Goal: Task Accomplishment & Management: Use online tool/utility

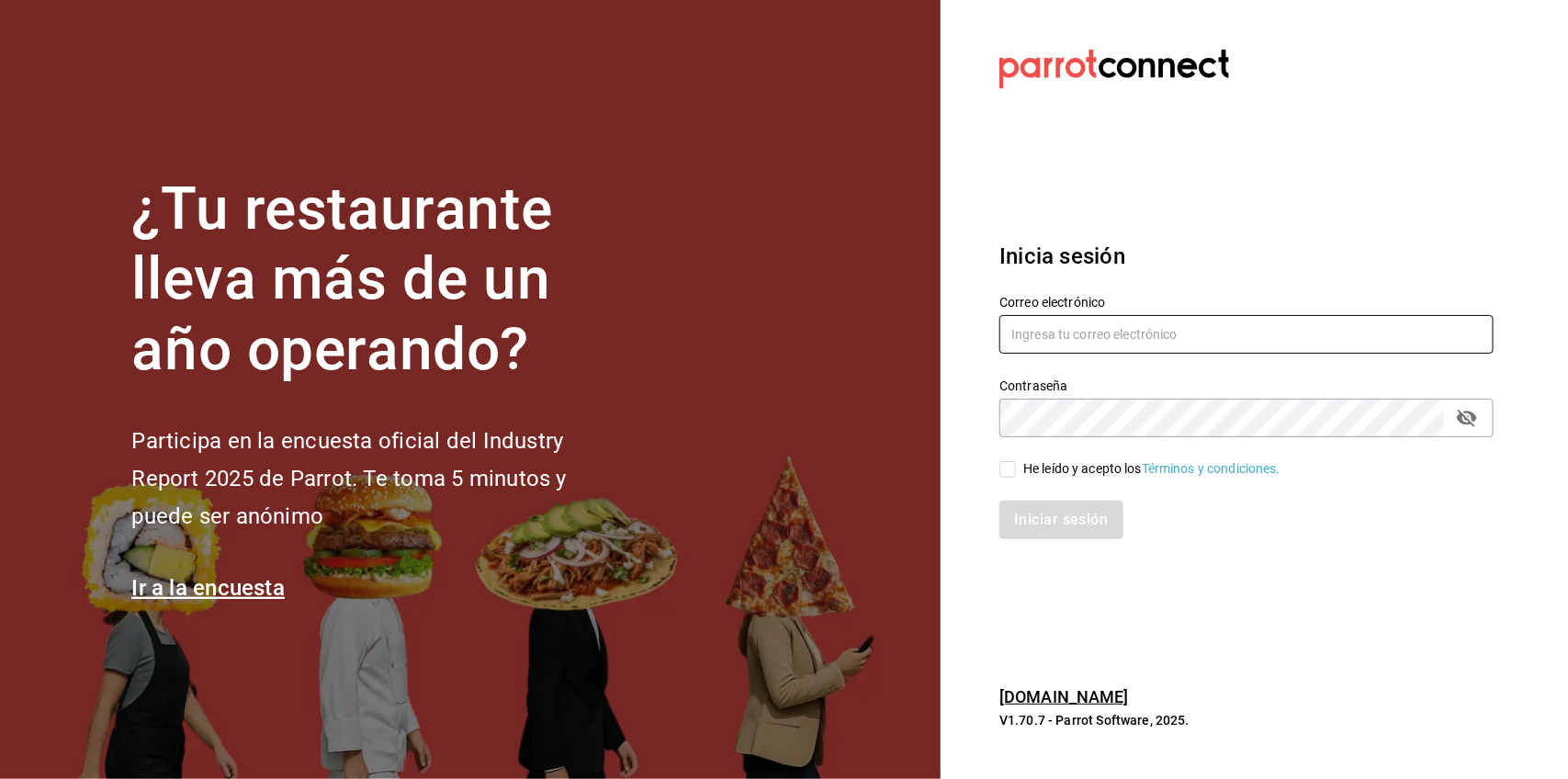
click at [1228, 322] on input "text" at bounding box center [1246, 334] width 494 height 39
type input "[EMAIL_ADDRESS][DOMAIN_NAME]"
click at [1012, 471] on input "He leído y acepto los Términos y condiciones." at bounding box center [1007, 469] width 17 height 17
checkbox input "true"
click at [1043, 508] on button "Iniciar sesión" at bounding box center [1062, 520] width 125 height 39
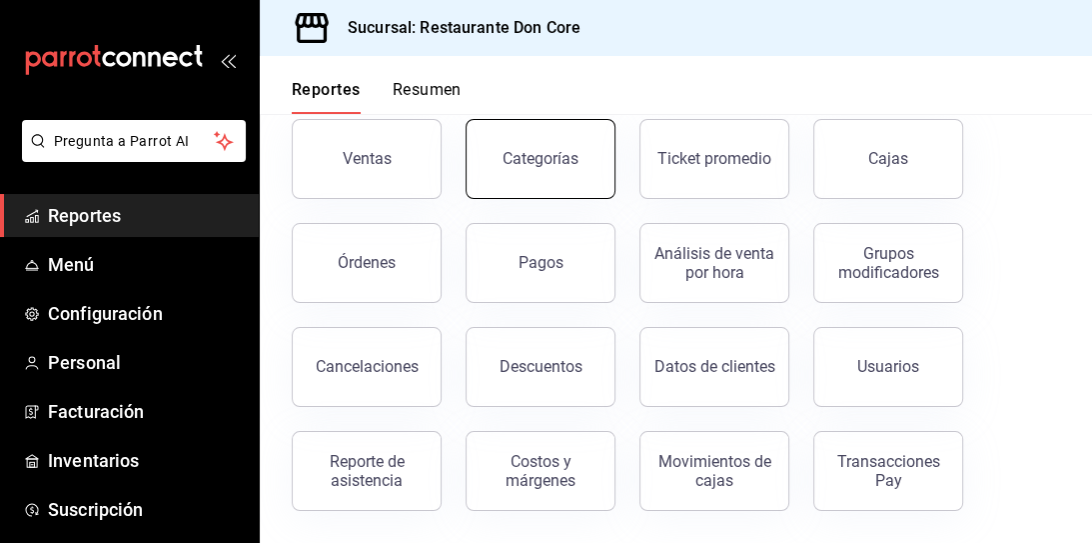
scroll to position [105, 0]
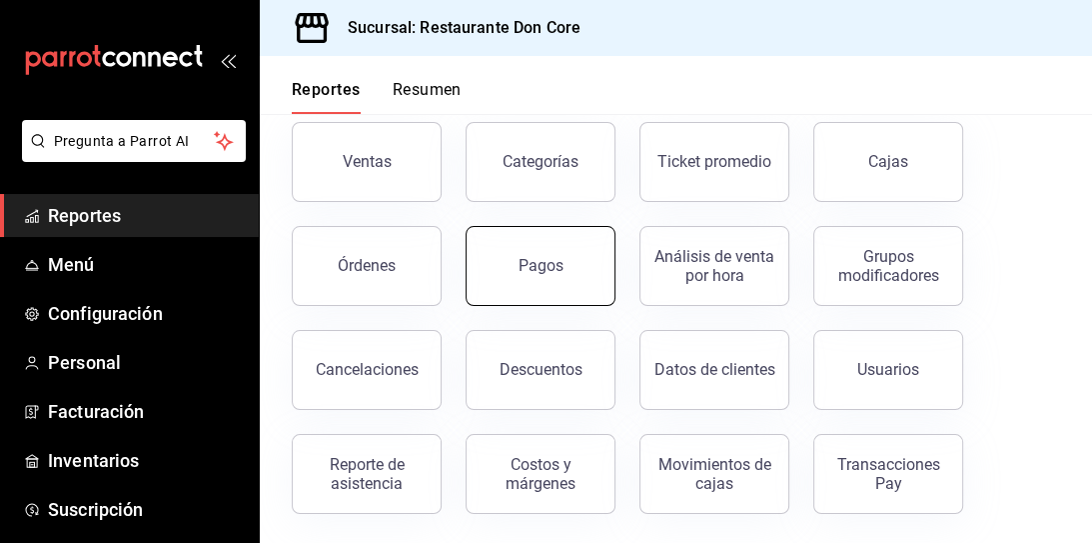
click at [562, 268] on button "Pagos" at bounding box center [541, 266] width 150 height 80
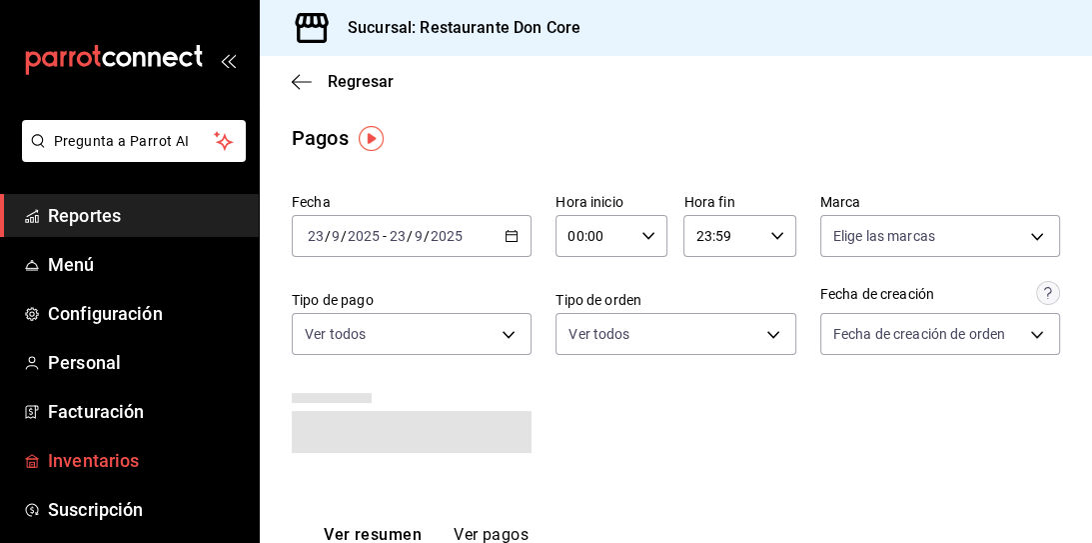
click at [92, 451] on span "Inventarios" at bounding box center [145, 460] width 195 height 27
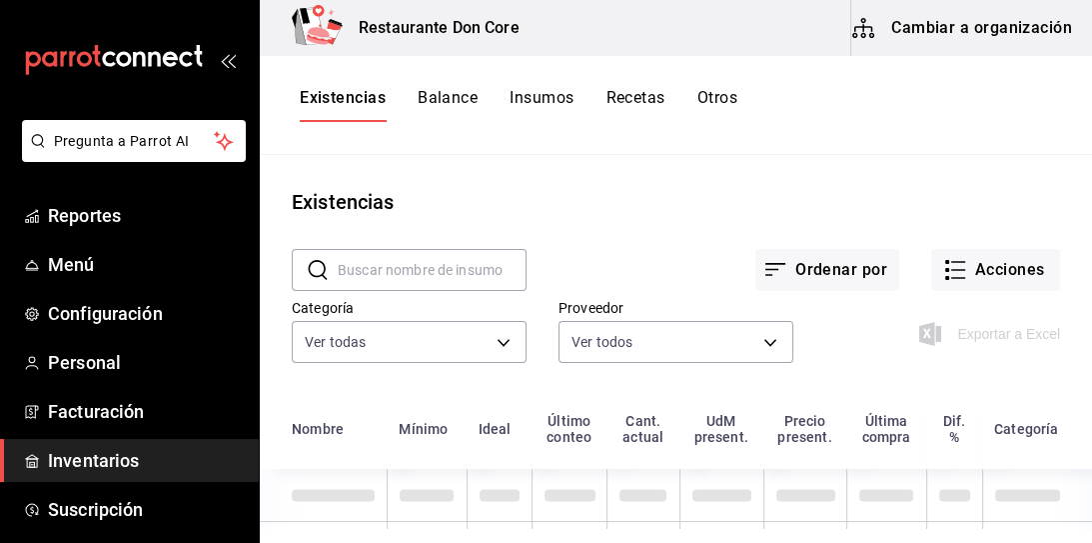
click at [985, 30] on button "Cambiar a organización" at bounding box center [964, 28] width 225 height 56
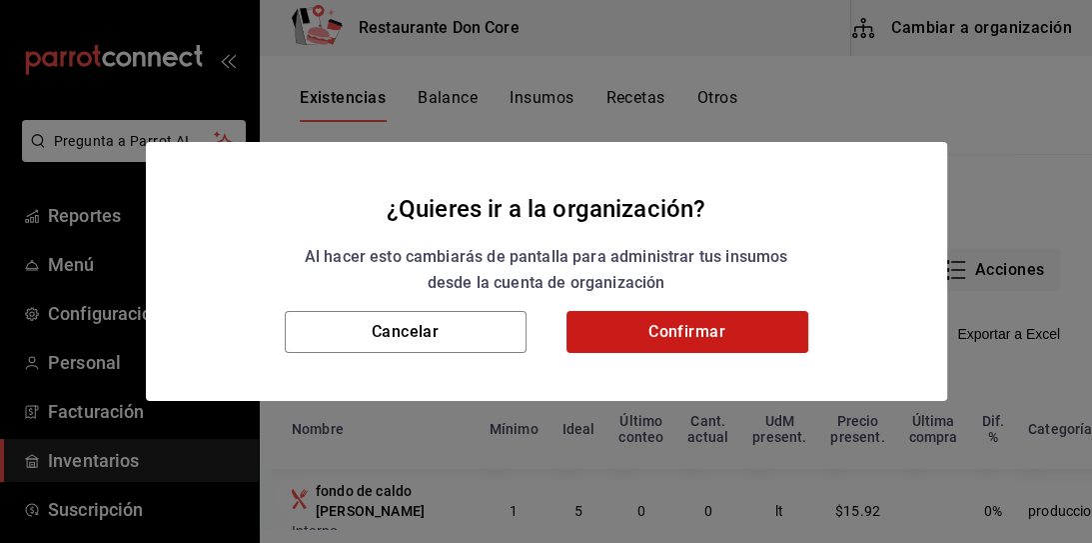
click at [636, 326] on button "Confirmar" at bounding box center [688, 332] width 242 height 42
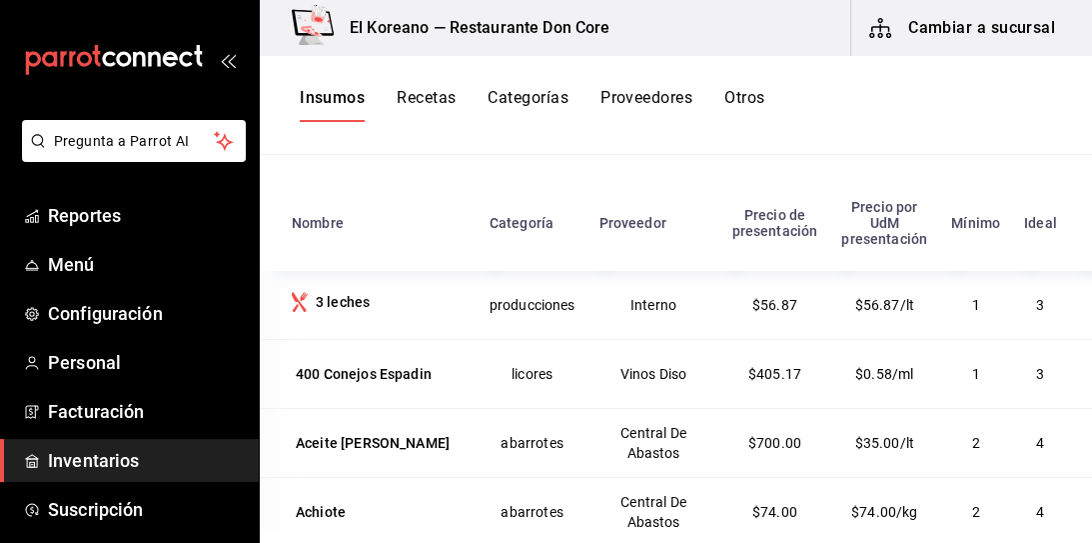
click at [411, 92] on button "Recetas" at bounding box center [426, 105] width 59 height 34
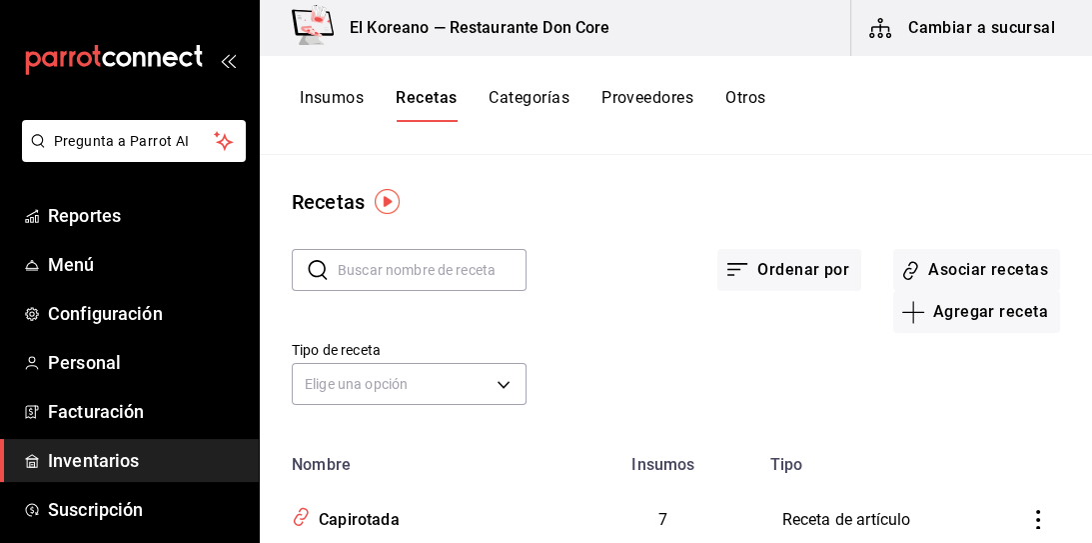
click at [496, 269] on input "text" at bounding box center [432, 270] width 189 height 40
type input "budin"
click at [469, 264] on input "budin" at bounding box center [432, 270] width 189 height 40
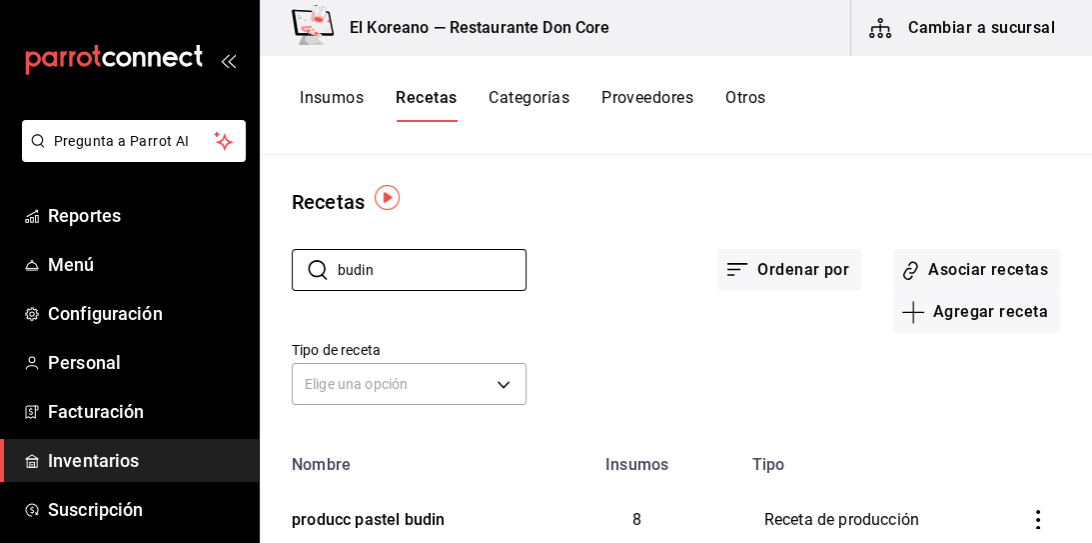
scroll to position [76, 0]
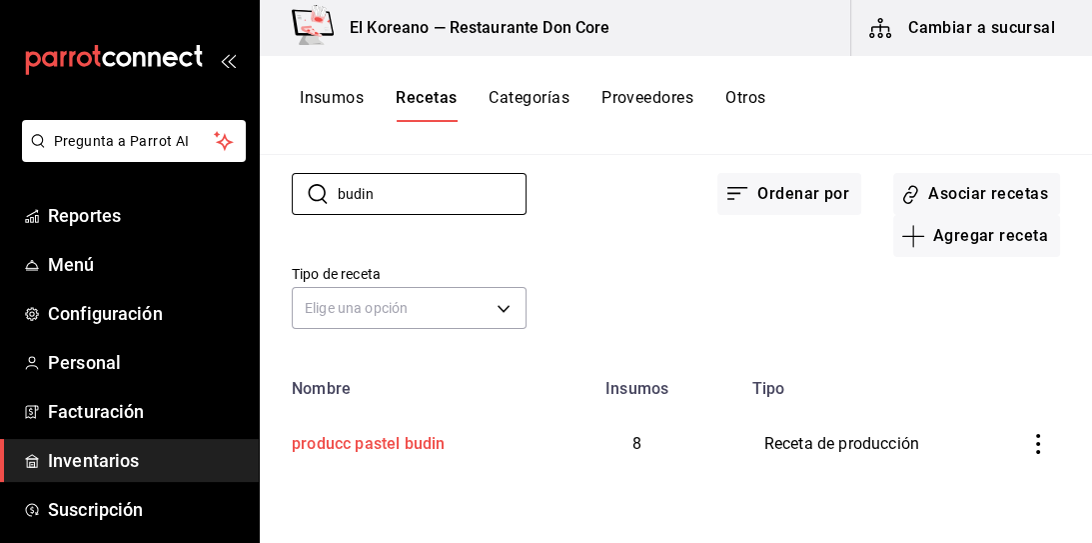
click at [359, 444] on div "producc pastel budin" at bounding box center [364, 440] width 161 height 31
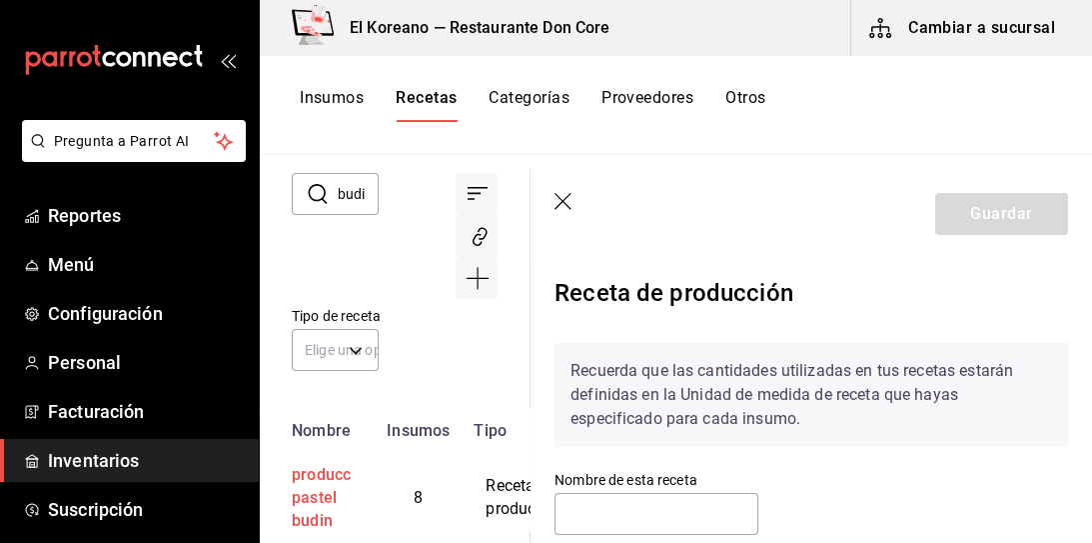
type input "producc pastel budin"
type input "3"
type input "2"
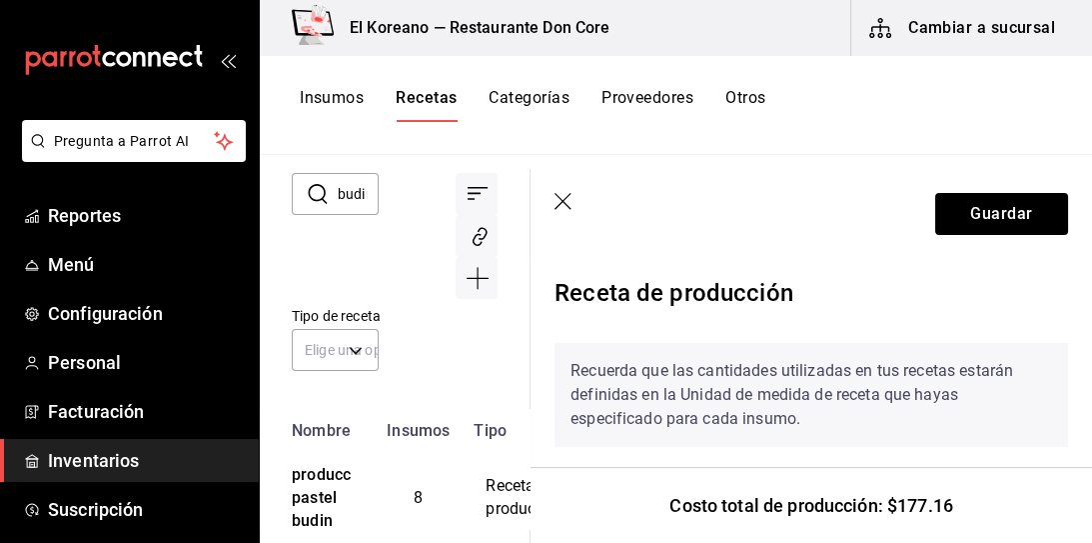
click at [688, 145] on div "Insumos Recetas Categorías Proveedores Otros" at bounding box center [676, 105] width 833 height 99
click at [346, 103] on button "Insumos" at bounding box center [332, 105] width 64 height 34
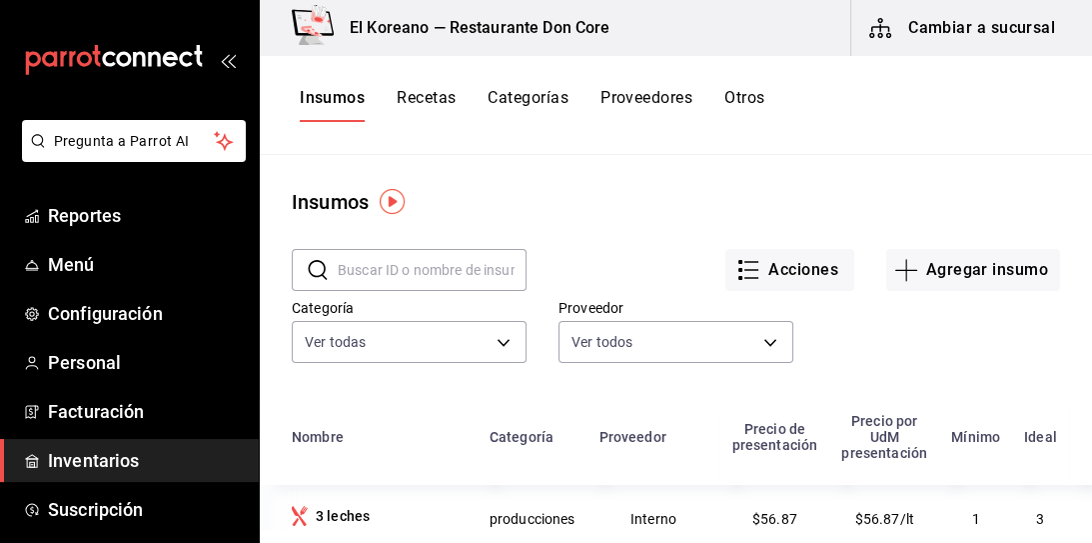
click at [441, 281] on input "text" at bounding box center [432, 270] width 189 height 40
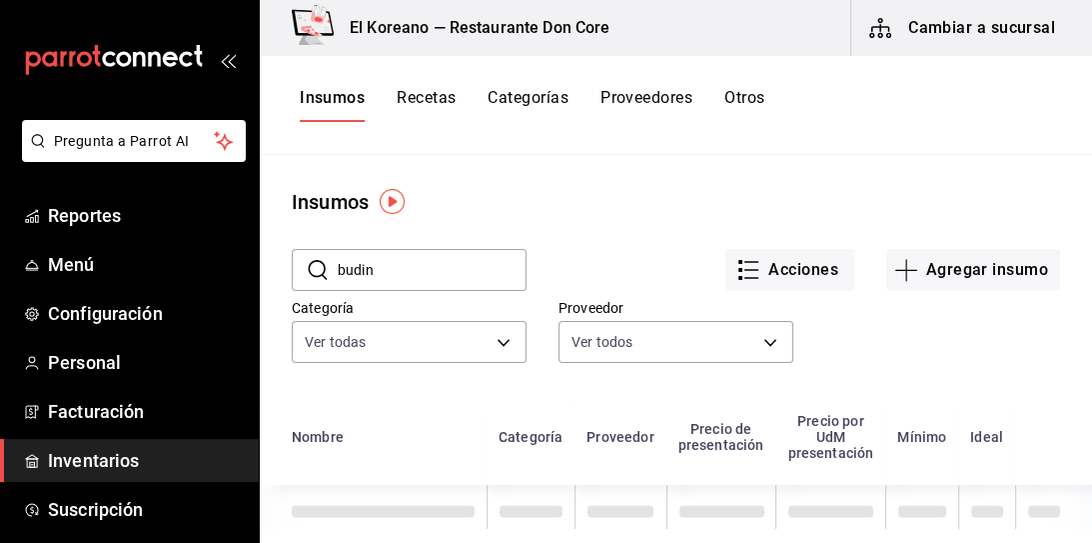
type input "budin"
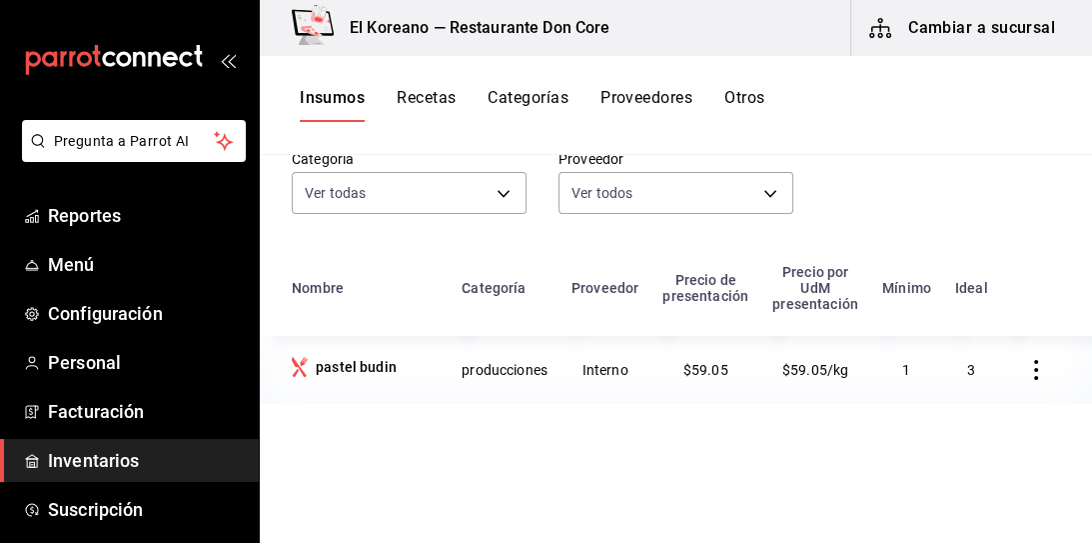
scroll to position [200, 0]
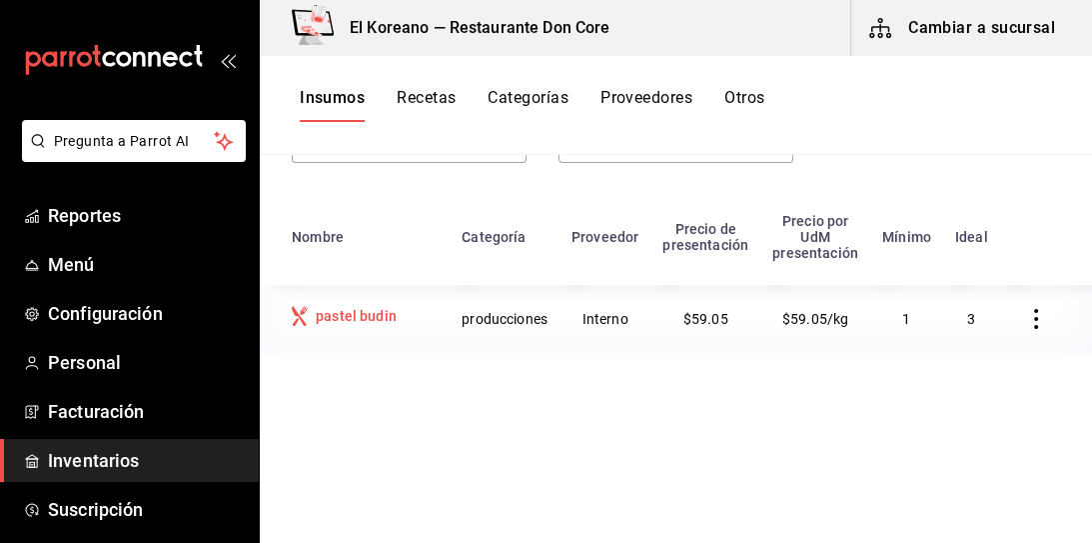
click at [386, 313] on div "pastel budin" at bounding box center [356, 316] width 81 height 20
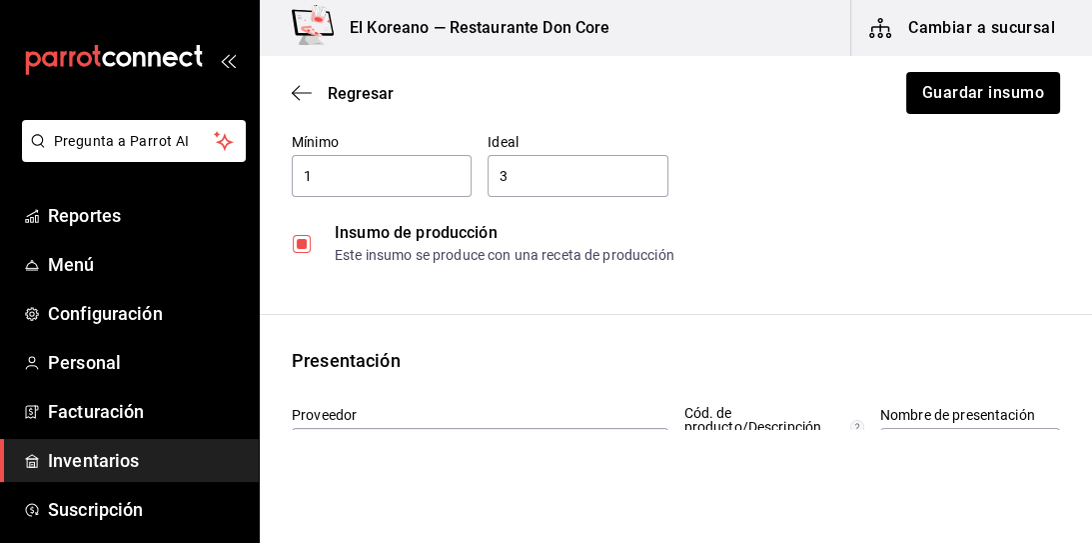
scroll to position [196, 0]
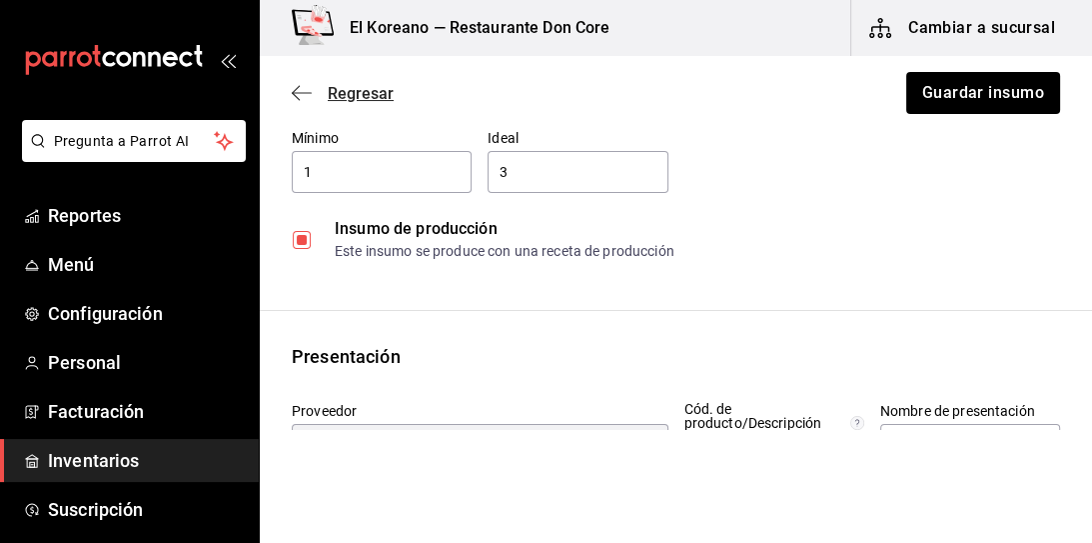
click at [356, 97] on span "Regresar" at bounding box center [361, 93] width 66 height 19
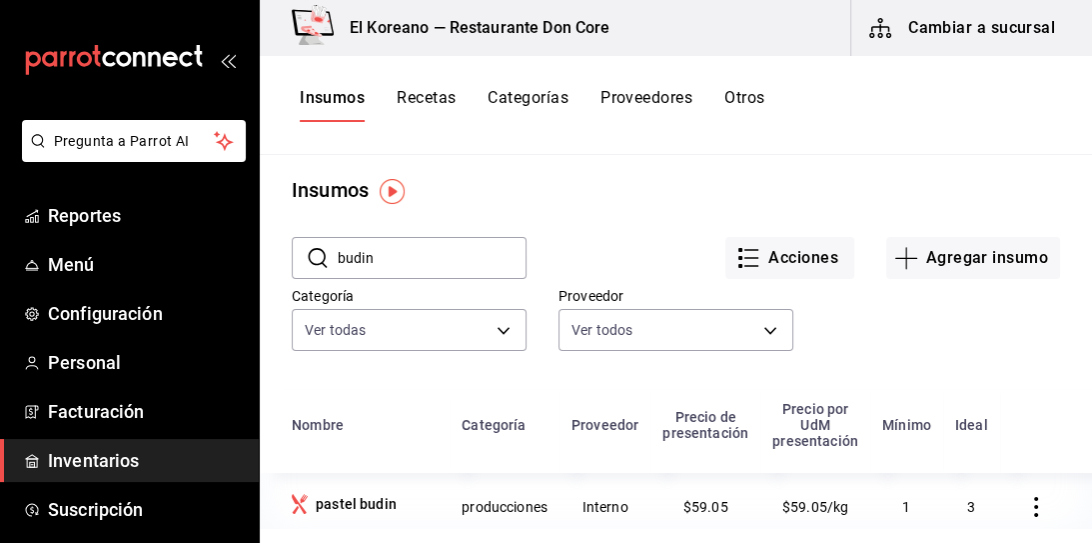
scroll to position [10, 0]
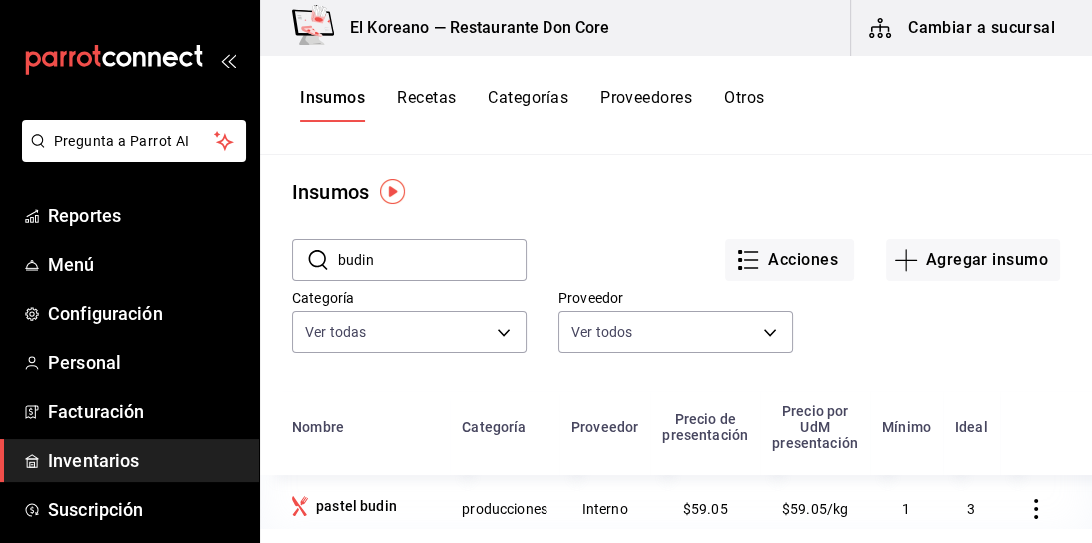
click at [448, 97] on button "Recetas" at bounding box center [426, 105] width 59 height 34
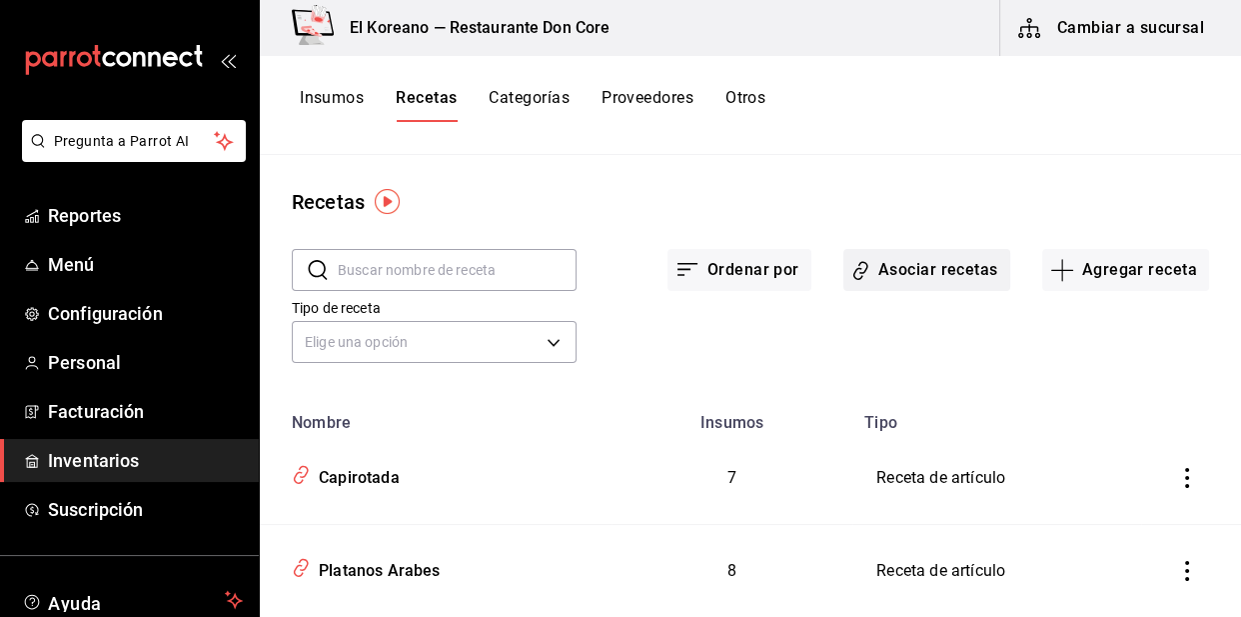
click at [910, 273] on button "Asociar recetas" at bounding box center [927, 270] width 167 height 42
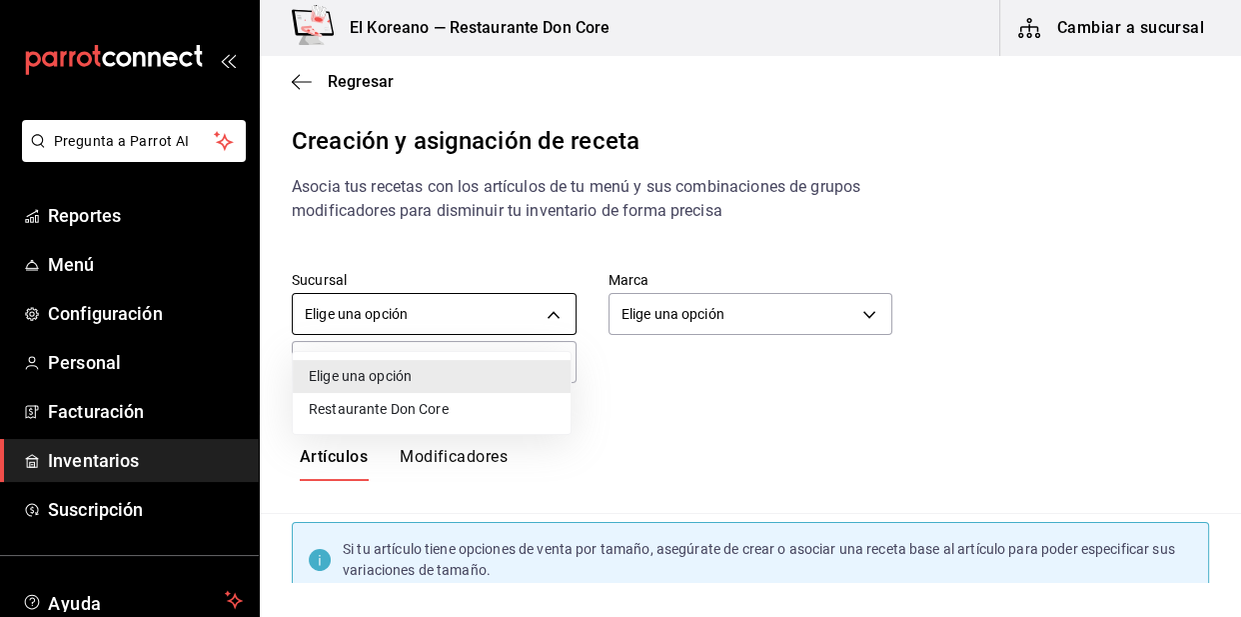
click at [389, 305] on body "Pregunta a Parrot AI Reportes Menú Configuración Personal Facturación Inventari…" at bounding box center [620, 291] width 1241 height 583
click at [697, 390] on div at bounding box center [620, 308] width 1241 height 617
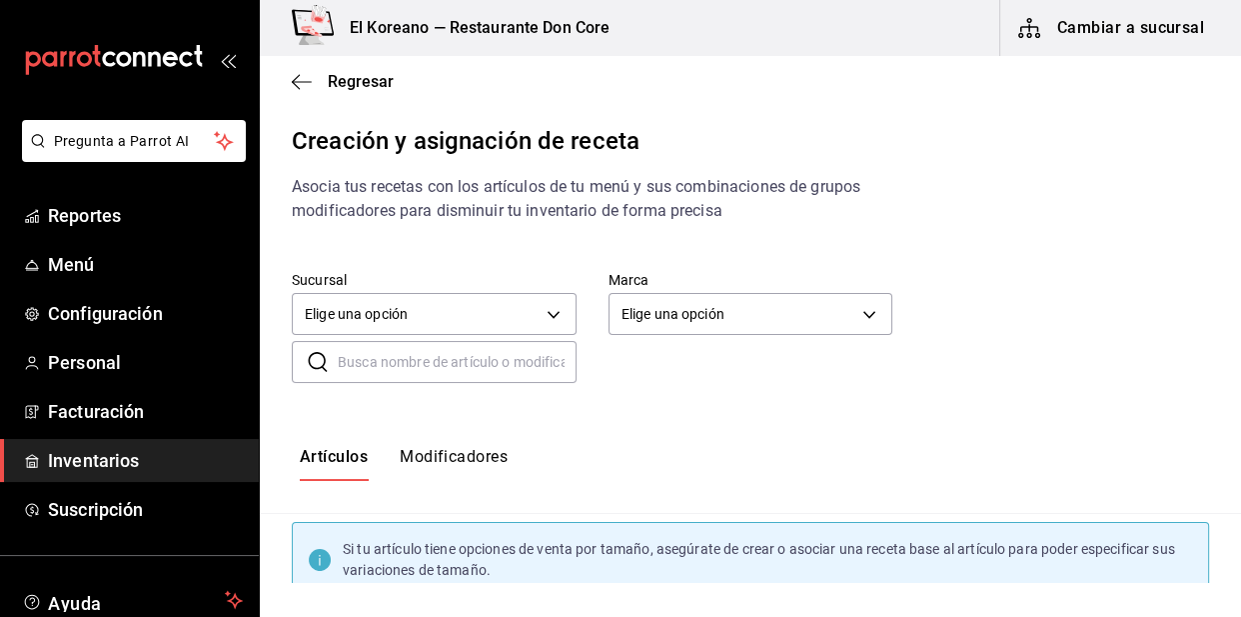
click at [392, 359] on input "text" at bounding box center [457, 362] width 239 height 40
type input "budin"
click at [372, 86] on span "Regresar" at bounding box center [361, 81] width 66 height 19
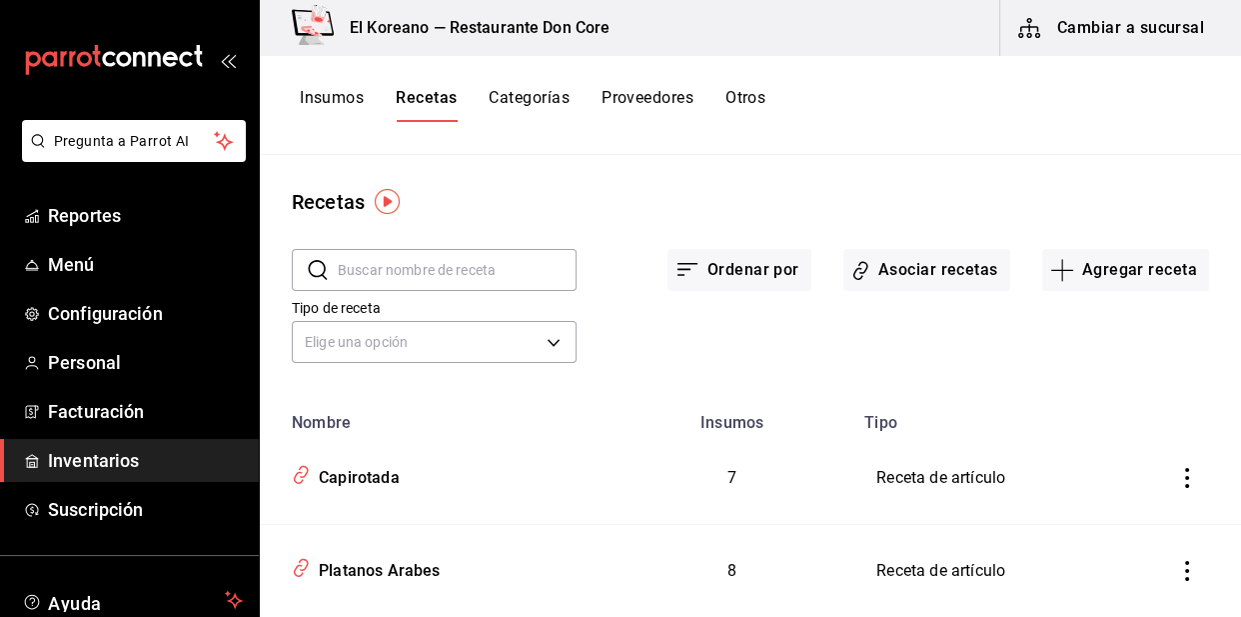
scroll to position [77, 0]
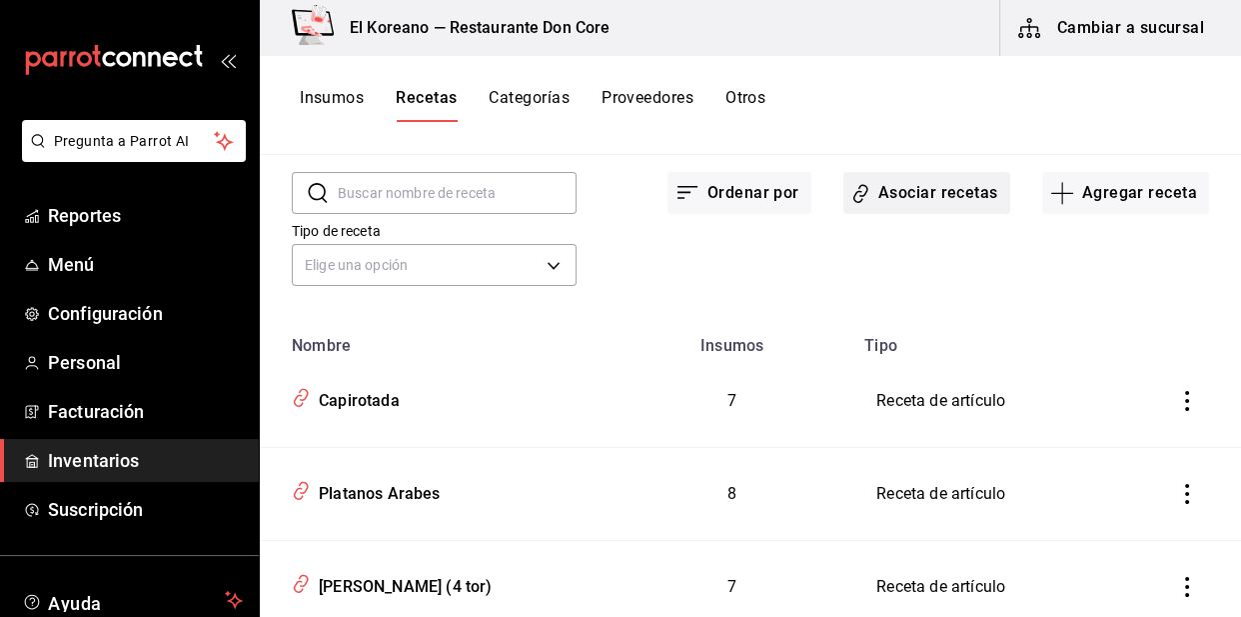
click at [888, 193] on button "Asociar recetas" at bounding box center [927, 193] width 167 height 42
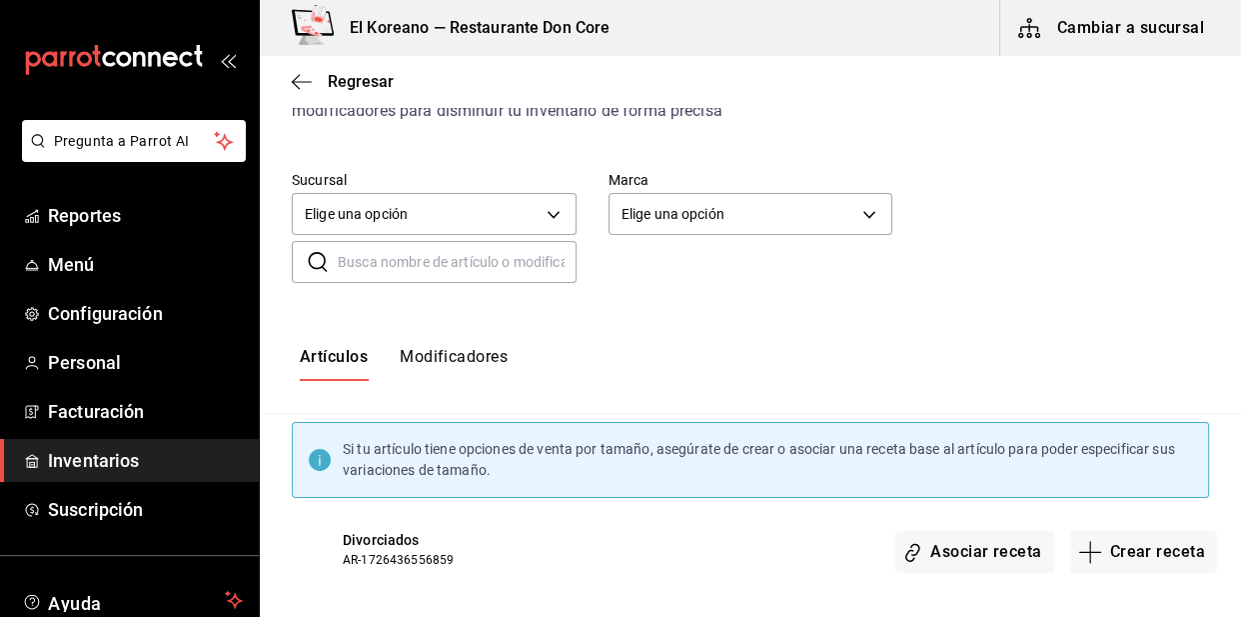
scroll to position [99, 0]
click at [427, 260] on input "text" at bounding box center [457, 263] width 239 height 40
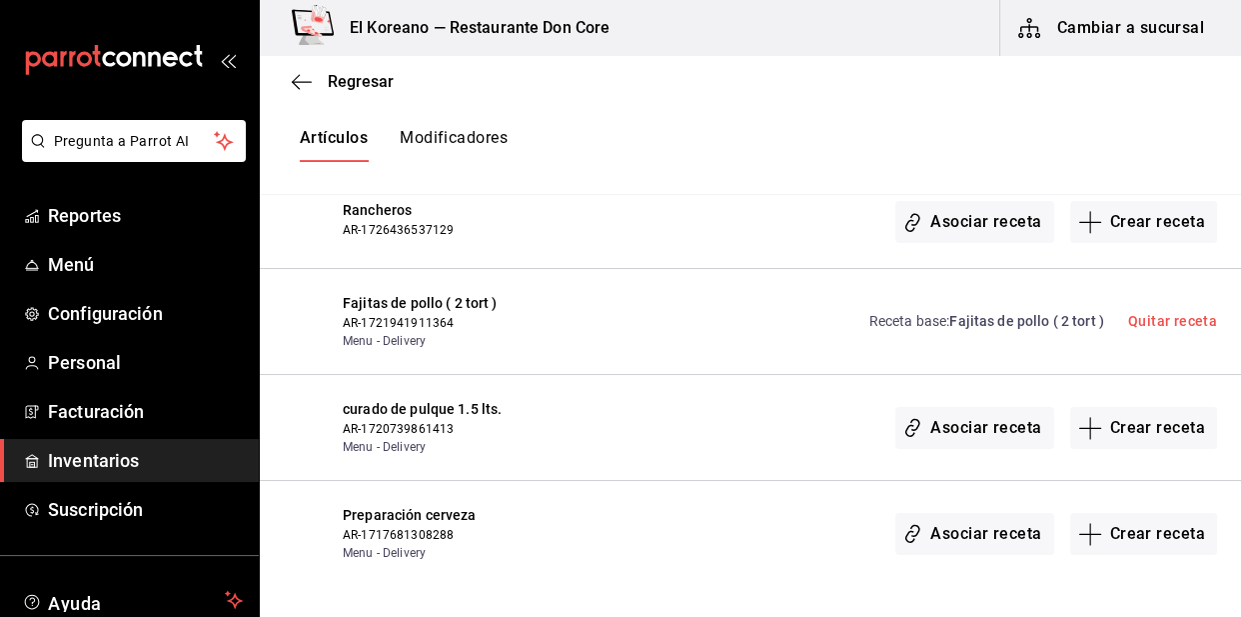
scroll to position [0, 0]
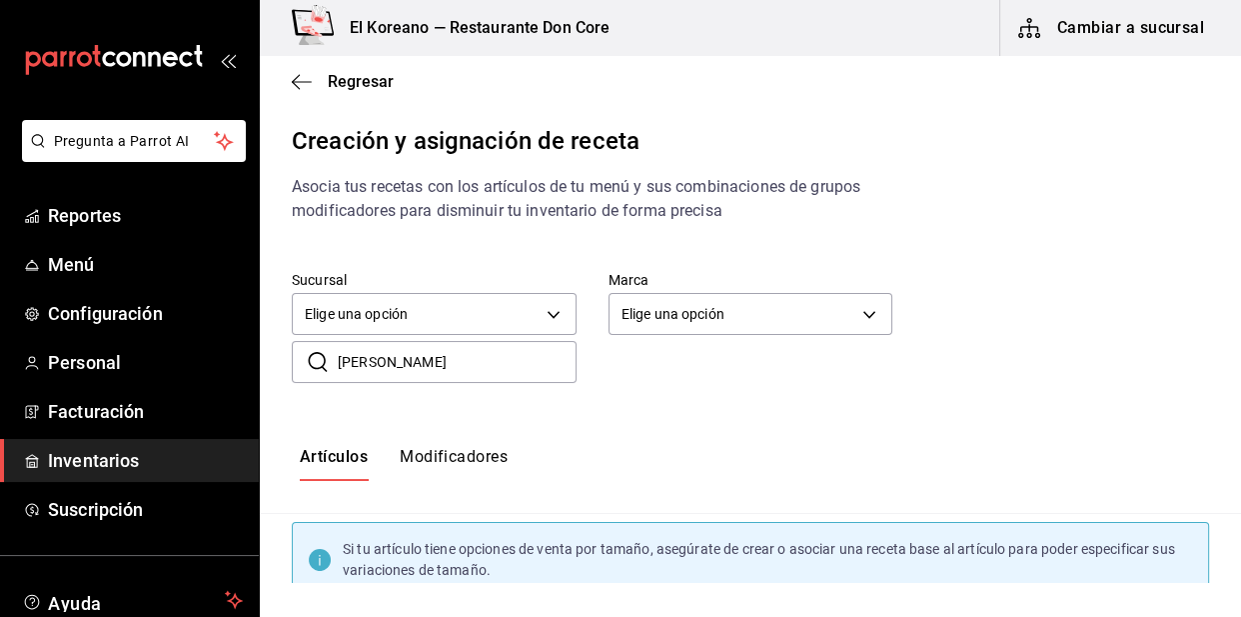
type input "bud"
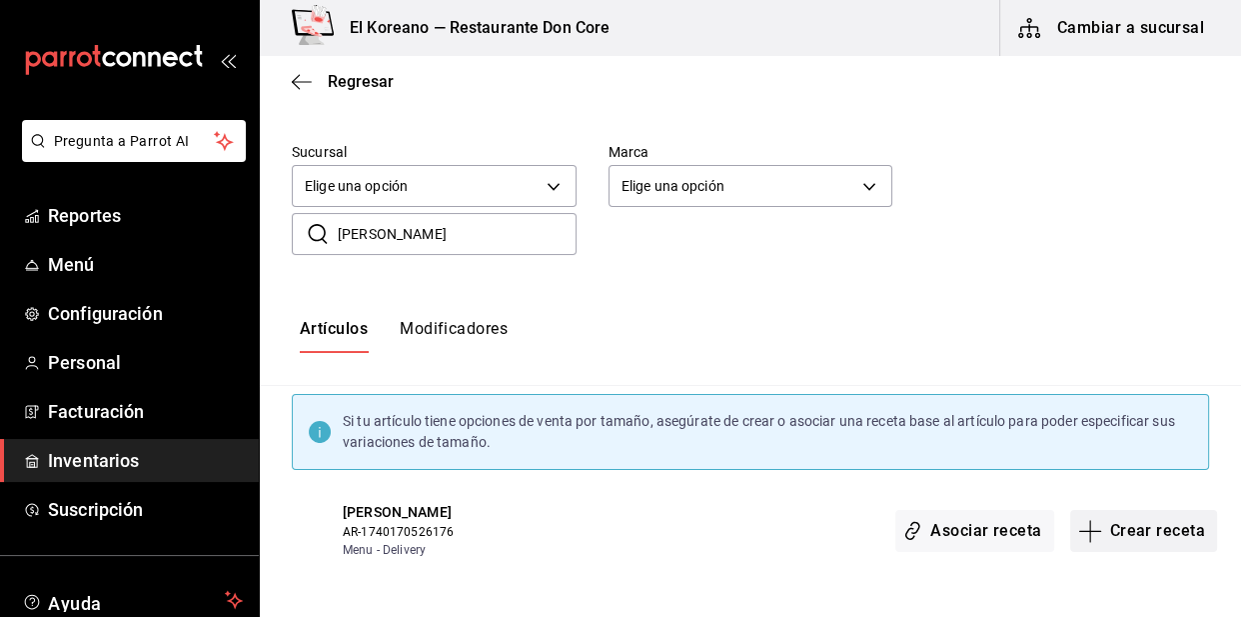
click at [1157, 531] on button "Crear receta" at bounding box center [1144, 531] width 148 height 42
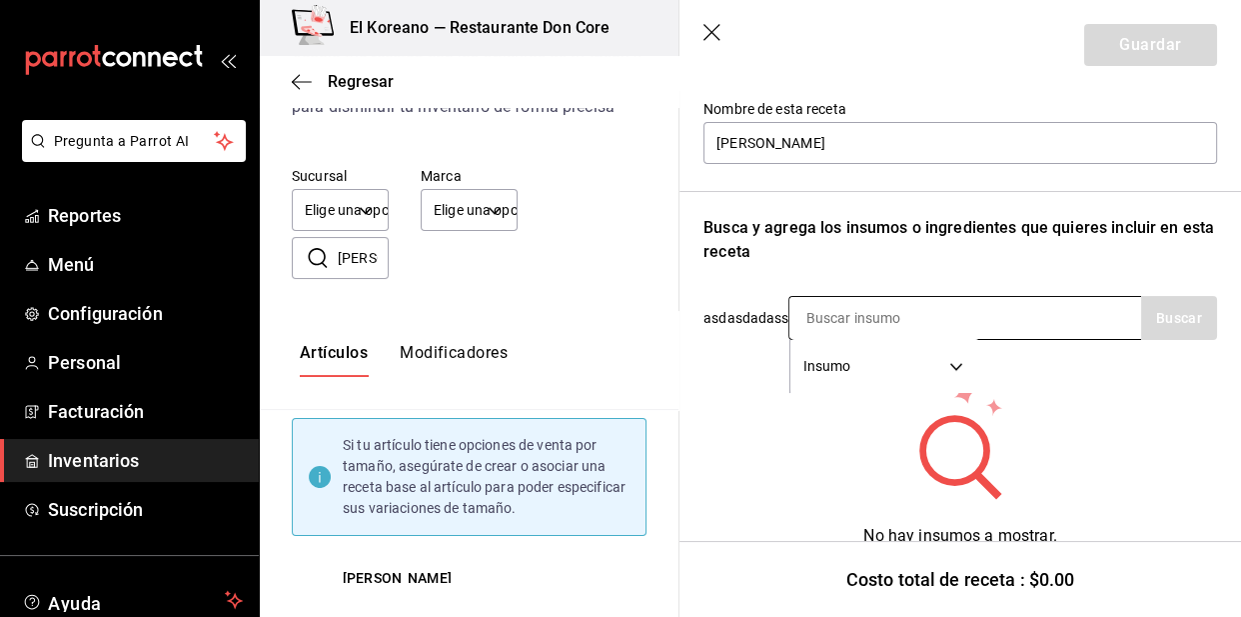
scroll to position [236, 0]
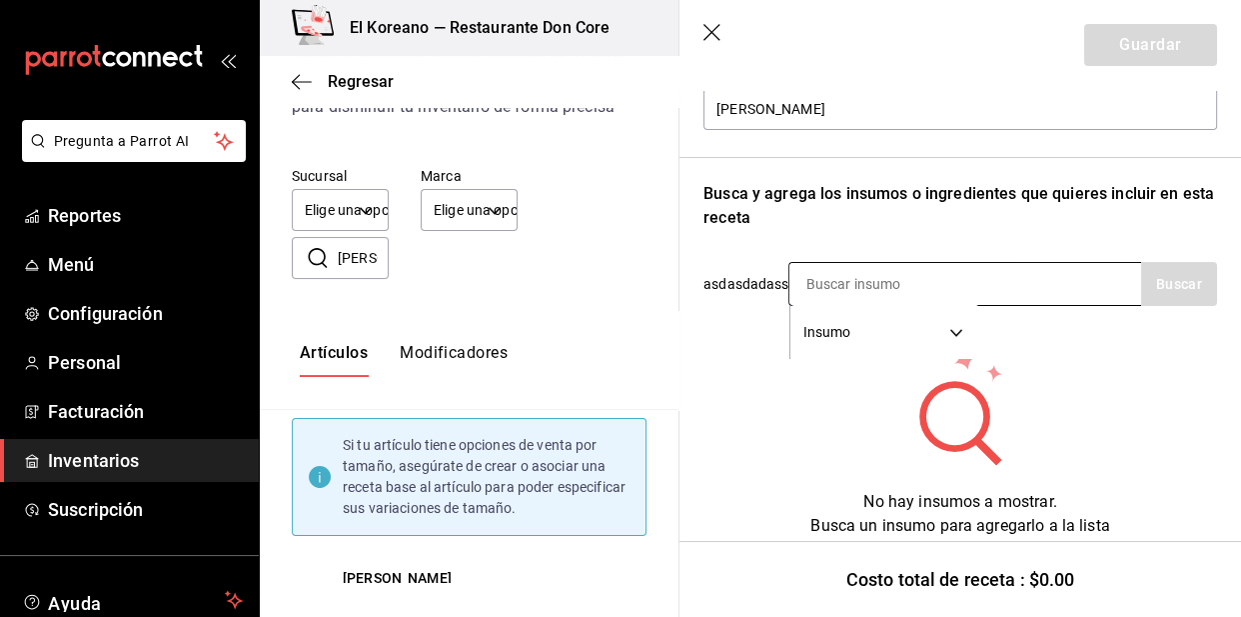
click at [929, 274] on input at bounding box center [890, 284] width 200 height 42
type input "b"
type input "Budin"
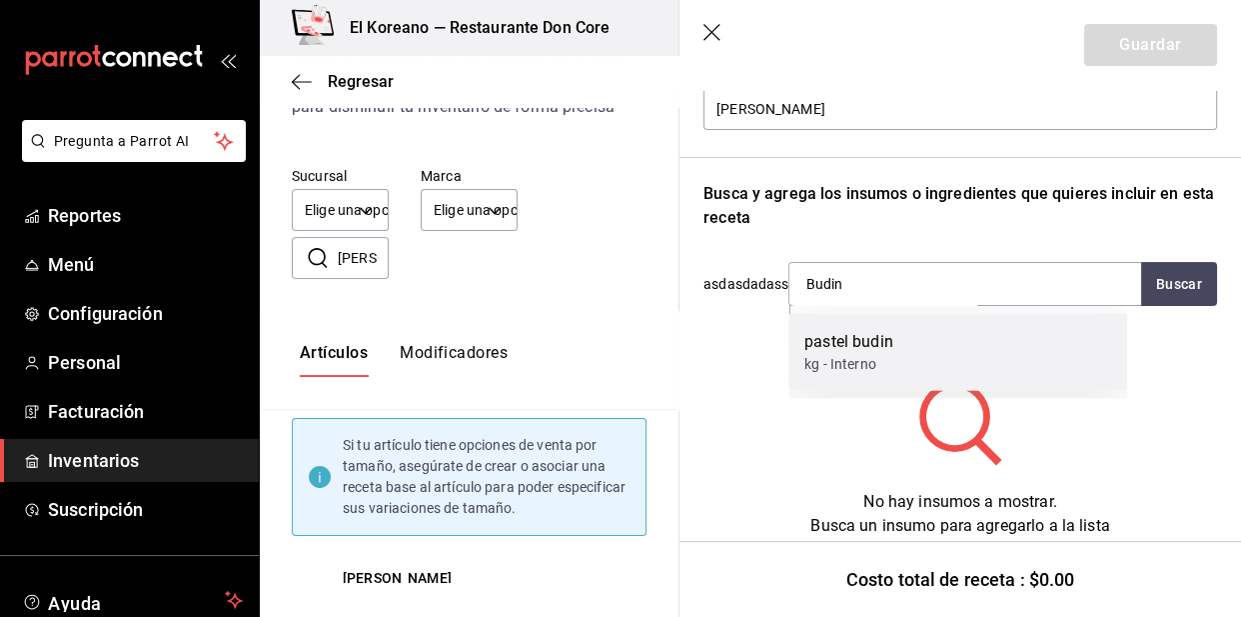
click at [871, 337] on div "pastel budin" at bounding box center [849, 341] width 89 height 24
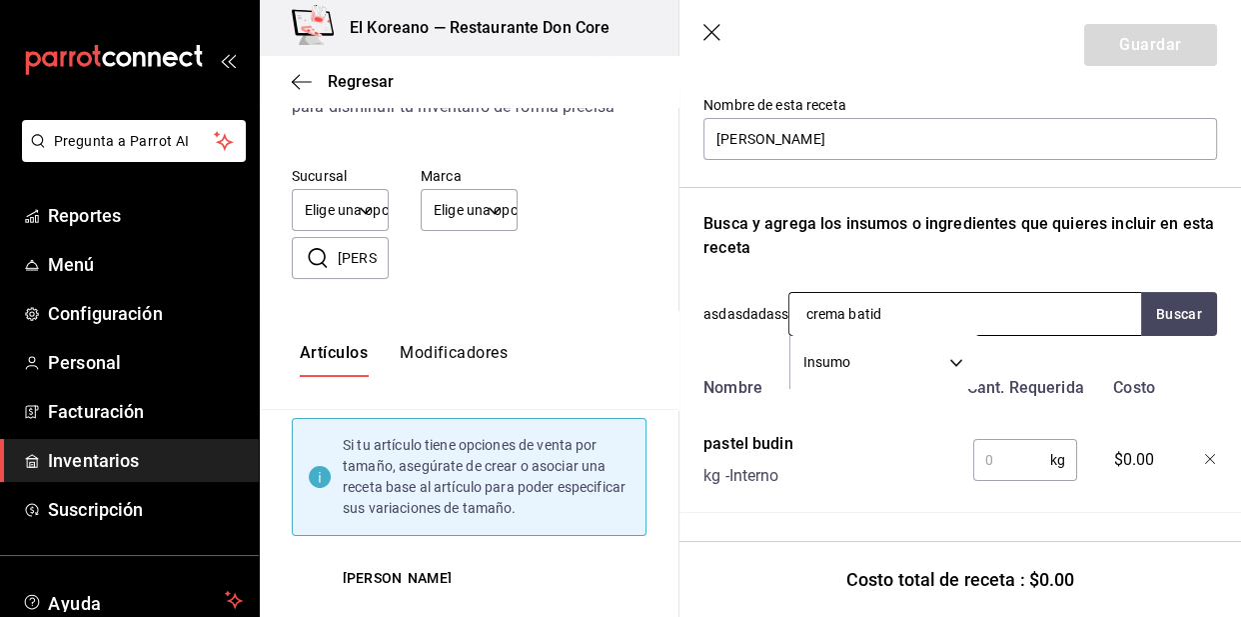
type input "crema batida"
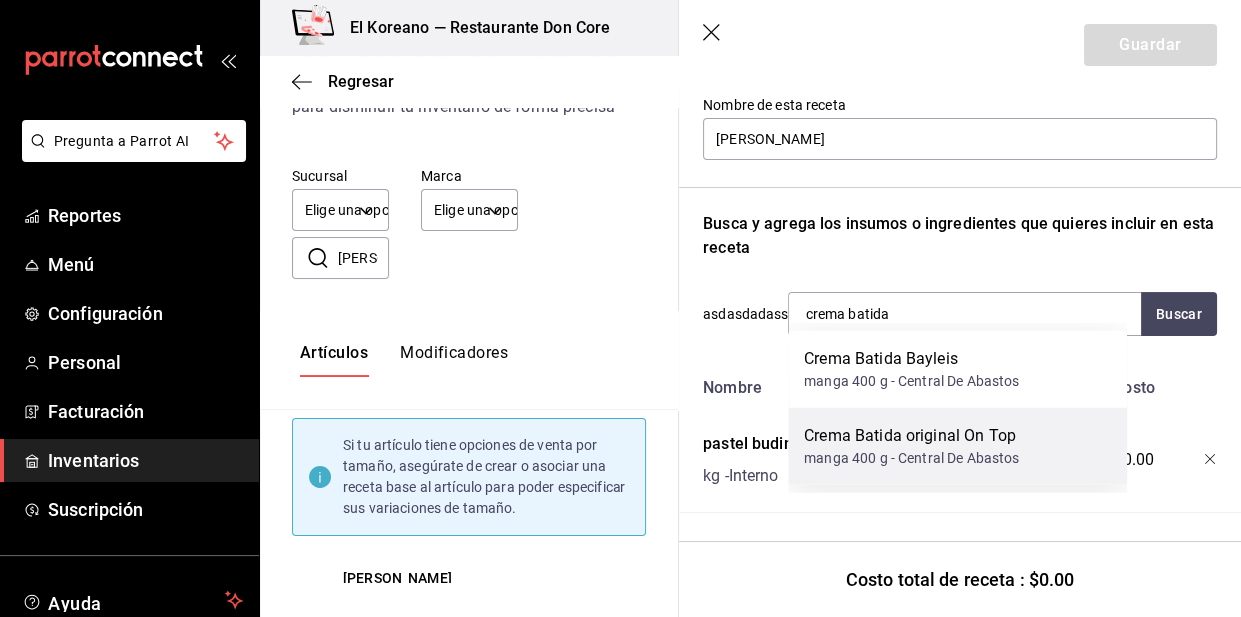
click at [878, 434] on div "Crema Batida original On Top" at bounding box center [912, 436] width 215 height 24
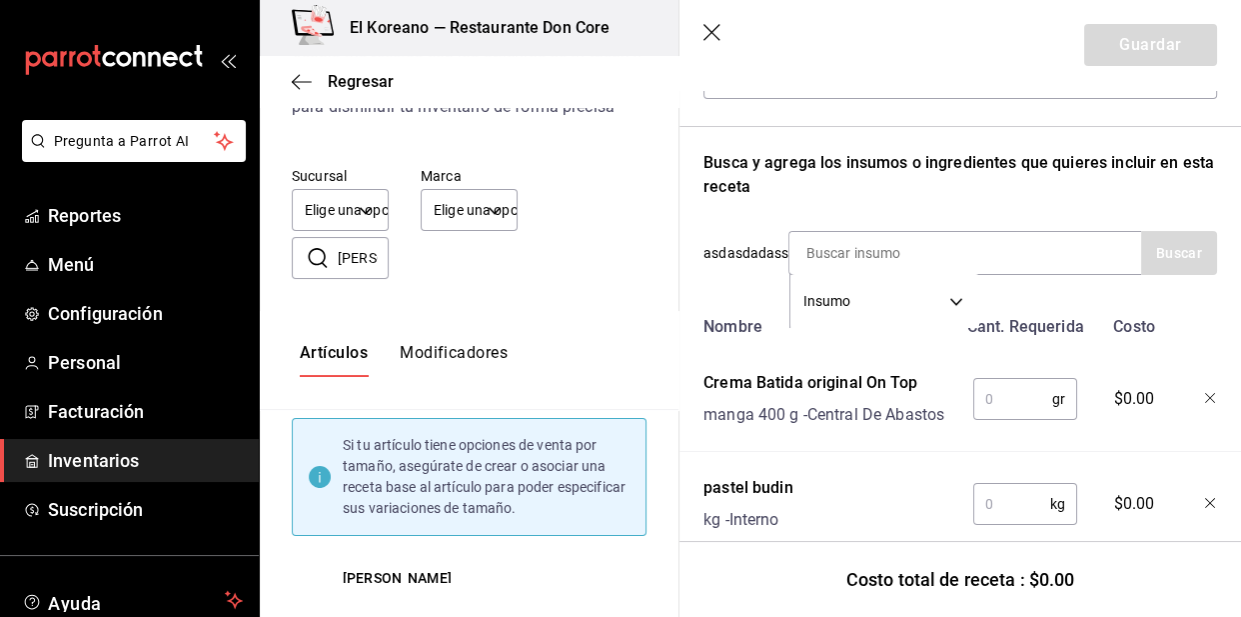
scroll to position [324, 0]
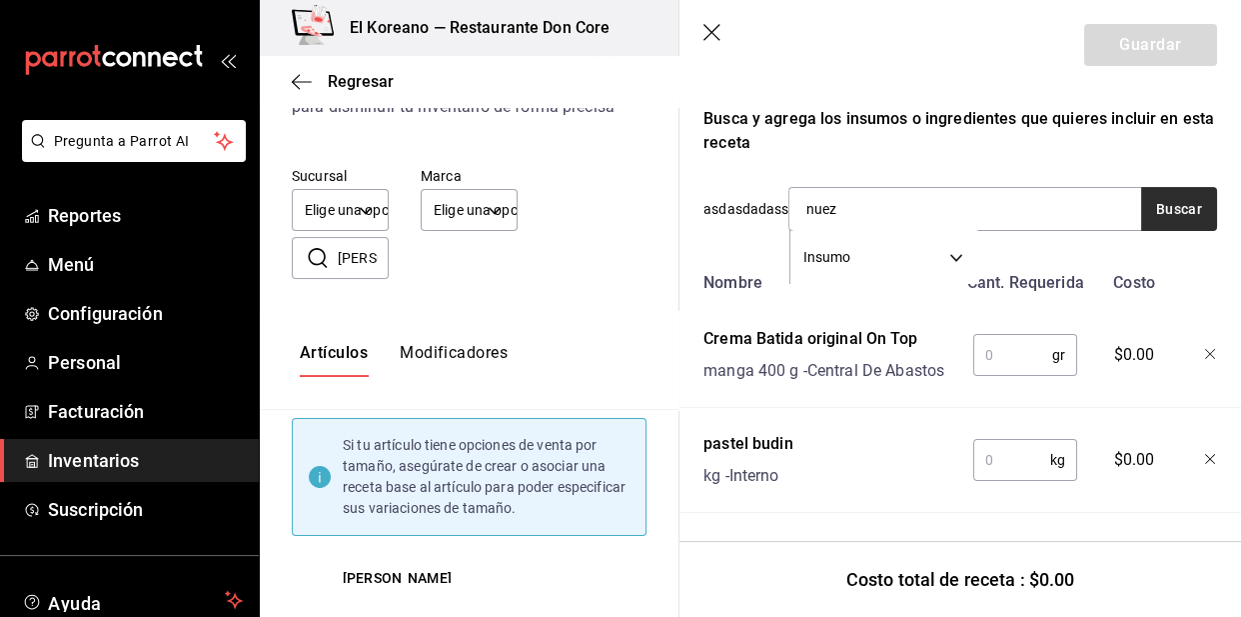
type input "nuez"
click at [1162, 187] on button "Buscar" at bounding box center [1179, 209] width 76 height 44
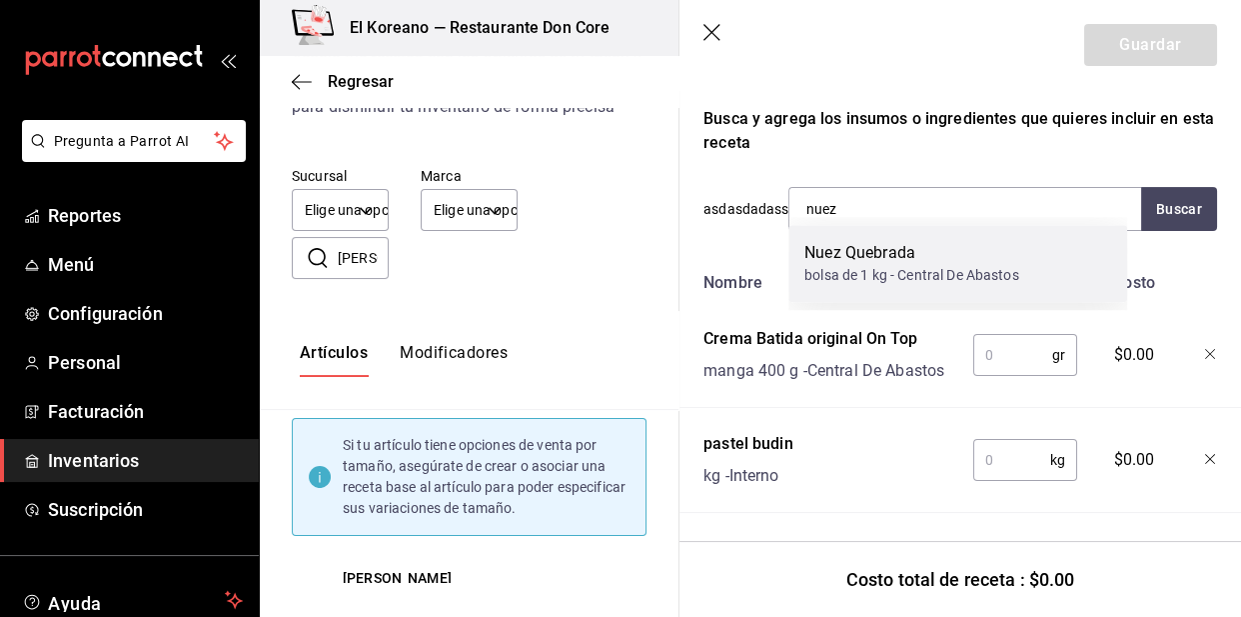
click at [896, 246] on div "Nuez Quebrada" at bounding box center [912, 253] width 214 height 24
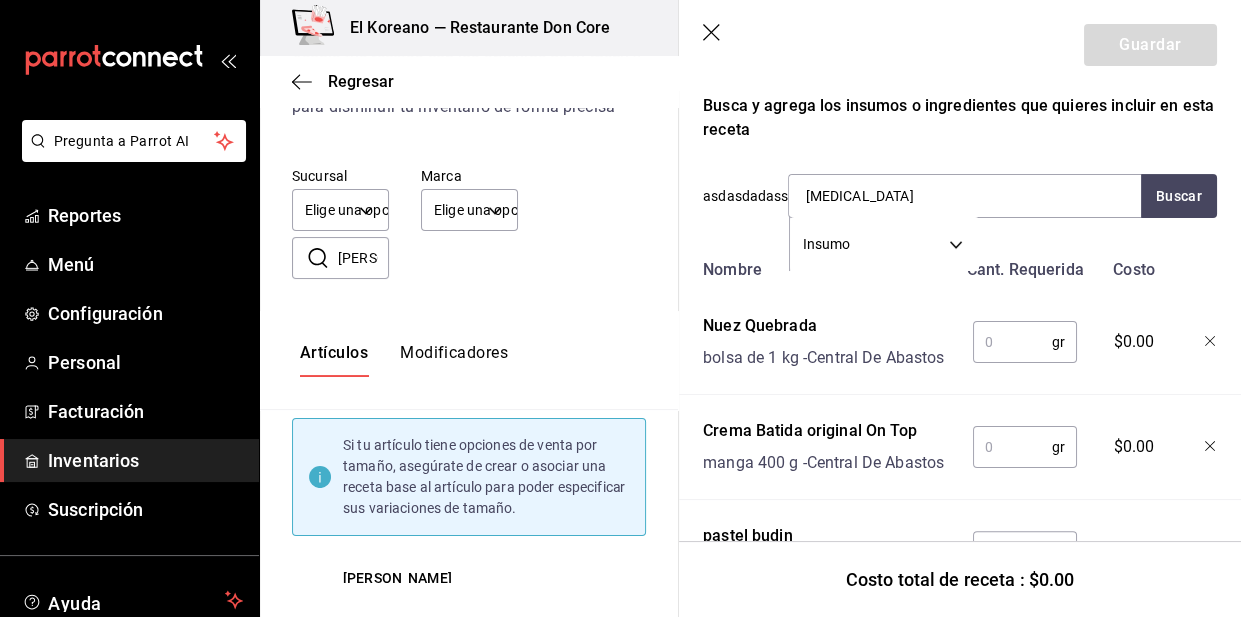
type input "t"
type input "3 leches"
click at [896, 246] on div "3 leches lt - Interno" at bounding box center [958, 263] width 339 height 77
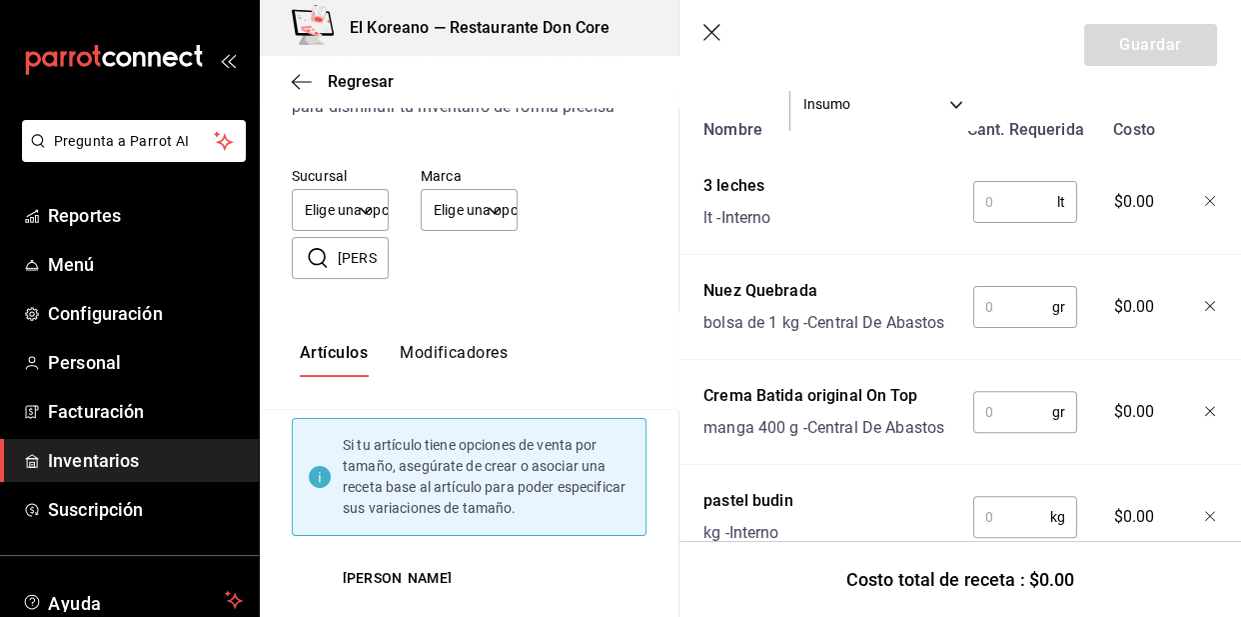
scroll to position [365, 0]
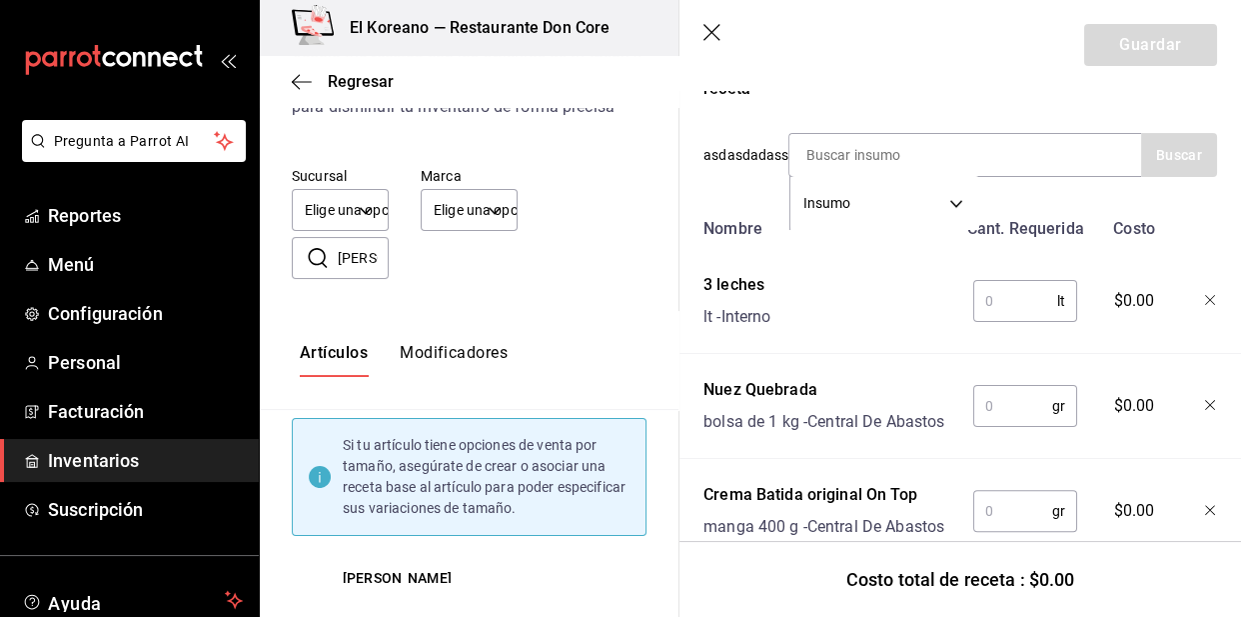
click at [990, 299] on input "text" at bounding box center [1015, 301] width 84 height 40
type input "1"
type input "0.100"
click at [1017, 416] on input "text" at bounding box center [1012, 406] width 79 height 40
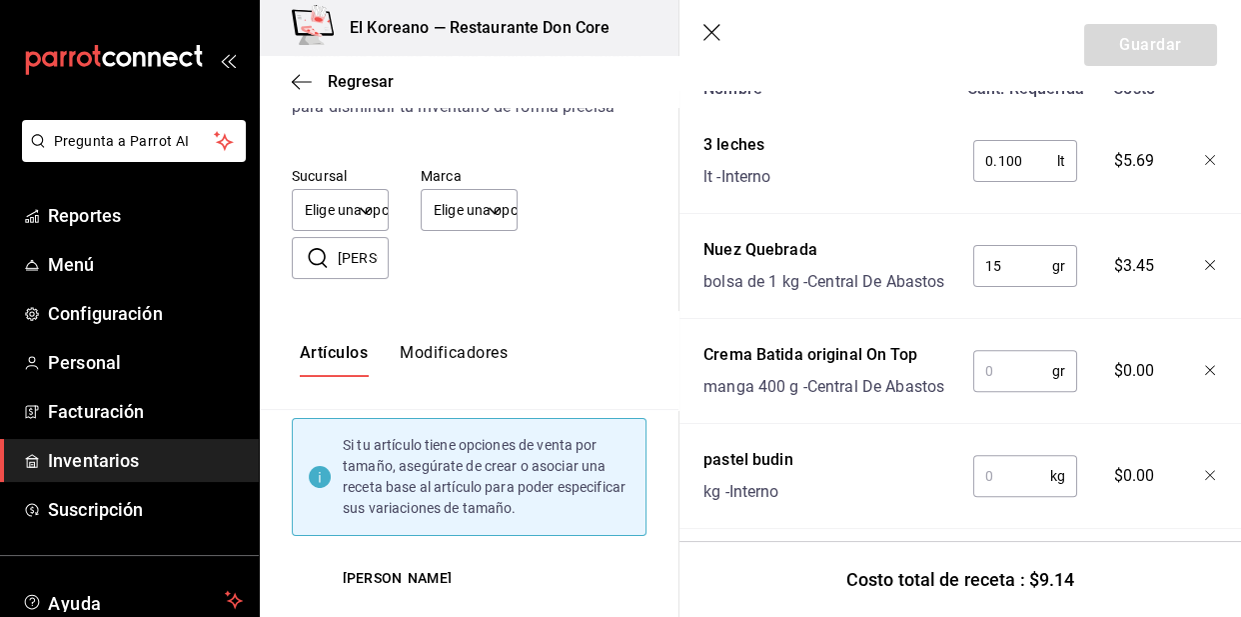
scroll to position [506, 0]
type input "15"
click at [1009, 390] on input "text" at bounding box center [1012, 370] width 79 height 40
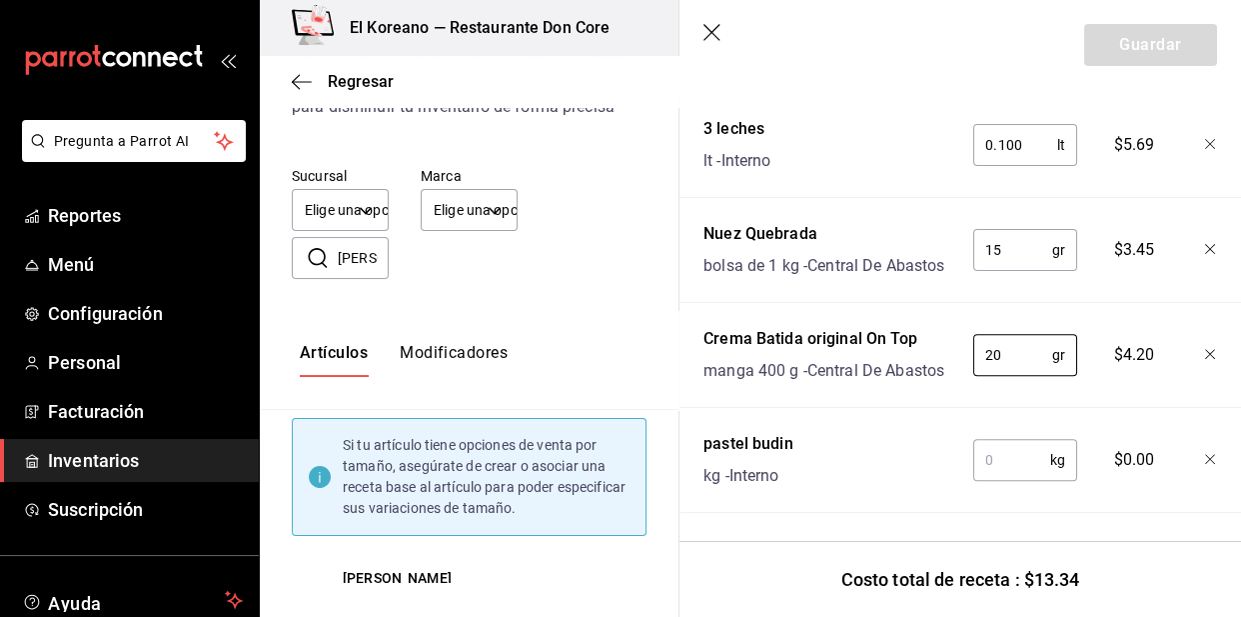
type input "20"
click at [1004, 449] on input "text" at bounding box center [1011, 460] width 77 height 40
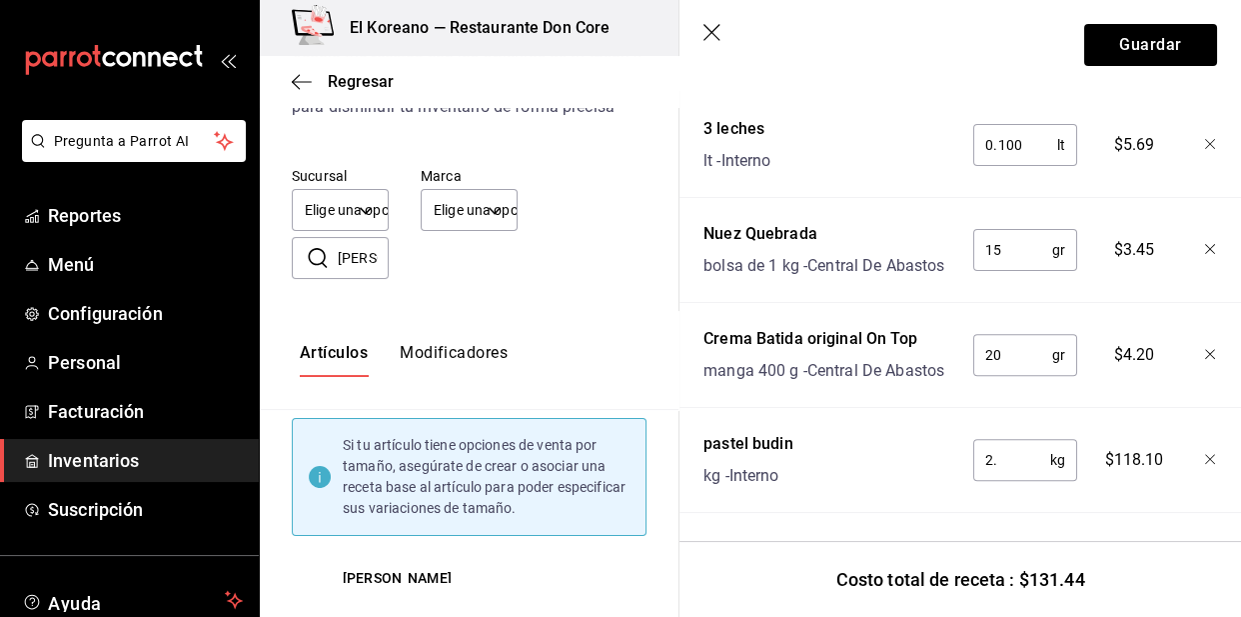
type input "2"
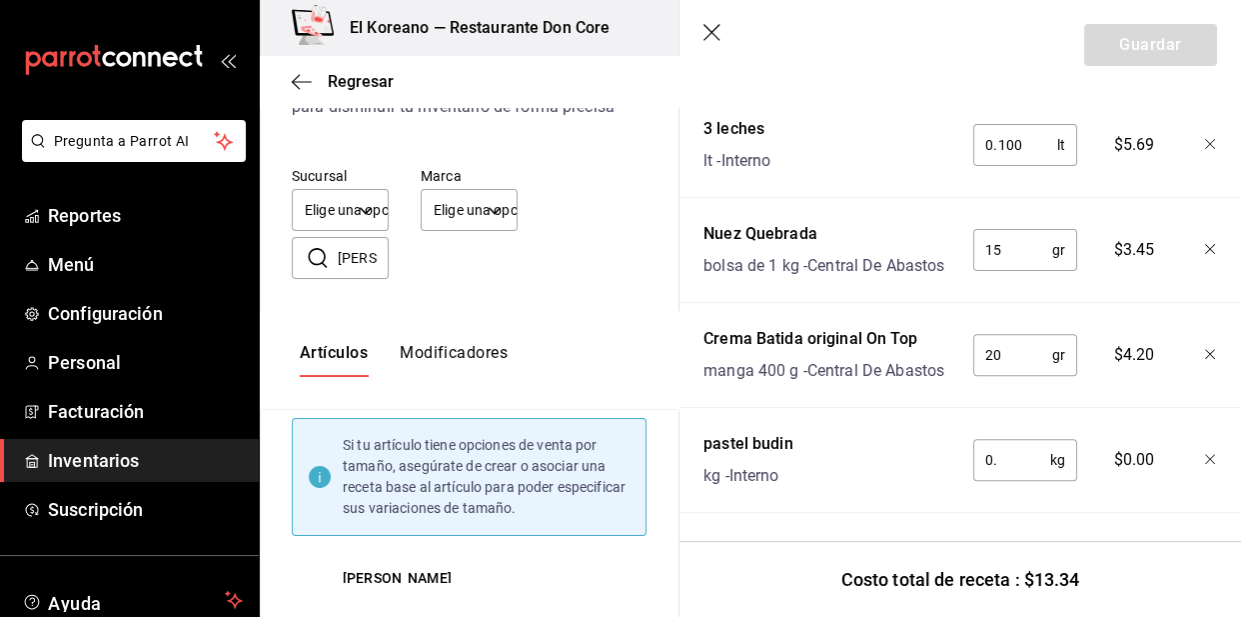
type input "0"
type input "1"
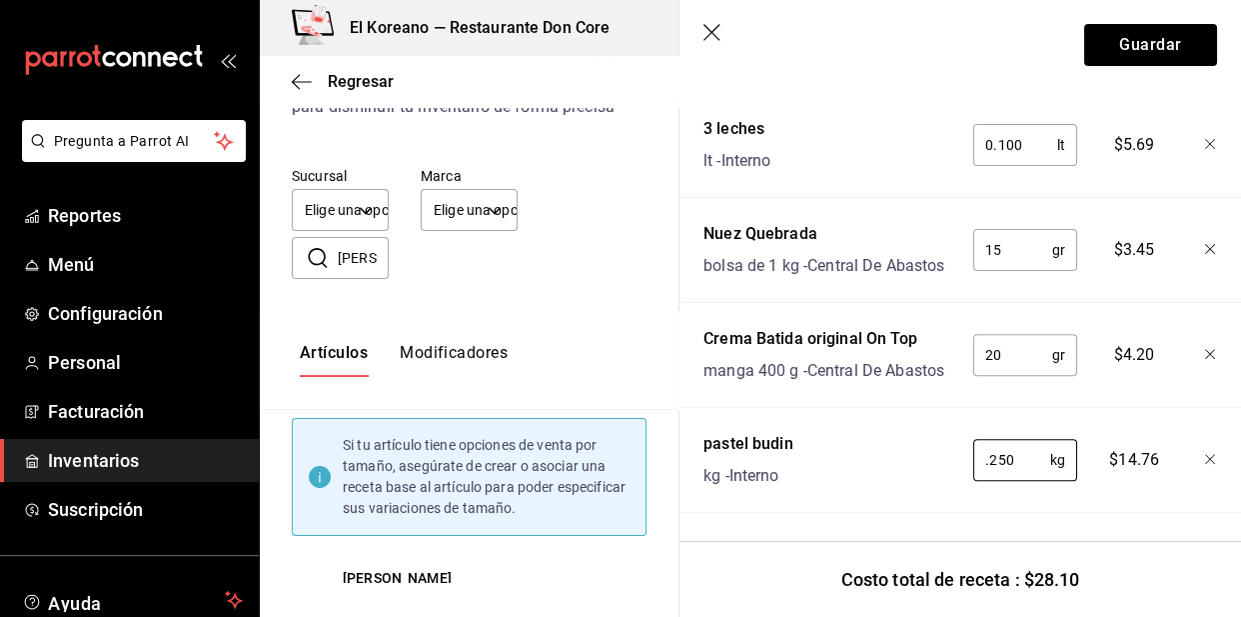
type input "0.250"
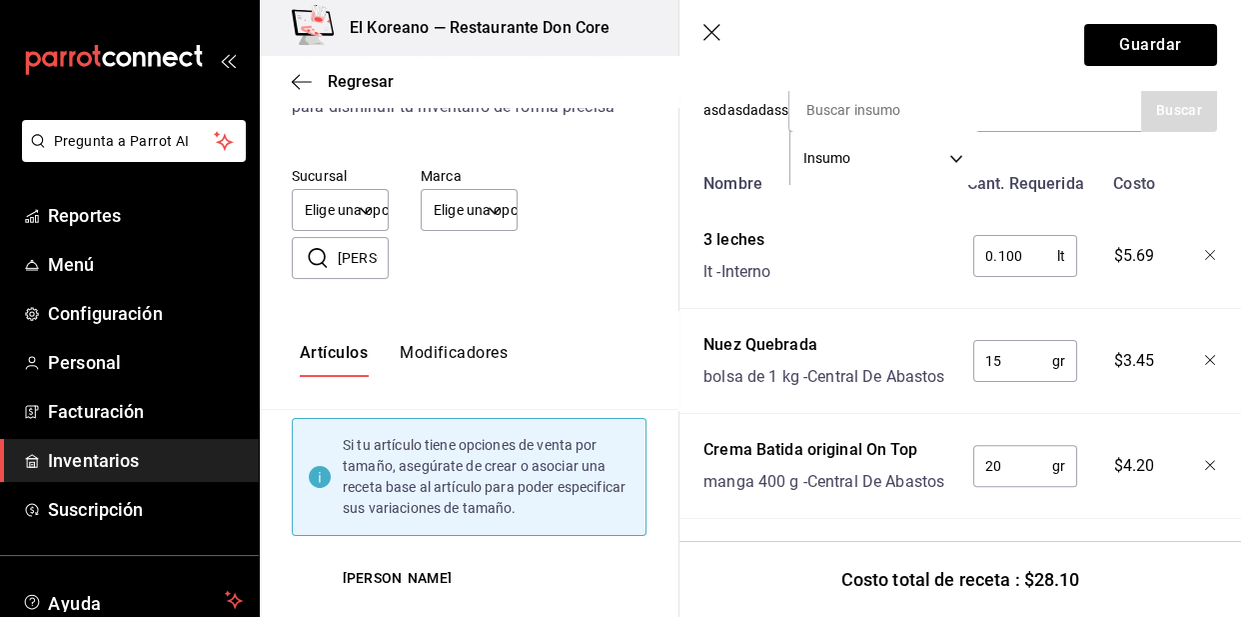
scroll to position [405, 0]
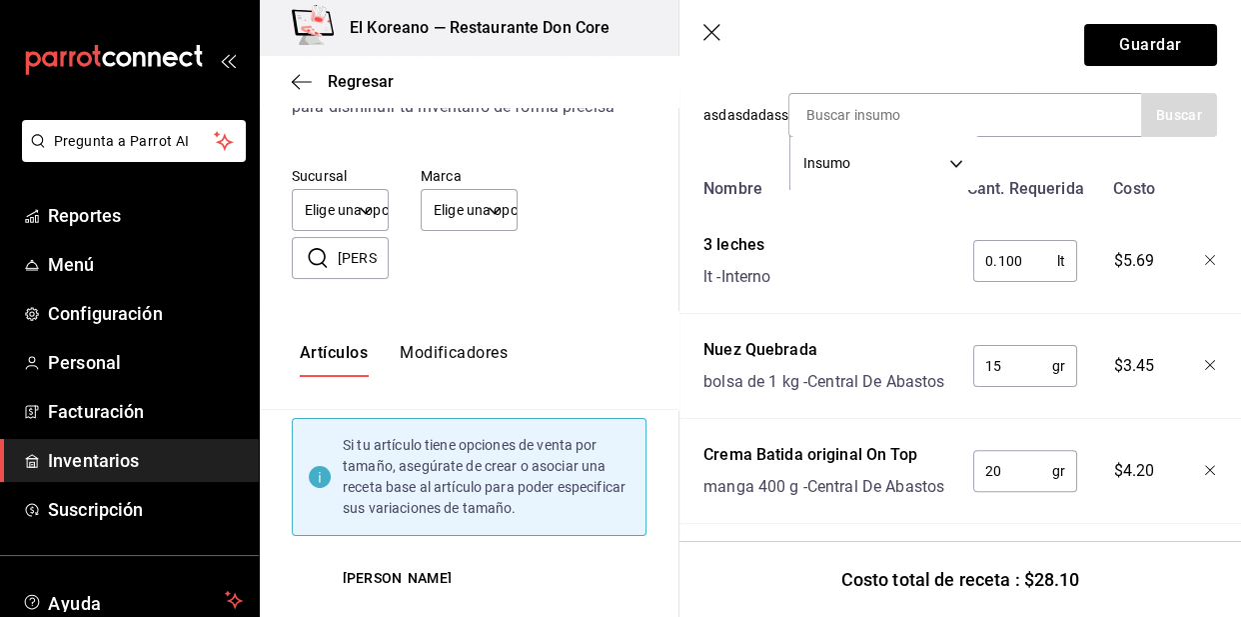
click at [1029, 261] on input "0.100" at bounding box center [1015, 261] width 84 height 40
type input "0"
type input "1"
type input "0.100"
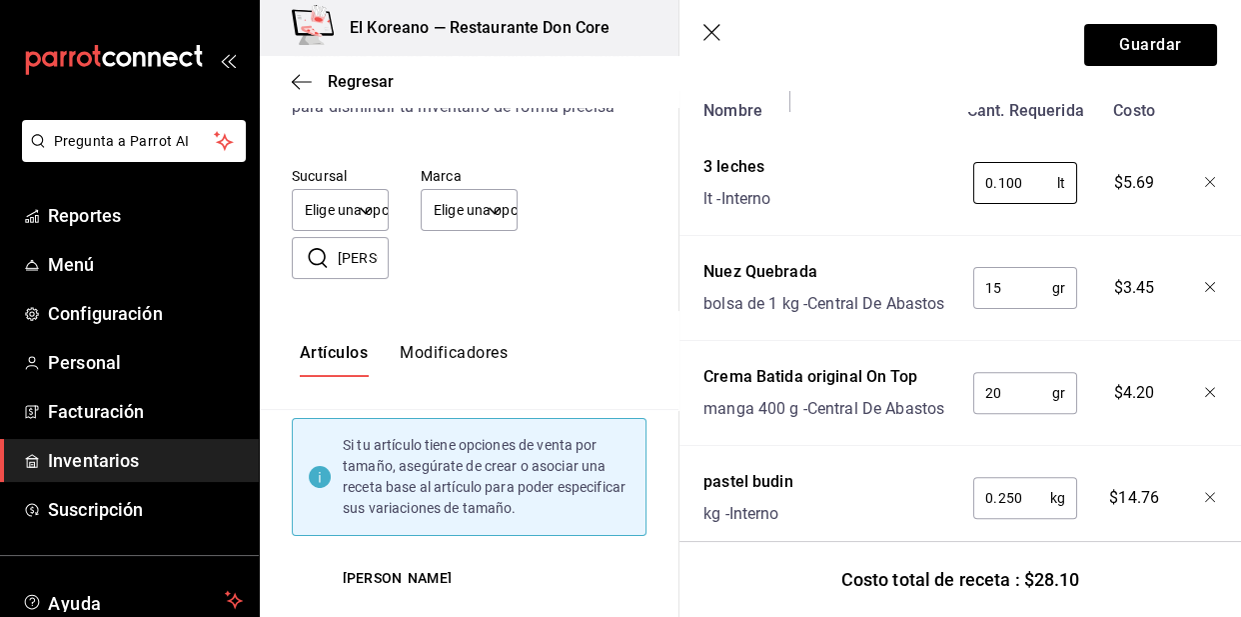
scroll to position [558, 0]
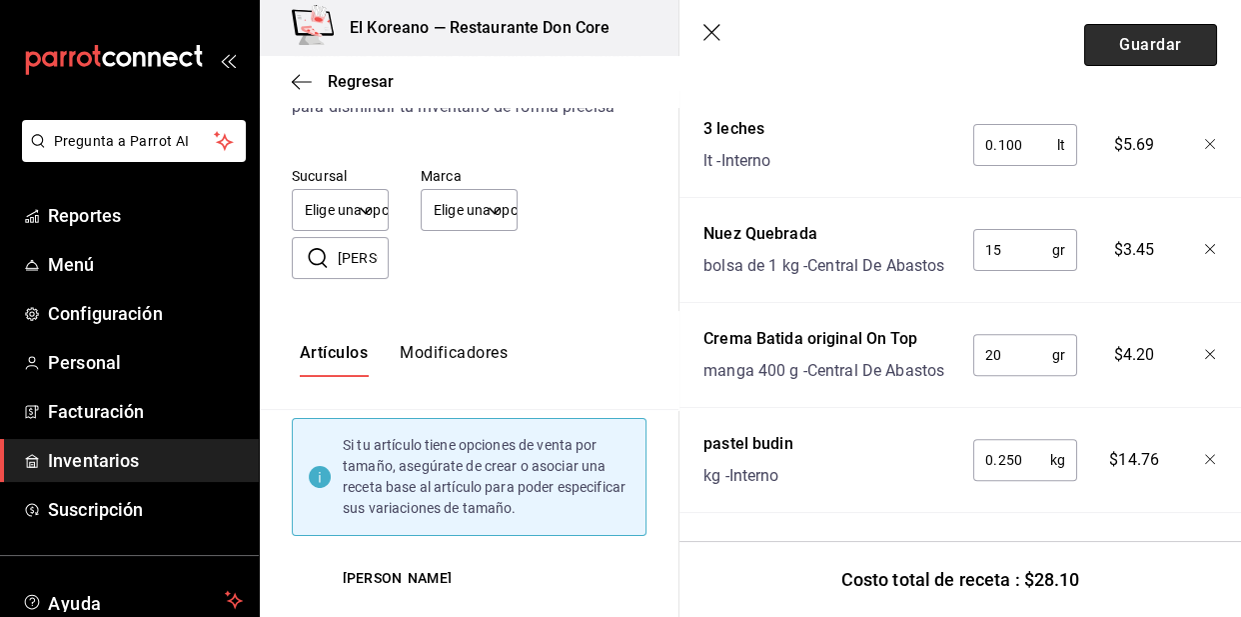
click at [1138, 28] on button "Guardar" at bounding box center [1150, 45] width 133 height 42
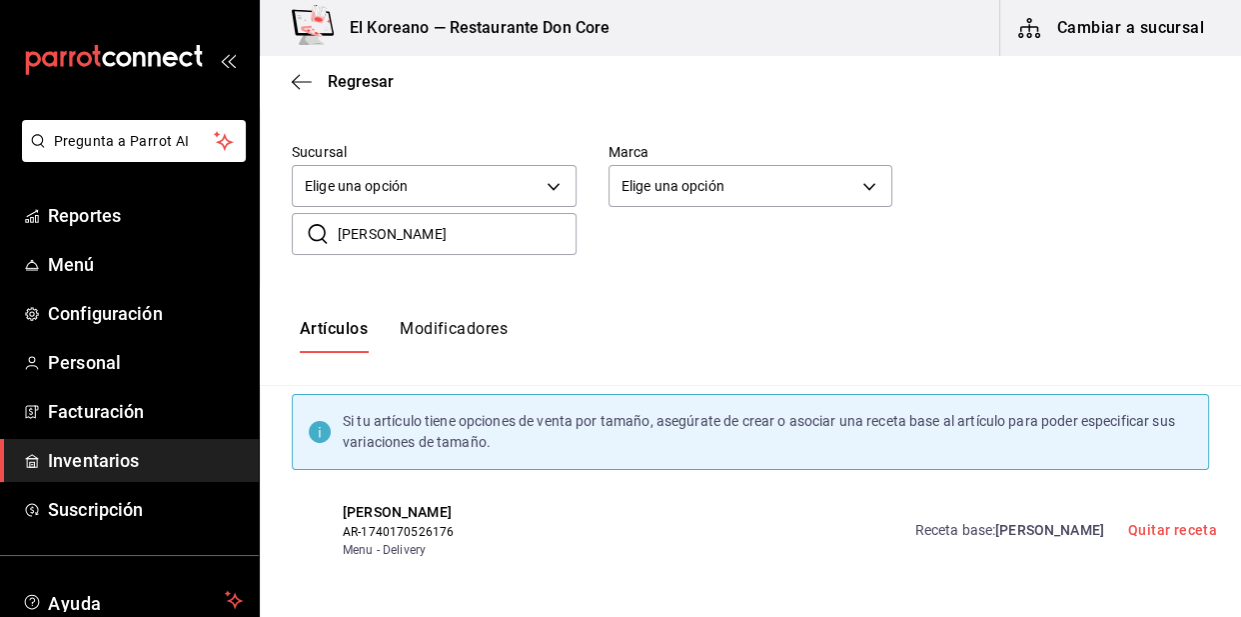
scroll to position [126, 0]
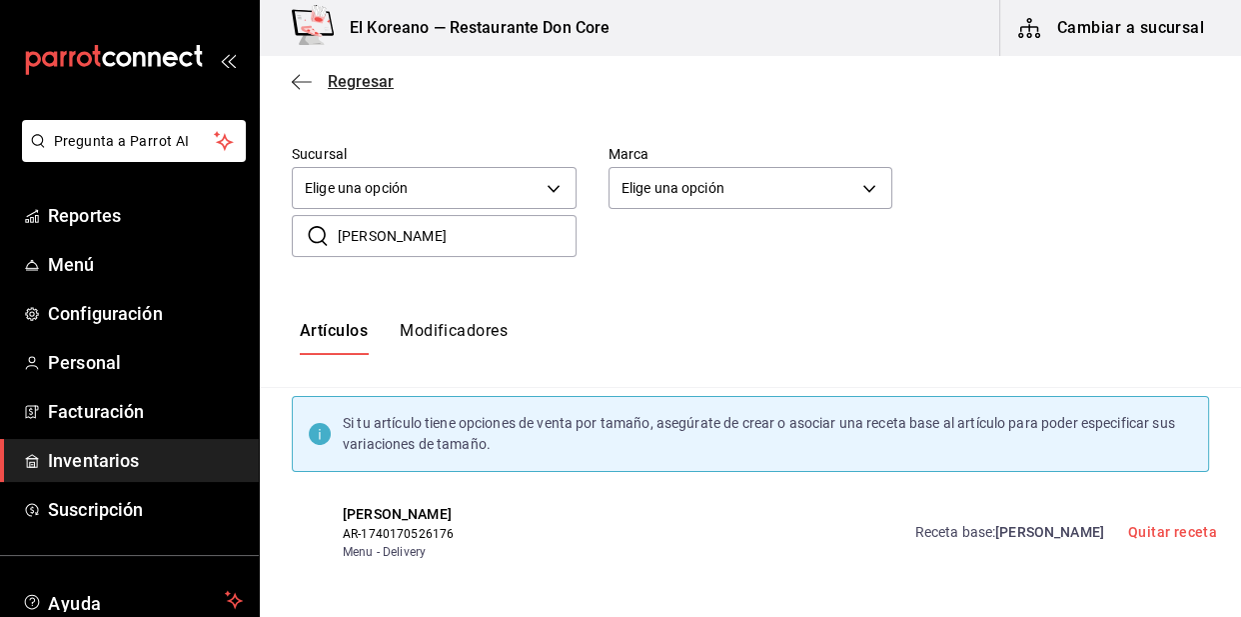
click at [357, 78] on span "Regresar" at bounding box center [361, 81] width 66 height 19
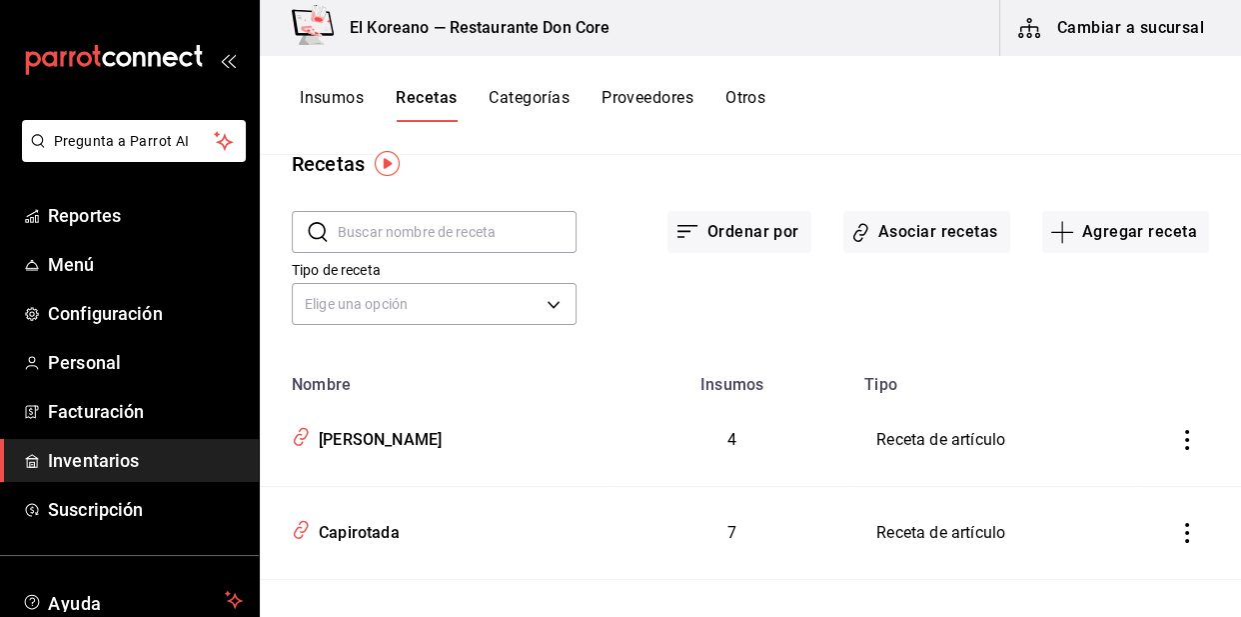
scroll to position [36, 0]
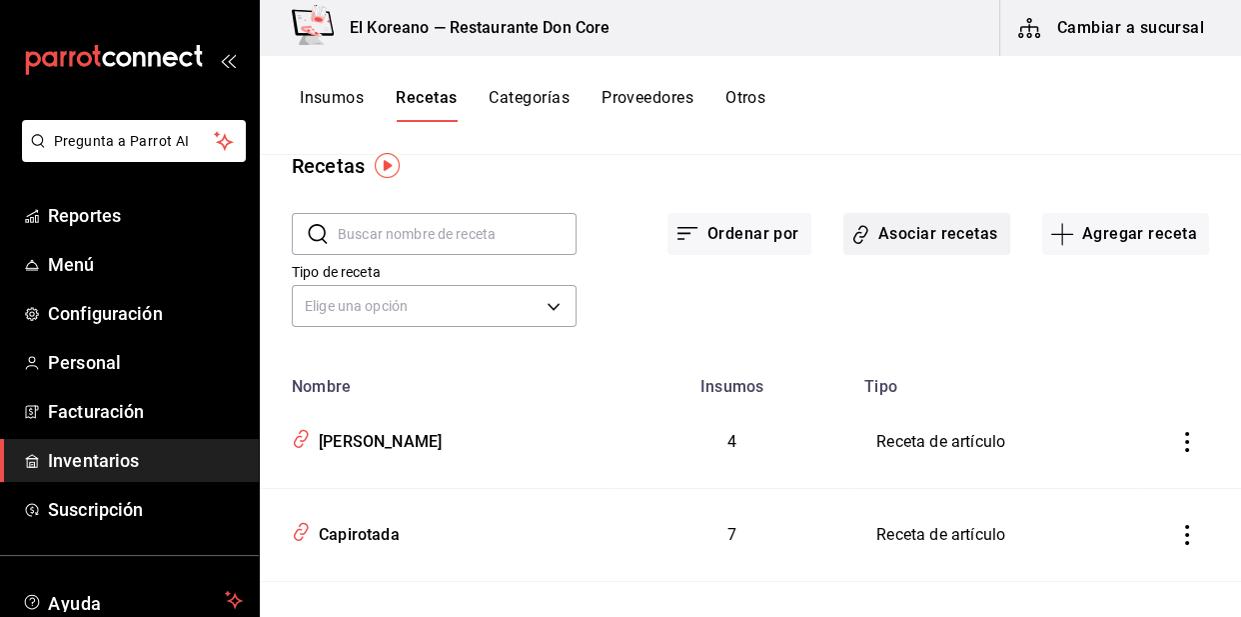
click at [895, 246] on button "Asociar recetas" at bounding box center [927, 234] width 167 height 42
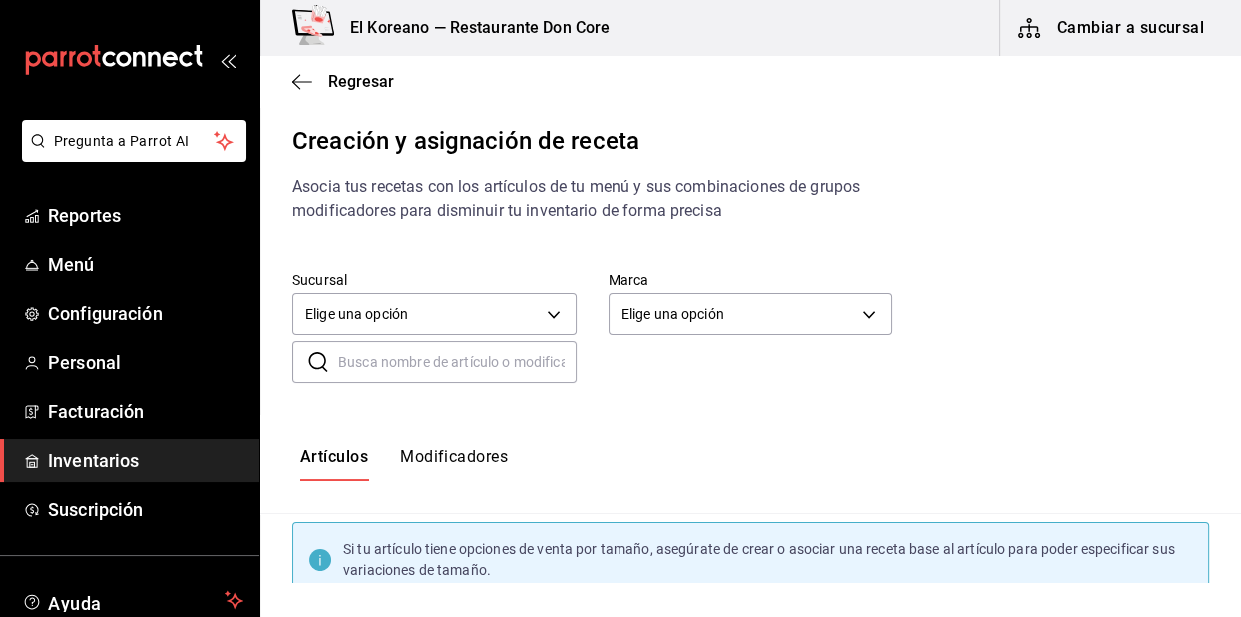
click at [398, 356] on input "text" at bounding box center [457, 362] width 239 height 40
type input "zarza"
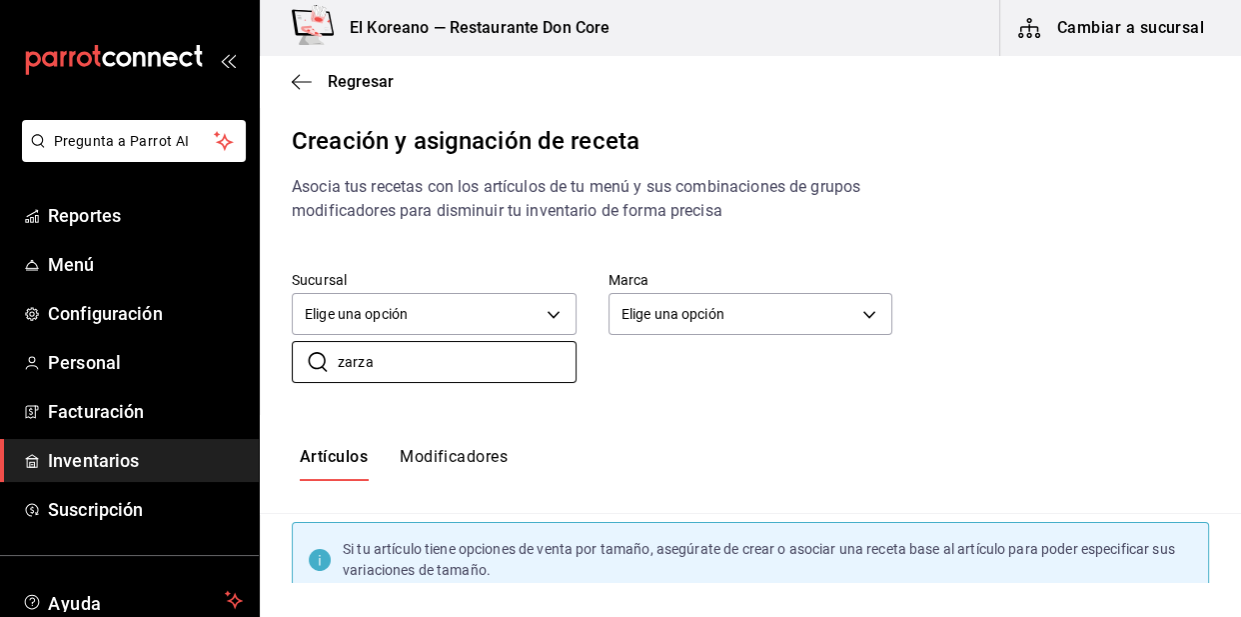
scroll to position [128, 0]
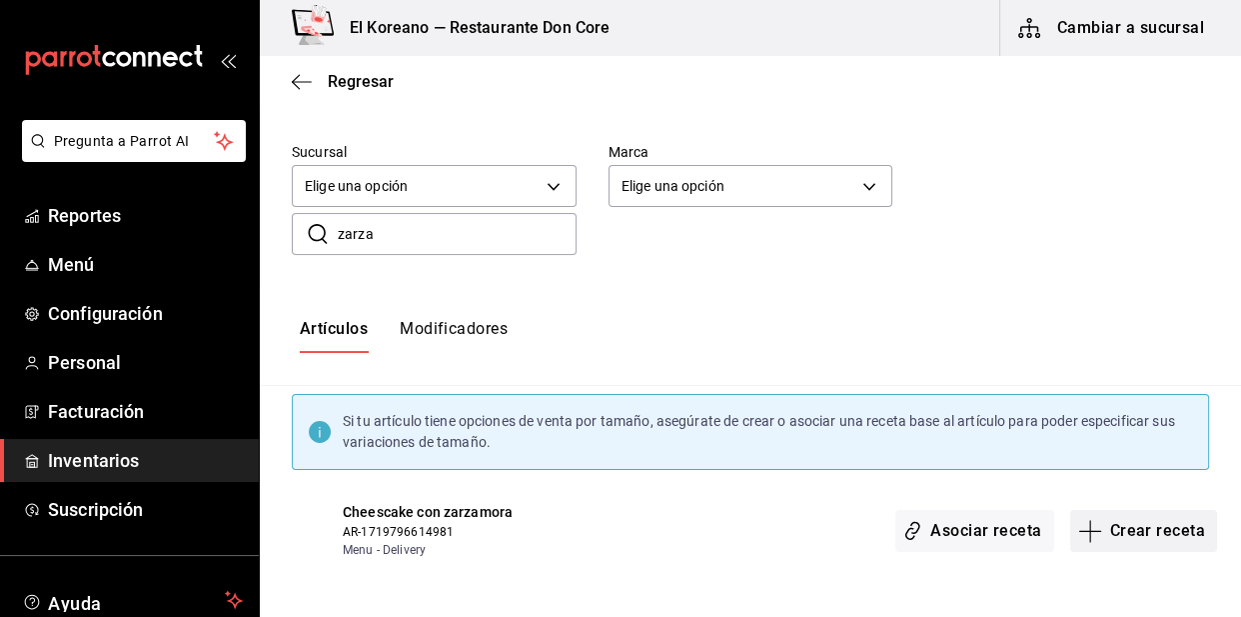
click at [1182, 538] on button "Crear receta" at bounding box center [1144, 531] width 148 height 42
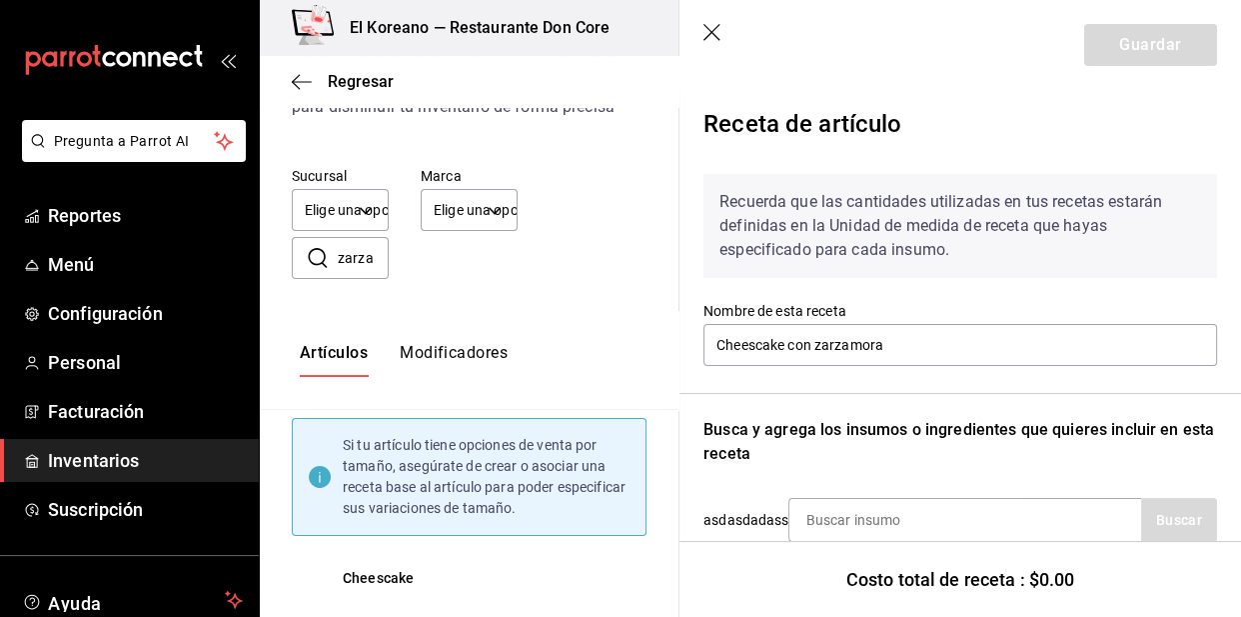
scroll to position [166, 0]
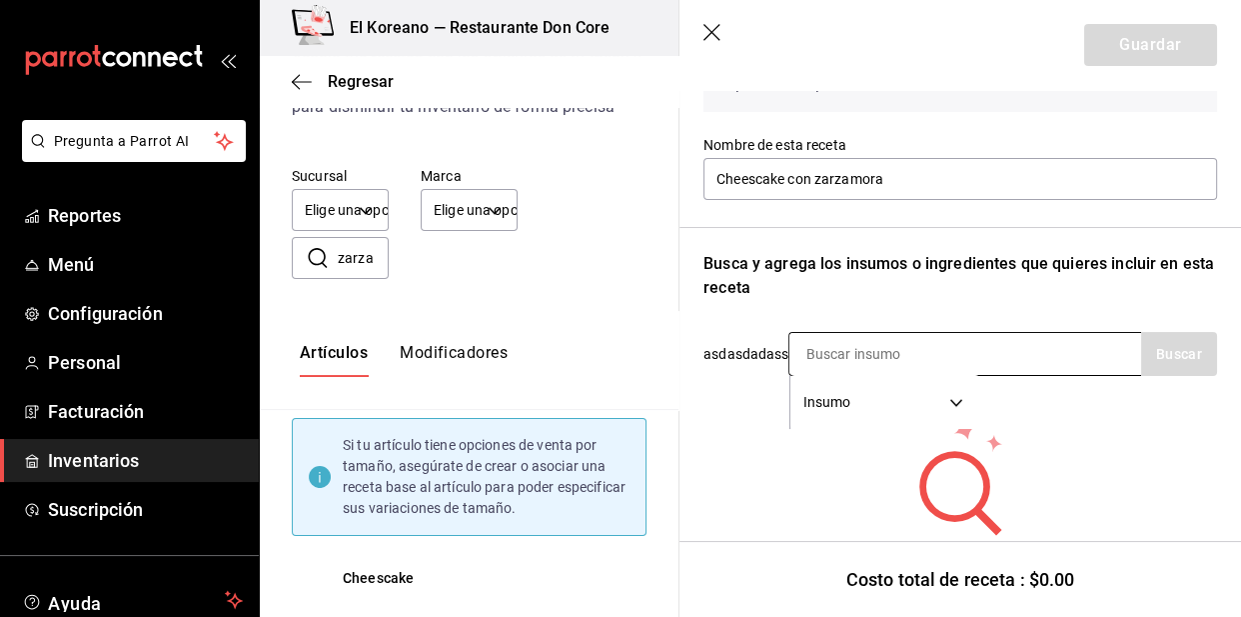
click at [968, 342] on input at bounding box center [890, 354] width 200 height 42
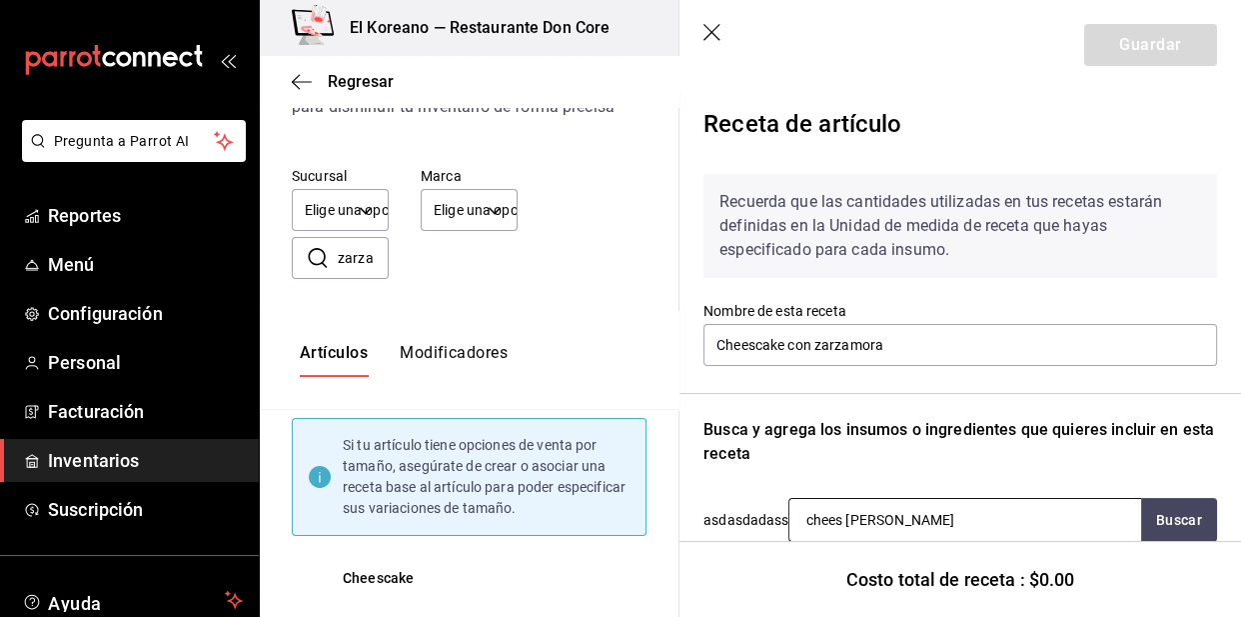
scroll to position [236, 0]
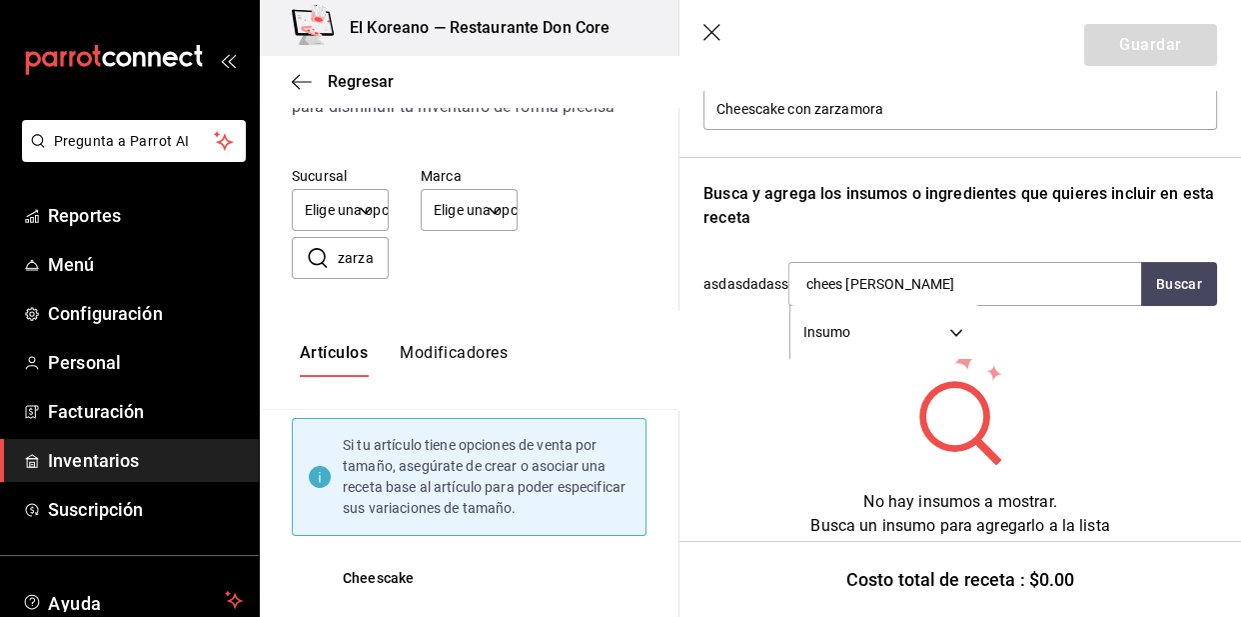
click at [708, 33] on icon "button" at bounding box center [714, 34] width 20 height 20
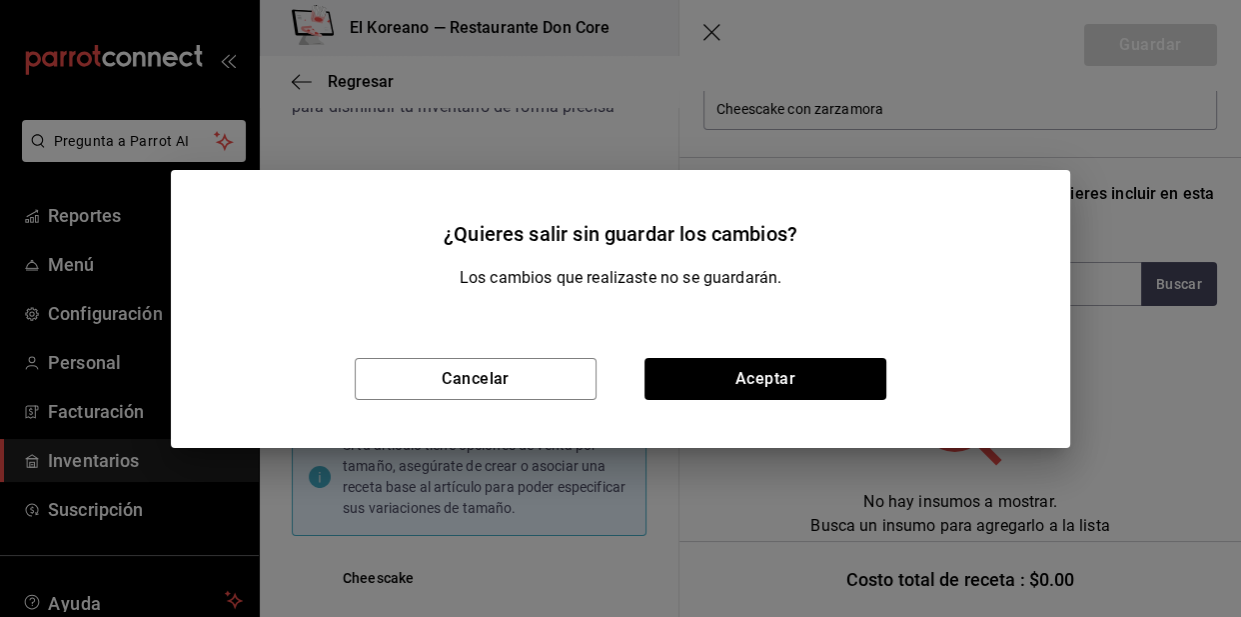
click at [947, 106] on div "¿Quieres salir sin guardar los cambios? Los cambios que realizaste no se guarda…" at bounding box center [620, 308] width 1241 height 617
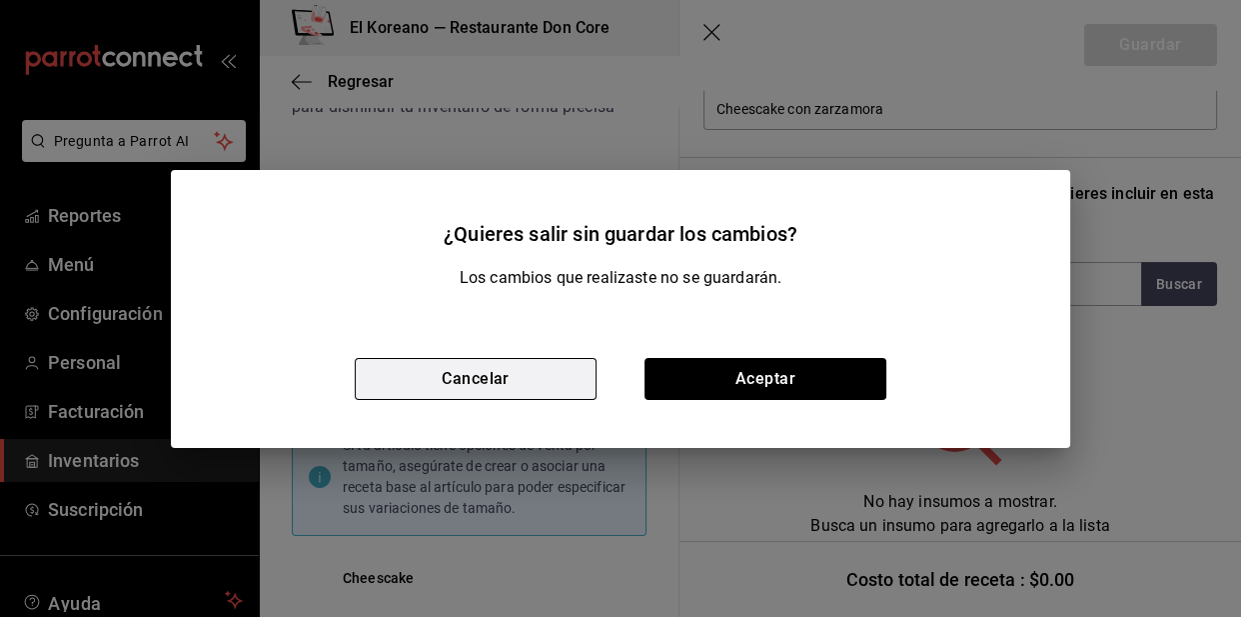
click at [491, 375] on button "Cancelar" at bounding box center [476, 379] width 242 height 42
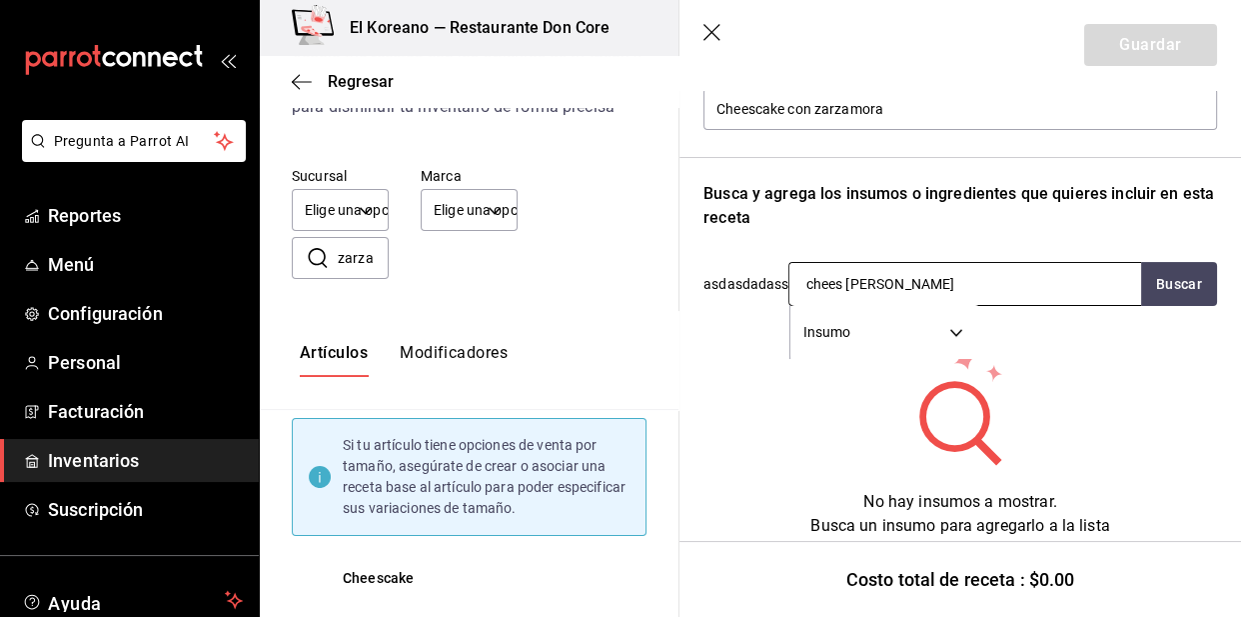
click at [899, 289] on input "chees zarza" at bounding box center [890, 284] width 200 height 42
type input "c"
type input "zarza"
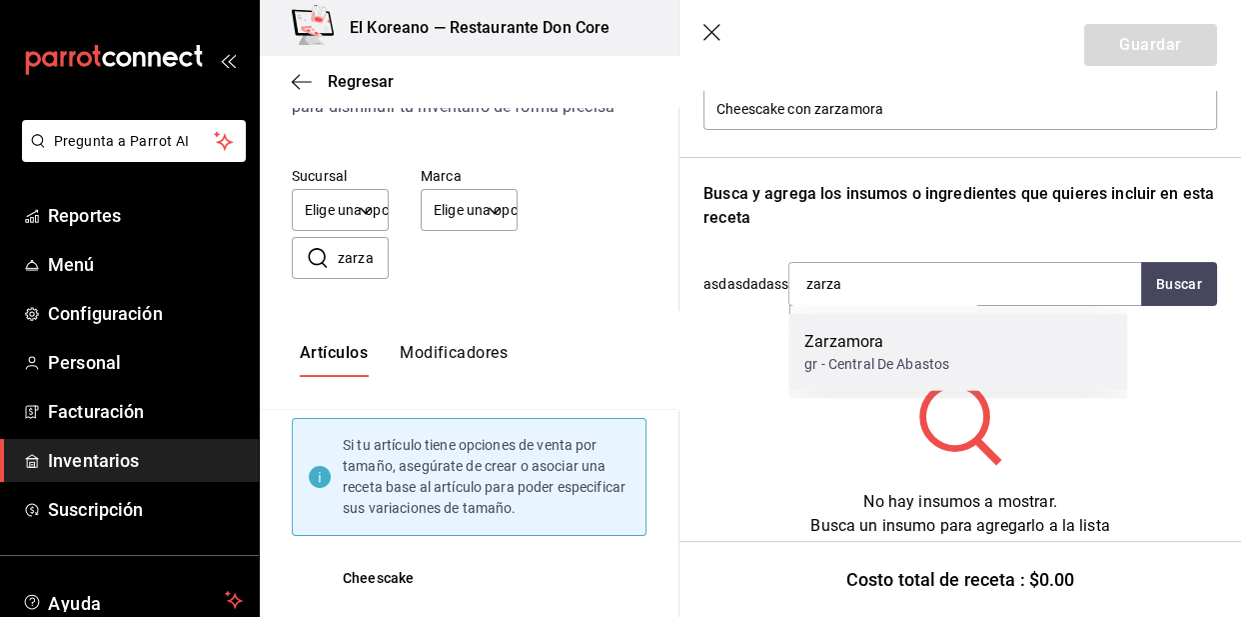
click at [869, 364] on div "gr - Central De Abastos" at bounding box center [877, 363] width 145 height 21
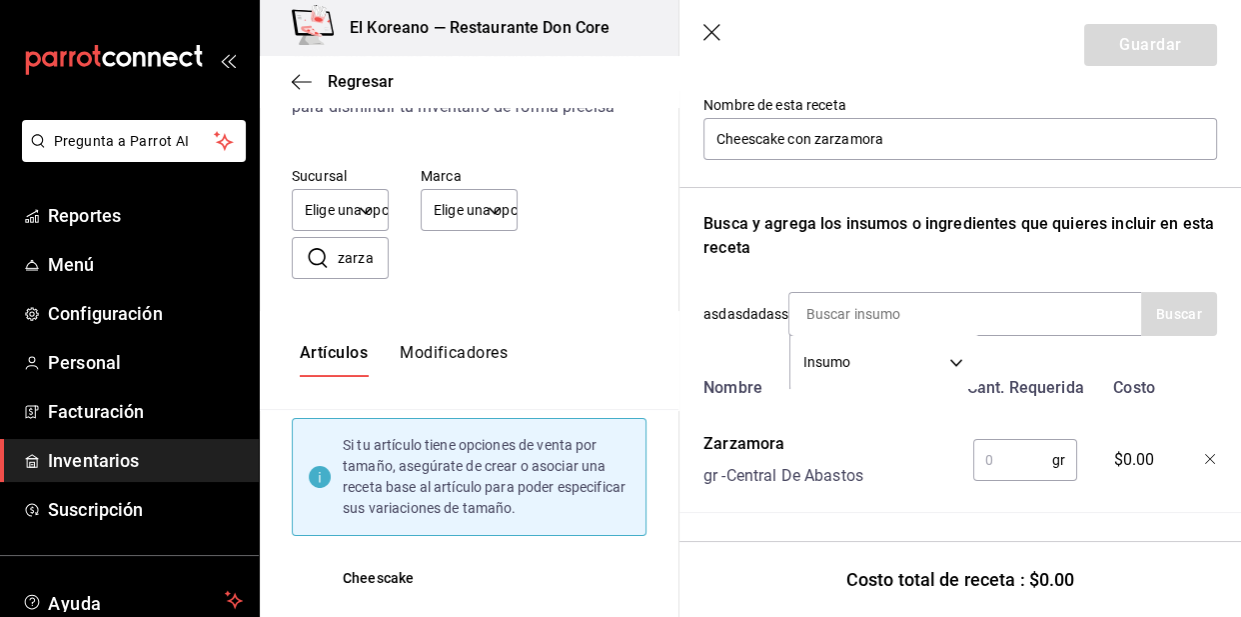
click at [1205, 454] on icon "button" at bounding box center [1211, 460] width 12 height 12
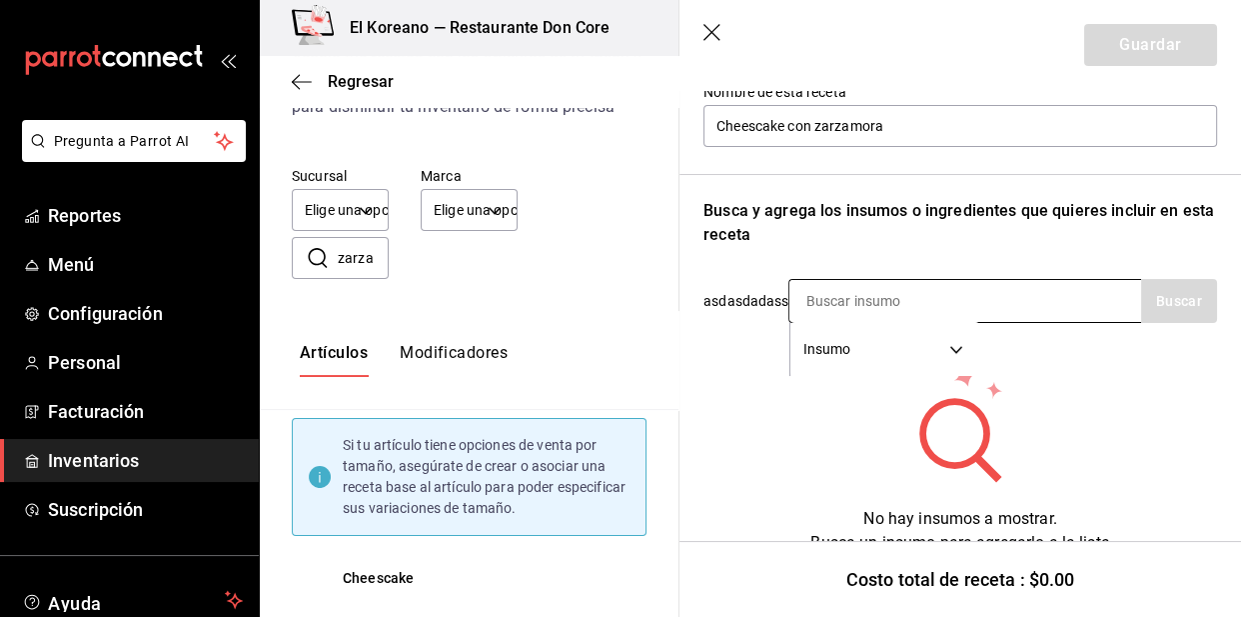
click at [857, 298] on input at bounding box center [890, 301] width 200 height 42
click at [883, 309] on input "chess" at bounding box center [890, 301] width 200 height 42
type input "c"
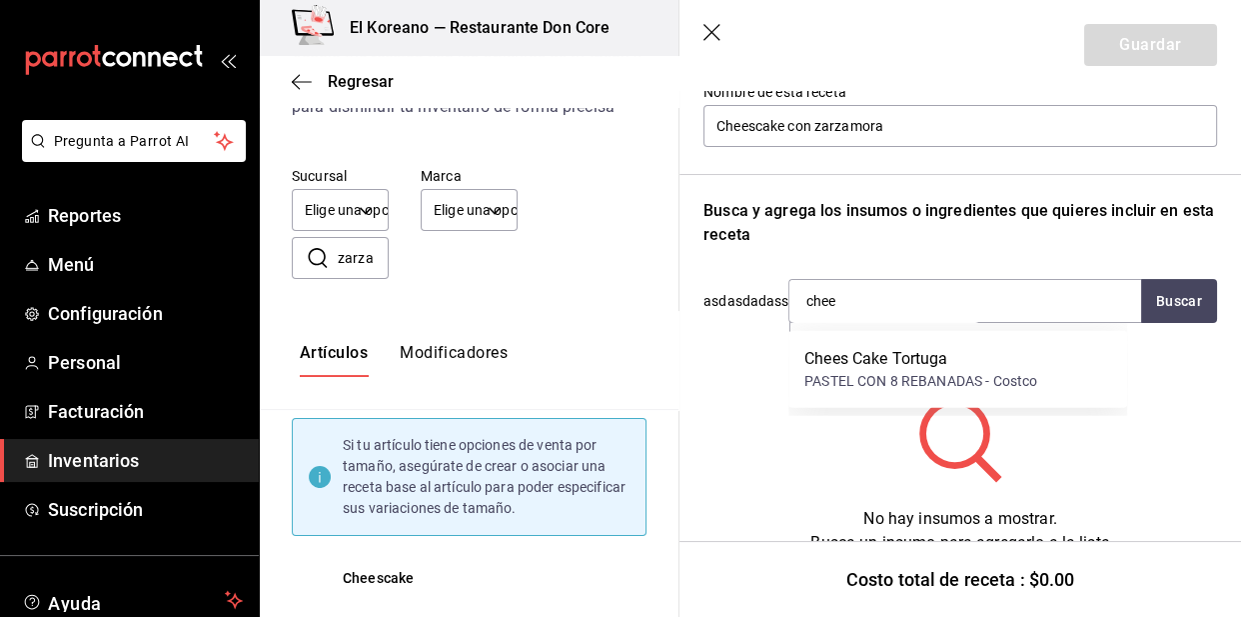
type input "chee"
click at [712, 21] on header "Guardar" at bounding box center [961, 45] width 562 height 90
click at [709, 27] on icon "button" at bounding box center [714, 34] width 20 height 20
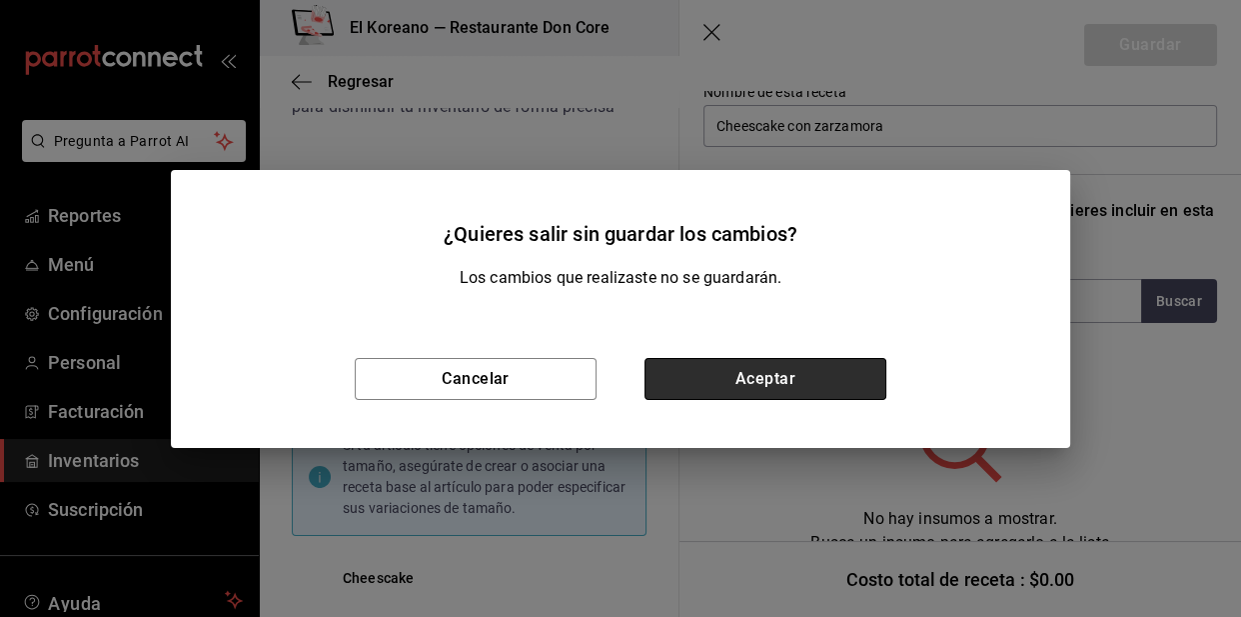
click at [746, 381] on button "Aceptar" at bounding box center [766, 379] width 242 height 42
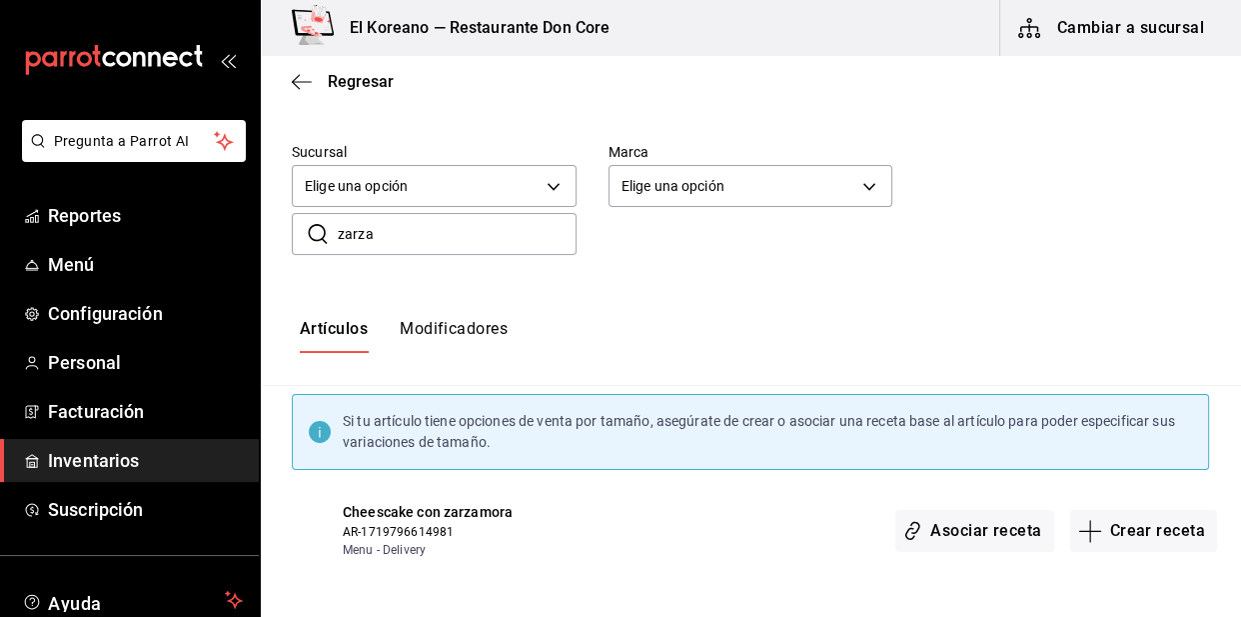
scroll to position [0, 0]
click at [342, 77] on span "Regresar" at bounding box center [361, 81] width 66 height 19
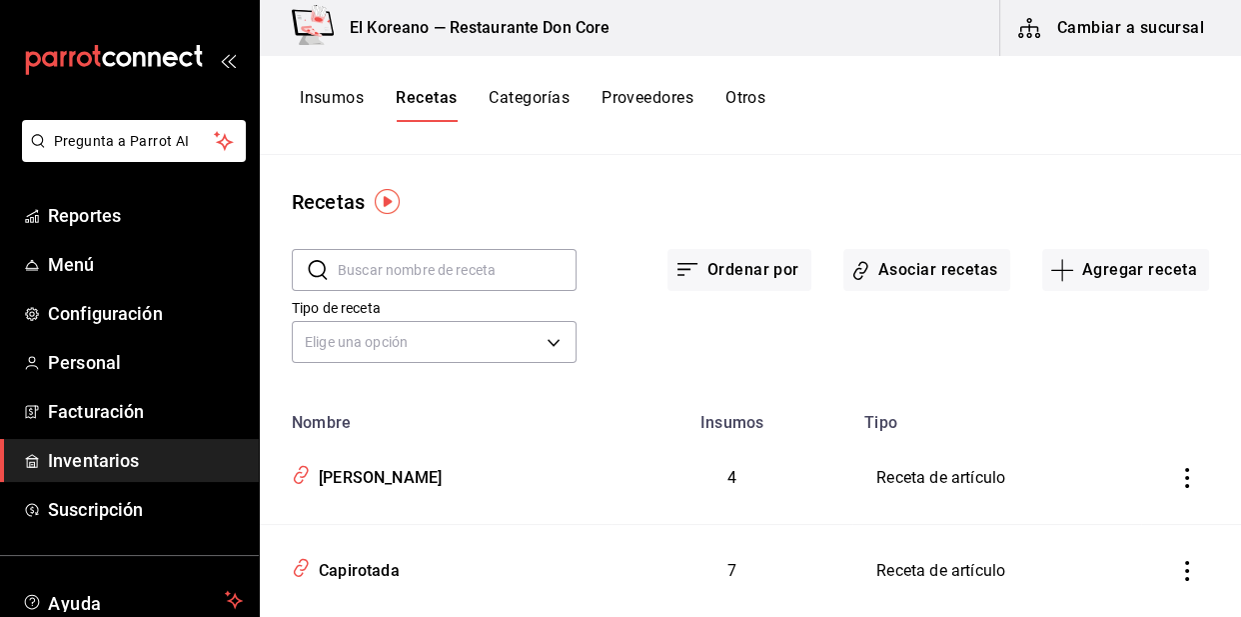
click at [324, 98] on button "Insumos" at bounding box center [332, 105] width 64 height 34
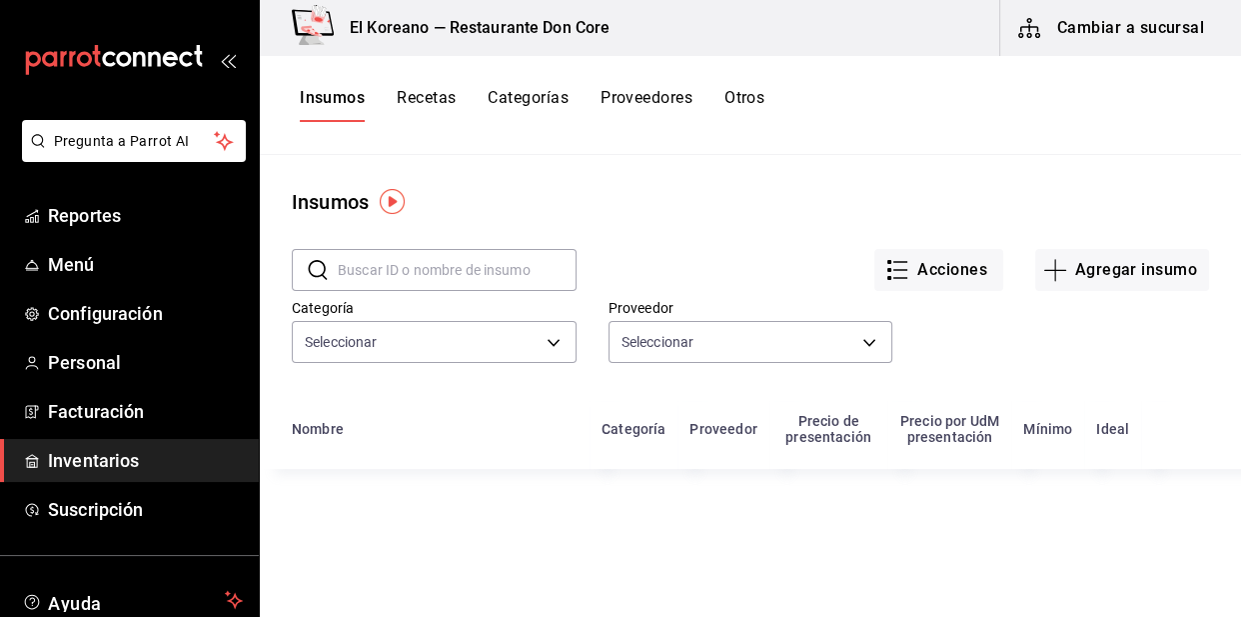
type input "b4936a96-1414-499a-9574-3a5b6687910b,8ac96b6a-bb43-44c1-9f3b-53530a9aadc4,19ae0…"
type input "eae09a52-f893-4fed-93d9-c54d57a65dac,a23ece6a-58f7-49ac-92cf-dfa2c6df13bb,46d15…"
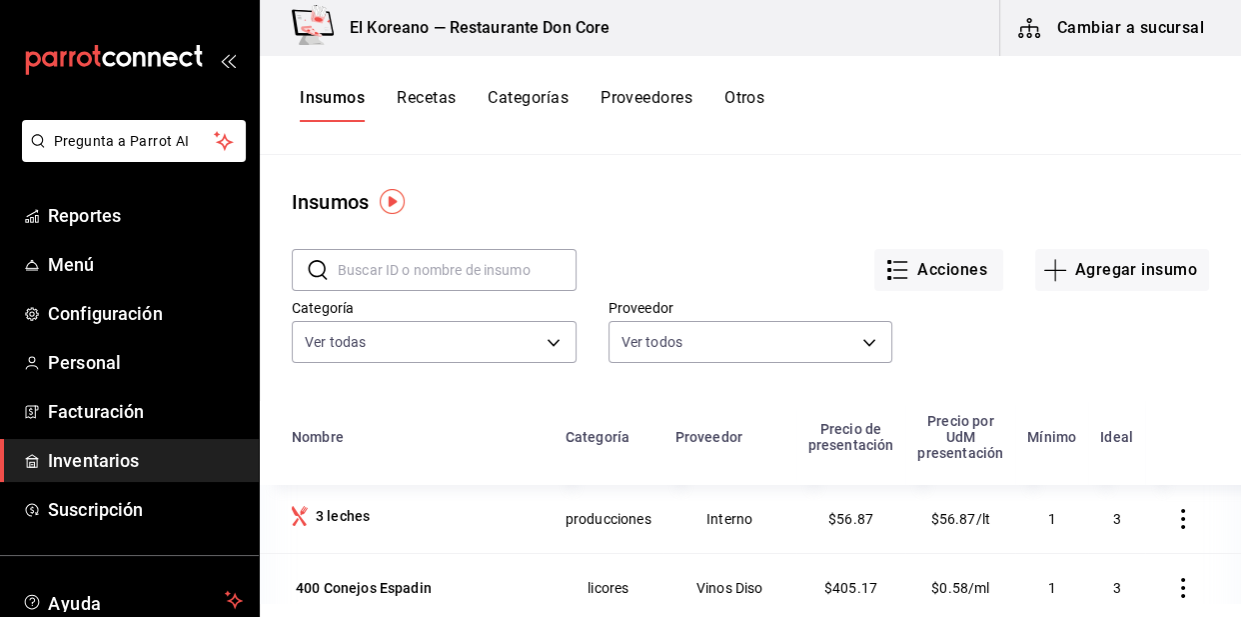
click at [429, 267] on input "text" at bounding box center [457, 270] width 239 height 40
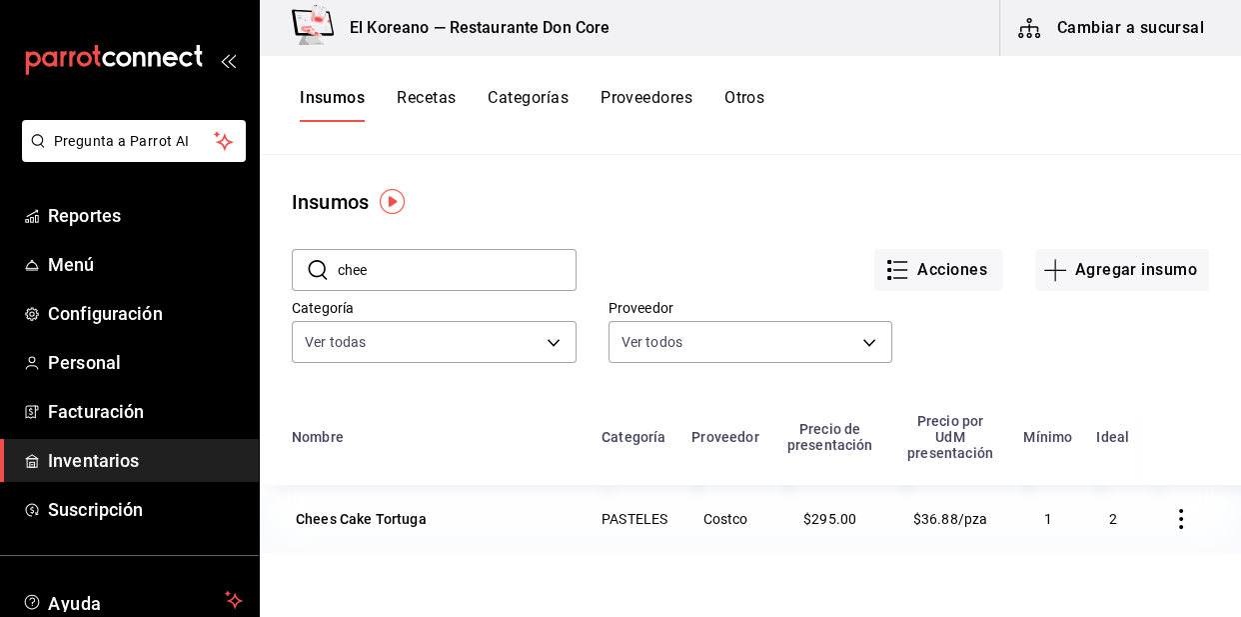
type input "chee"
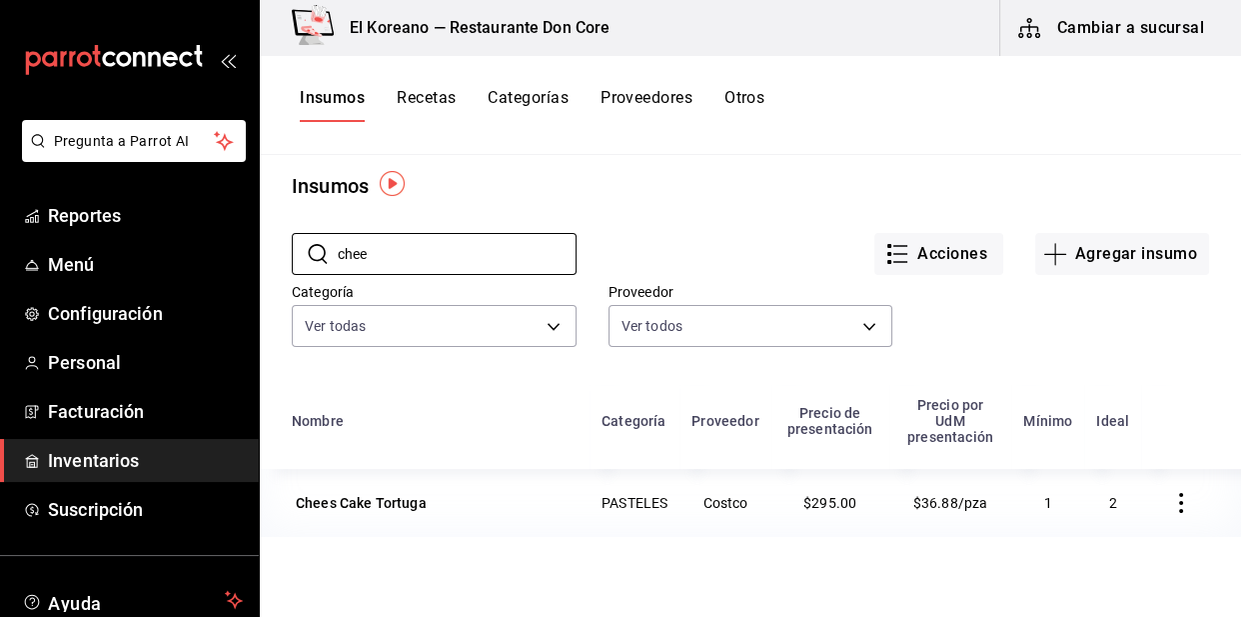
scroll to position [18, 0]
click at [1083, 246] on button "Agregar insumo" at bounding box center [1122, 252] width 174 height 42
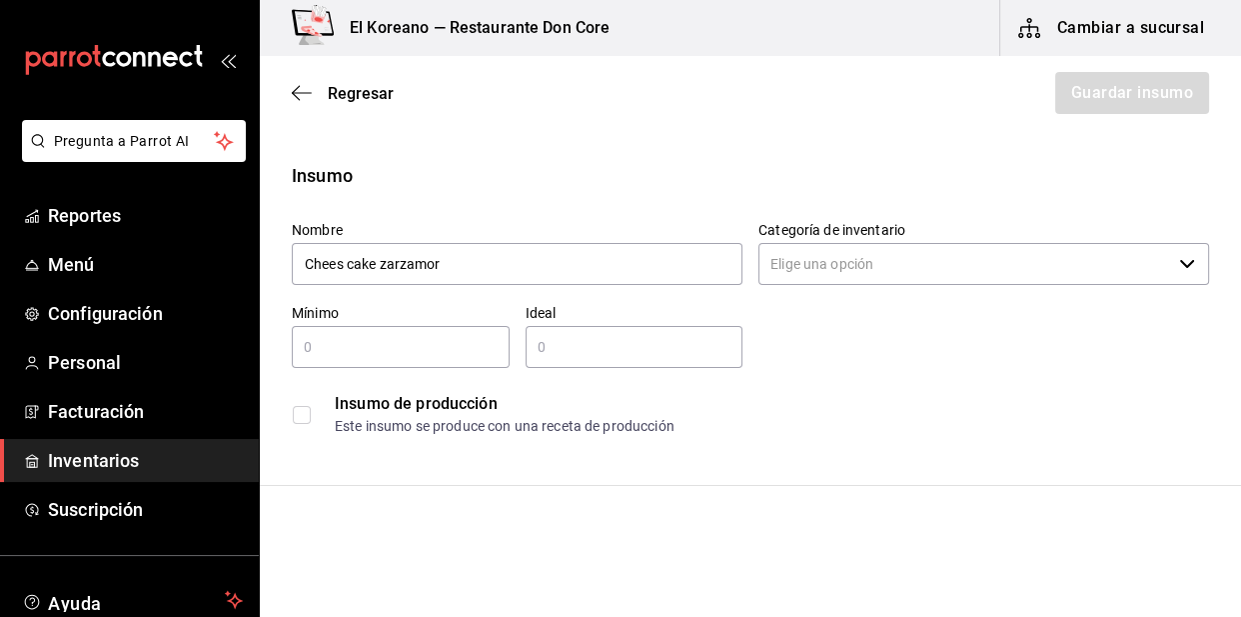
type input "Chees cake zarzamora"
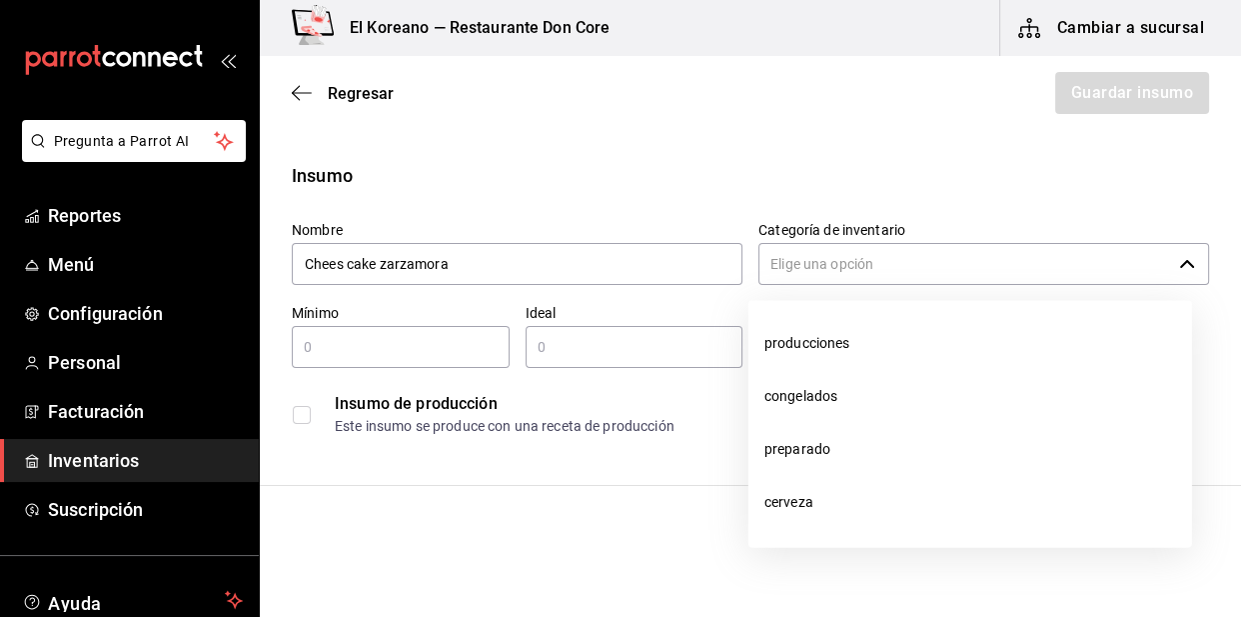
click at [1179, 269] on icon "button" at bounding box center [1187, 264] width 16 height 16
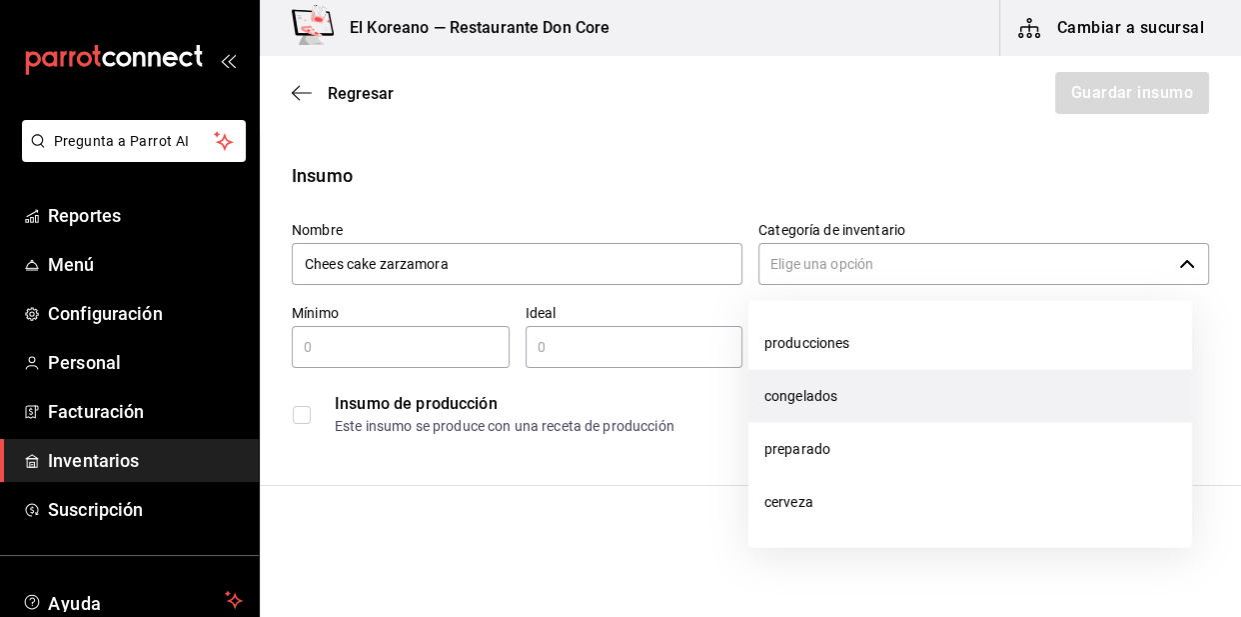
click at [850, 394] on li "congelados" at bounding box center [971, 396] width 444 height 53
type input "congelados"
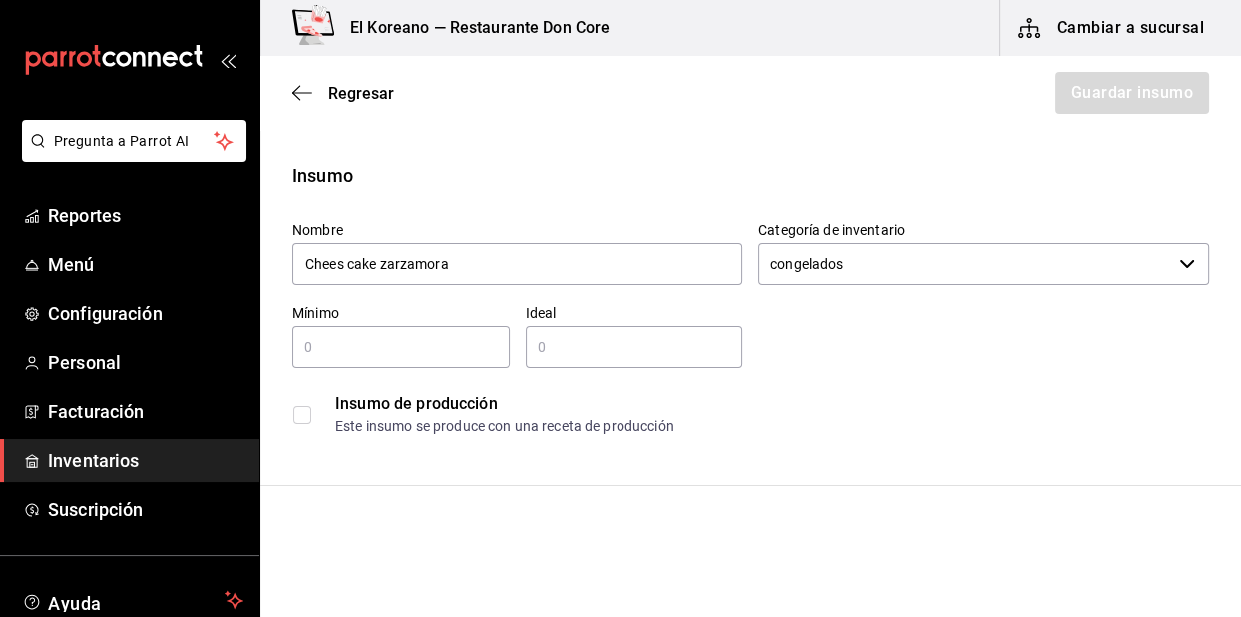
type input "Chees cake zarzamora"
click at [343, 348] on input "text" at bounding box center [401, 347] width 218 height 24
type input "1"
click at [556, 351] on input "text" at bounding box center [635, 347] width 218 height 24
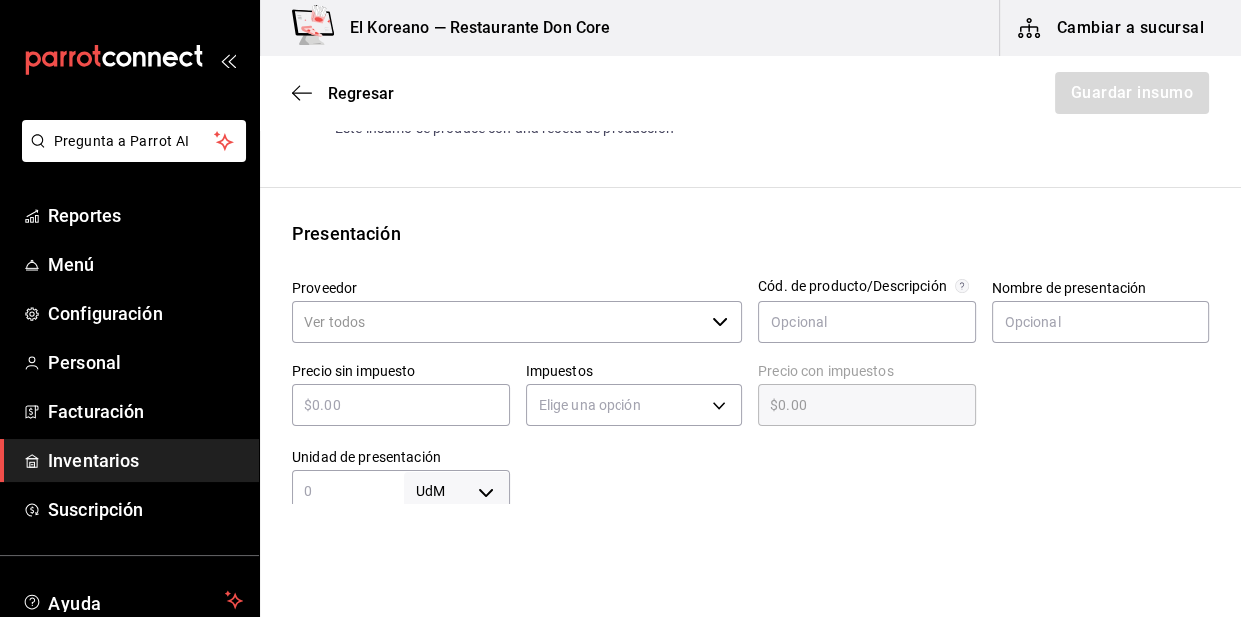
scroll to position [386, 0]
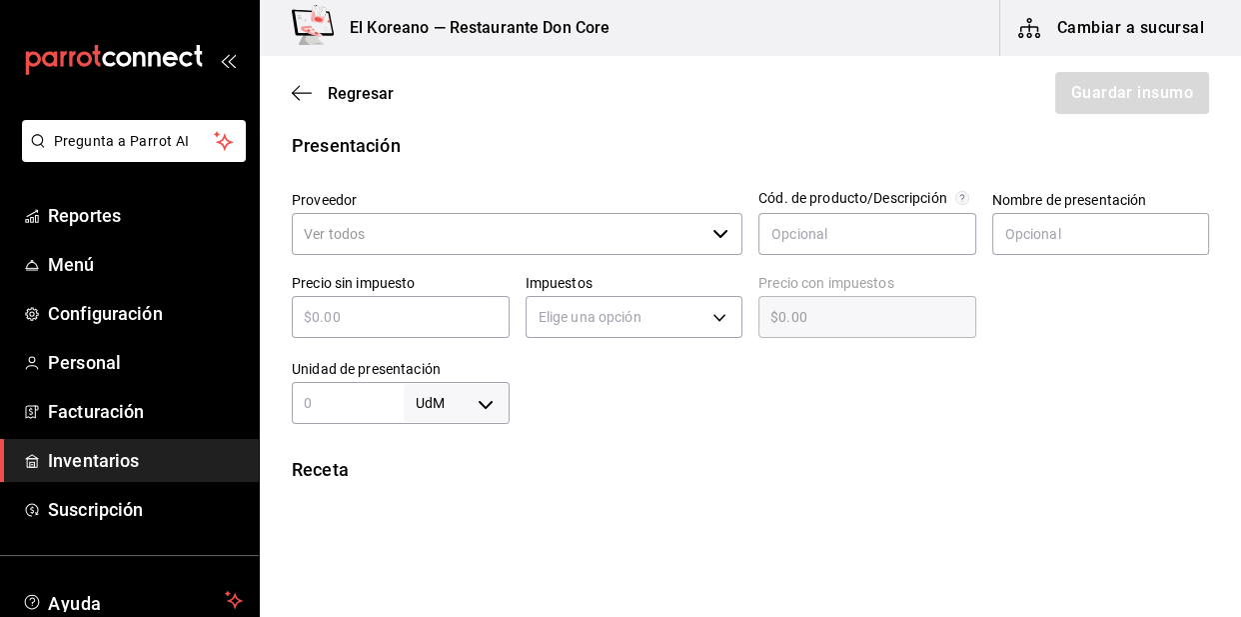
type input "2"
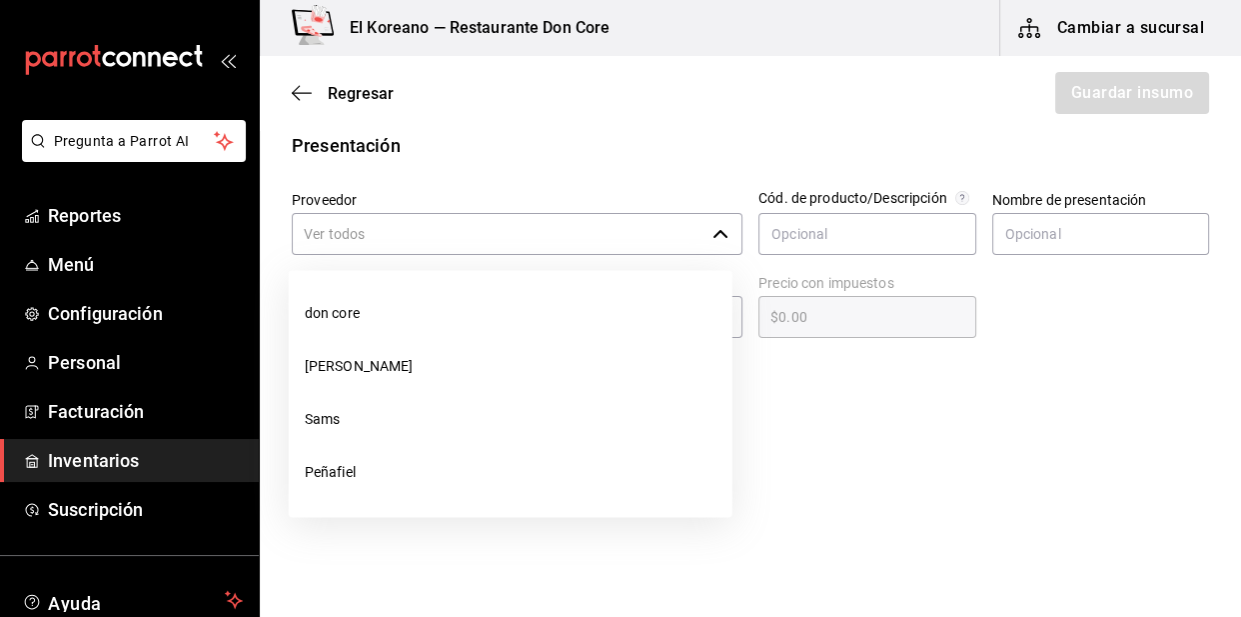
click at [454, 226] on input "Proveedor" at bounding box center [498, 234] width 413 height 42
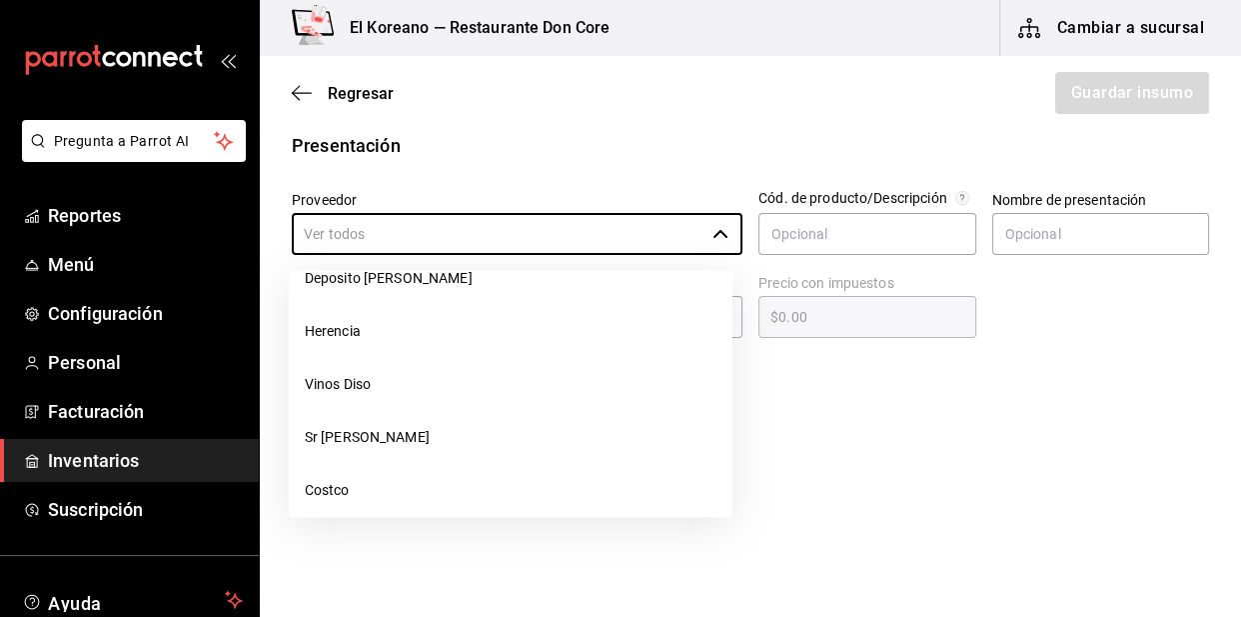
scroll to position [540, 0]
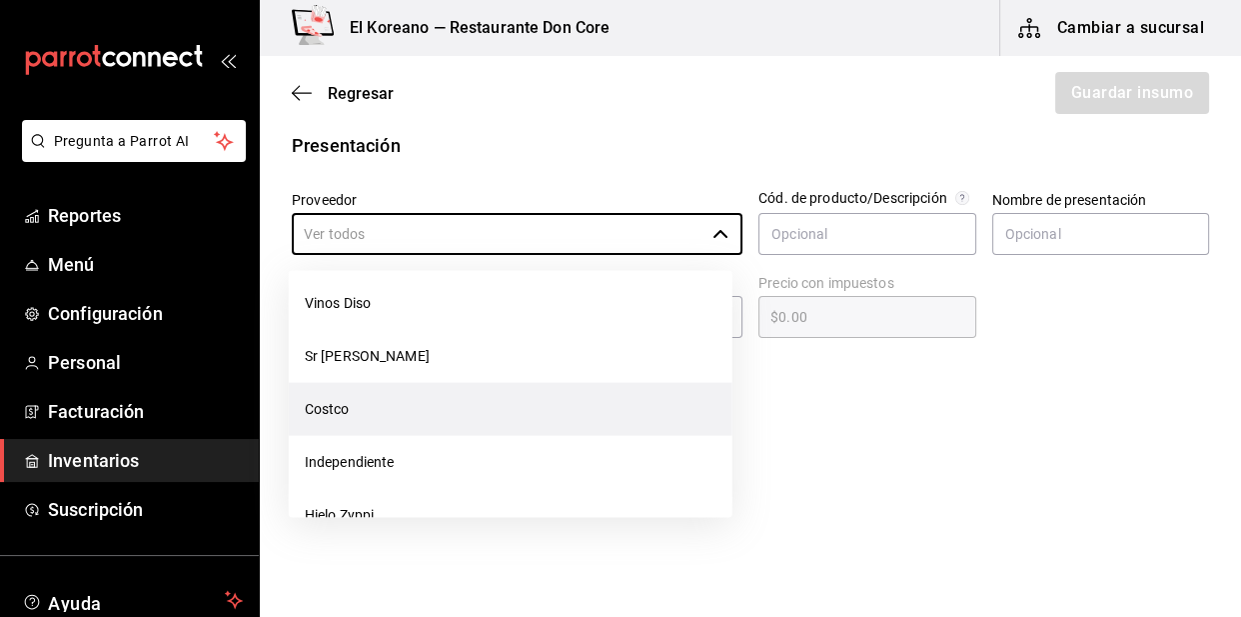
click at [353, 420] on li "Costco" at bounding box center [511, 409] width 444 height 53
type input "Costco"
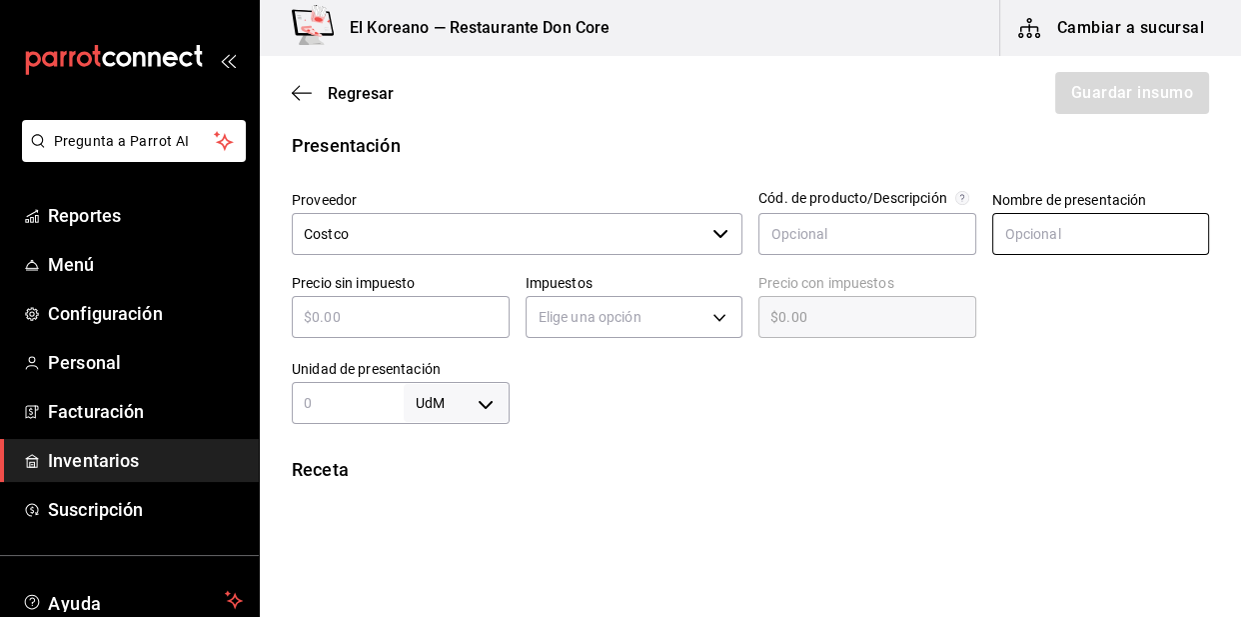
click at [1033, 222] on input "text" at bounding box center [1101, 234] width 218 height 42
type input "pastel 8 rebanadas"
click at [452, 316] on input "text" at bounding box center [401, 317] width 218 height 24
click at [390, 300] on div "​" at bounding box center [401, 317] width 218 height 42
type input "$2"
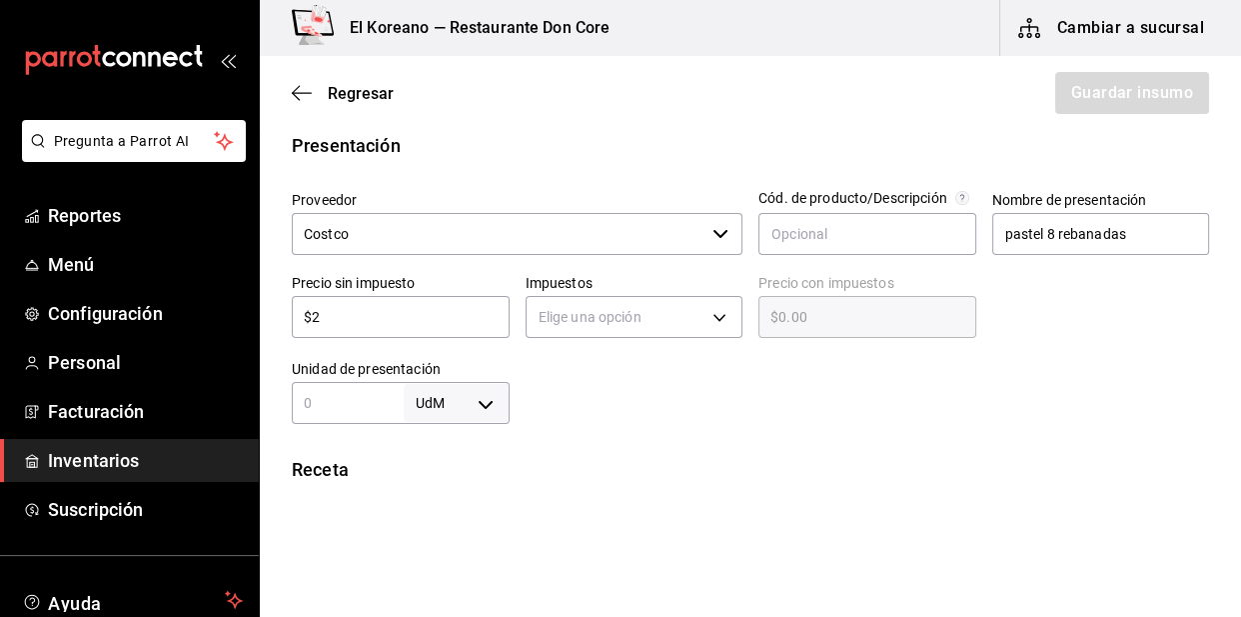
type input "$2.00"
type input "$28"
type input "$28.00"
type input "$280"
type input "$280.00"
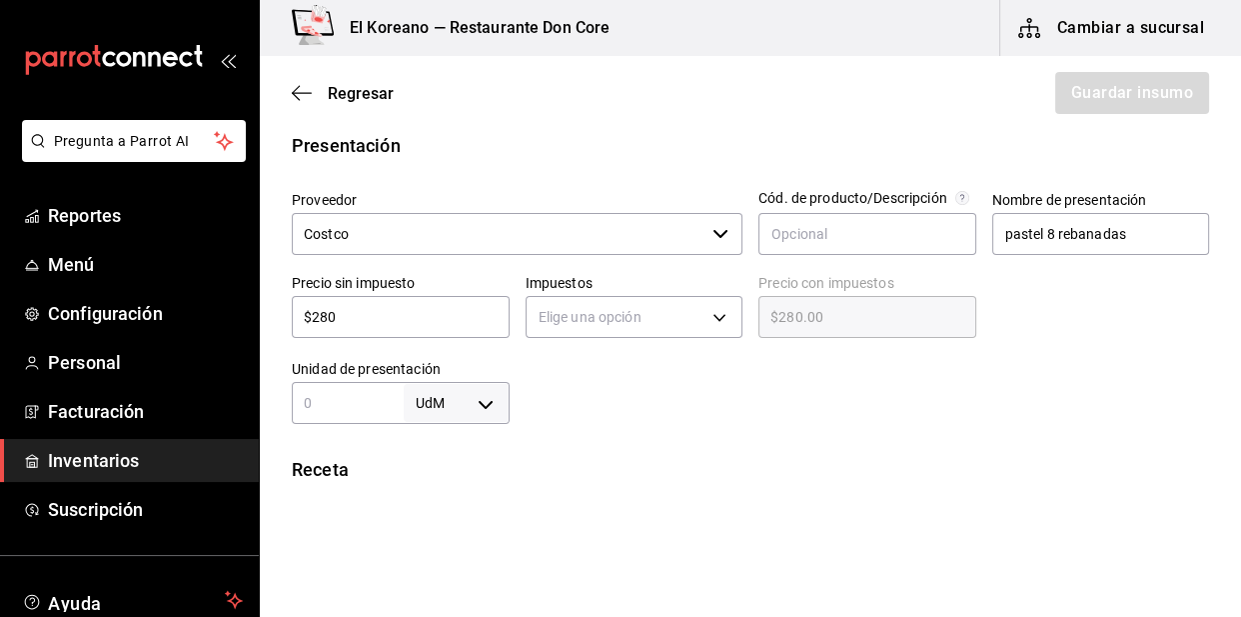
type input "$28"
type input "$28.00"
type input "$2"
type input "$2.00"
type input "$0.00"
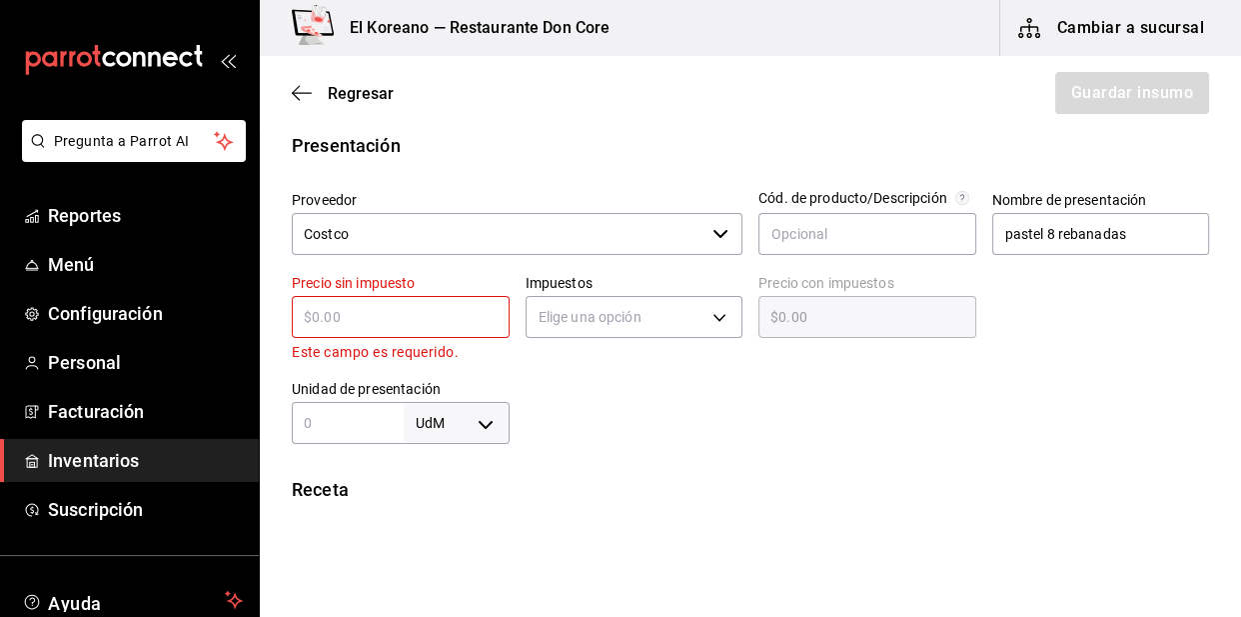
type input "$2"
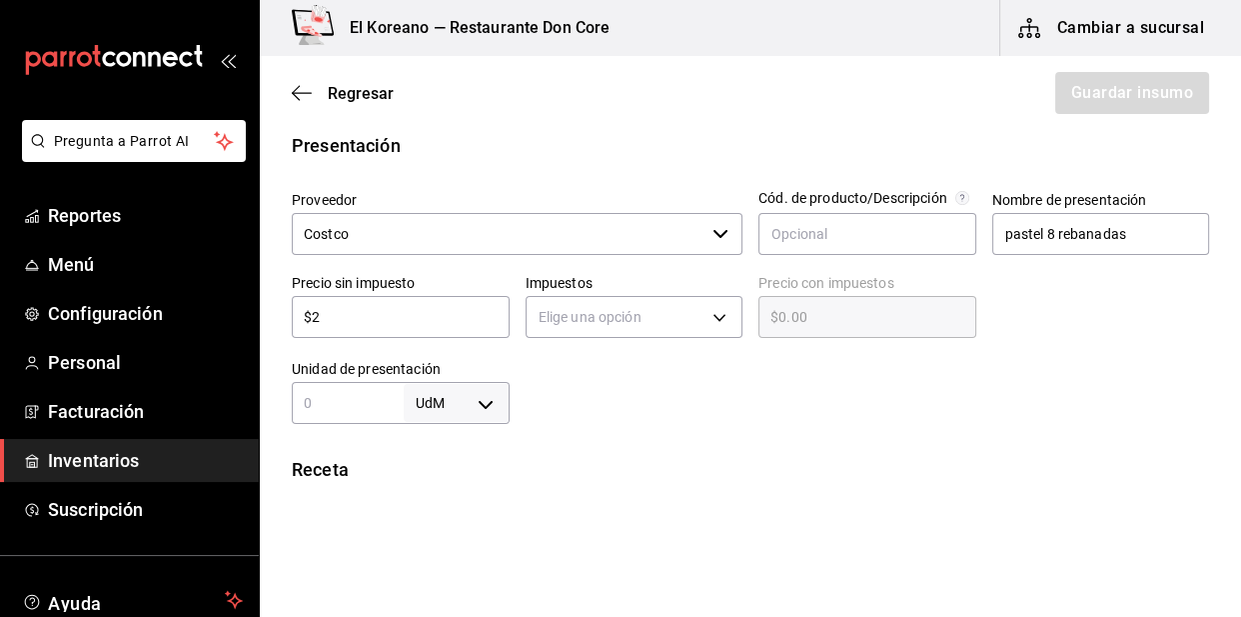
type input "$2.00"
type input "$28"
type input "$28.00"
type input "$280"
type input "$280.00"
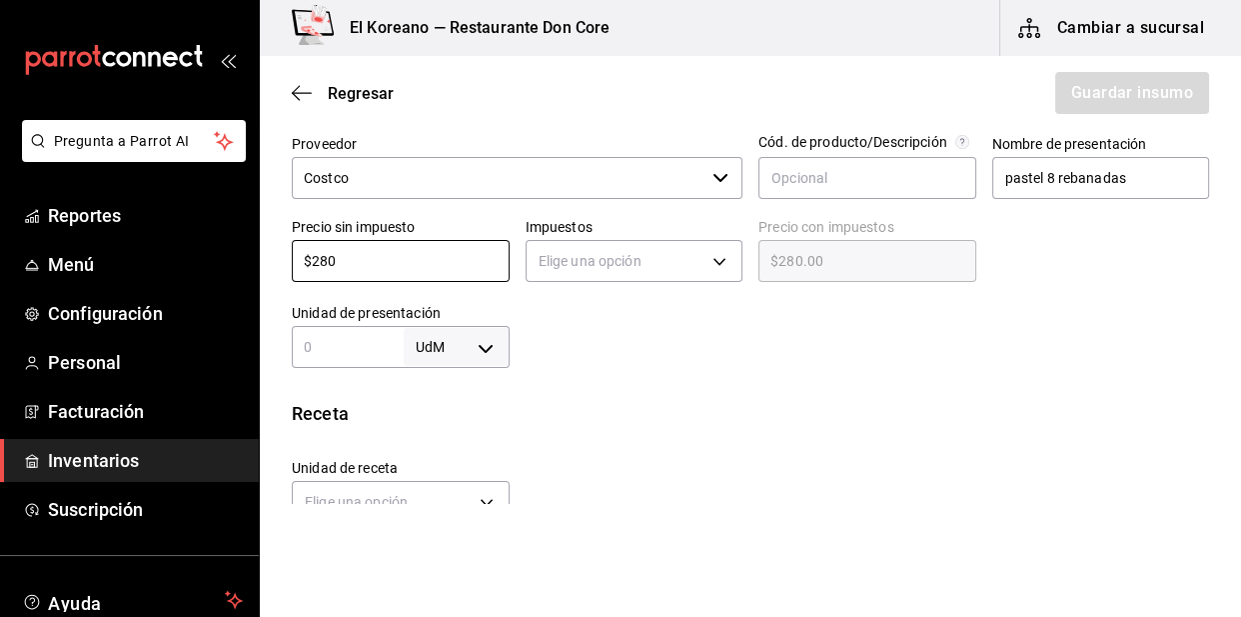
scroll to position [443, 0]
type input "$280"
click at [378, 349] on input "text" at bounding box center [348, 346] width 112 height 24
type input "8"
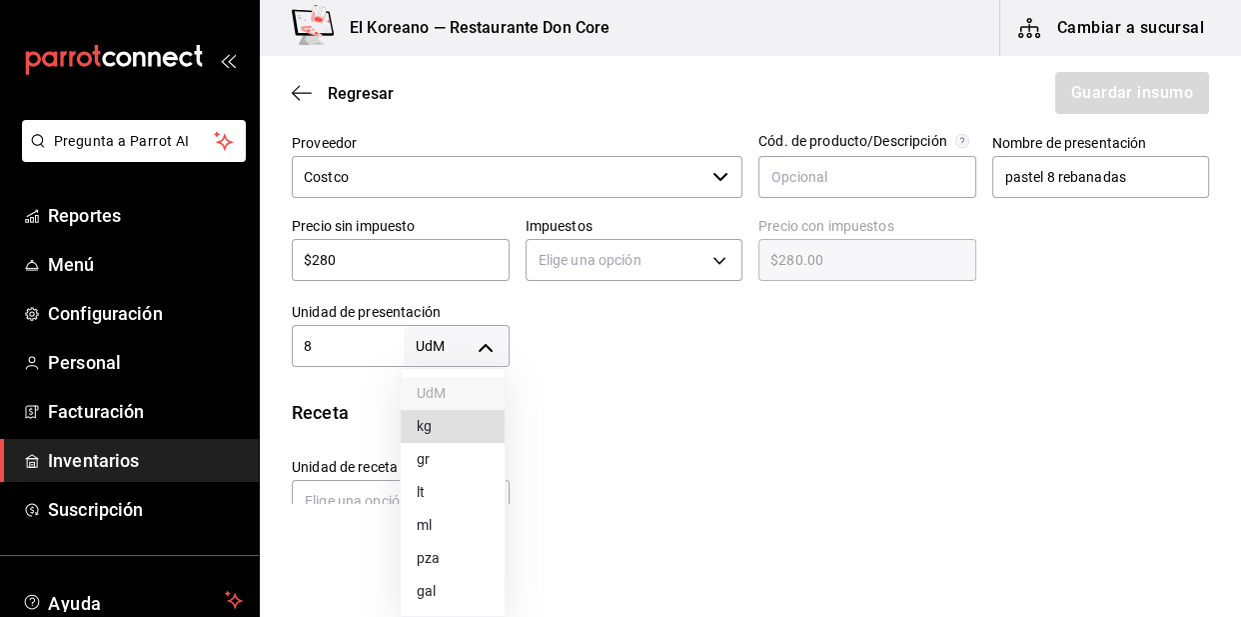
click at [490, 348] on body "Pregunta a Parrot AI Reportes Menú Configuración Personal Facturación Inventari…" at bounding box center [620, 252] width 1241 height 504
click at [442, 552] on li "pza" at bounding box center [453, 558] width 104 height 33
type input "UNIT"
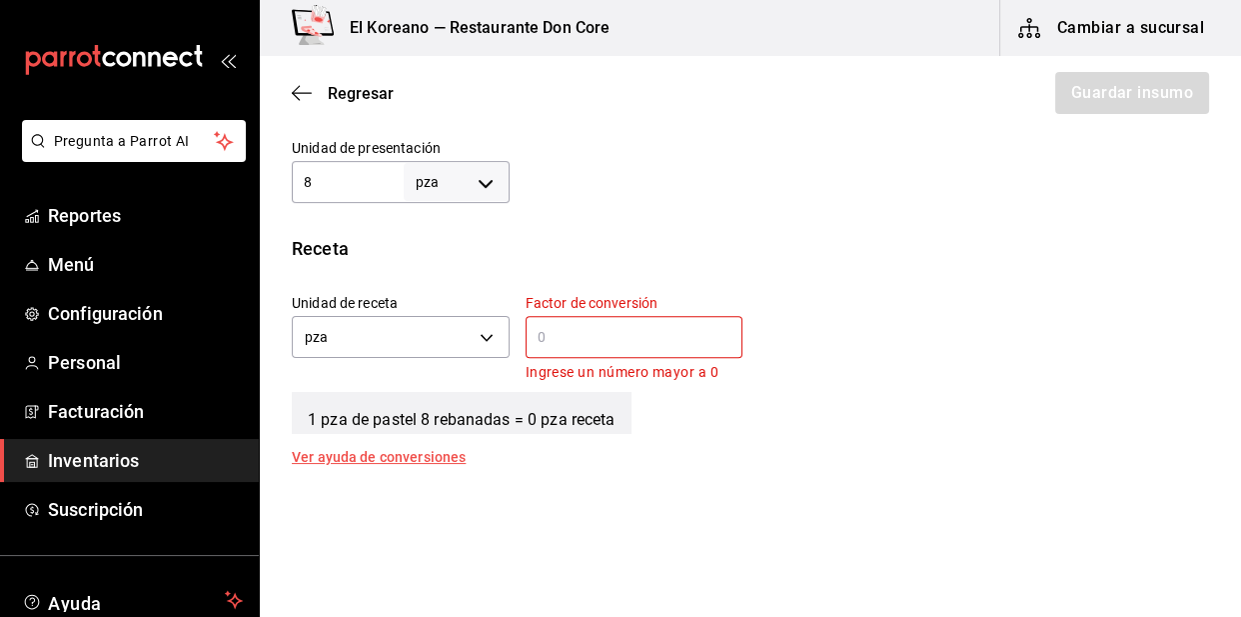
scroll to position [610, 0]
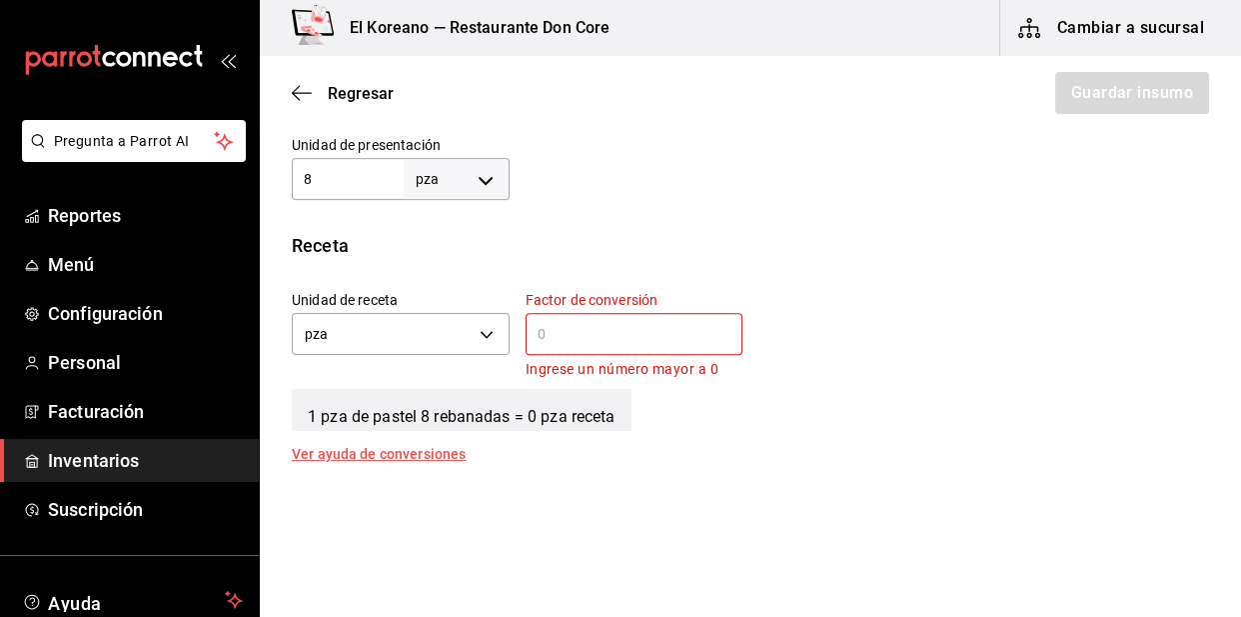
click at [589, 328] on input "text" at bounding box center [635, 334] width 218 height 24
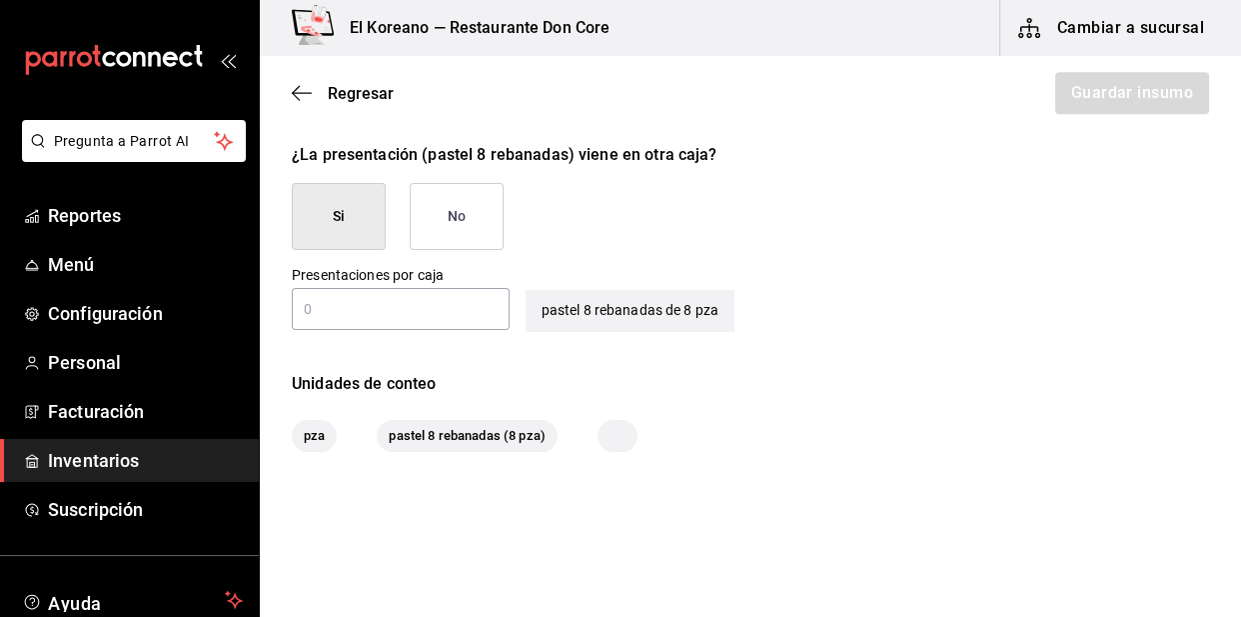
scroll to position [947, 0]
type input "8"
click at [470, 220] on button "No" at bounding box center [457, 217] width 94 height 67
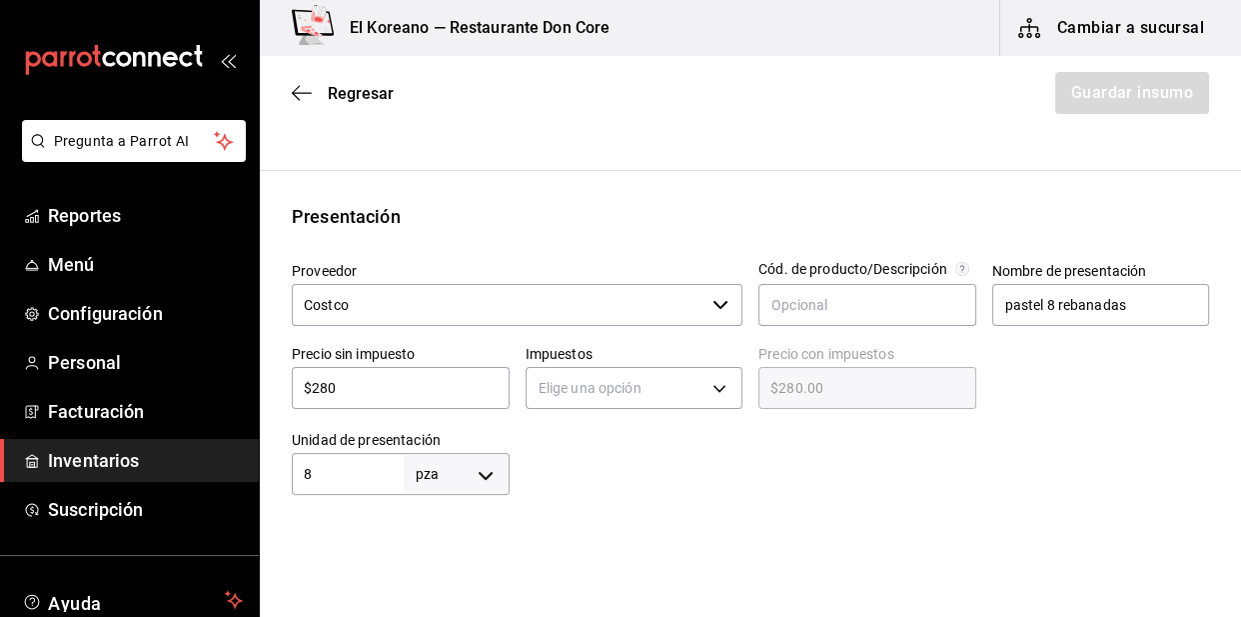
scroll to position [316, 0]
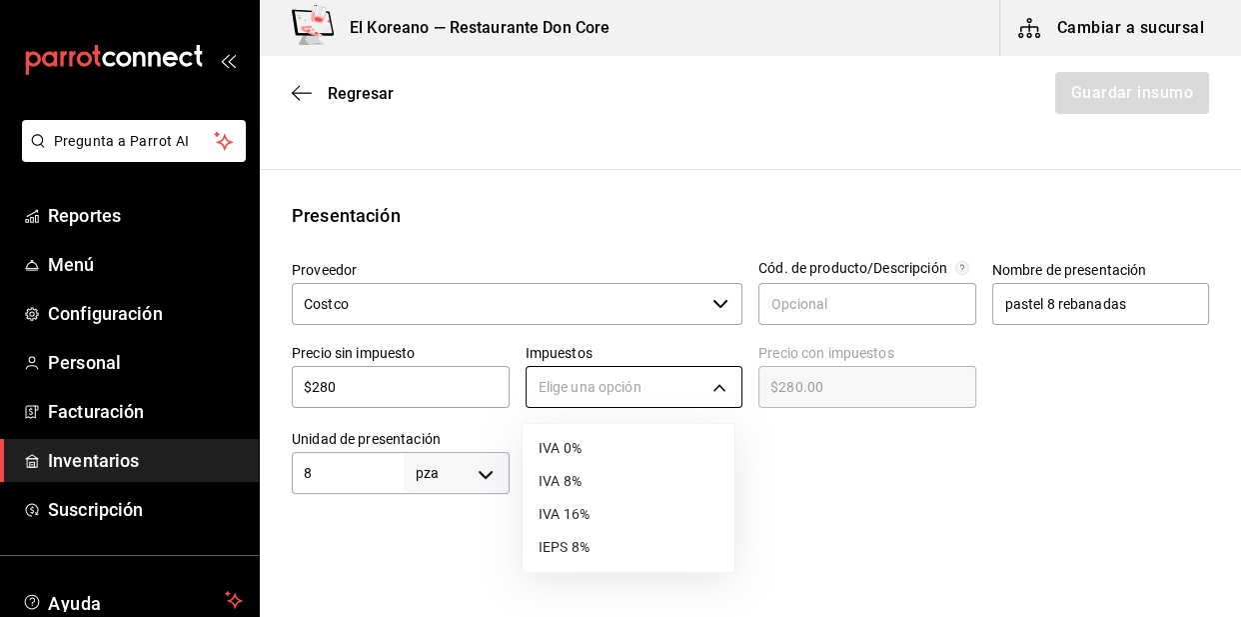
click at [645, 385] on body "Pregunta a Parrot AI Reportes Menú Configuración Personal Facturación Inventari…" at bounding box center [620, 252] width 1241 height 504
click at [551, 446] on li "IVA 0%" at bounding box center [629, 448] width 212 height 33
type input "IVA_0"
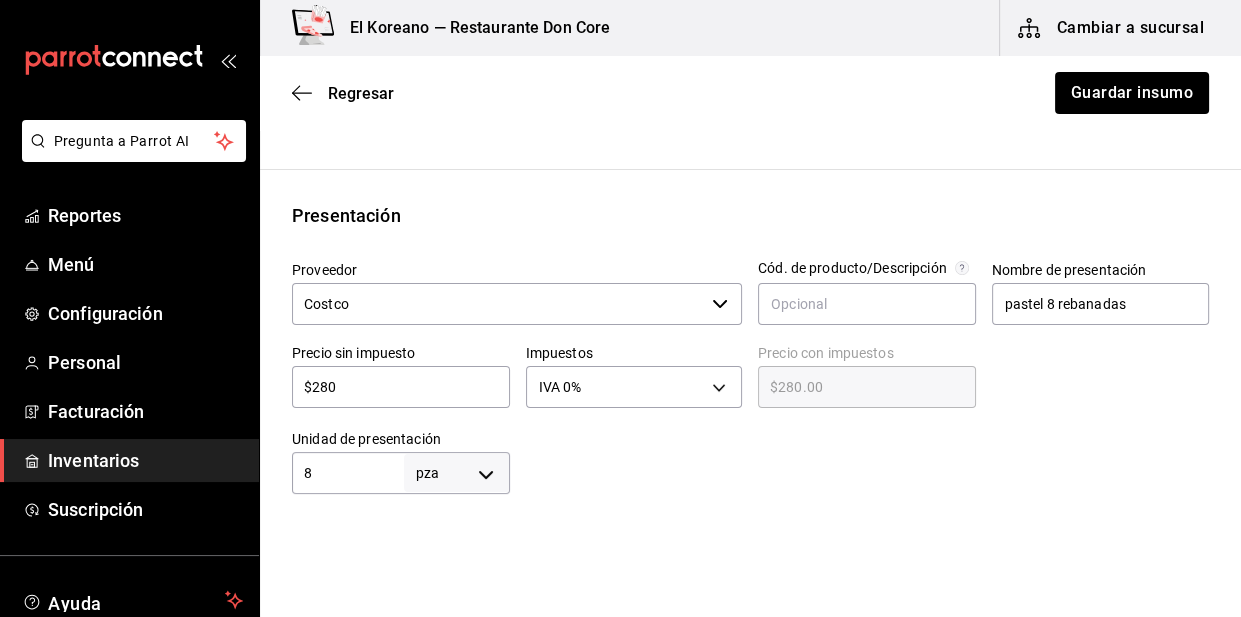
click at [834, 451] on div at bounding box center [860, 454] width 701 height 80
click at [1129, 94] on button "Guardar insumo" at bounding box center [1131, 93] width 156 height 42
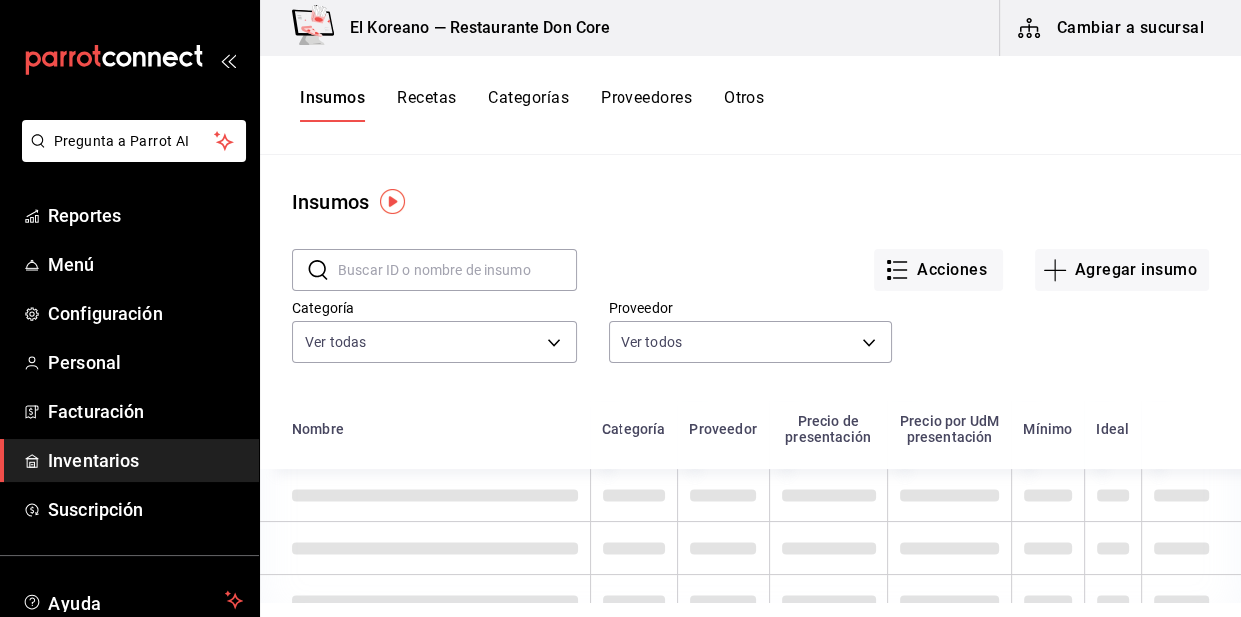
drag, startPoint x: 456, startPoint y: 99, endPoint x: 428, endPoint y: 99, distance: 28.0
click at [456, 99] on button "Recetas" at bounding box center [426, 105] width 59 height 34
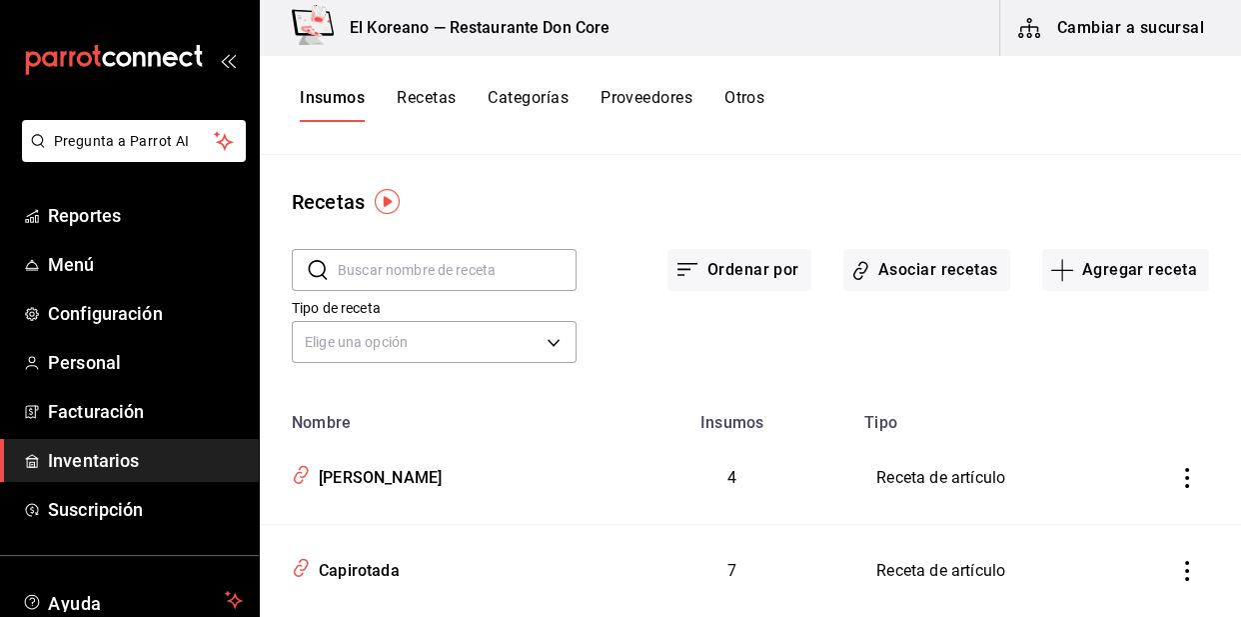
click at [428, 99] on button "Recetas" at bounding box center [426, 105] width 59 height 34
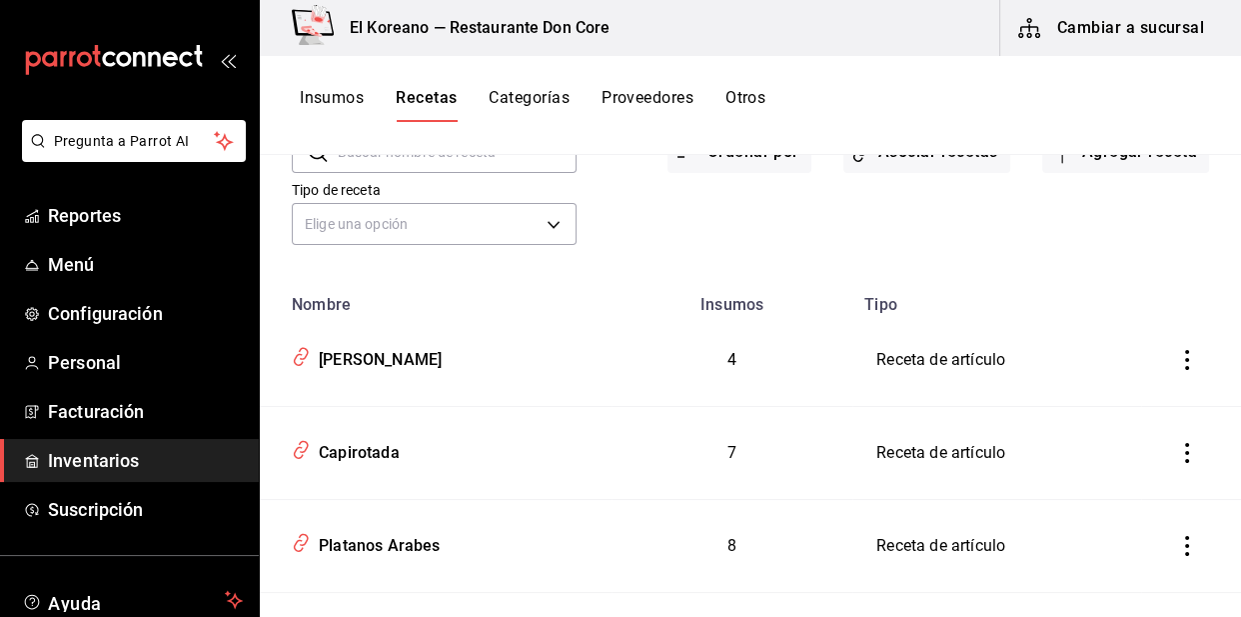
scroll to position [56, 0]
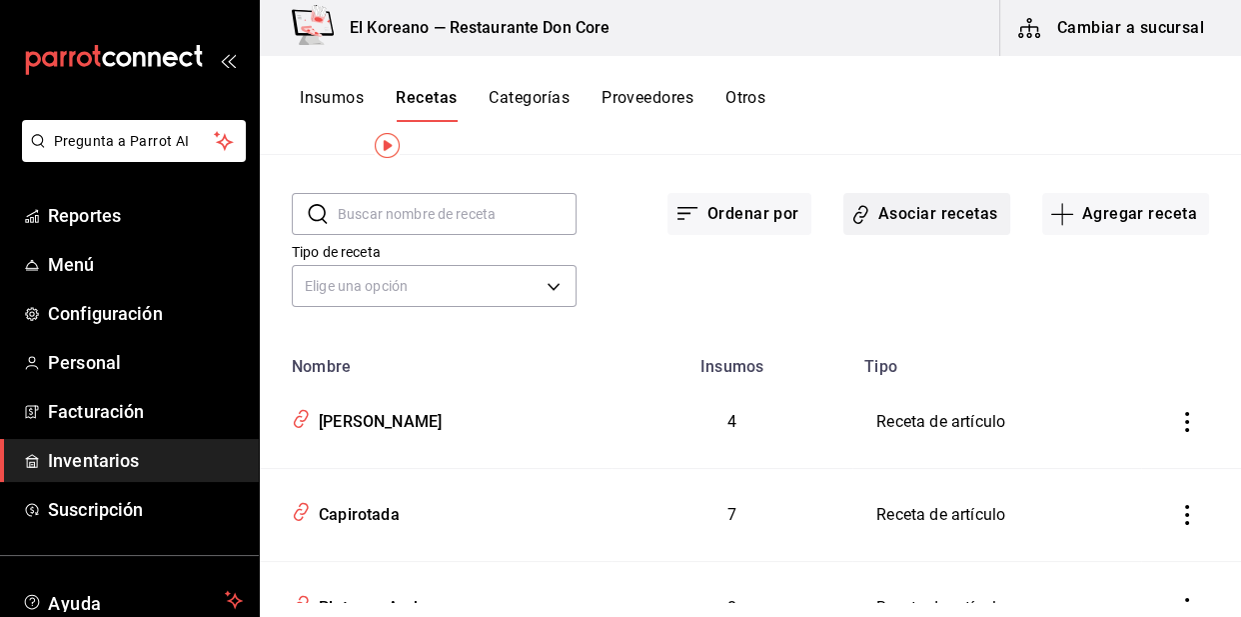
click at [917, 197] on button "Asociar recetas" at bounding box center [927, 214] width 167 height 42
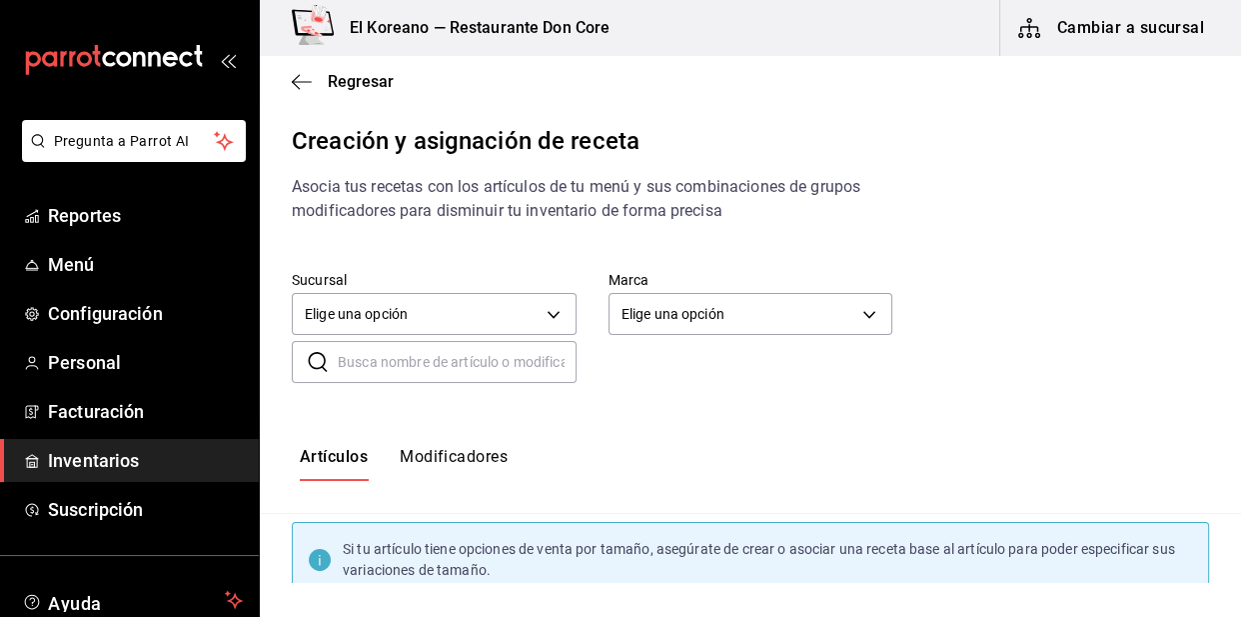
click at [433, 358] on input "text" at bounding box center [457, 362] width 239 height 40
type input "zarza"
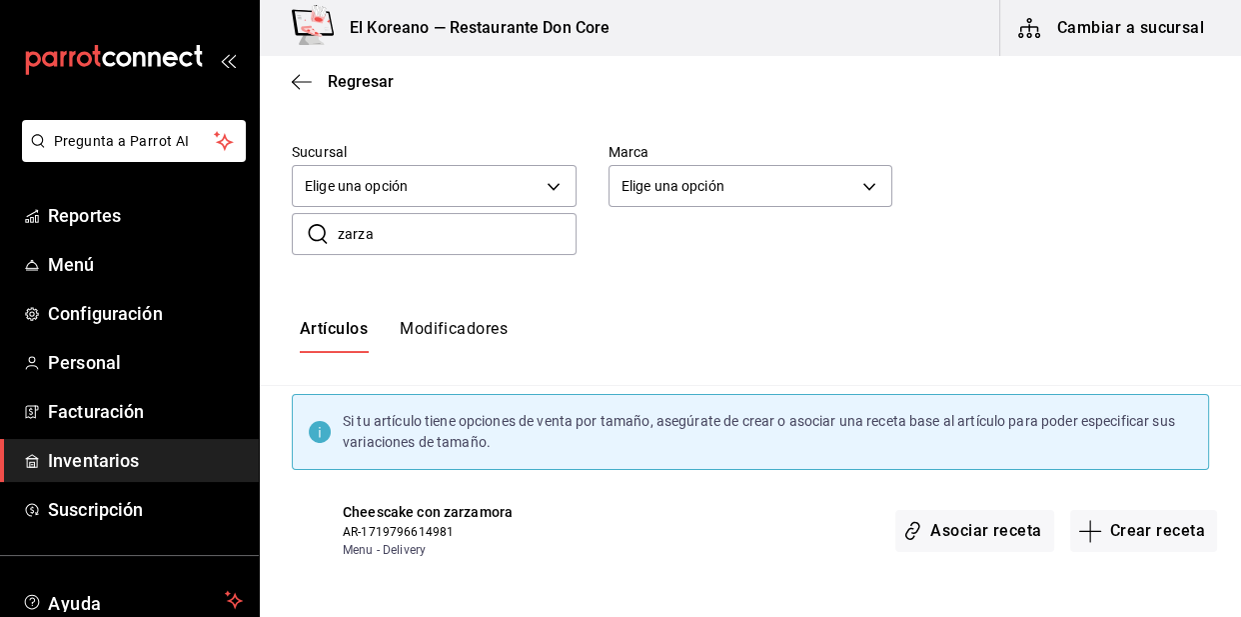
click at [432, 517] on span "Cheescake con zarzamora" at bounding box center [444, 512] width 202 height 21
click at [1094, 540] on button "Crear receta" at bounding box center [1144, 531] width 148 height 42
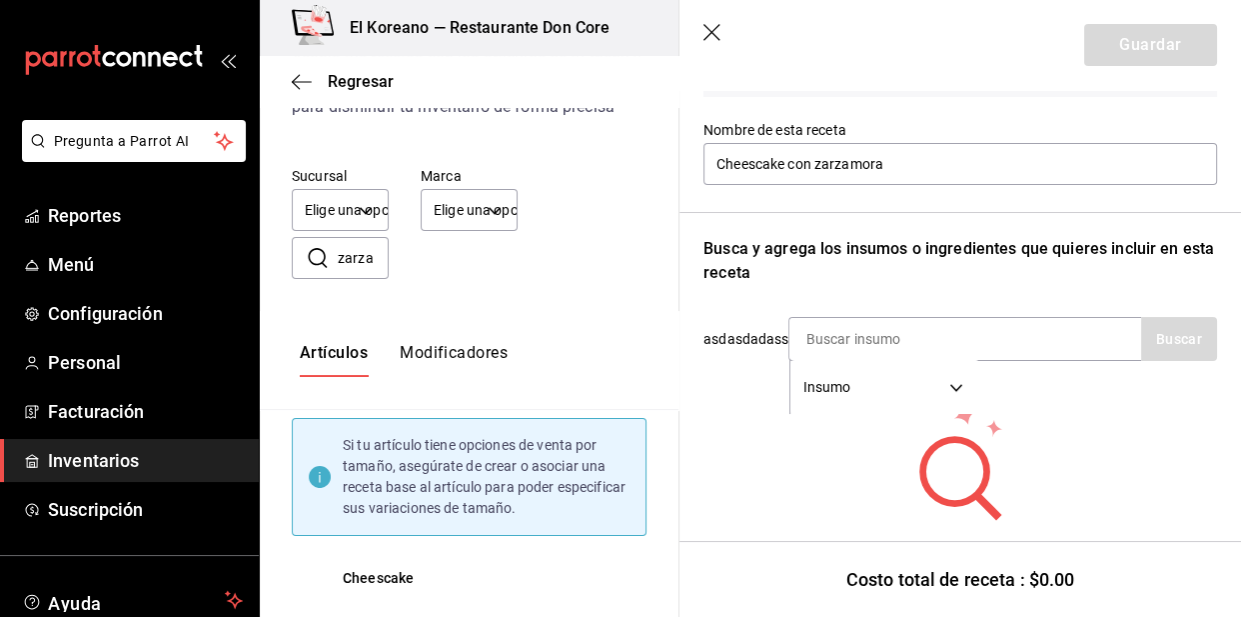
scroll to position [236, 0]
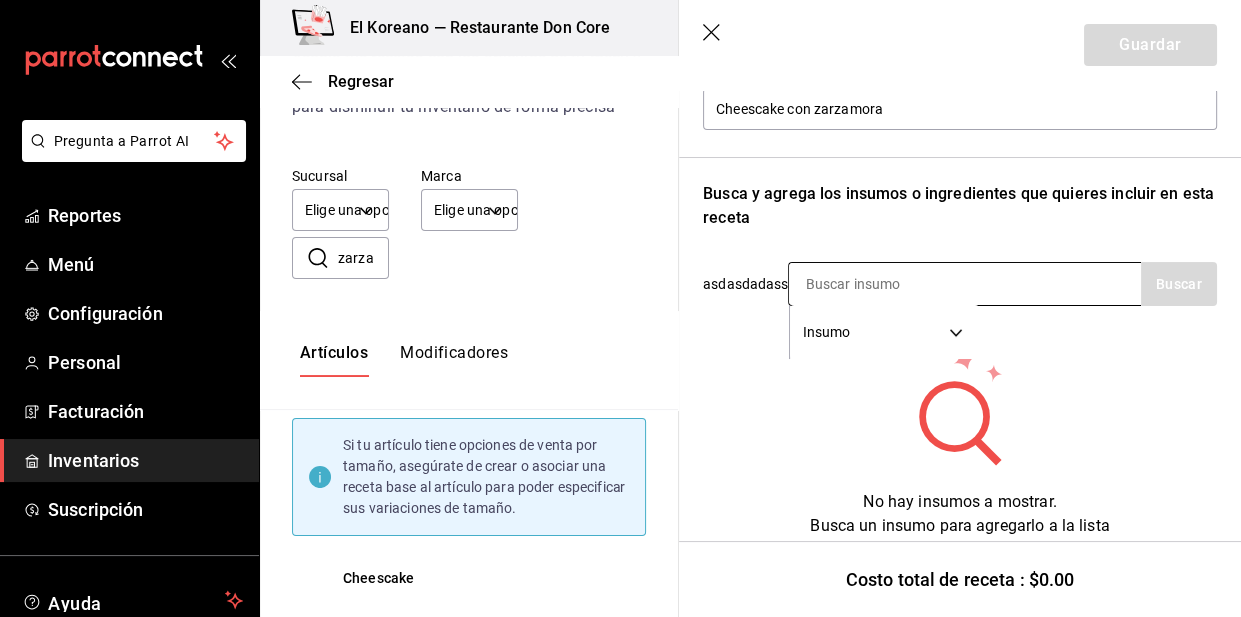
click at [929, 288] on input at bounding box center [890, 284] width 200 height 42
type input "chee"
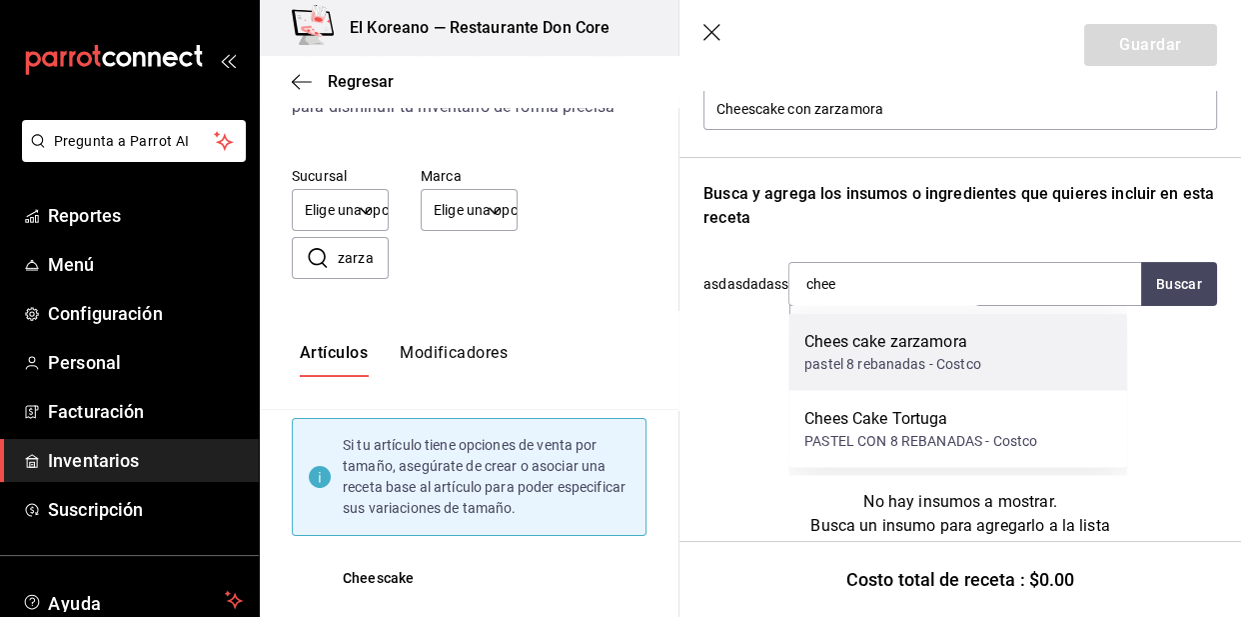
click at [915, 348] on div "Chees cake zarzamora" at bounding box center [893, 341] width 177 height 24
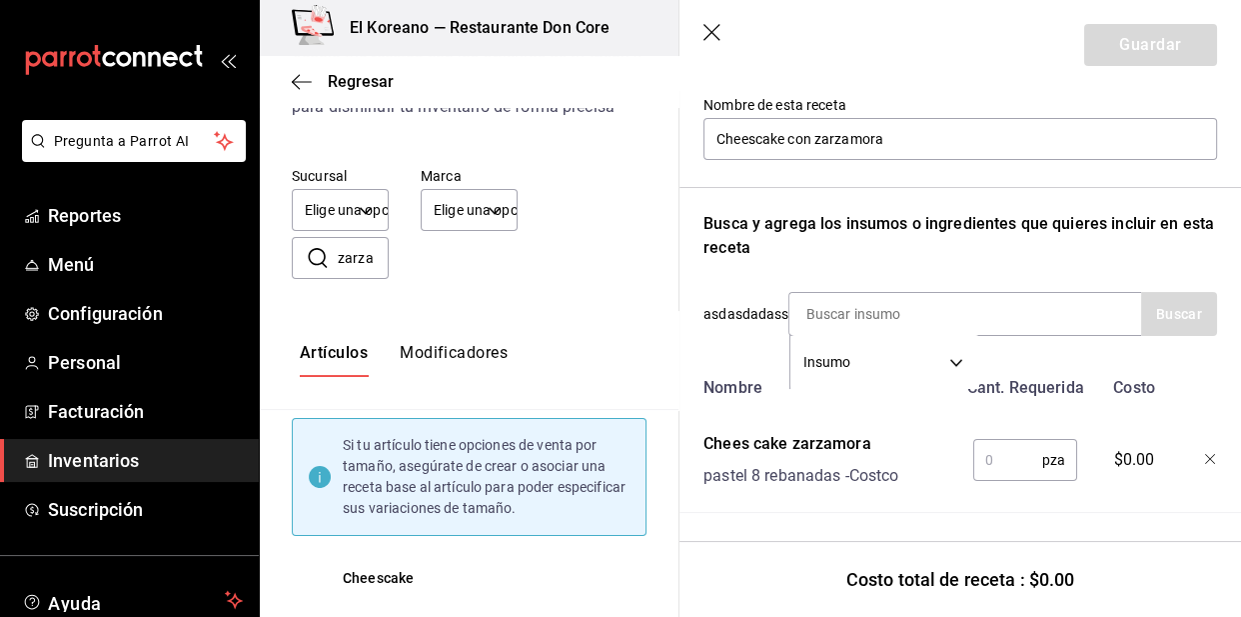
scroll to position [219, 0]
click at [988, 449] on input "text" at bounding box center [1007, 460] width 69 height 40
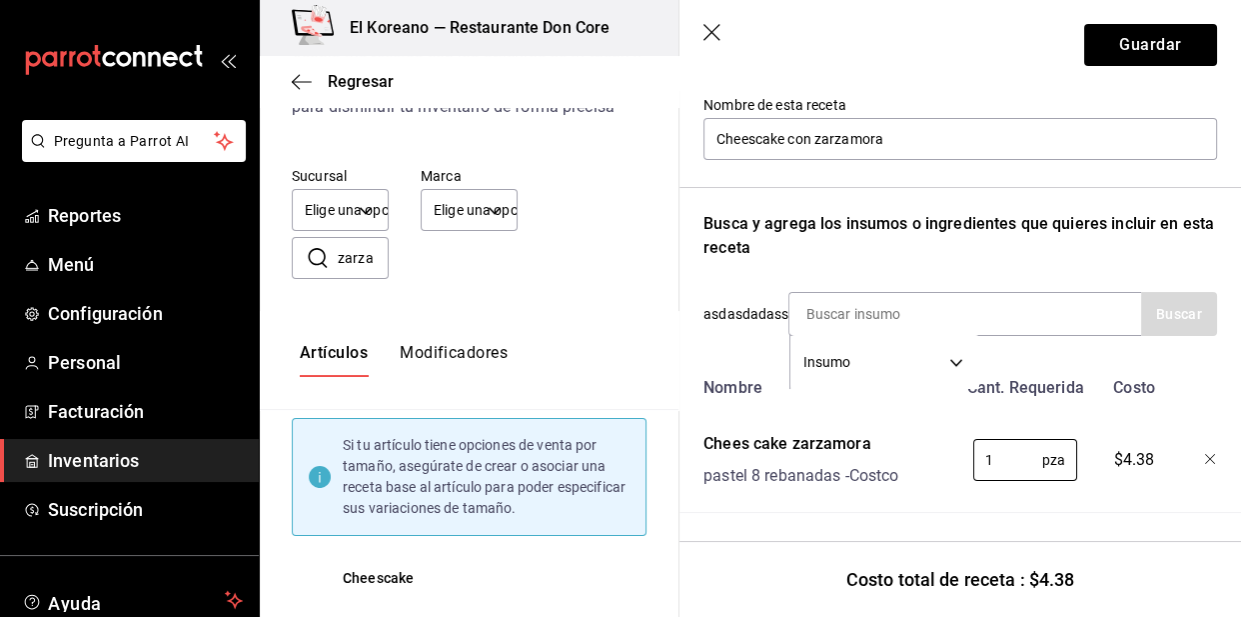
scroll to position [217, 0]
type input "1"
click at [944, 293] on input at bounding box center [890, 314] width 200 height 42
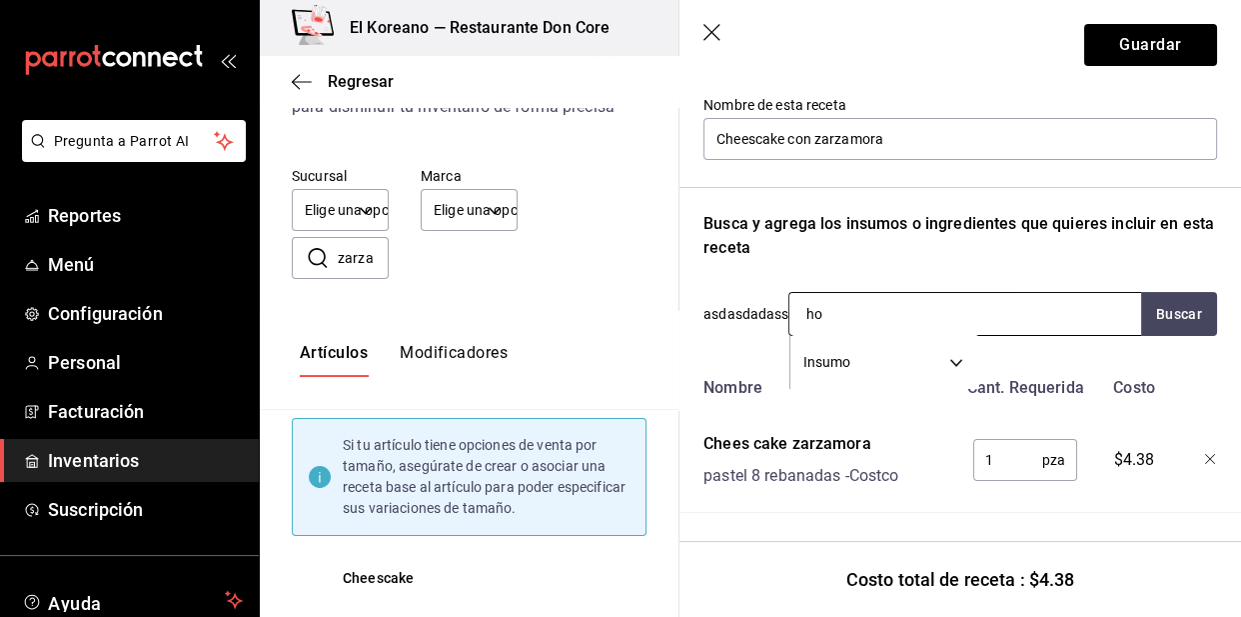
type input "hoj"
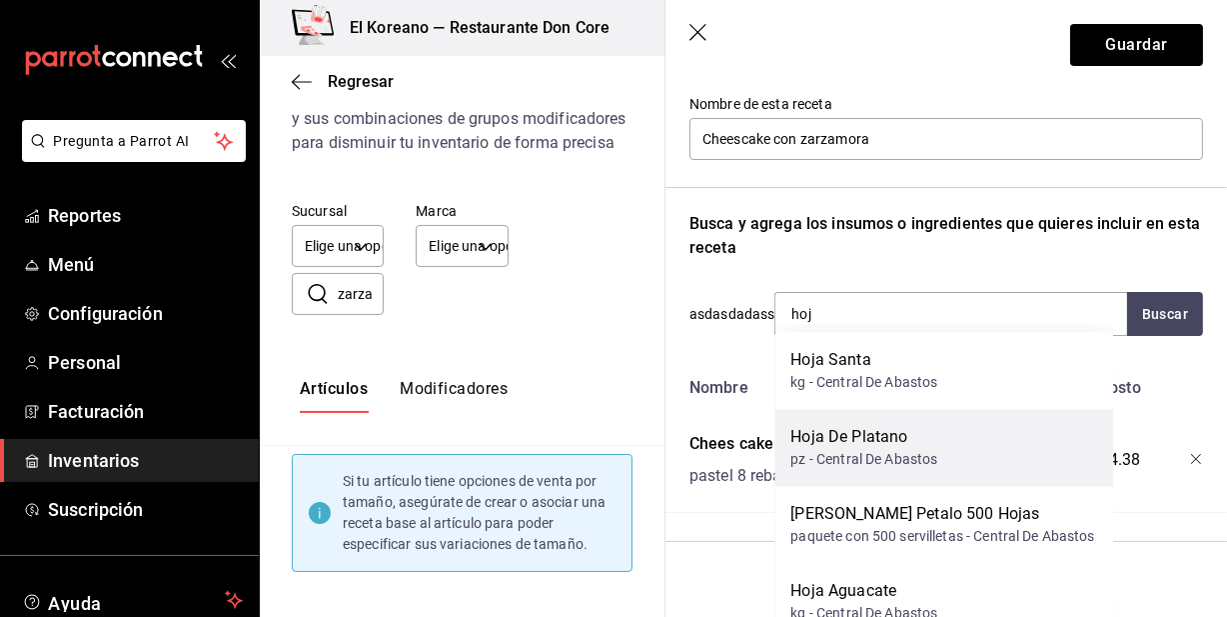
click at [843, 431] on div "Hoja De Platano" at bounding box center [864, 438] width 147 height 24
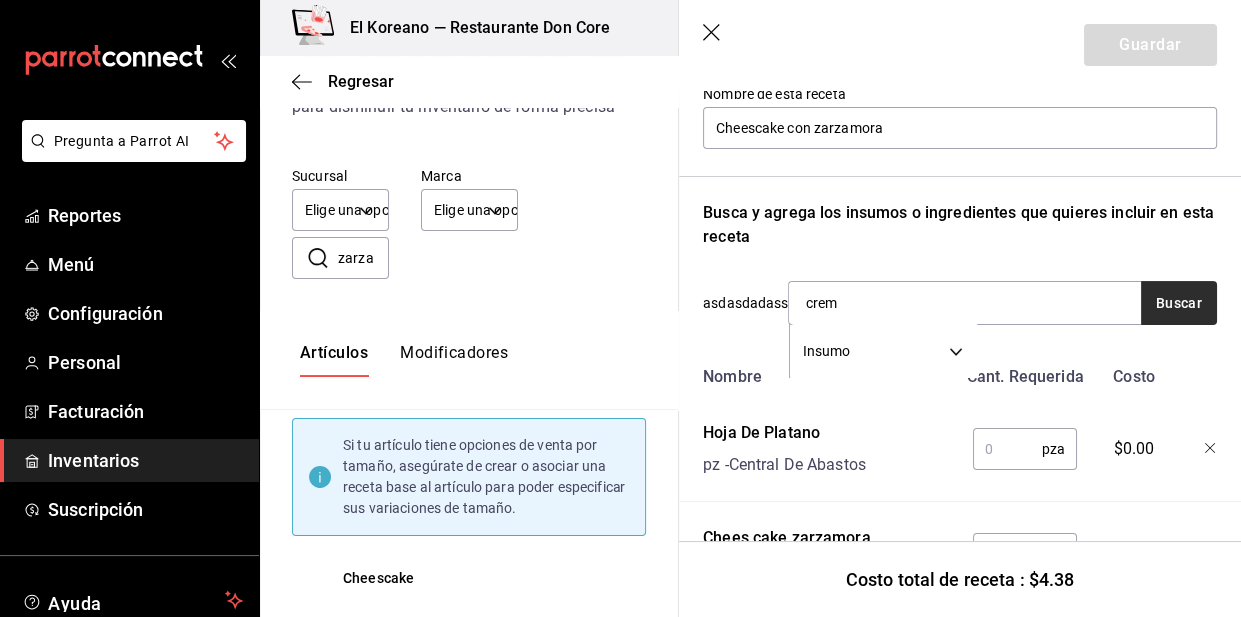
type input "crem"
click at [1155, 288] on button "Buscar" at bounding box center [1179, 303] width 76 height 44
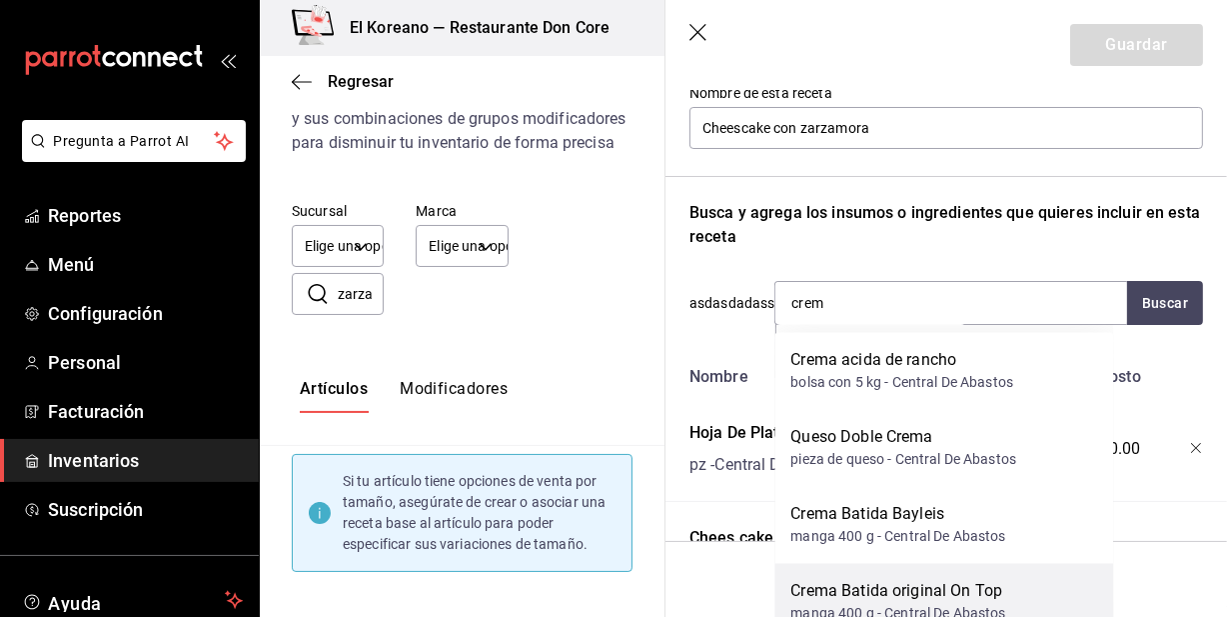
click at [897, 577] on div "Crema Batida original On Top manga 400 g - Central De Abastos" at bounding box center [944, 602] width 339 height 77
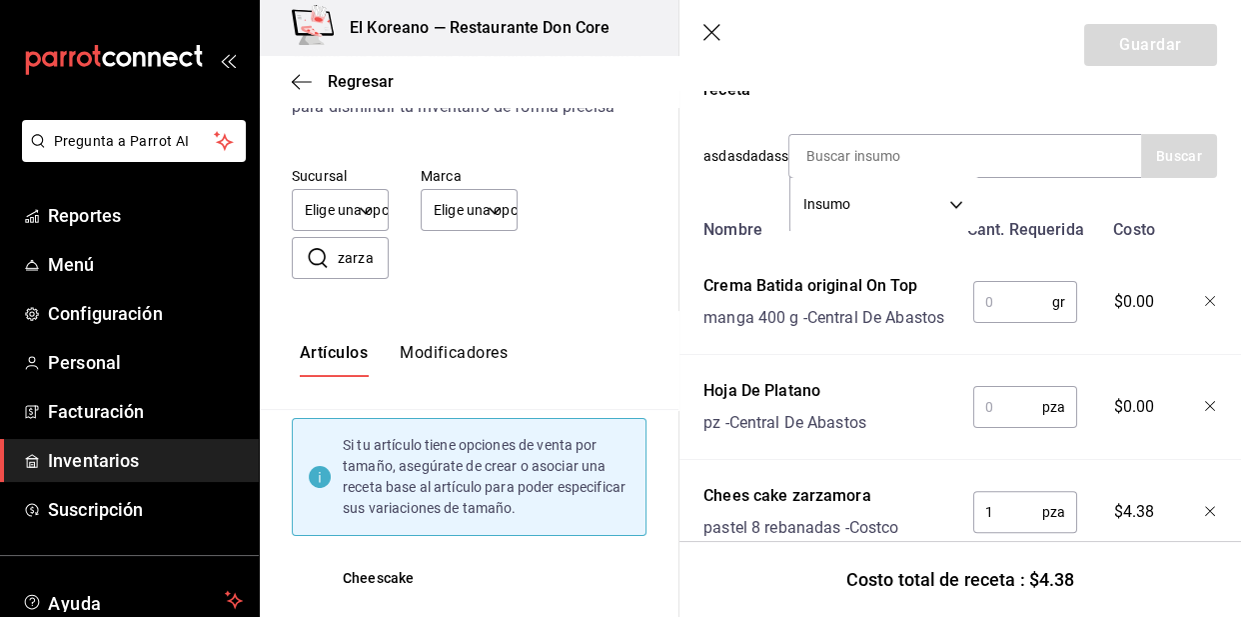
scroll to position [429, 0]
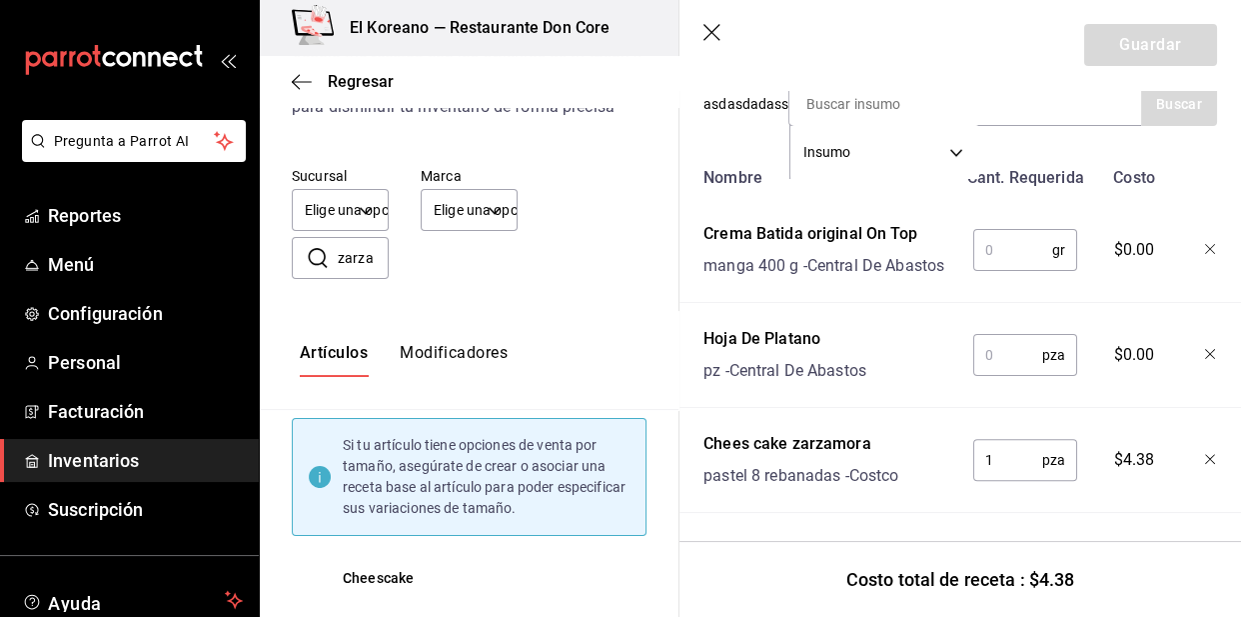
click at [999, 230] on input "text" at bounding box center [1012, 250] width 79 height 40
type input "20"
click at [1003, 352] on input "text" at bounding box center [1007, 355] width 69 height 40
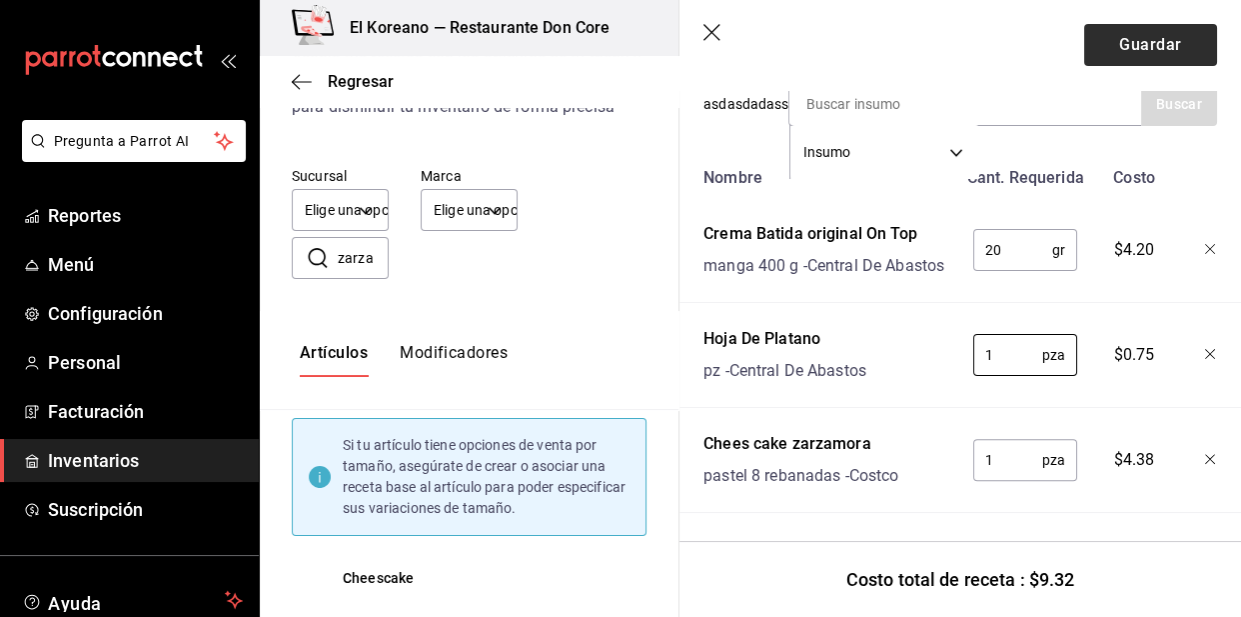
type input "1"
click at [1122, 57] on button "Guardar" at bounding box center [1150, 45] width 133 height 42
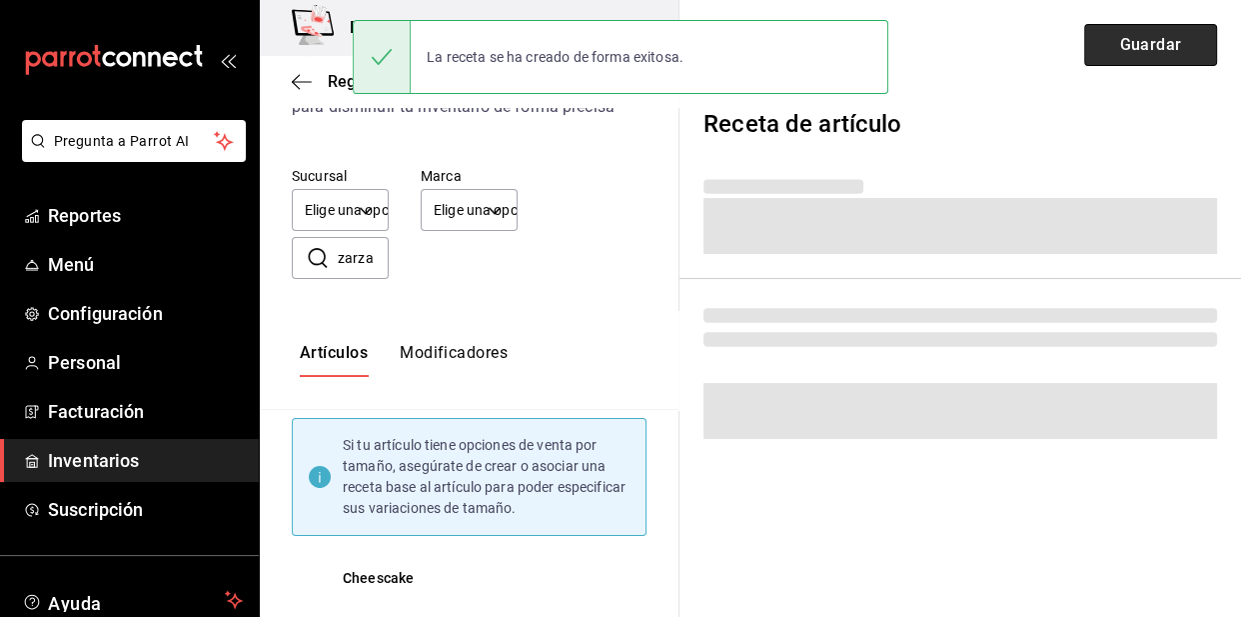
scroll to position [0, 0]
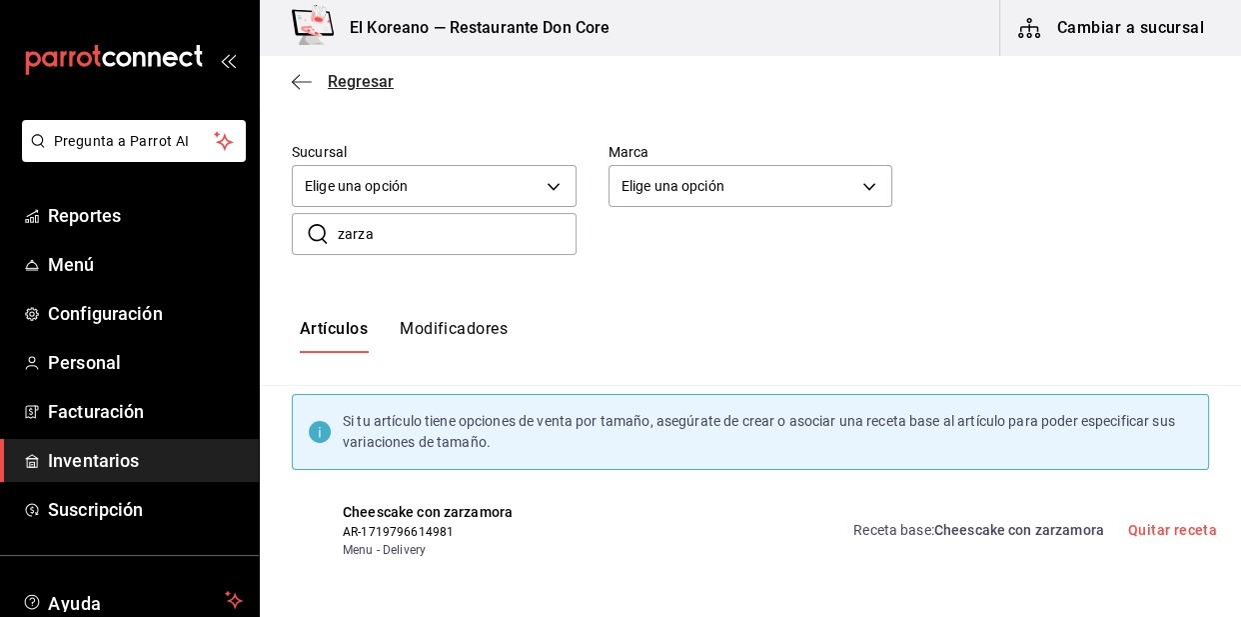
click at [380, 86] on span "Regresar" at bounding box center [361, 81] width 66 height 19
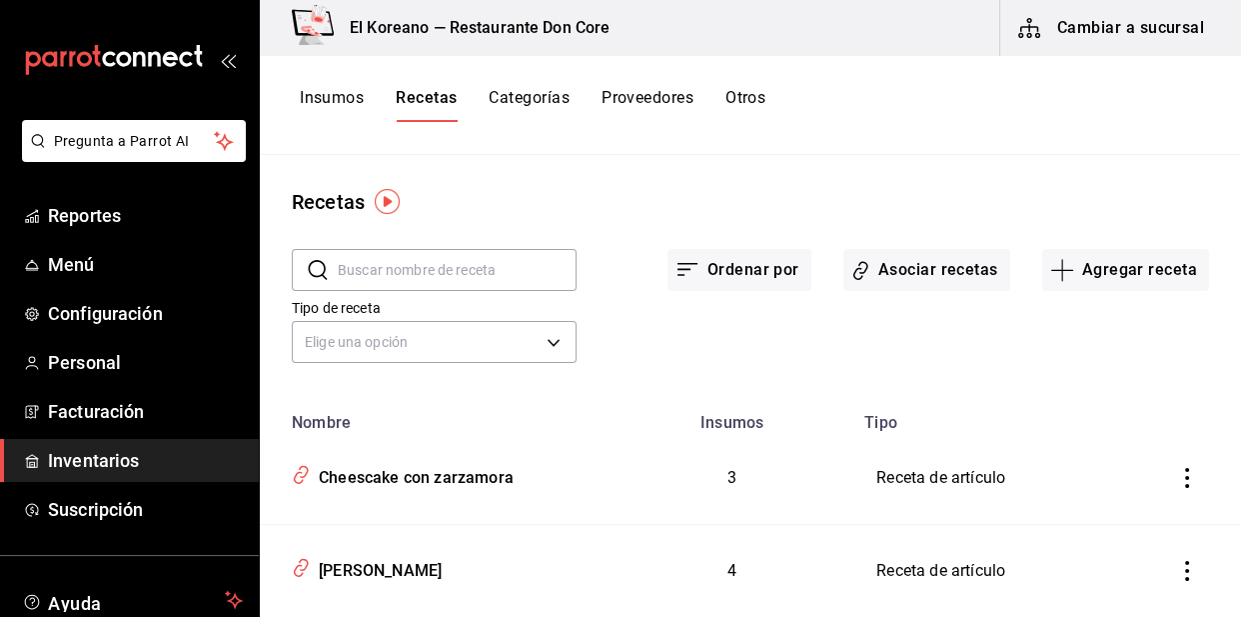
click at [349, 104] on button "Insumos" at bounding box center [332, 105] width 64 height 34
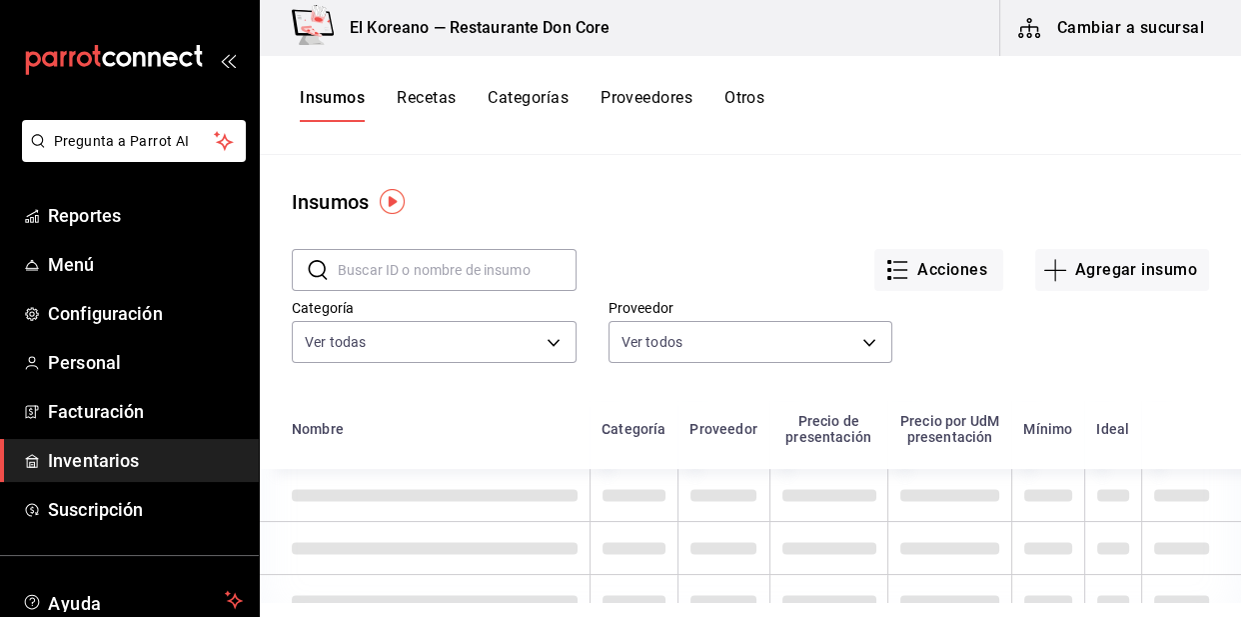
click at [412, 277] on input "text" at bounding box center [457, 270] width 239 height 40
type input "ches"
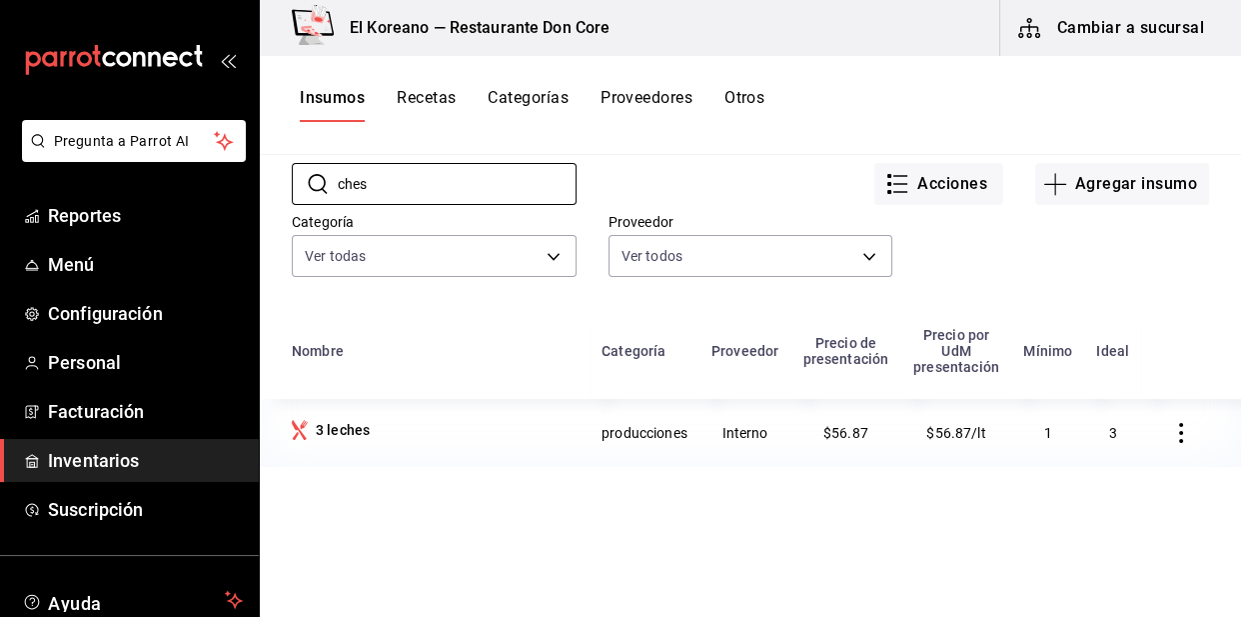
scroll to position [129, 0]
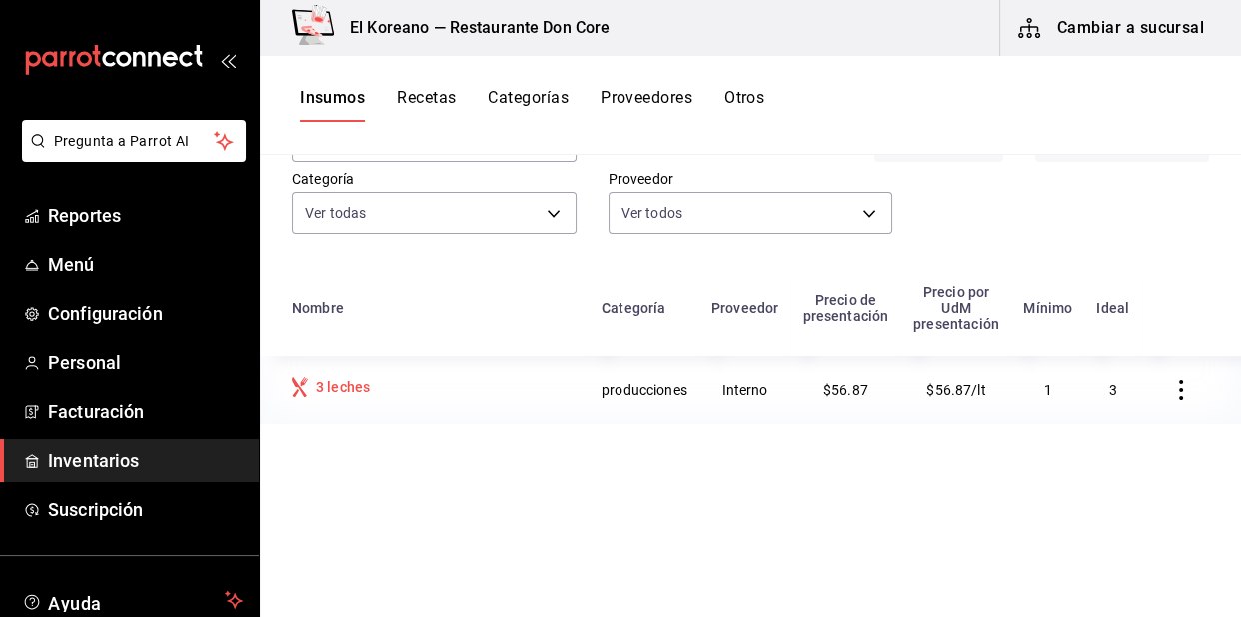
click at [330, 389] on div "3 leches" at bounding box center [343, 387] width 54 height 20
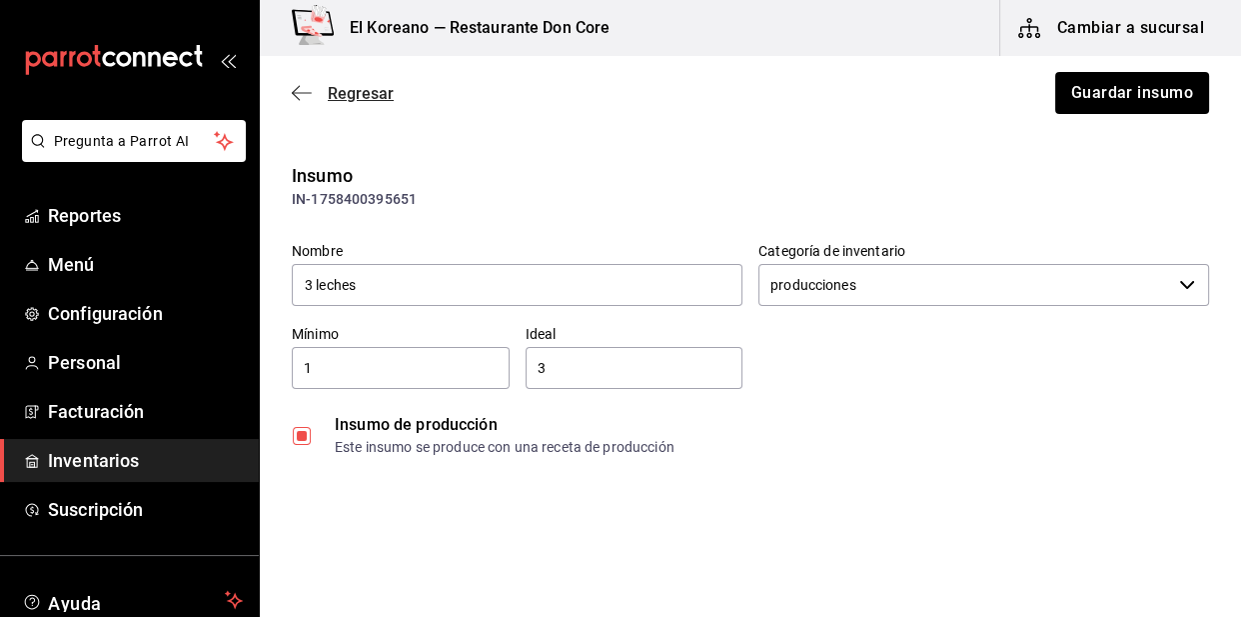
click at [360, 90] on span "Regresar" at bounding box center [361, 93] width 66 height 19
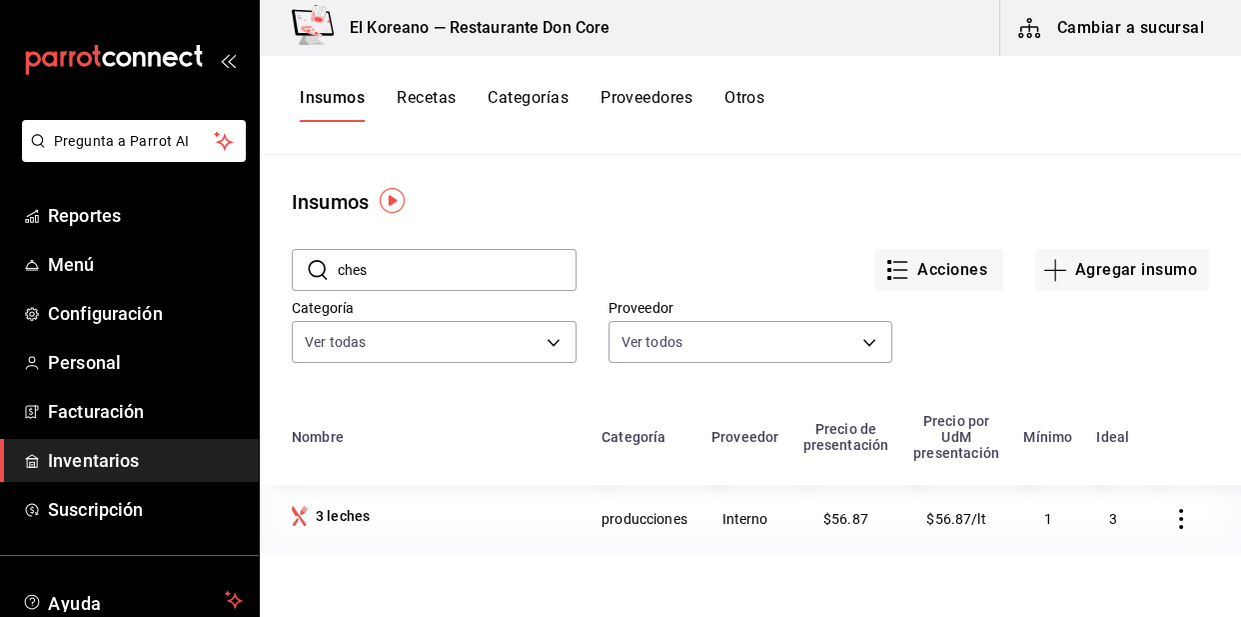
click at [418, 266] on input "ches" at bounding box center [457, 270] width 239 height 40
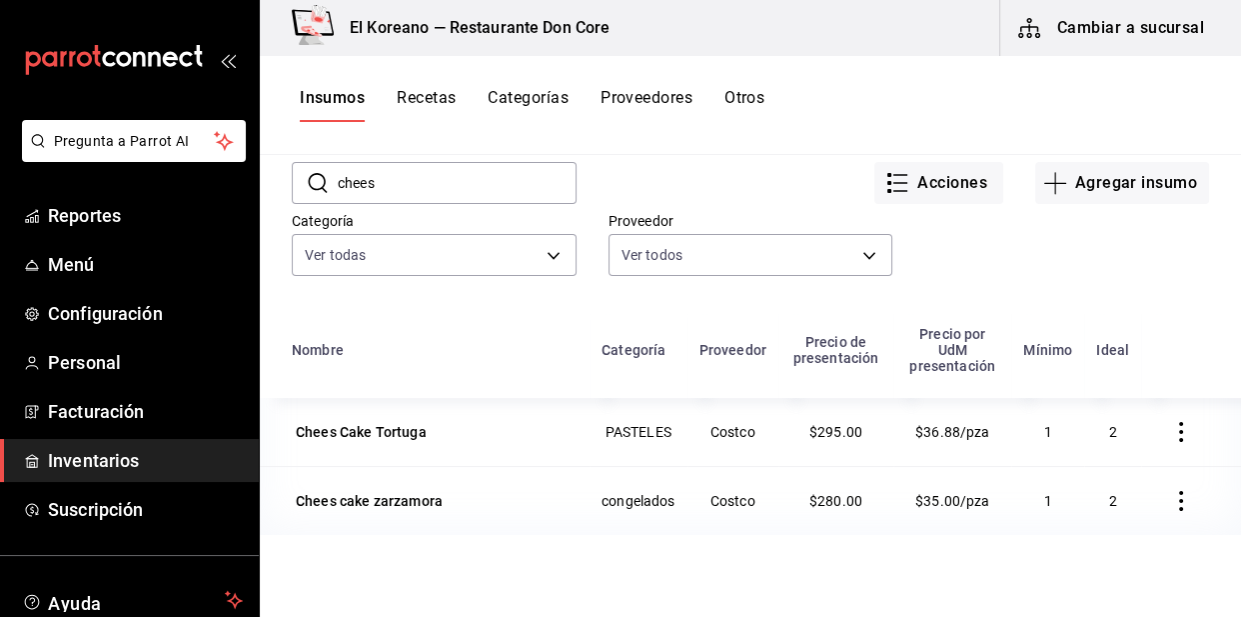
scroll to position [96, 0]
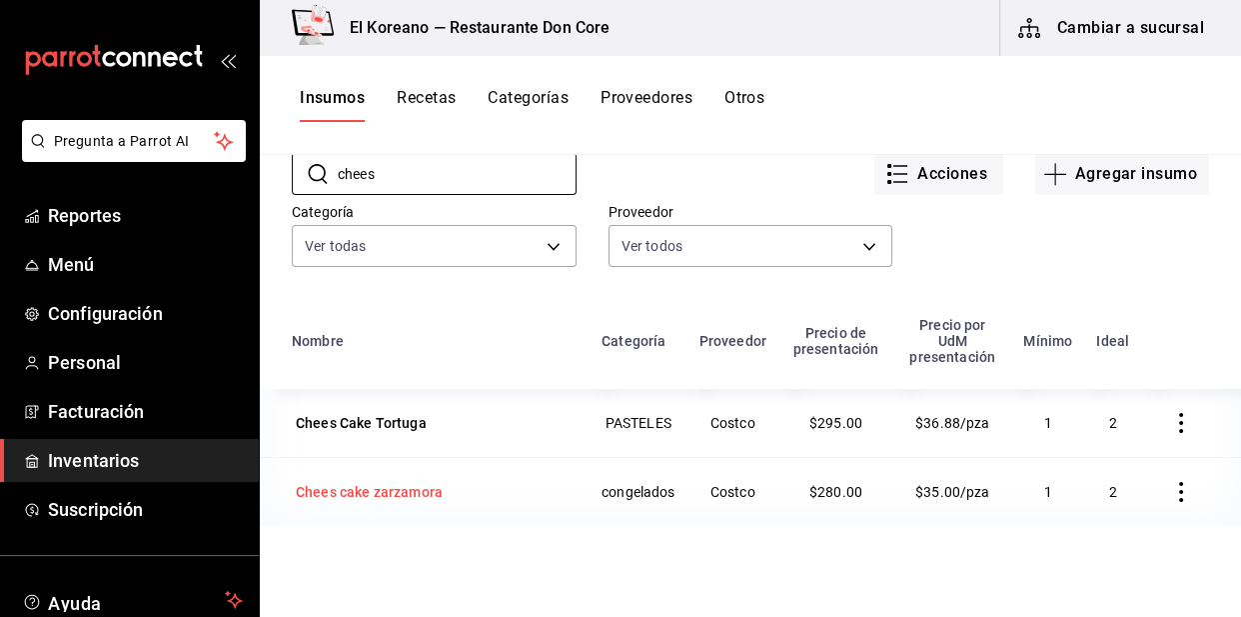
type input "chees"
click at [418, 494] on div "Chees cake zarzamora" at bounding box center [369, 492] width 147 height 20
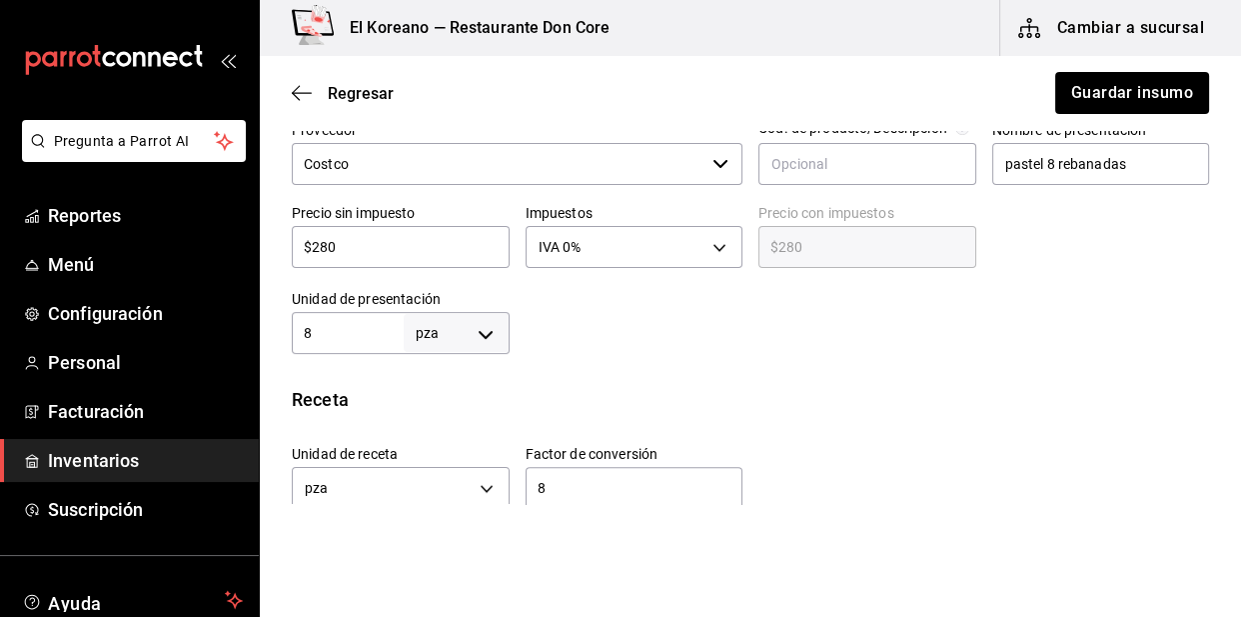
scroll to position [479, 0]
click at [367, 237] on input "$280" at bounding box center [401, 245] width 218 height 24
type input "$28"
type input "$28.00"
type input "$2"
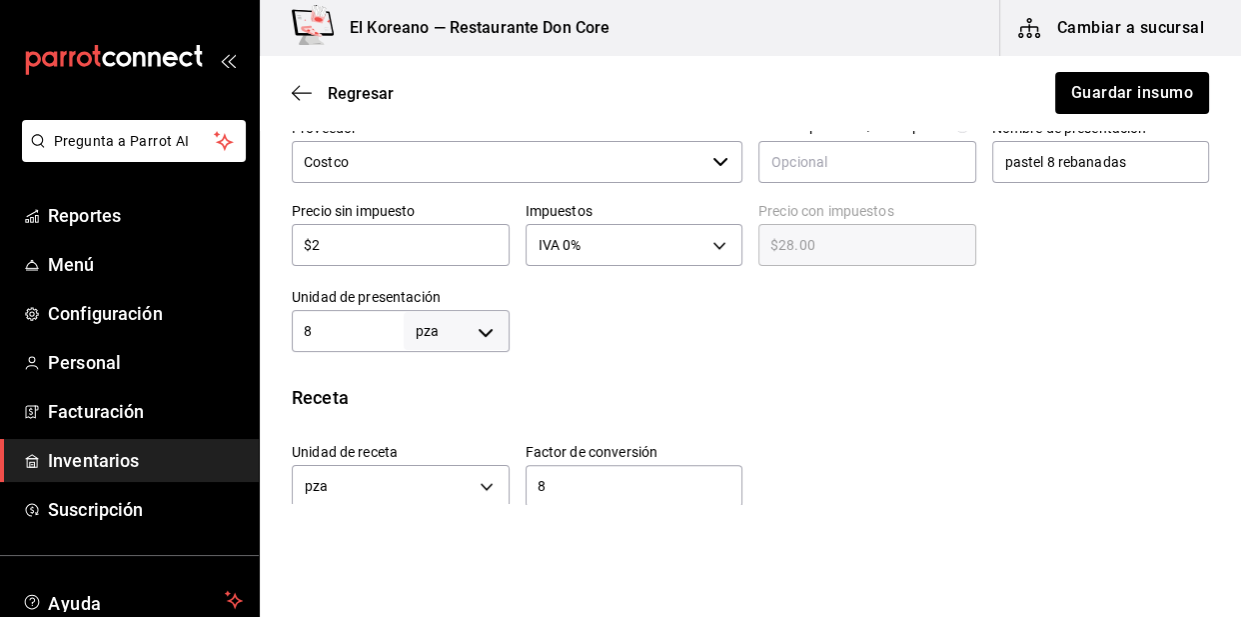
type input "$2.00"
type input "$0.00"
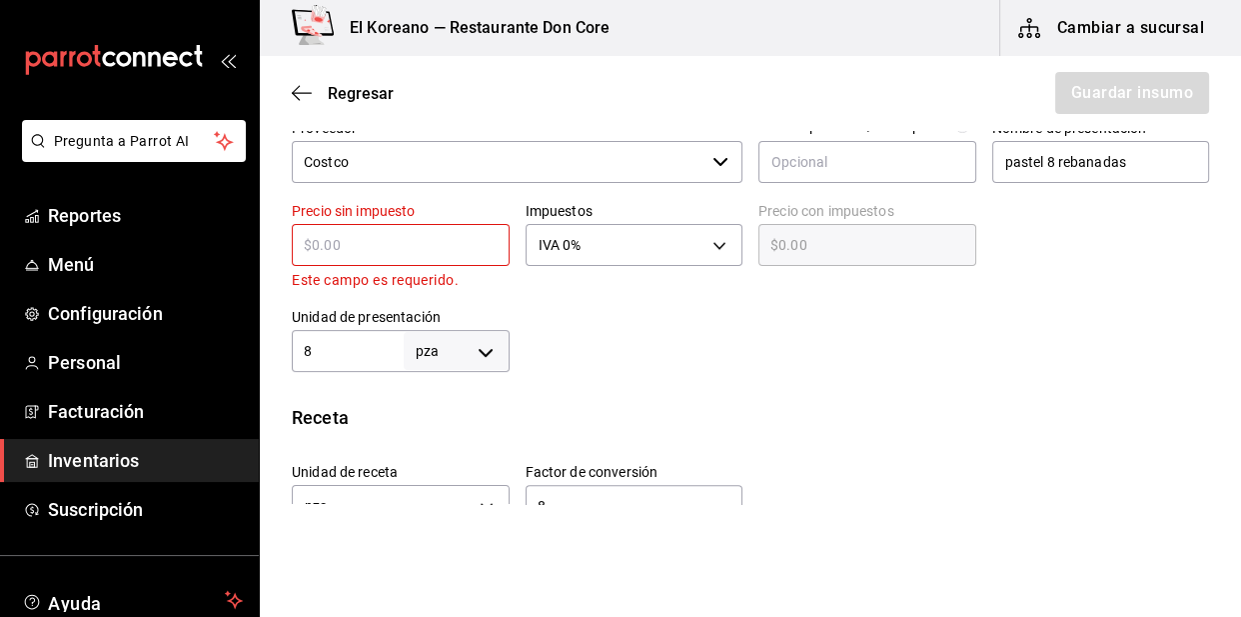
type input "$3"
type input "$3.00"
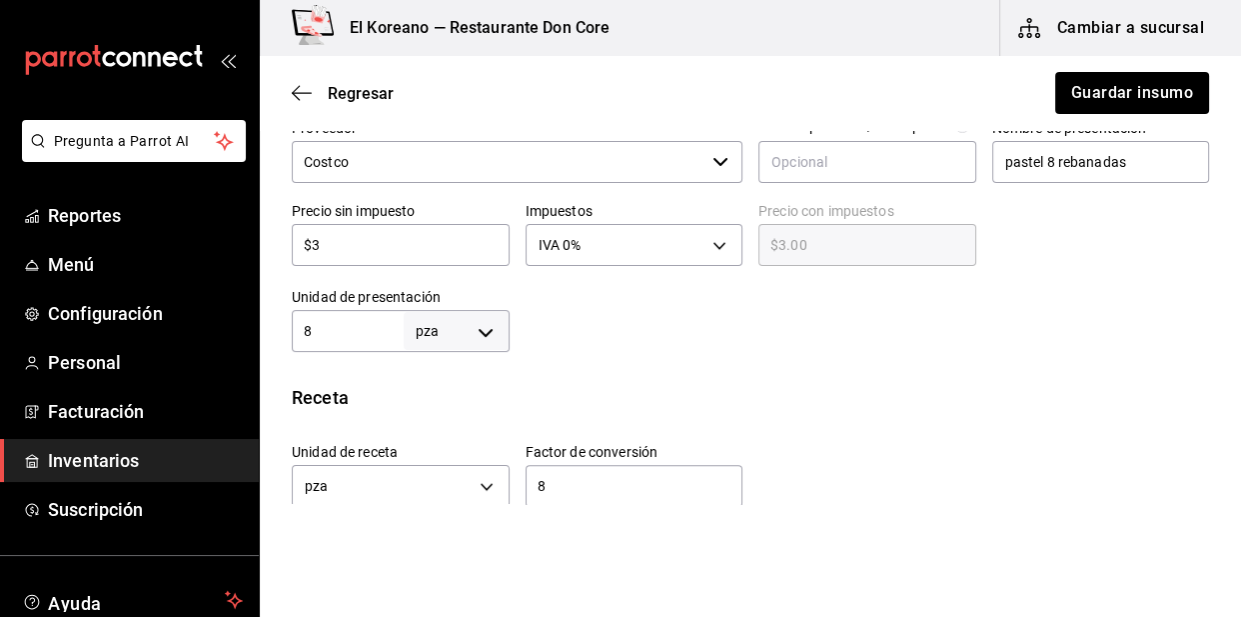
type input "$35"
type input "$35.00"
type input "$35"
click at [340, 325] on input "8" at bounding box center [348, 331] width 112 height 24
type input "8"
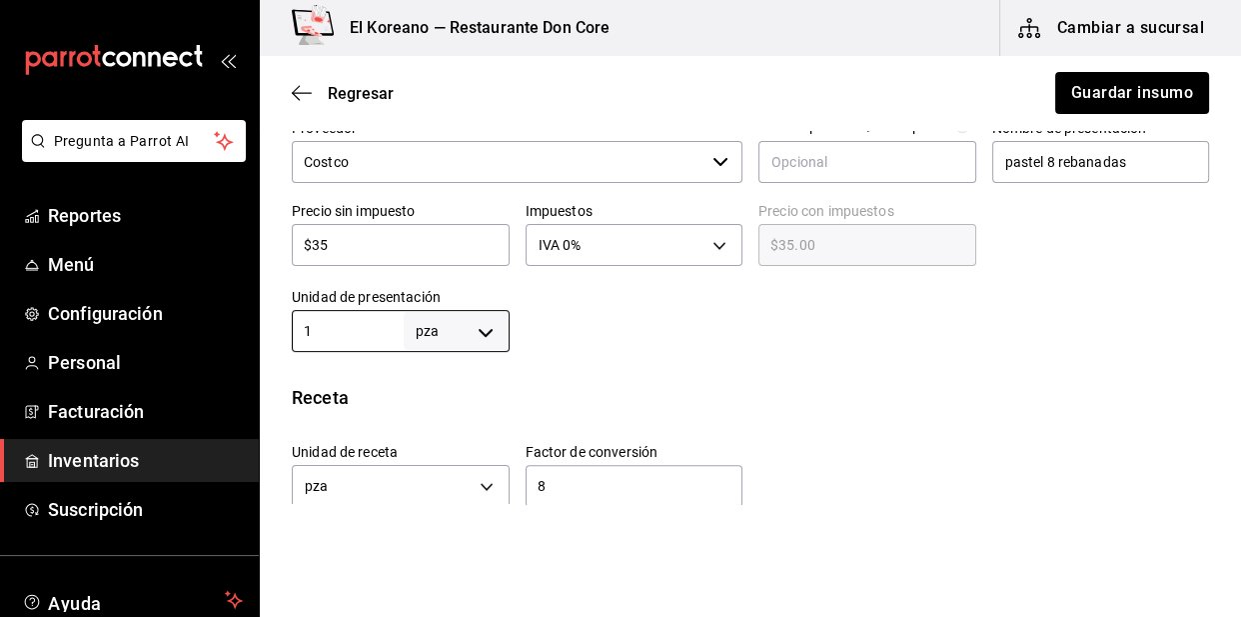
type input "1"
click at [689, 330] on div at bounding box center [860, 312] width 701 height 80
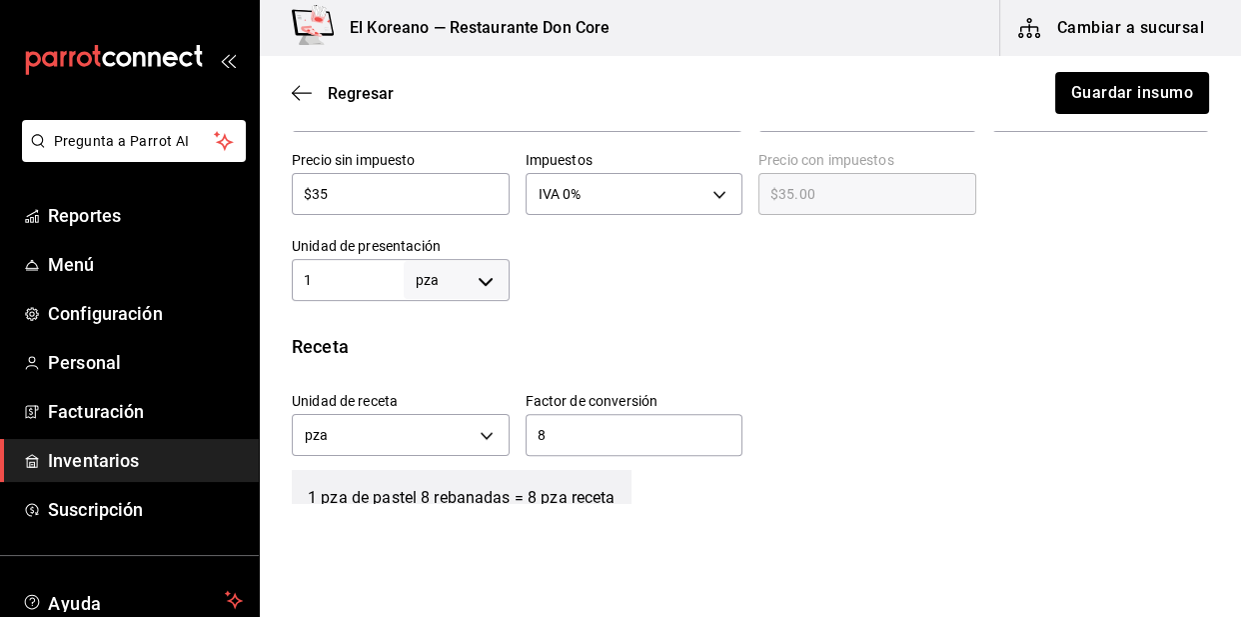
scroll to position [602, 0]
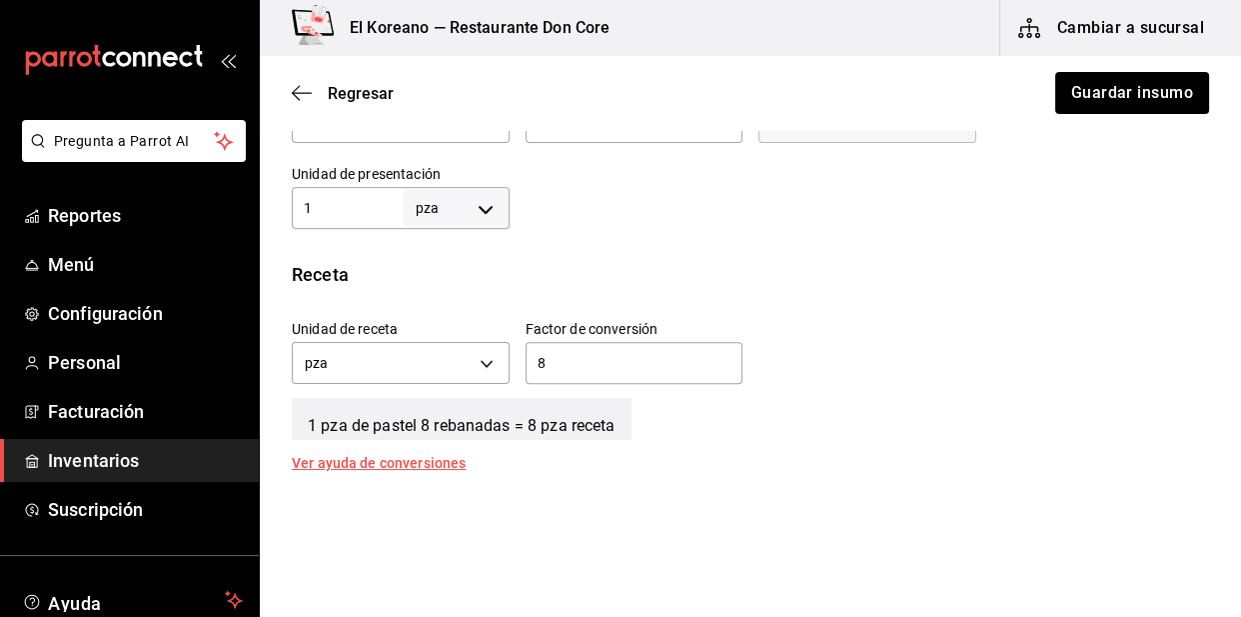
click at [652, 357] on input "8" at bounding box center [635, 363] width 218 height 24
type input "8"
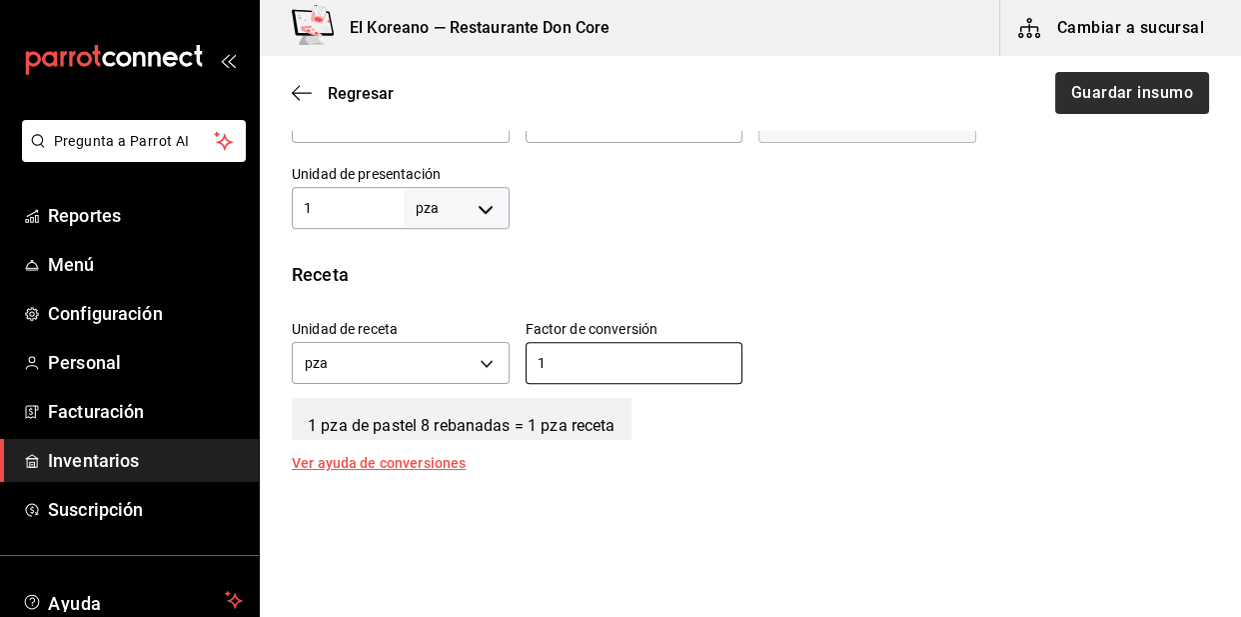
type input "1"
click at [1088, 80] on button "Guardar insumo" at bounding box center [1131, 93] width 156 height 42
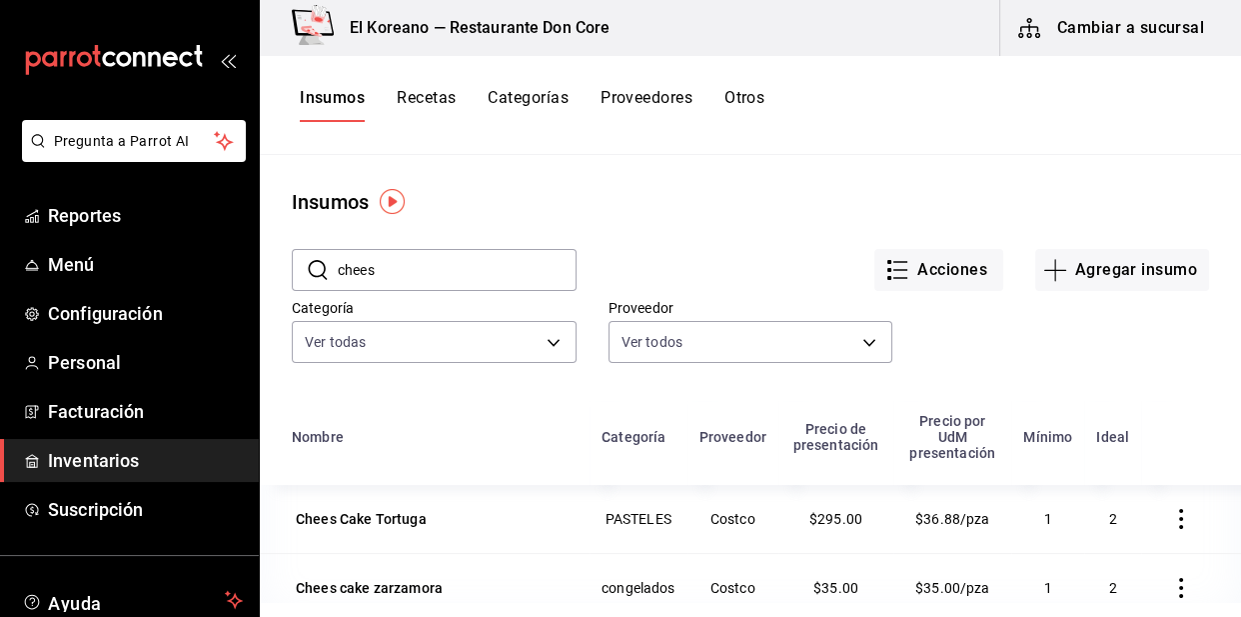
click at [432, 100] on button "Recetas" at bounding box center [426, 105] width 59 height 34
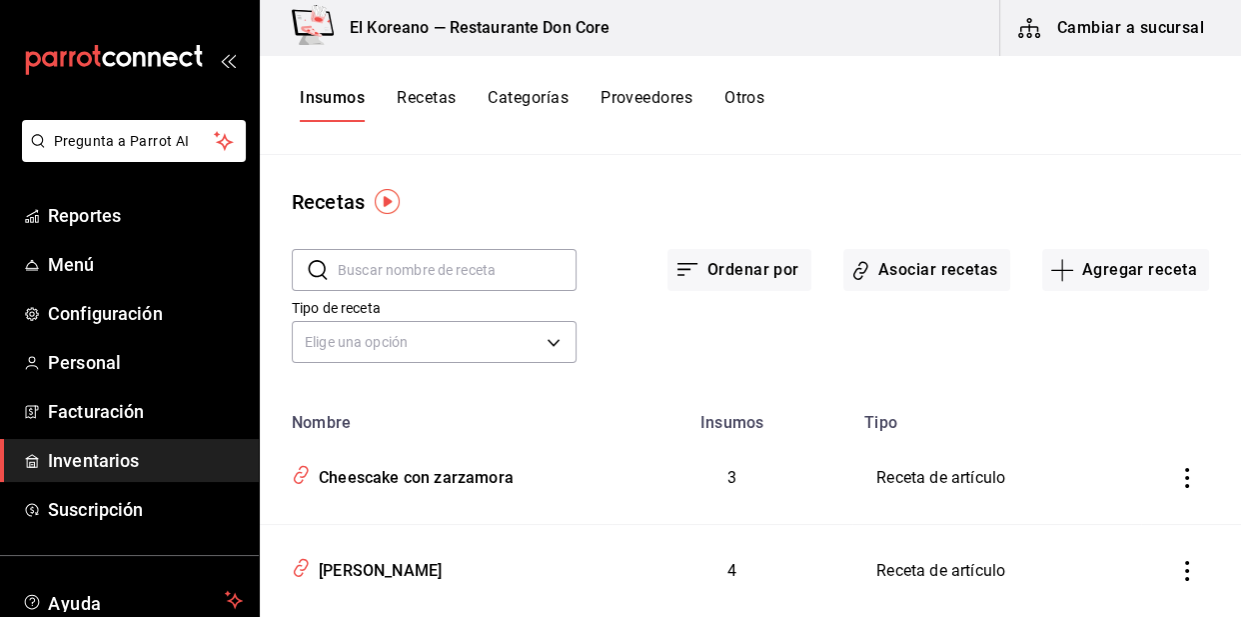
click at [432, 100] on button "Recetas" at bounding box center [426, 105] width 59 height 34
click at [409, 474] on div "Cheescake con zarzamora" at bounding box center [412, 474] width 203 height 31
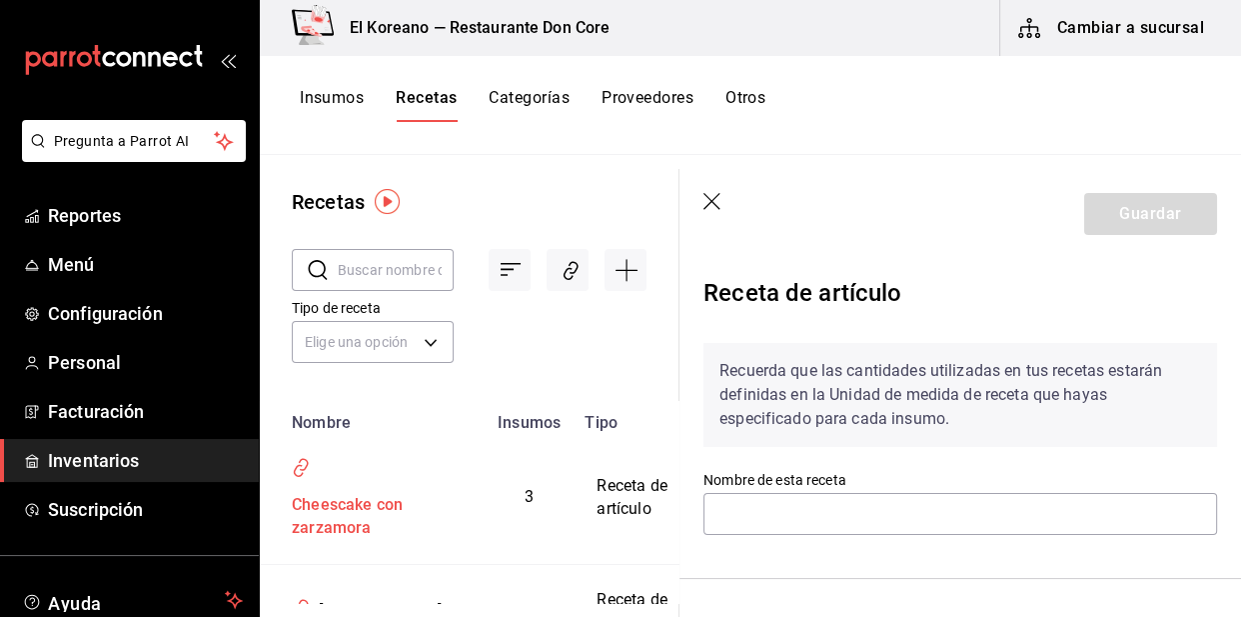
type input "Cheescake con zarzamora"
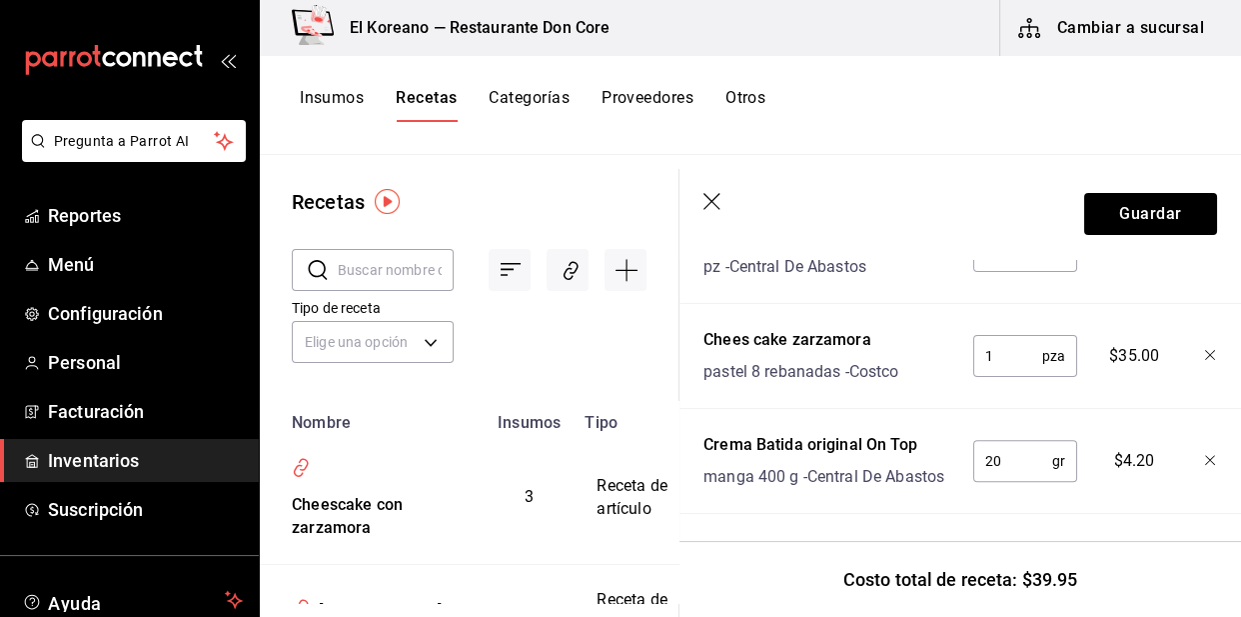
scroll to position [630, 0]
click at [1102, 216] on button "Guardar" at bounding box center [1150, 214] width 133 height 42
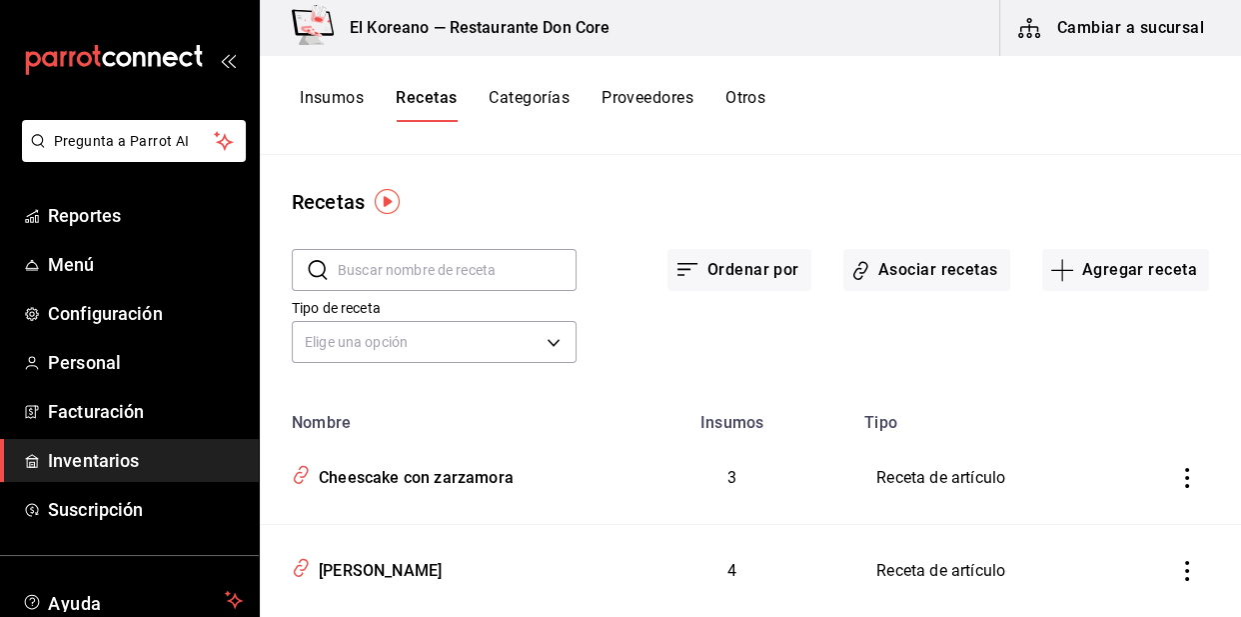
click at [443, 278] on input "text" at bounding box center [457, 270] width 239 height 40
type input "chees"
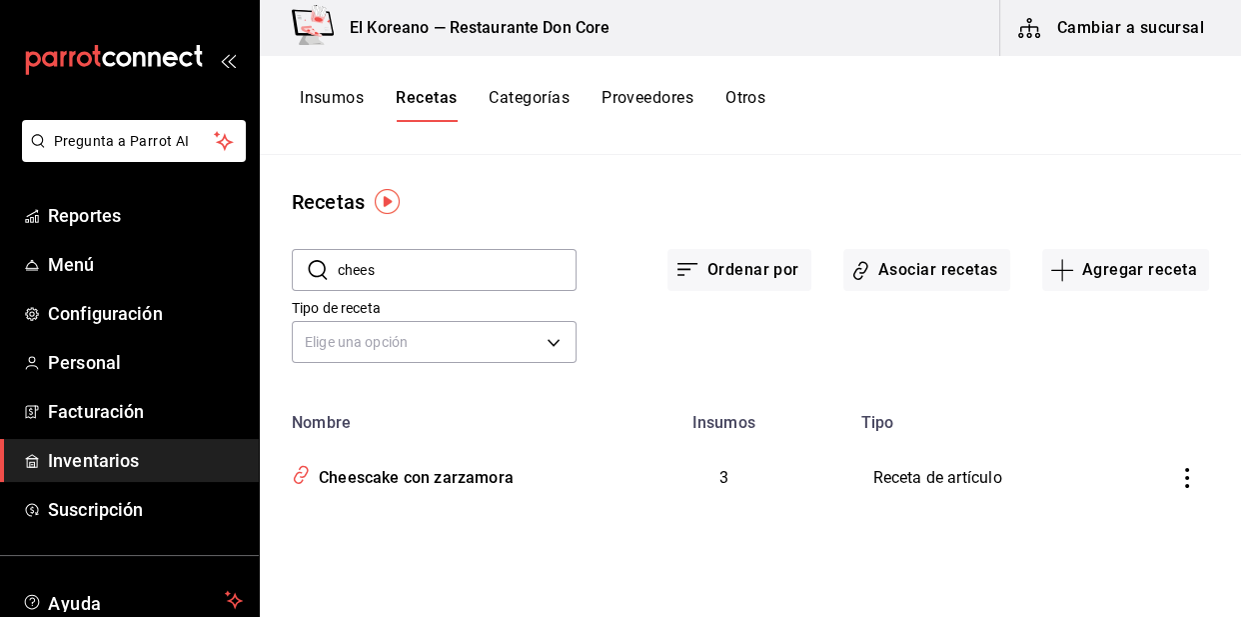
click at [483, 170] on div "Recetas ​ chees ​ Ordenar por Asociar recetas Agregar receta Tipo de receta Eli…" at bounding box center [750, 379] width 981 height 448
click at [915, 260] on button "Asociar recetas" at bounding box center [927, 270] width 167 height 42
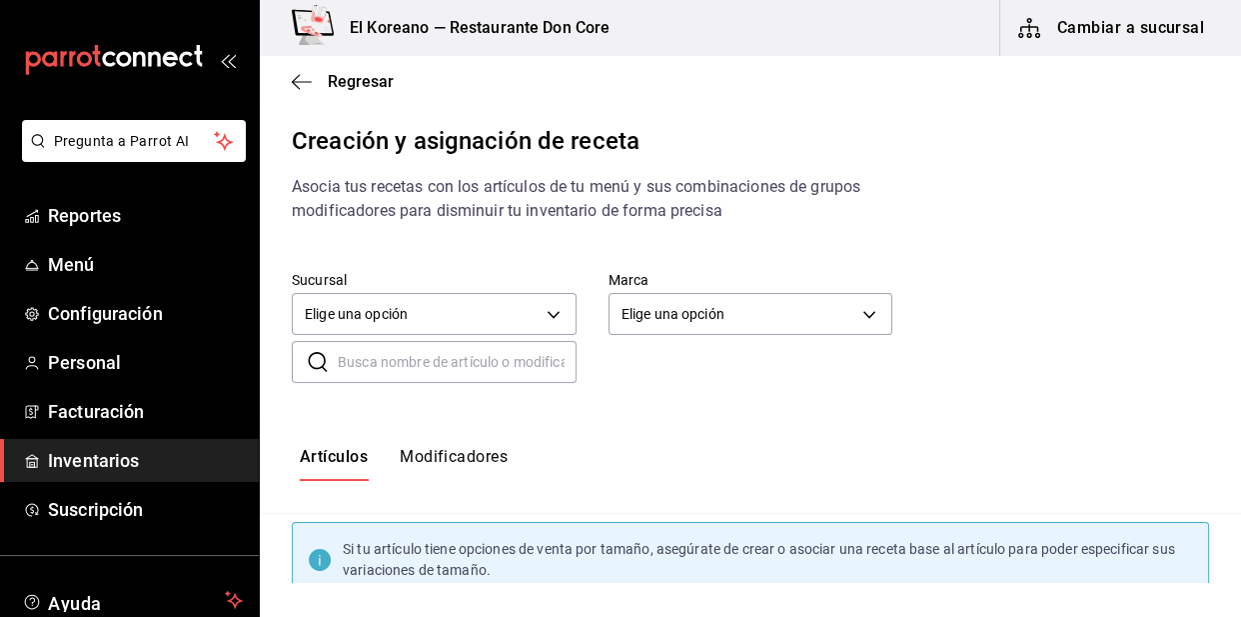
click at [479, 368] on input "text" at bounding box center [457, 362] width 239 height 40
type input "chees"
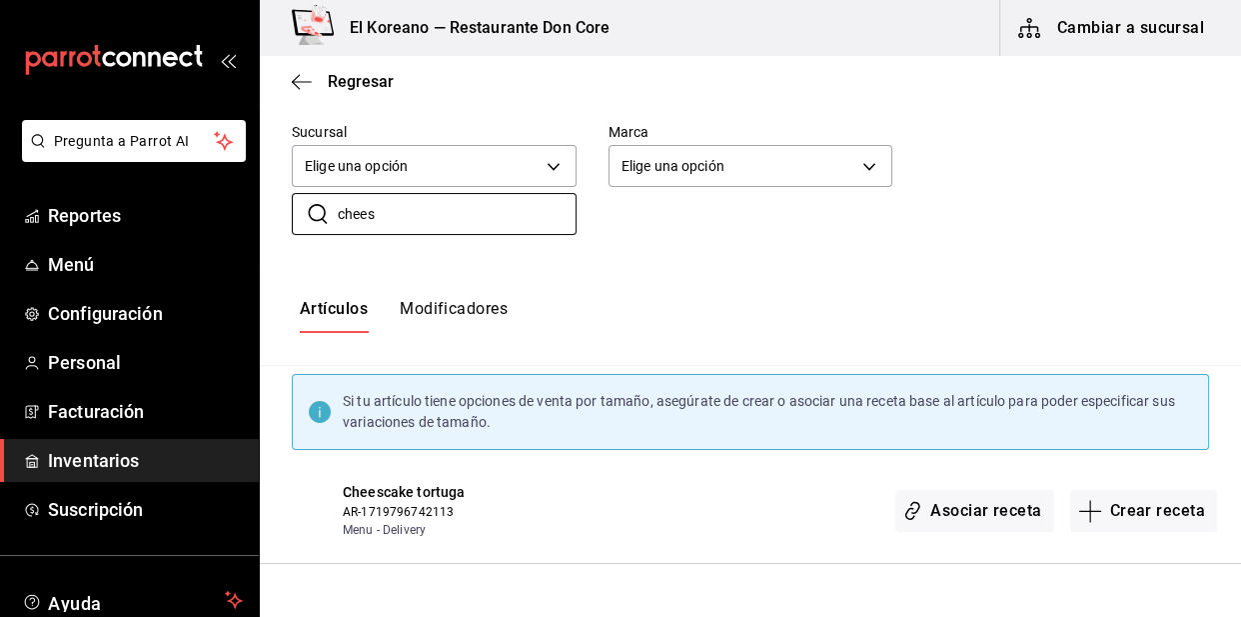
scroll to position [233, 0]
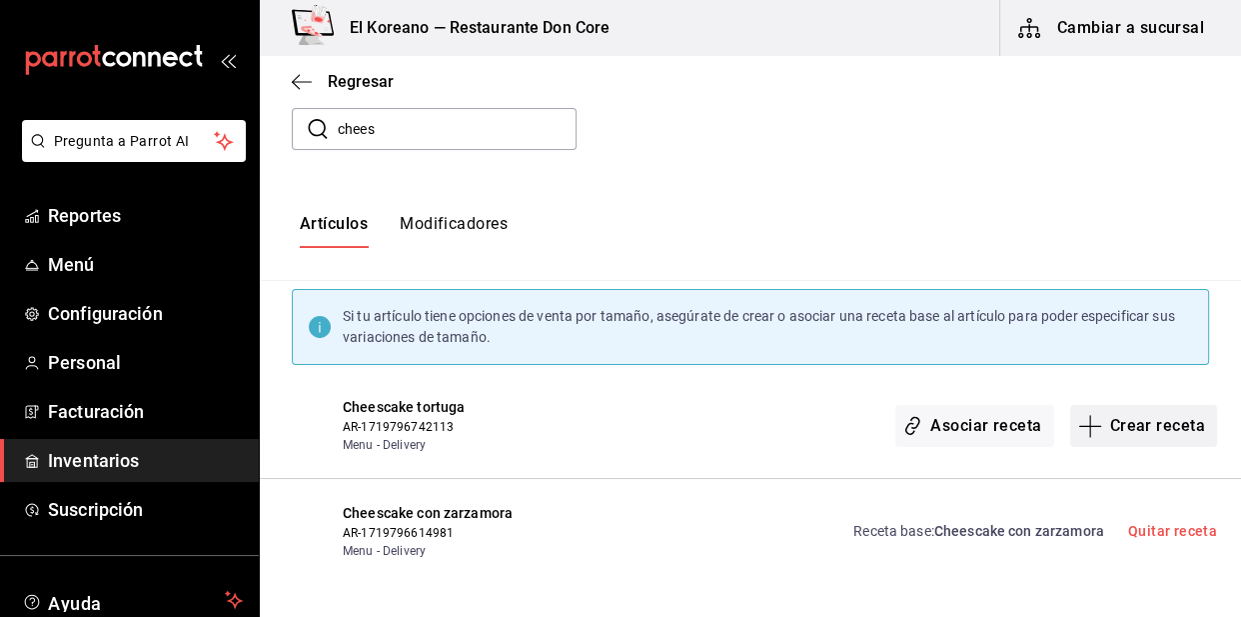
click at [1178, 406] on button "Crear receta" at bounding box center [1144, 426] width 148 height 42
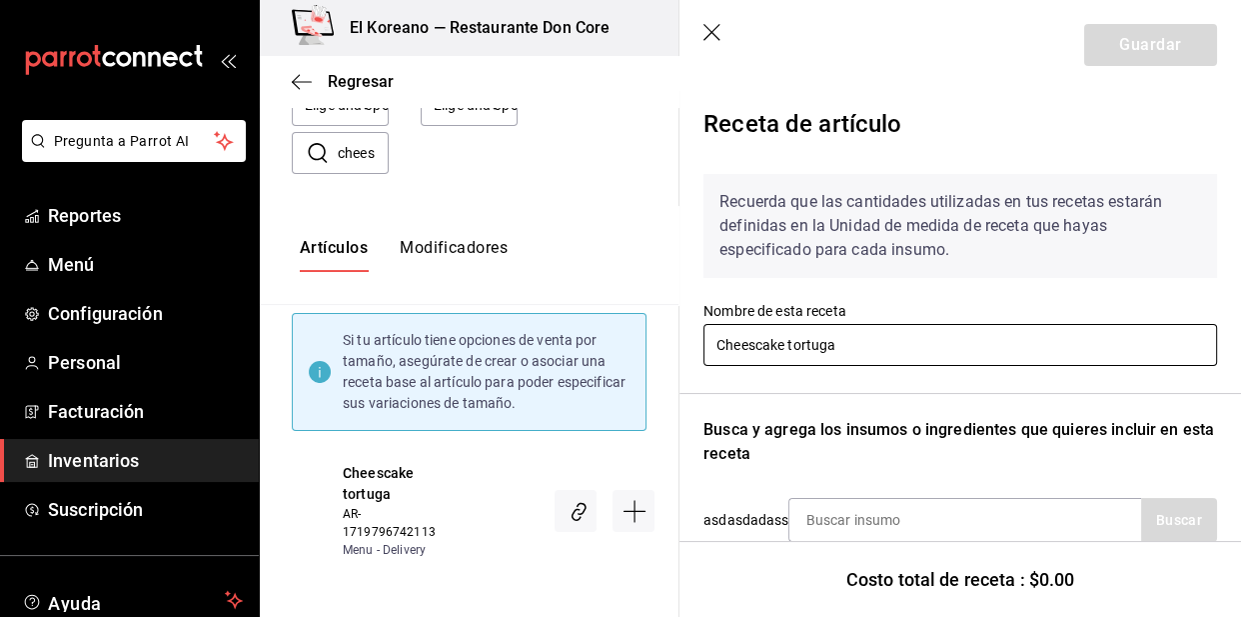
scroll to position [138, 0]
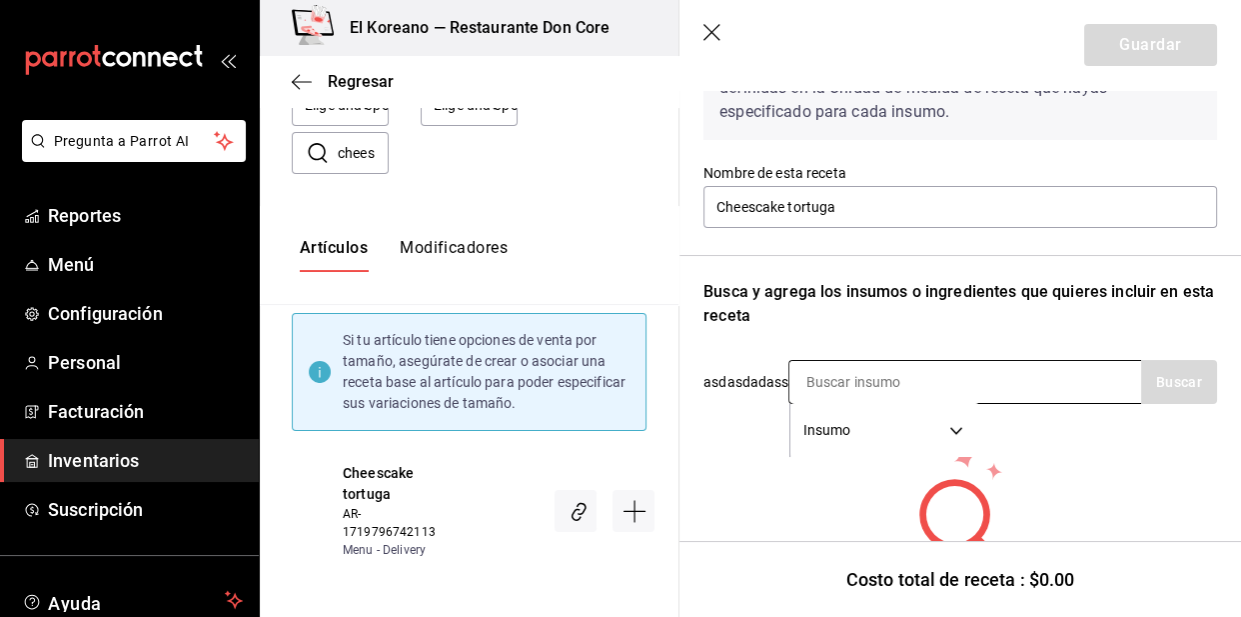
click at [939, 390] on input at bounding box center [890, 382] width 200 height 42
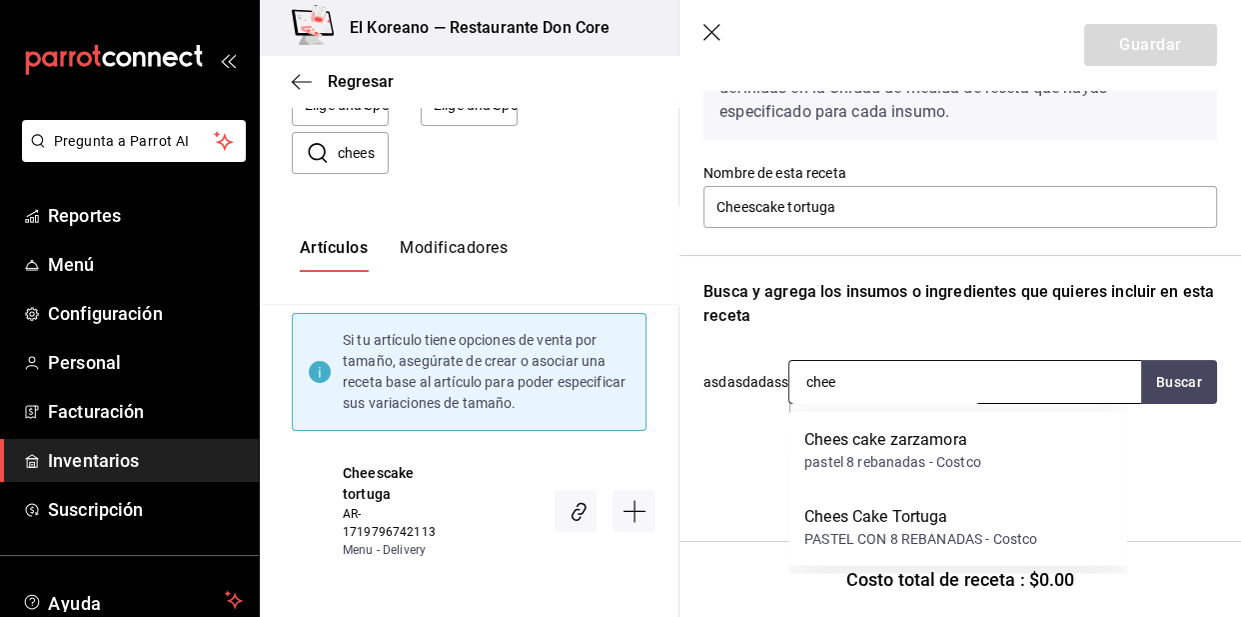
type input "chees"
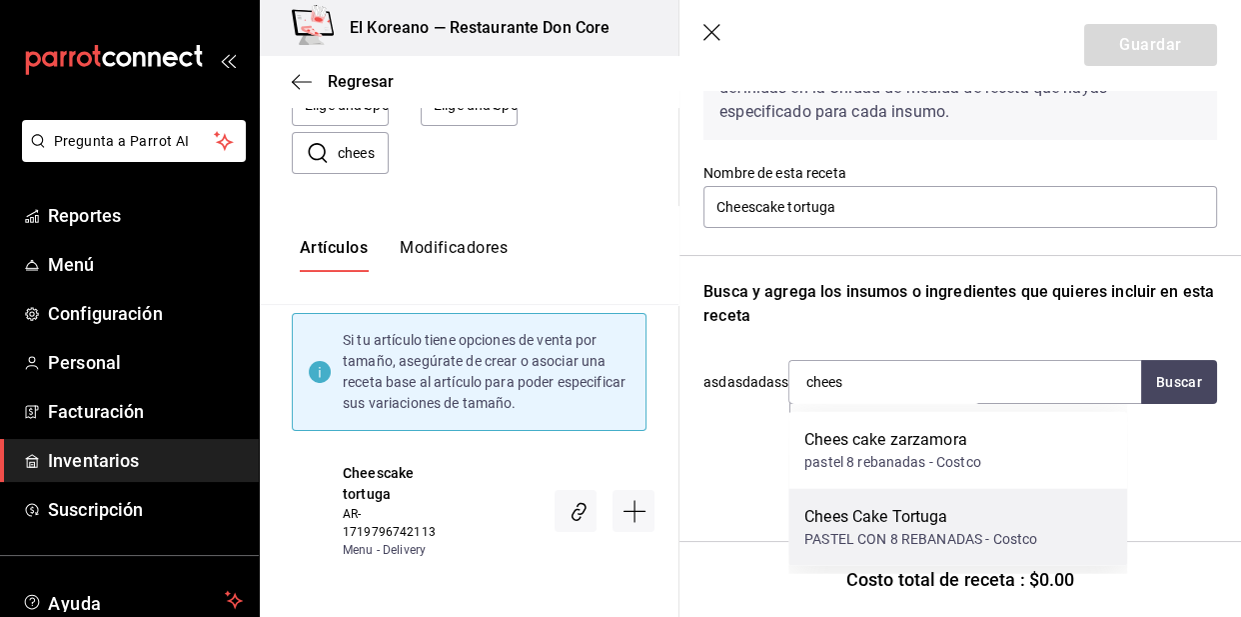
click at [919, 499] on div "Chees Cake Tortuga PASTEL CON 8 REBANADAS - Costco" at bounding box center [958, 527] width 339 height 77
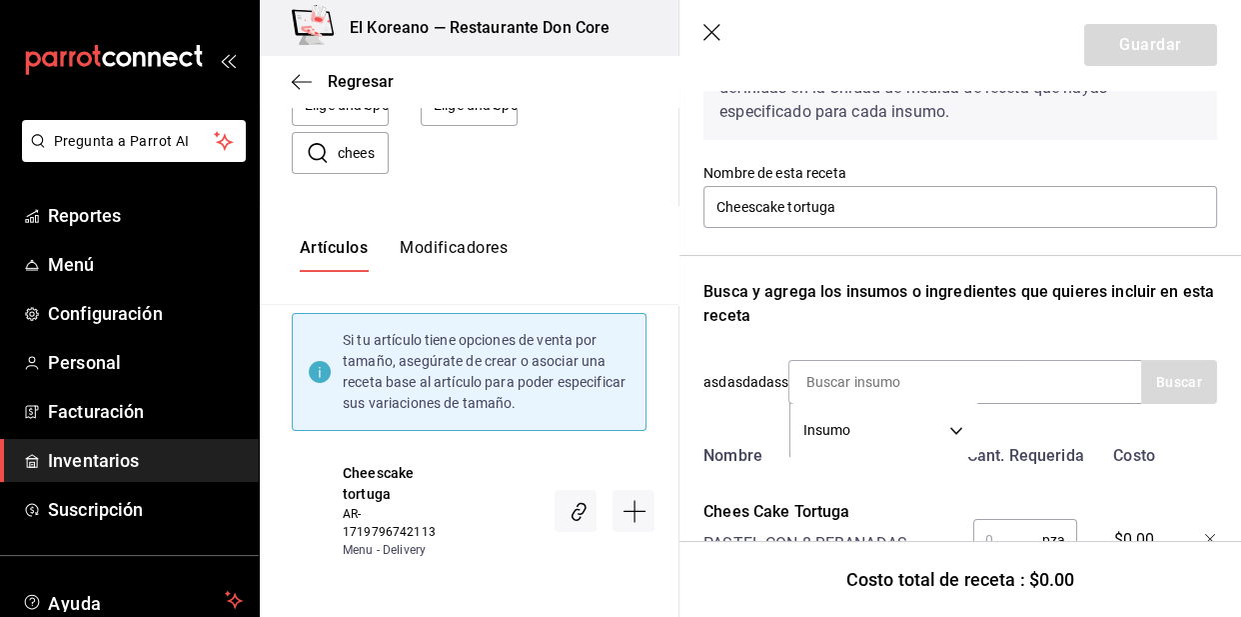
scroll to position [242, 0]
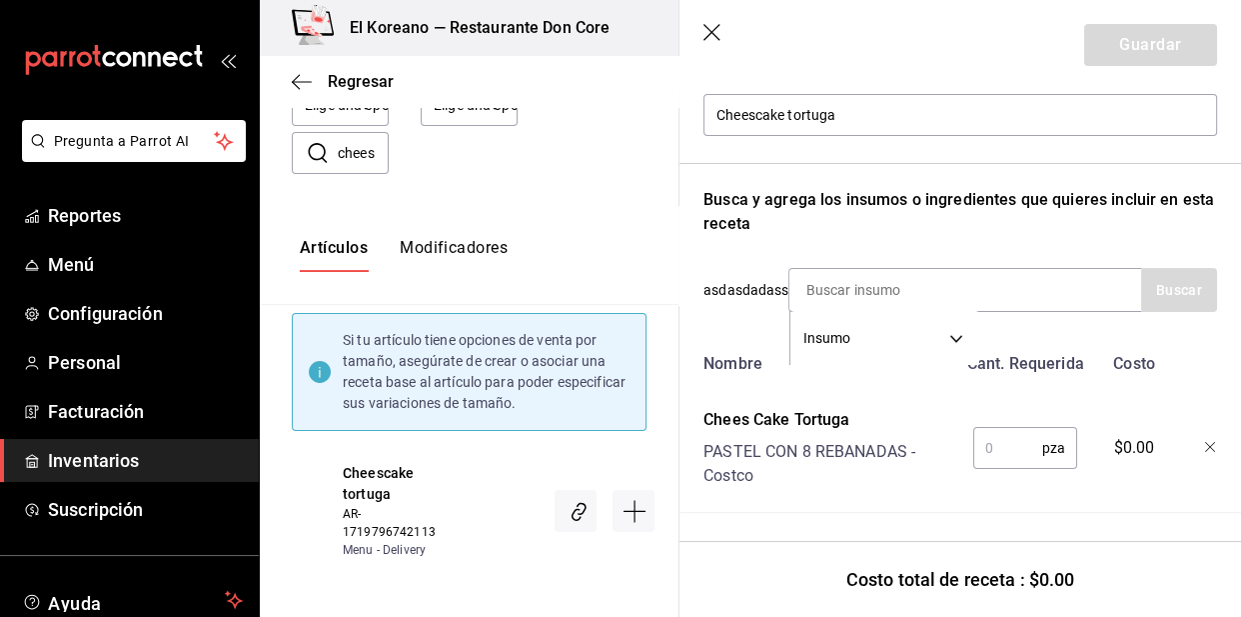
click at [996, 443] on input "text" at bounding box center [1007, 448] width 69 height 40
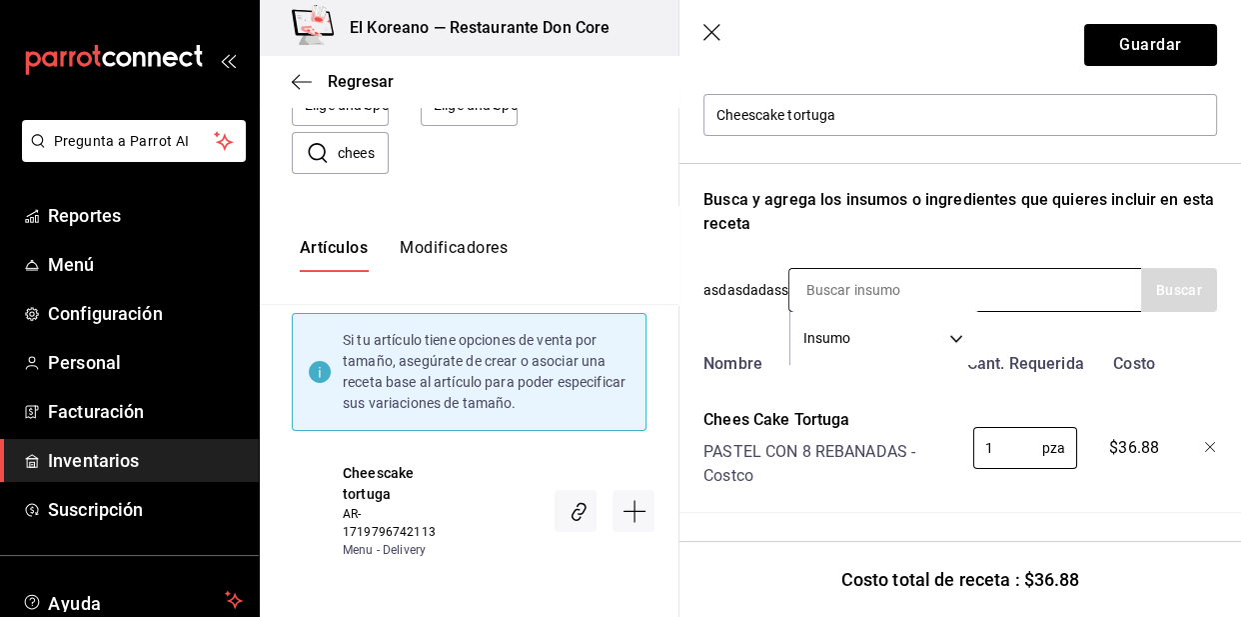
type input "1"
click at [879, 275] on input at bounding box center [890, 290] width 200 height 42
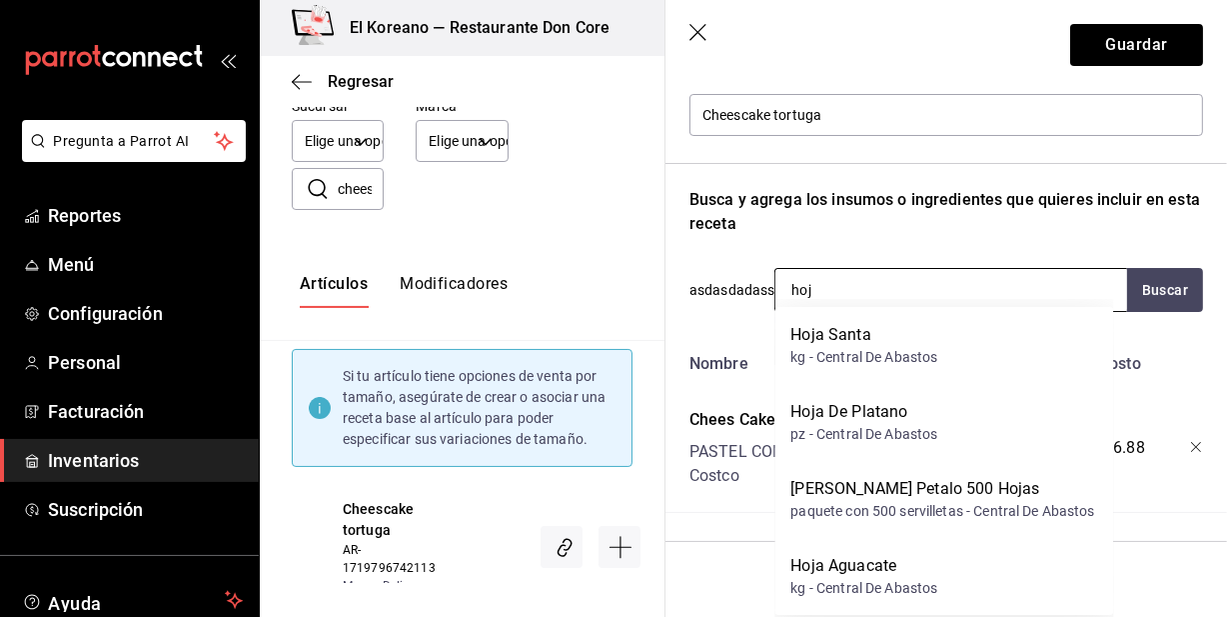
type input "hoja"
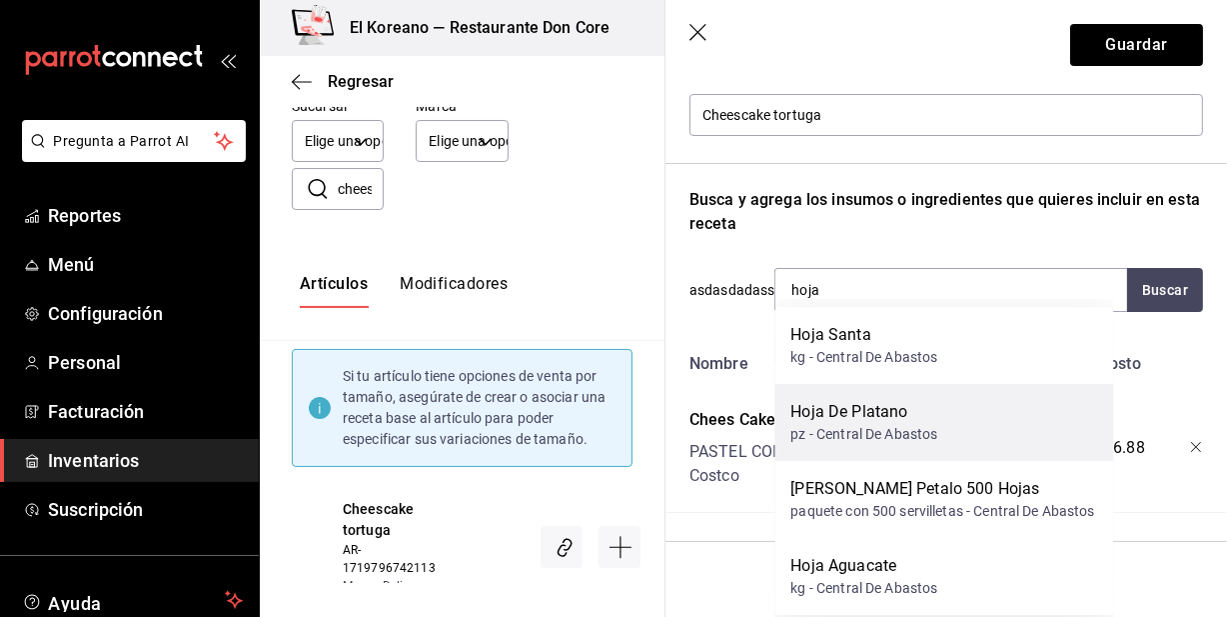
click at [856, 404] on div "Hoja De Platano" at bounding box center [864, 412] width 147 height 24
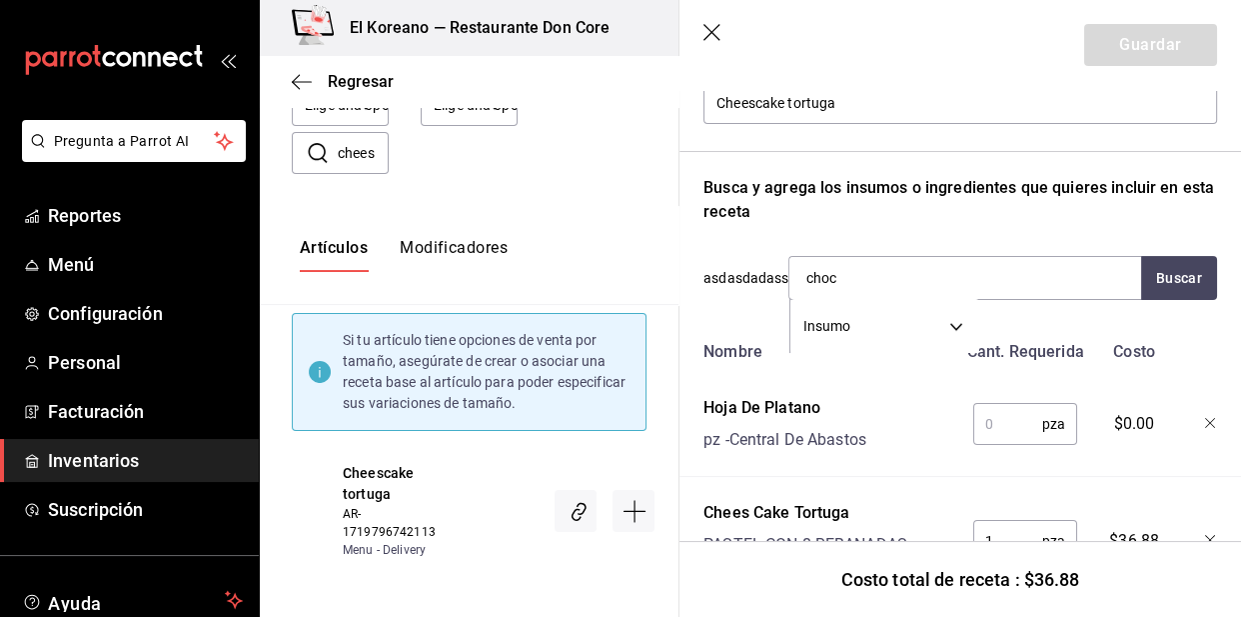
type input "choco"
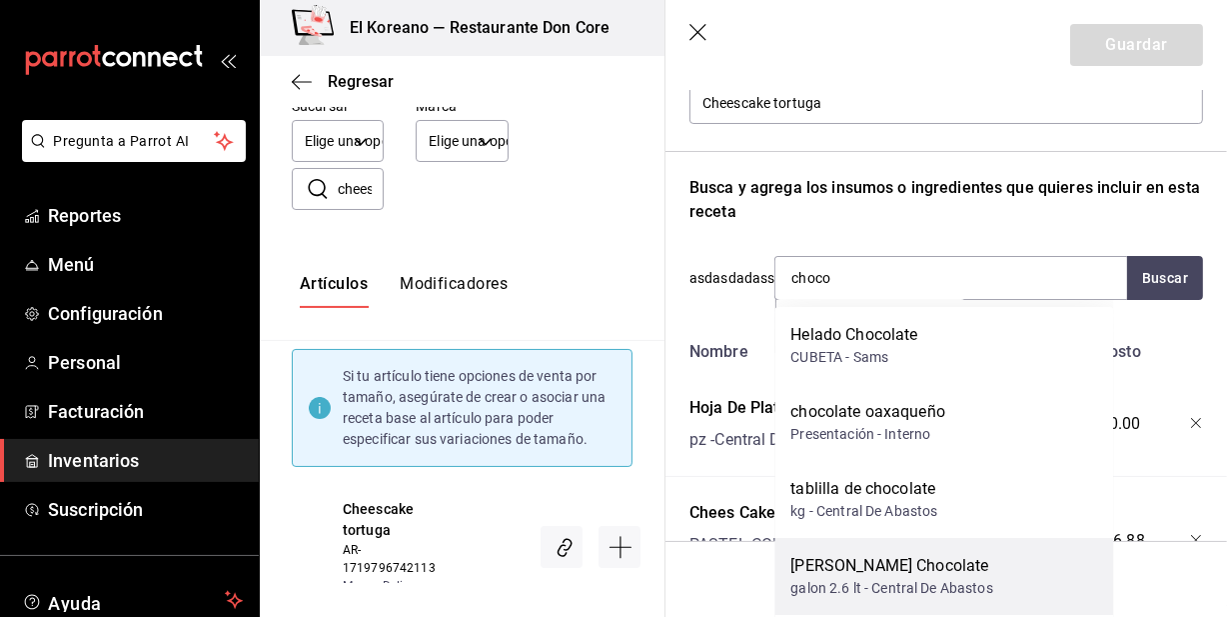
click at [873, 560] on div "Hersey Chocolate" at bounding box center [892, 566] width 202 height 24
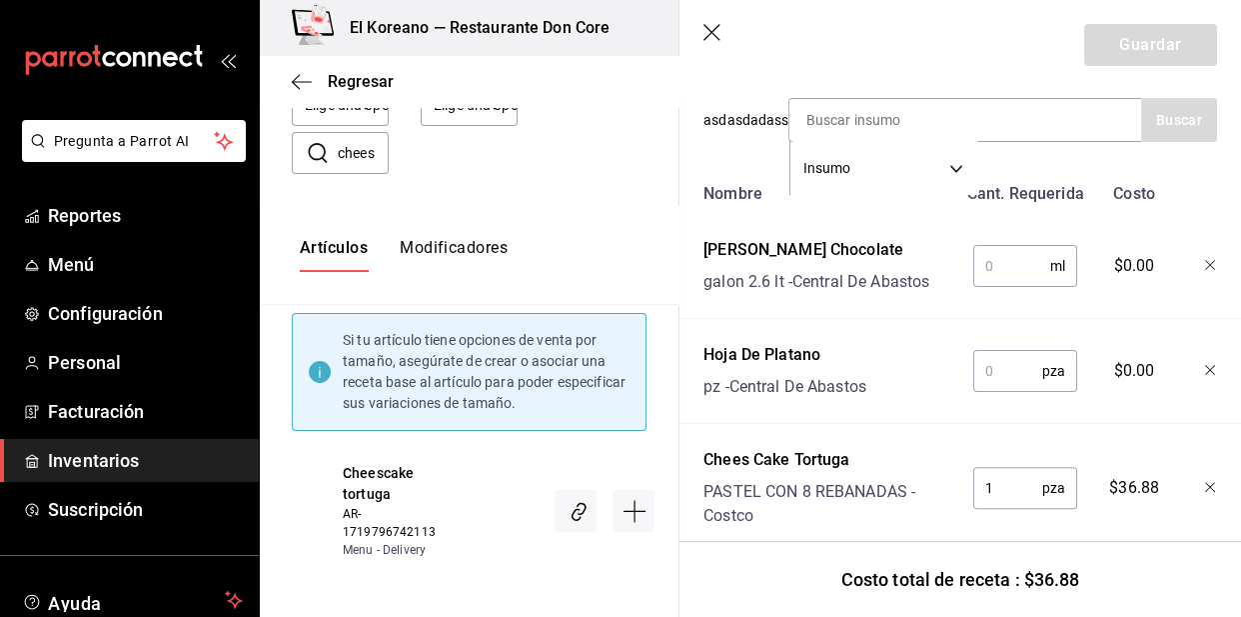
scroll to position [399, 0]
click at [1009, 270] on input "text" at bounding box center [1011, 267] width 77 height 40
type input "15"
click at [1011, 368] on input "text" at bounding box center [1007, 372] width 69 height 40
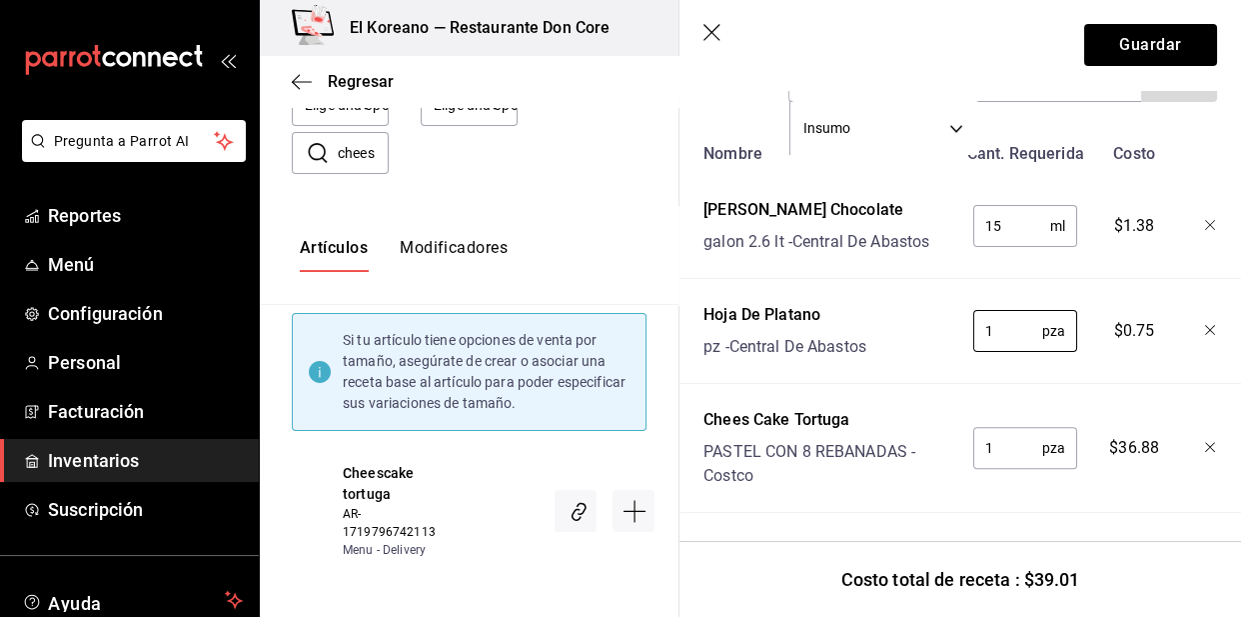
scroll to position [450, 0]
type input "1"
click at [1124, 41] on button "Guardar" at bounding box center [1150, 45] width 133 height 42
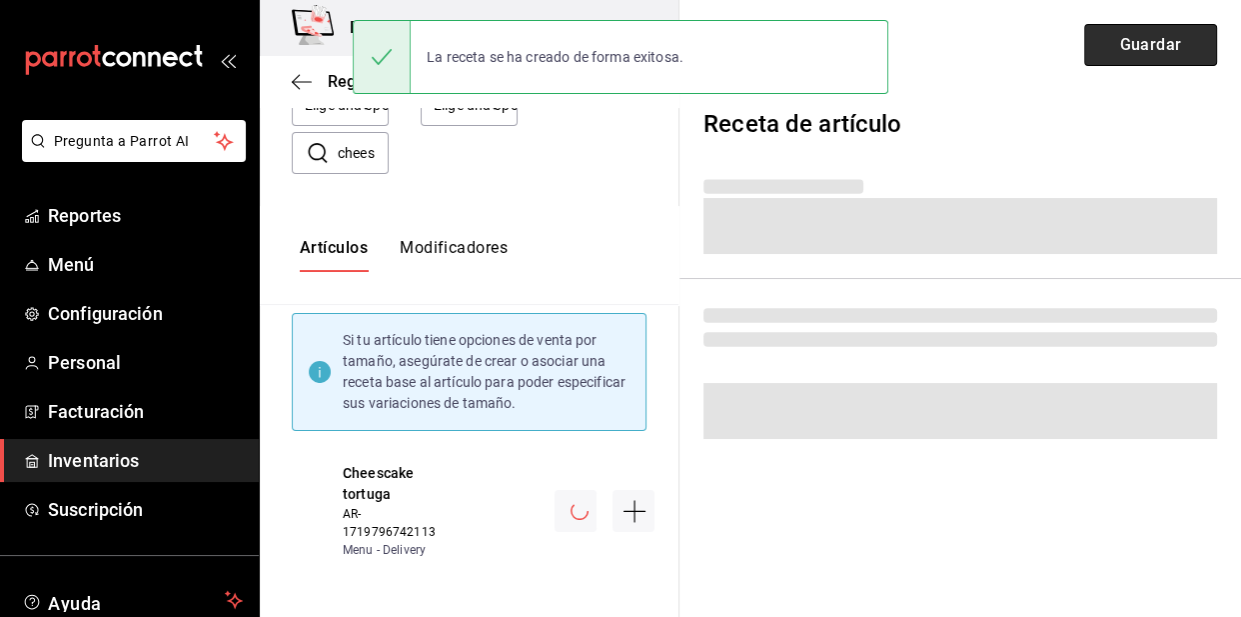
scroll to position [0, 0]
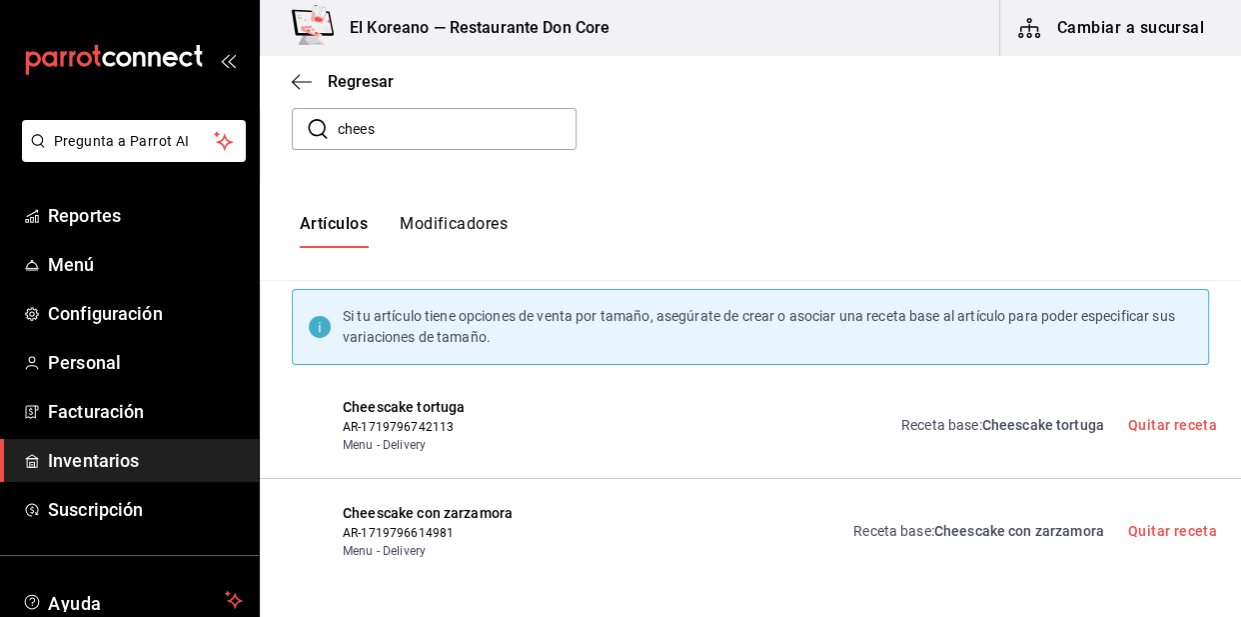
click at [406, 125] on input "chees" at bounding box center [457, 129] width 239 height 40
click at [355, 77] on span "Regresar" at bounding box center [361, 81] width 66 height 19
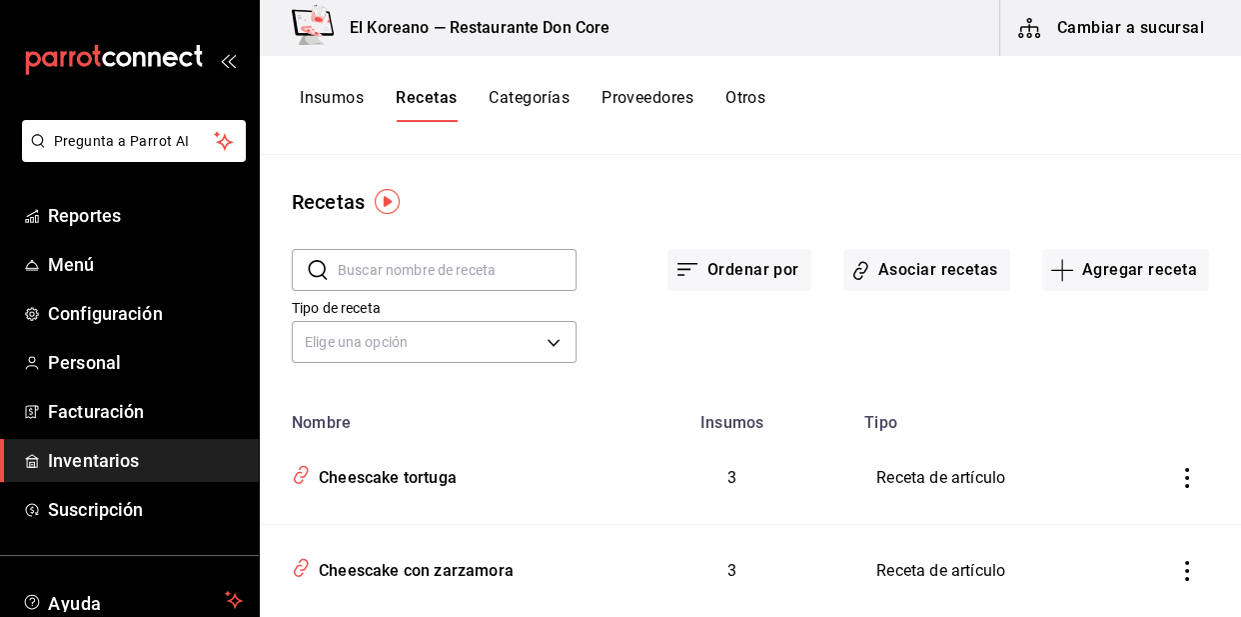
click at [422, 262] on input "text" at bounding box center [457, 270] width 239 height 40
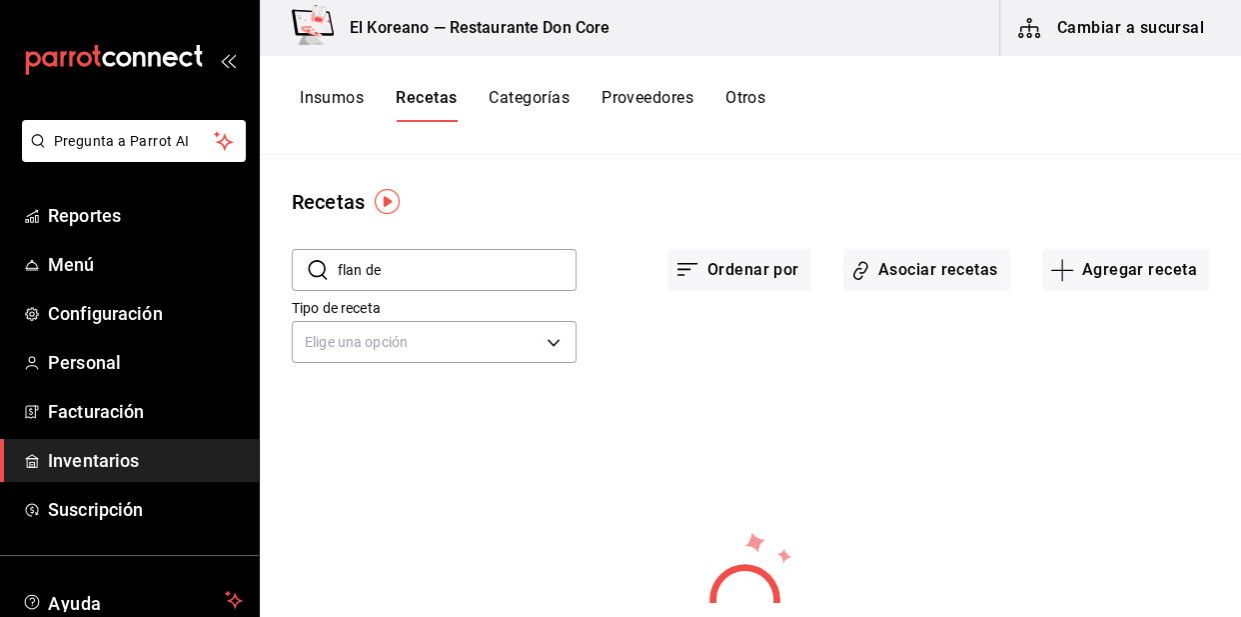
type input "flan de"
click at [333, 89] on button "Insumos" at bounding box center [332, 105] width 64 height 34
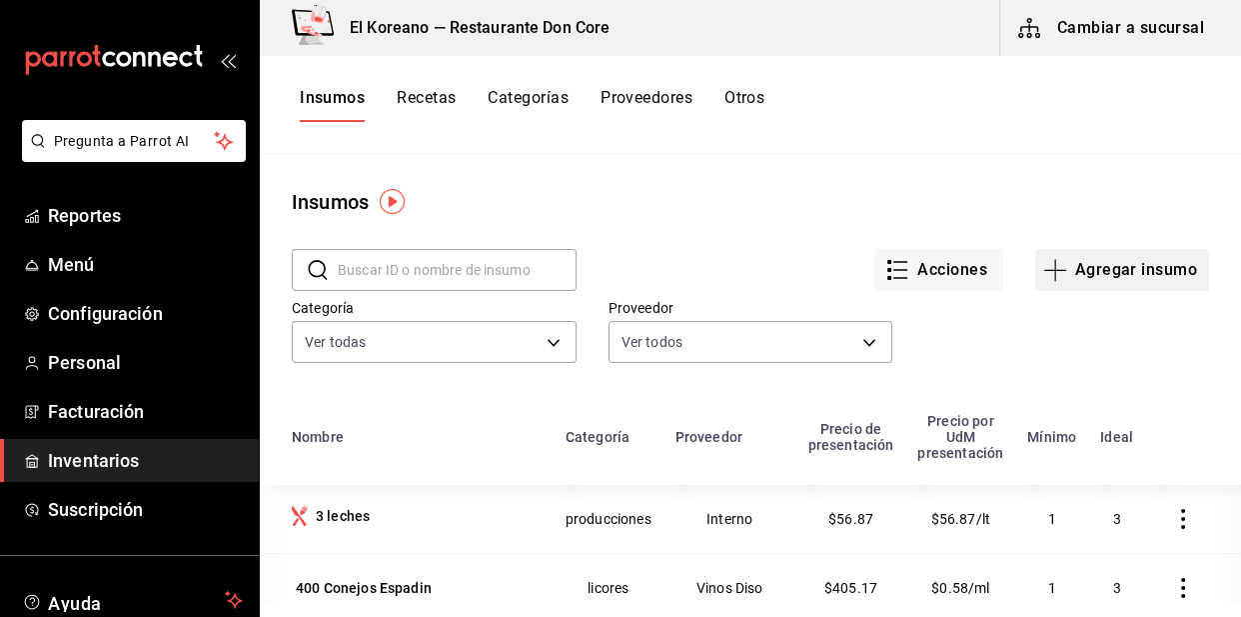
click at [1105, 282] on button "Agregar insumo" at bounding box center [1122, 270] width 174 height 42
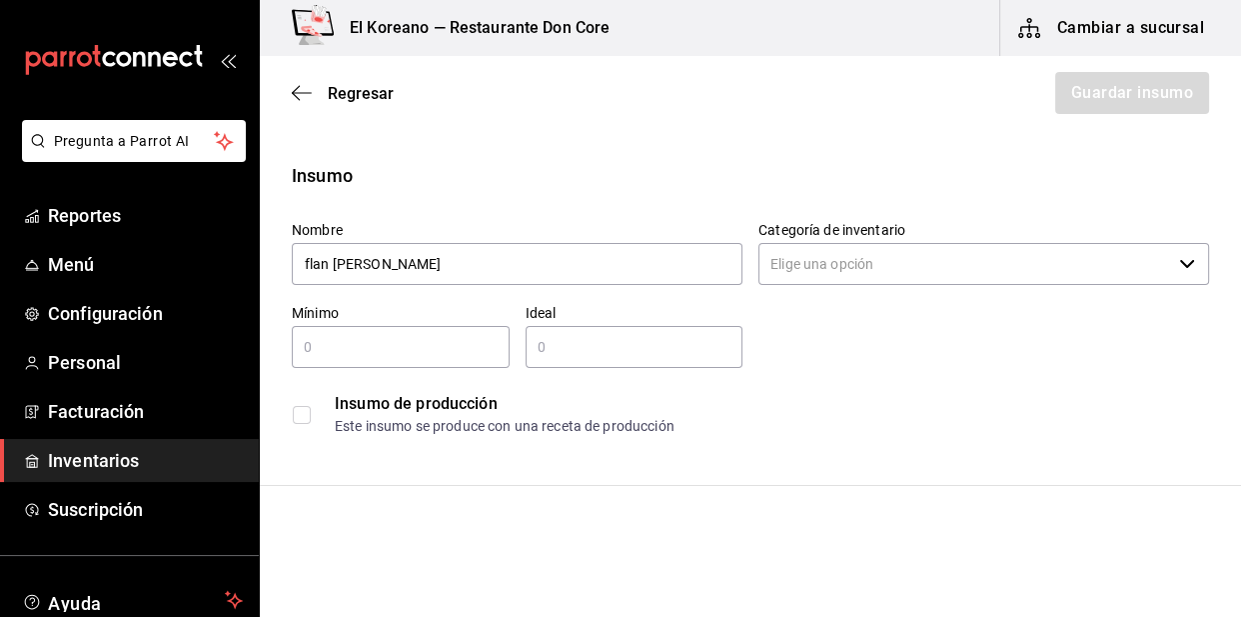
type input "flan de coco"
click at [770, 389] on div "Insumo de producción Este insumo se produce con una receta de producción" at bounding box center [751, 414] width 918 height 61
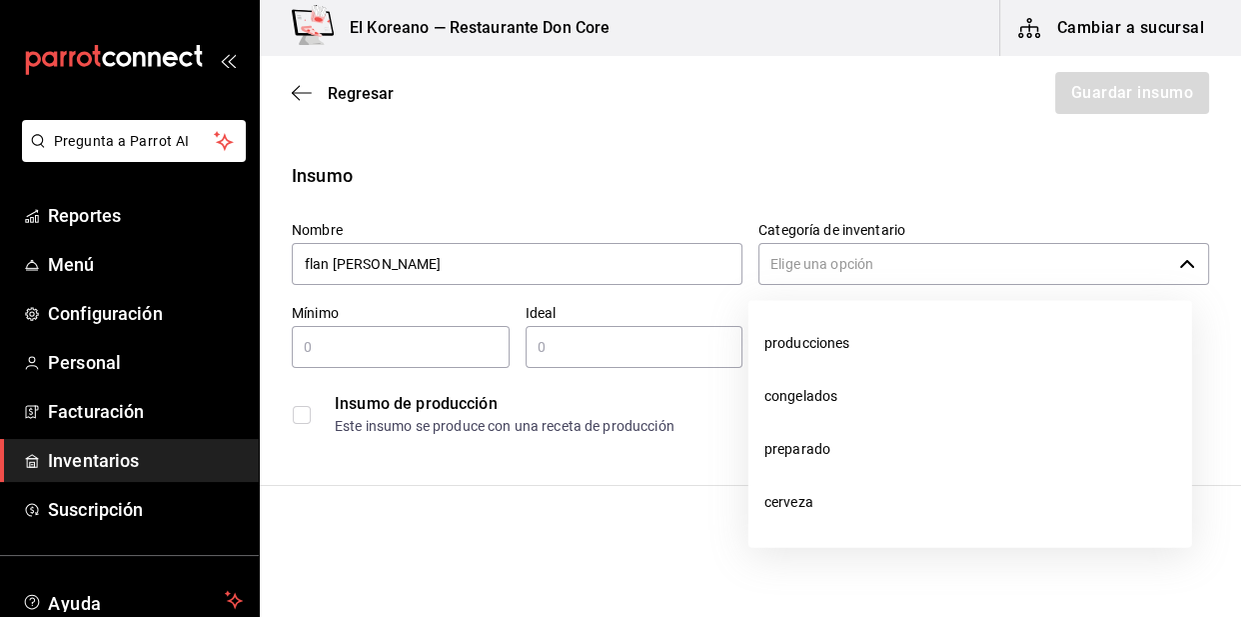
click at [872, 271] on input "Categoría de inventario" at bounding box center [965, 264] width 413 height 42
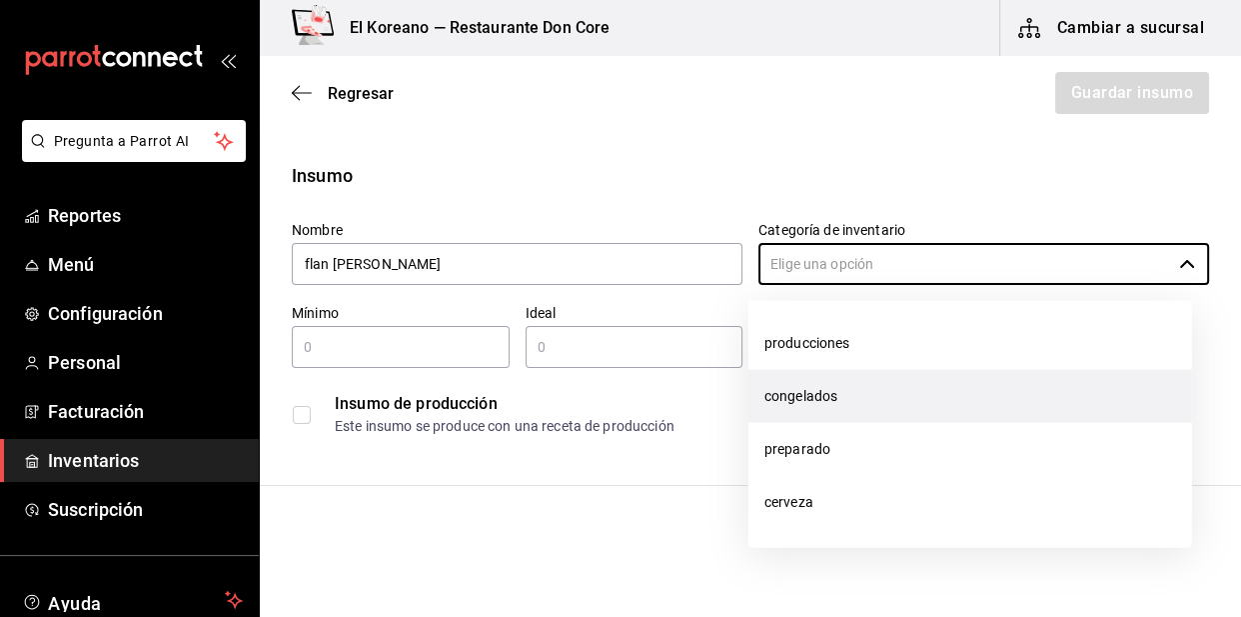
click at [829, 406] on li "congelados" at bounding box center [971, 396] width 444 height 53
type input "congelados"
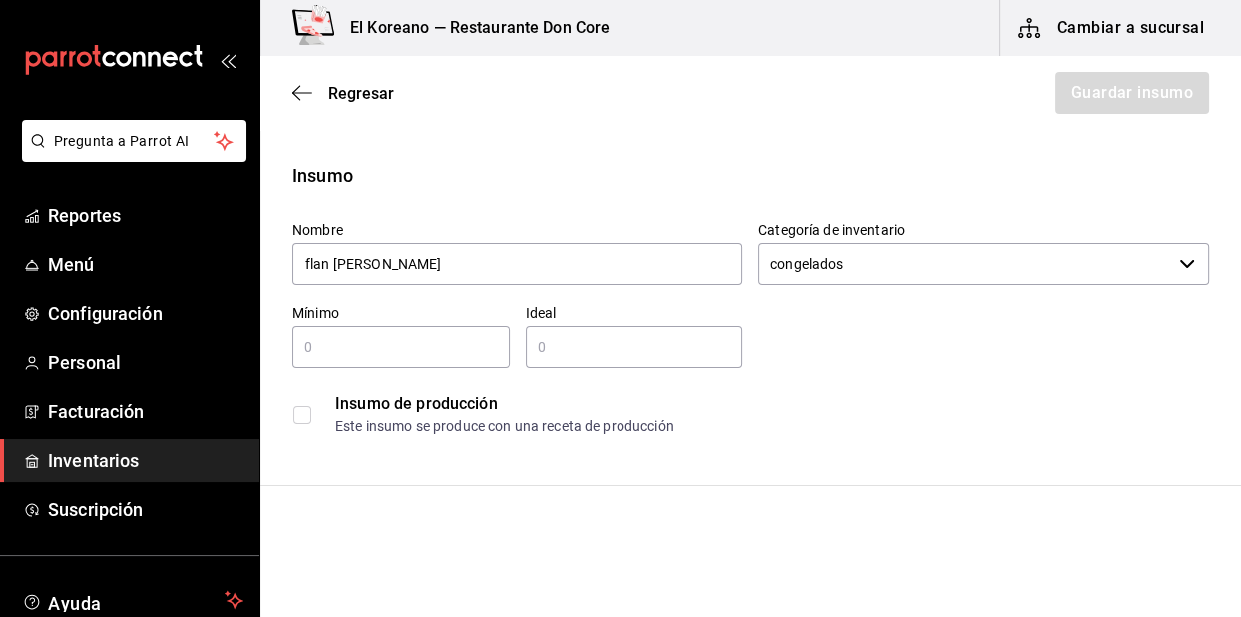
click at [460, 362] on div "​" at bounding box center [401, 347] width 218 height 42
type input "1"
click at [580, 349] on input "text" at bounding box center [635, 347] width 218 height 24
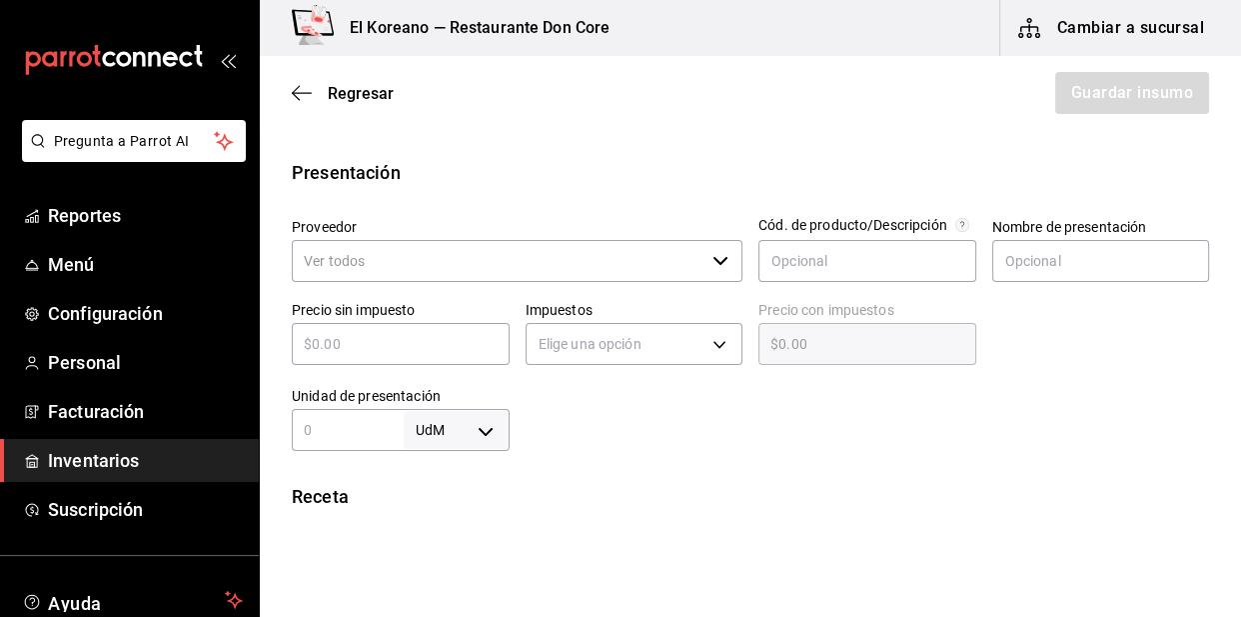
scroll to position [360, 0]
type input "4"
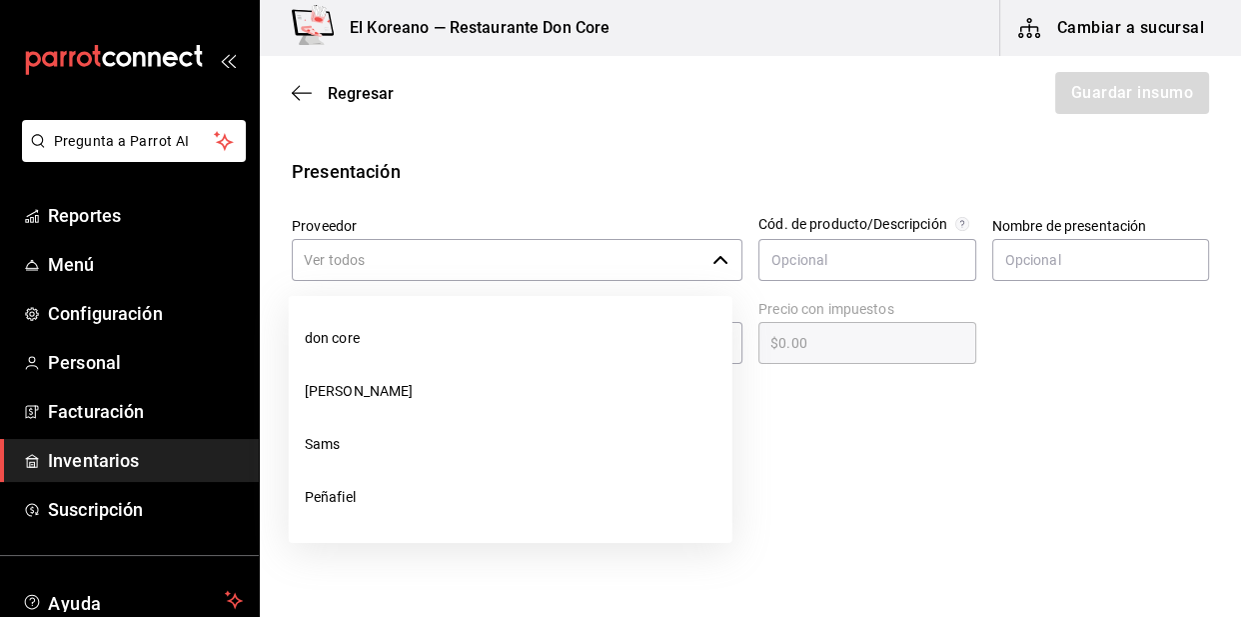
click at [425, 259] on input "Proveedor" at bounding box center [498, 260] width 413 height 42
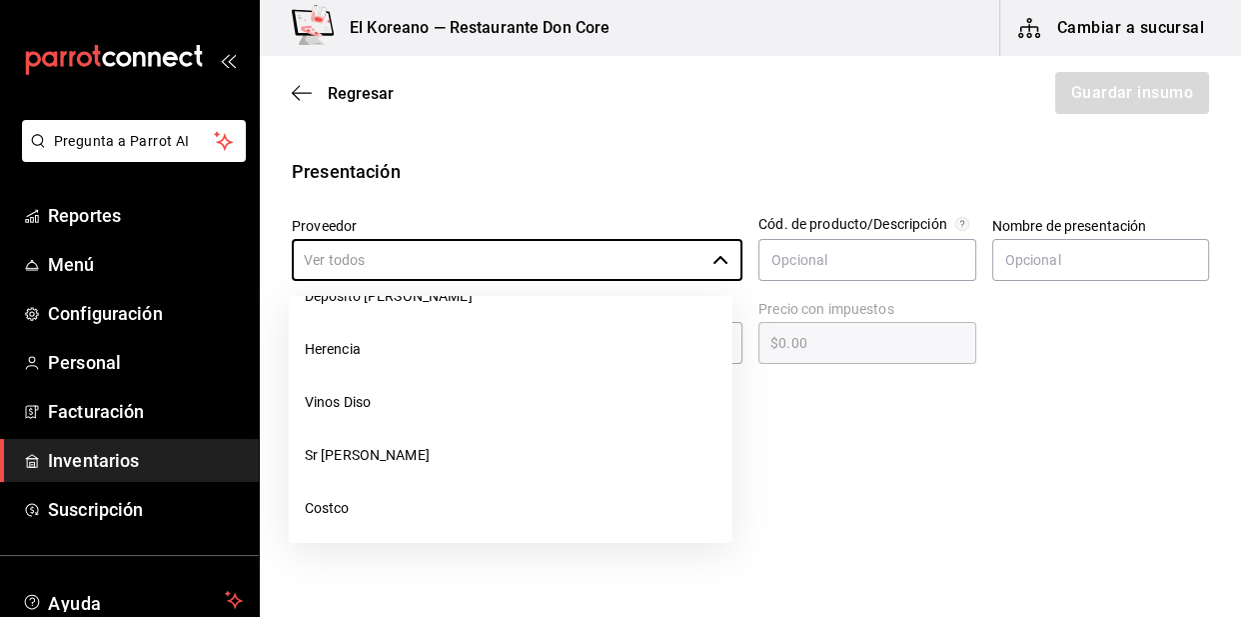
scroll to position [536, 0]
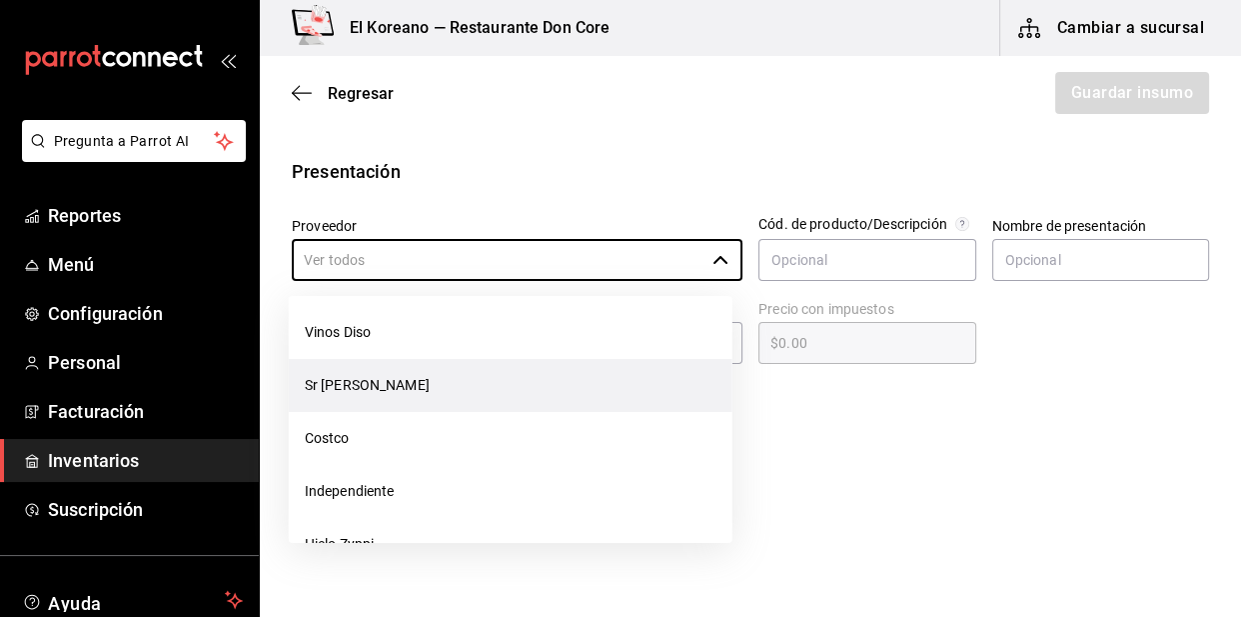
click at [366, 385] on li "Sr Fernando" at bounding box center [511, 385] width 444 height 53
type input "Sr Fernando"
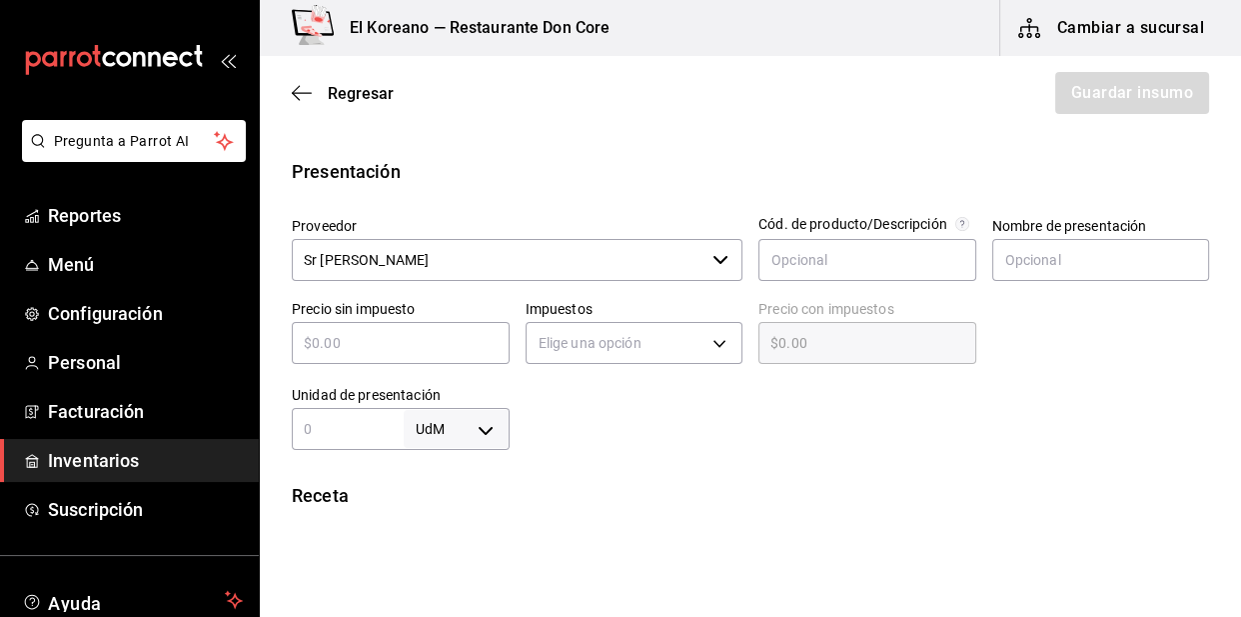
click at [429, 347] on input "text" at bounding box center [401, 343] width 218 height 24
click at [380, 347] on input "text" at bounding box center [401, 343] width 218 height 24
type input "$3"
type input "$3.00"
type input "$35"
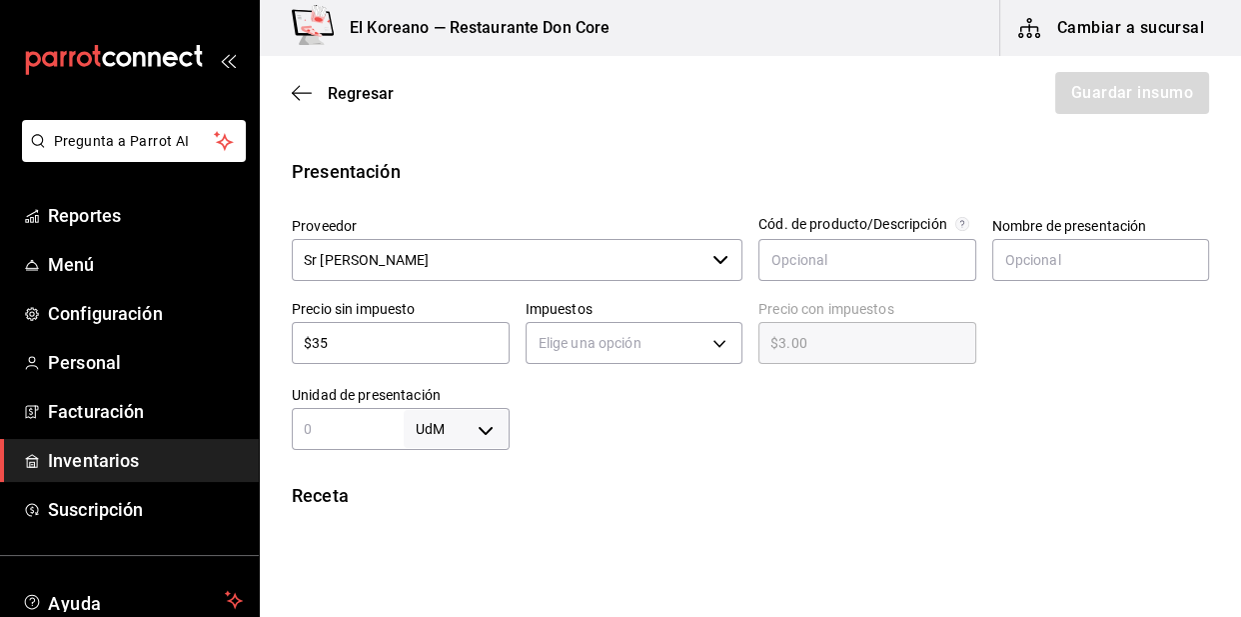
type input "$35.00"
type input "$350"
type input "$350.00"
type input "$35"
type input "$35.00"
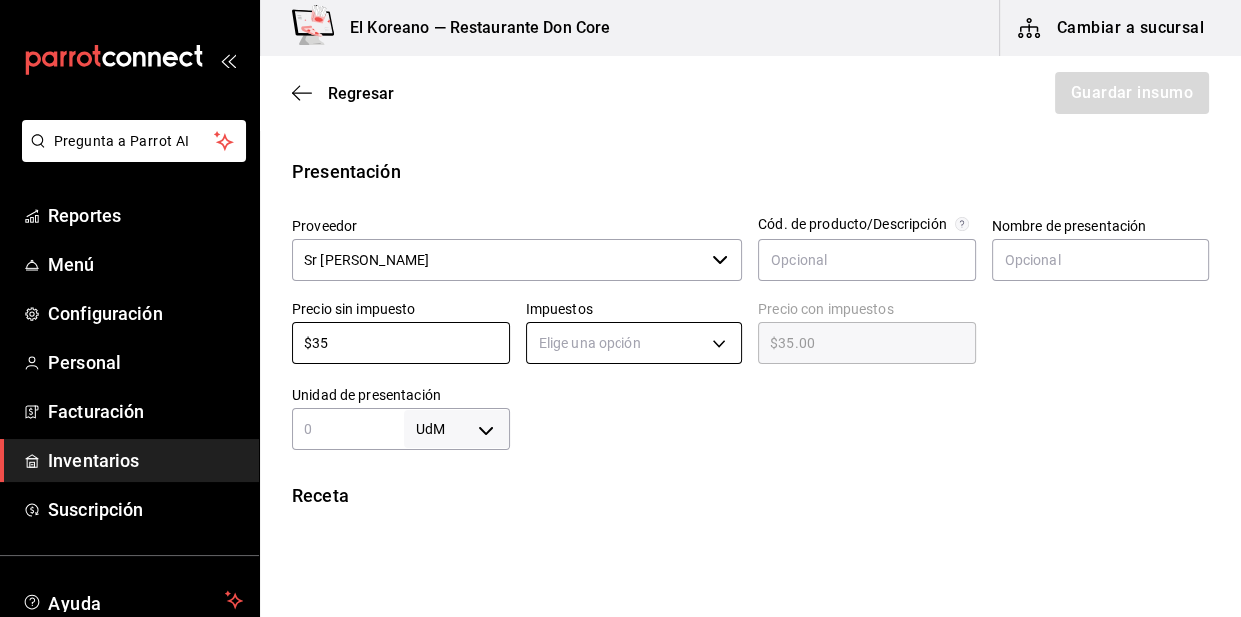
type input "$3"
type input "$3.00"
type input "$0.00"
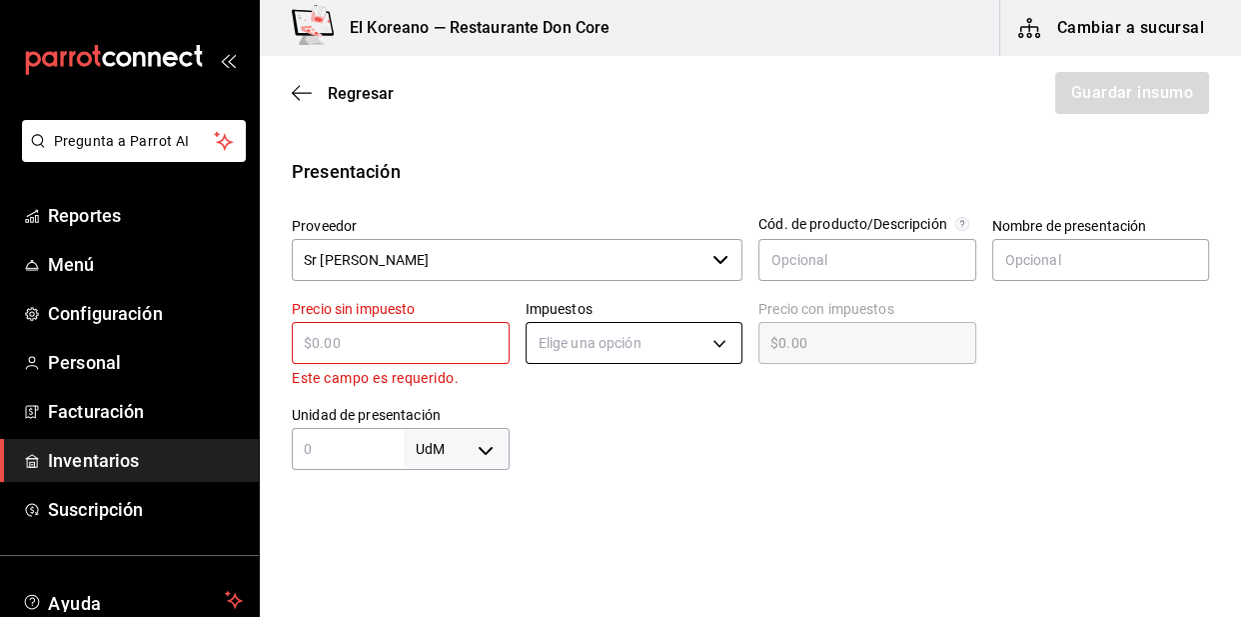
type input "$4"
type input "$4.00"
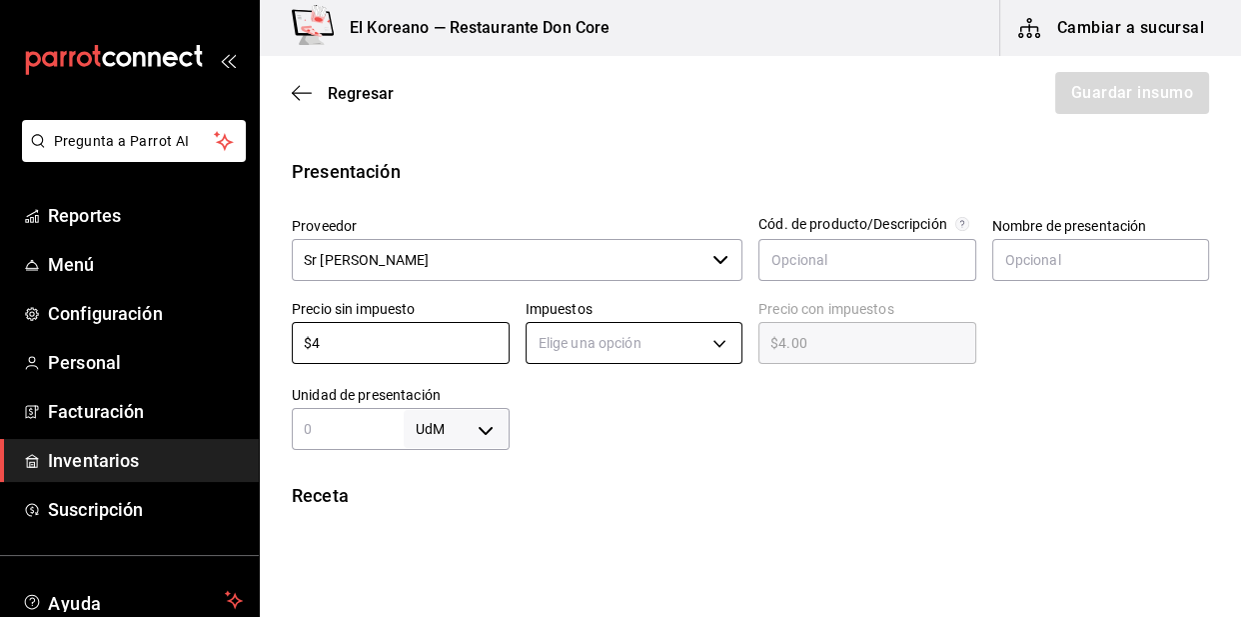
type input "$43"
type input "$43.00"
type input "$43.7"
type input "$43.70"
type input "$43.75"
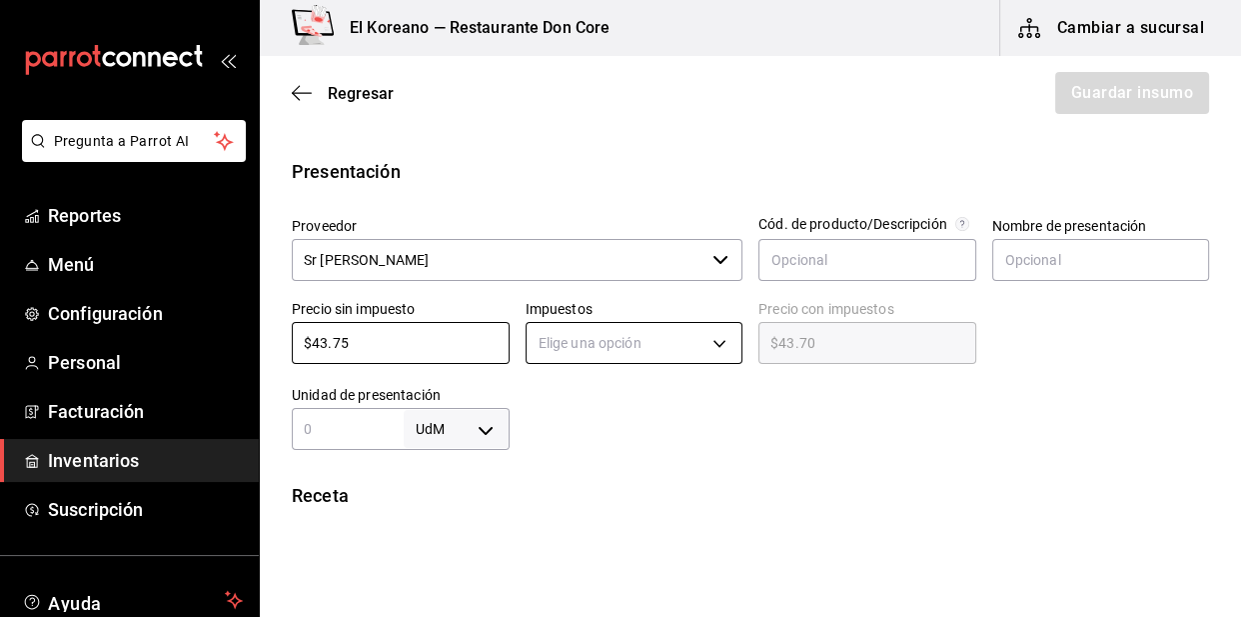
type input "$43.75"
click at [358, 426] on input "text" at bounding box center [348, 429] width 112 height 24
type input "1"
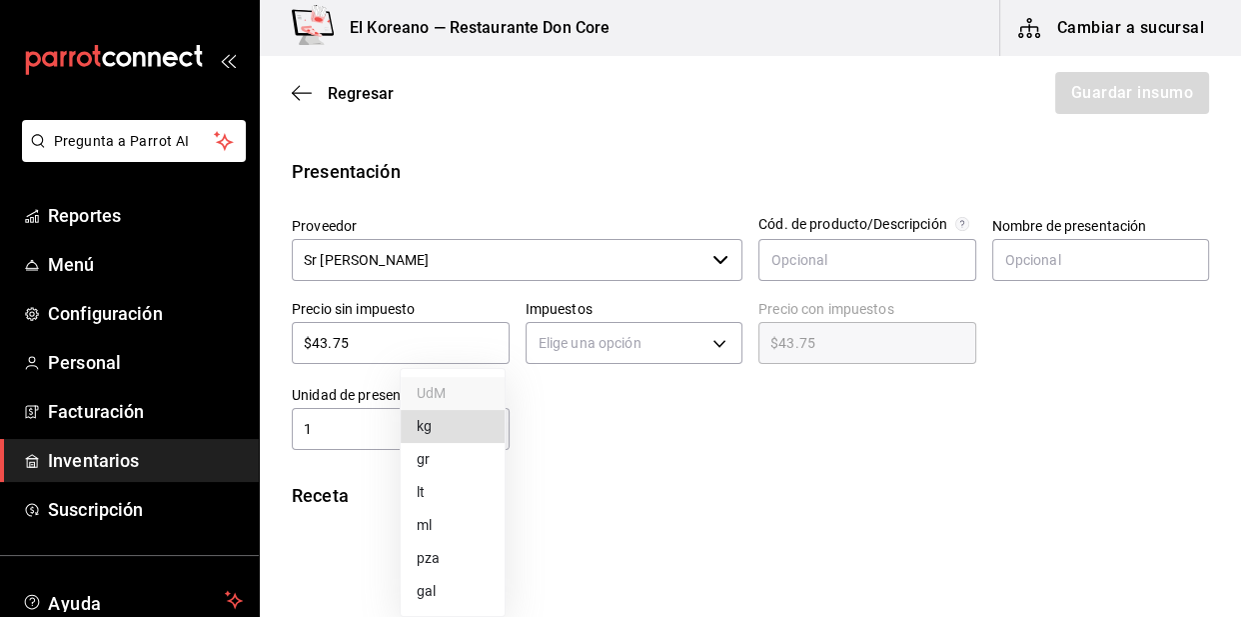
click at [479, 434] on body "Pregunta a Parrot AI Reportes Menú Configuración Personal Facturación Inventari…" at bounding box center [620, 252] width 1241 height 504
click at [439, 552] on li "pza" at bounding box center [453, 558] width 104 height 33
type input "UNIT"
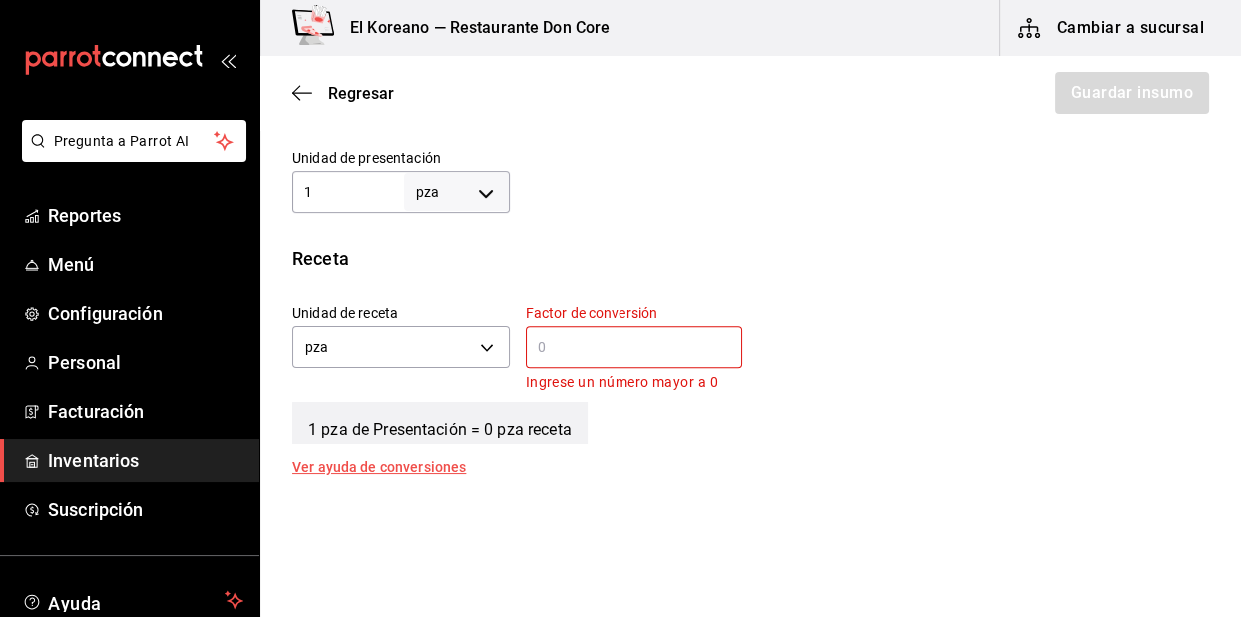
scroll to position [598, 0]
click at [551, 349] on input "text" at bounding box center [635, 346] width 218 height 24
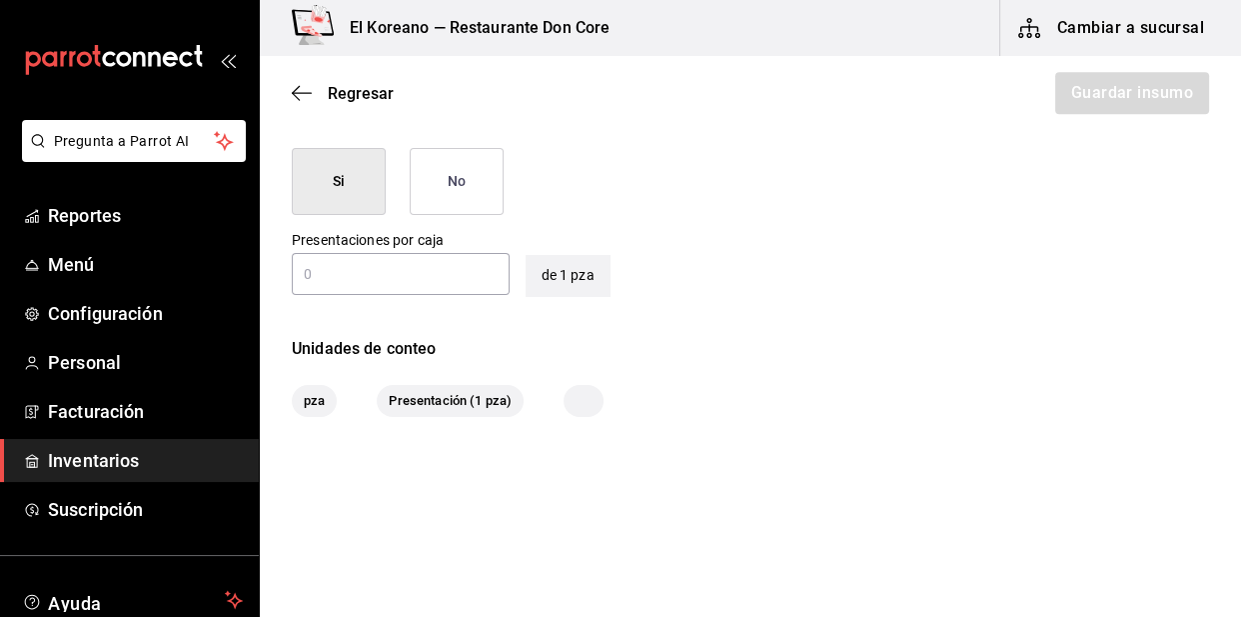
scroll to position [989, 0]
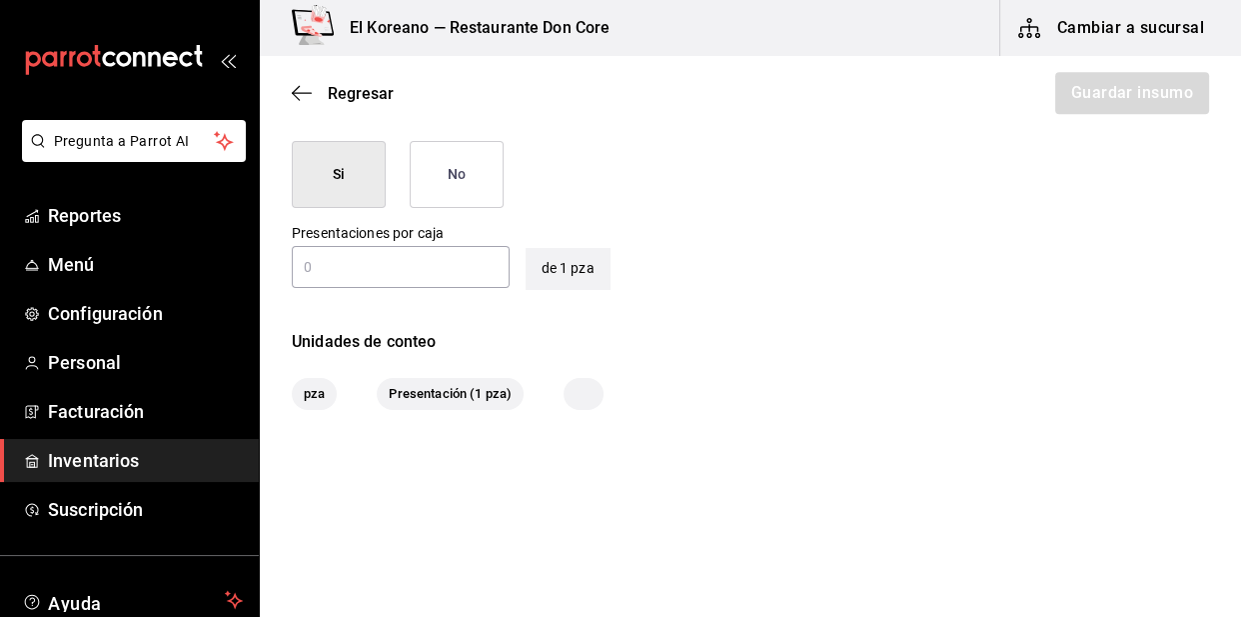
type input "1"
click at [461, 199] on button "No" at bounding box center [457, 174] width 94 height 67
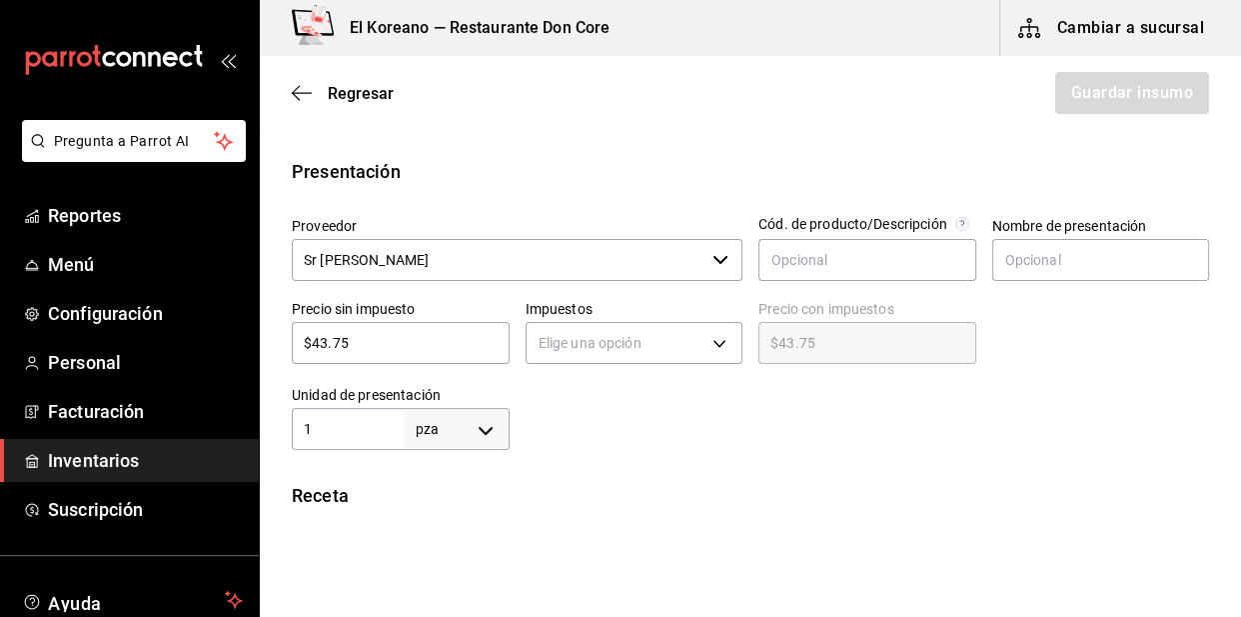
scroll to position [359, 0]
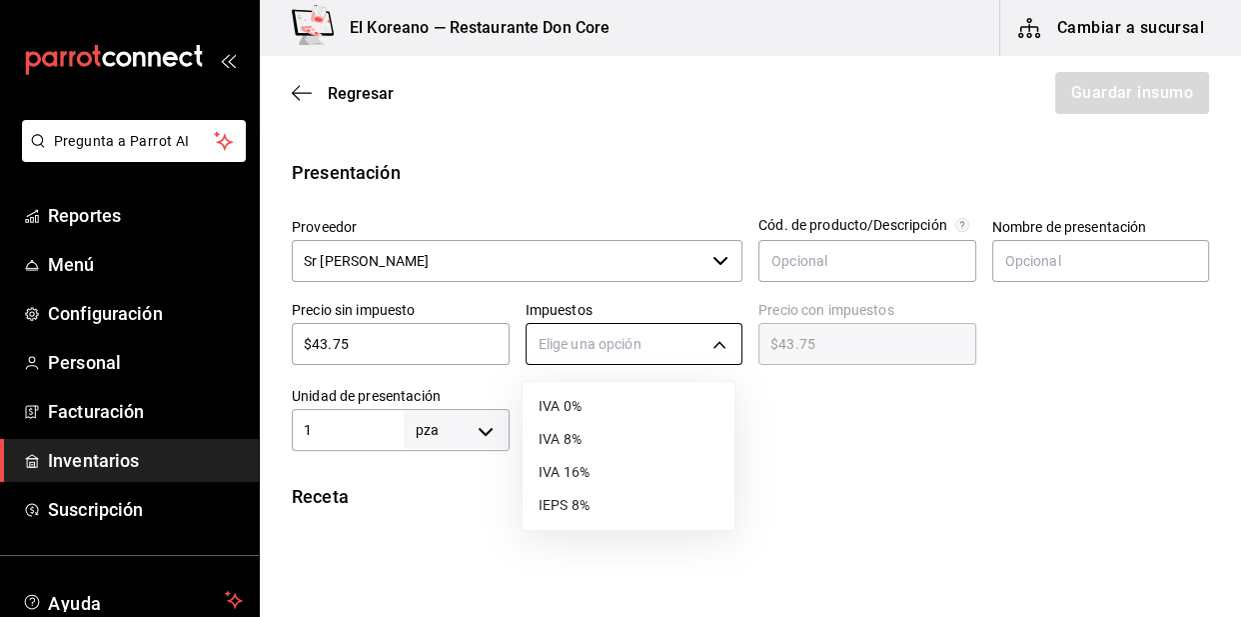
click at [665, 322] on body "Pregunta a Parrot AI Reportes Menú Configuración Personal Facturación Inventari…" at bounding box center [620, 252] width 1241 height 504
click at [582, 400] on li "IVA 0%" at bounding box center [629, 406] width 212 height 33
type input "IVA_0"
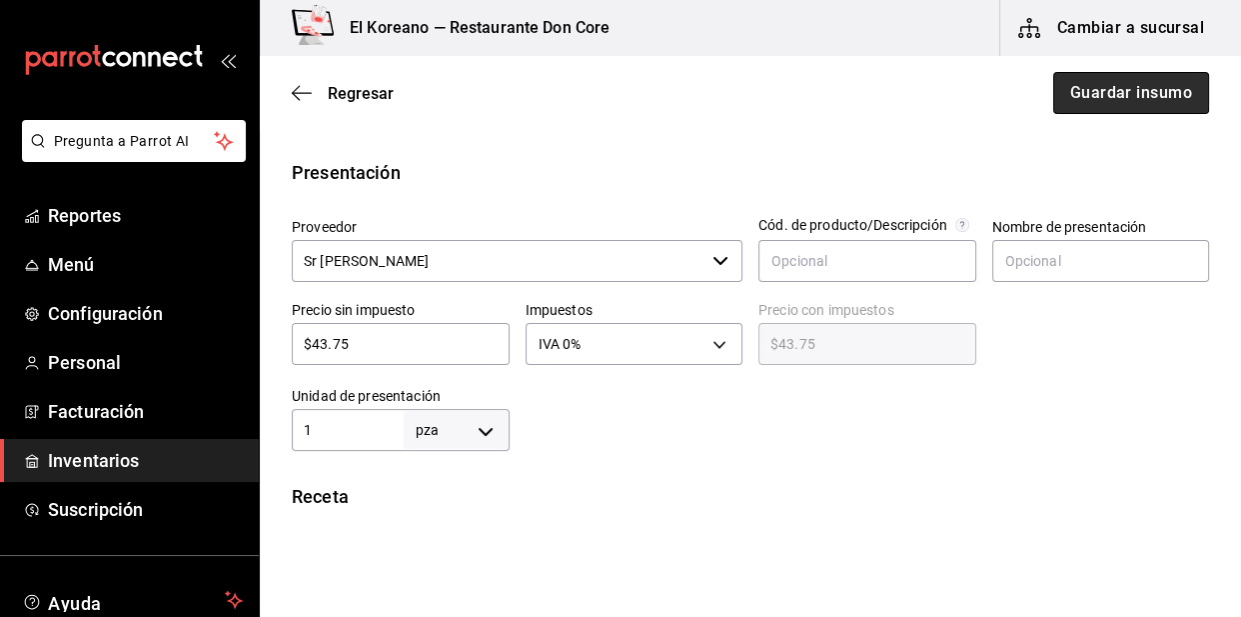
click at [1140, 81] on button "Guardar insumo" at bounding box center [1131, 93] width 156 height 42
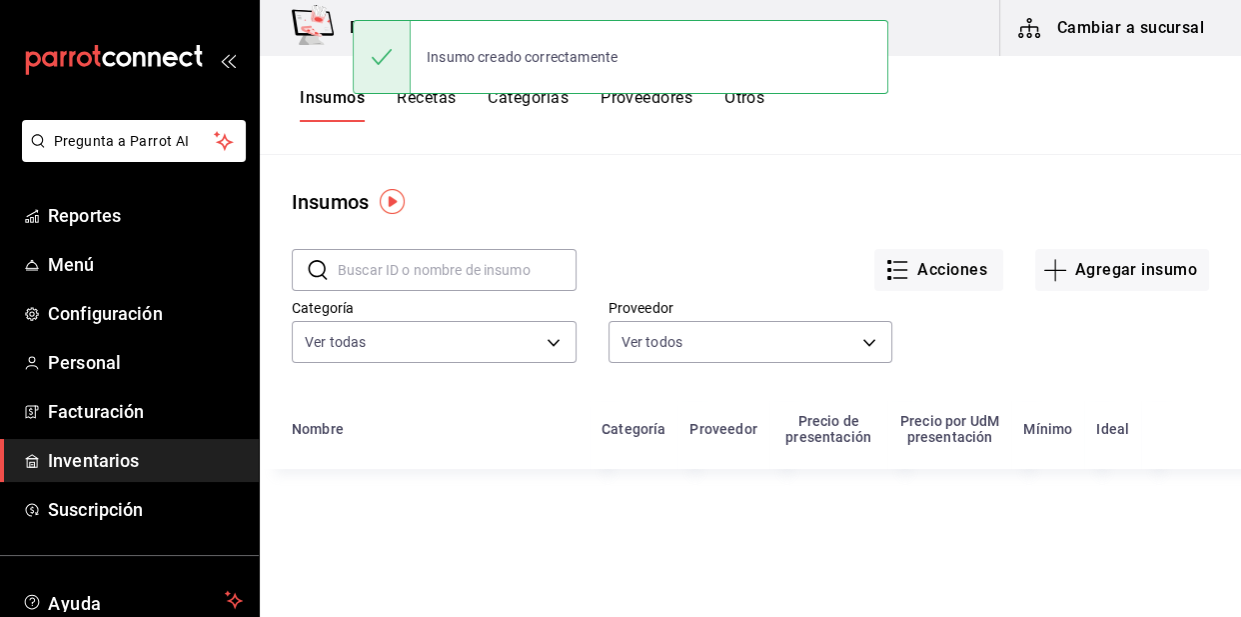
click at [871, 195] on div "Insumos" at bounding box center [750, 202] width 981 height 30
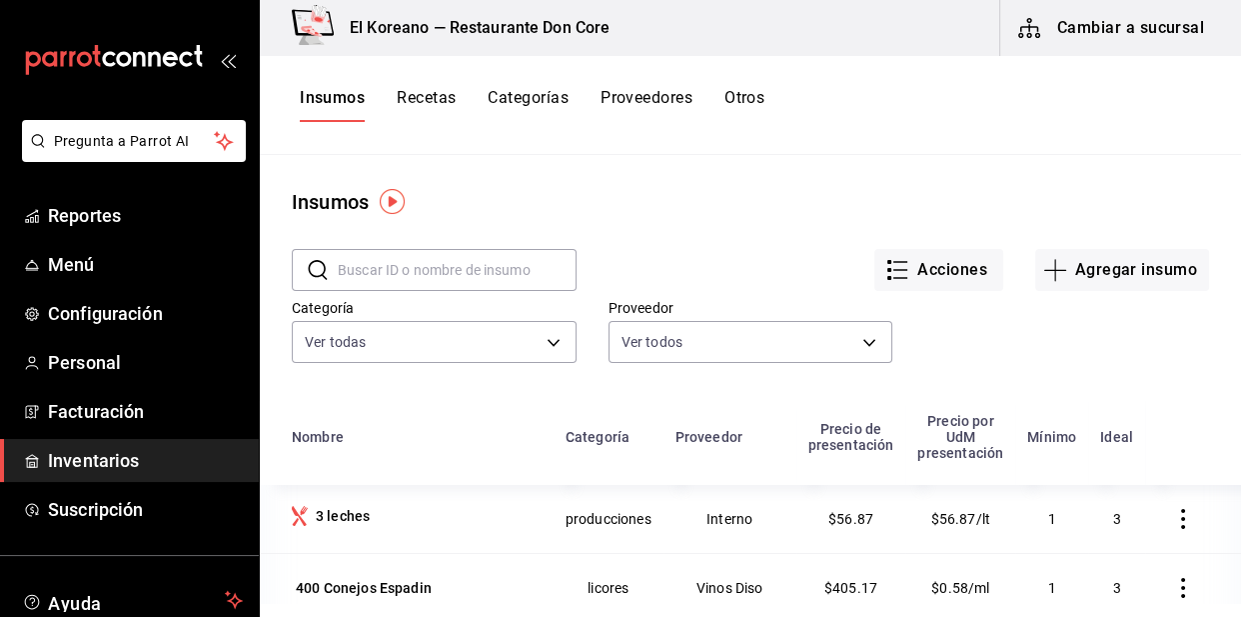
click at [426, 98] on button "Recetas" at bounding box center [426, 105] width 59 height 34
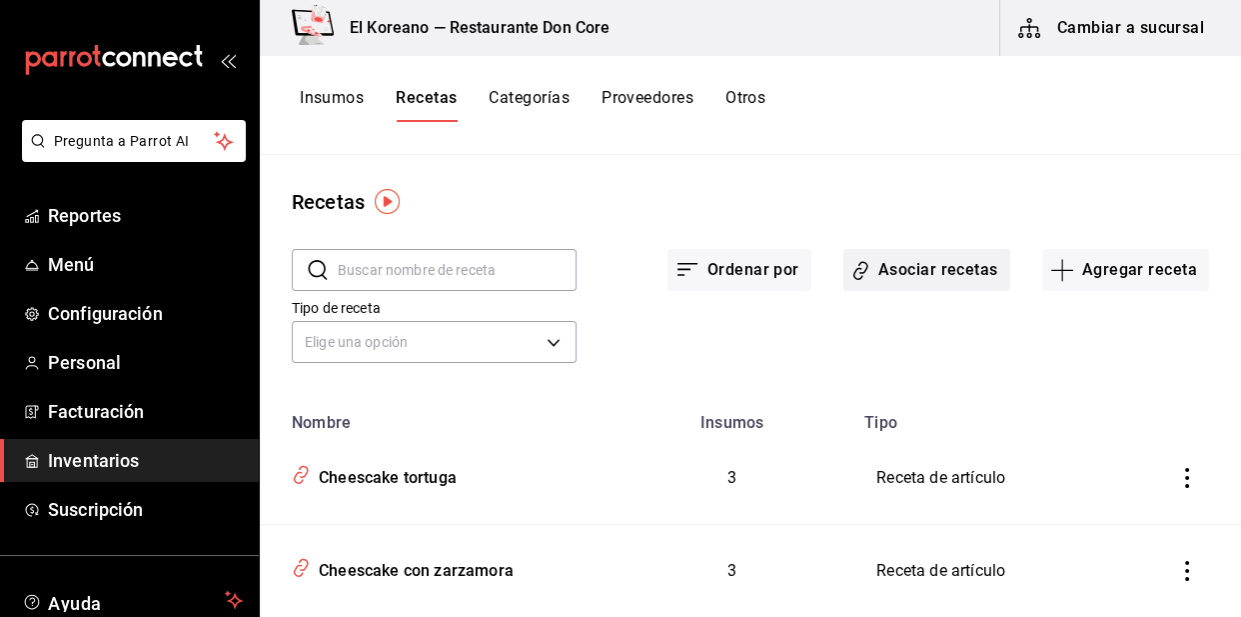
click at [909, 270] on button "Asociar recetas" at bounding box center [927, 270] width 167 height 42
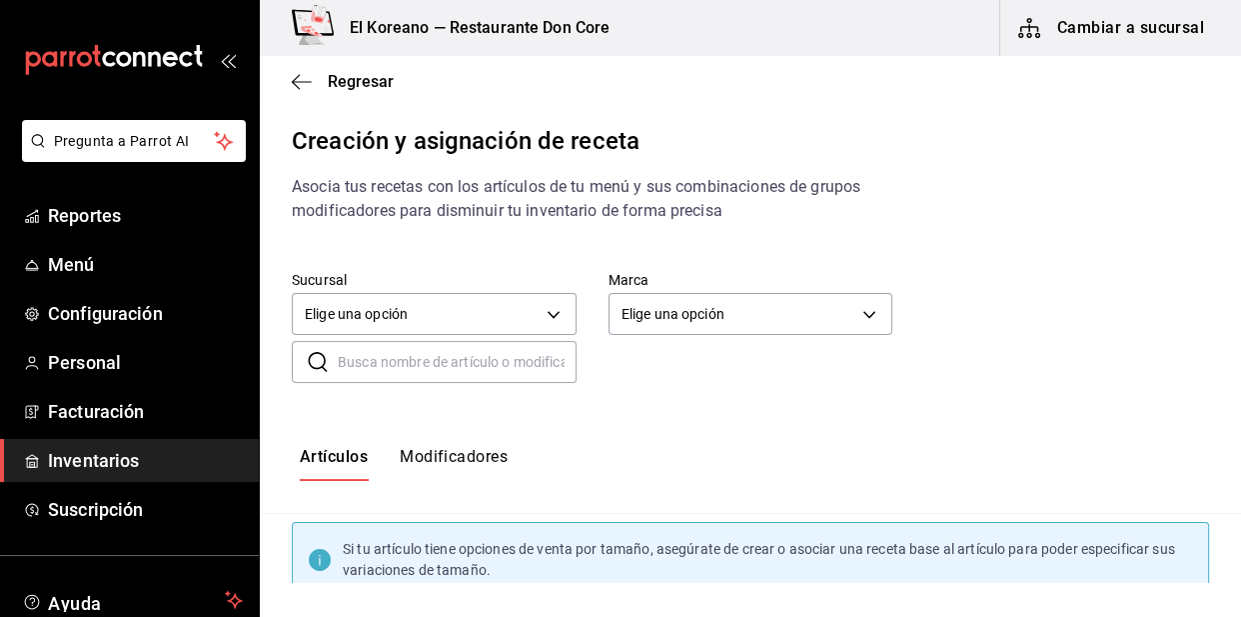
click at [536, 362] on input "text" at bounding box center [457, 362] width 239 height 40
type input "flan"
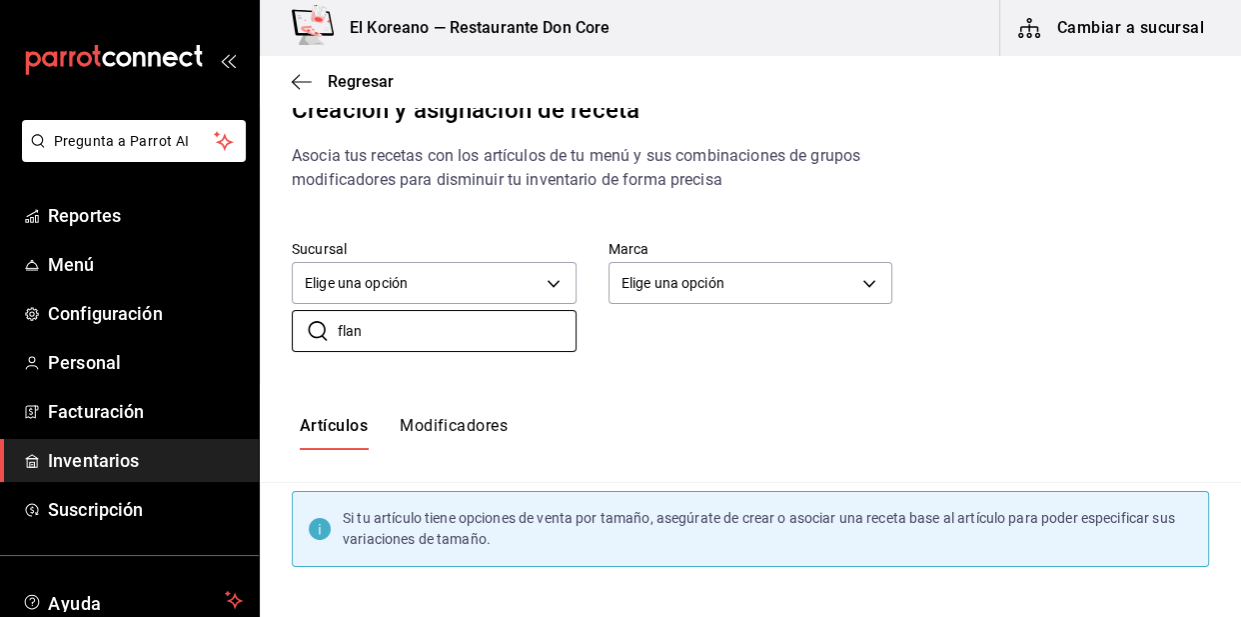
scroll to position [128, 0]
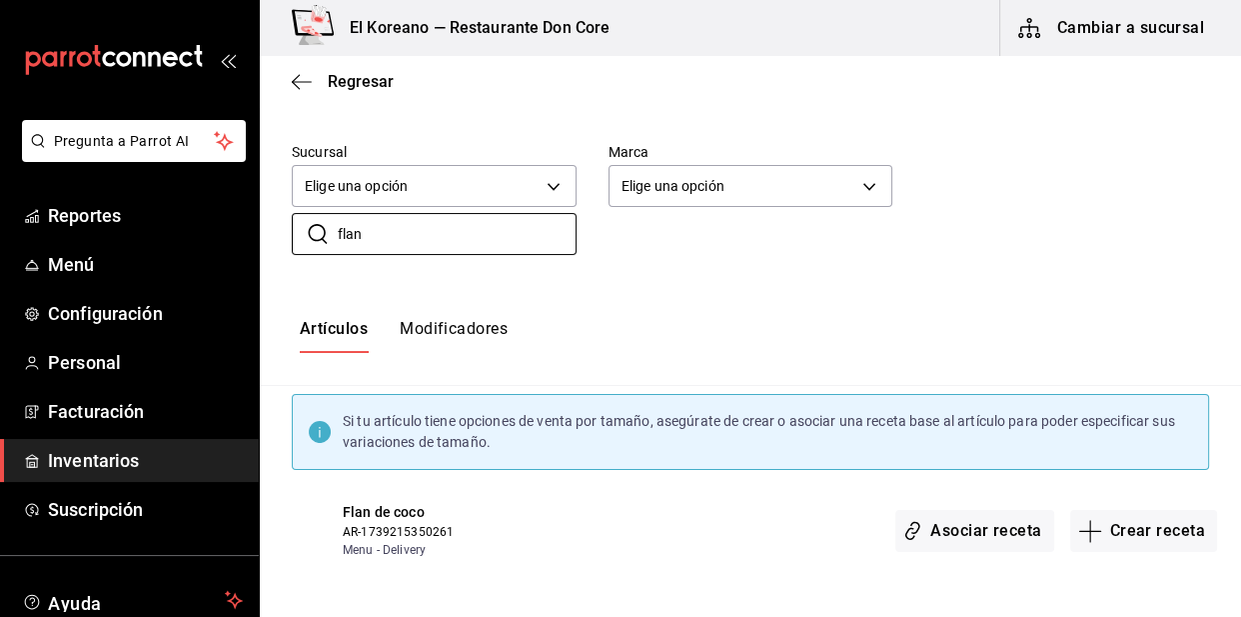
click at [420, 537] on span "AR-1739215350261" at bounding box center [444, 532] width 202 height 18
click at [1165, 538] on button "Crear receta" at bounding box center [1144, 531] width 148 height 42
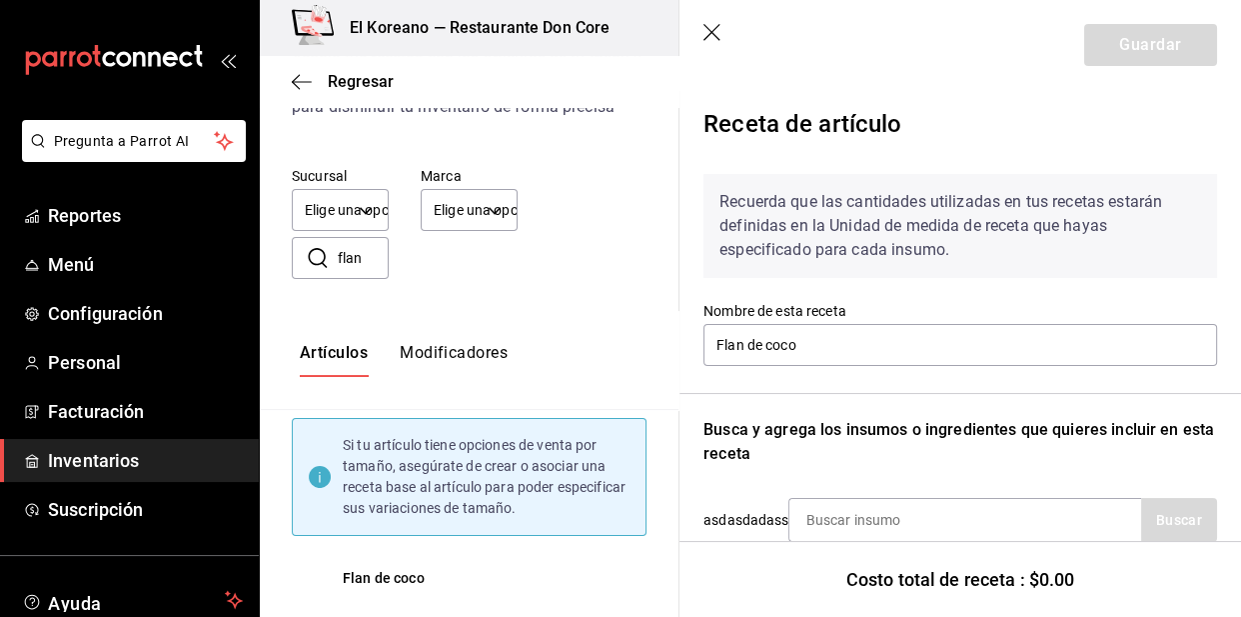
scroll to position [175, 0]
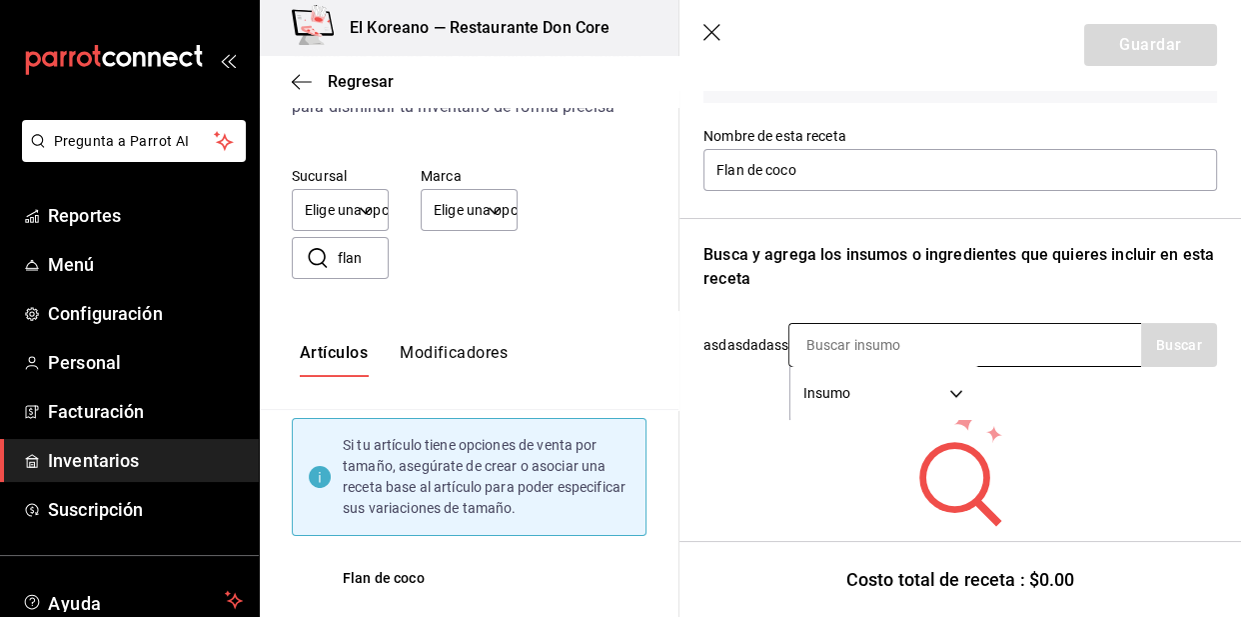
click at [929, 360] on input at bounding box center [890, 345] width 200 height 42
type input "flan"
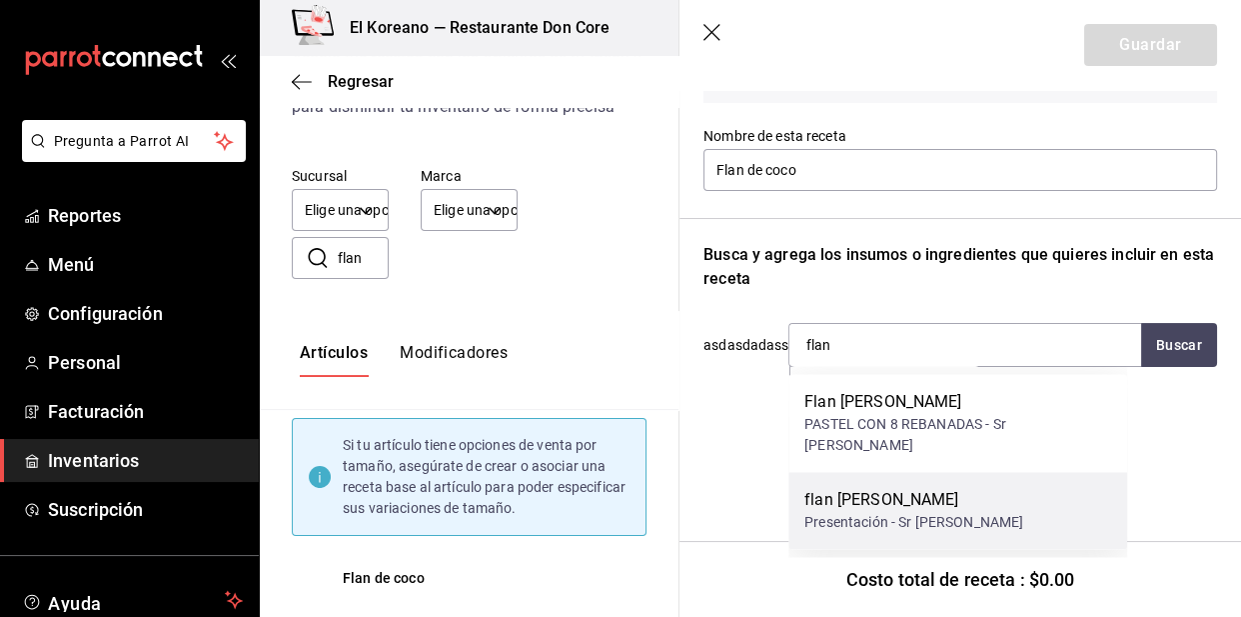
click at [885, 488] on div "flan de coco" at bounding box center [914, 500] width 219 height 24
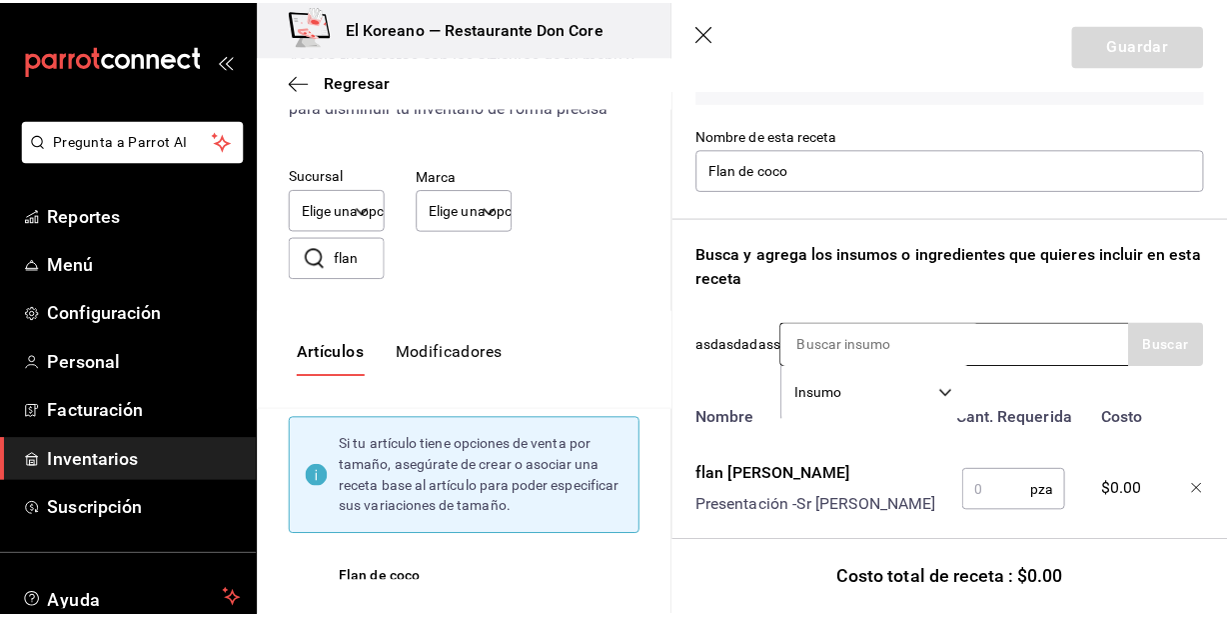
scroll to position [219, 0]
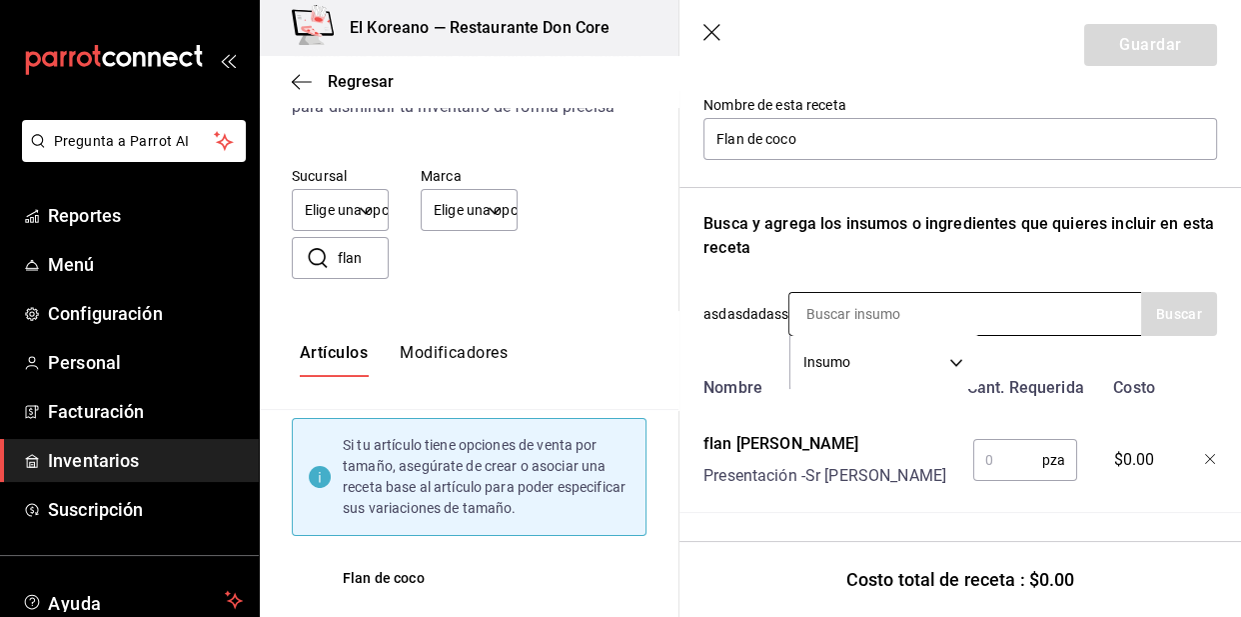
click at [931, 302] on input at bounding box center [890, 314] width 200 height 42
type input "v"
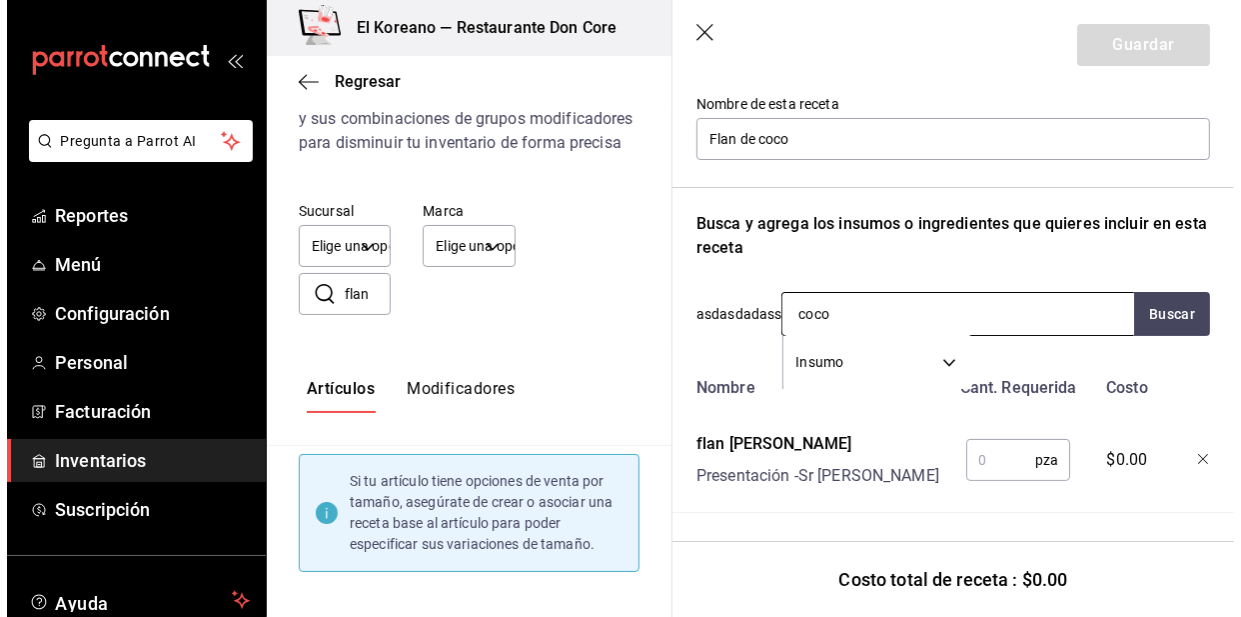
scroll to position [0, 0]
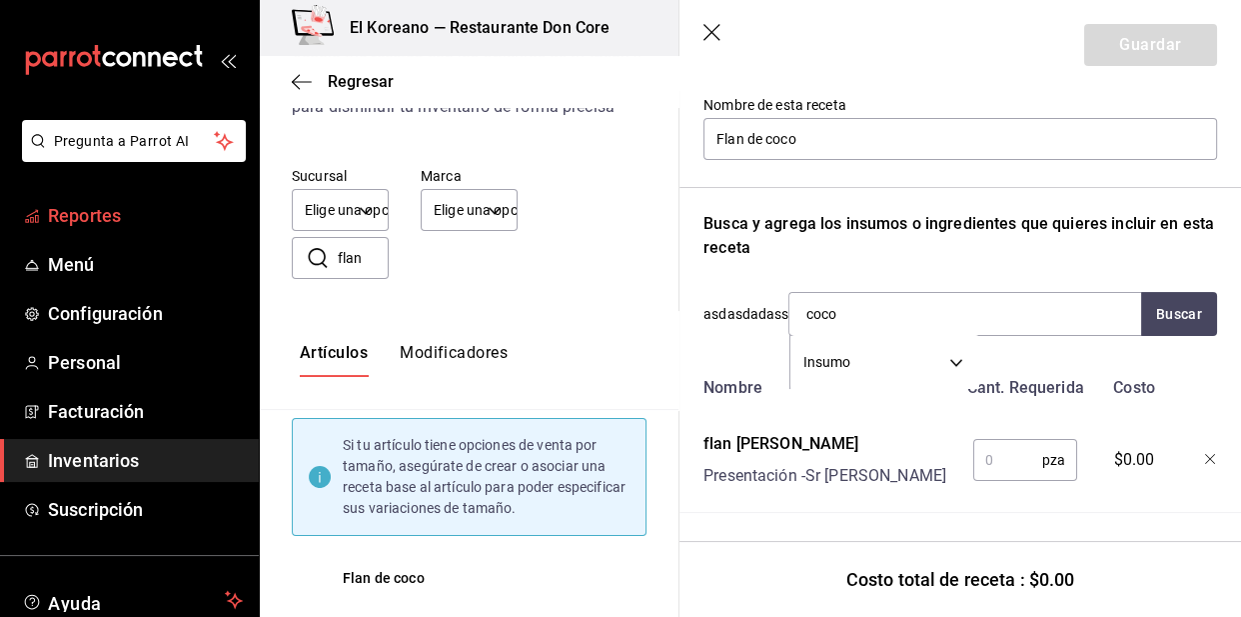
click at [88, 223] on span "Reportes" at bounding box center [145, 215] width 195 height 27
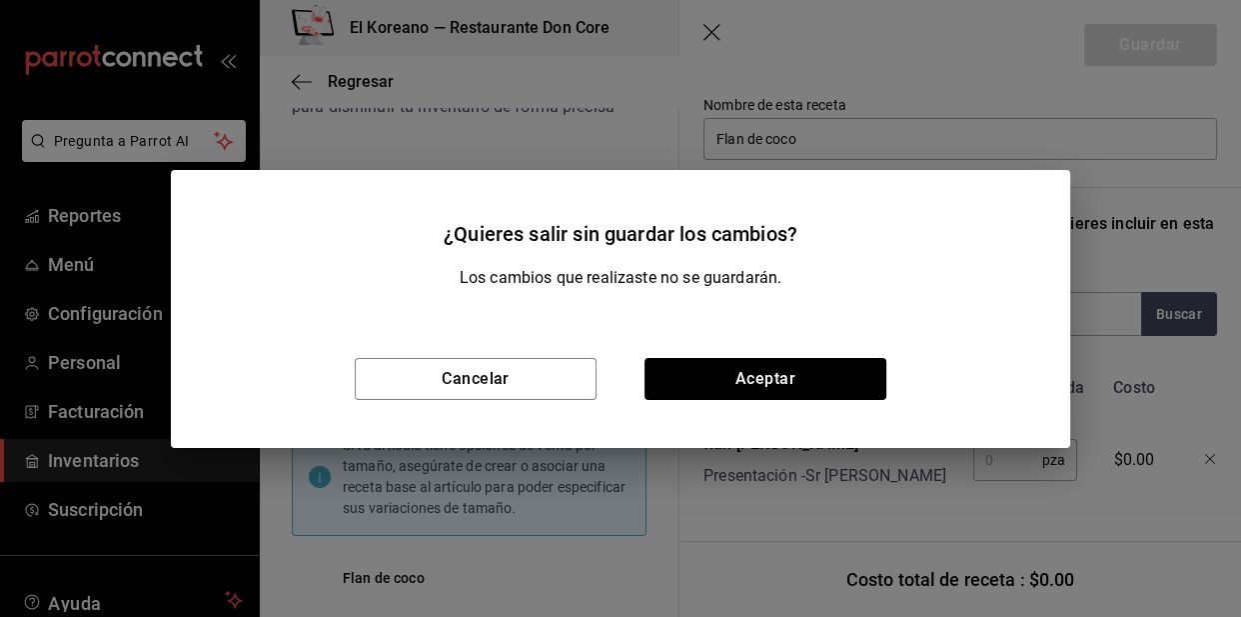
click at [832, 51] on div "¿Quieres salir sin guardar los cambios? Los cambios que realizaste no se guarda…" at bounding box center [620, 308] width 1241 height 617
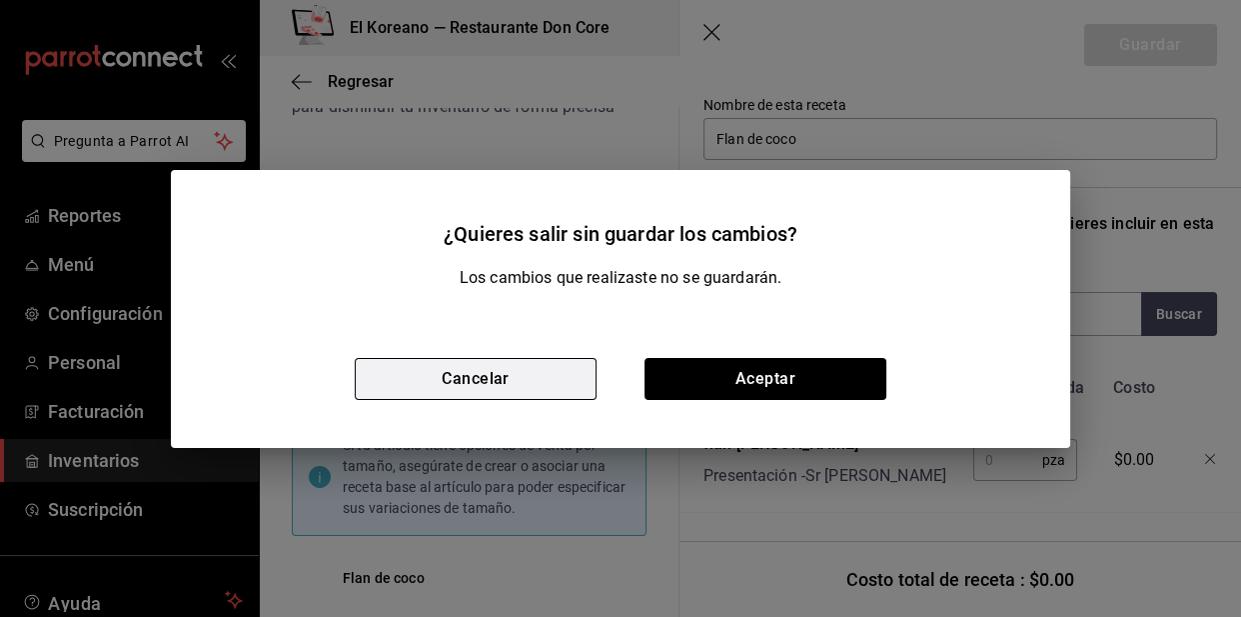
click at [531, 381] on button "Cancelar" at bounding box center [476, 379] width 242 height 42
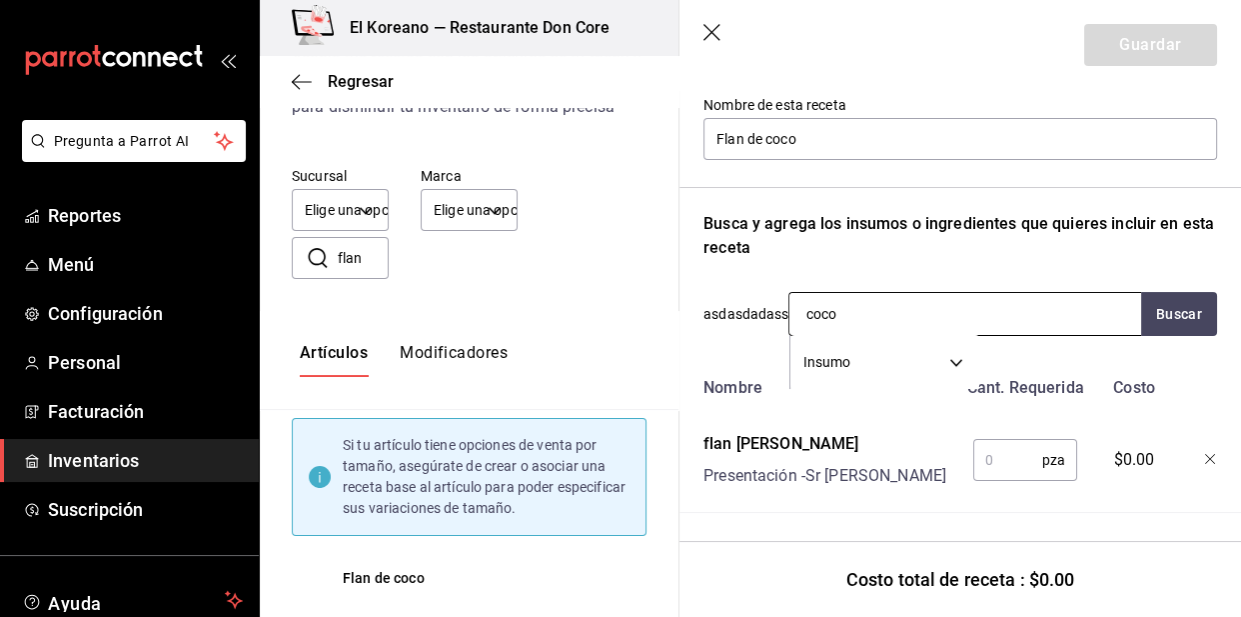
click at [902, 310] on input "coco" at bounding box center [890, 314] width 200 height 42
type input "c"
click at [959, 259] on div "Recuerda que las cantidades utilizadas en tus recetas estarán definidas en la U…" at bounding box center [961, 232] width 514 height 561
click at [859, 311] on input "rayado" at bounding box center [890, 314] width 200 height 42
type input "r"
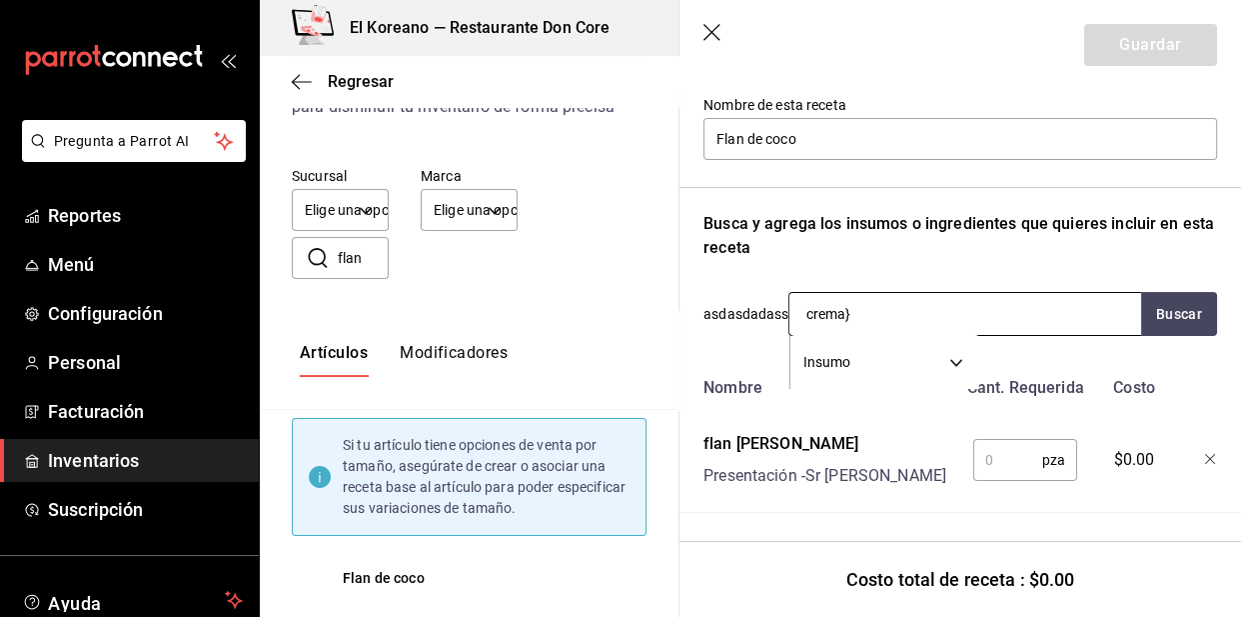
type input "crema"
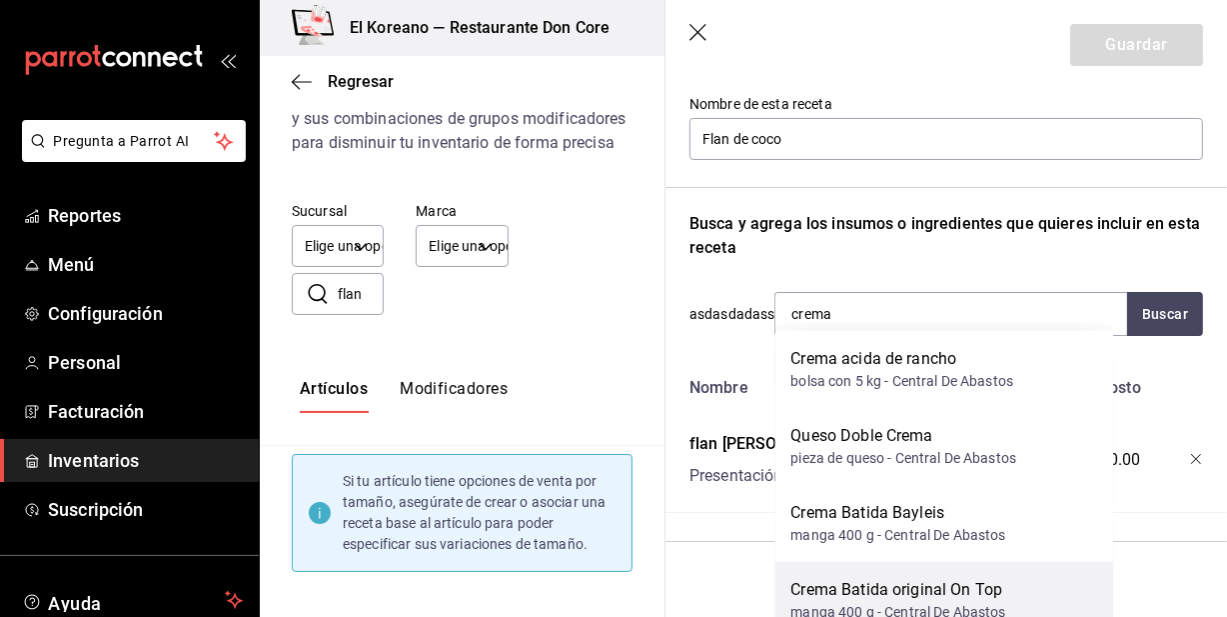
click at [931, 594] on div "Crema Batida original On Top" at bounding box center [898, 590] width 215 height 24
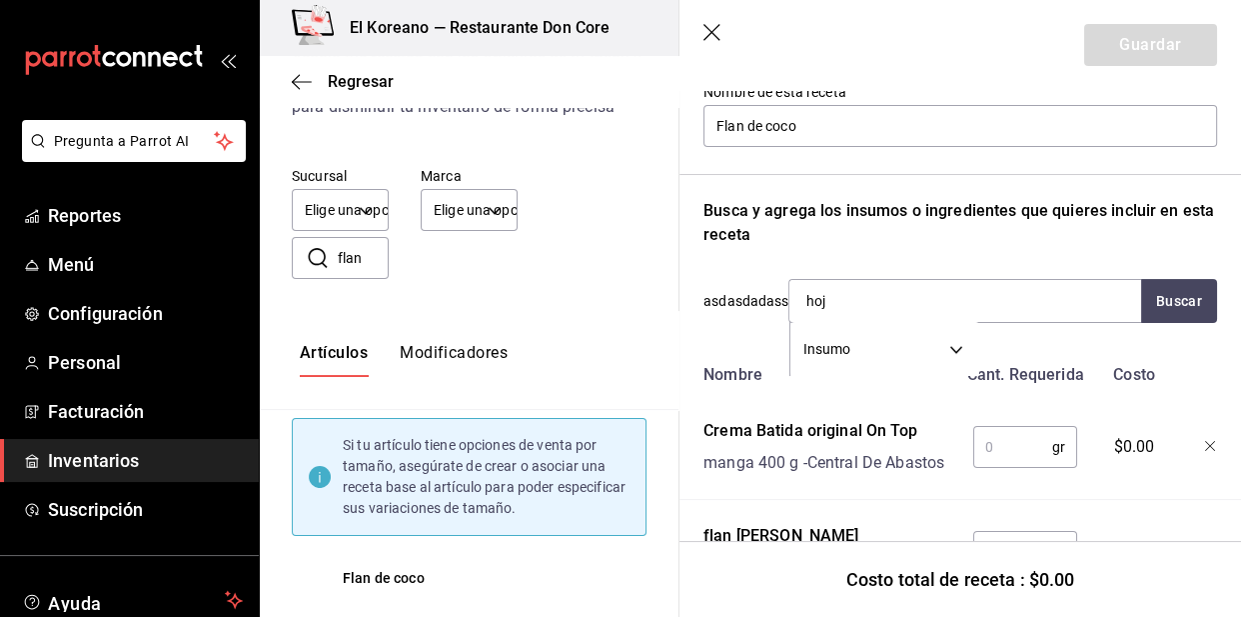
type input "hoja"
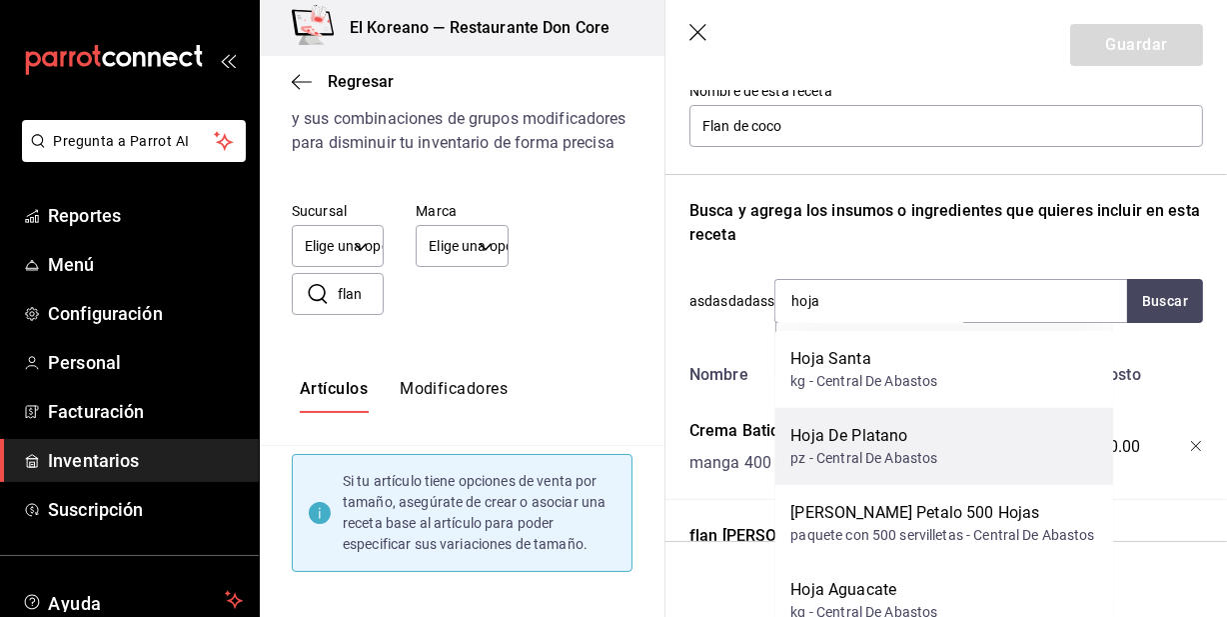
click at [889, 443] on div "Hoja De Platano" at bounding box center [864, 436] width 147 height 24
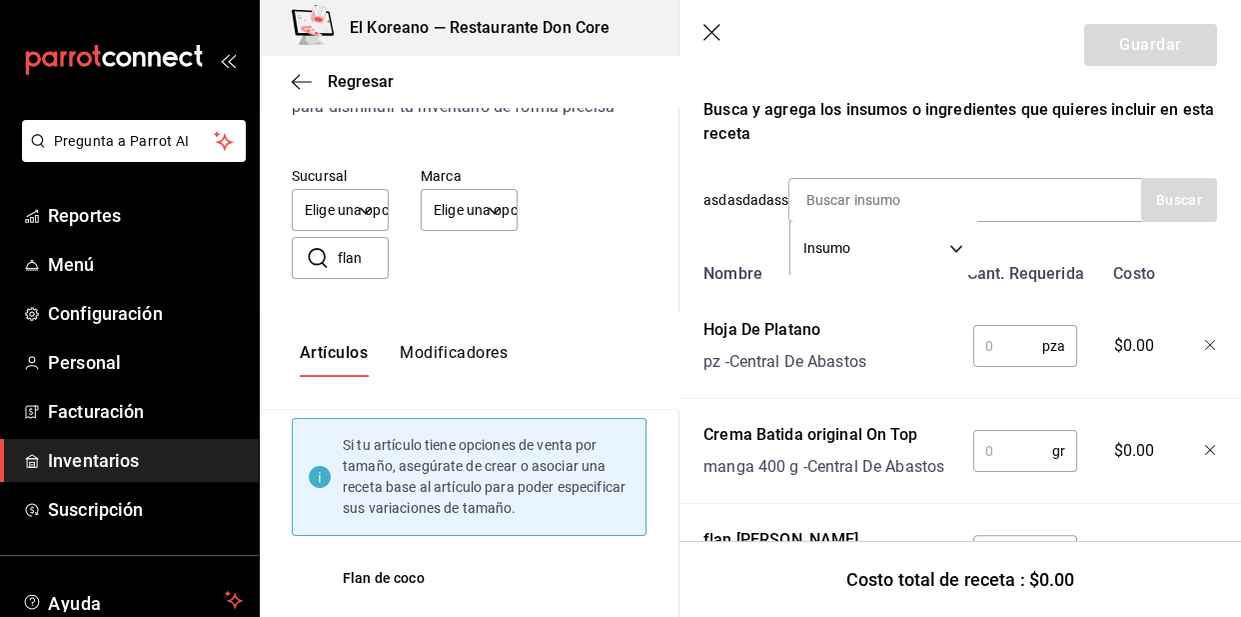
scroll to position [317, 0]
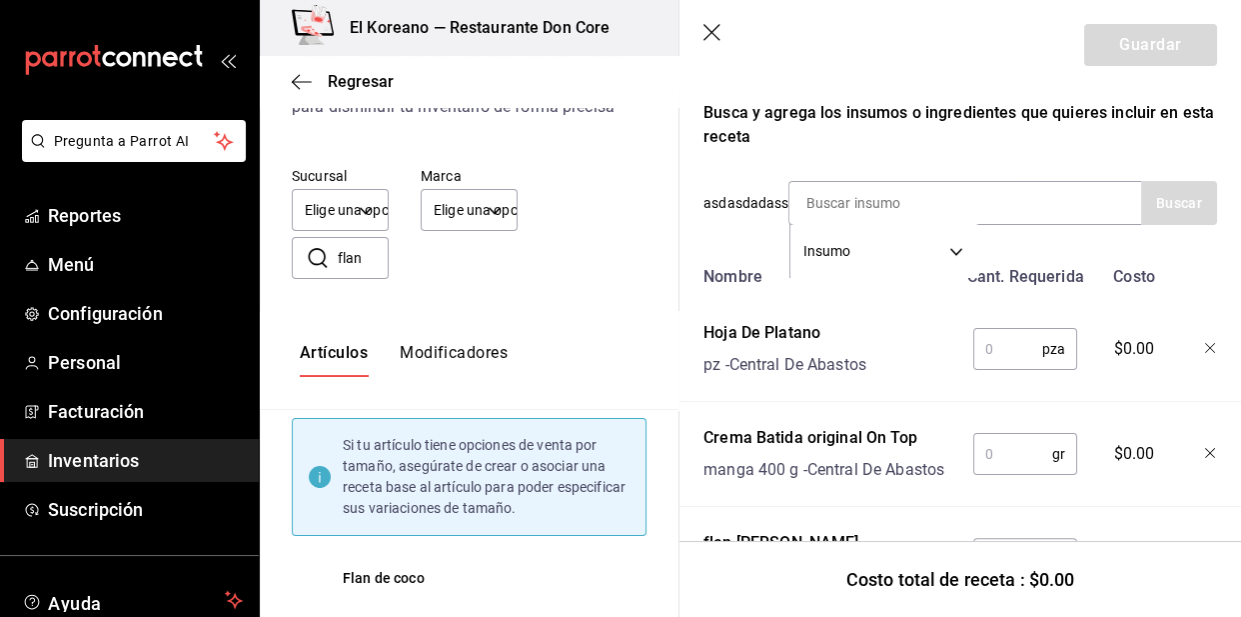
click at [1016, 353] on input "text" at bounding box center [1007, 349] width 69 height 40
type input "1"
click at [997, 458] on input "text" at bounding box center [1012, 454] width 79 height 40
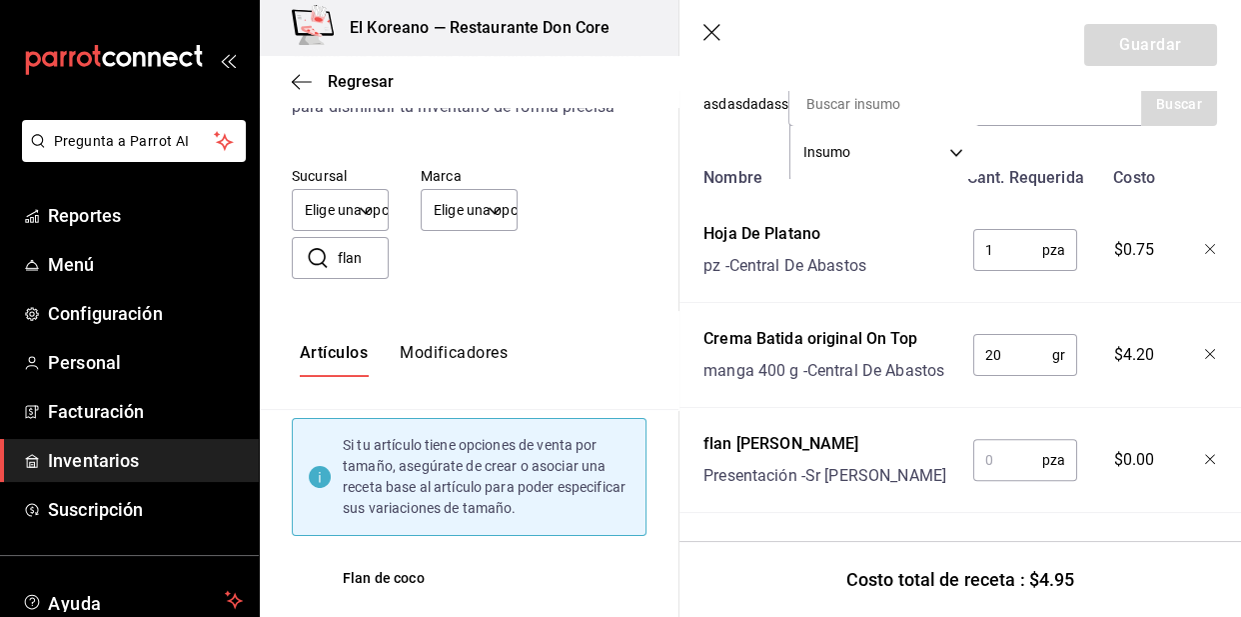
scroll to position [414, 0]
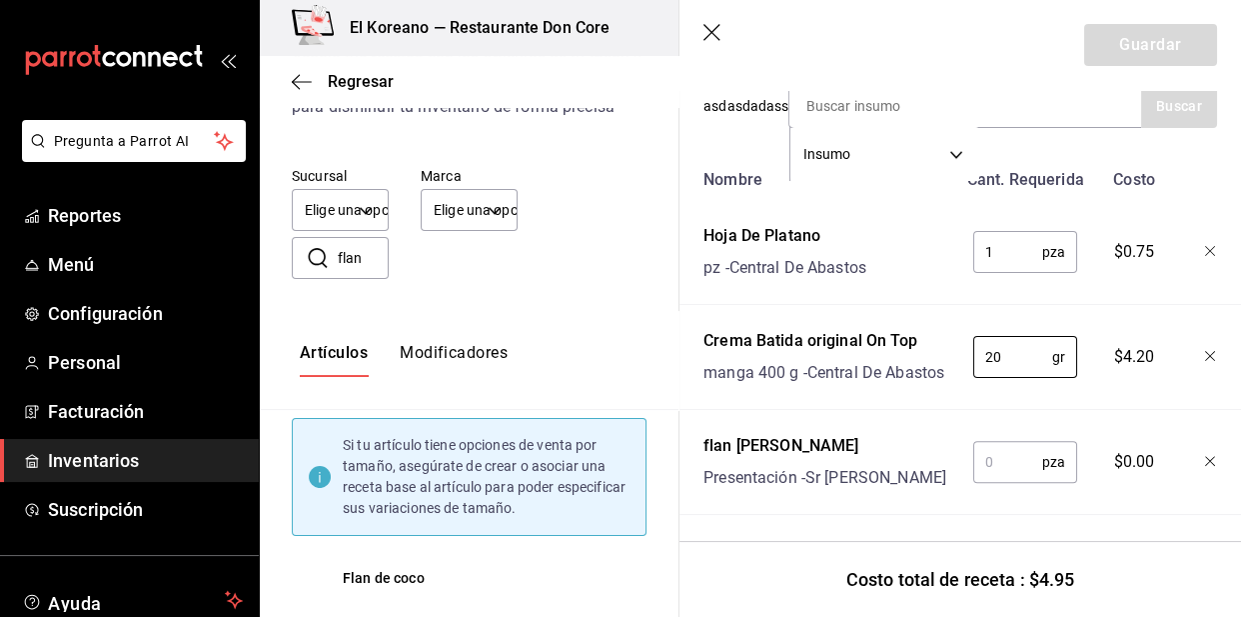
type input "20"
click at [997, 453] on input "text" at bounding box center [1007, 462] width 69 height 40
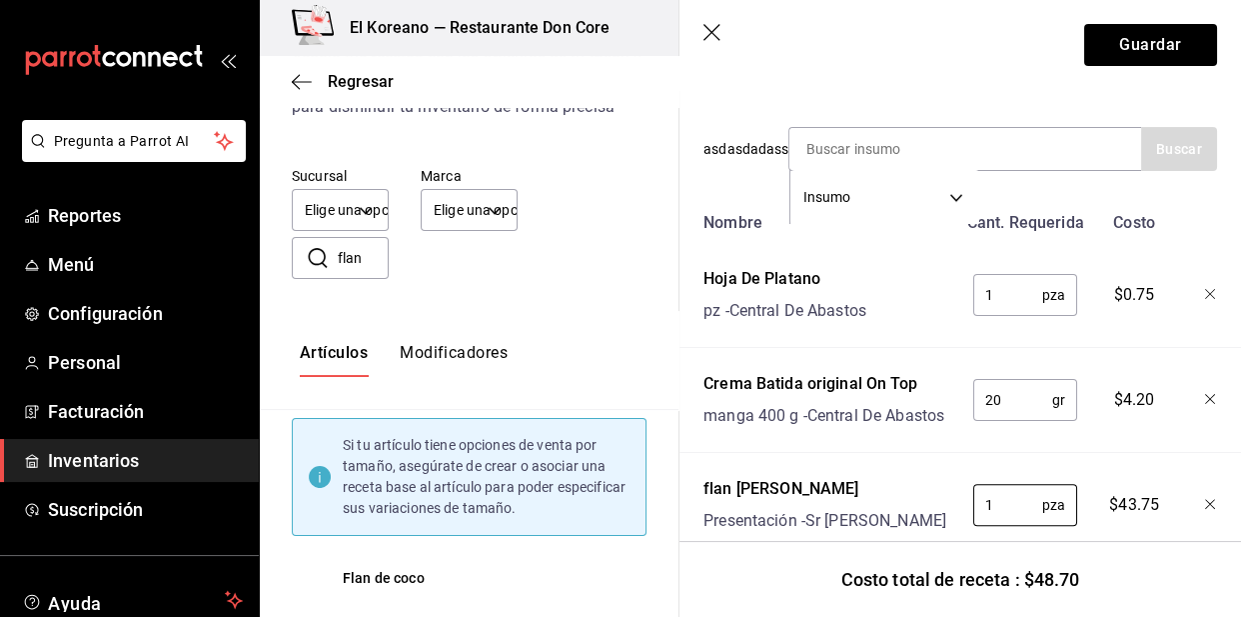
scroll to position [378, 0]
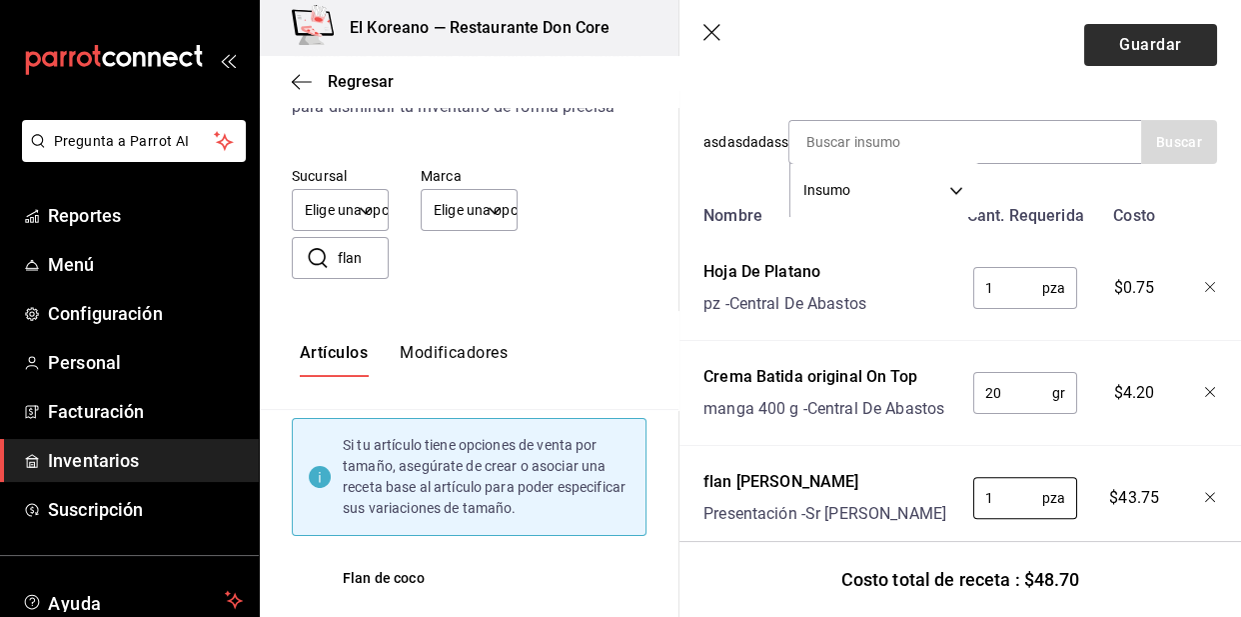
type input "1"
click at [1174, 29] on button "Guardar" at bounding box center [1150, 45] width 133 height 42
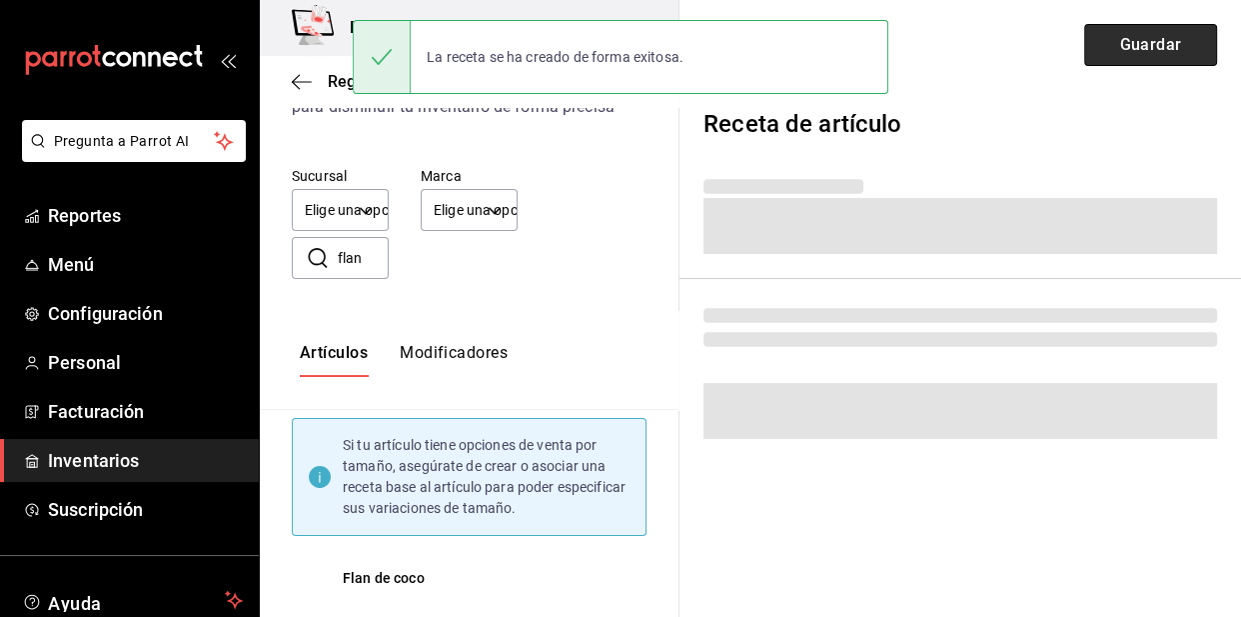
scroll to position [0, 0]
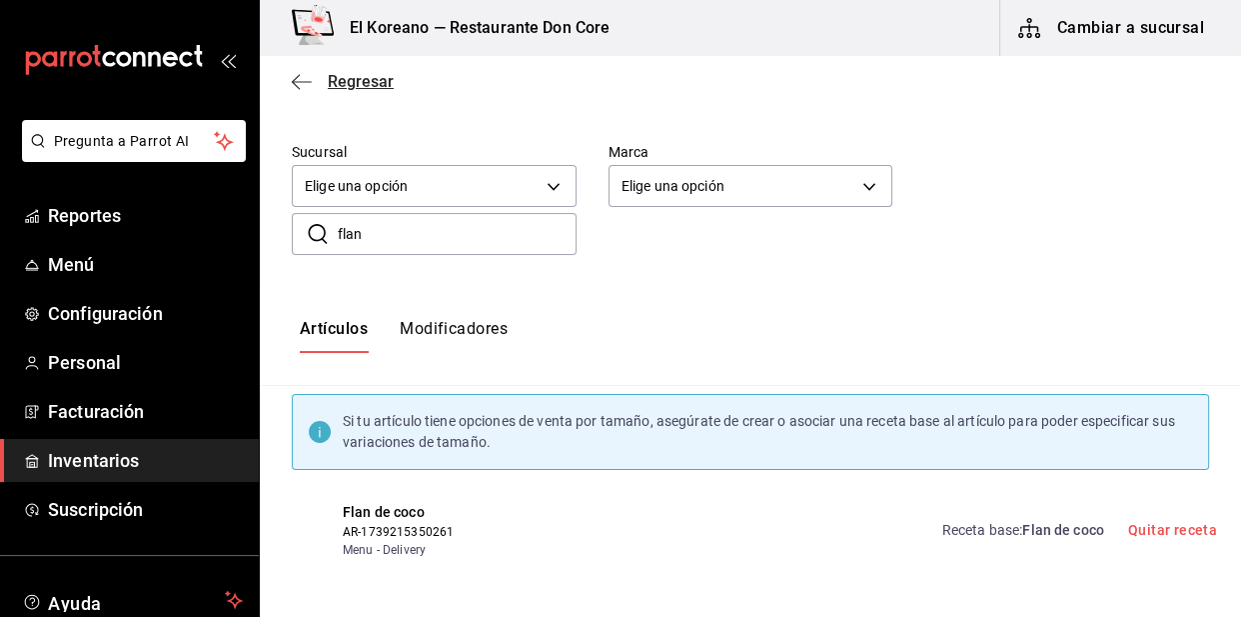
click at [370, 72] on span "Regresar" at bounding box center [361, 81] width 66 height 19
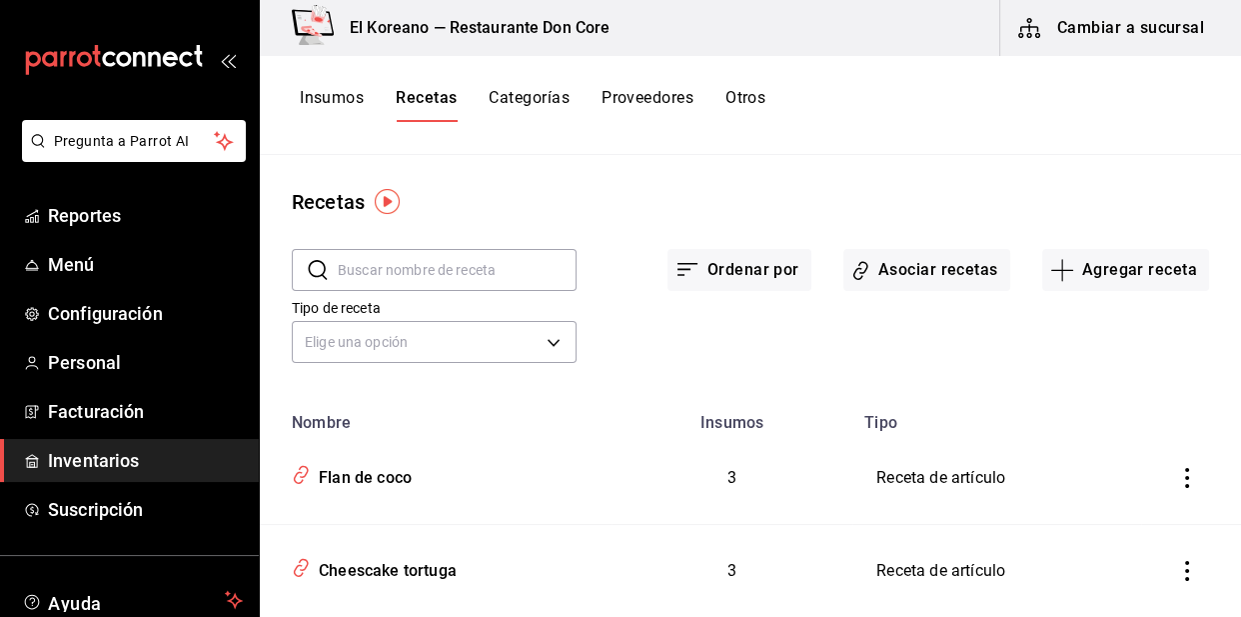
click at [339, 102] on button "Insumos" at bounding box center [332, 105] width 64 height 34
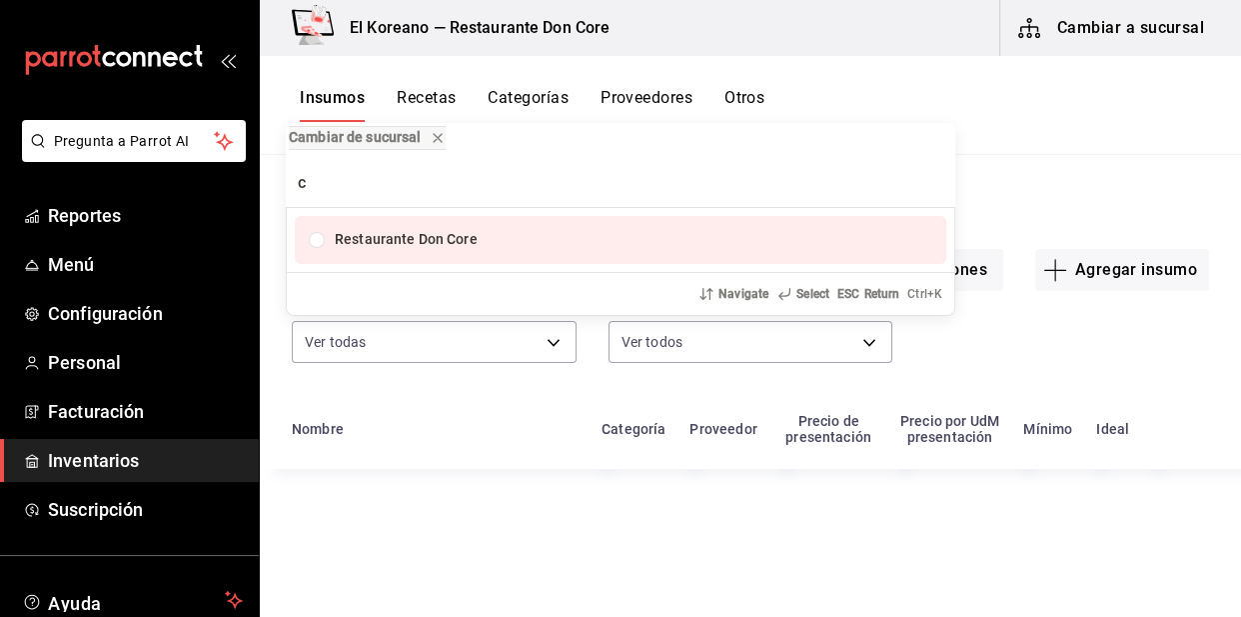
type input "co"
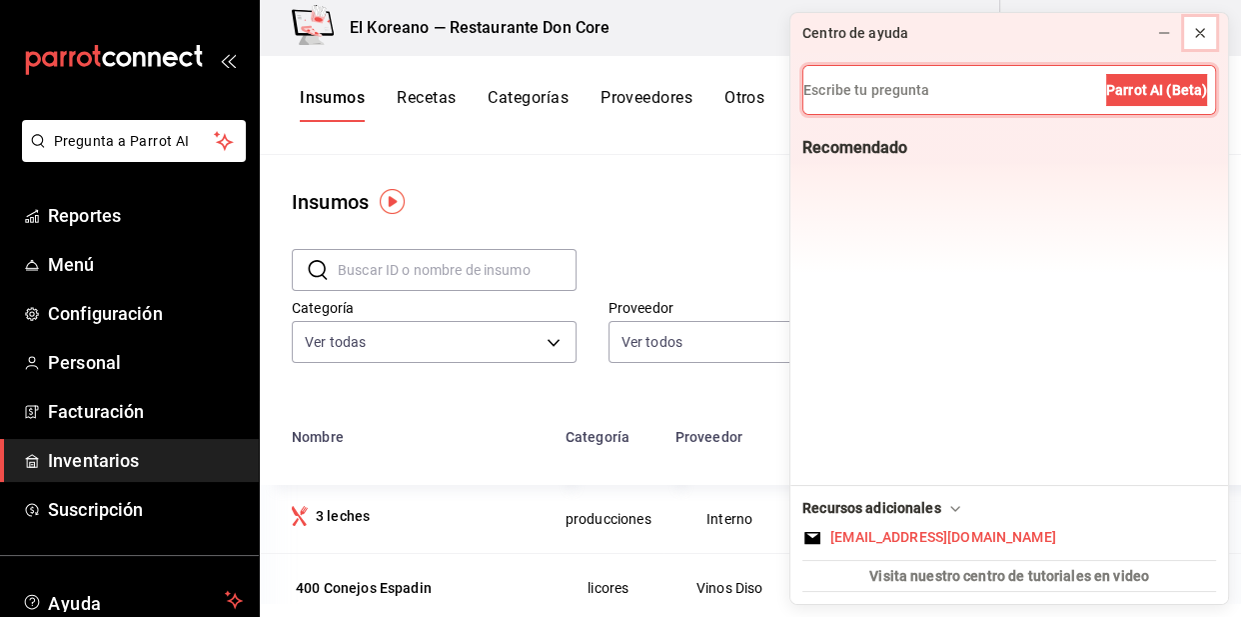
click at [1201, 28] on icon at bounding box center [1200, 33] width 16 height 16
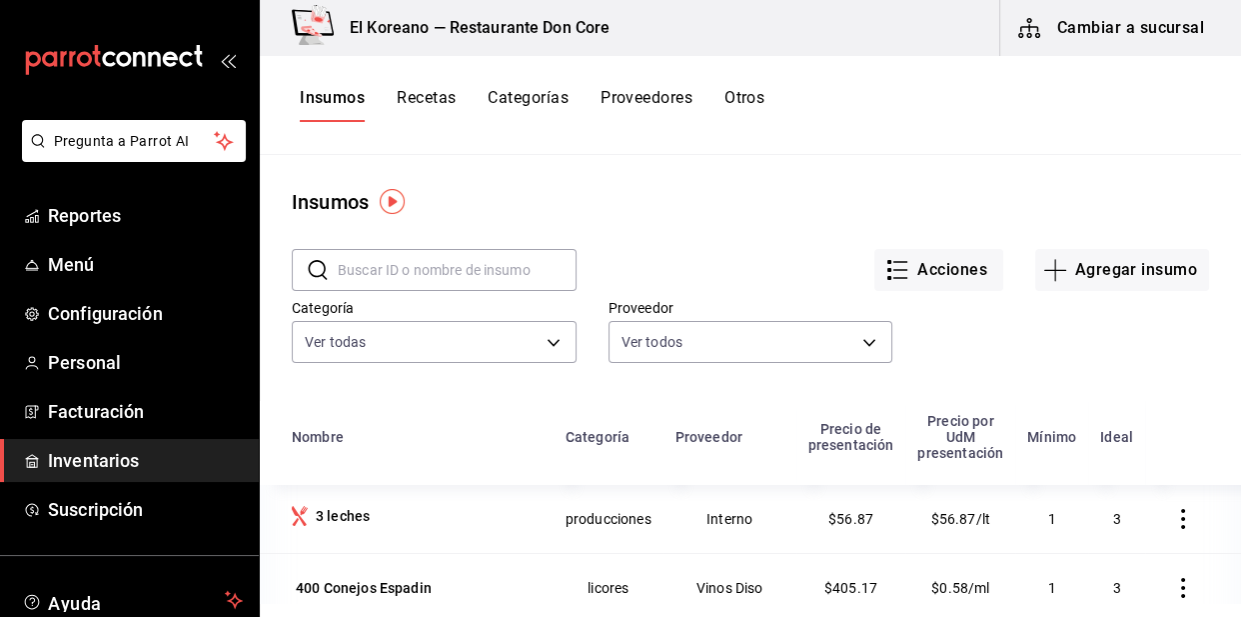
click at [461, 259] on input "text" at bounding box center [457, 270] width 239 height 40
type input "coco"
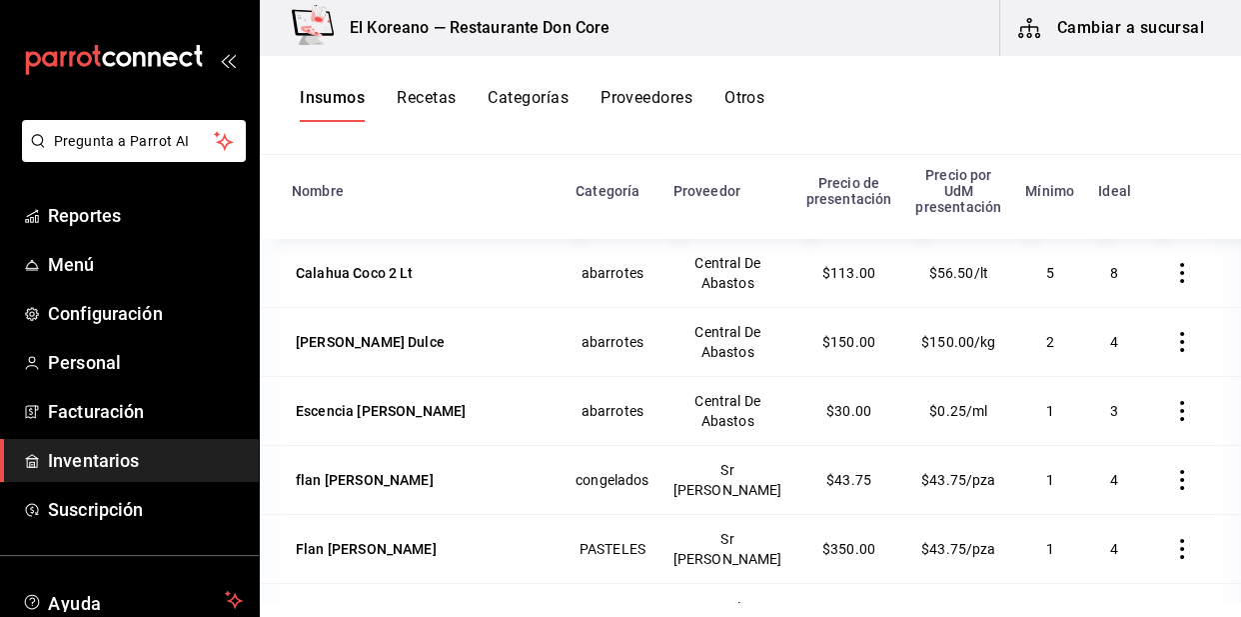
scroll to position [34, 0]
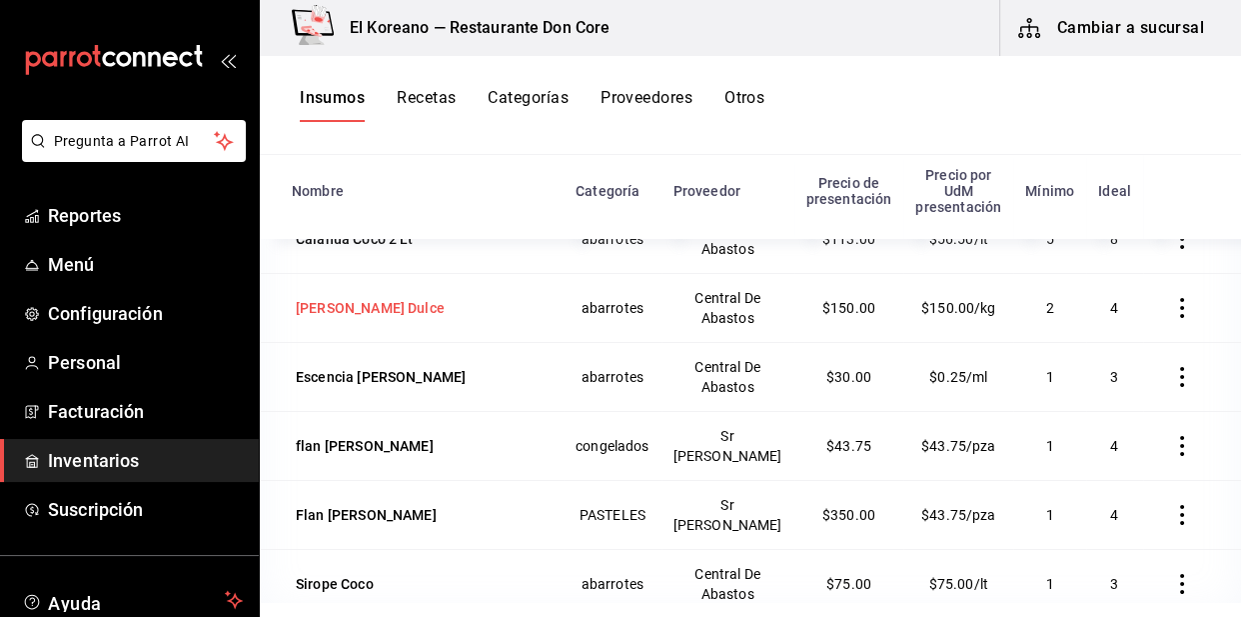
click at [362, 318] on div "Coco Rallado Dulce" at bounding box center [370, 308] width 149 height 20
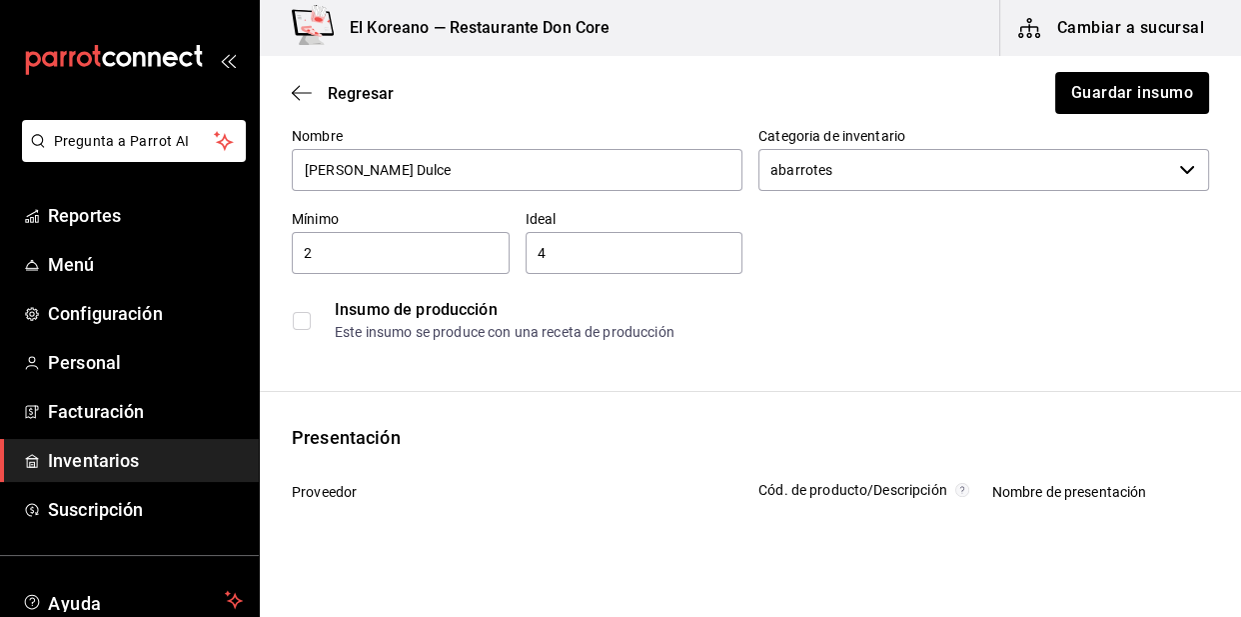
scroll to position [114, 0]
click at [362, 174] on input "Coco Rallado Dulce" at bounding box center [517, 171] width 451 height 42
click at [367, 168] on input "Coco Rallado Dulce" at bounding box center [517, 171] width 451 height 42
click at [460, 169] on input "Coco Rayado Dulce" at bounding box center [517, 171] width 451 height 42
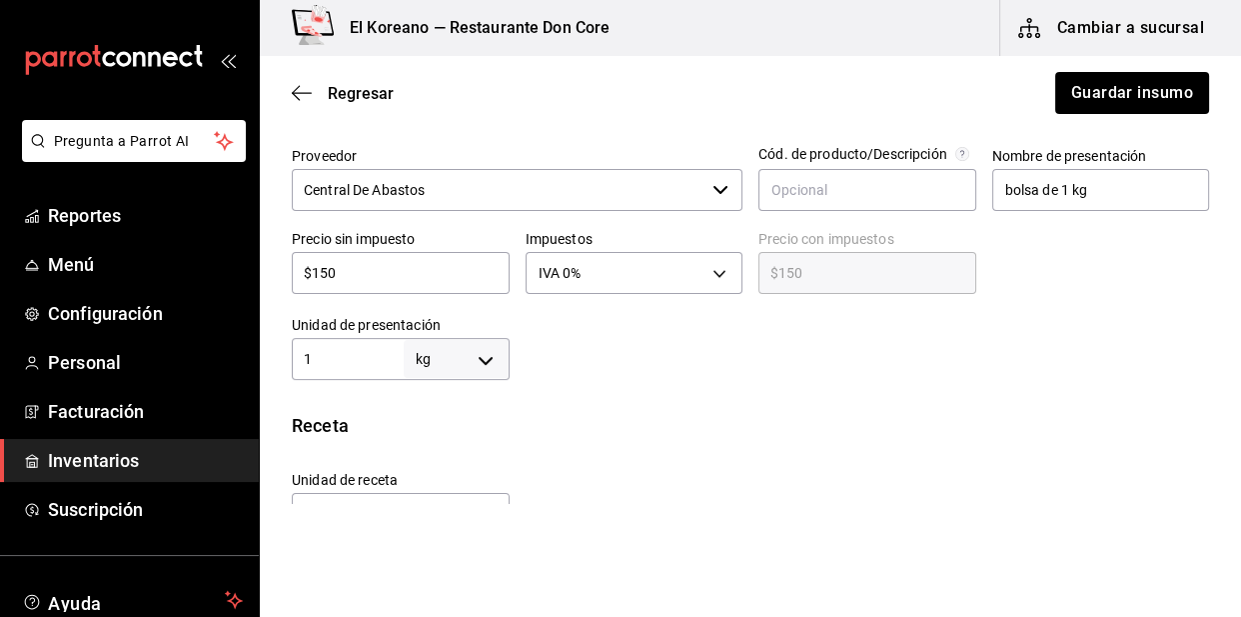
scroll to position [453, 0]
type input "Coco Rayado Dulce"
click at [1155, 90] on button "Guardar insumo" at bounding box center [1131, 93] width 156 height 42
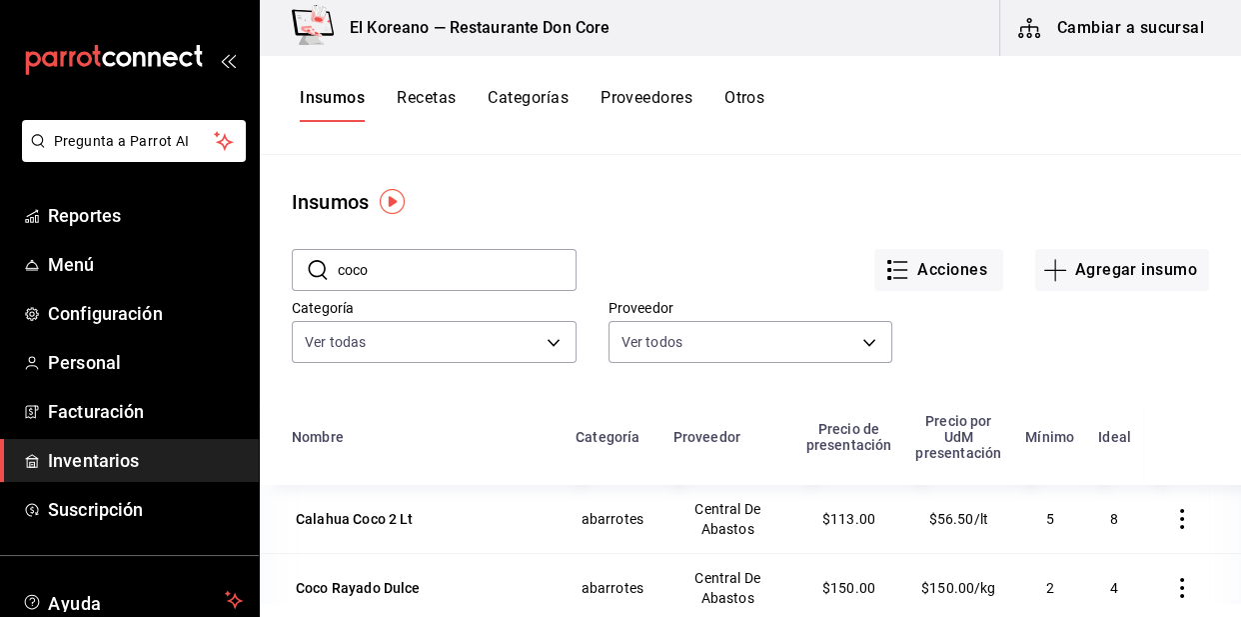
click at [439, 94] on button "Recetas" at bounding box center [426, 105] width 59 height 34
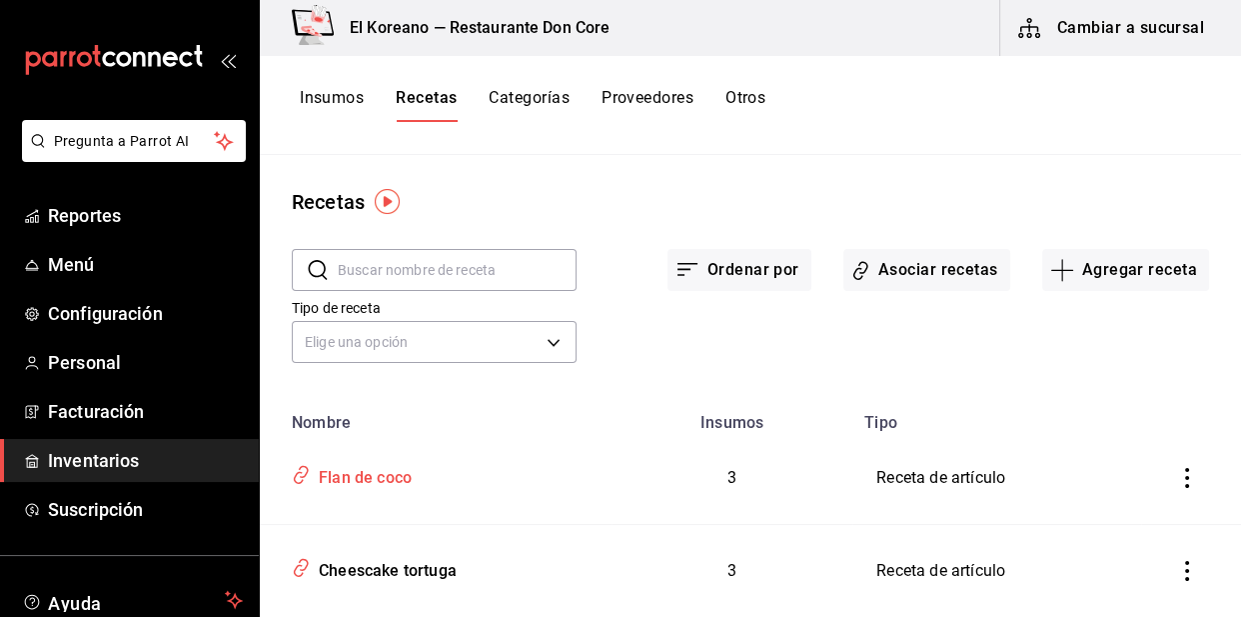
click at [383, 480] on div "Flan de coco" at bounding box center [361, 474] width 101 height 31
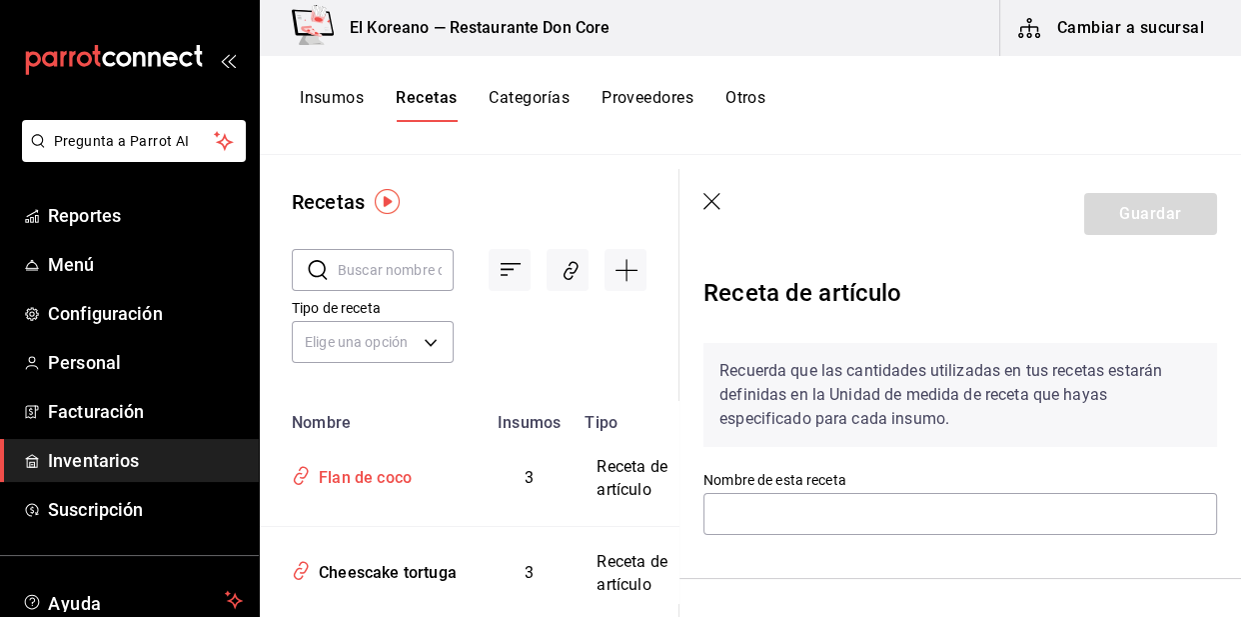
type input "Flan de coco"
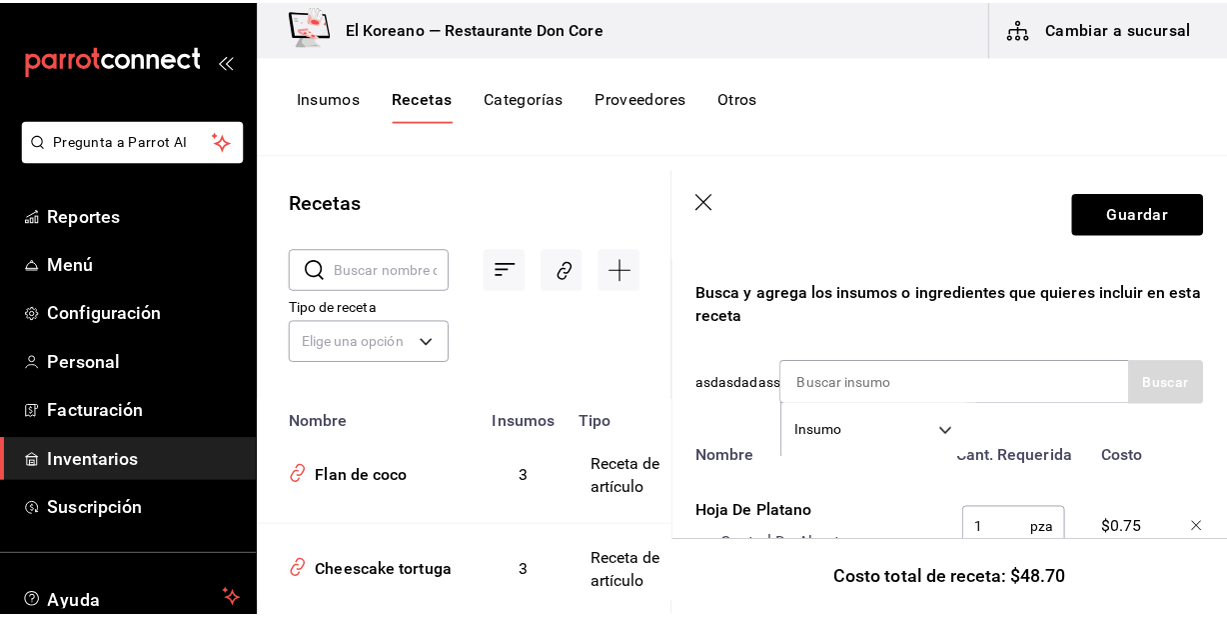
scroll to position [342, 0]
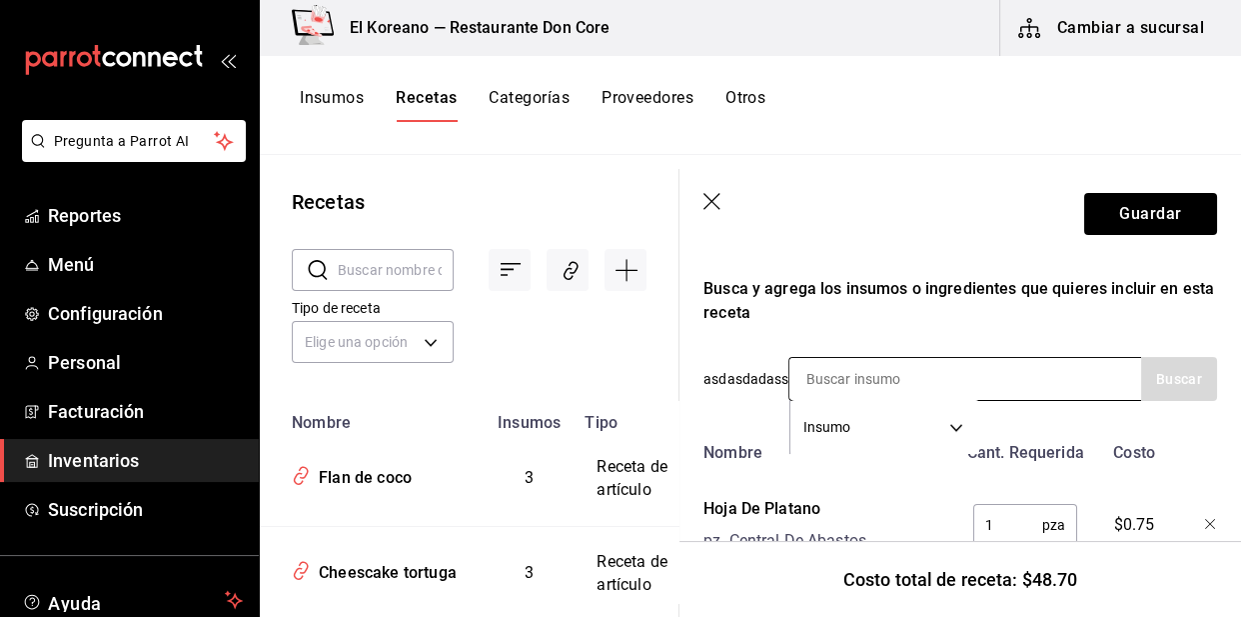
click at [848, 370] on input at bounding box center [890, 379] width 200 height 42
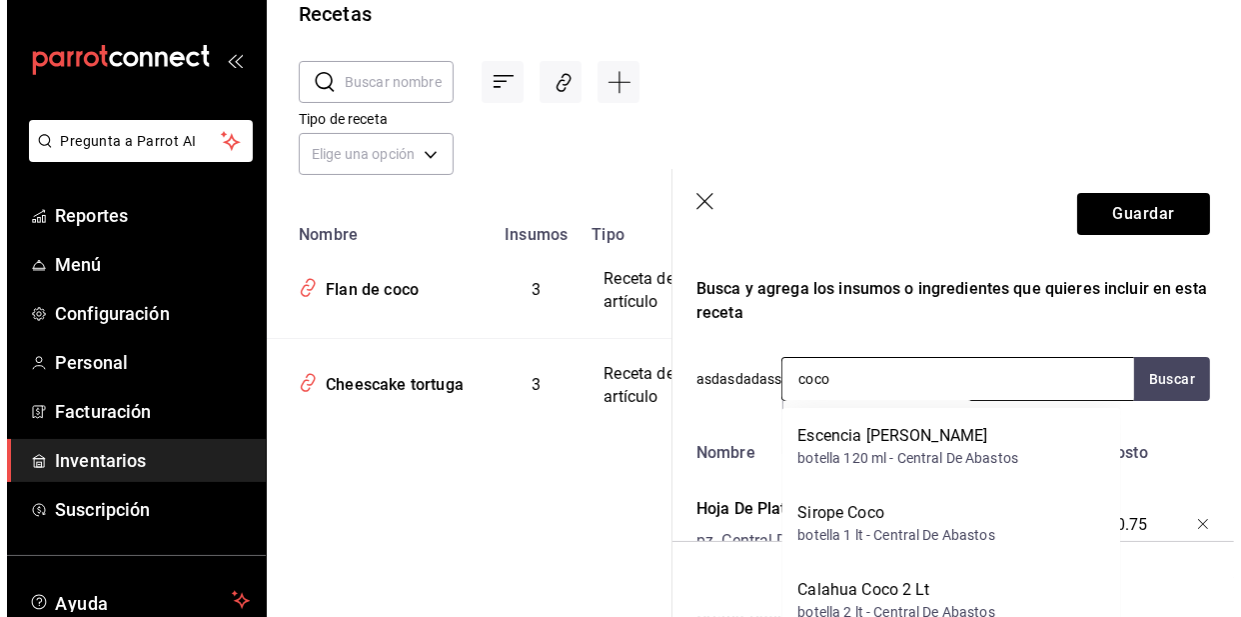
scroll to position [0, 0]
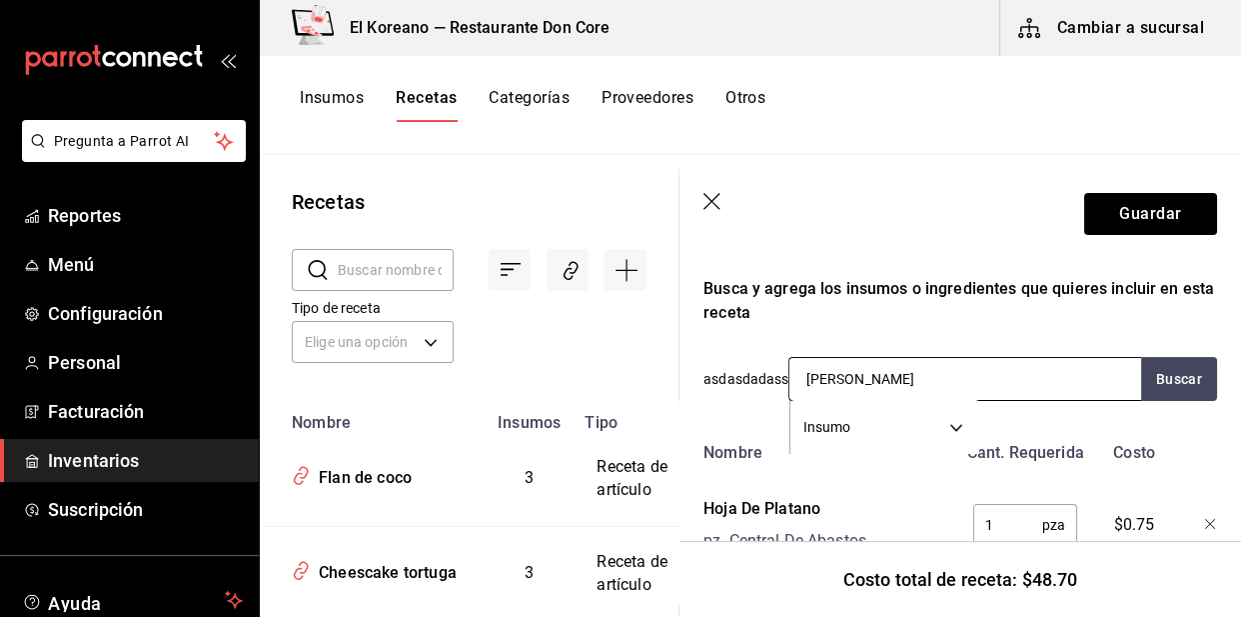
type input "coco raya"
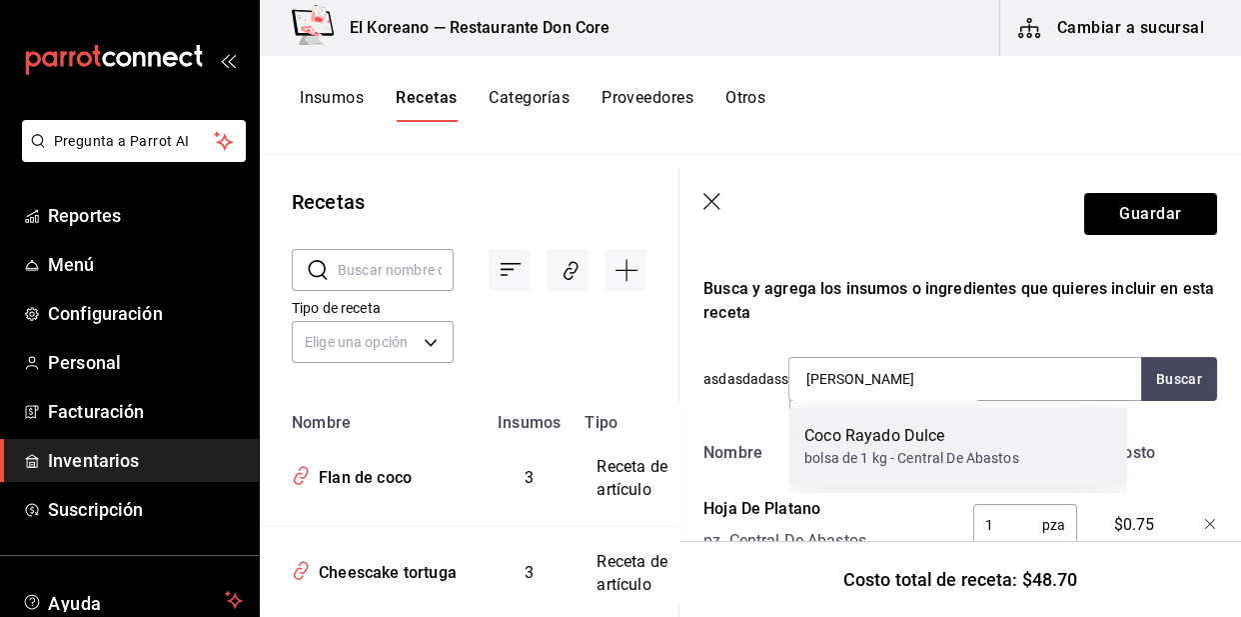
click at [902, 430] on div "Coco Rayado Dulce" at bounding box center [912, 436] width 214 height 24
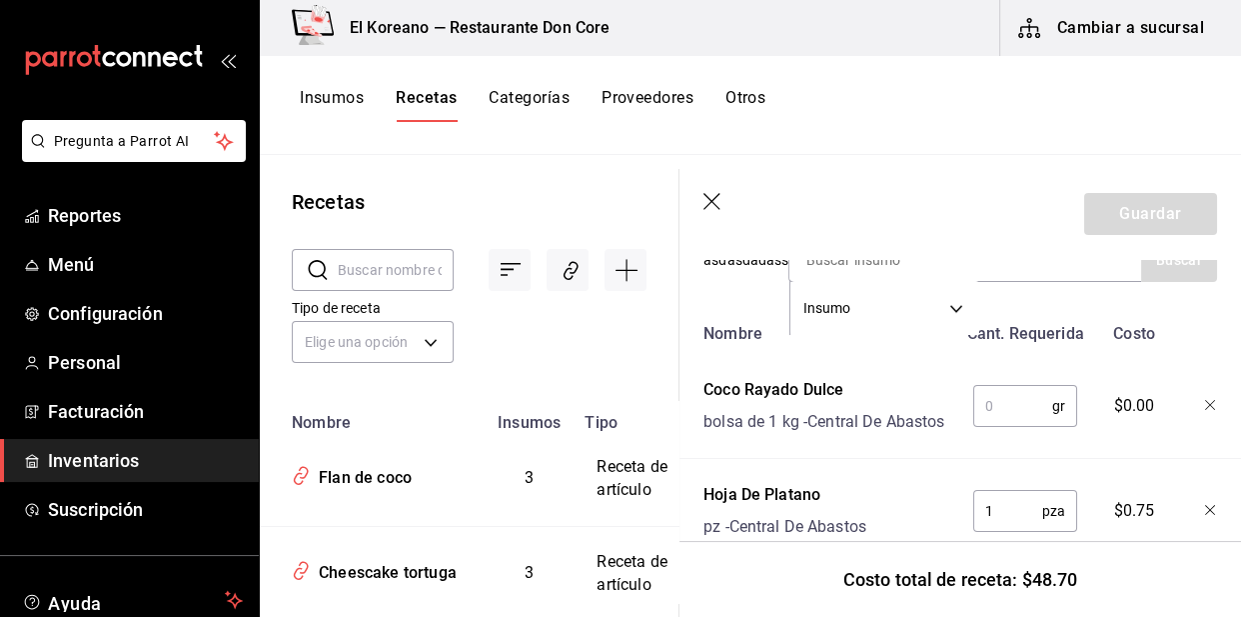
scroll to position [492, 0]
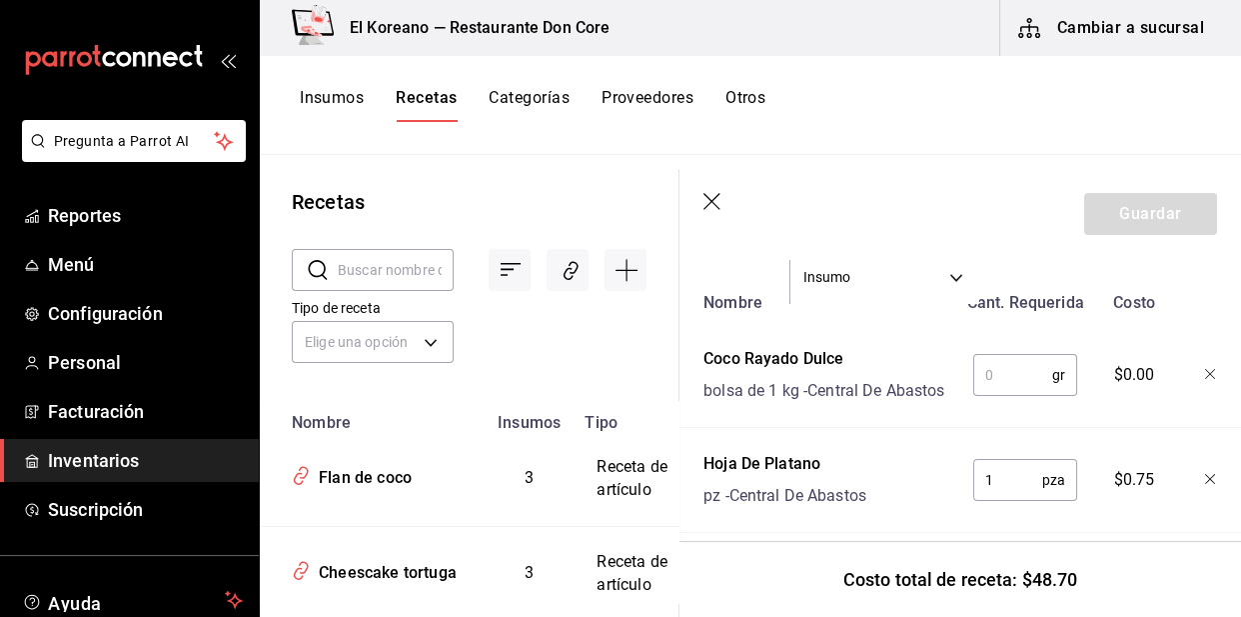
click at [998, 372] on input "text" at bounding box center [1012, 375] width 79 height 40
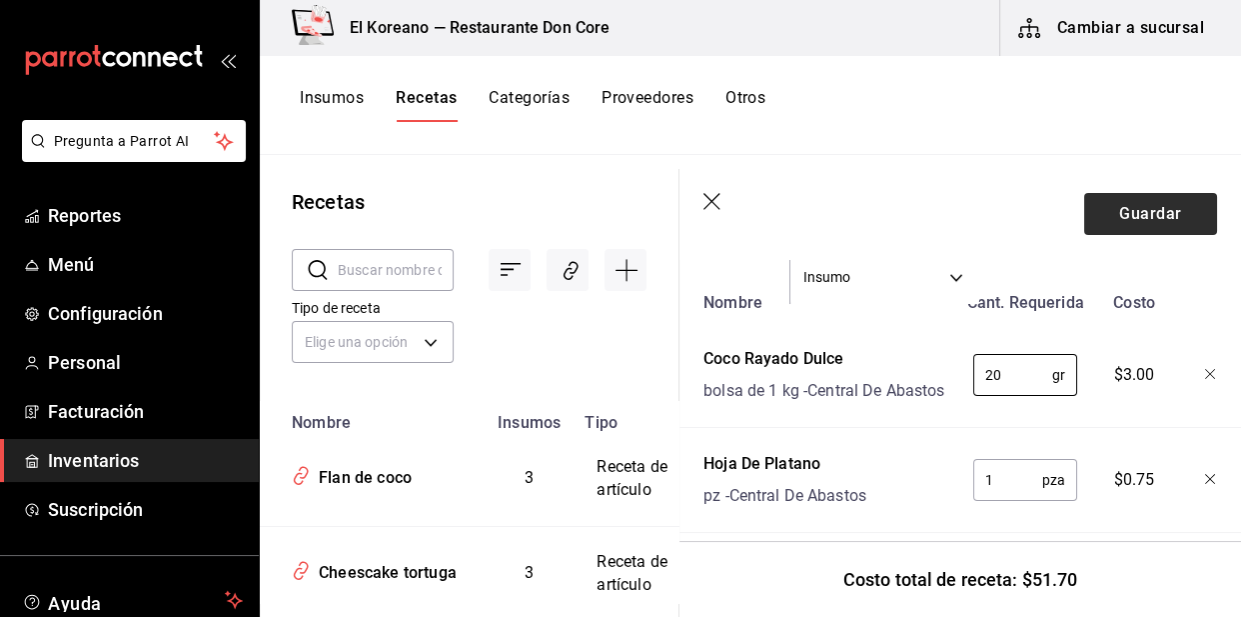
type input "20"
click at [1189, 197] on button "Guardar" at bounding box center [1150, 214] width 133 height 42
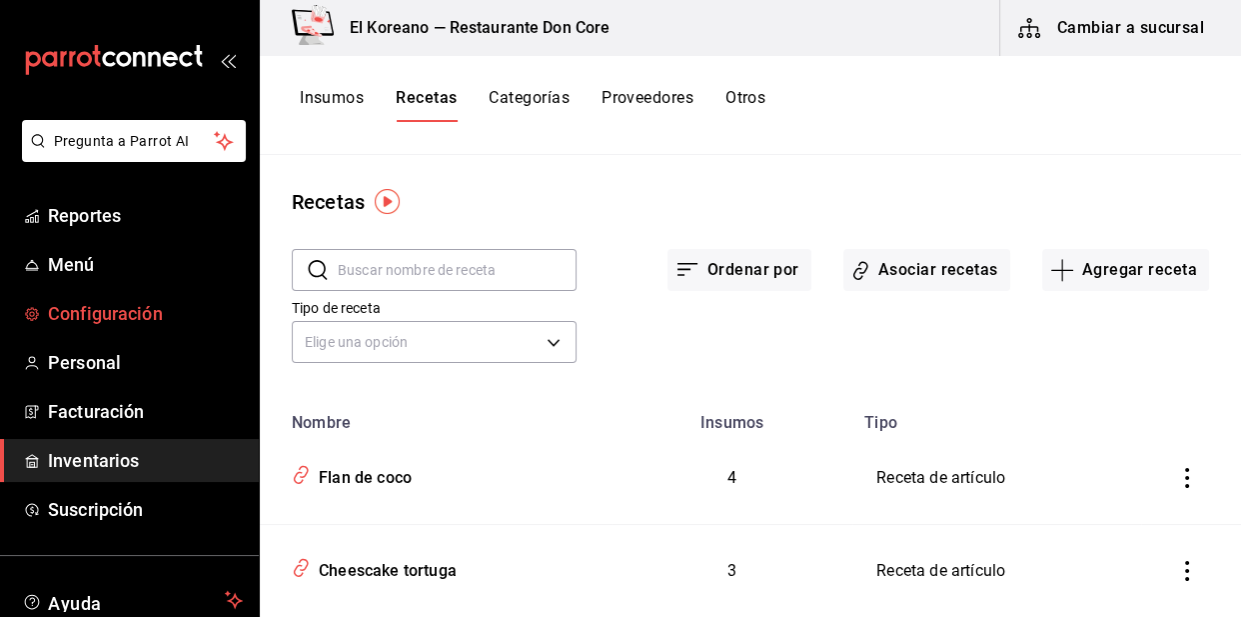
click at [120, 311] on span "Configuración" at bounding box center [145, 313] width 195 height 27
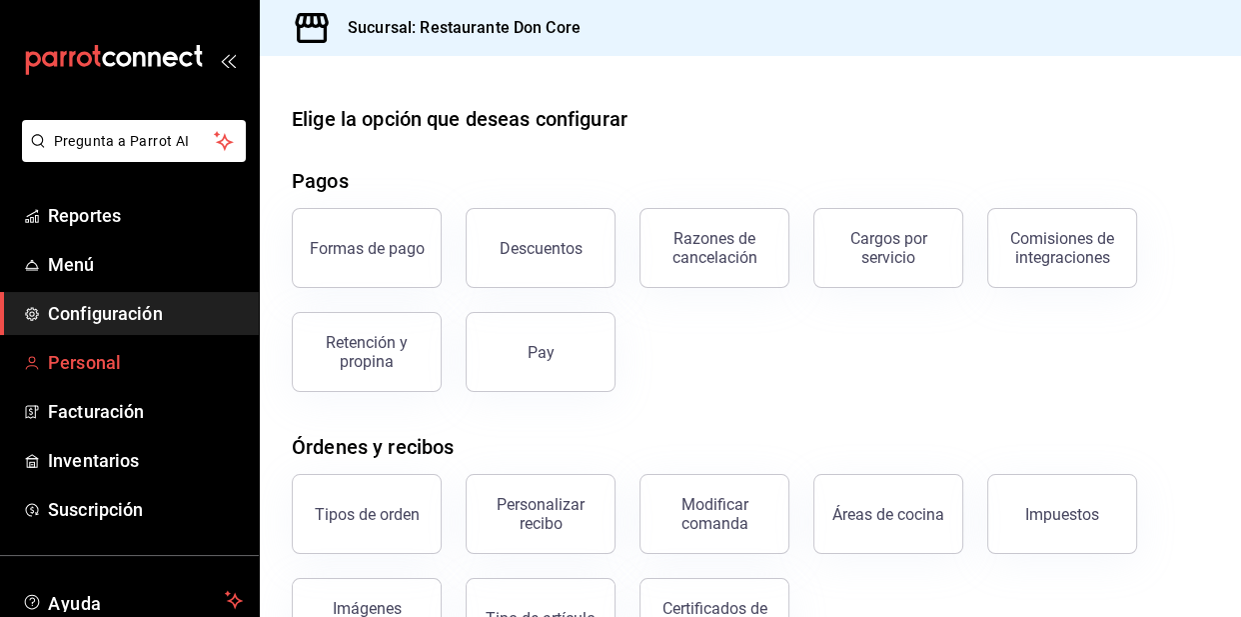
click at [83, 373] on span "Personal" at bounding box center [145, 362] width 195 height 27
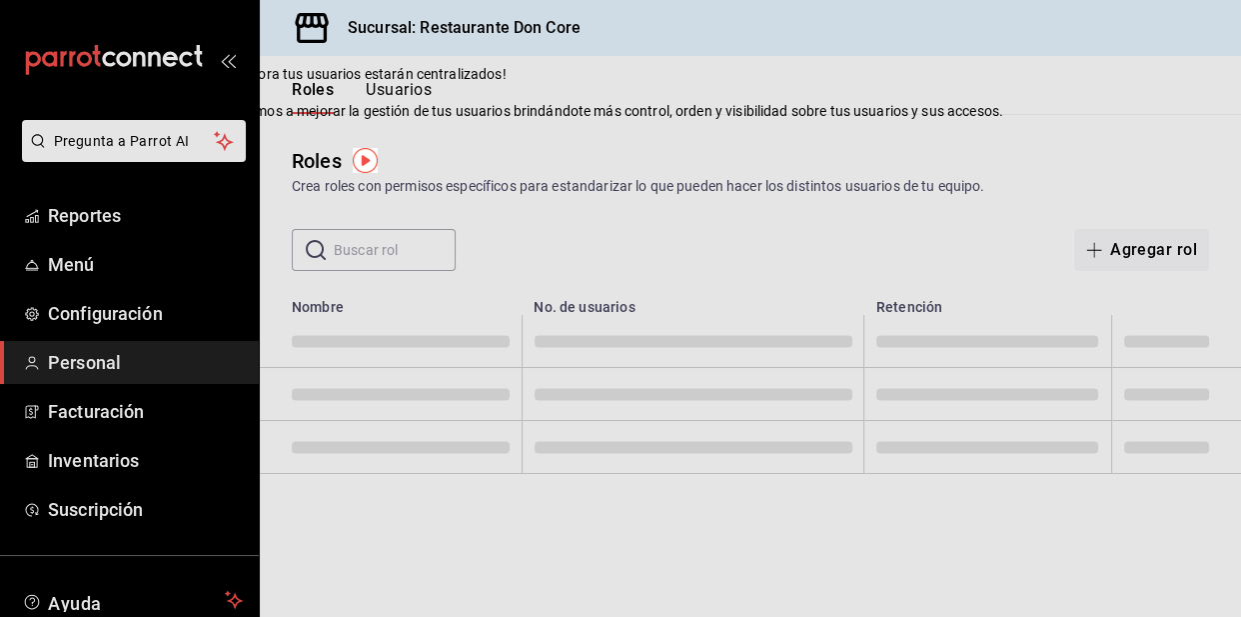
click at [853, 135] on div "Roles Crea roles con permisos específicos para estandarizar lo que pueden hacer…" at bounding box center [750, 192] width 981 height 157
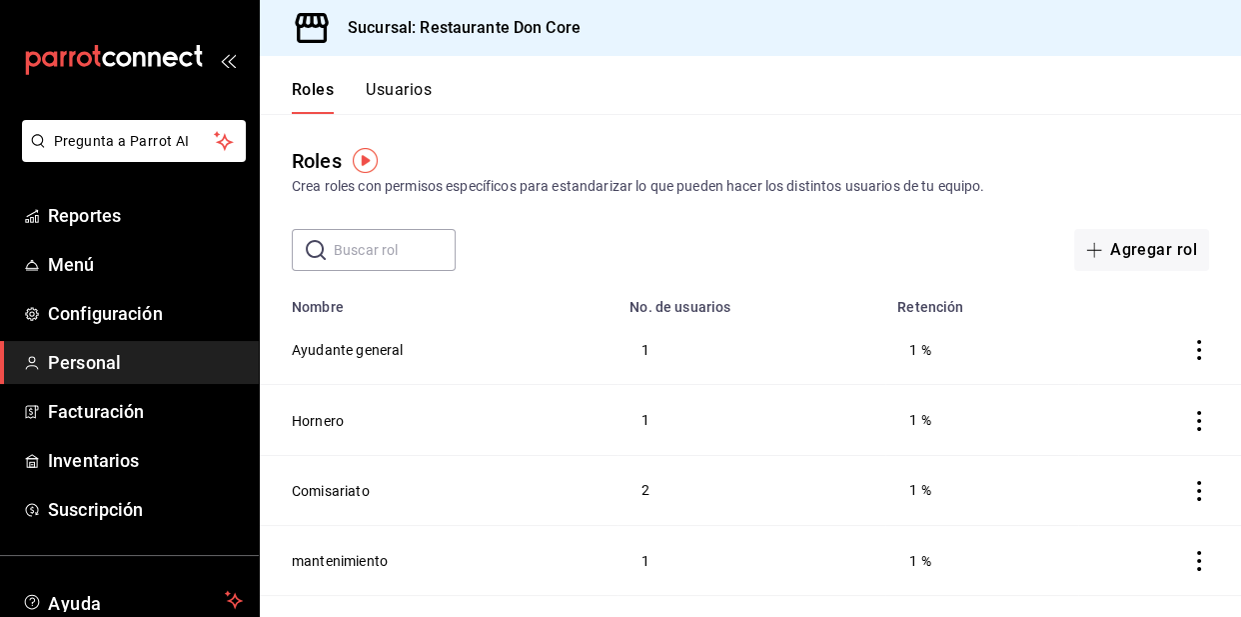
click at [390, 83] on button "Usuarios" at bounding box center [399, 97] width 66 height 34
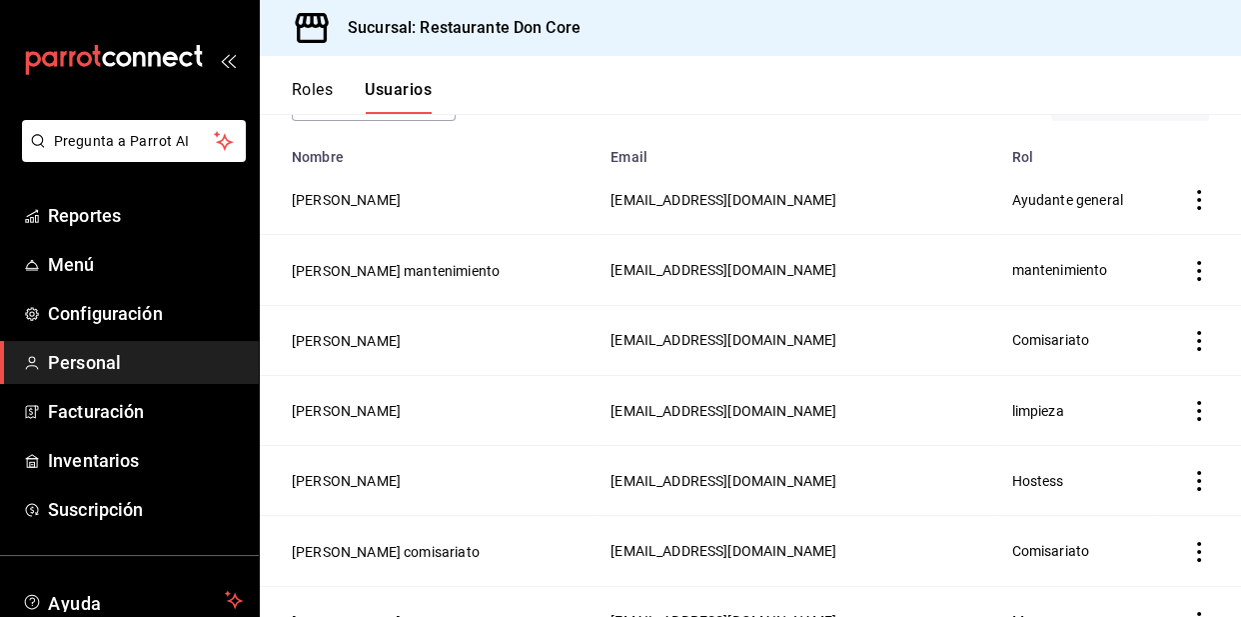
scroll to position [152, 0]
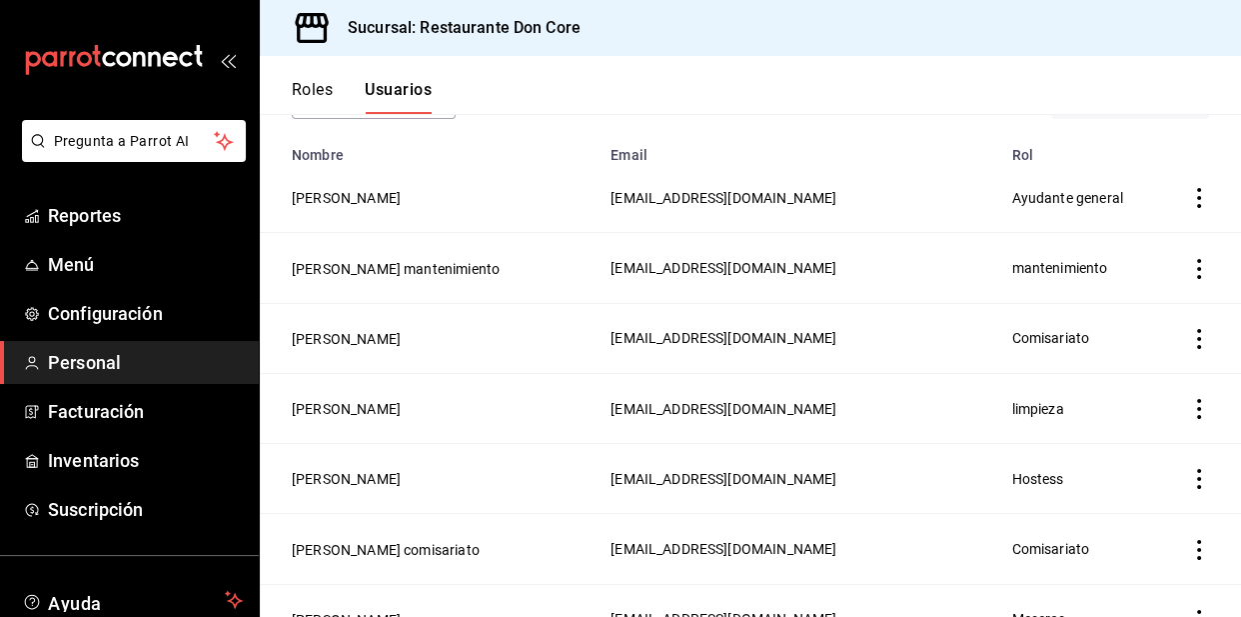
click at [1189, 200] on icon "actions" at bounding box center [1199, 198] width 20 height 20
click at [1129, 222] on span "Eliminar" at bounding box center [1112, 226] width 51 height 16
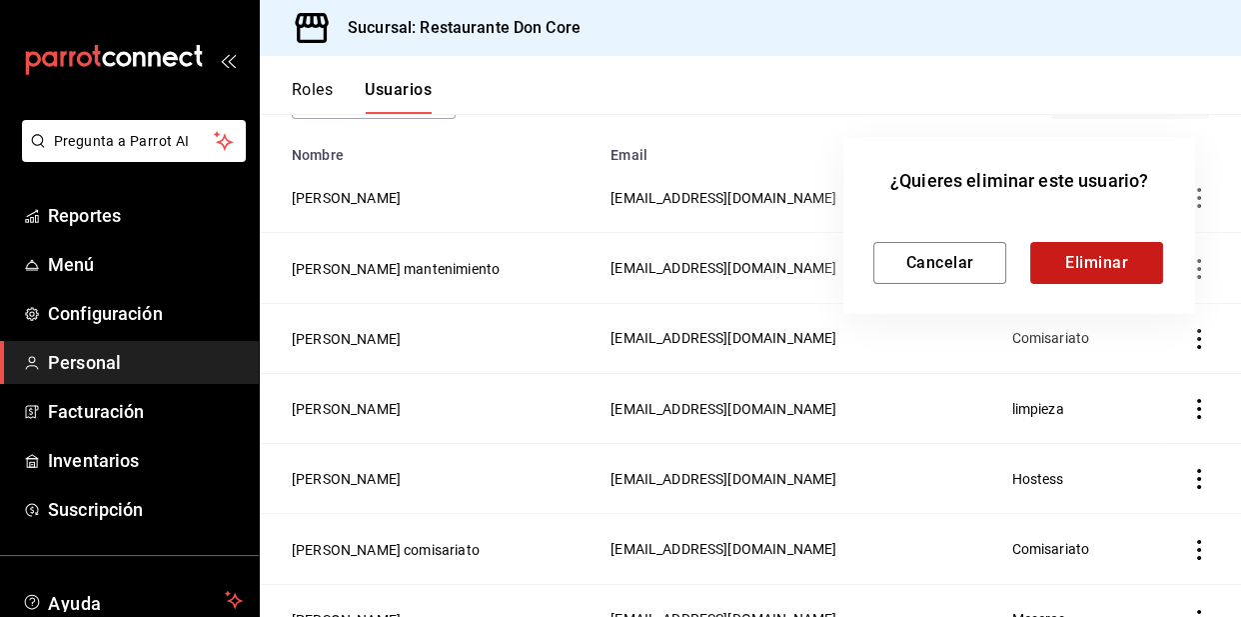
click at [1112, 248] on button "Eliminar" at bounding box center [1096, 263] width 133 height 42
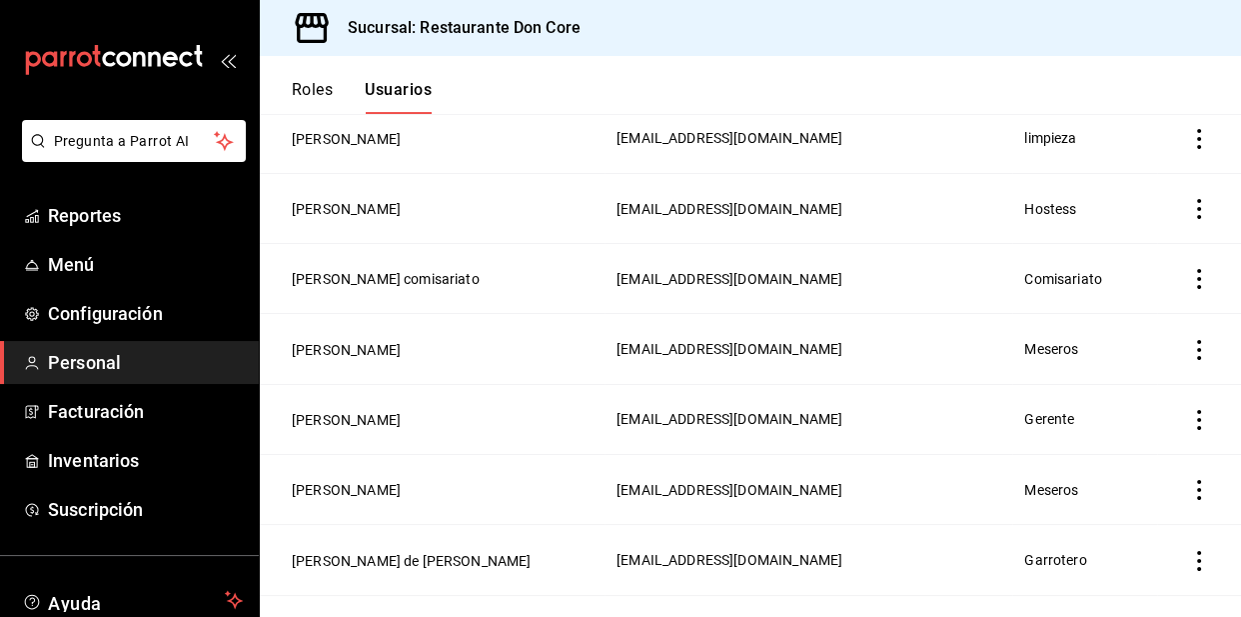
scroll to position [354, 0]
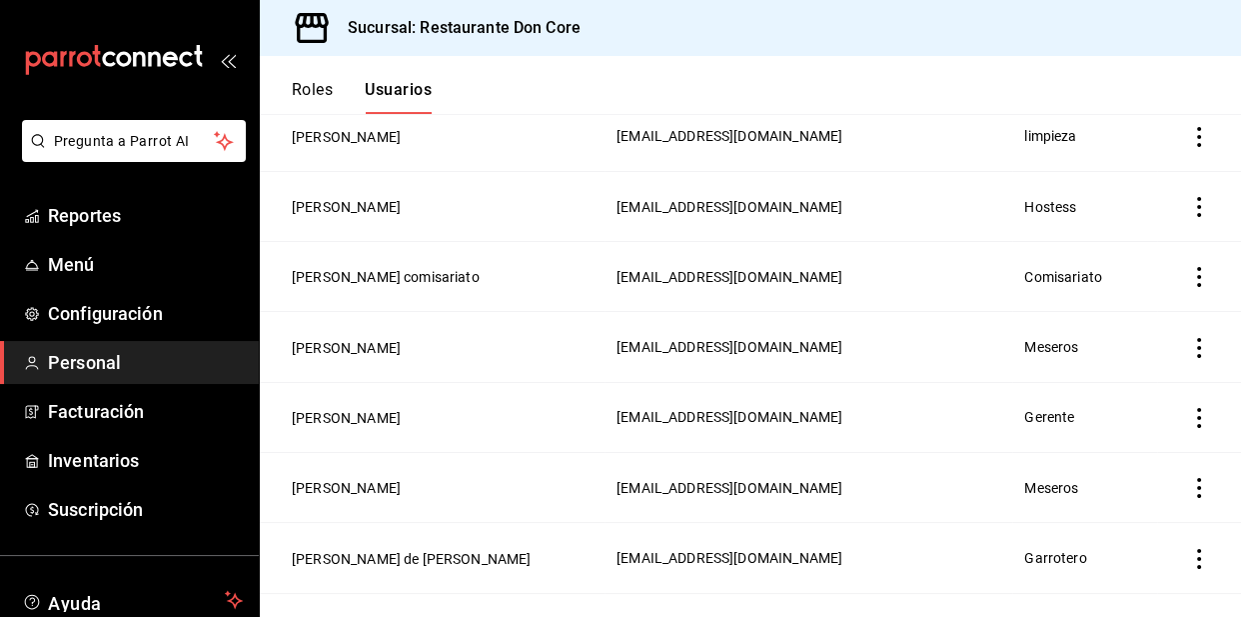
click at [1189, 343] on icon "actions" at bounding box center [1199, 348] width 20 height 20
click at [1121, 361] on span "Eliminar" at bounding box center [1094, 373] width 87 height 24
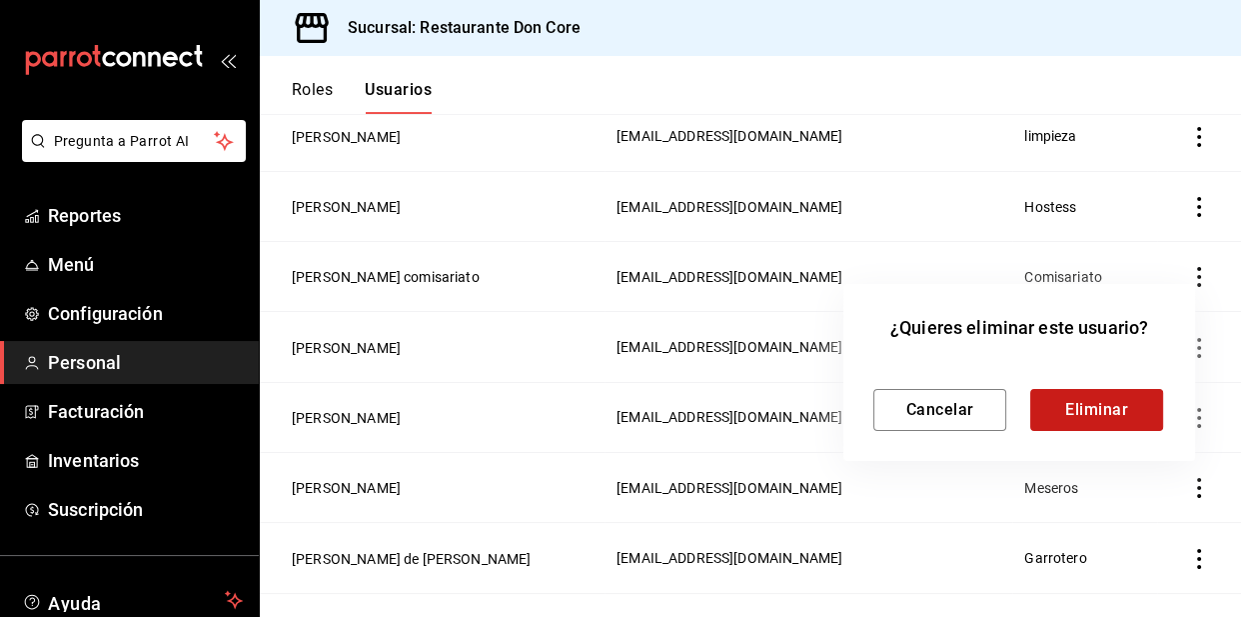
click at [1093, 405] on button "Eliminar" at bounding box center [1096, 410] width 133 height 42
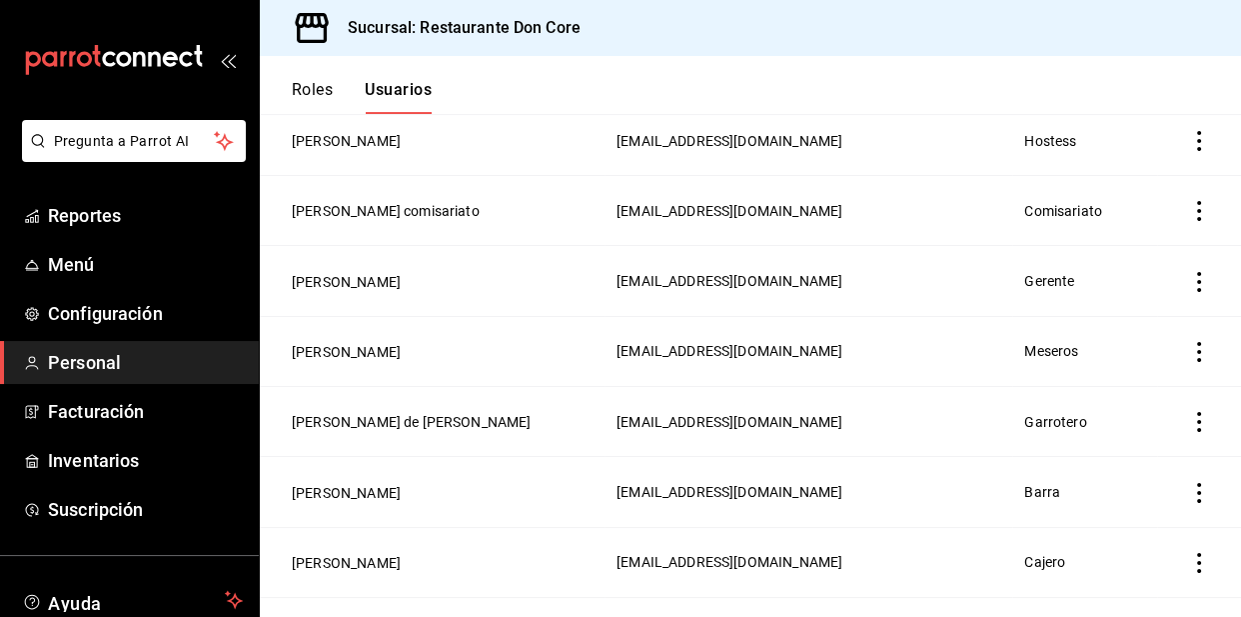
scroll to position [418, 0]
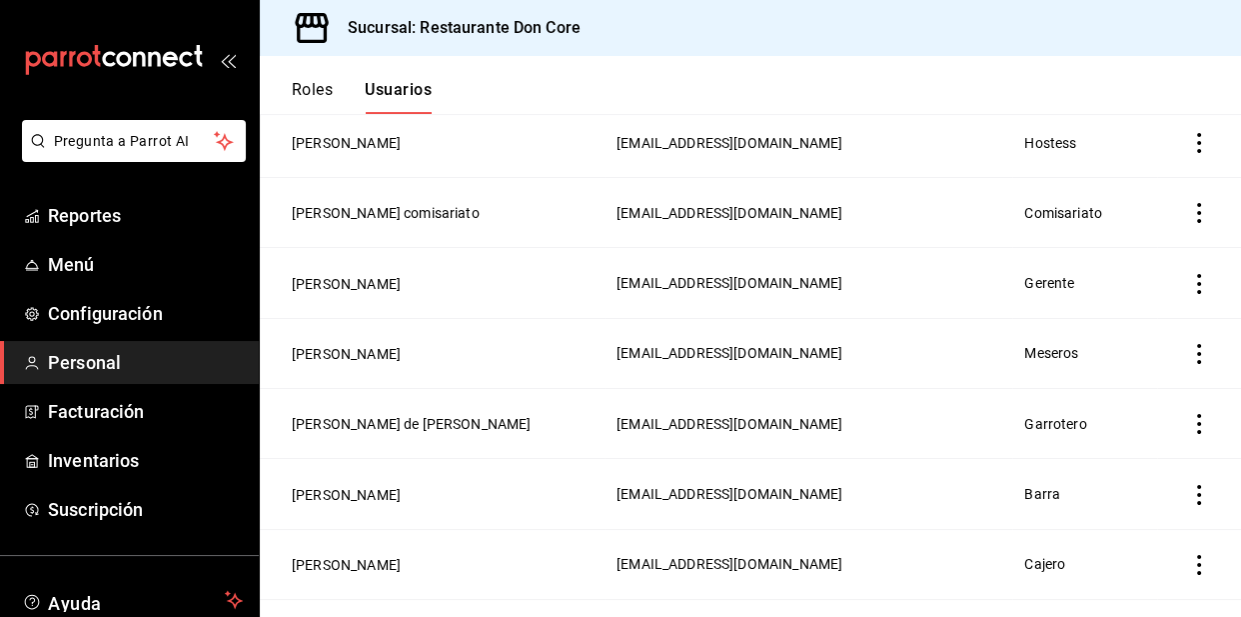
click at [1189, 287] on icon "actions" at bounding box center [1199, 284] width 20 height 20
click at [1109, 299] on span "Eliminar" at bounding box center [1094, 310] width 87 height 24
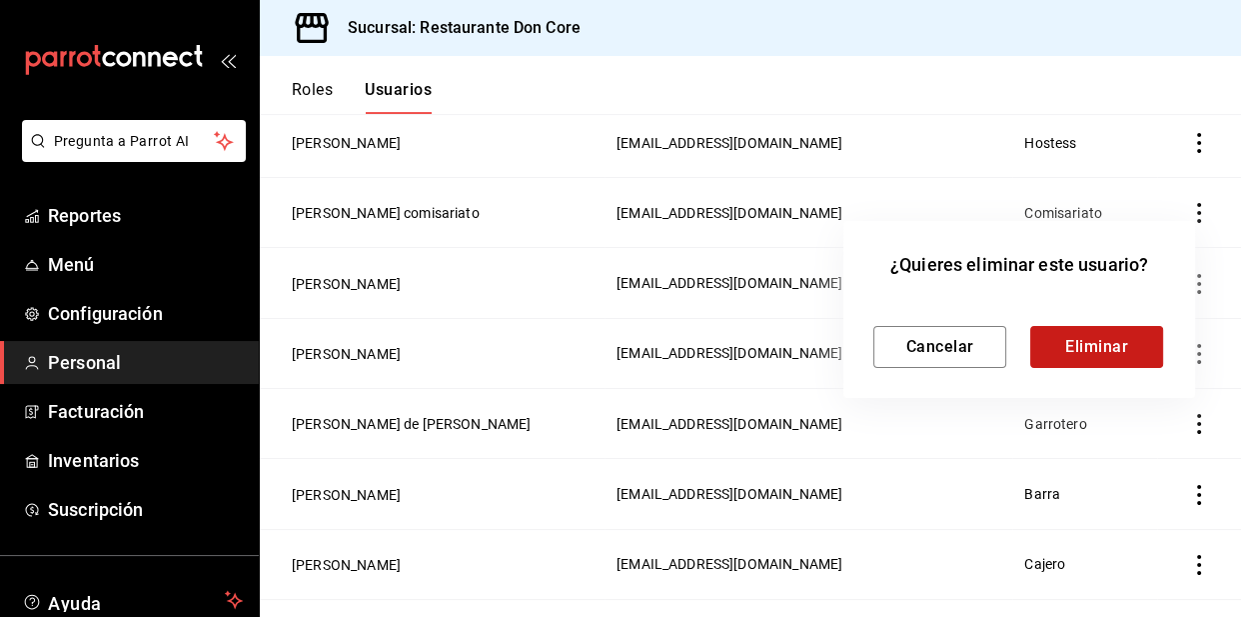
click at [1099, 330] on button "Eliminar" at bounding box center [1096, 347] width 133 height 42
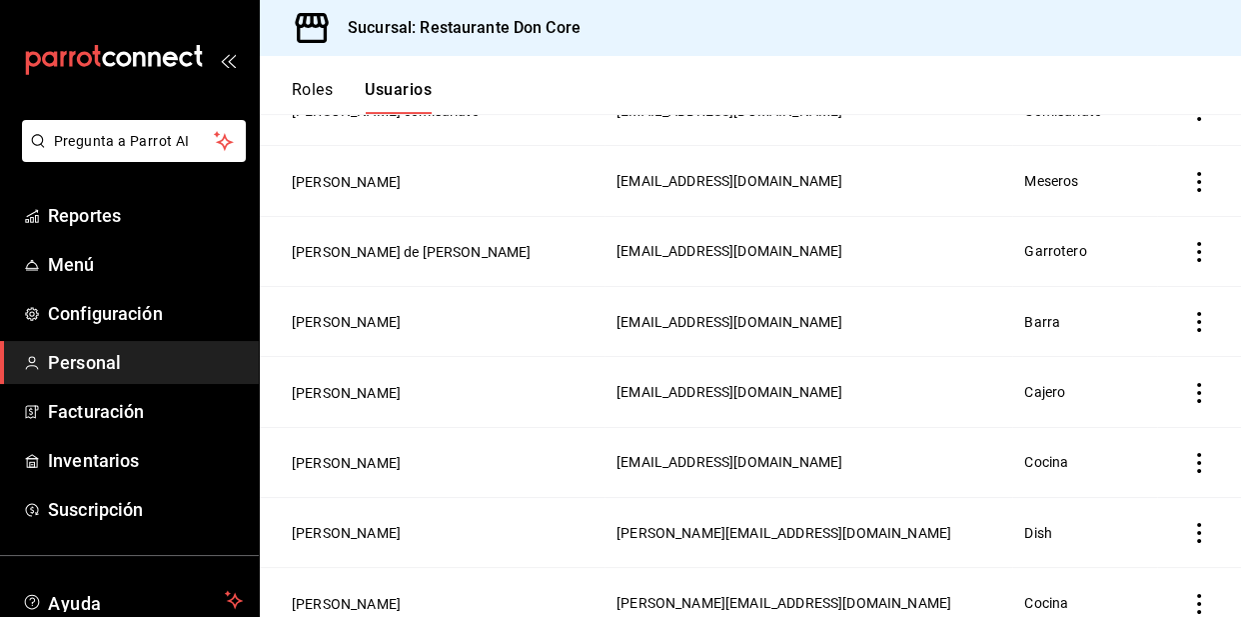
scroll to position [520, 0]
click at [395, 244] on button "miguel samuel de jesus" at bounding box center [412, 252] width 240 height 20
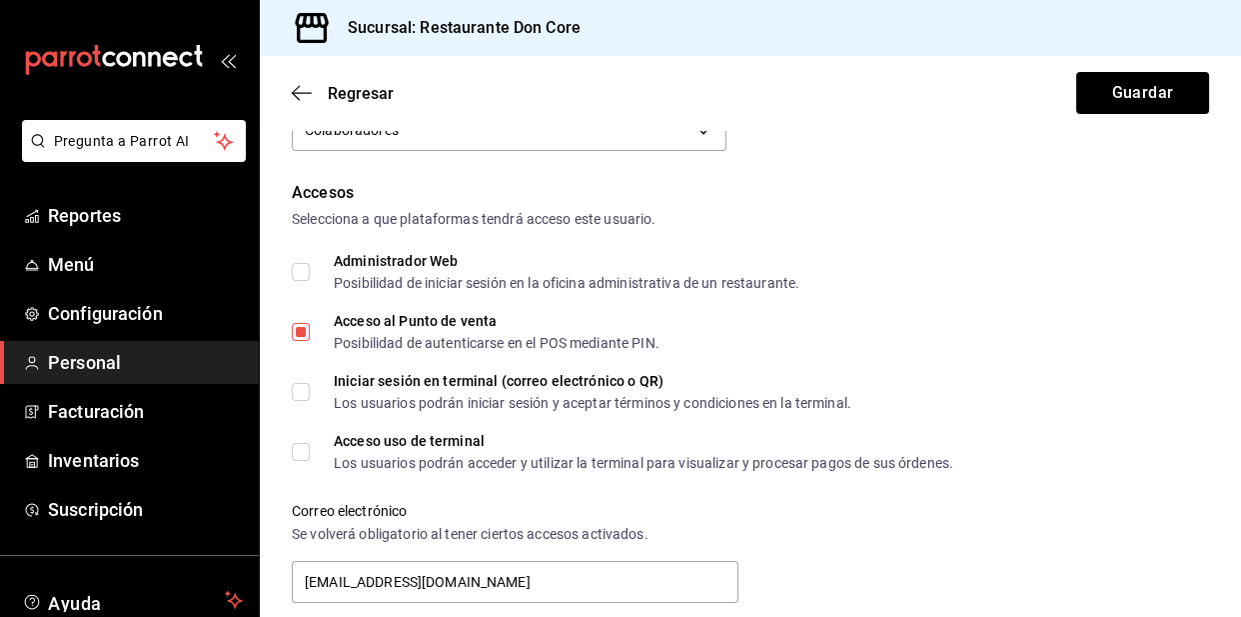
scroll to position [386, 0]
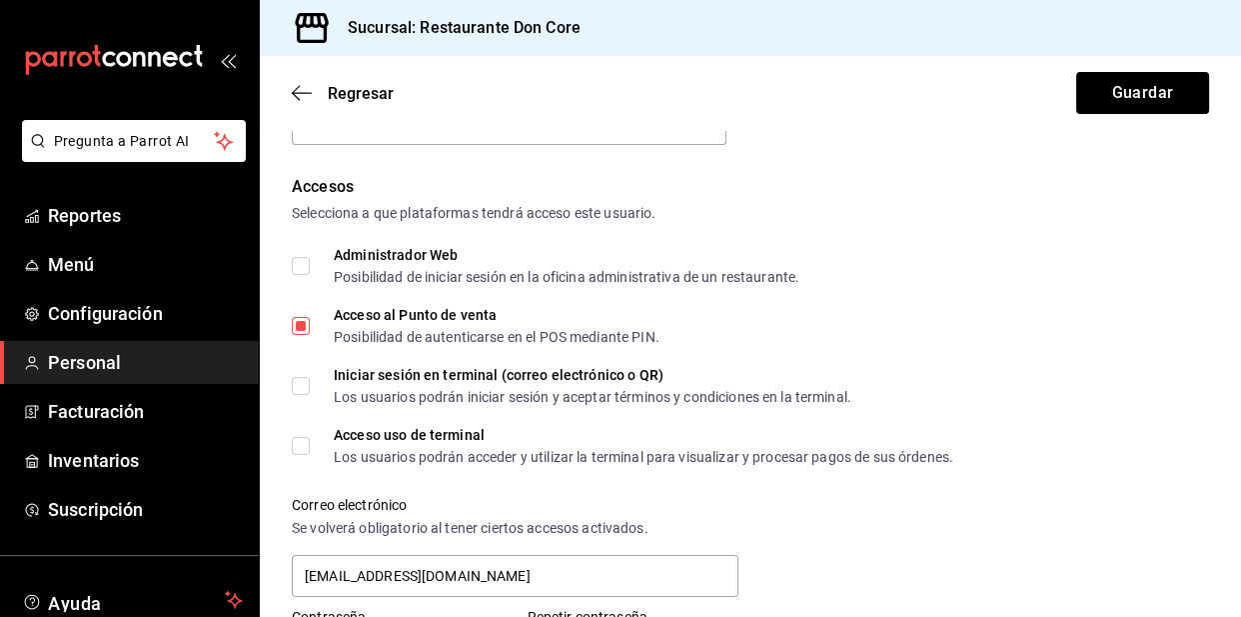
click at [301, 441] on input "Acceso uso de terminal Los usuarios podrán acceder y utilizar la terminal para …" at bounding box center [301, 446] width 18 height 18
checkbox input "true"
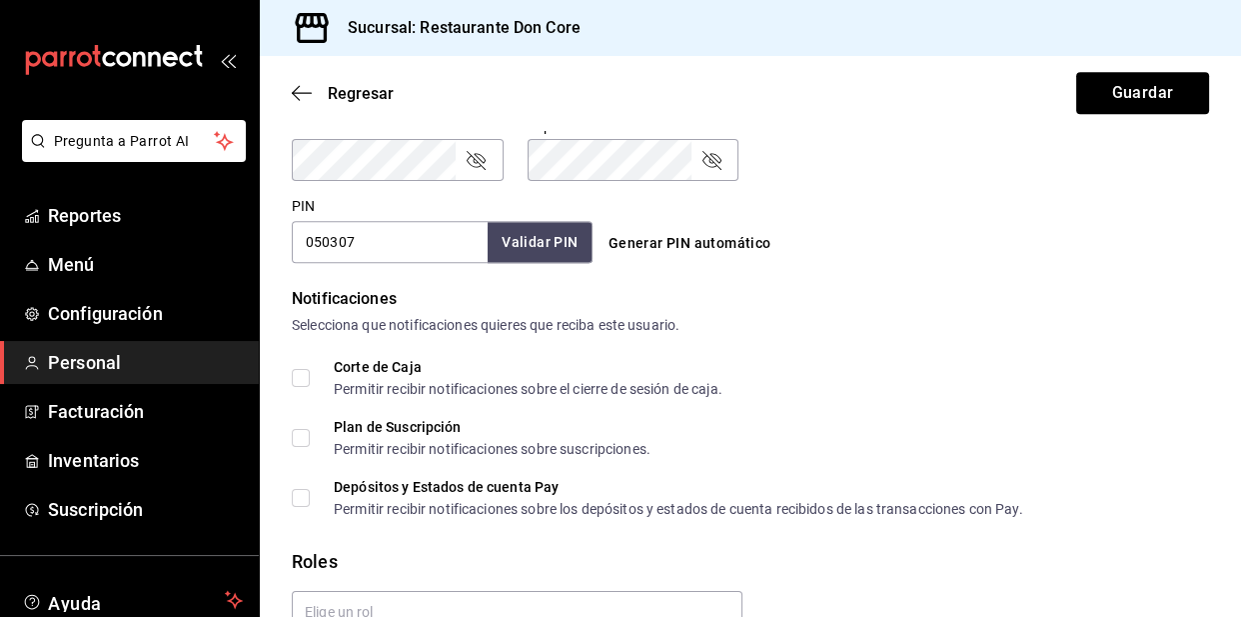
scroll to position [875, 0]
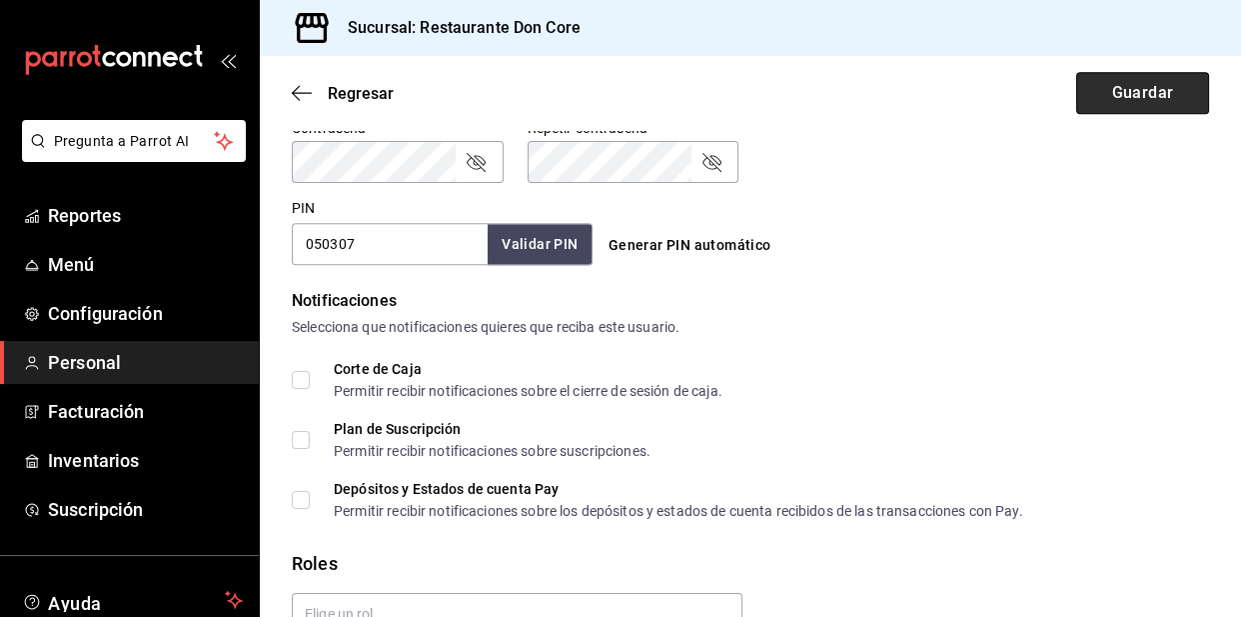
click at [1107, 106] on button "Guardar" at bounding box center [1142, 93] width 133 height 42
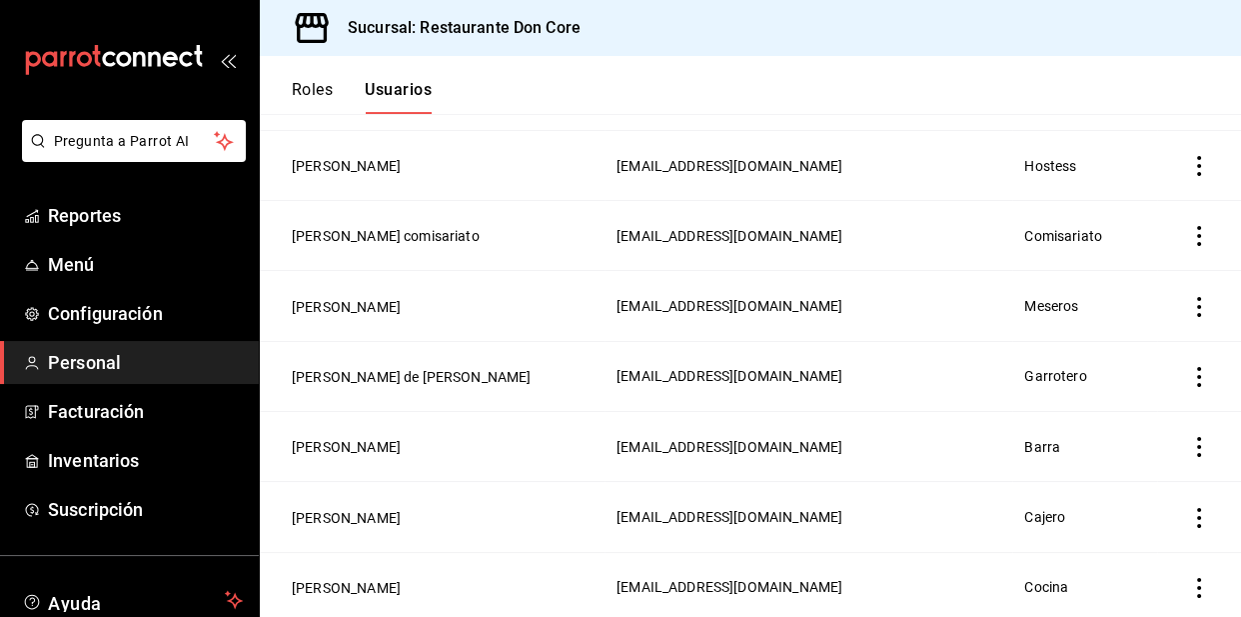
scroll to position [397, 0]
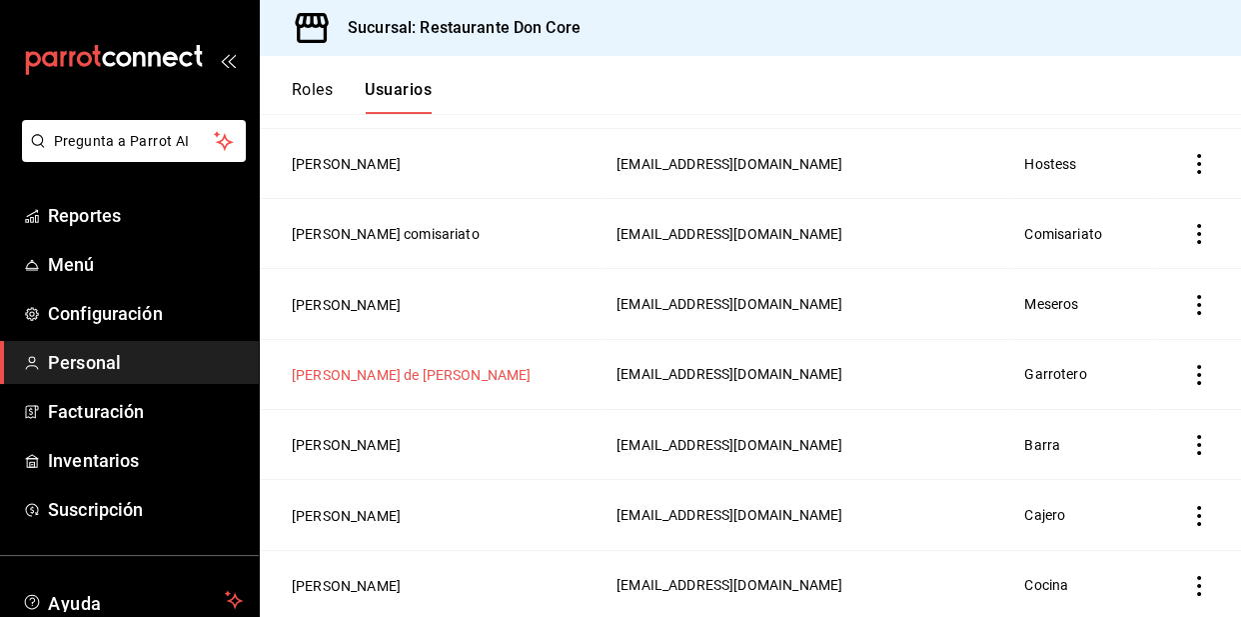
click at [381, 380] on button "miguel samuel de jesus" at bounding box center [412, 375] width 240 height 20
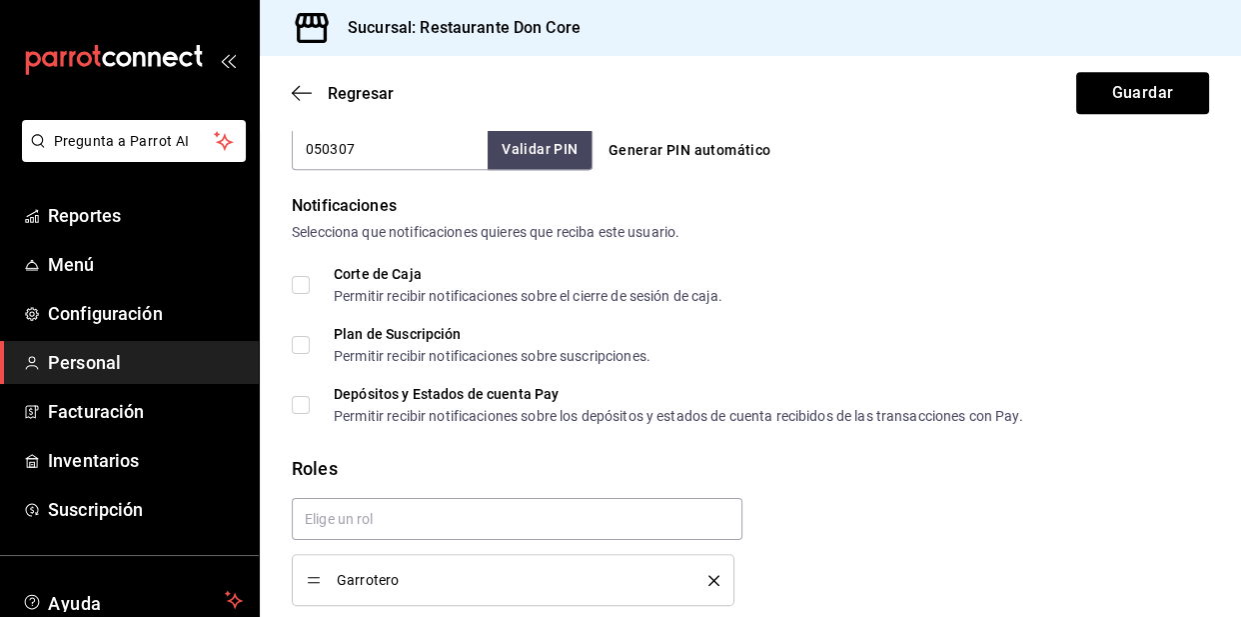
scroll to position [1045, 0]
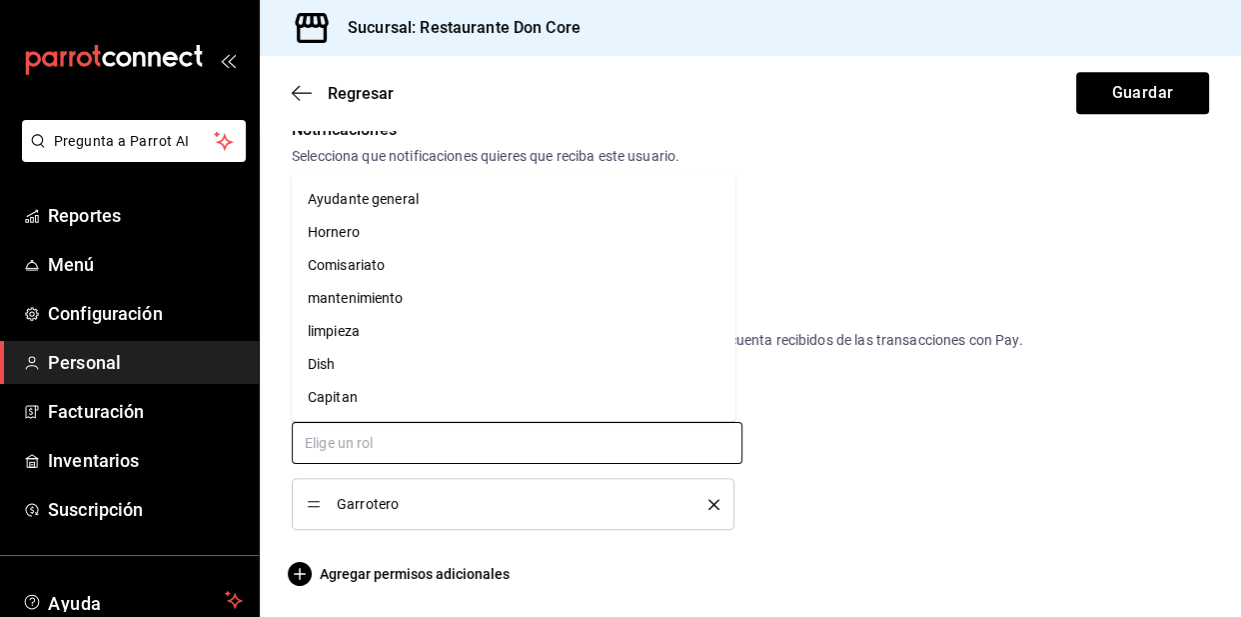
click at [563, 442] on input "text" at bounding box center [517, 443] width 451 height 42
click at [357, 365] on li "Meseros" at bounding box center [514, 365] width 444 height 33
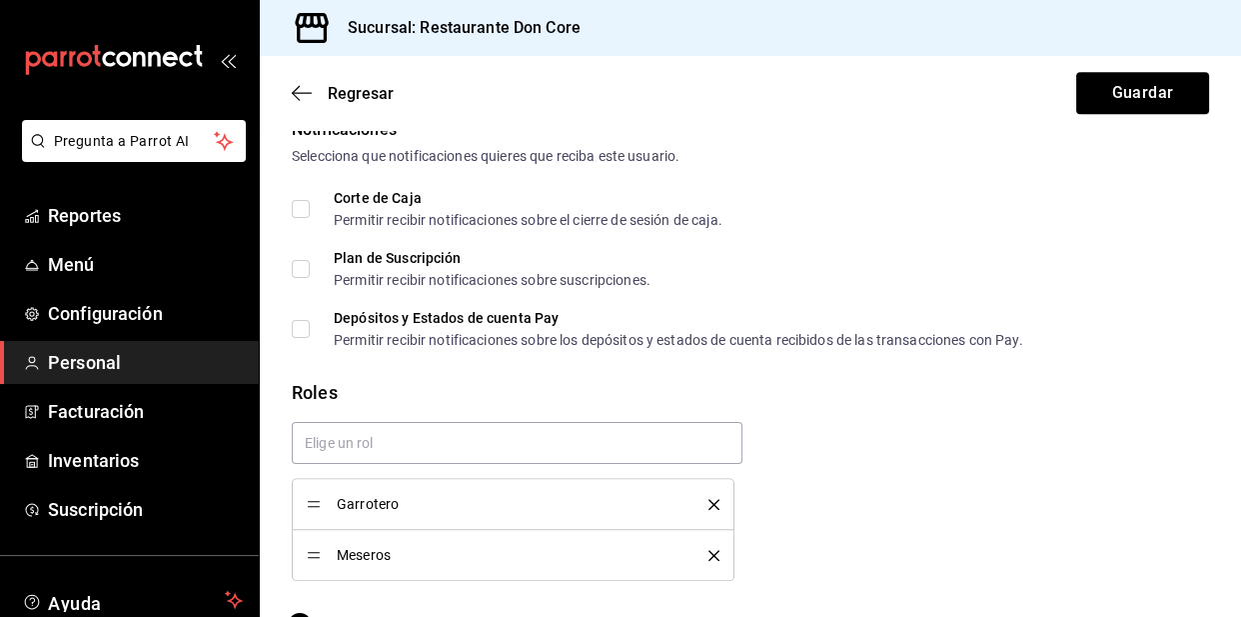
click at [709, 509] on div "Garrotero" at bounding box center [513, 504] width 413 height 22
click at [709, 504] on icon "delete" at bounding box center [714, 504] width 11 height 11
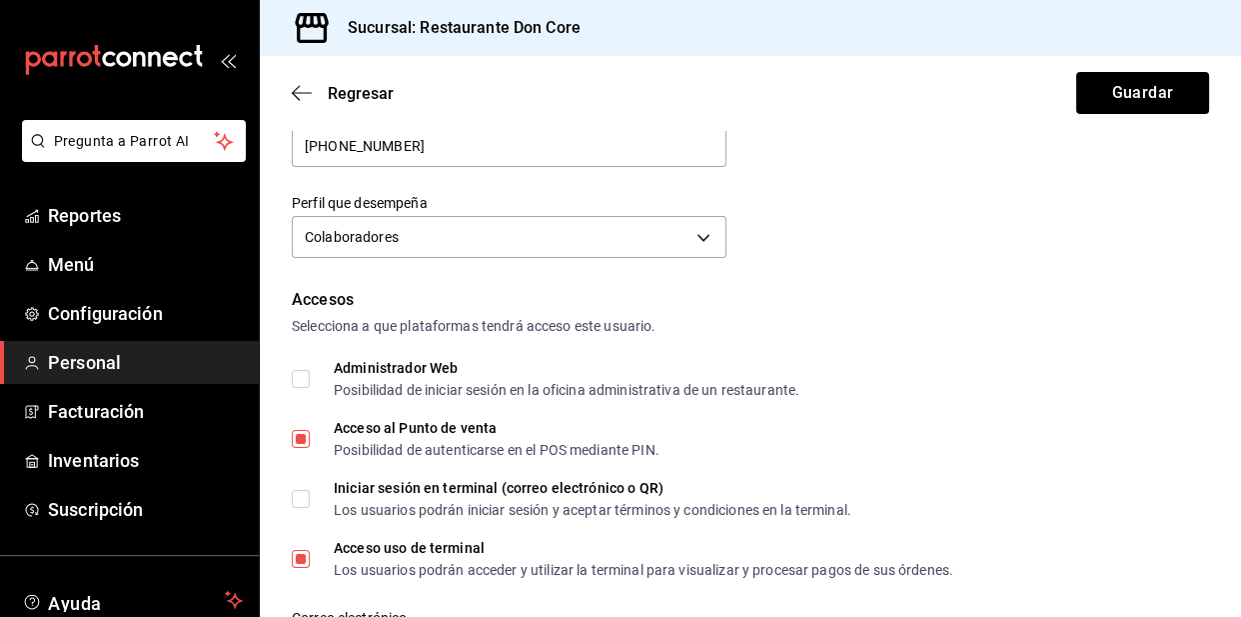
scroll to position [271, 0]
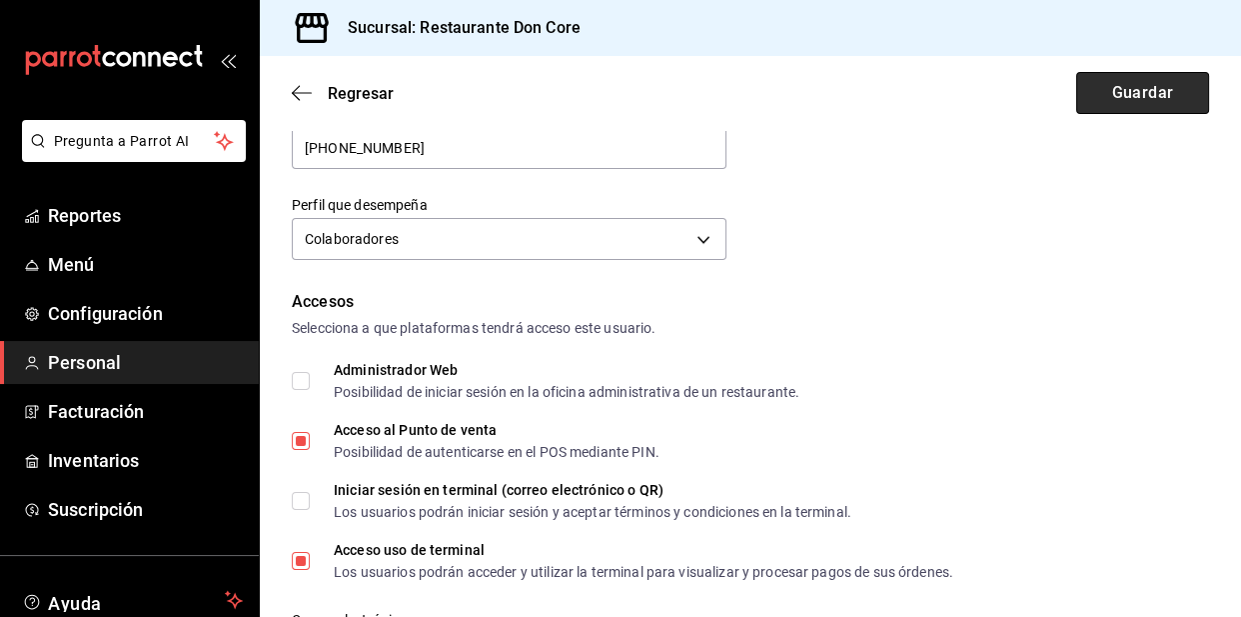
click at [1105, 94] on button "Guardar" at bounding box center [1142, 93] width 133 height 42
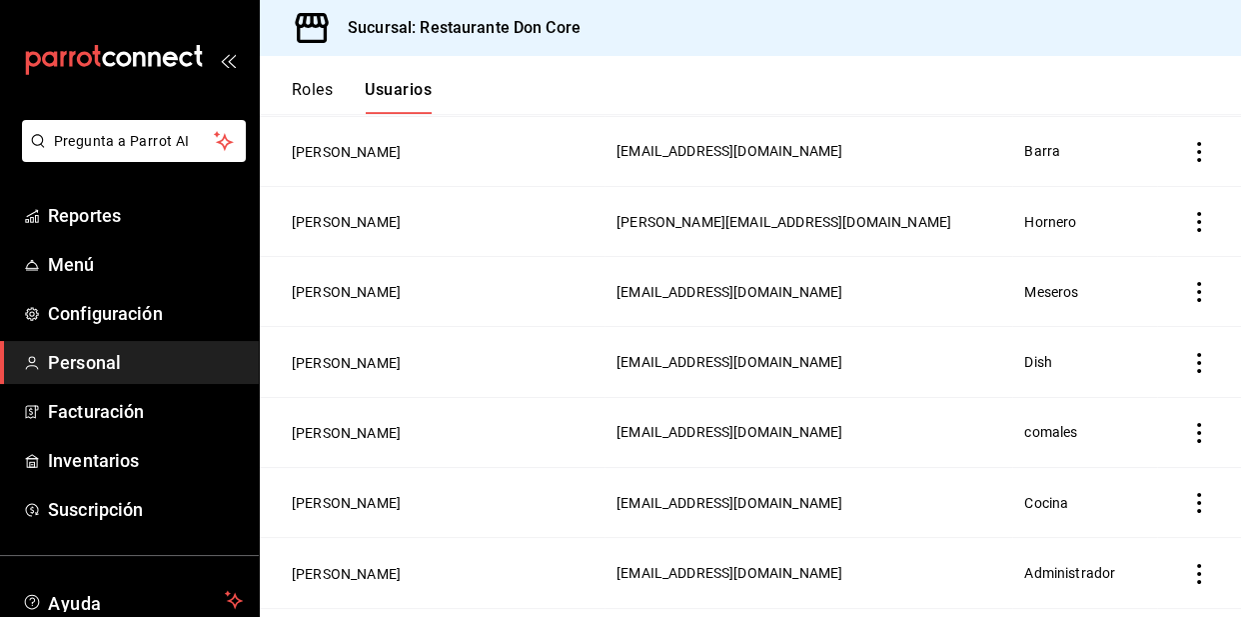
scroll to position [966, 0]
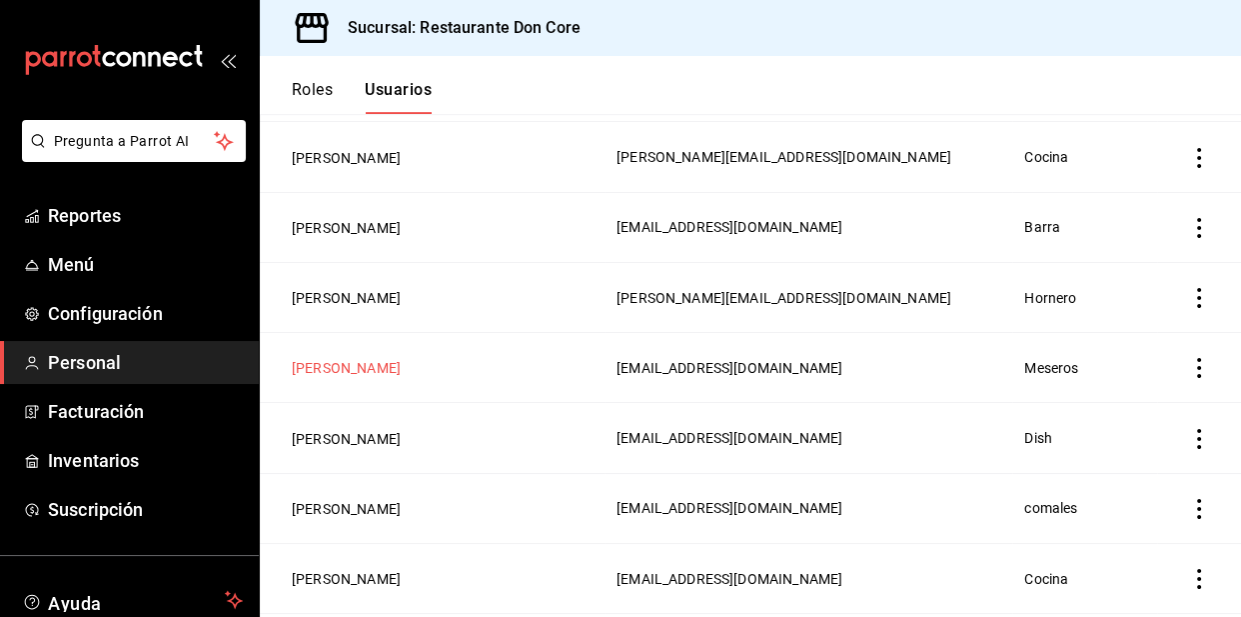
click at [401, 369] on button "Derek Yael Silva Carmona" at bounding box center [346, 368] width 109 height 20
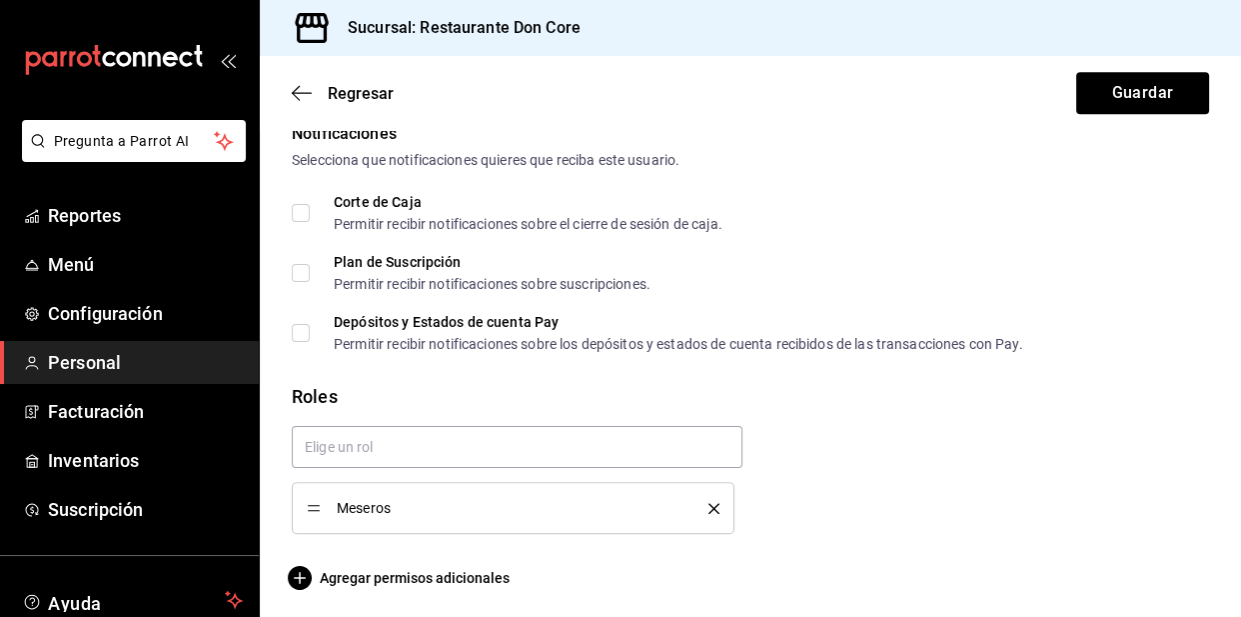
scroll to position [1045, 0]
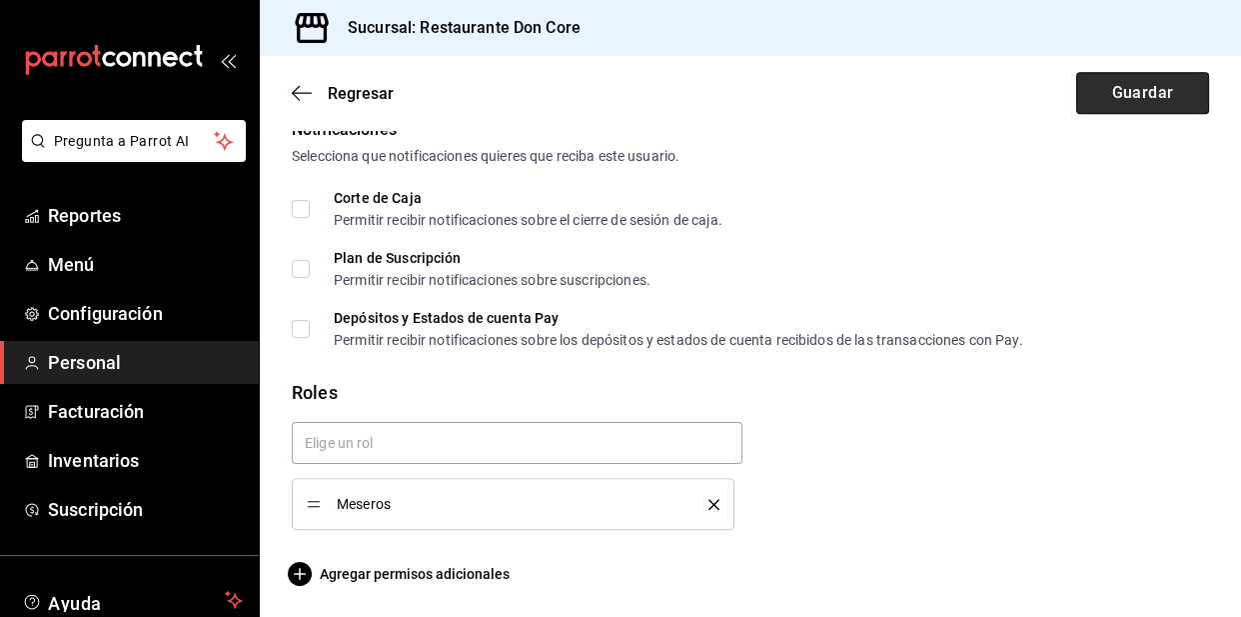
click at [1136, 98] on button "Guardar" at bounding box center [1142, 93] width 133 height 42
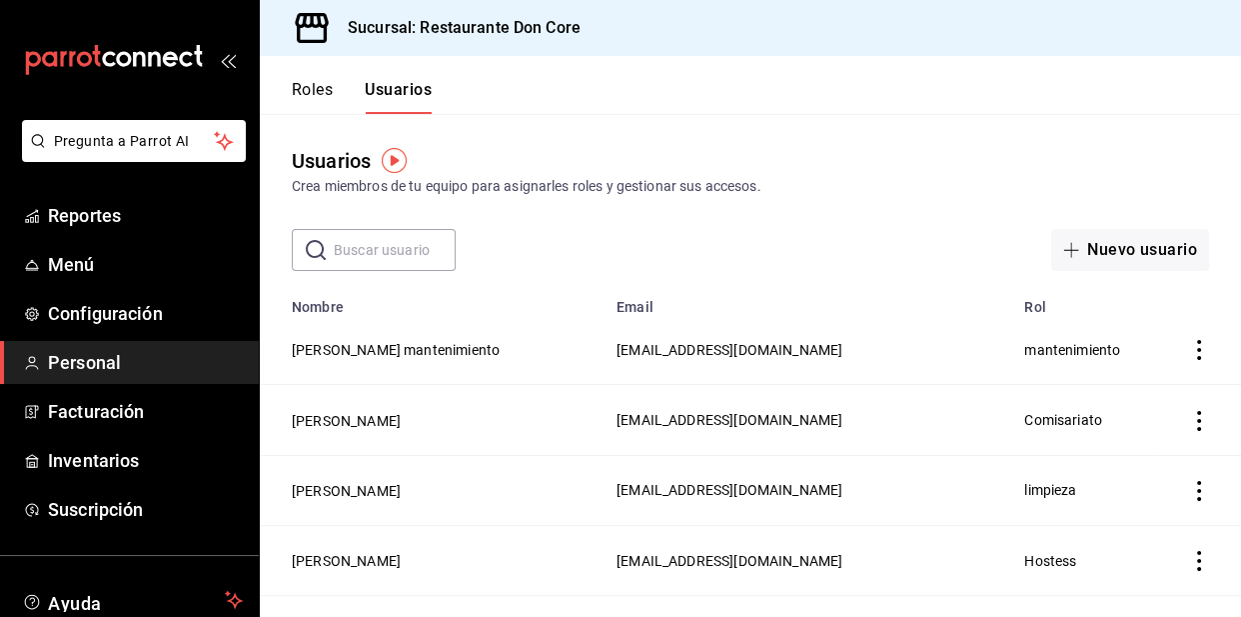
click at [889, 177] on div "Crea miembros de tu equipo para asignarles roles y gestionar sus accesos." at bounding box center [751, 186] width 918 height 21
click at [892, 150] on div "Usuarios Crea miembros de tu equipo para asignarles roles y gestionar sus acces…" at bounding box center [750, 171] width 981 height 51
click at [1174, 241] on button "Nuevo usuario" at bounding box center [1130, 250] width 158 height 42
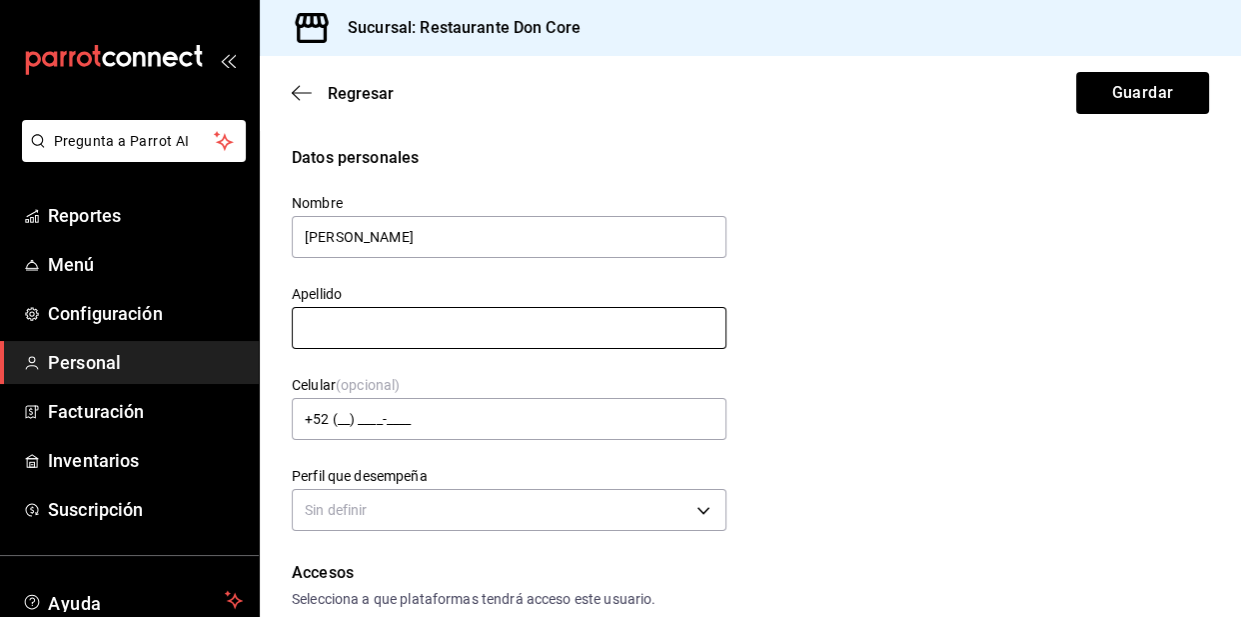
type input "Dario"
click at [650, 321] on input "text" at bounding box center [509, 328] width 435 height 42
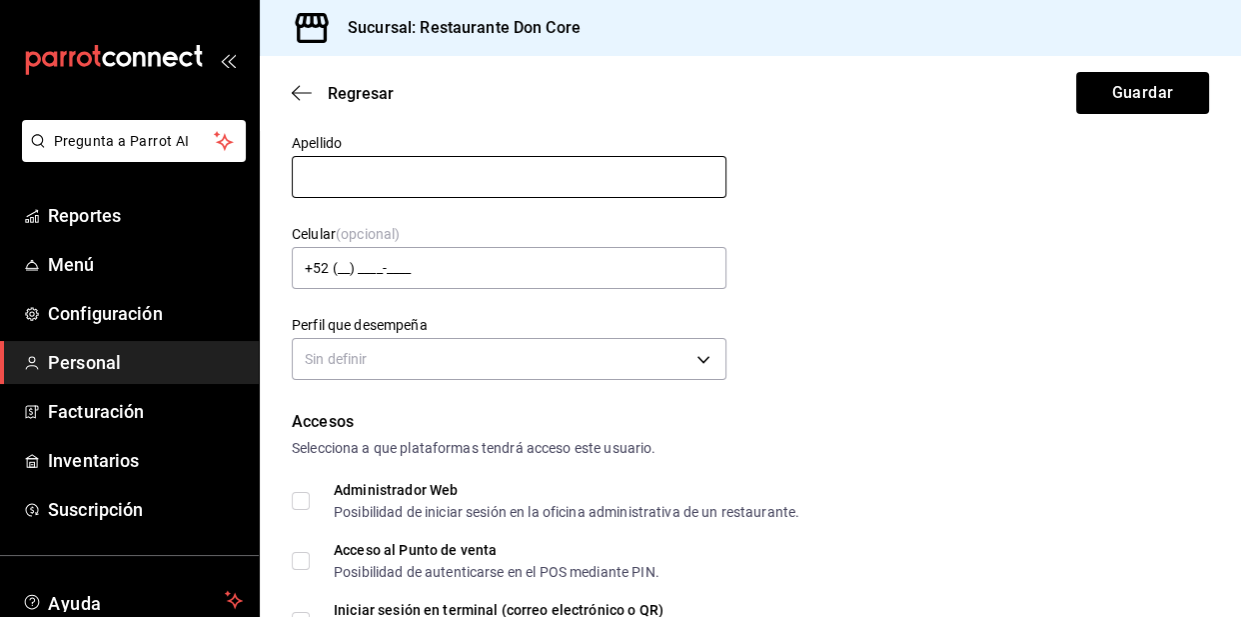
scroll to position [150, 0]
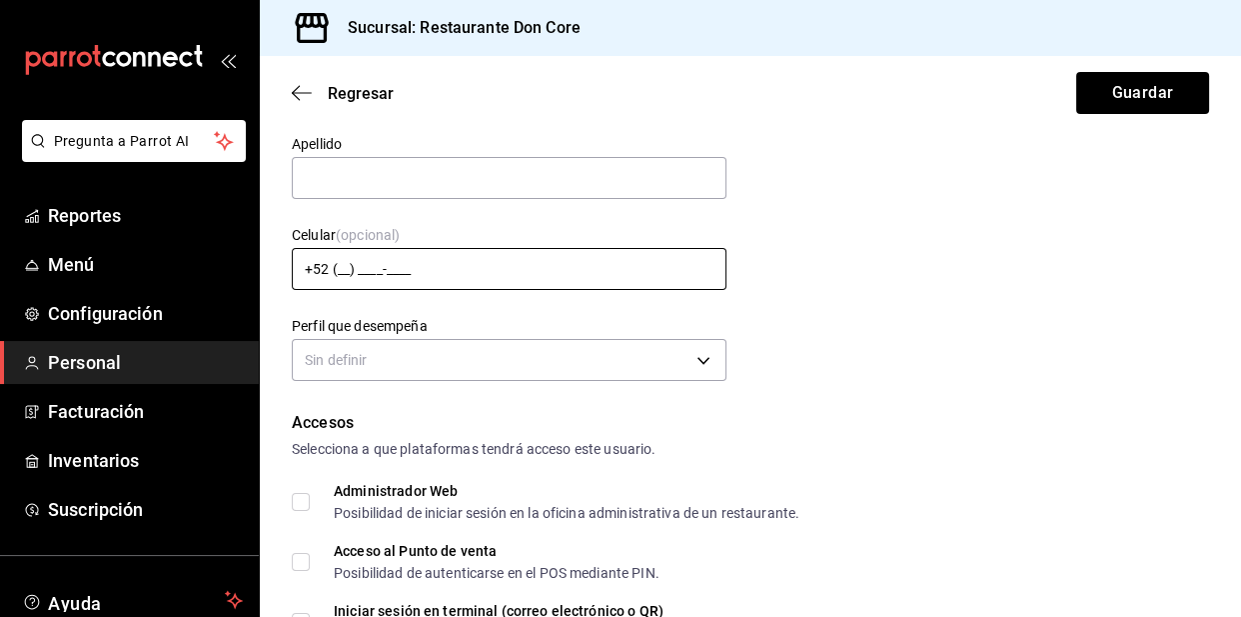
click at [348, 265] on input "+52 (__) ____-____" at bounding box center [509, 269] width 435 height 42
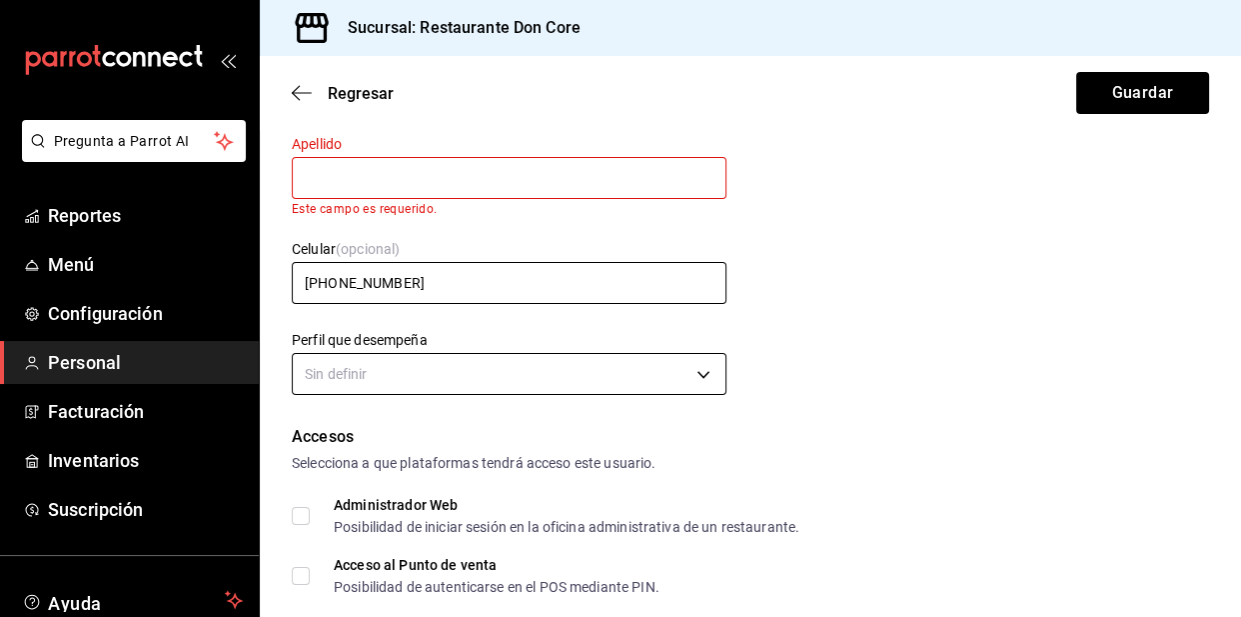
type input "+52 (99) 3718-4193"
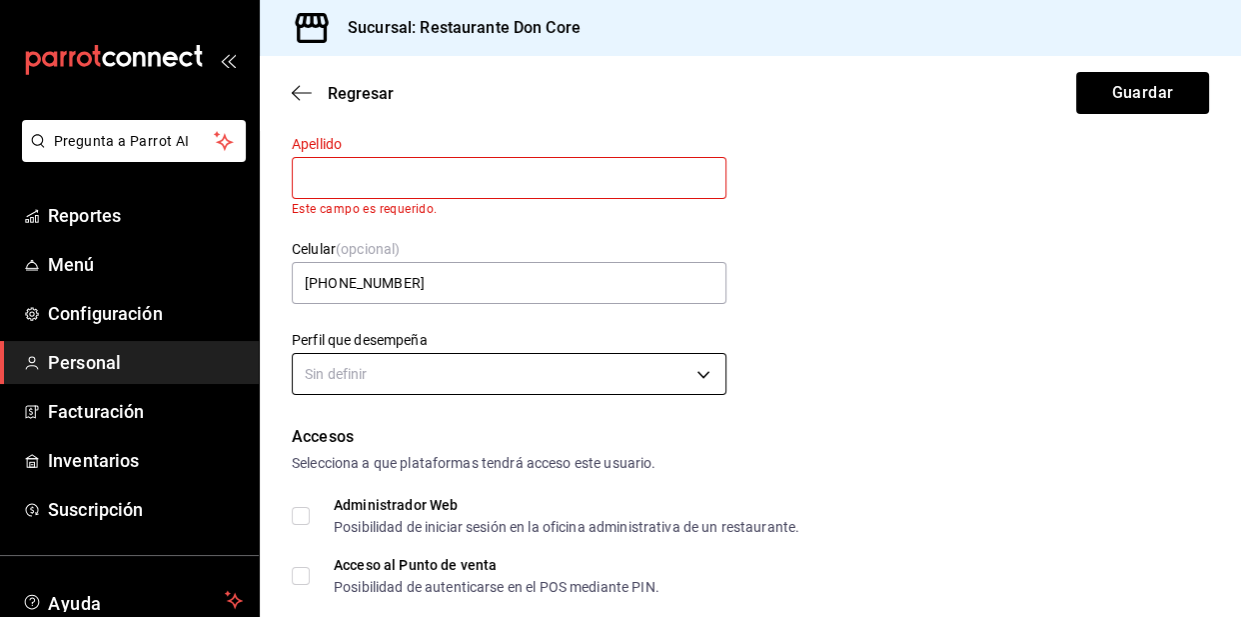
click at [390, 359] on body "Pregunta a Parrot AI Reportes Menú Configuración Personal Facturación Inventari…" at bounding box center [620, 308] width 1241 height 617
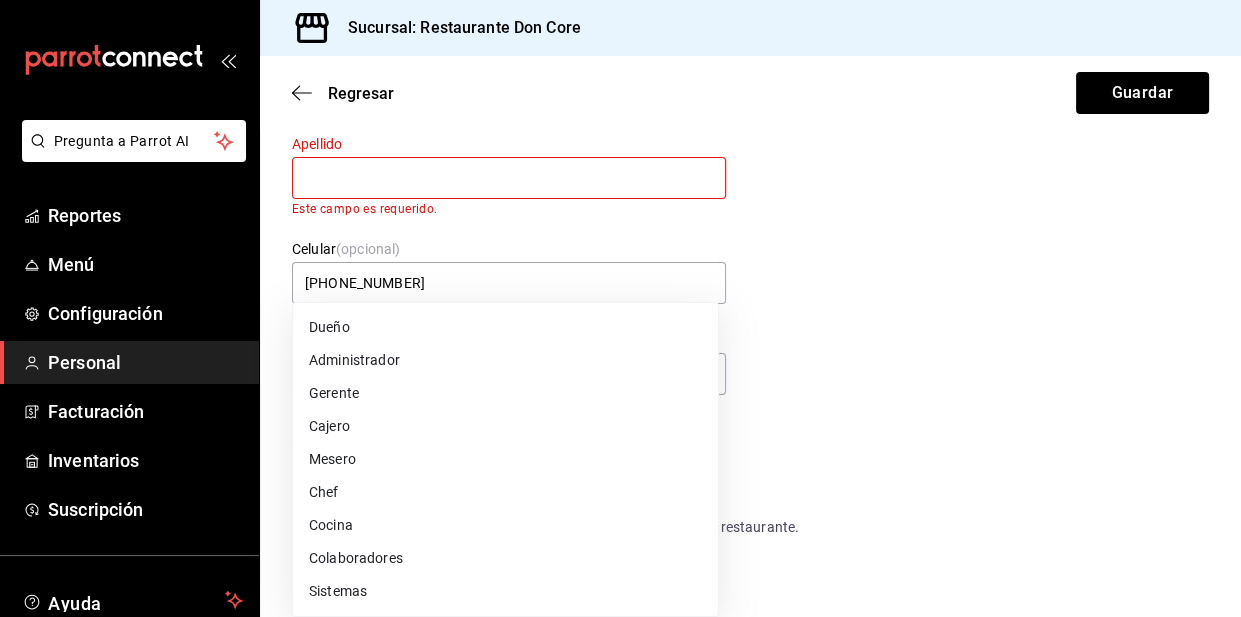
click at [428, 470] on li "Mesero" at bounding box center [506, 459] width 426 height 33
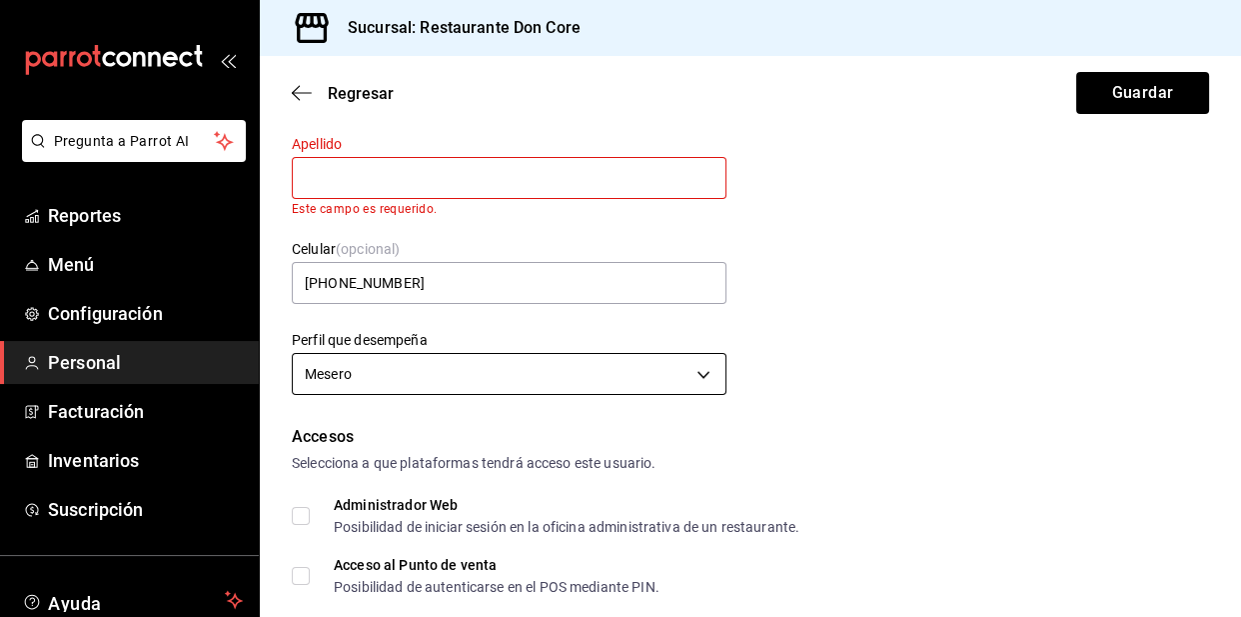
click at [693, 378] on body "Pregunta a Parrot AI Reportes Menú Configuración Personal Facturación Inventari…" at bounding box center [620, 308] width 1241 height 617
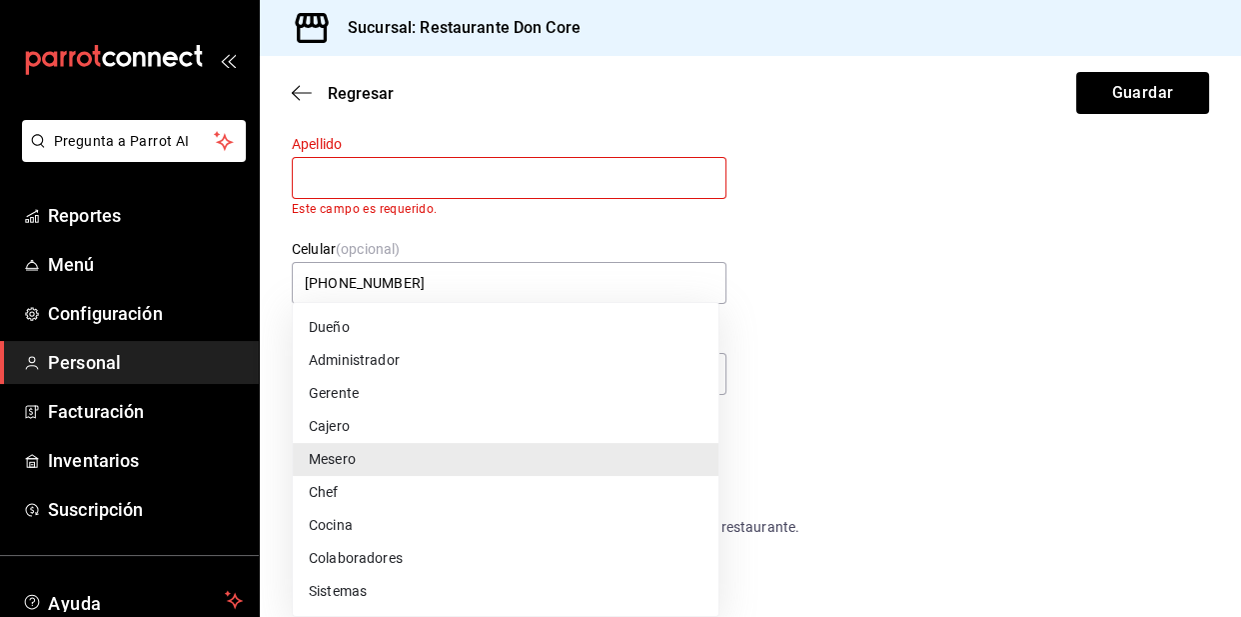
click at [389, 559] on li "Colaboradores" at bounding box center [506, 558] width 426 height 33
type input "STAFF"
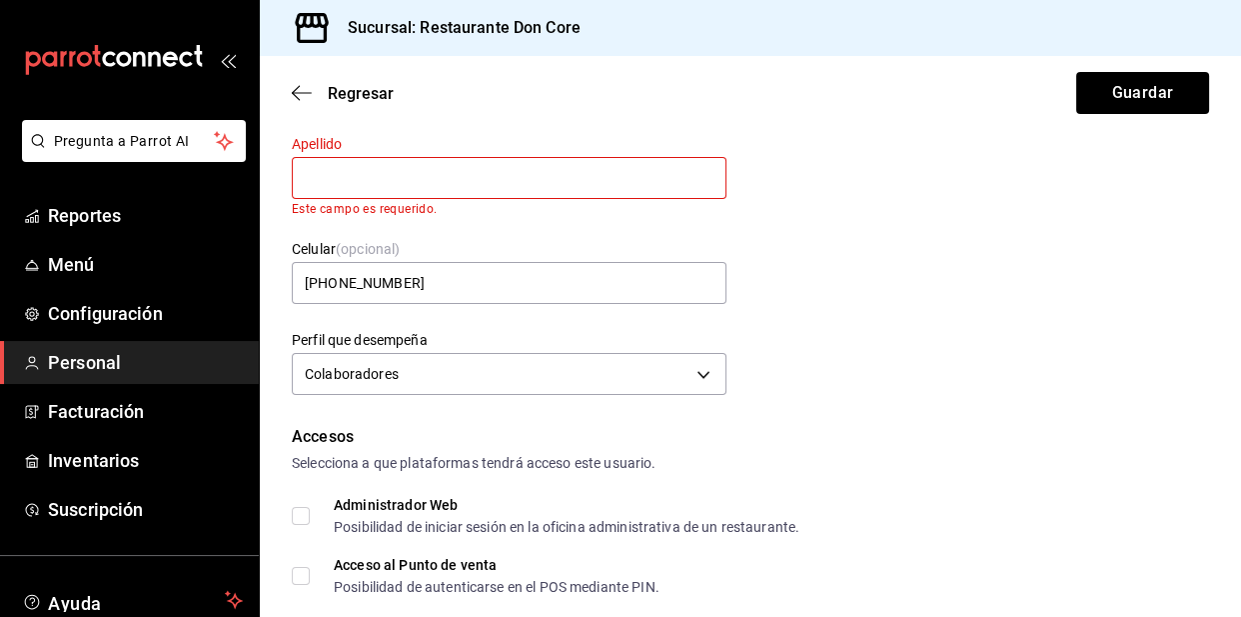
click at [449, 435] on div "Accesos" at bounding box center [751, 437] width 918 height 24
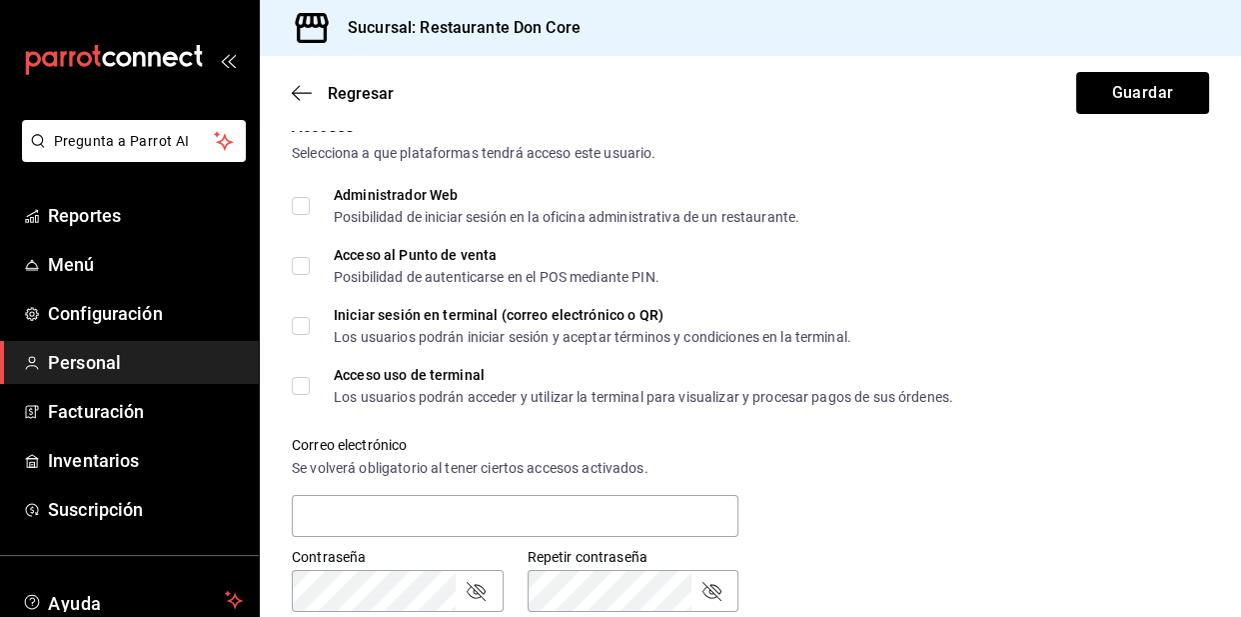
scroll to position [461, 0]
click at [296, 262] on input "Acceso al Punto de venta Posibilidad de autenticarse en el POS mediante PIN." at bounding box center [301, 265] width 18 height 18
checkbox input "true"
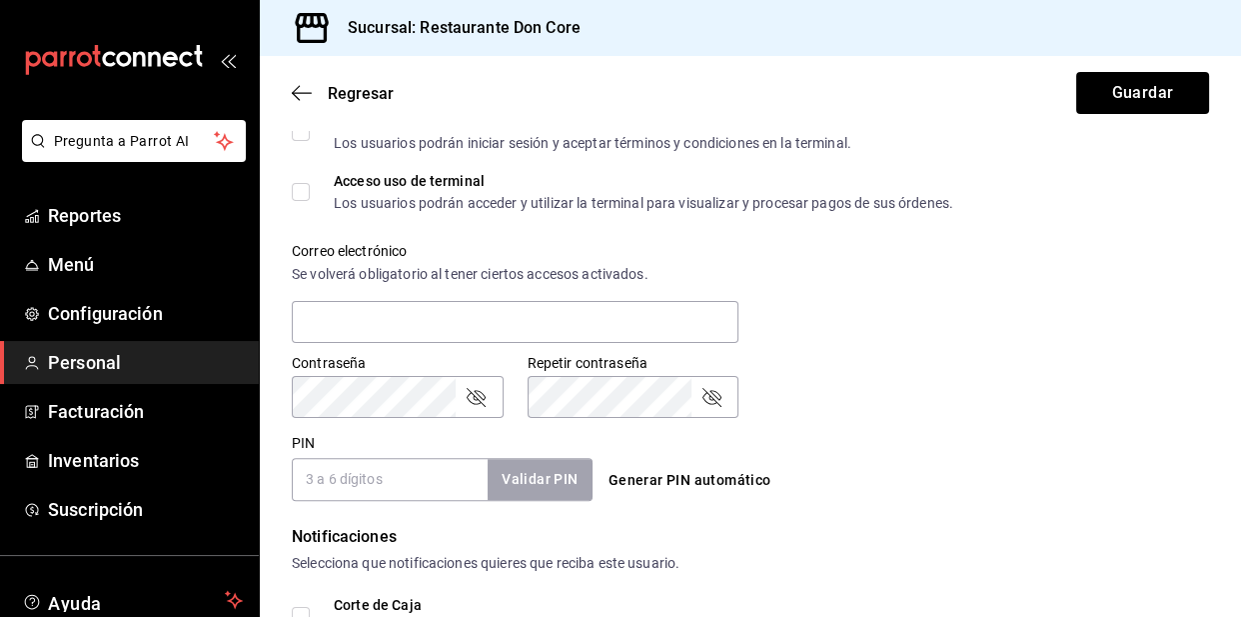
scroll to position [656, 0]
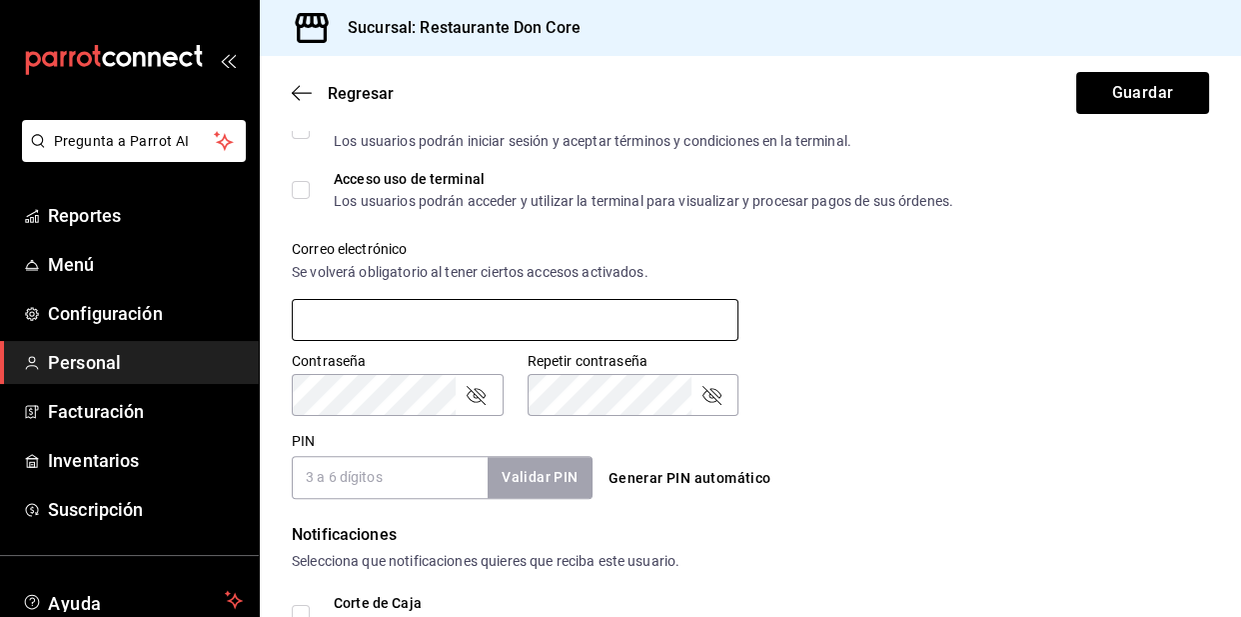
click at [453, 315] on input "text" at bounding box center [515, 320] width 447 height 42
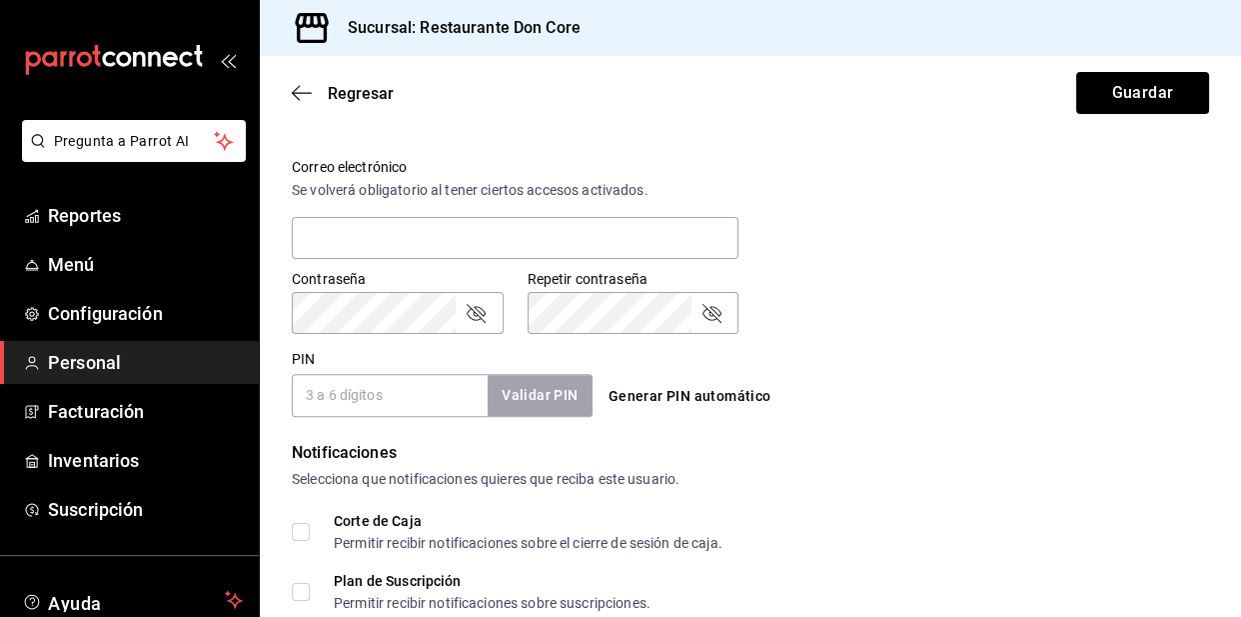
click at [402, 391] on input "PIN" at bounding box center [390, 395] width 196 height 42
type input "757371"
click at [542, 410] on button "Validar PIN" at bounding box center [539, 395] width 106 height 43
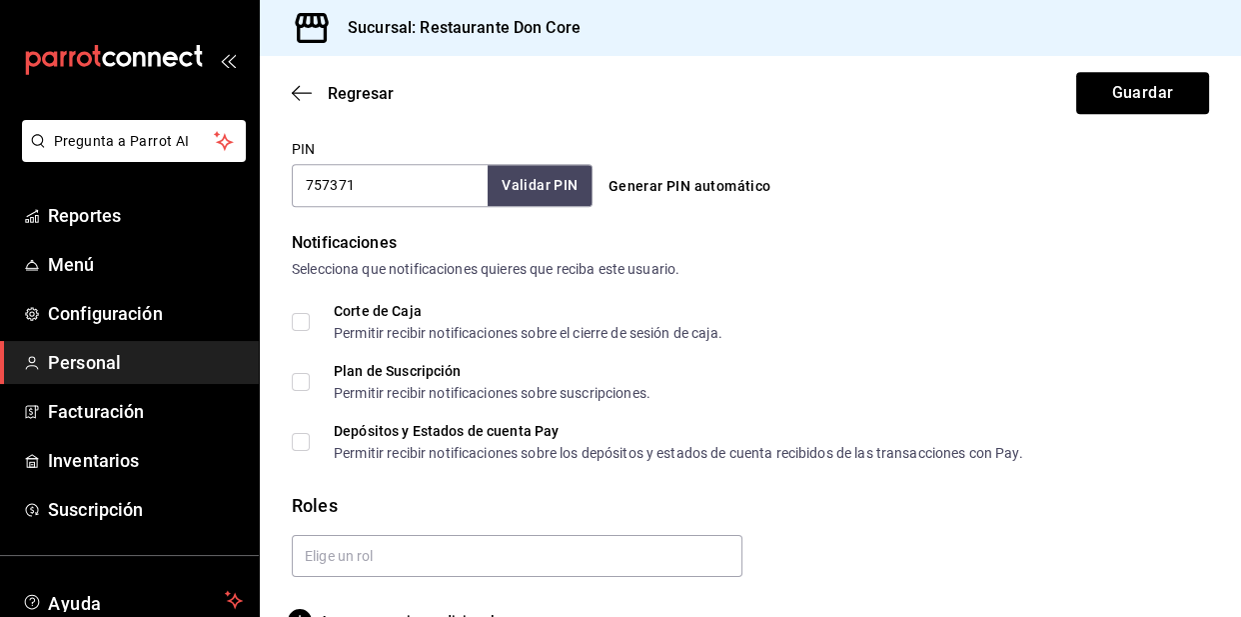
scroll to position [993, 0]
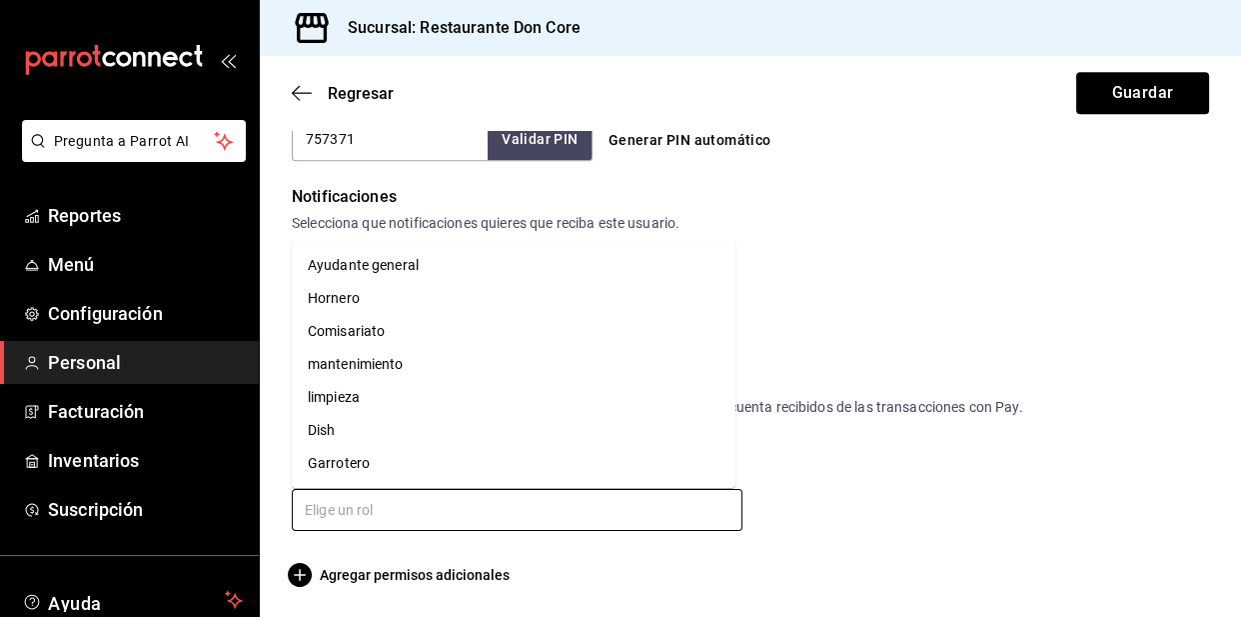
click at [409, 498] on input "text" at bounding box center [517, 510] width 451 height 42
click at [355, 270] on li "Ayudante general" at bounding box center [514, 265] width 444 height 33
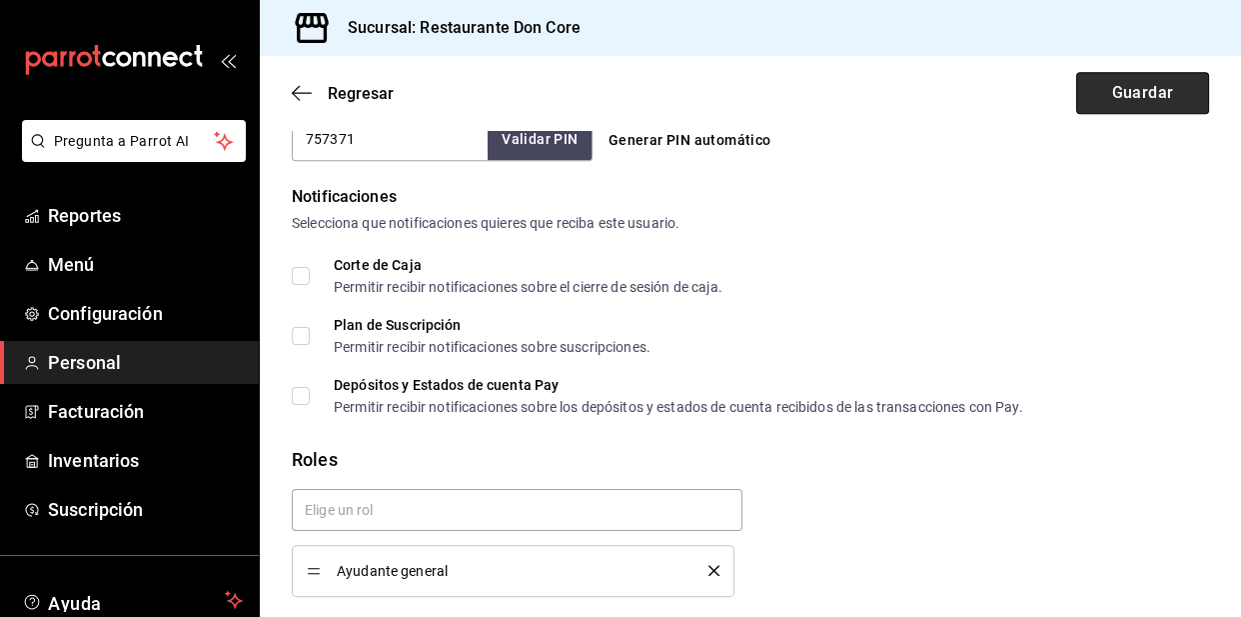
click at [1135, 90] on button "Guardar" at bounding box center [1142, 93] width 133 height 42
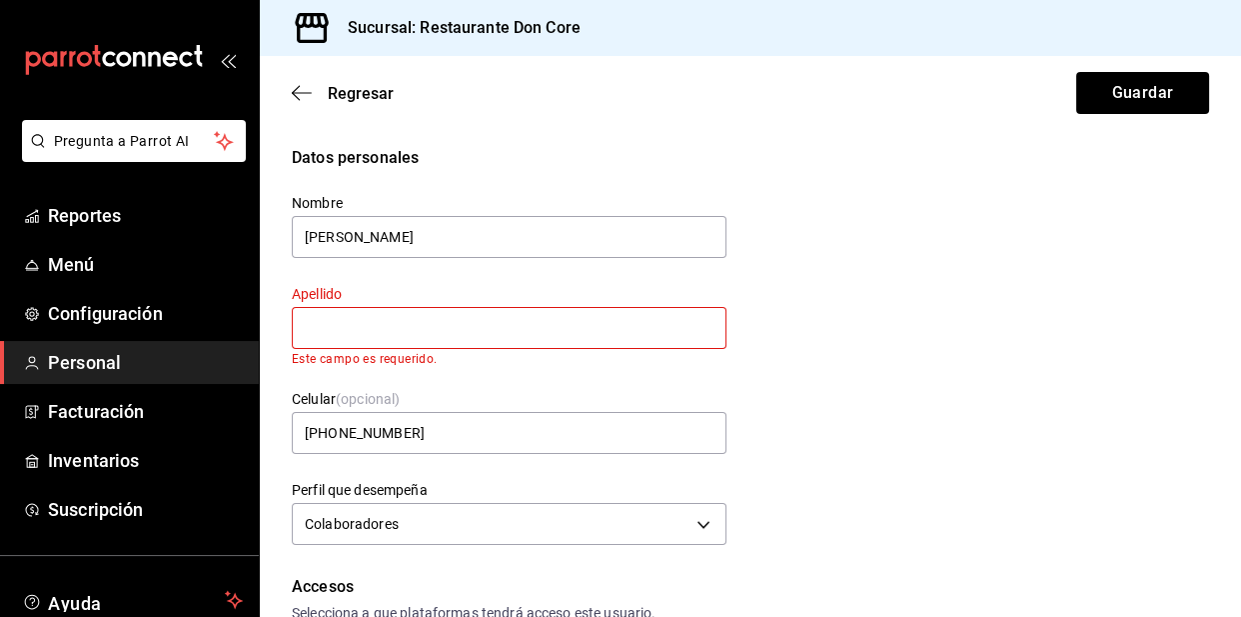
click at [404, 316] on input "text" at bounding box center [509, 328] width 435 height 42
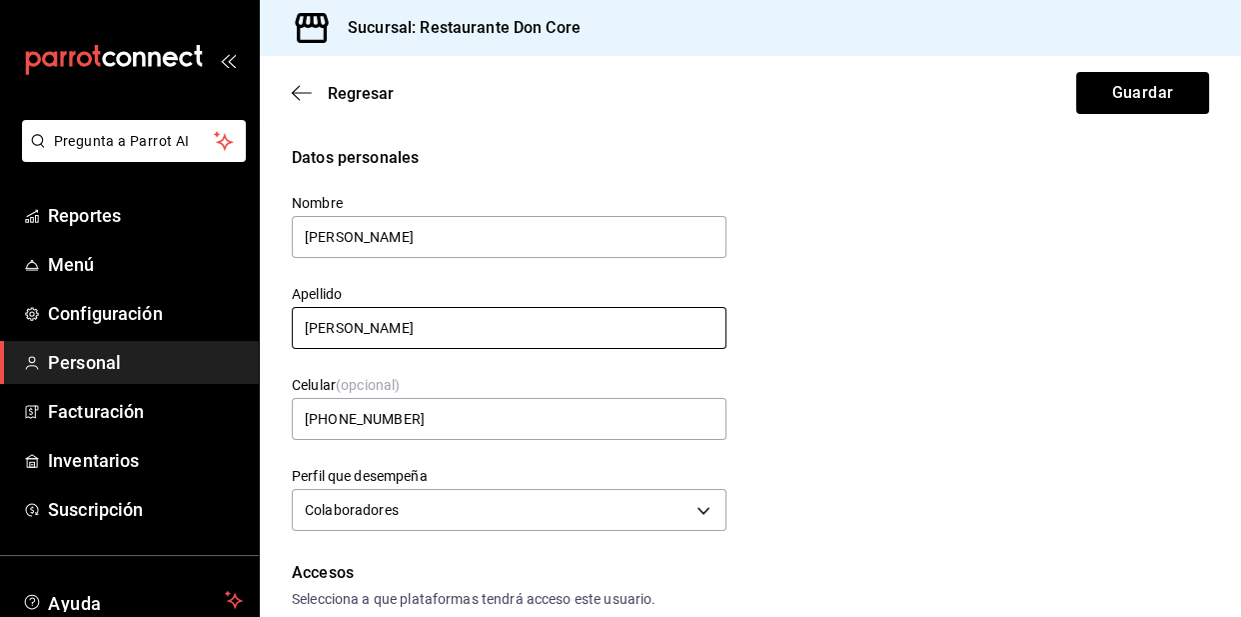
click at [308, 322] on input "castro" at bounding box center [509, 328] width 435 height 42
click at [310, 330] on input "castro" at bounding box center [509, 328] width 435 height 42
type input "Castro"
click at [475, 360] on div "Celular (opcional) +52 (99) 3718-4193" at bounding box center [497, 397] width 459 height 91
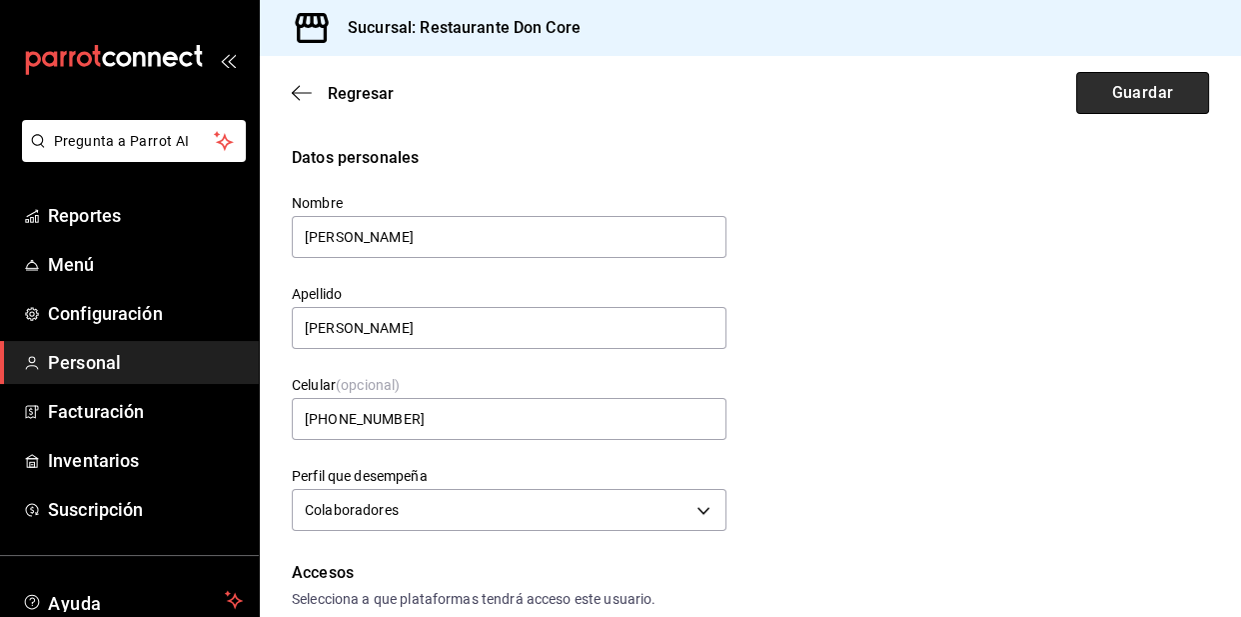
click at [1164, 87] on button "Guardar" at bounding box center [1142, 93] width 133 height 42
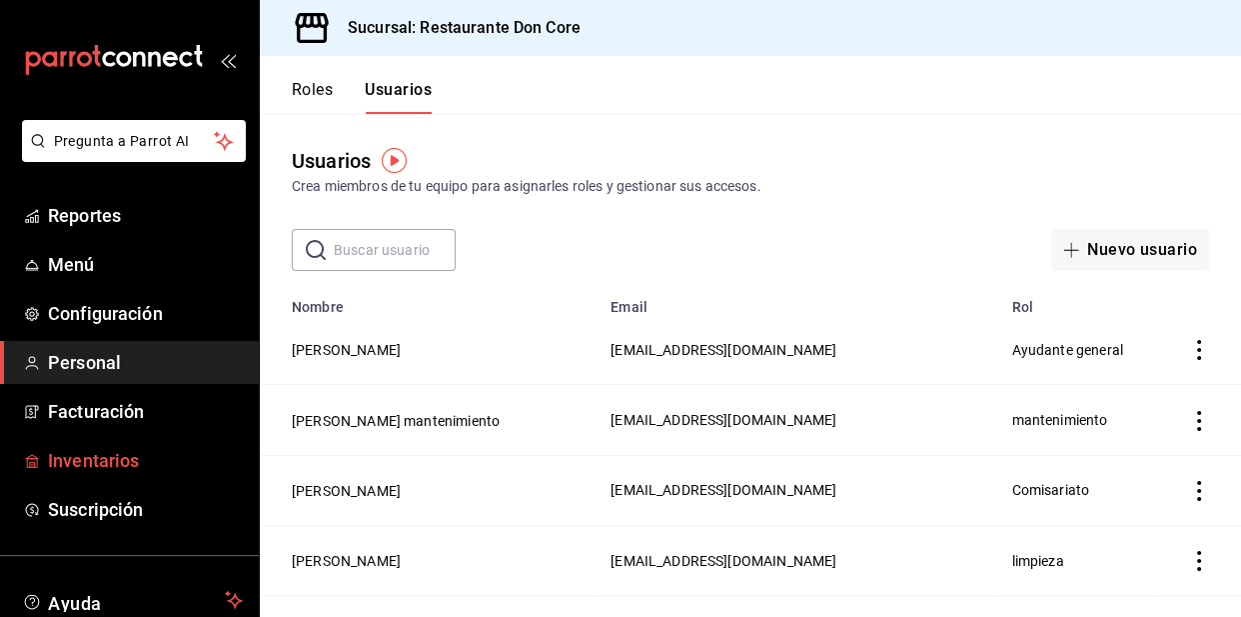
click at [109, 460] on span "Inventarios" at bounding box center [145, 460] width 195 height 27
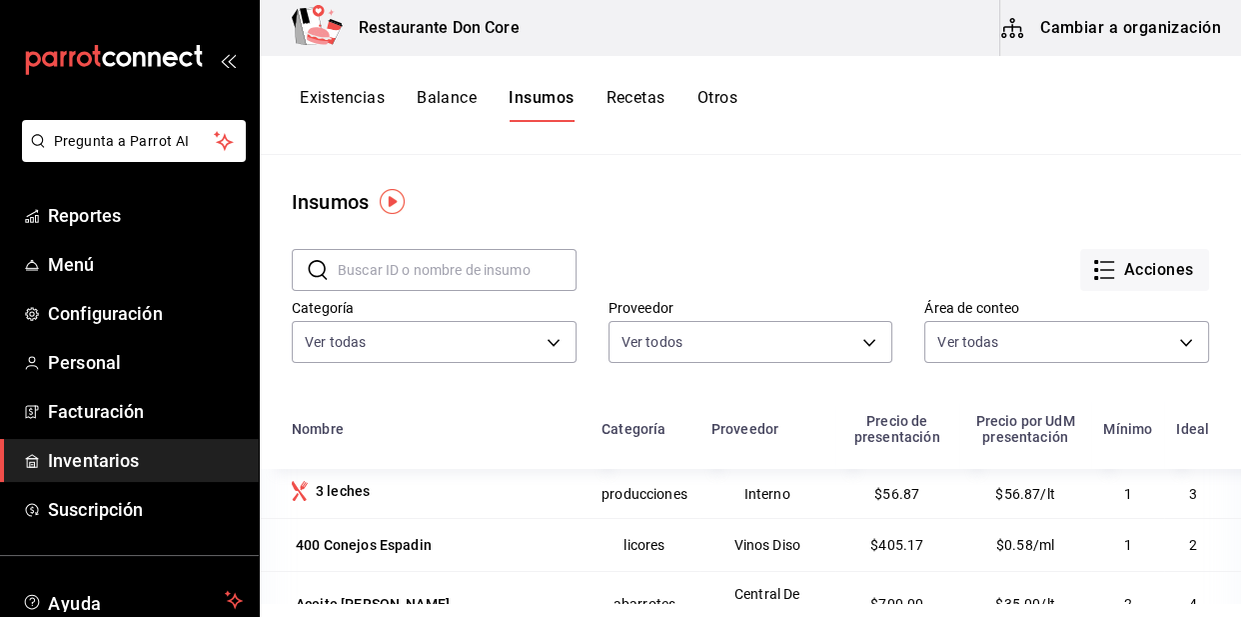
click at [629, 228] on div "Acciones" at bounding box center [893, 254] width 633 height 74
click at [634, 103] on button "Recetas" at bounding box center [635, 105] width 59 height 34
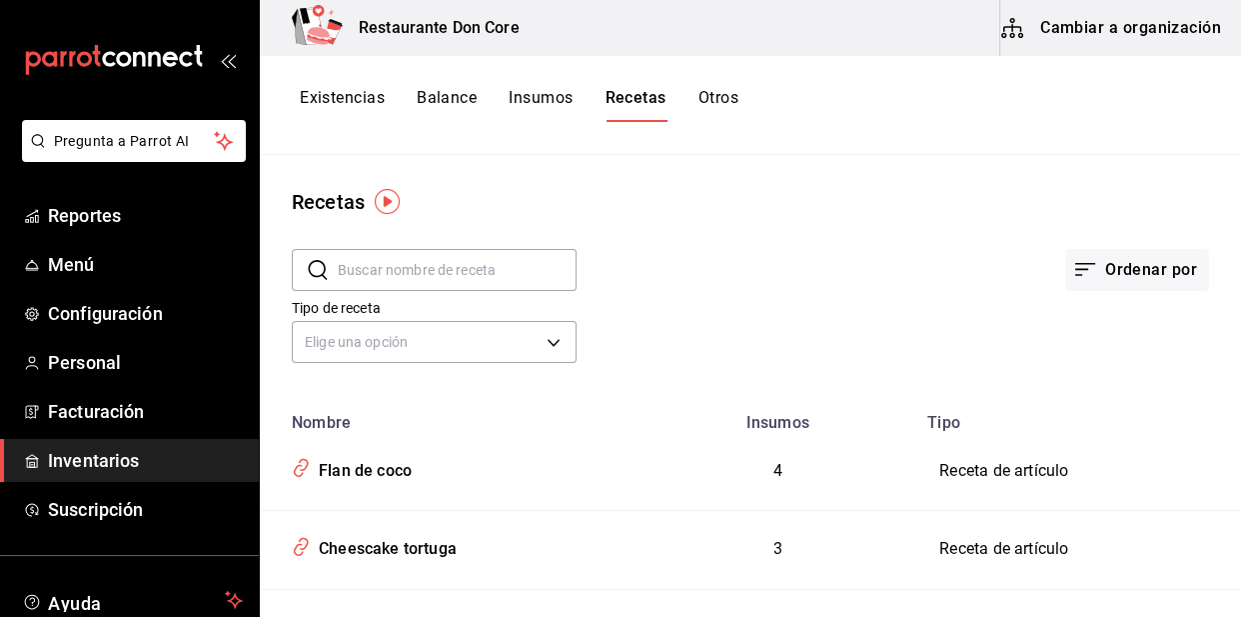
click at [1169, 21] on button "Cambiar a organización" at bounding box center [1112, 28] width 225 height 56
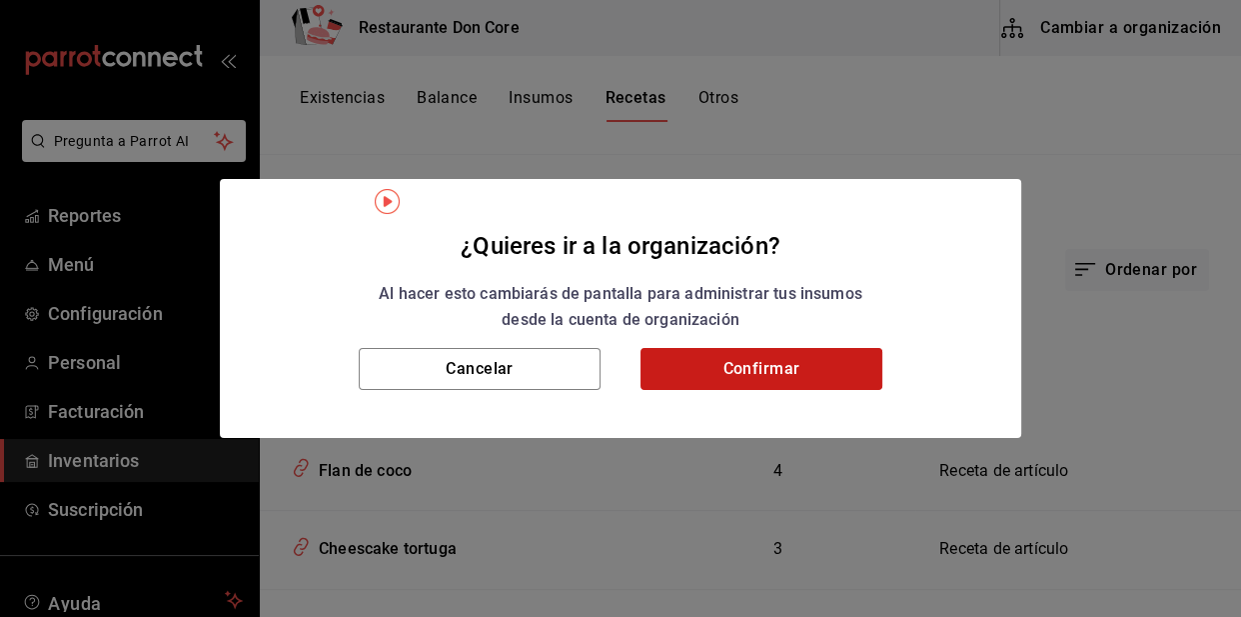
click at [809, 372] on button "Confirmar" at bounding box center [762, 369] width 242 height 42
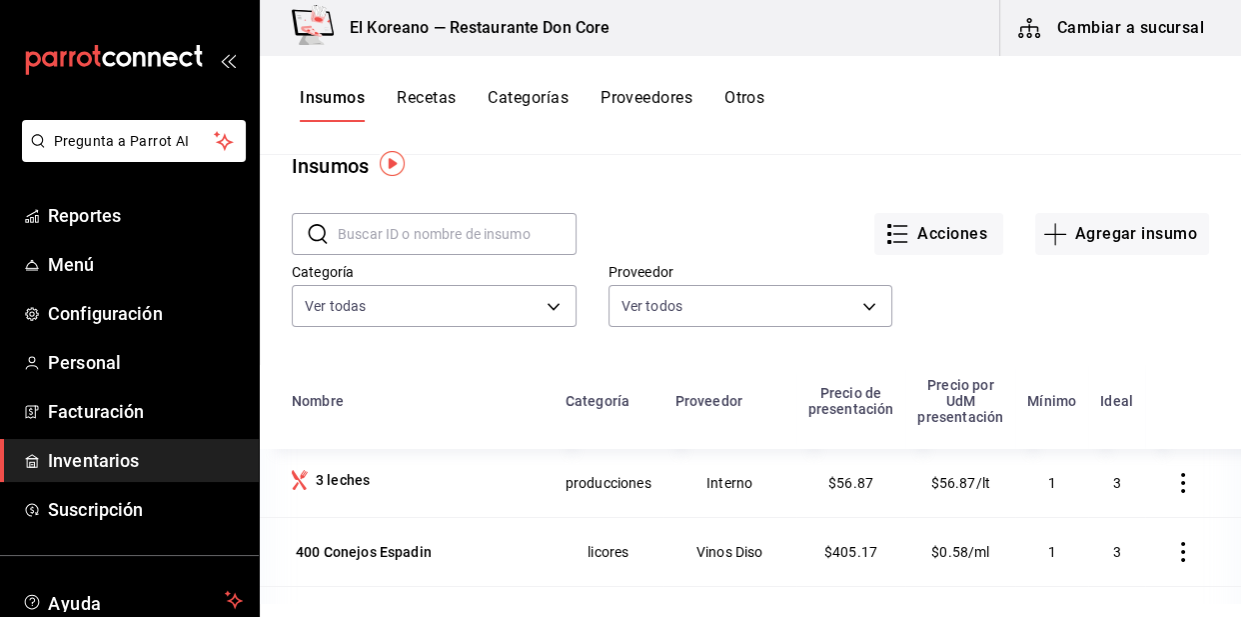
scroll to position [38, 0]
click at [439, 229] on input "text" at bounding box center [457, 232] width 239 height 40
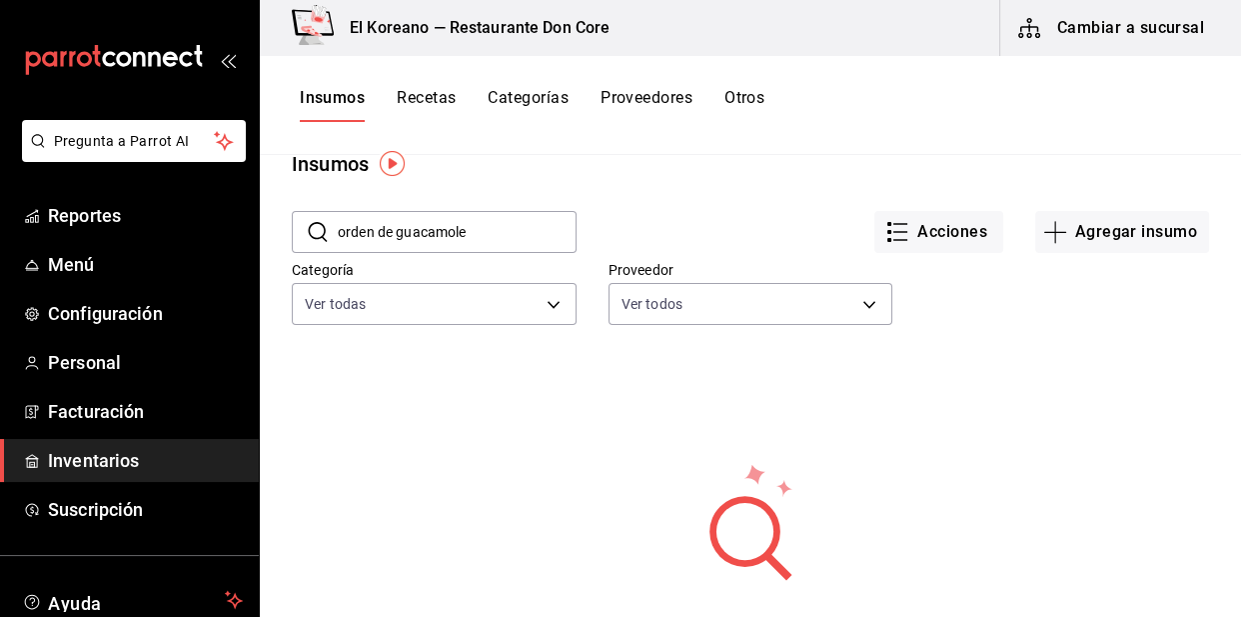
type input "orden de guacamole"
click at [1149, 225] on button "Agregar insumo" at bounding box center [1122, 232] width 174 height 42
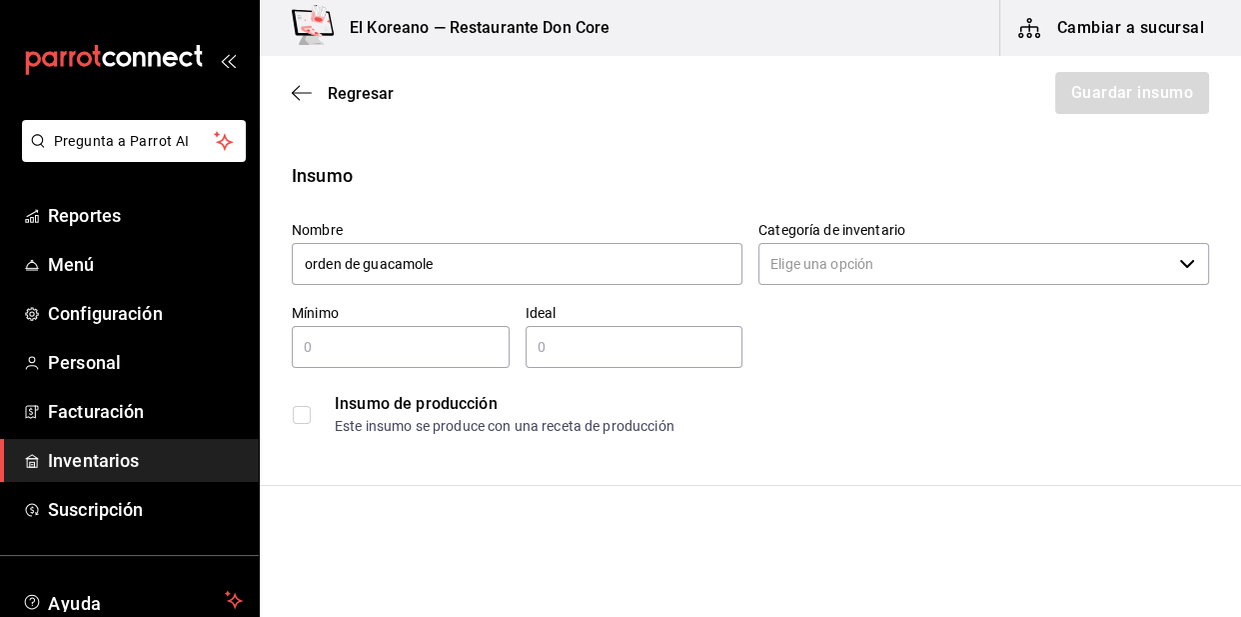
type input "orden de guacamole"
click at [380, 336] on input "text" at bounding box center [401, 347] width 218 height 24
type input "1"
click at [543, 343] on input "text" at bounding box center [635, 347] width 218 height 24
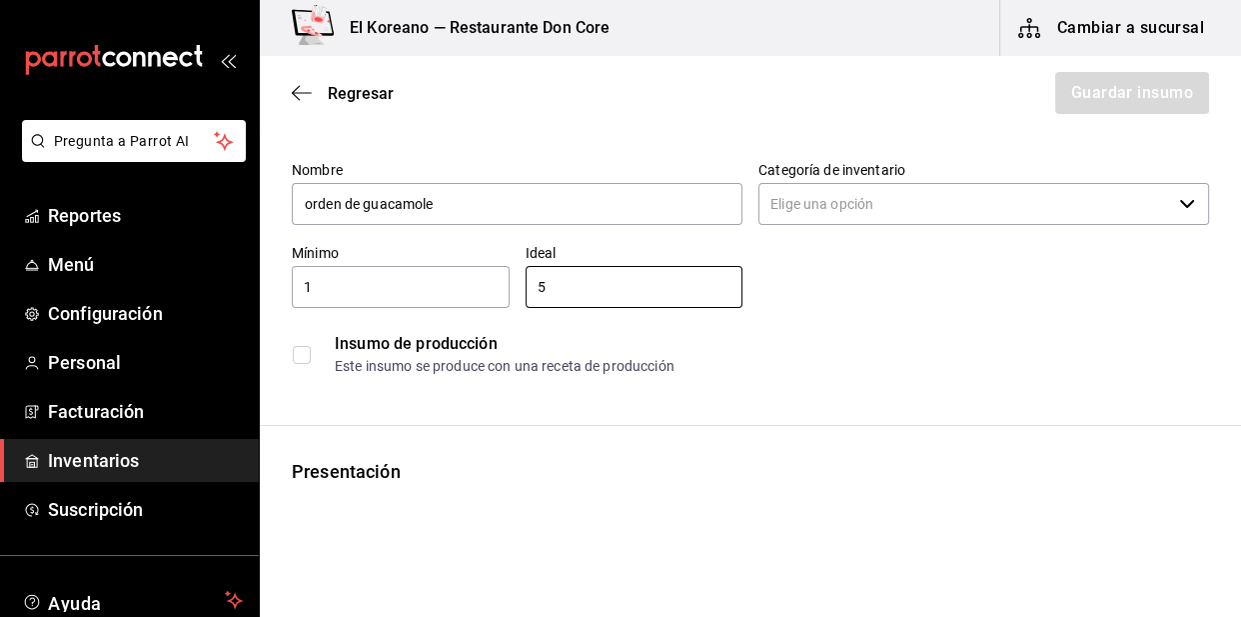
type input "5"
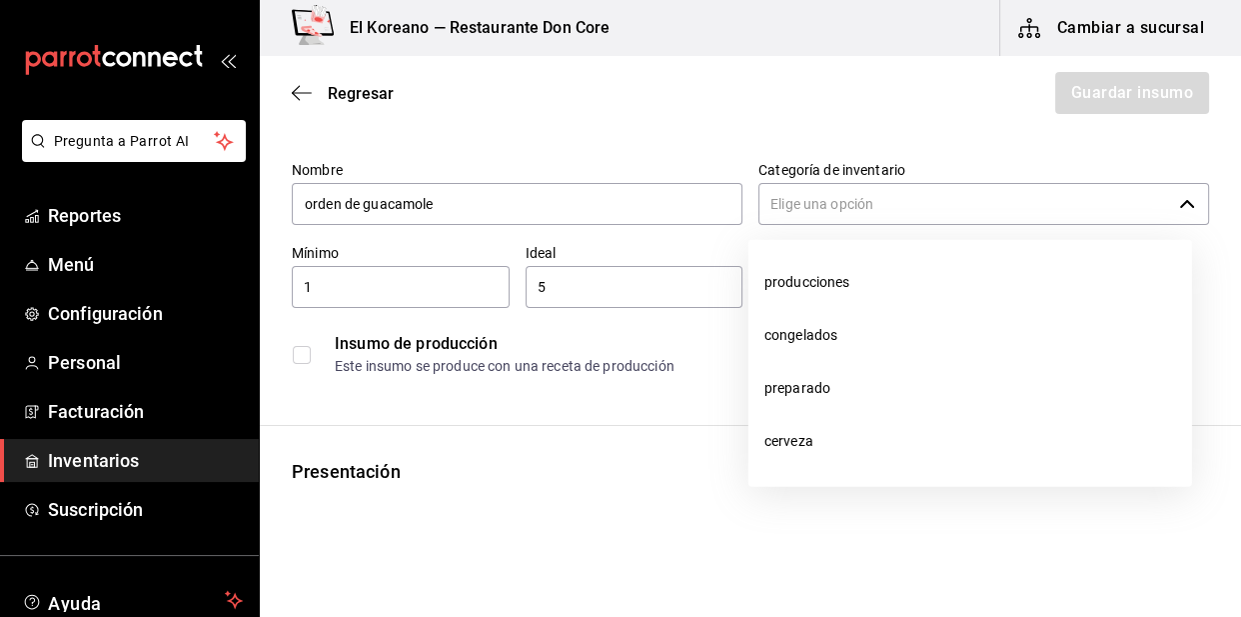
click at [969, 197] on input "Categoría de inventario" at bounding box center [965, 204] width 413 height 42
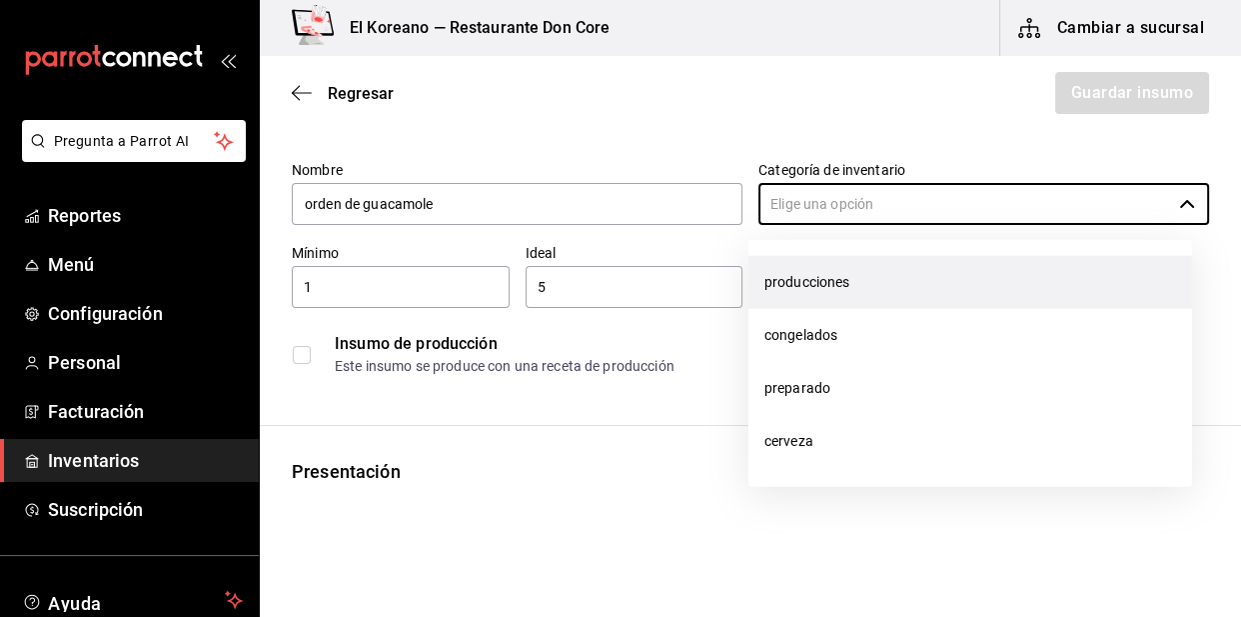
click at [812, 278] on li "producciones" at bounding box center [971, 282] width 444 height 53
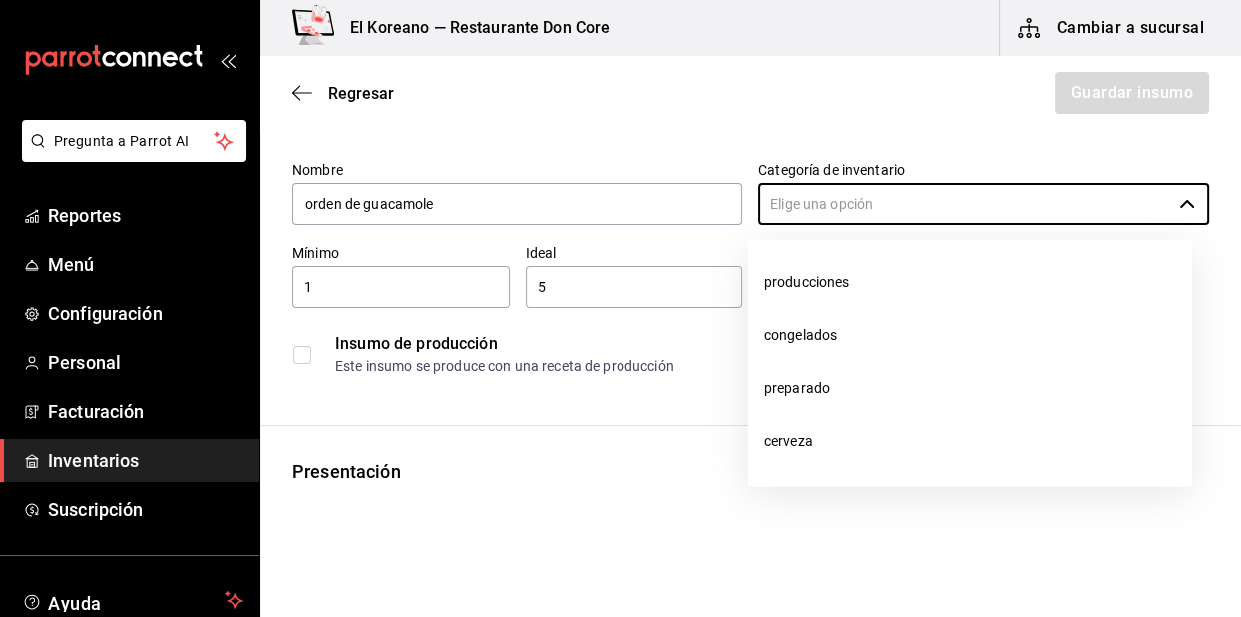
type input "producciones"
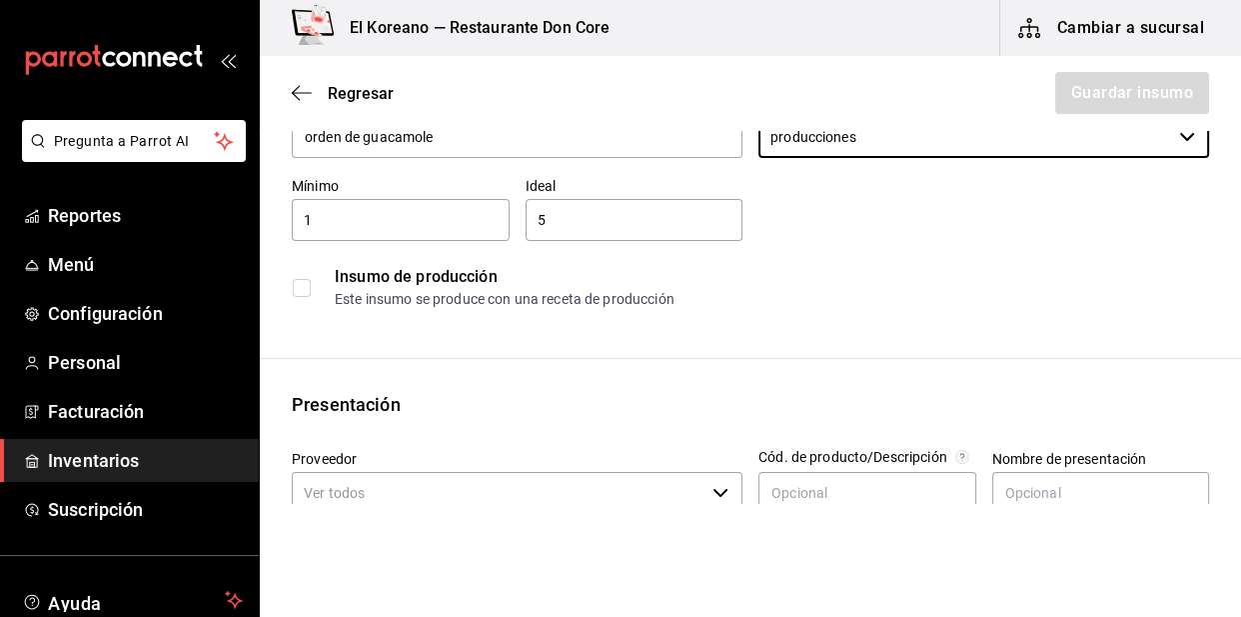
scroll to position [125, 0]
click at [301, 289] on input "checkbox" at bounding box center [302, 290] width 18 height 18
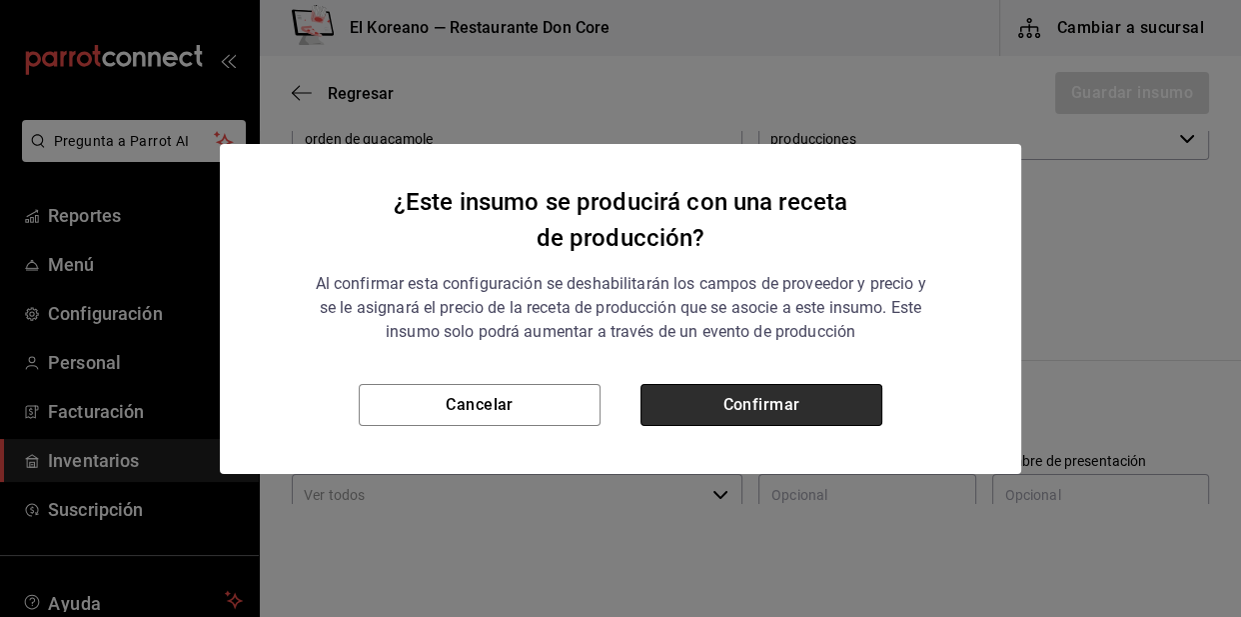
click at [687, 414] on button "Confirmar" at bounding box center [762, 405] width 242 height 42
checkbox input "true"
type input "$0.00"
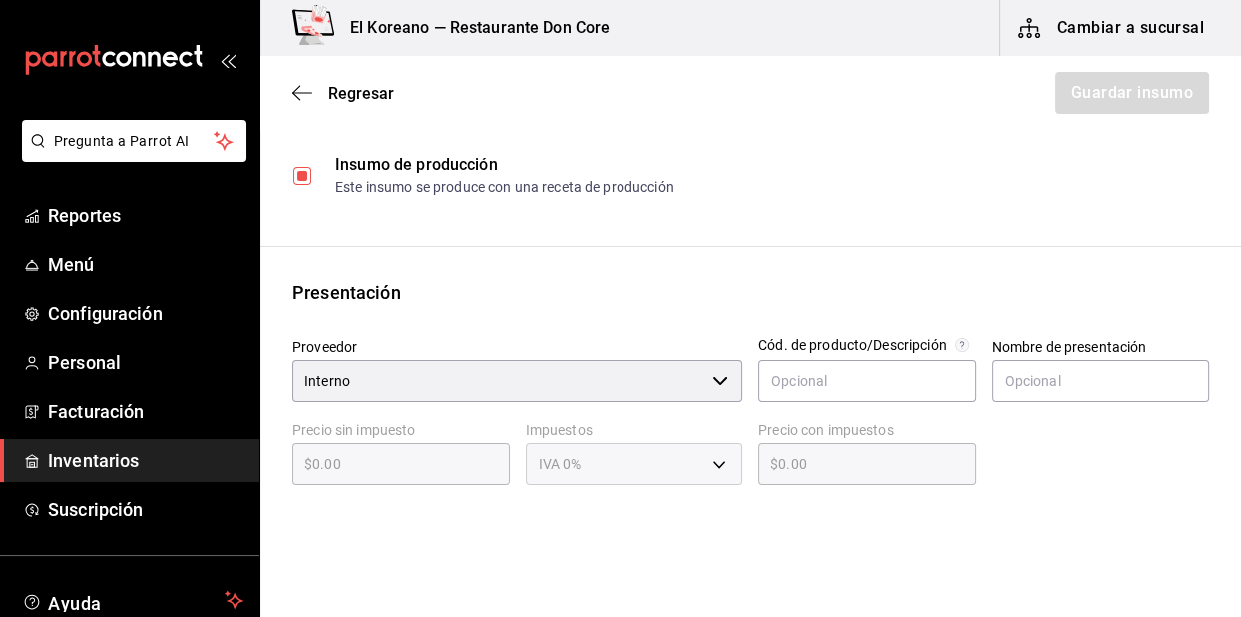
scroll to position [274, 0]
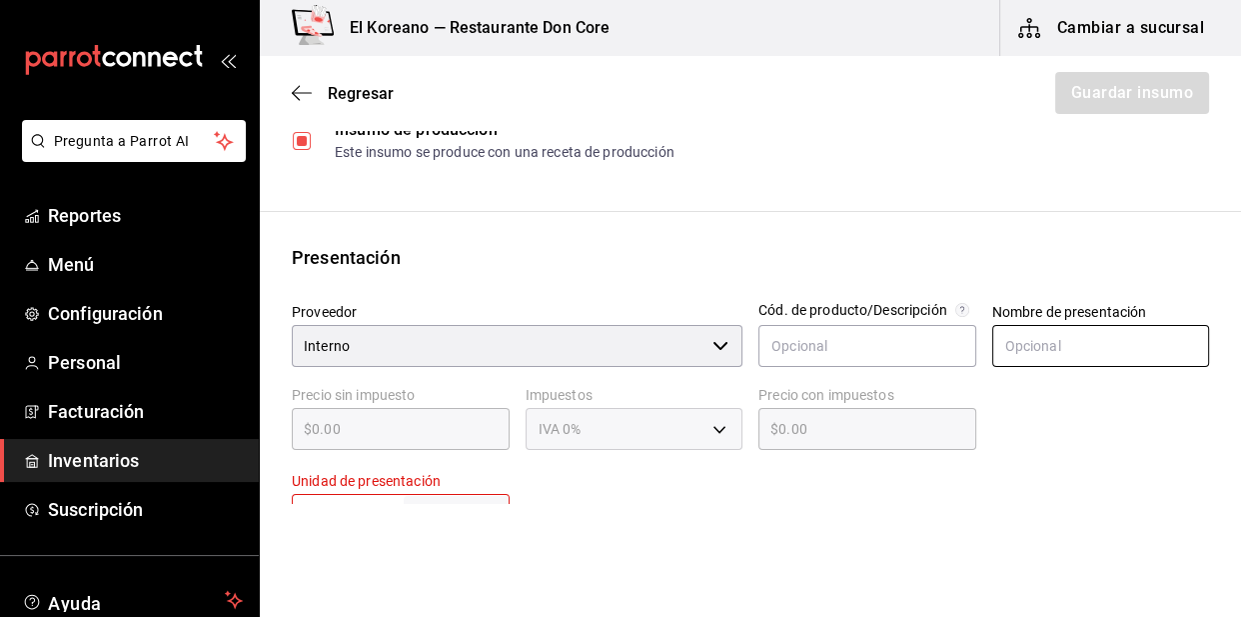
click at [1028, 348] on input "text" at bounding box center [1101, 346] width 218 height 42
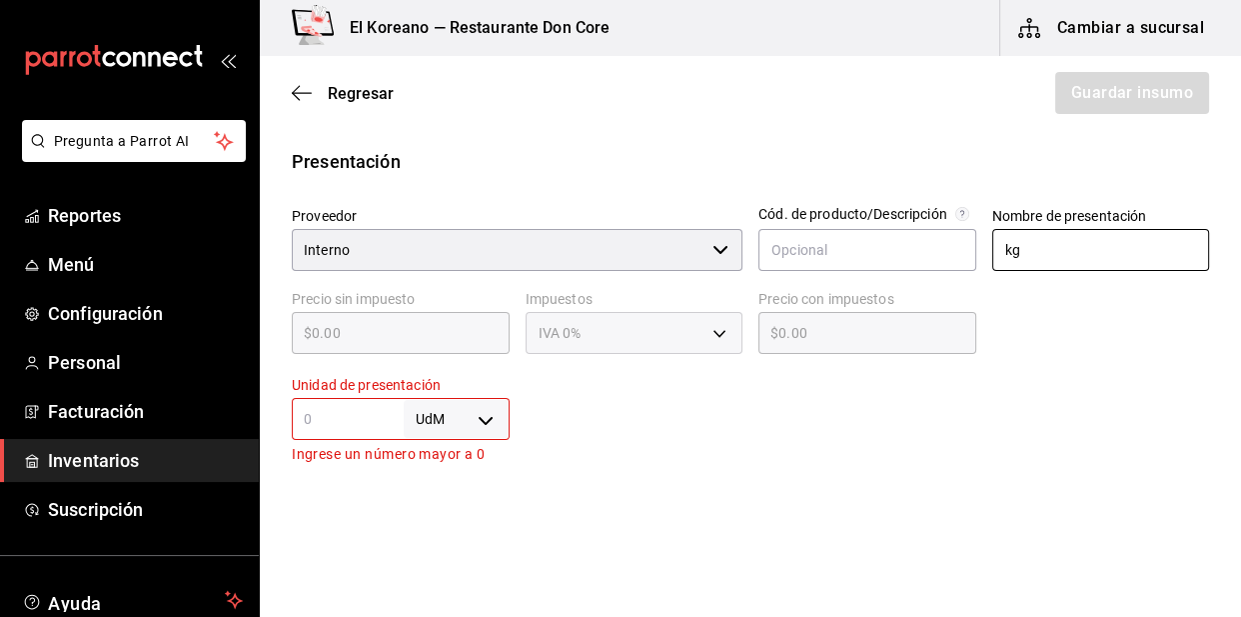
type input "kg"
click at [318, 415] on input "text" at bounding box center [348, 419] width 112 height 24
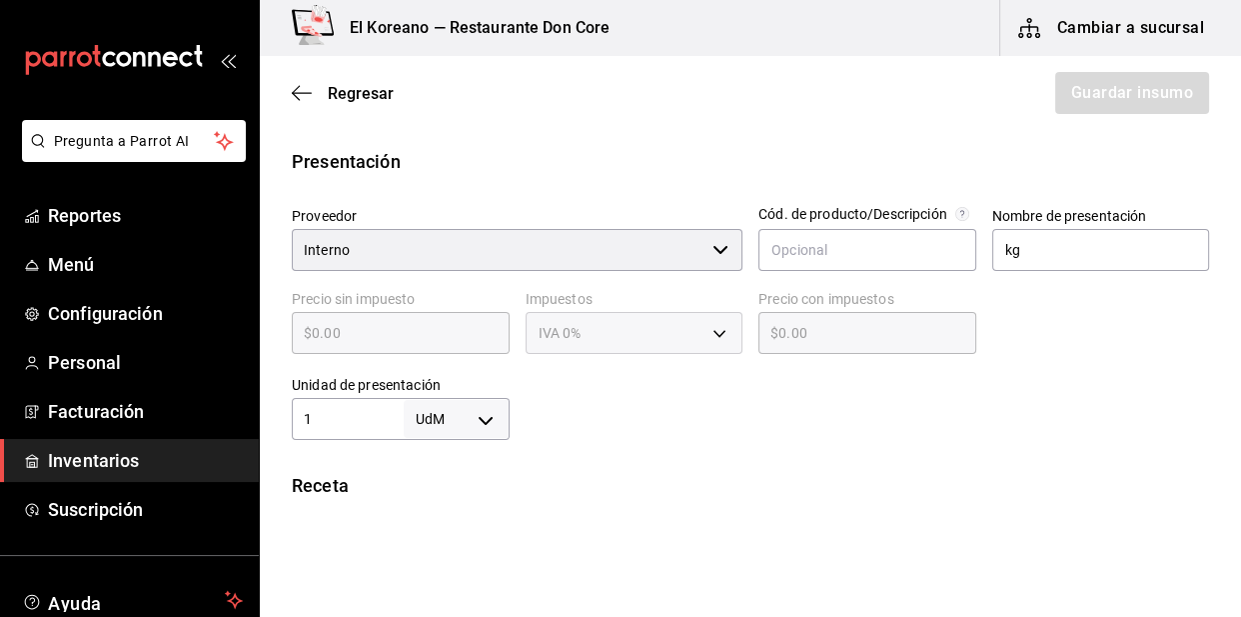
type input "1"
click at [479, 421] on body "Pregunta a Parrot AI Reportes Menú Configuración Personal Facturación Inventari…" at bounding box center [620, 252] width 1241 height 504
click at [430, 433] on li "kg" at bounding box center [453, 426] width 104 height 33
type input "KILOGRAM"
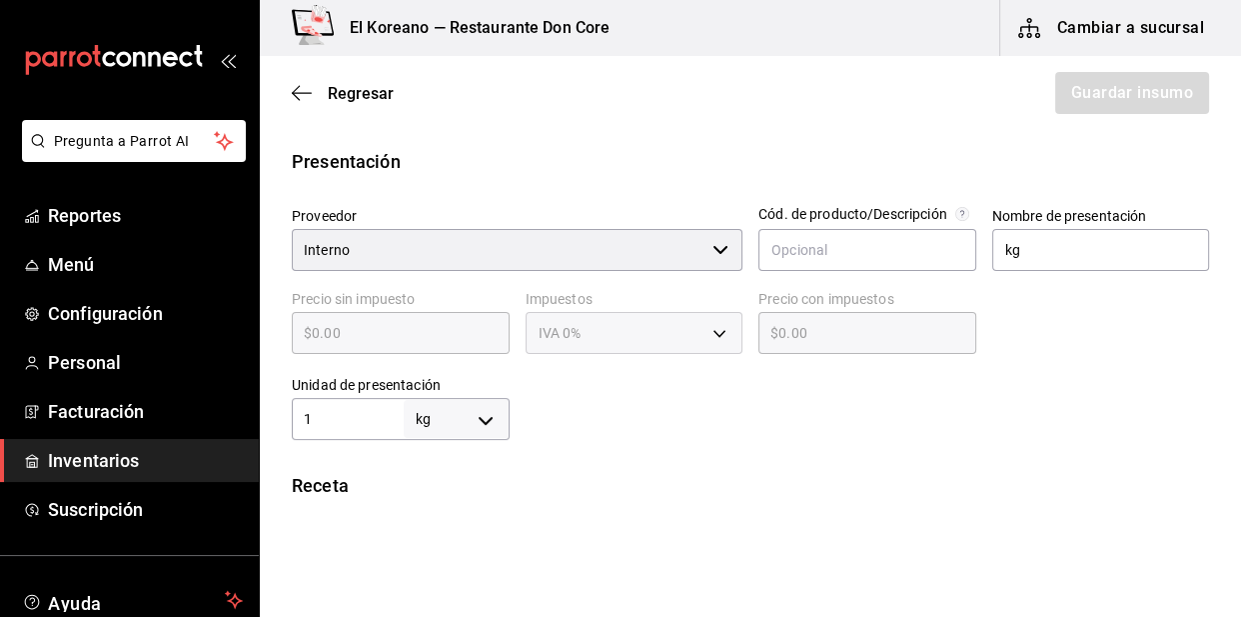
type input "1"
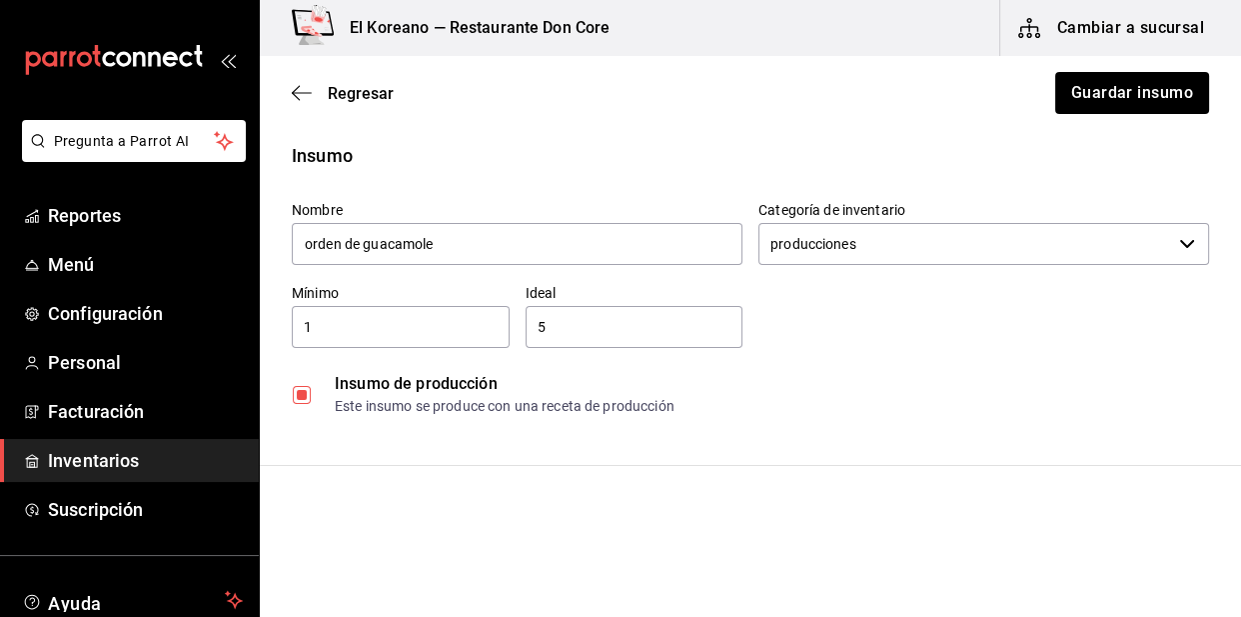
scroll to position [29, 0]
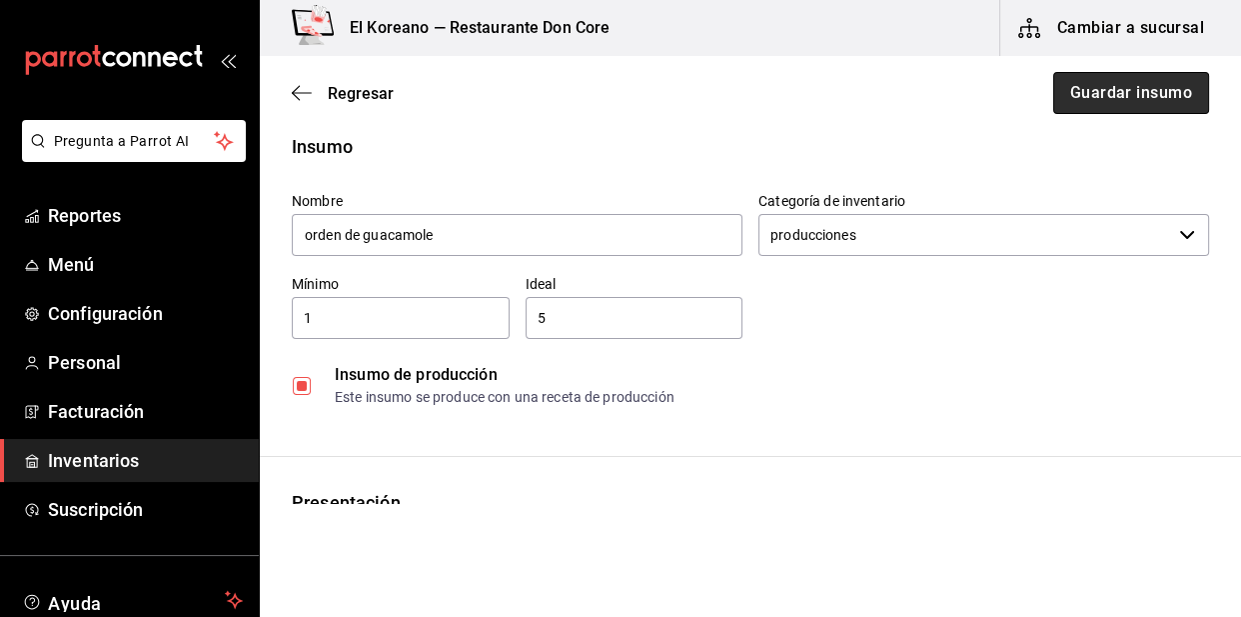
click at [1107, 75] on button "Guardar insumo" at bounding box center [1131, 93] width 156 height 42
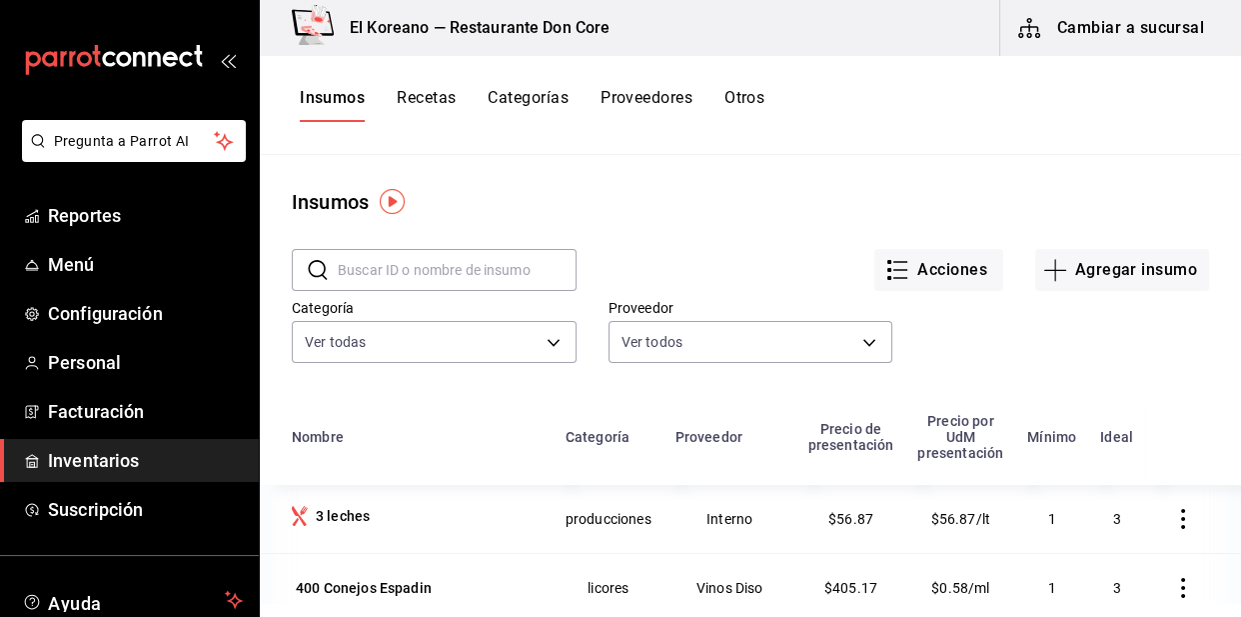
click at [431, 101] on button "Recetas" at bounding box center [426, 105] width 59 height 34
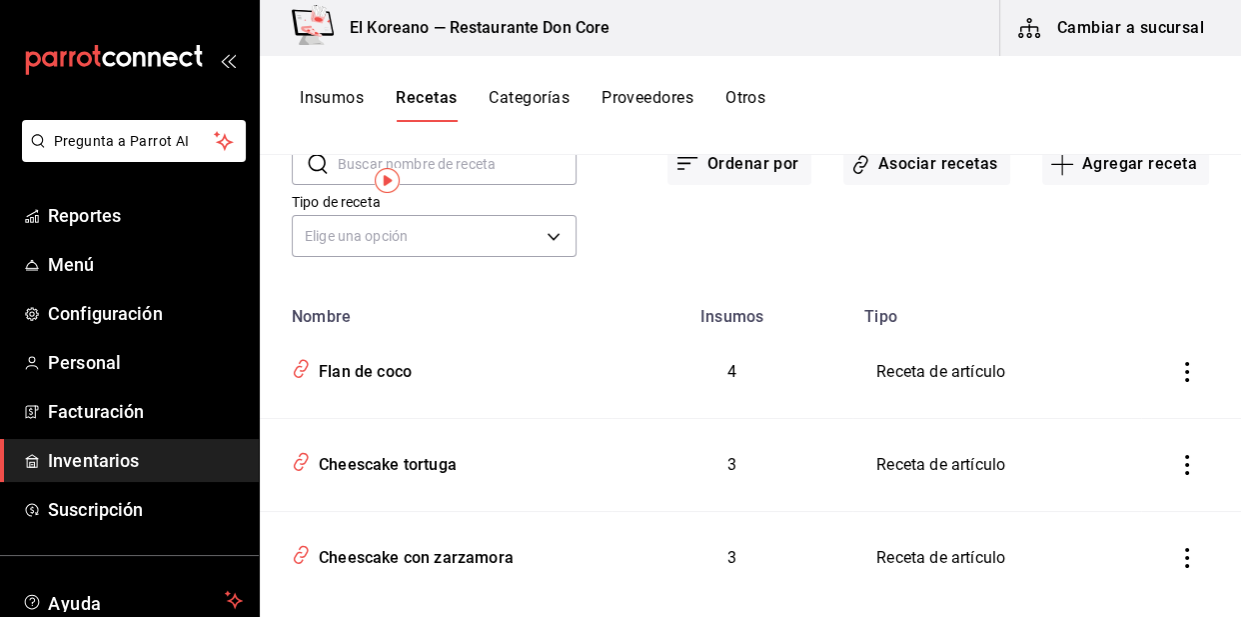
scroll to position [1, 0]
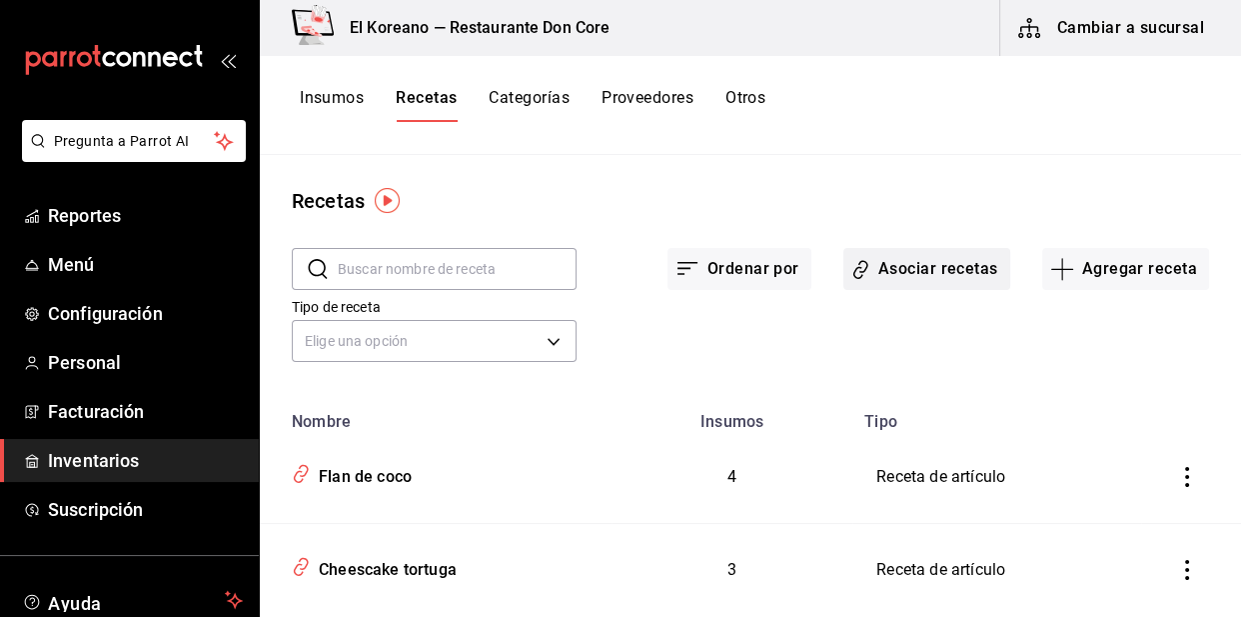
click at [921, 270] on button "Asociar recetas" at bounding box center [927, 269] width 167 height 42
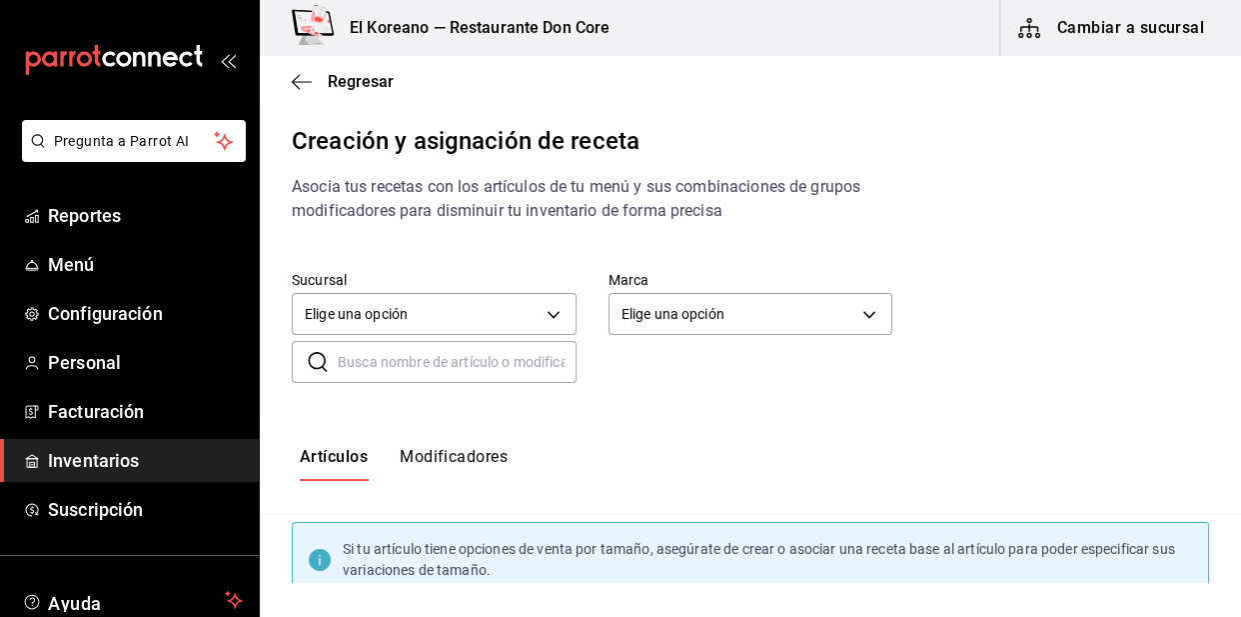
click at [408, 358] on input "text" at bounding box center [457, 362] width 239 height 40
type input "ord"
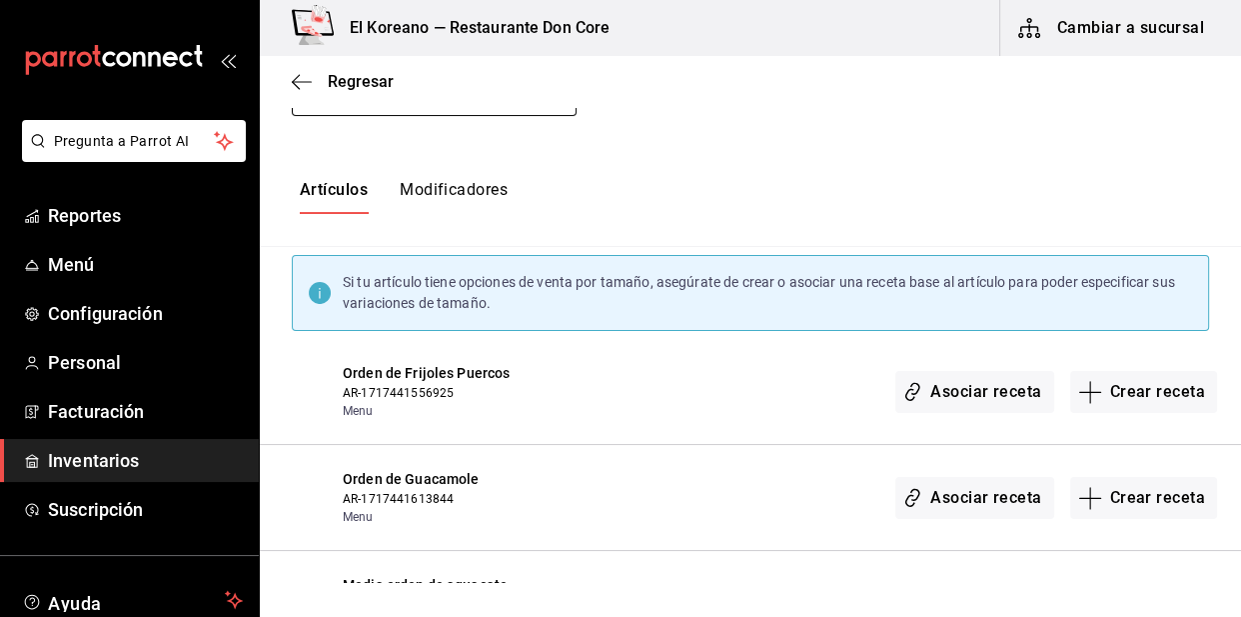
scroll to position [397, 0]
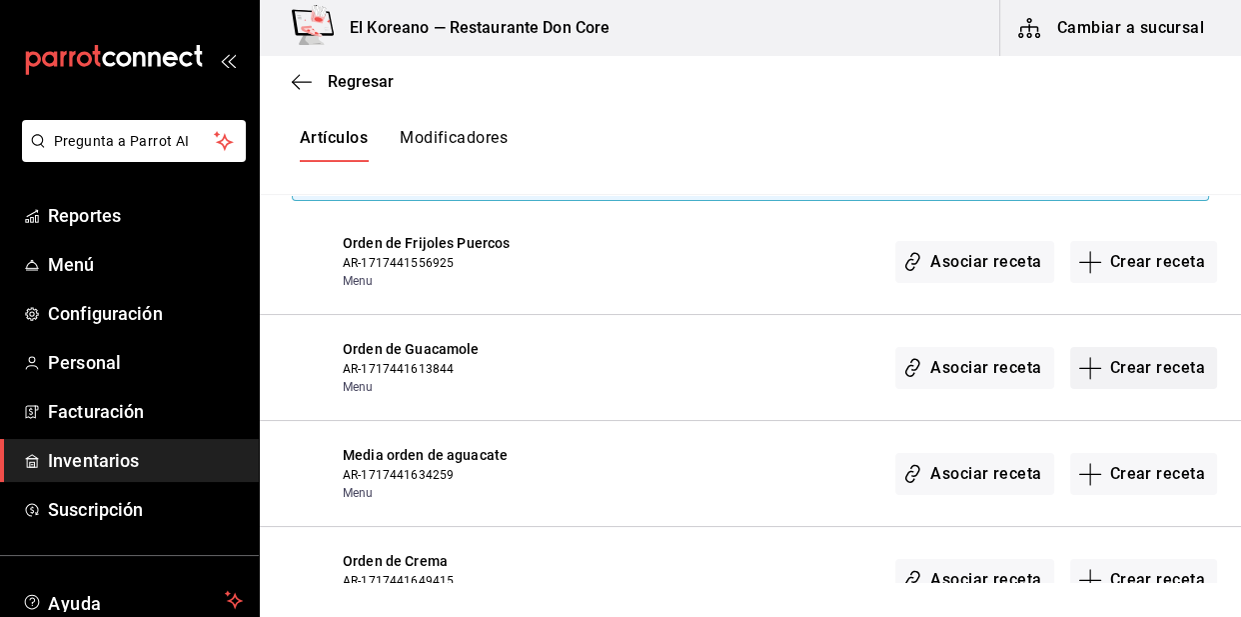
click at [1164, 356] on button "Crear receta" at bounding box center [1144, 368] width 148 height 42
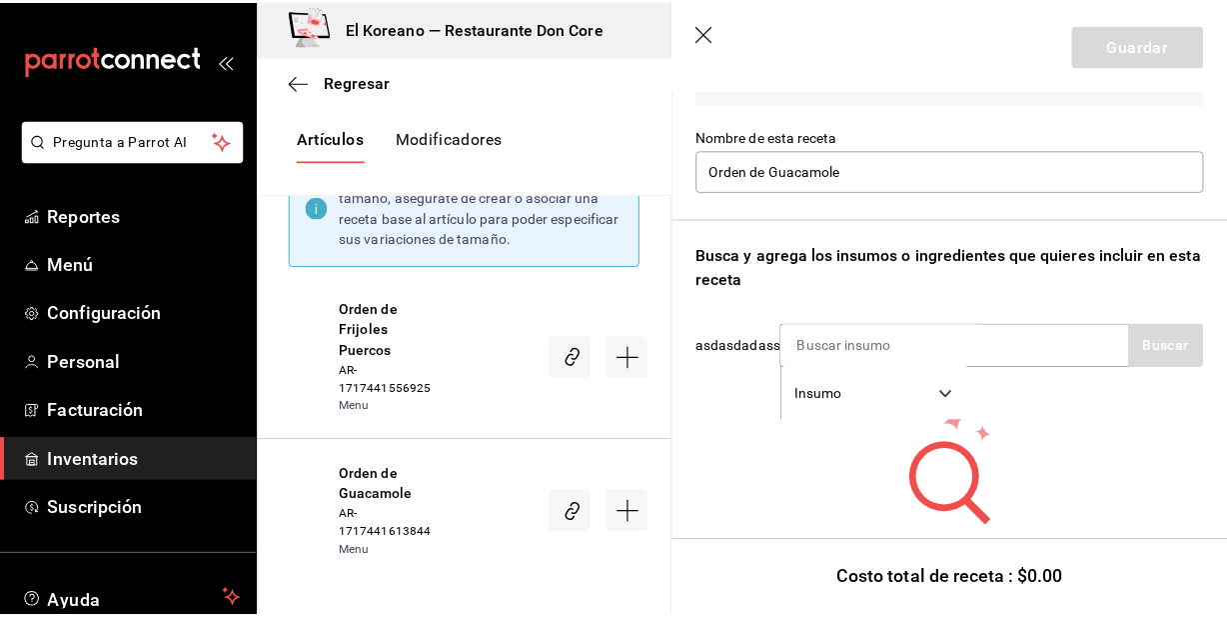
scroll to position [236, 0]
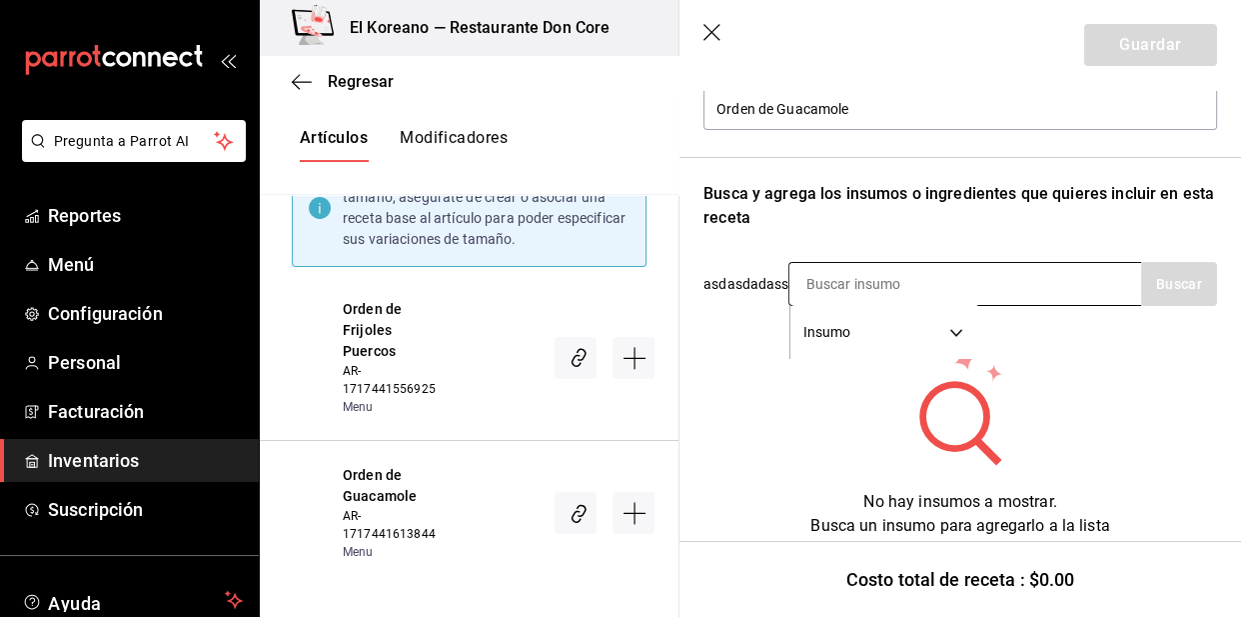
click at [1029, 290] on div "Insumo SUPPLY" at bounding box center [965, 284] width 353 height 44
click at [890, 283] on input at bounding box center [890, 284] width 200 height 42
type input "gua"
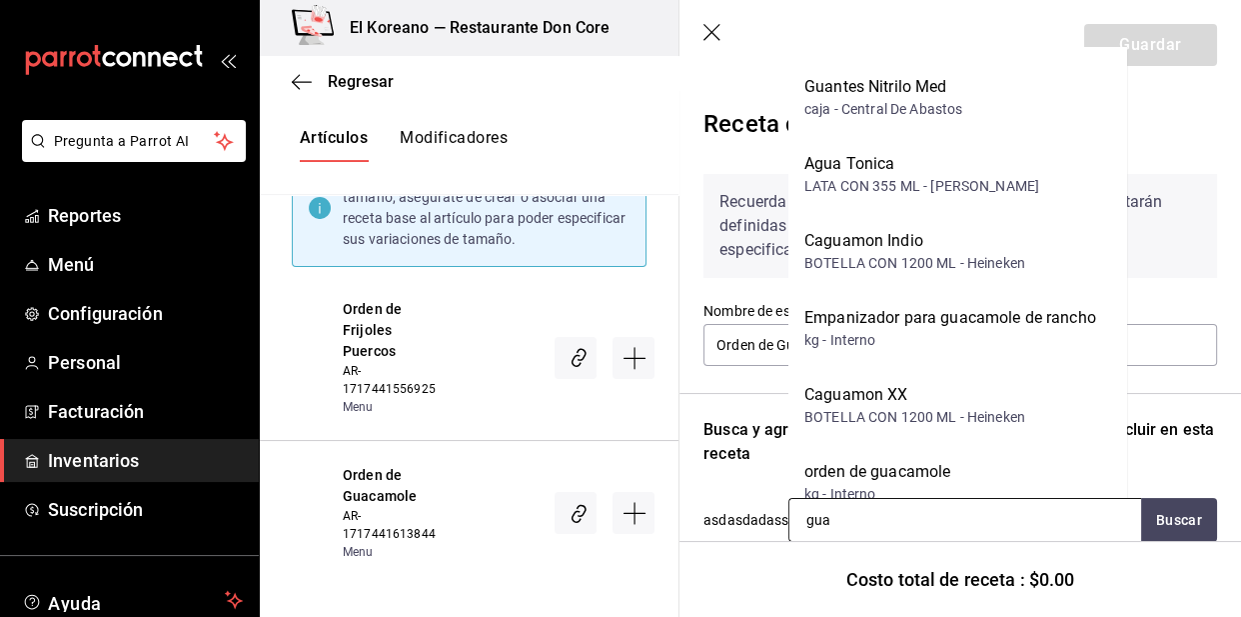
scroll to position [0, 0]
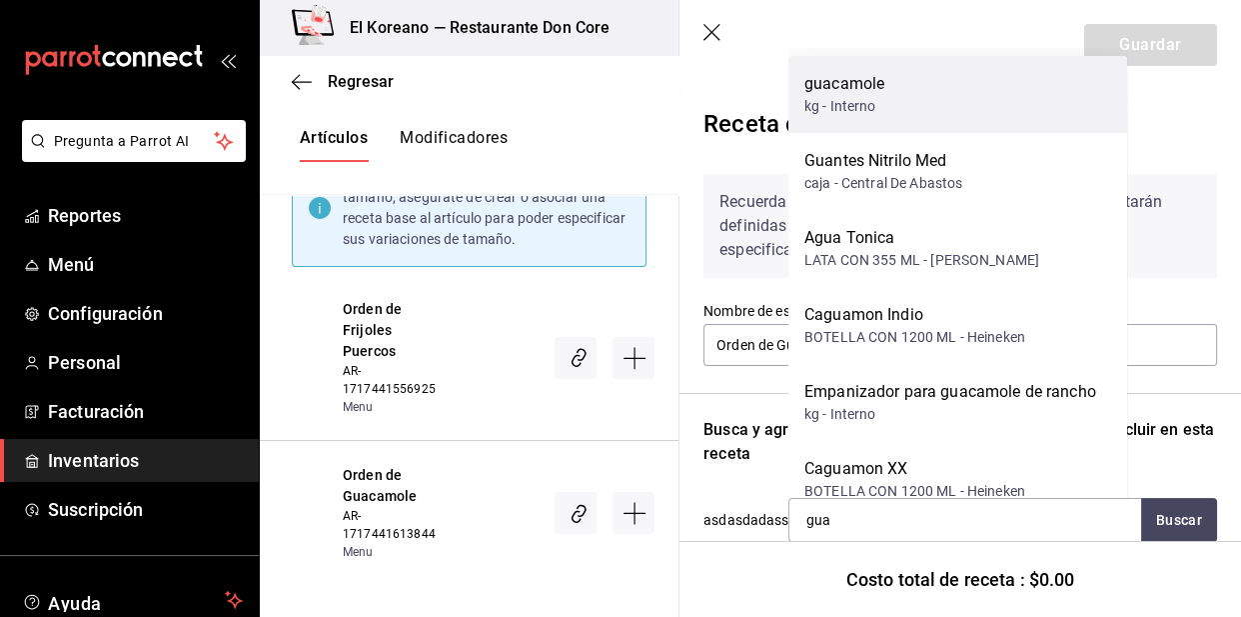
click at [861, 100] on div "kg - Interno" at bounding box center [845, 106] width 80 height 21
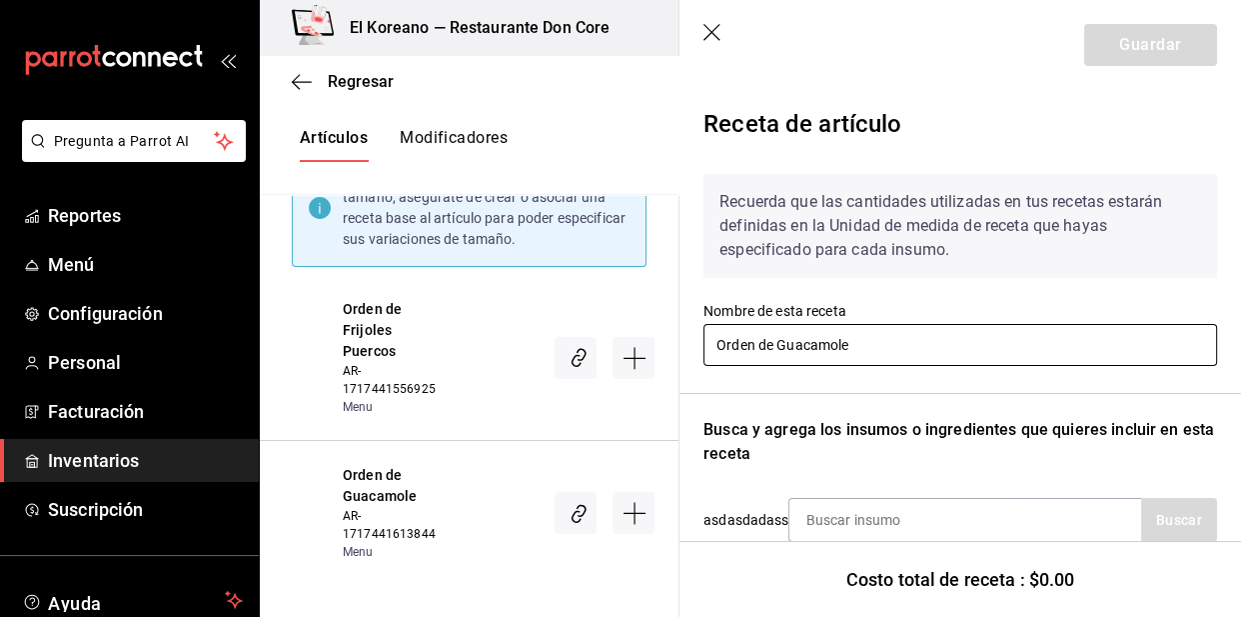
scroll to position [219, 0]
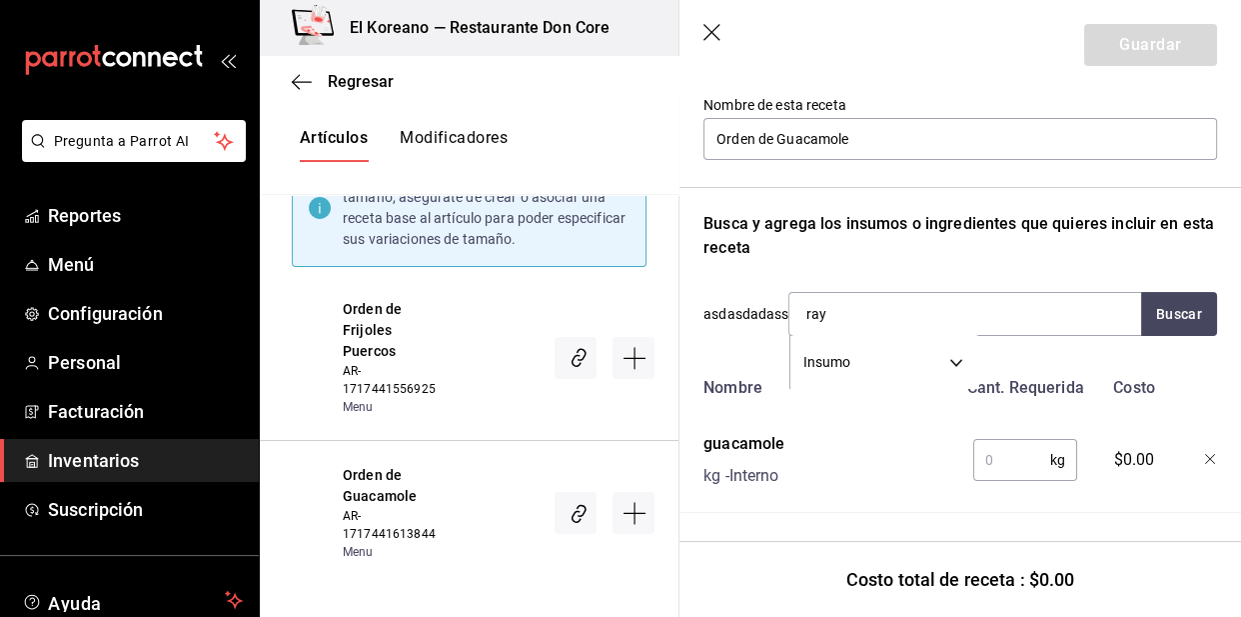
type input "raya"
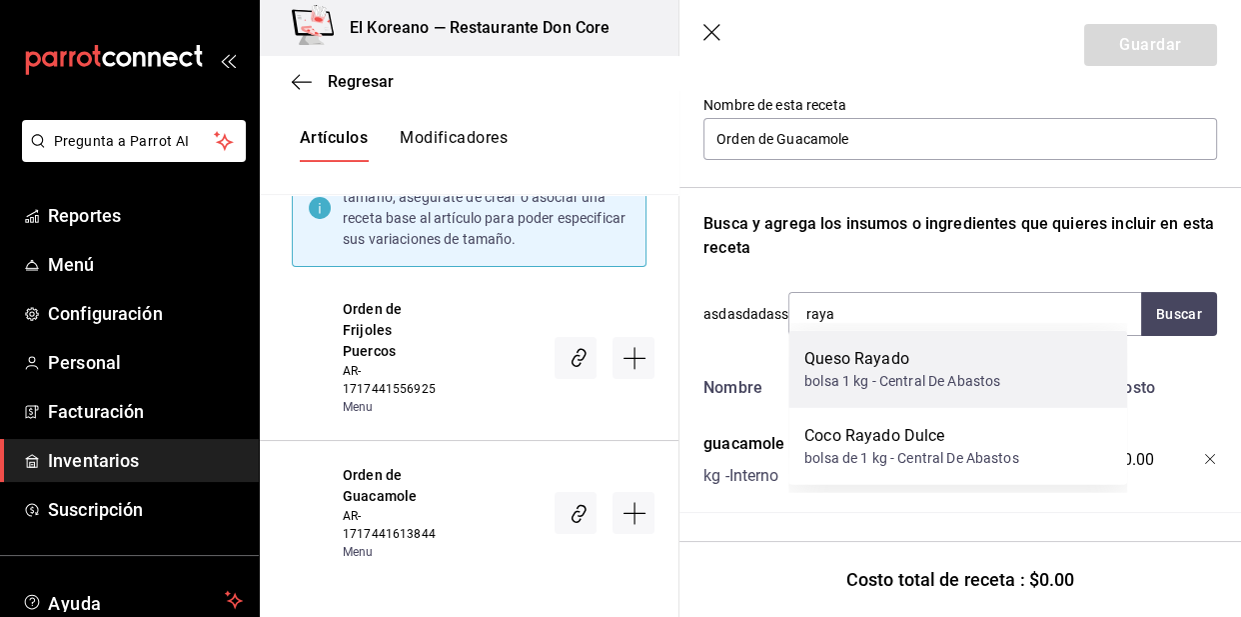
click at [870, 386] on div "bolsa 1 kg - Central De Abastos" at bounding box center [903, 381] width 196 height 21
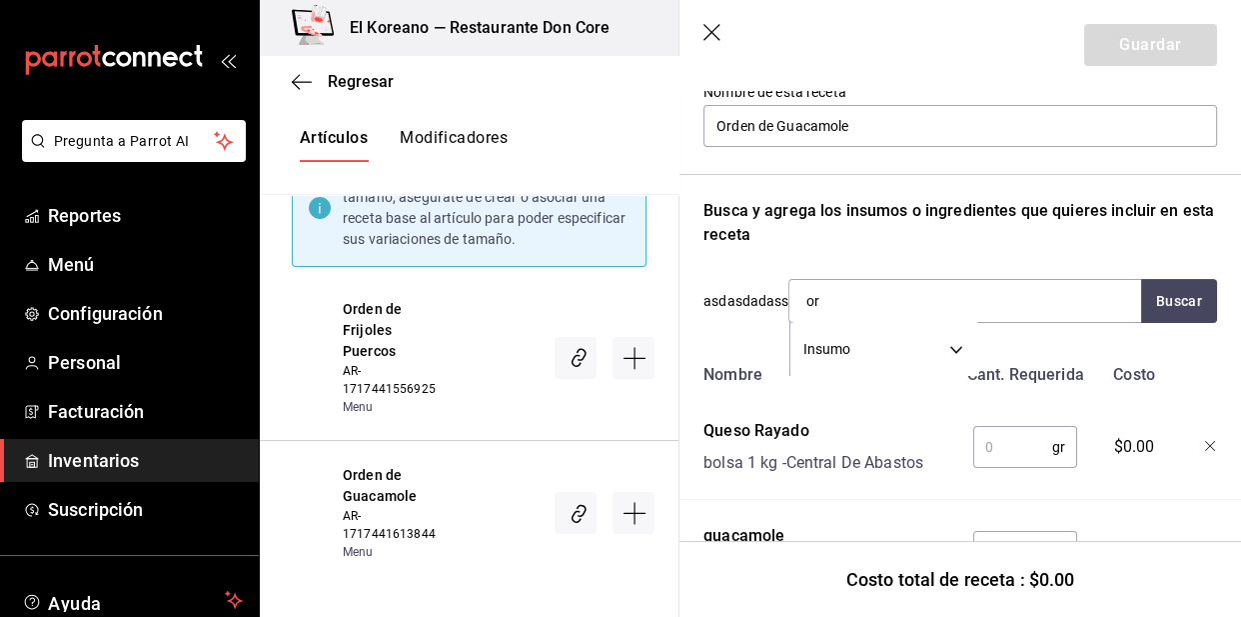
type input "ort"
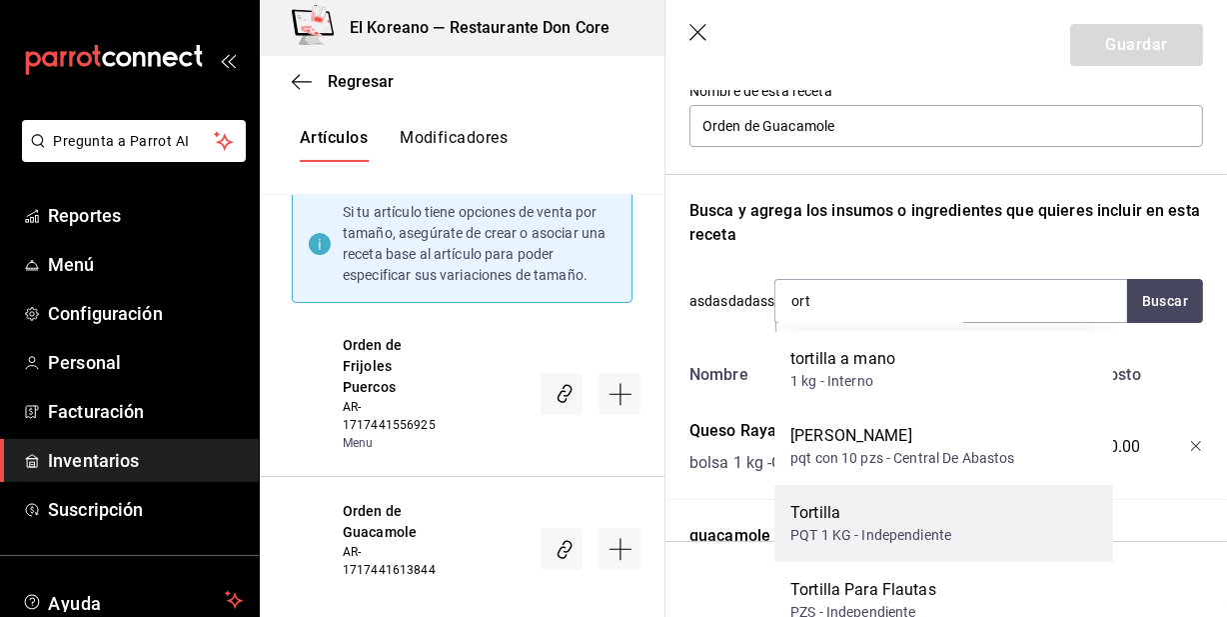
click at [859, 505] on div "Tortilla" at bounding box center [871, 513] width 161 height 24
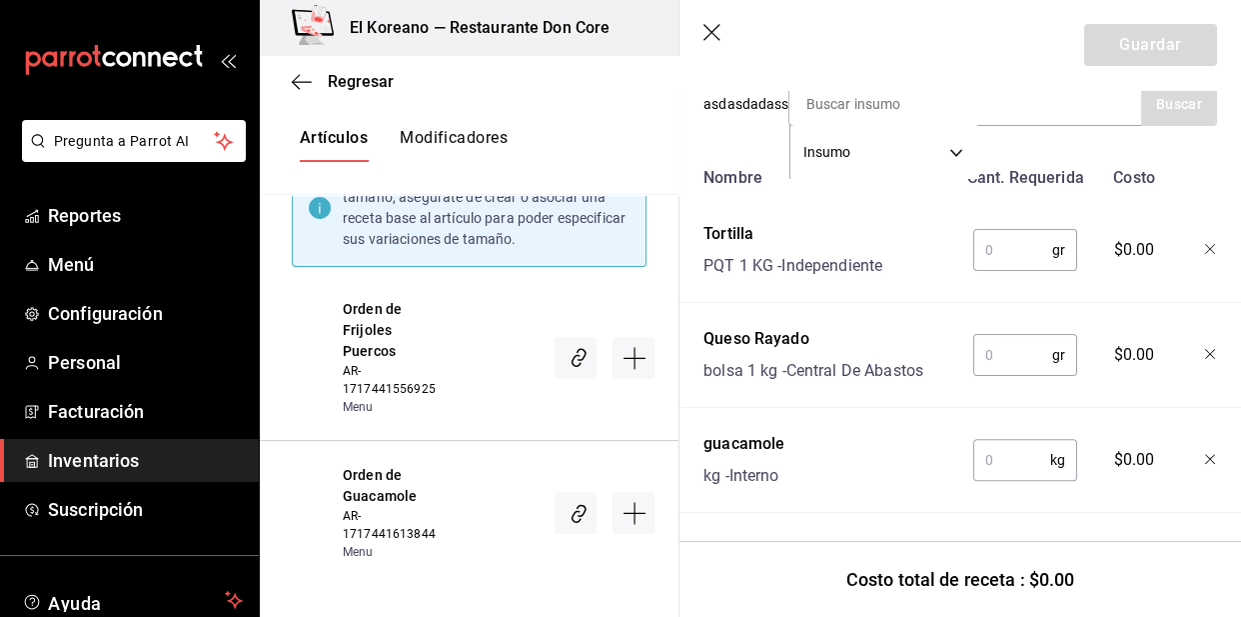
scroll to position [429, 0]
click at [1015, 446] on input "text" at bounding box center [1011, 460] width 77 height 40
type input "0.100"
click at [1021, 344] on input "text" at bounding box center [1012, 355] width 79 height 40
type input "."
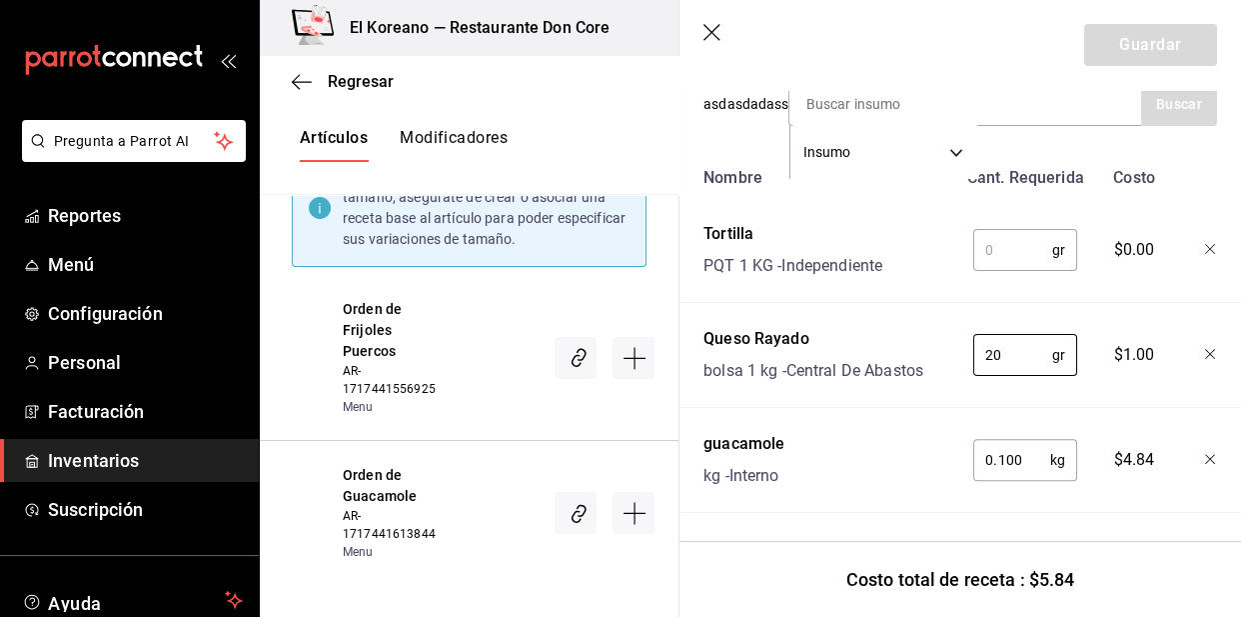
type input "20"
click at [1013, 234] on input "text" at bounding box center [1012, 250] width 79 height 40
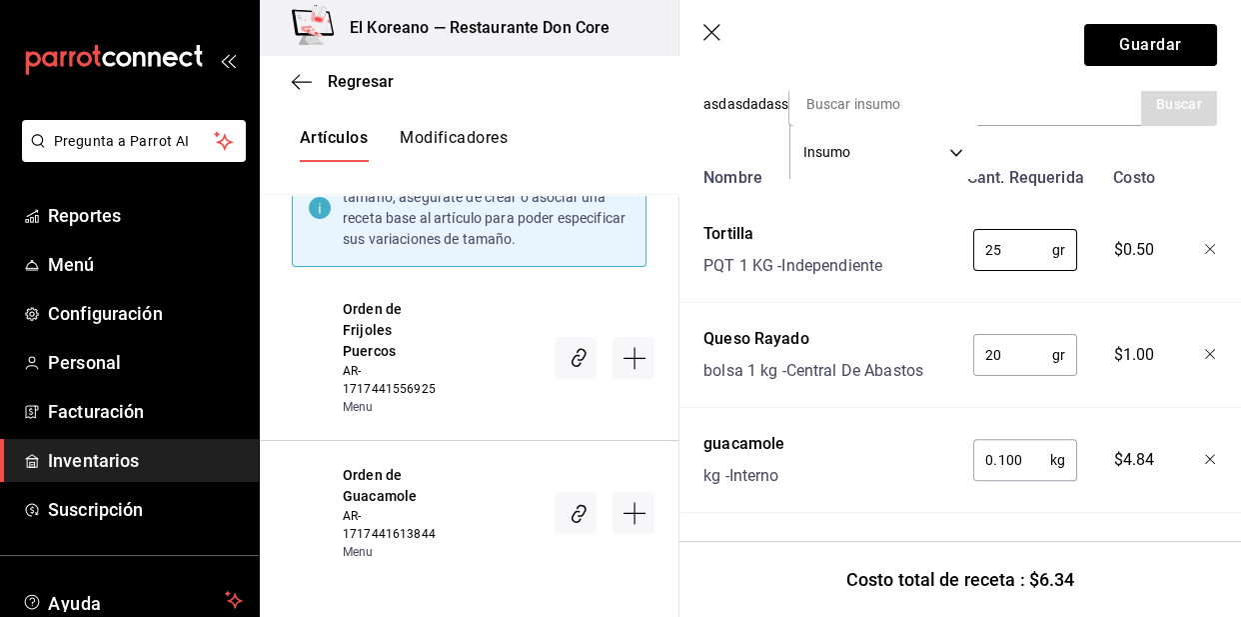
type input "25"
click at [1073, 282] on div "Nombre Cant. Requerida Costo Tortilla PQT 1 KG - Independiente 25 gr ​ $0.50 Qu…" at bounding box center [961, 335] width 514 height 355
click at [1146, 59] on button "Guardar" at bounding box center [1150, 45] width 133 height 42
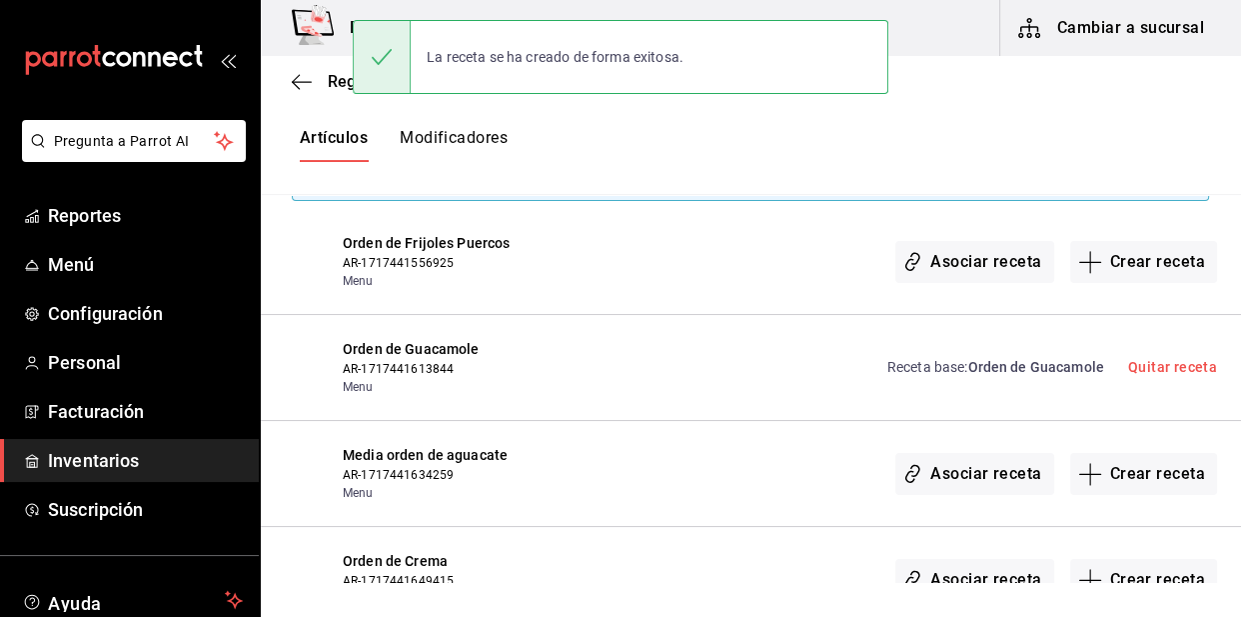
scroll to position [0, 0]
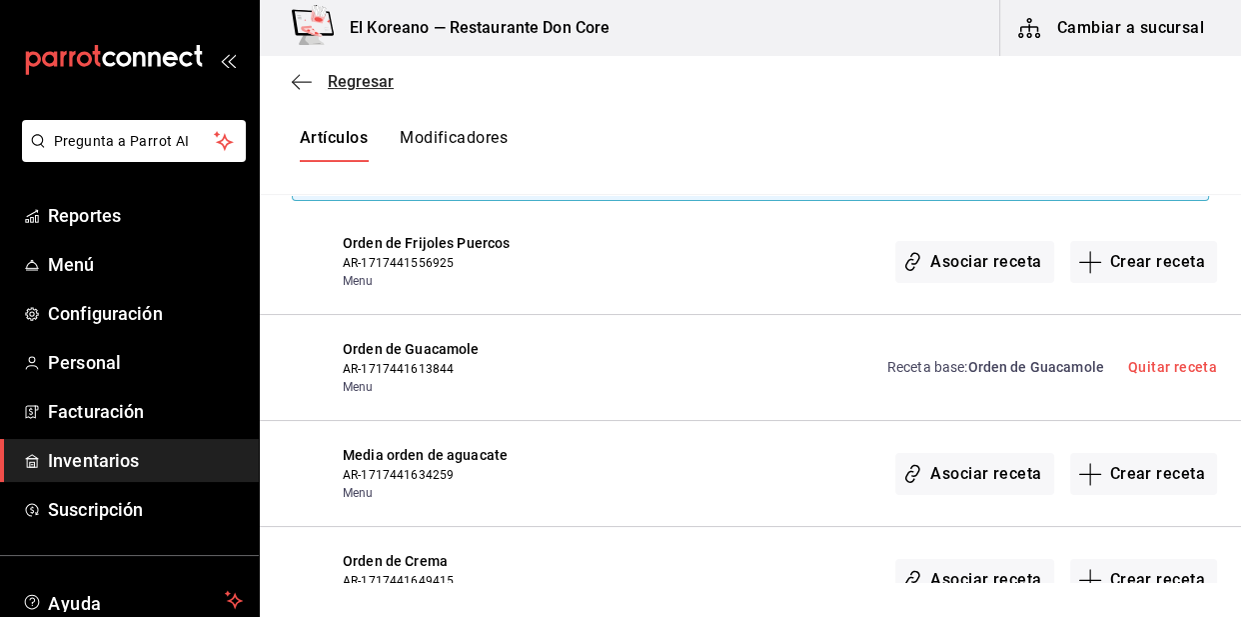
click at [370, 86] on span "Regresar" at bounding box center [361, 81] width 66 height 19
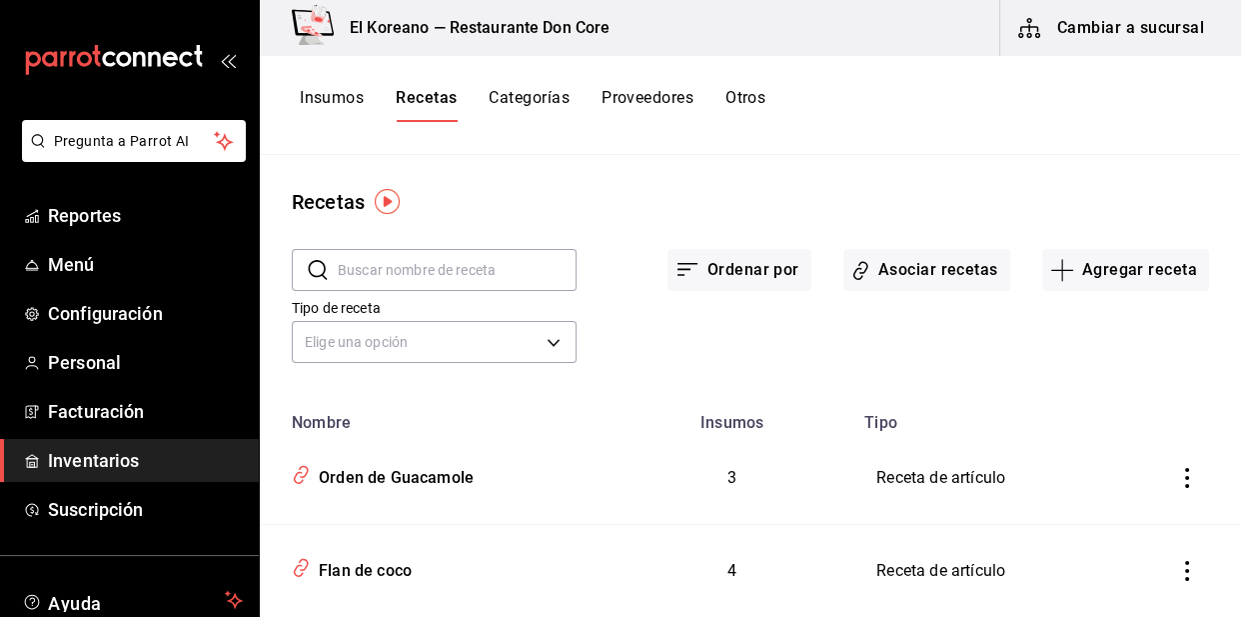
click at [346, 94] on button "Insumos" at bounding box center [332, 105] width 64 height 34
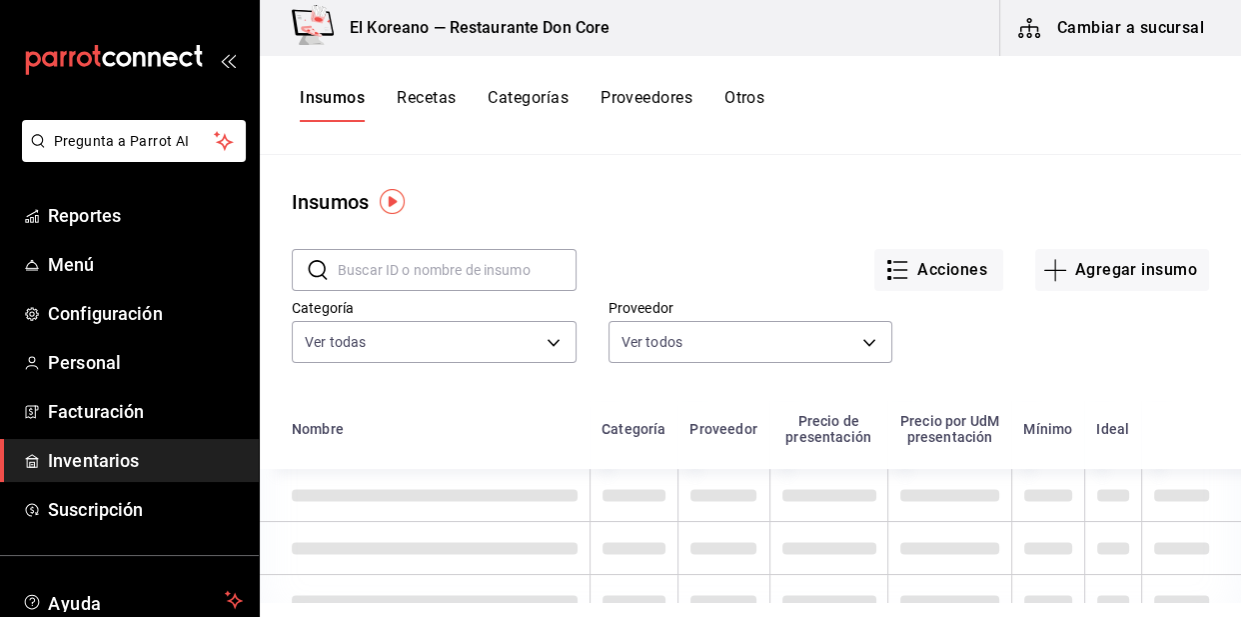
click at [531, 398] on div "​ ​ Acciones Agregar insumo Categoría Ver todas b4936a96-1414-499a-9574-3a5b668…" at bounding box center [750, 309] width 981 height 184
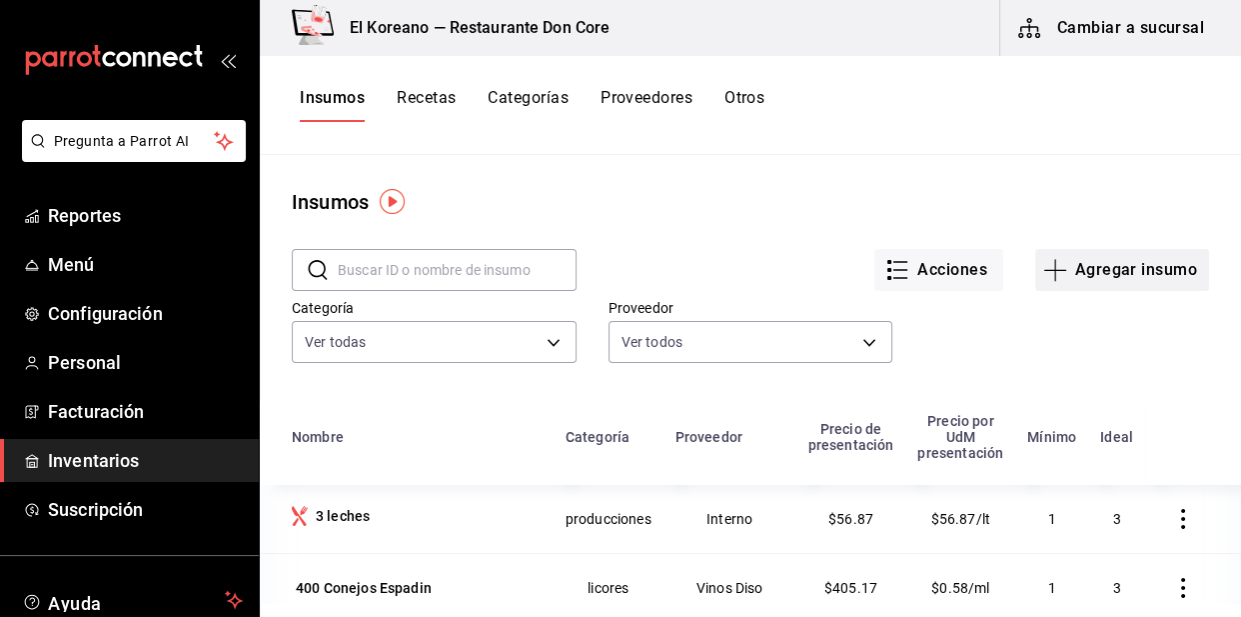
click at [1129, 266] on button "Agregar insumo" at bounding box center [1122, 270] width 174 height 42
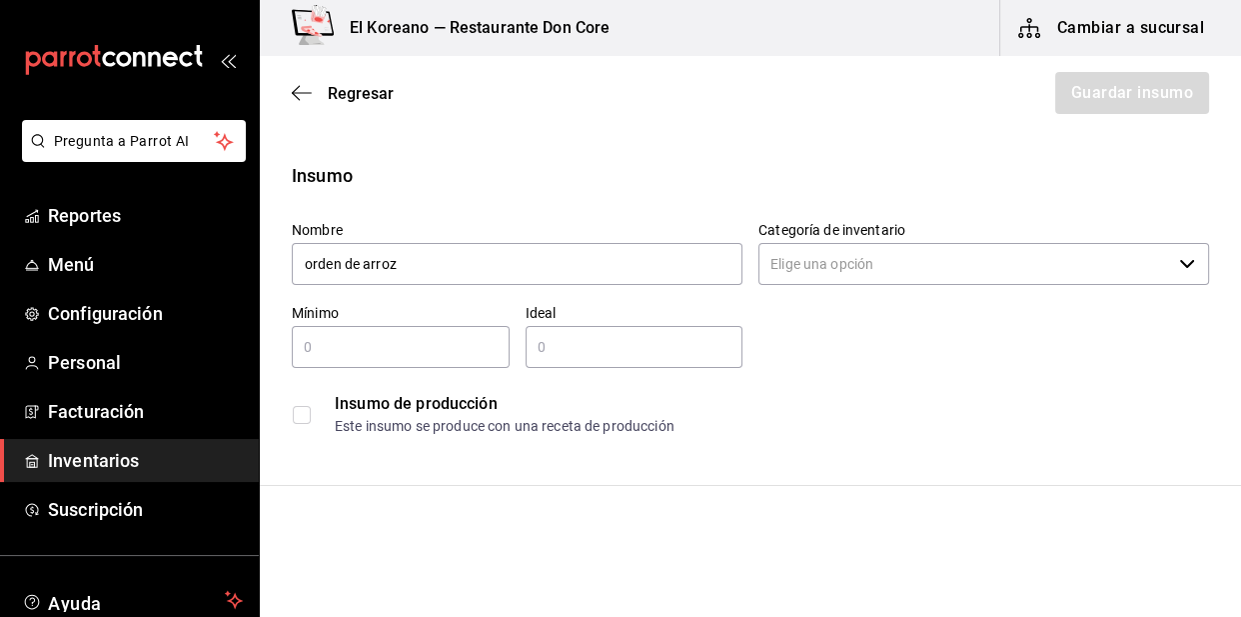
type input "orden de arroz"
click at [447, 345] on input "text" at bounding box center [401, 347] width 218 height 24
type input "1"
click at [539, 340] on input "text" at bounding box center [635, 347] width 218 height 24
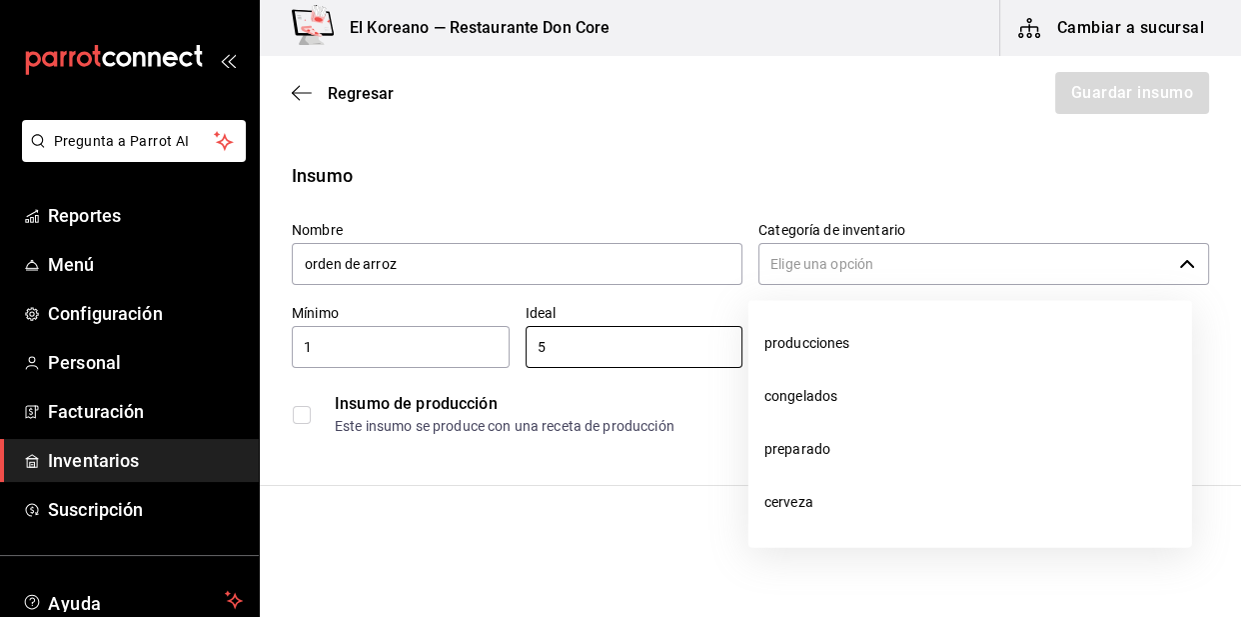
click at [1181, 258] on div "​" at bounding box center [984, 264] width 451 height 42
type input "5"
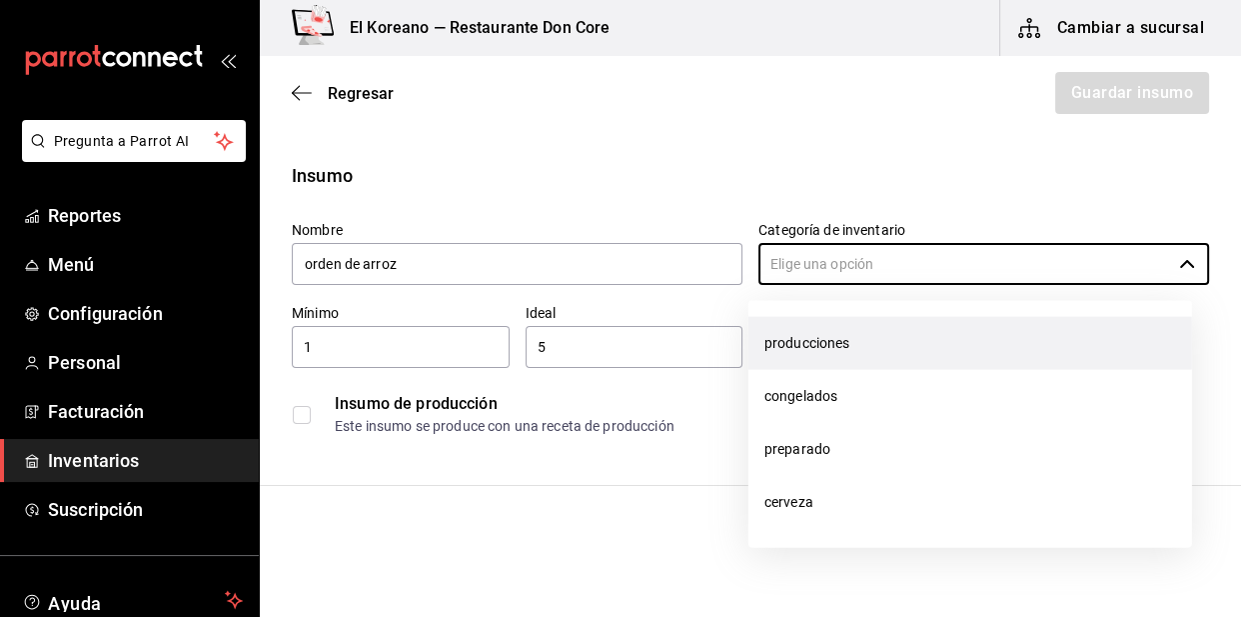
click at [820, 346] on li "producciones" at bounding box center [971, 343] width 444 height 53
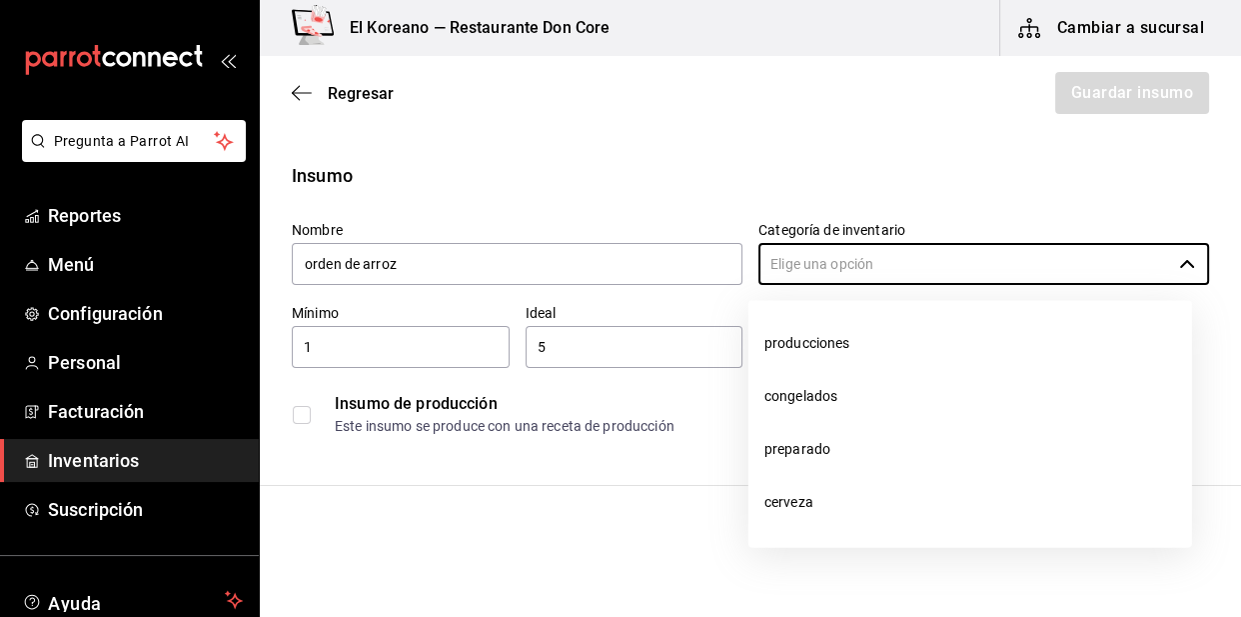
type input "producciones"
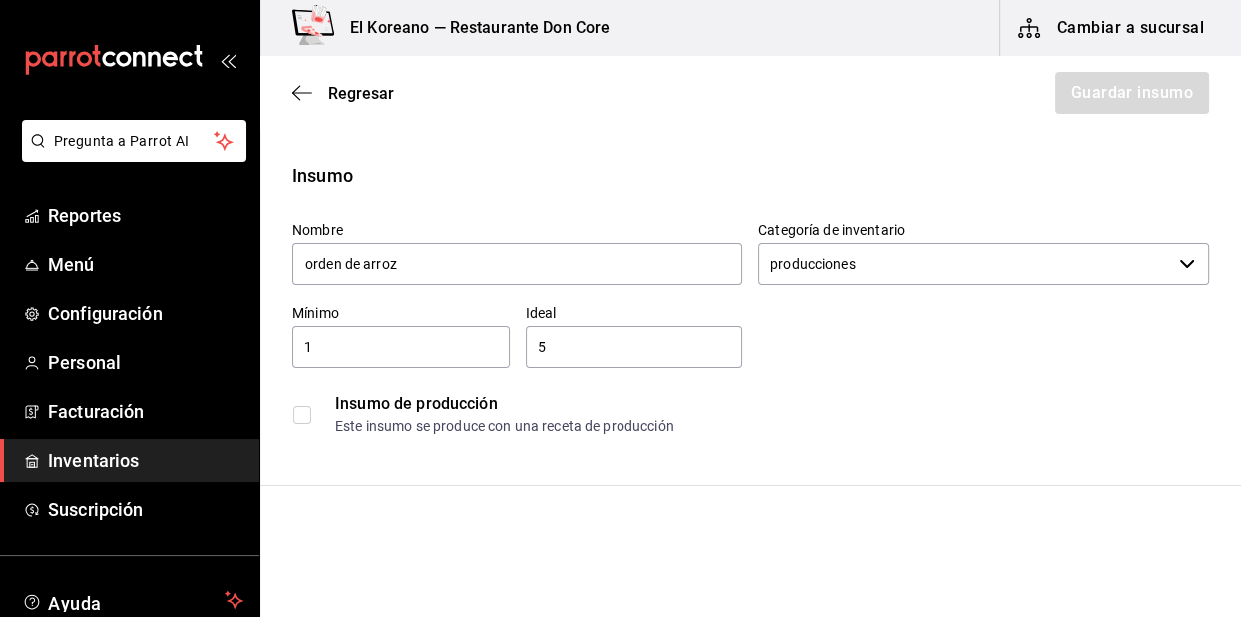
click at [297, 419] on input "checkbox" at bounding box center [302, 415] width 18 height 18
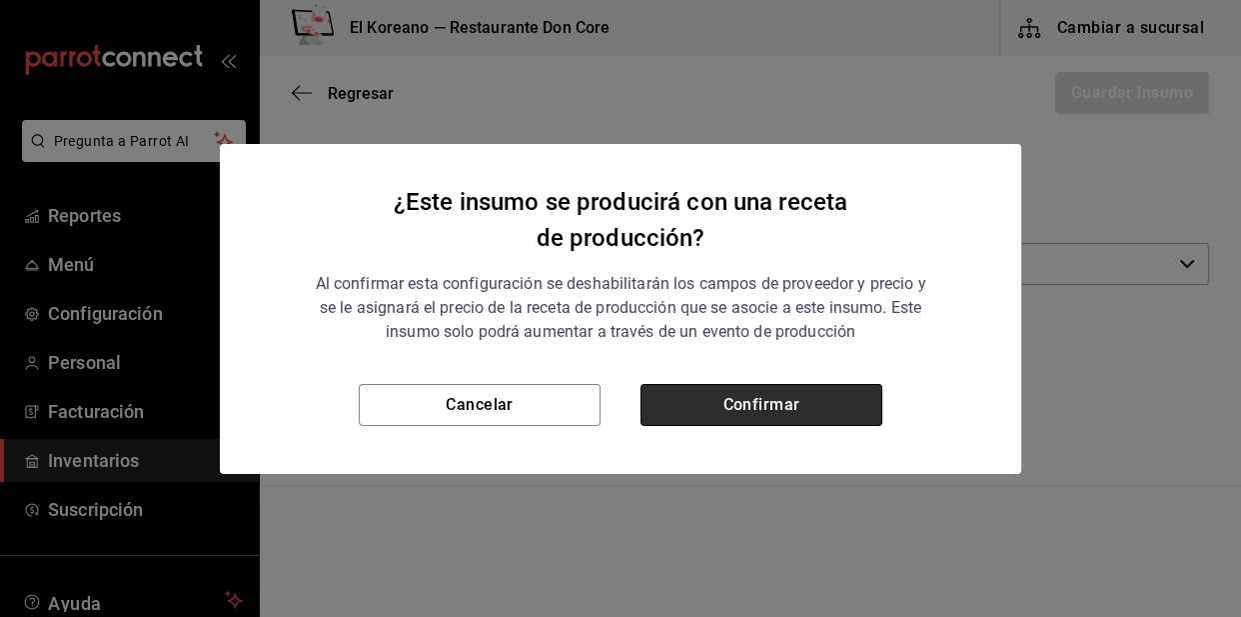
click at [672, 406] on button "Confirmar" at bounding box center [762, 405] width 242 height 42
checkbox input "true"
type input "$0.00"
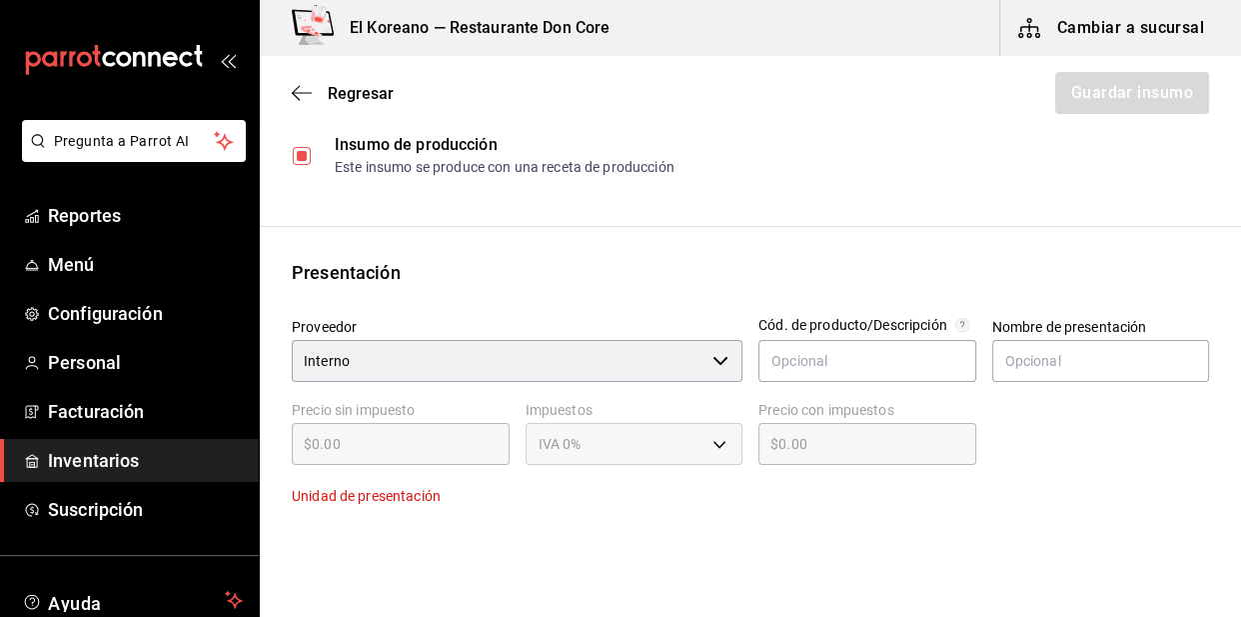
scroll to position [263, 0]
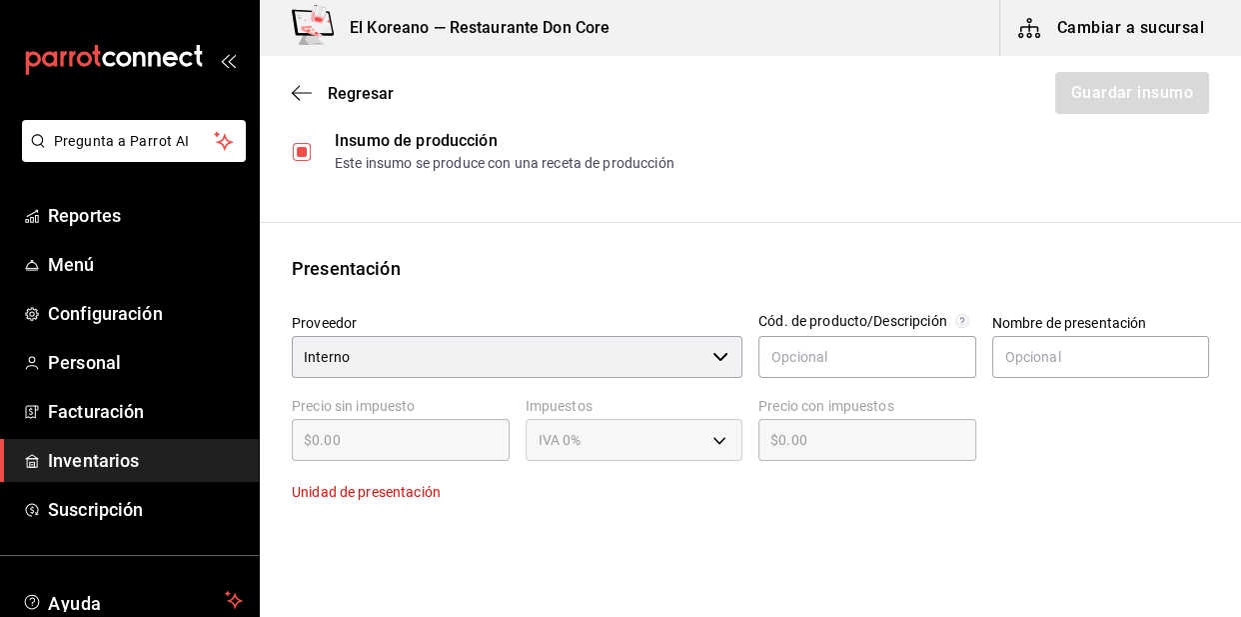
click at [660, 437] on div "IVA 0%" at bounding box center [635, 440] width 218 height 42
click at [706, 446] on div "IVA 0%" at bounding box center [635, 440] width 218 height 42
click at [712, 442] on div "IVA 0%" at bounding box center [635, 440] width 218 height 42
click at [1034, 344] on input "text" at bounding box center [1101, 357] width 218 height 42
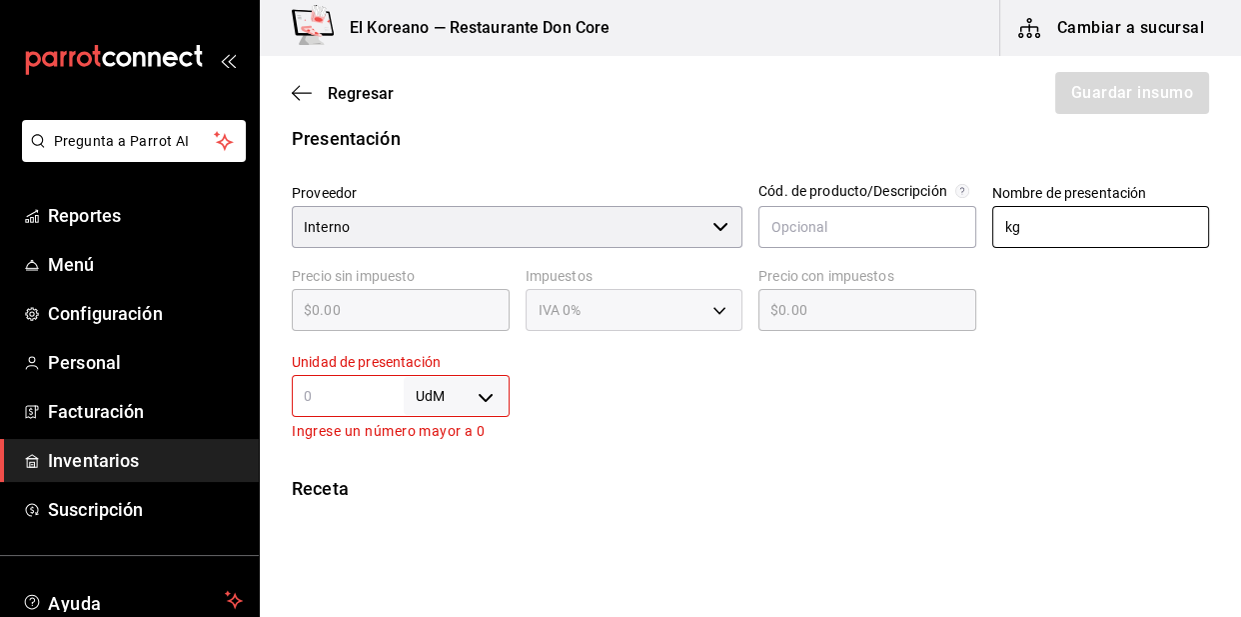
scroll to position [422, 0]
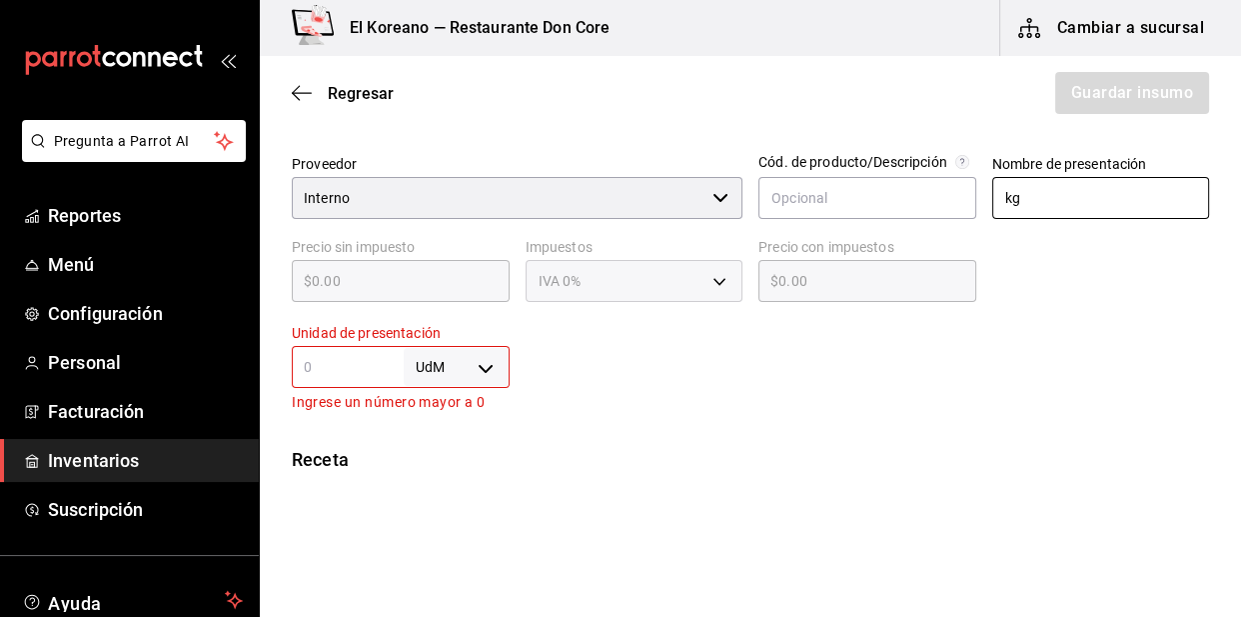
type input "kg"
click at [713, 276] on div "IVA 0%" at bounding box center [635, 281] width 218 height 42
click at [324, 361] on input "text" at bounding box center [348, 367] width 112 height 24
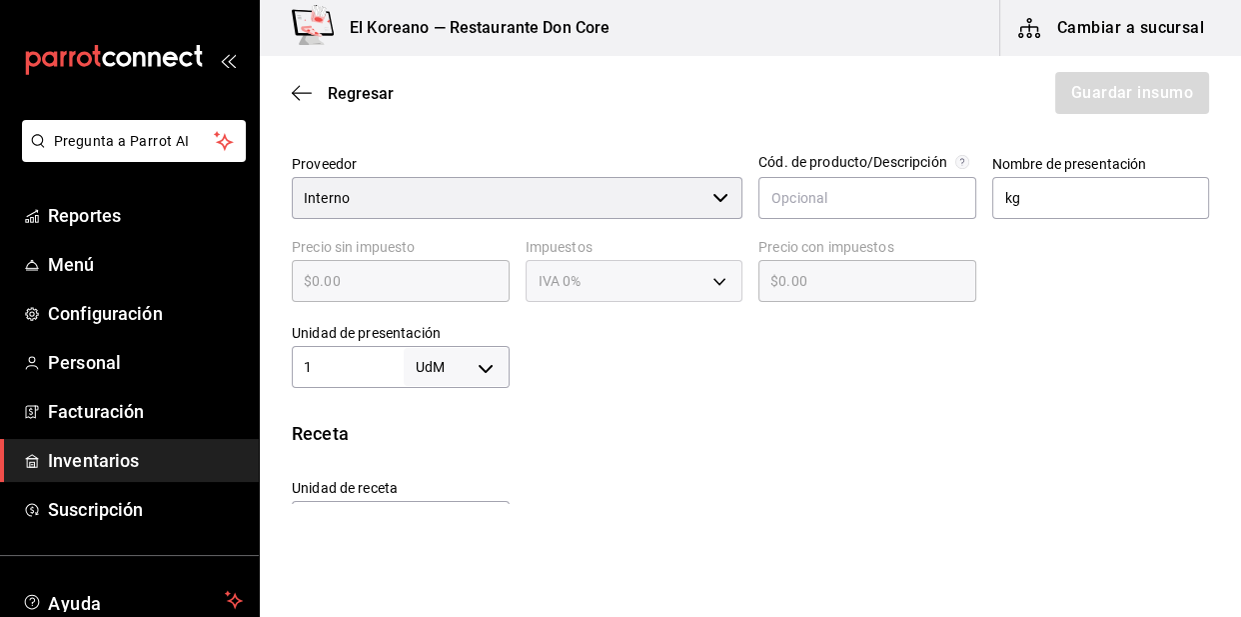
type input "1"
click at [474, 364] on body "Pregunta a Parrot AI Reportes Menú Configuración Personal Facturación Inventari…" at bounding box center [620, 252] width 1241 height 504
click at [428, 417] on li "kg" at bounding box center [453, 426] width 104 height 33
type input "KILOGRAM"
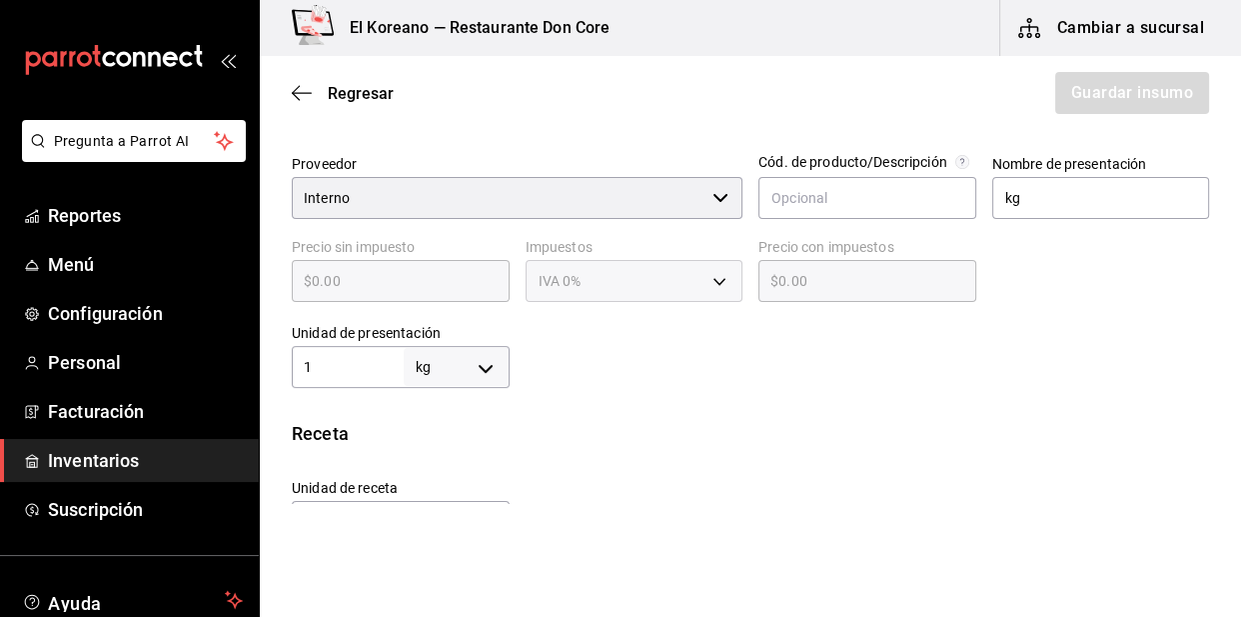
type input "1"
click at [713, 274] on div "IVA 0%" at bounding box center [635, 281] width 218 height 42
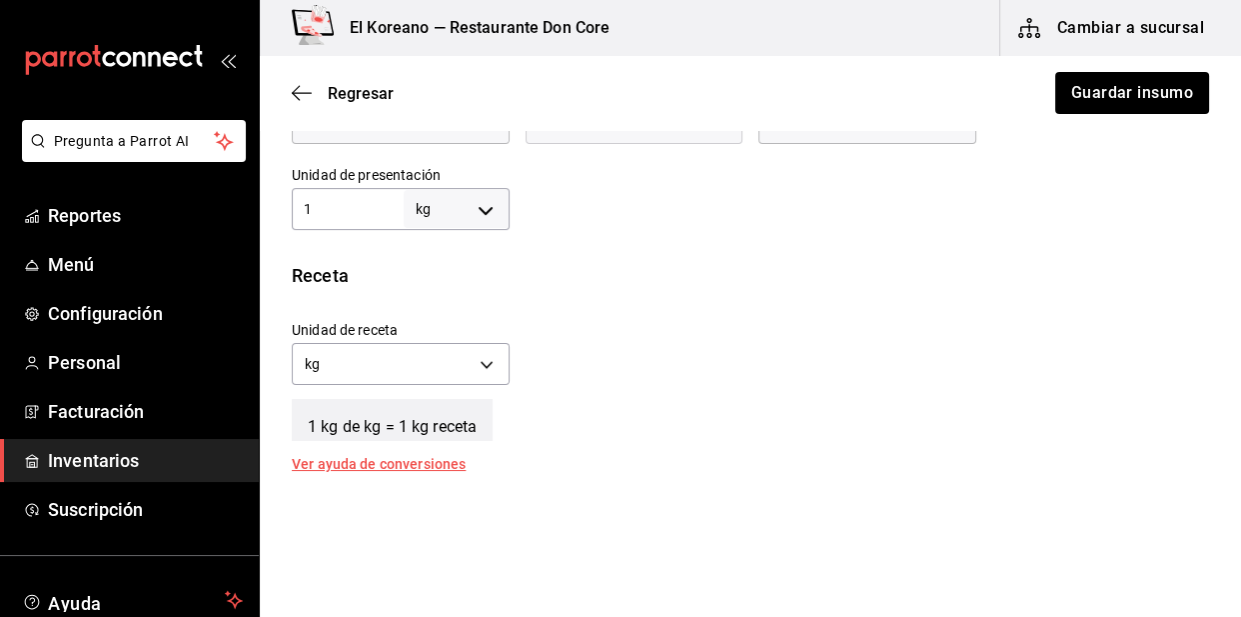
scroll to position [761, 0]
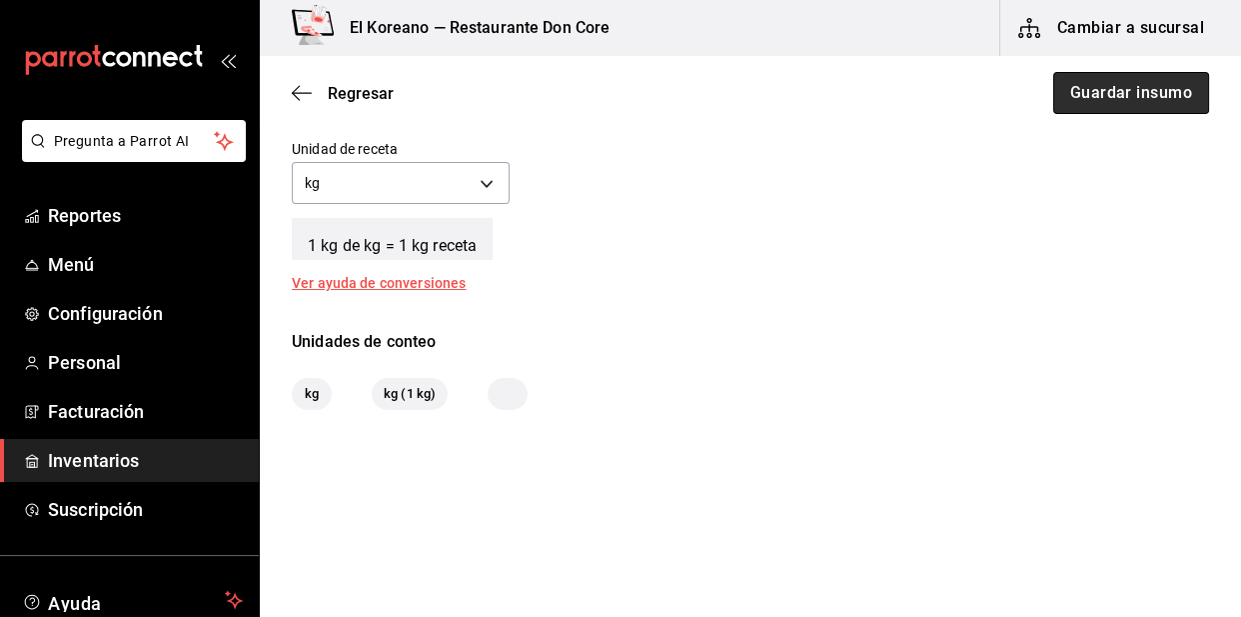
click at [1125, 92] on button "Guardar insumo" at bounding box center [1131, 93] width 156 height 42
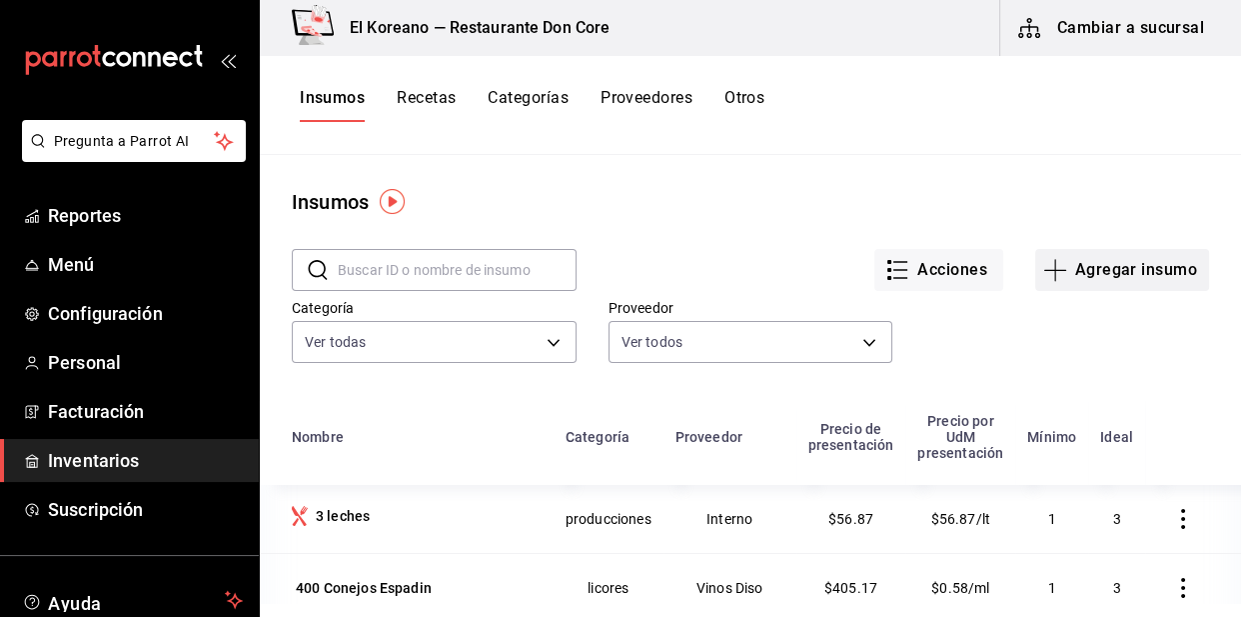
click at [1104, 264] on button "Agregar insumo" at bounding box center [1122, 270] width 174 height 42
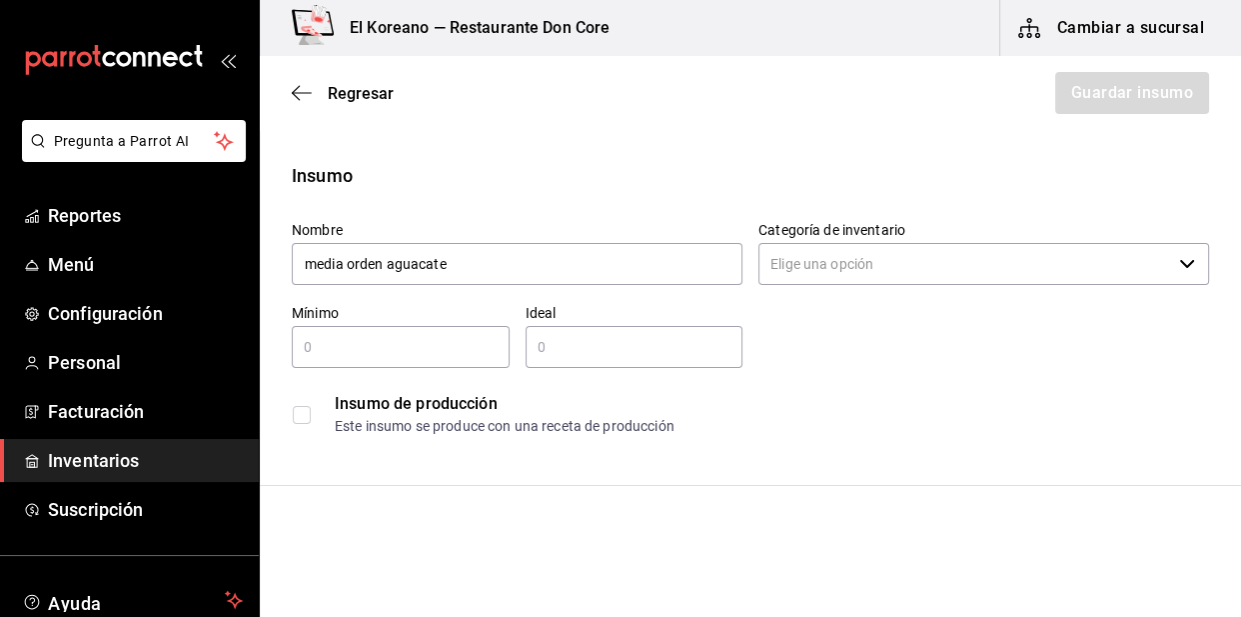
type input "media orden aguacate"
click at [412, 352] on input "text" at bounding box center [401, 347] width 218 height 24
type input "1"
click at [617, 364] on div "​" at bounding box center [635, 347] width 218 height 42
type input "5"
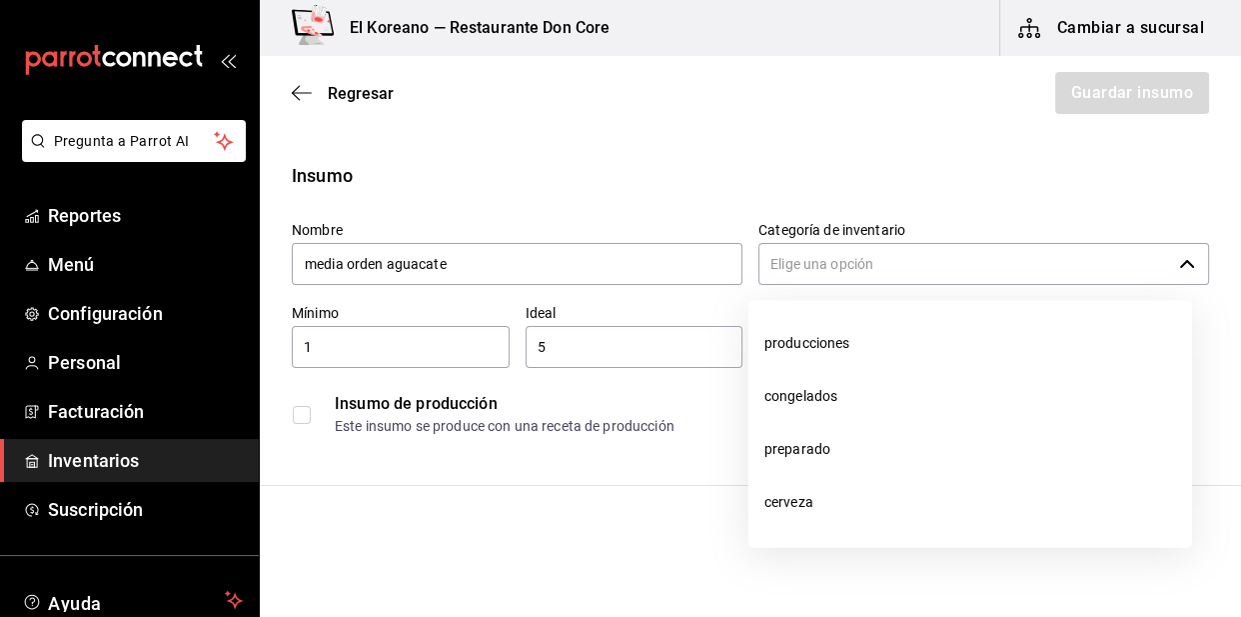
click at [905, 266] on input "Categoría de inventario" at bounding box center [965, 264] width 413 height 42
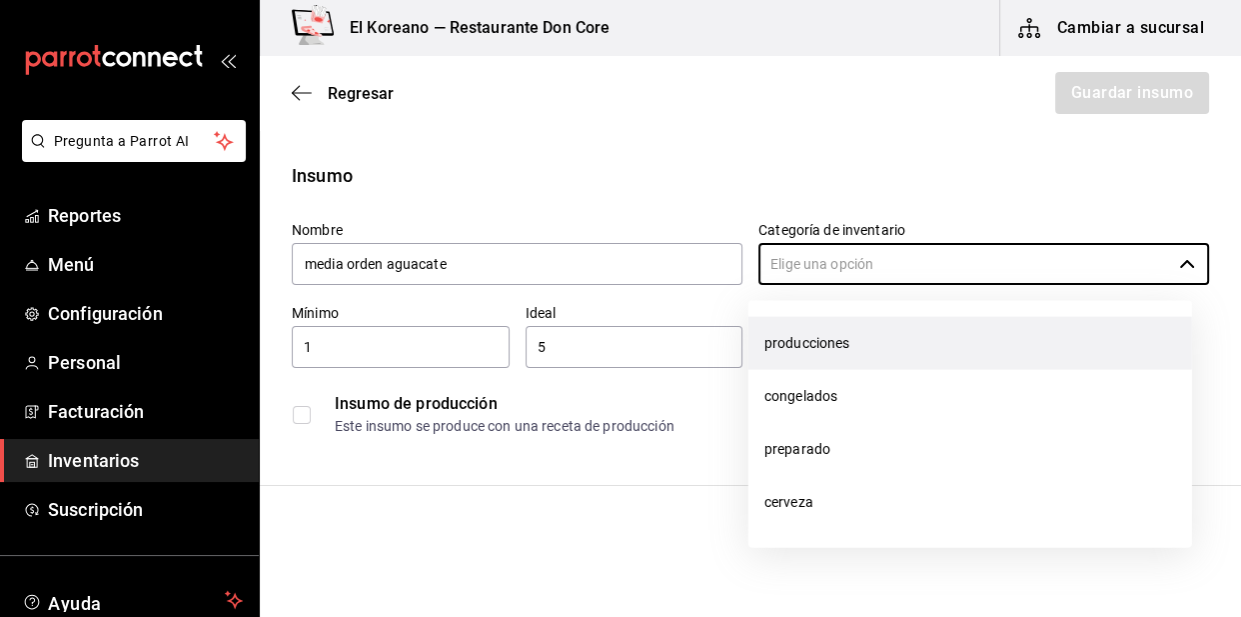
click at [794, 351] on li "producciones" at bounding box center [971, 343] width 444 height 53
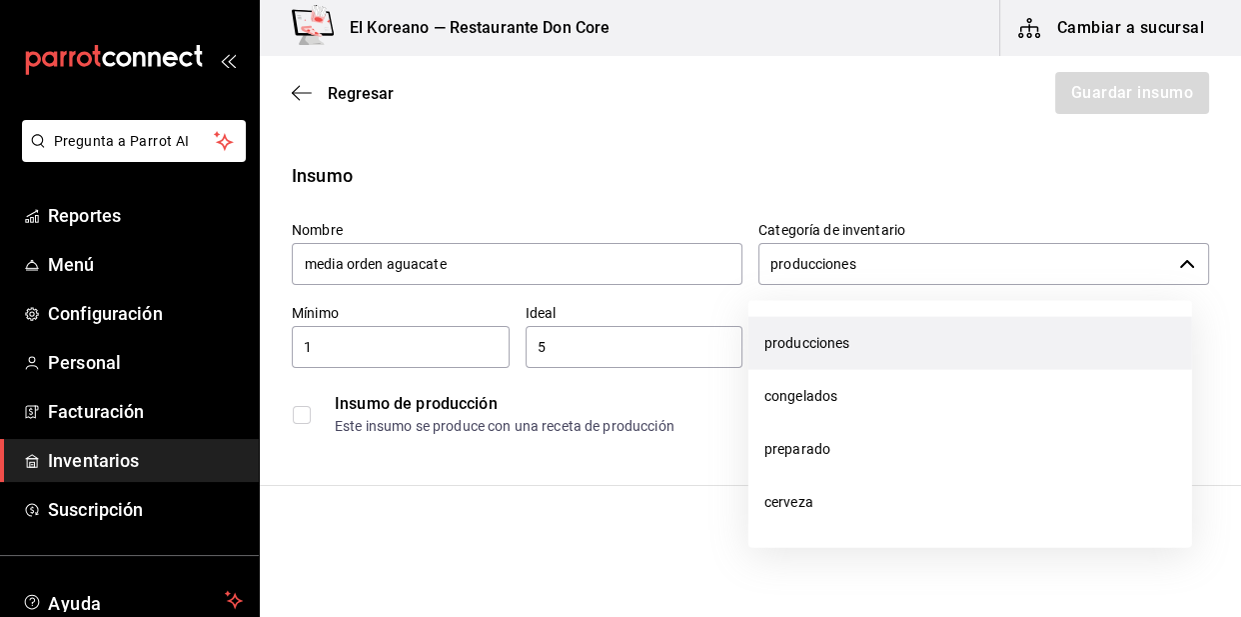
click at [1179, 265] on icon "button" at bounding box center [1187, 264] width 16 height 16
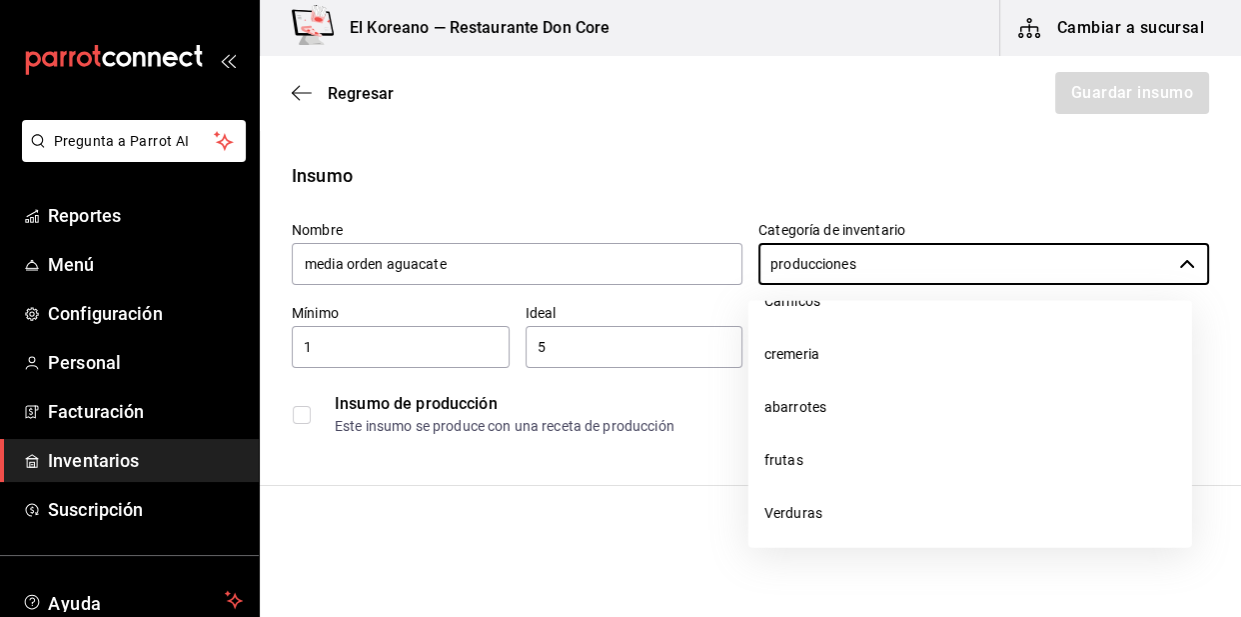
scroll to position [632, 0]
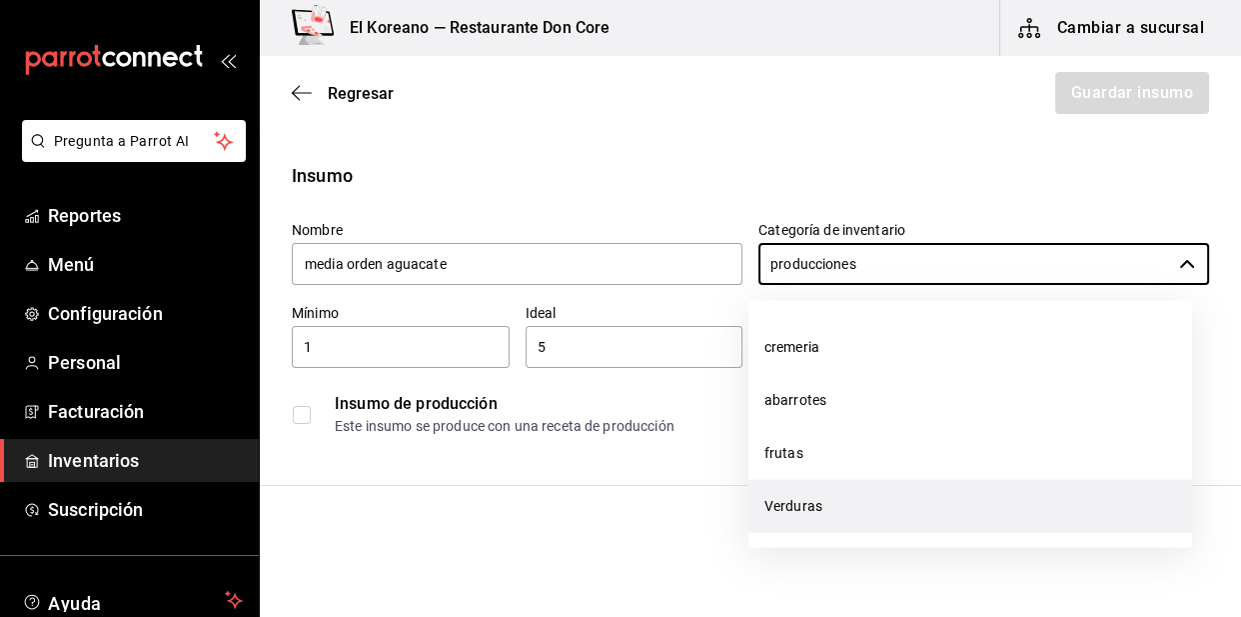
click at [815, 495] on li "Verduras" at bounding box center [971, 506] width 444 height 53
type input "Verduras"
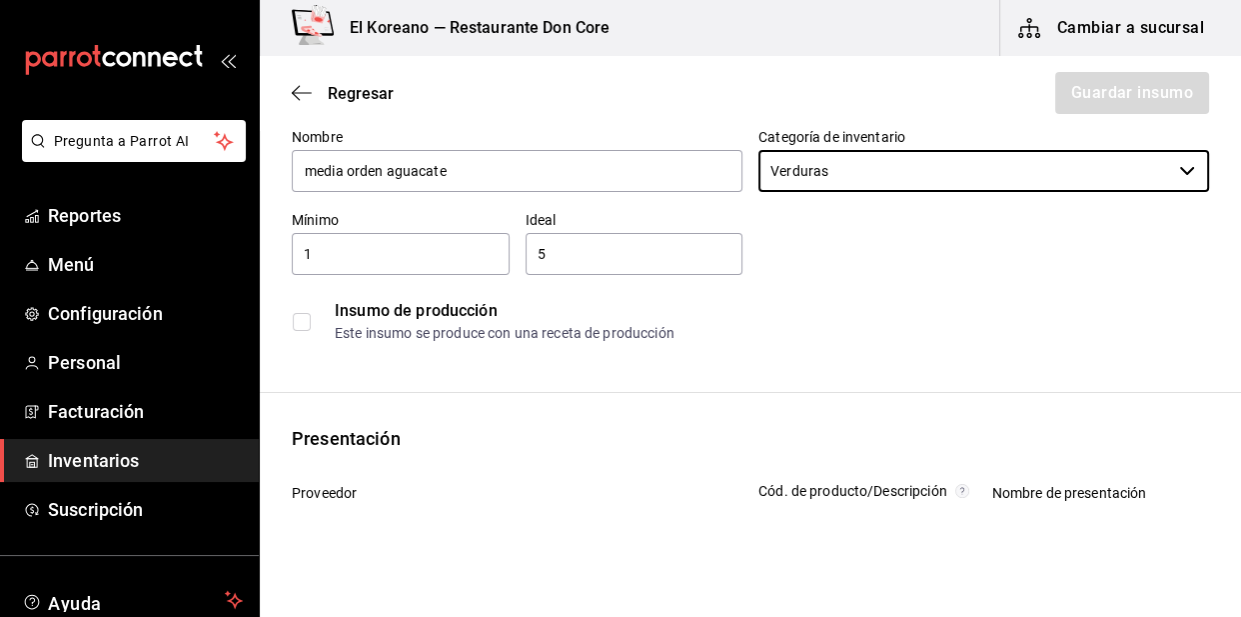
scroll to position [242, 0]
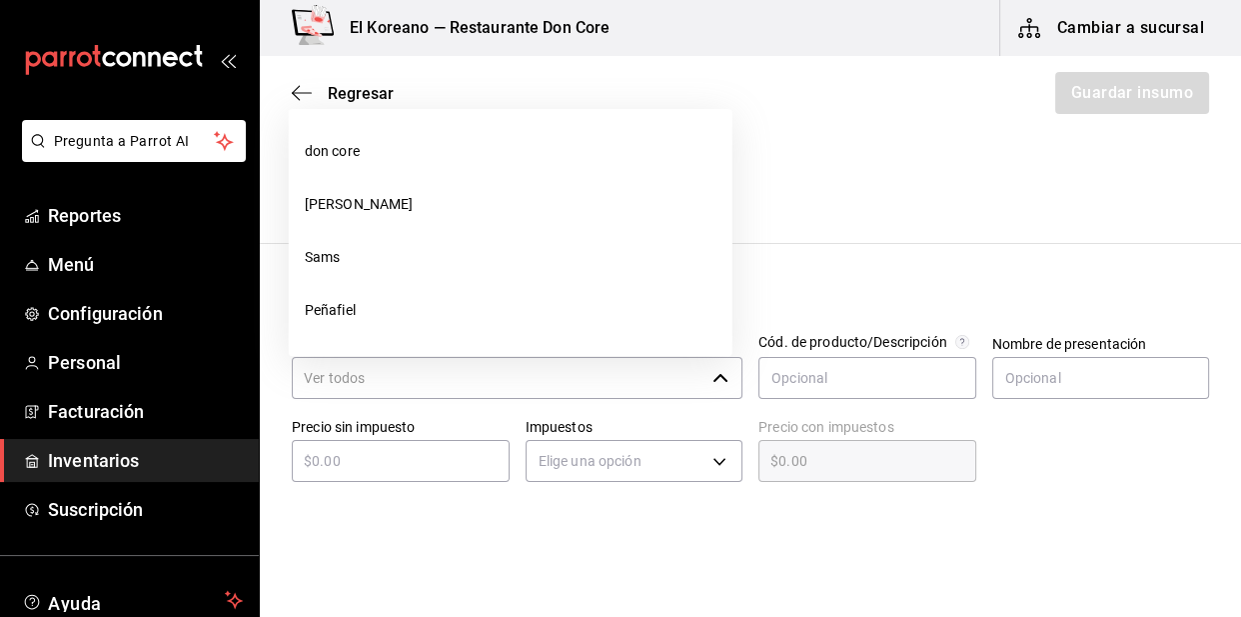
click at [408, 366] on input "Proveedor" at bounding box center [498, 378] width 413 height 42
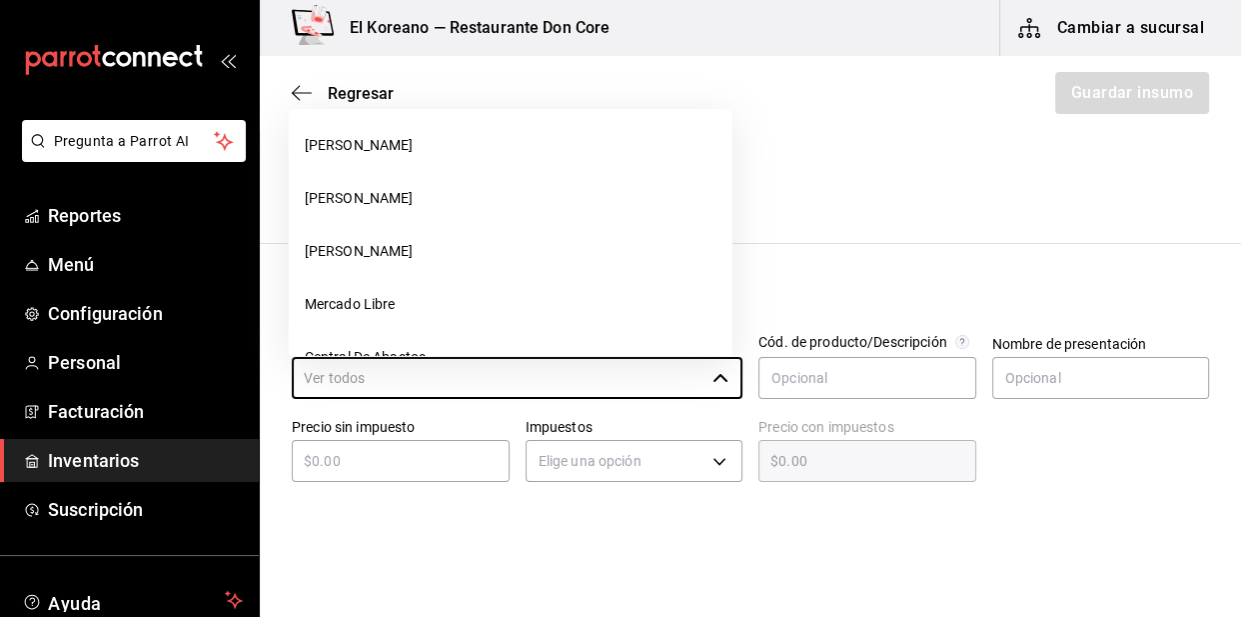
scroll to position [1109, 0]
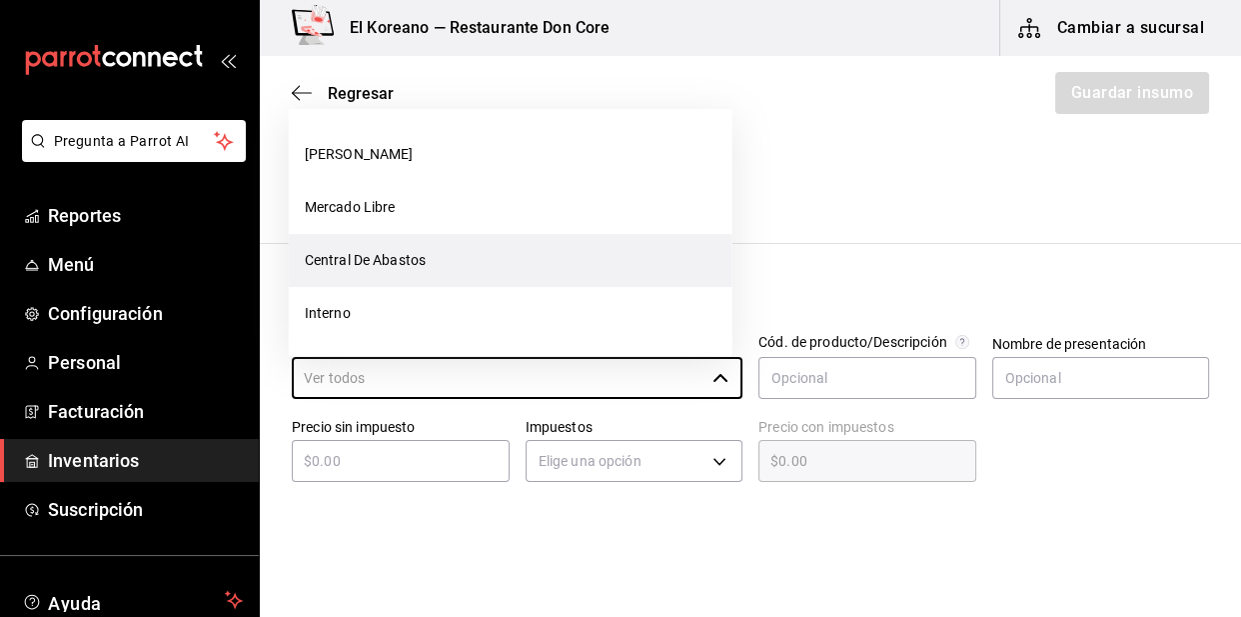
click at [392, 264] on li "Central De Abastos" at bounding box center [511, 260] width 444 height 53
type input "Central De Abastos"
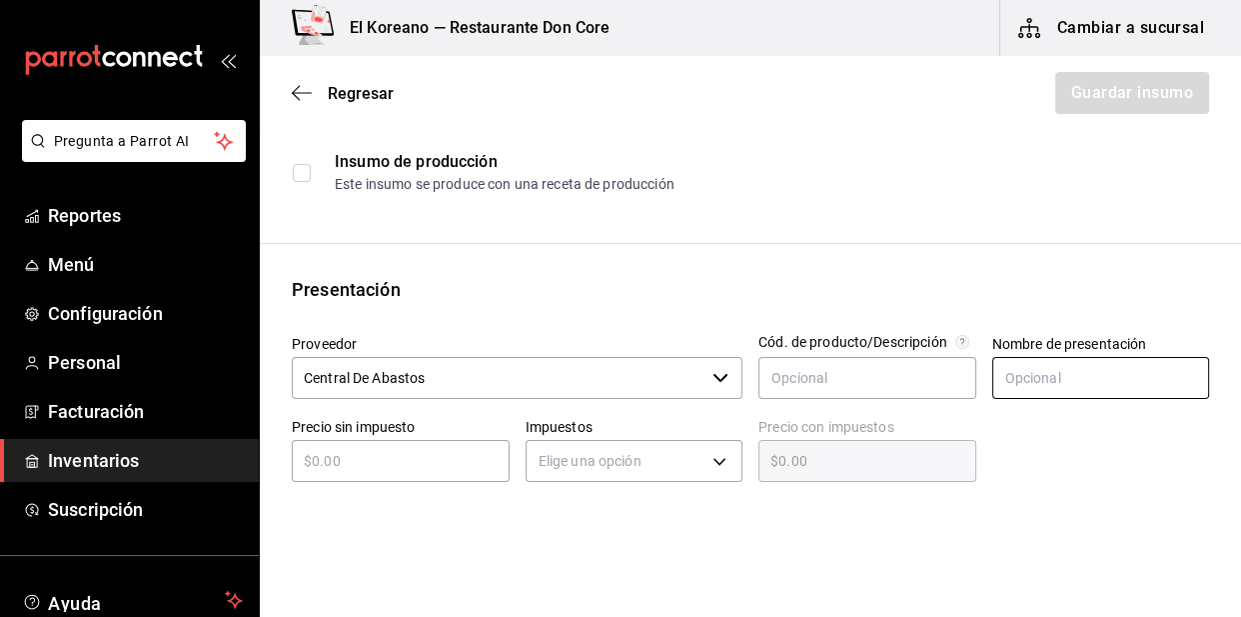
click at [1041, 390] on input "text" at bounding box center [1101, 378] width 218 height 42
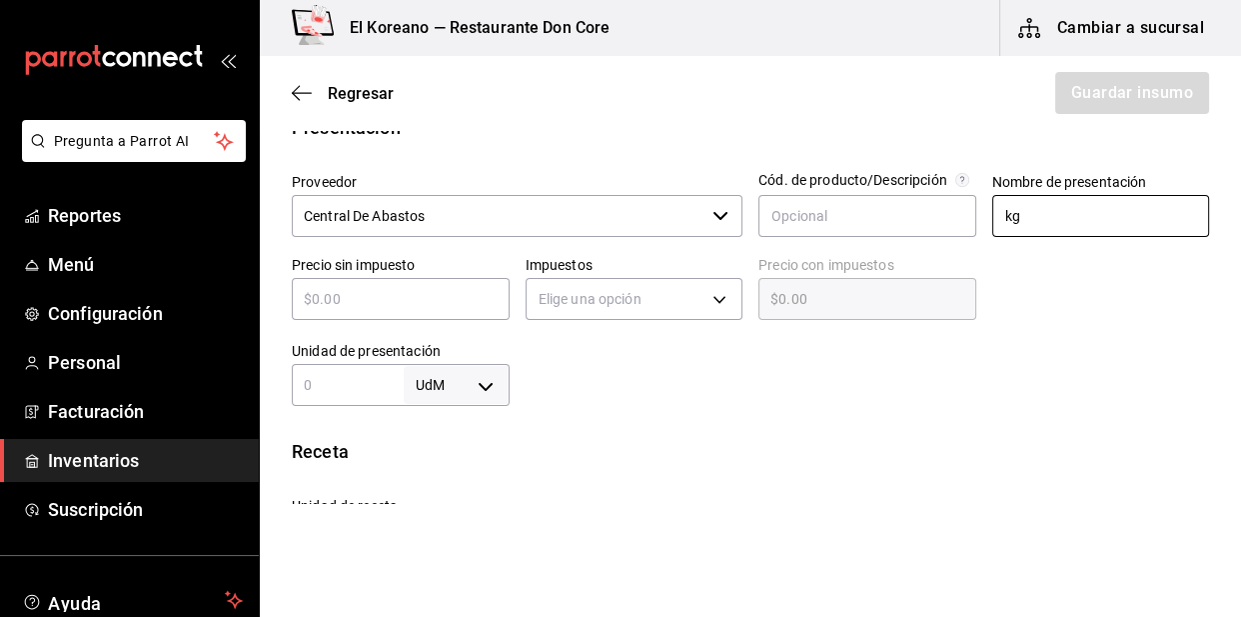
type input "kg"
click at [454, 318] on div "​" at bounding box center [401, 299] width 218 height 42
type input "$4"
type input "$4.00"
type input "$45"
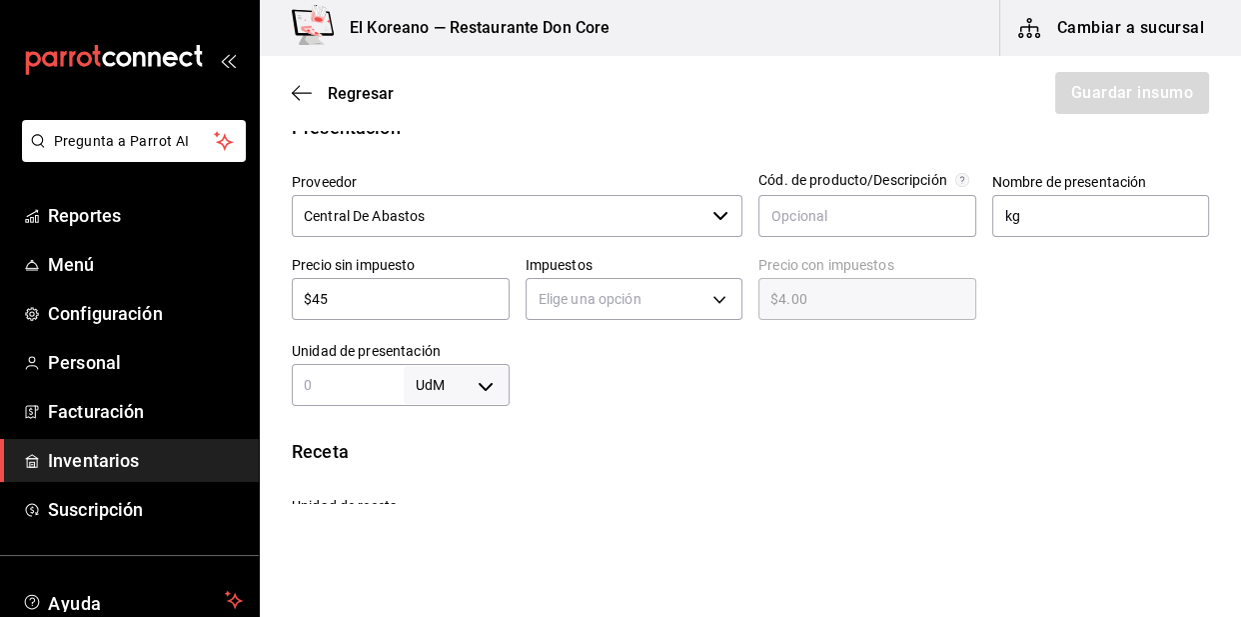
type input "$45.00"
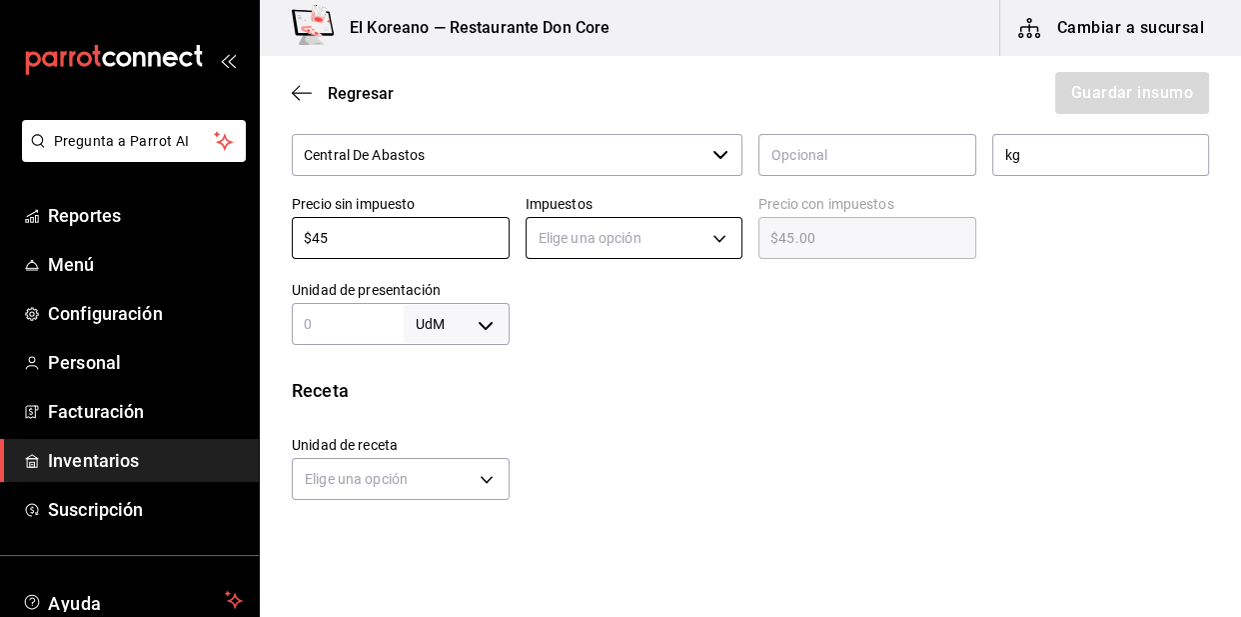
type input "$45"
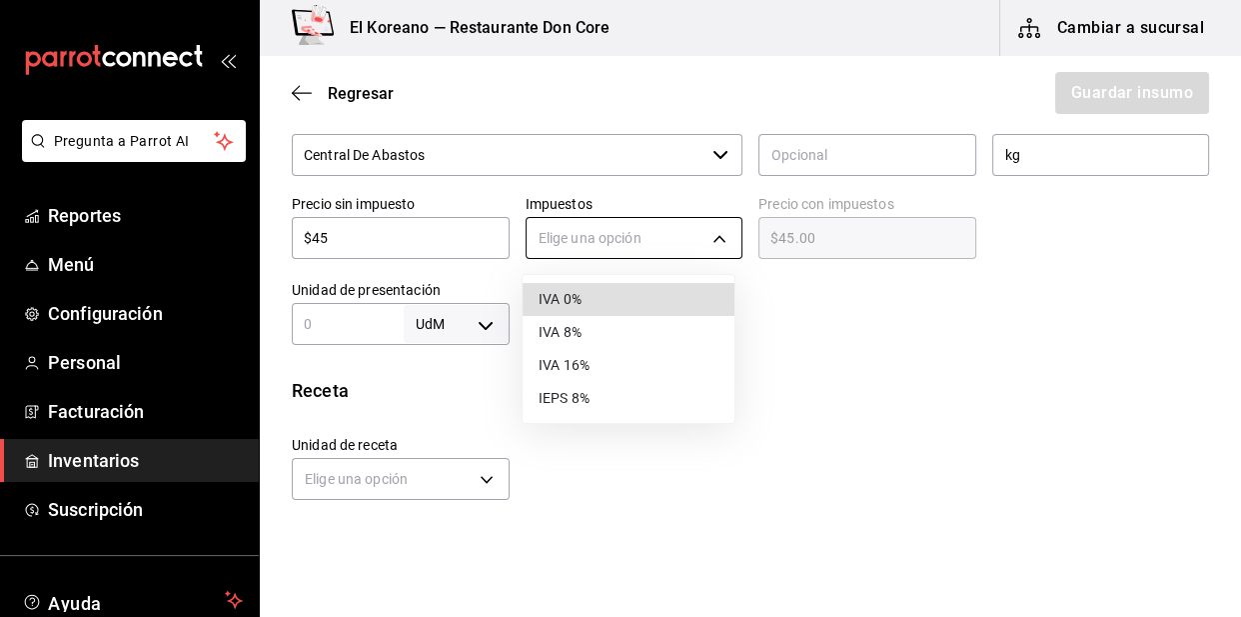
click at [715, 239] on body "Pregunta a Parrot AI Reportes Menú Configuración Personal Facturación Inventari…" at bounding box center [620, 252] width 1241 height 504
click at [616, 301] on li "IVA 0%" at bounding box center [629, 299] width 212 height 33
type input "IVA_0"
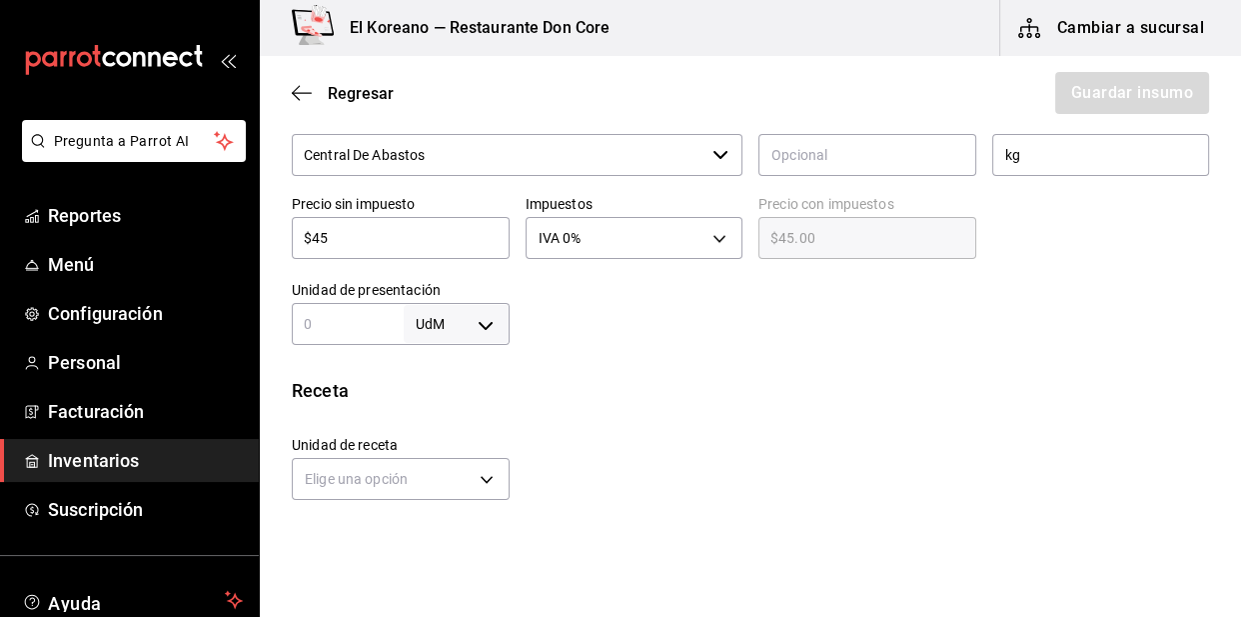
click at [387, 326] on input "text" at bounding box center [348, 324] width 112 height 24
type input "1"
click at [477, 324] on body "Pregunta a Parrot AI Reportes Menú Configuración Personal Facturación Inventari…" at bounding box center [620, 252] width 1241 height 504
drag, startPoint x: 440, startPoint y: 415, endPoint x: 642, endPoint y: 399, distance: 202.5
click at [642, 399] on div "UdM kg gr lt ml pza gal" at bounding box center [620, 308] width 1241 height 617
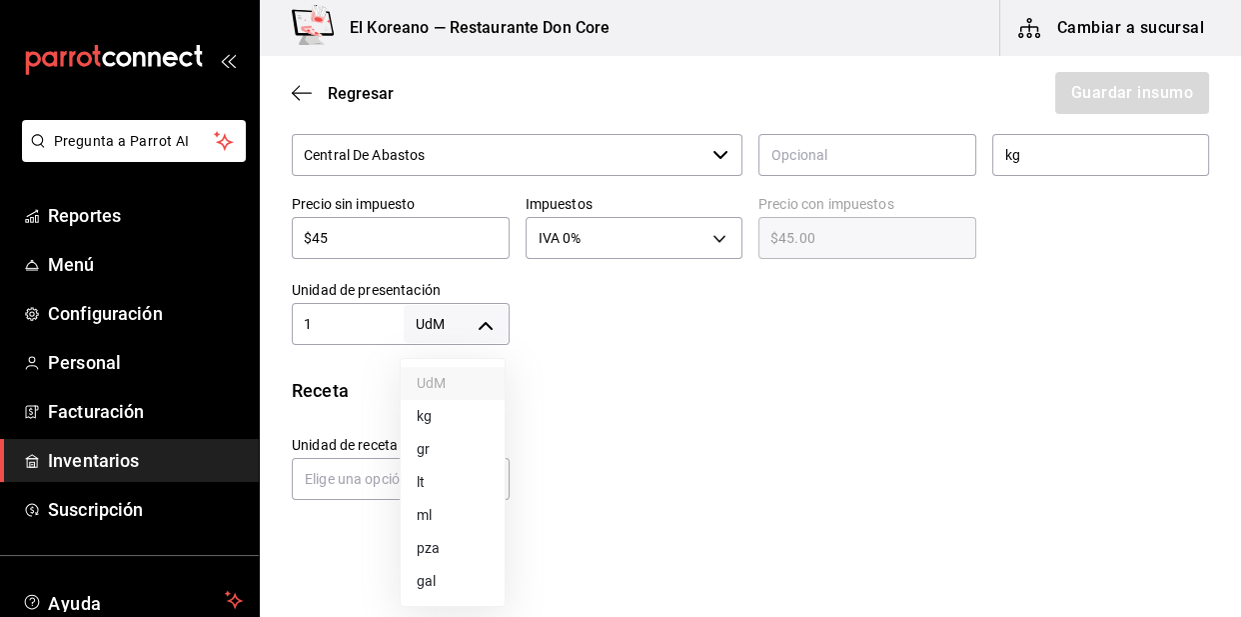
click at [642, 399] on div at bounding box center [620, 308] width 1241 height 617
click at [479, 325] on body "Pregunta a Parrot AI Reportes Menú Configuración Personal Facturación Inventari…" at bounding box center [620, 252] width 1241 height 504
click at [423, 411] on li "kg" at bounding box center [453, 416] width 104 height 33
type input "KILOGRAM"
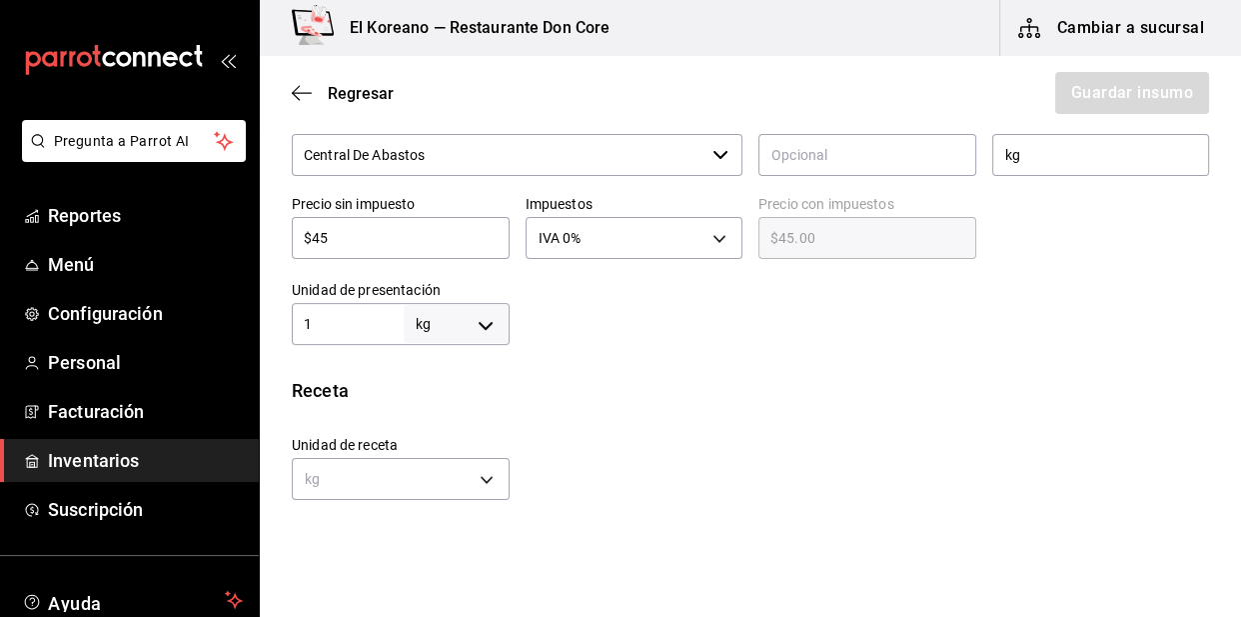
type input "1"
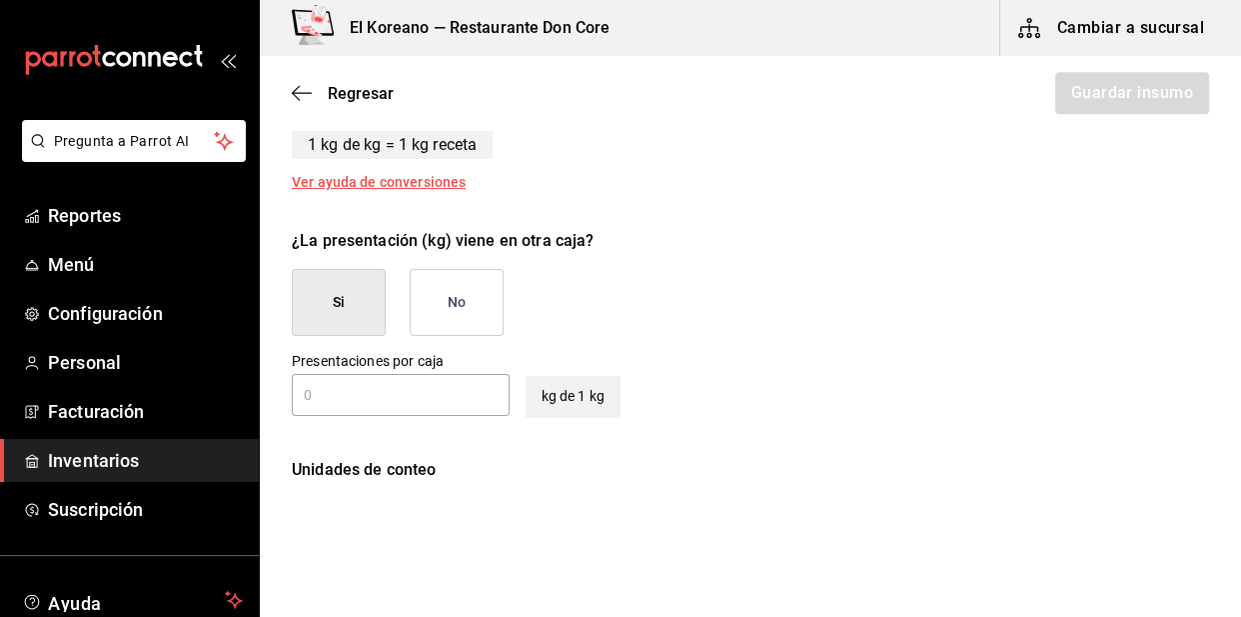
scroll to position [865, 0]
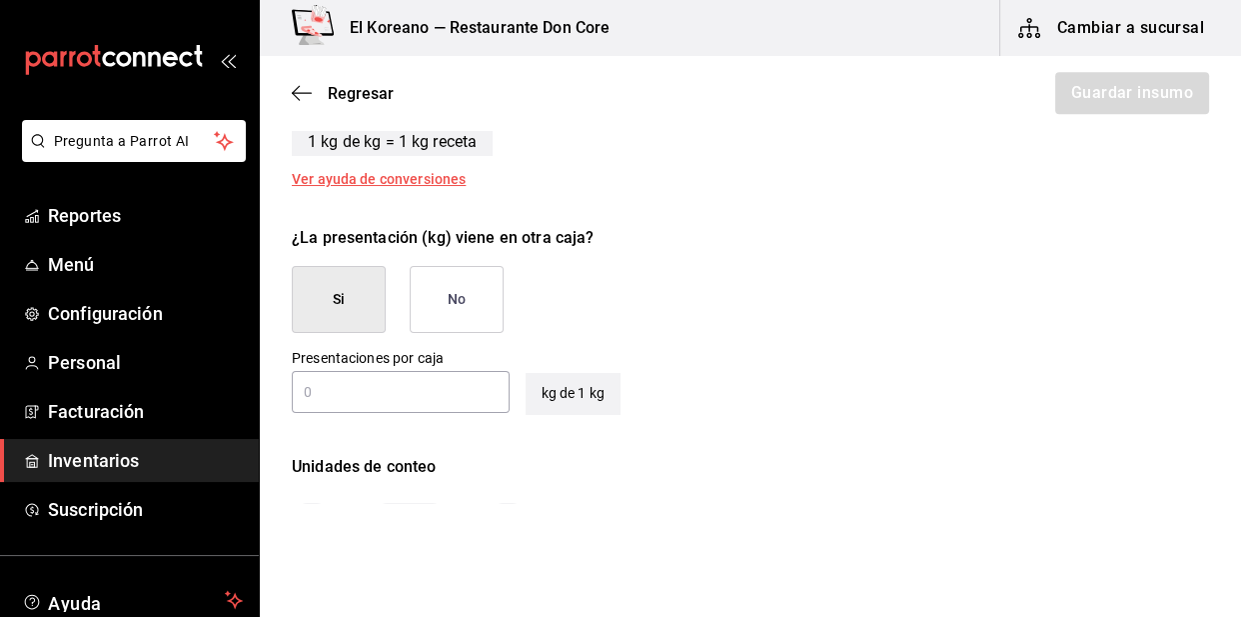
click at [464, 300] on button "No" at bounding box center [457, 299] width 94 height 67
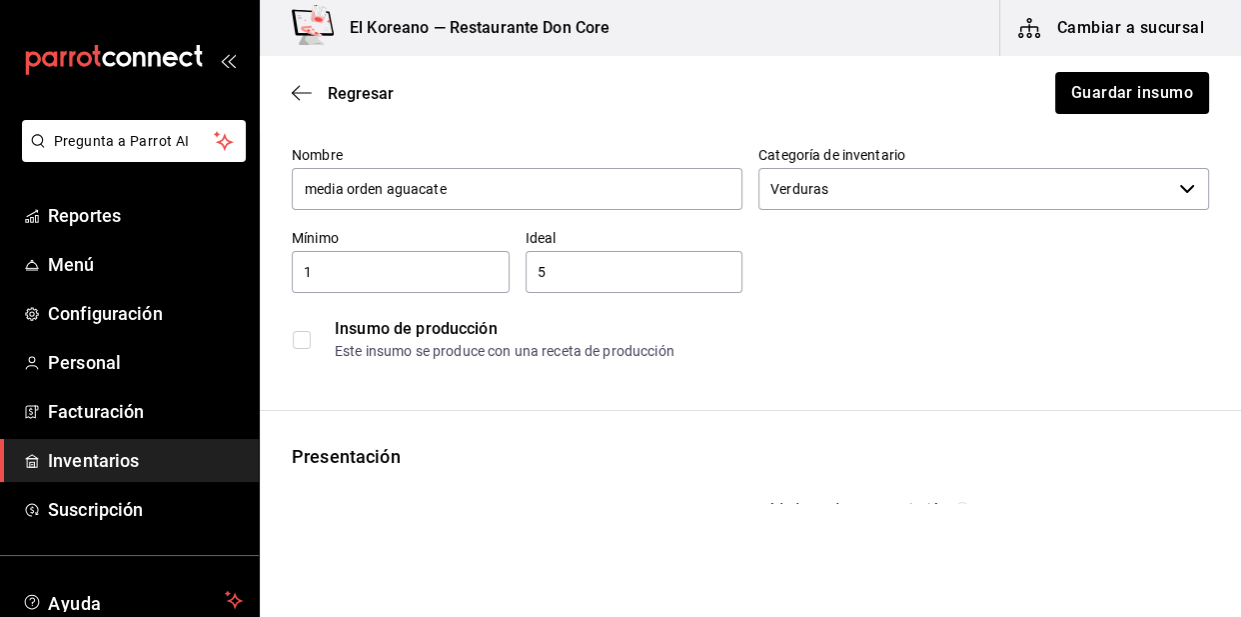
scroll to position [79, 0]
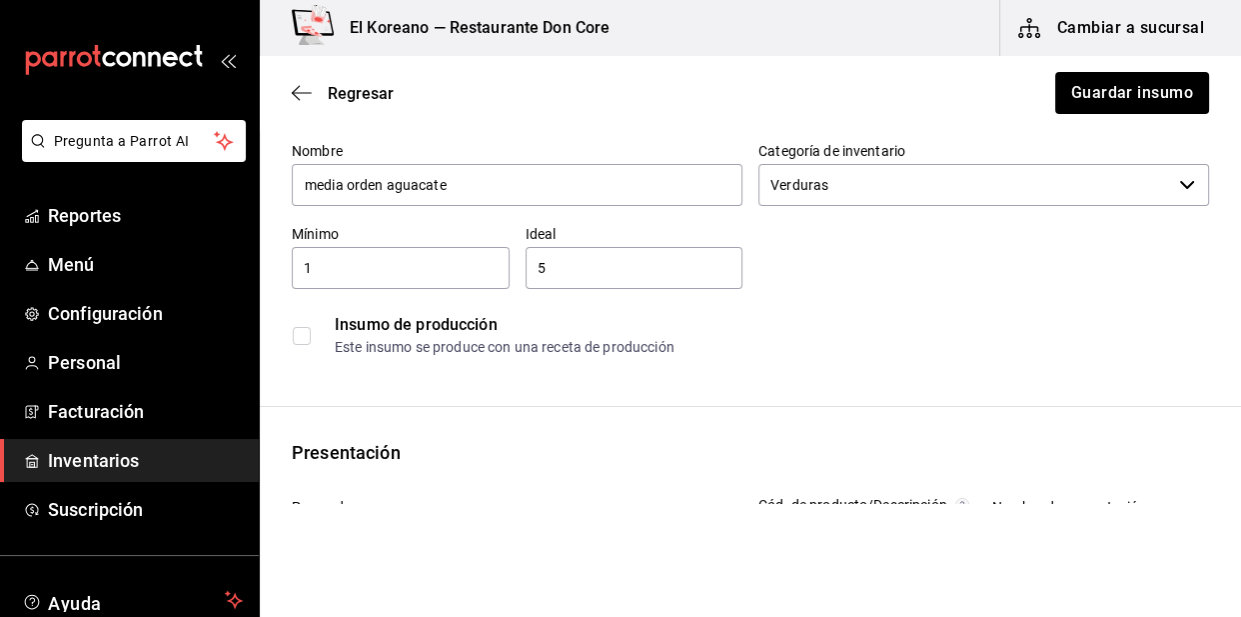
click at [302, 331] on input "checkbox" at bounding box center [302, 336] width 18 height 18
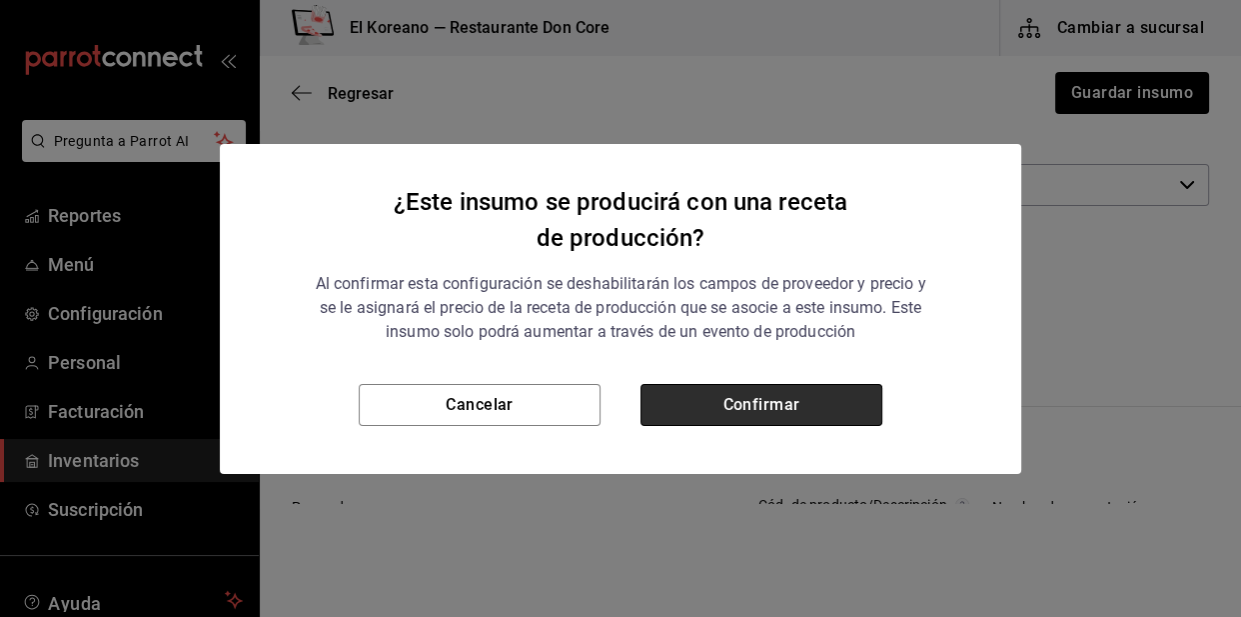
click at [682, 410] on button "Confirmar" at bounding box center [762, 405] width 242 height 42
checkbox input "true"
type input "$0.00"
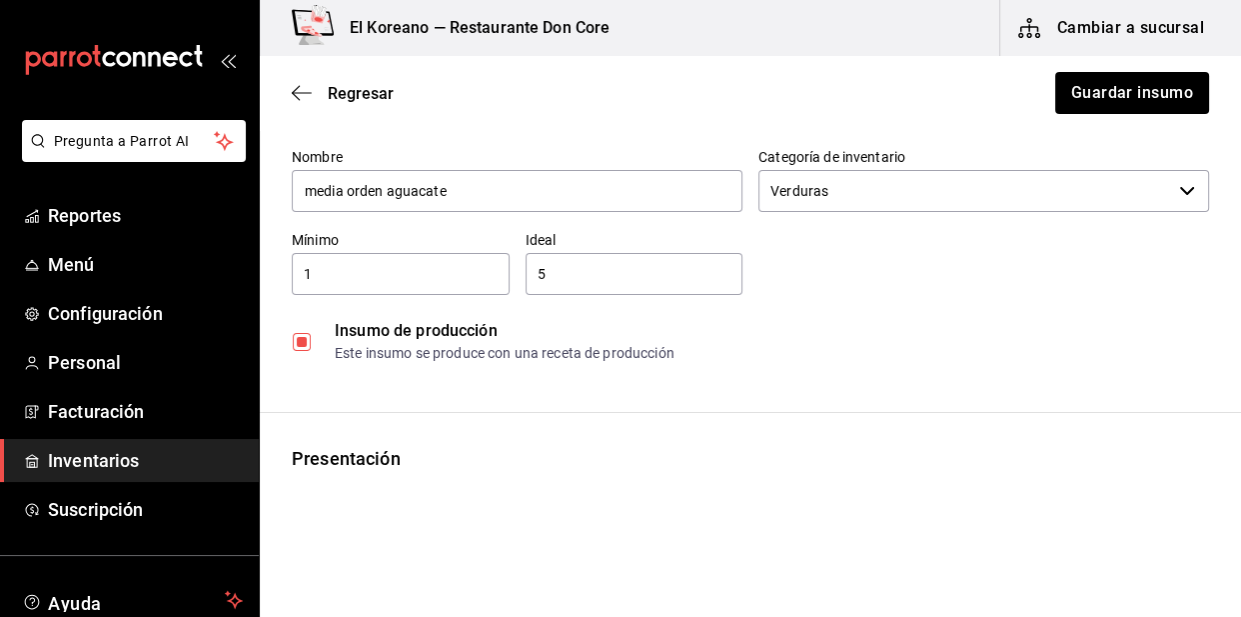
scroll to position [0, 0]
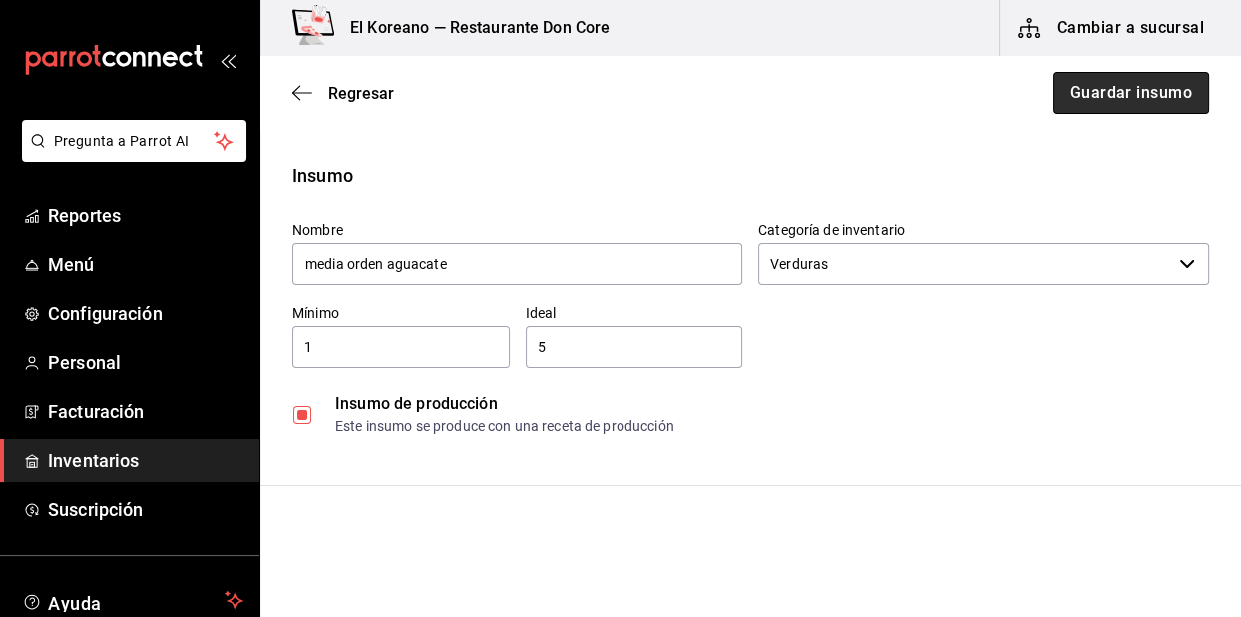
click at [1107, 87] on button "Guardar insumo" at bounding box center [1131, 93] width 156 height 42
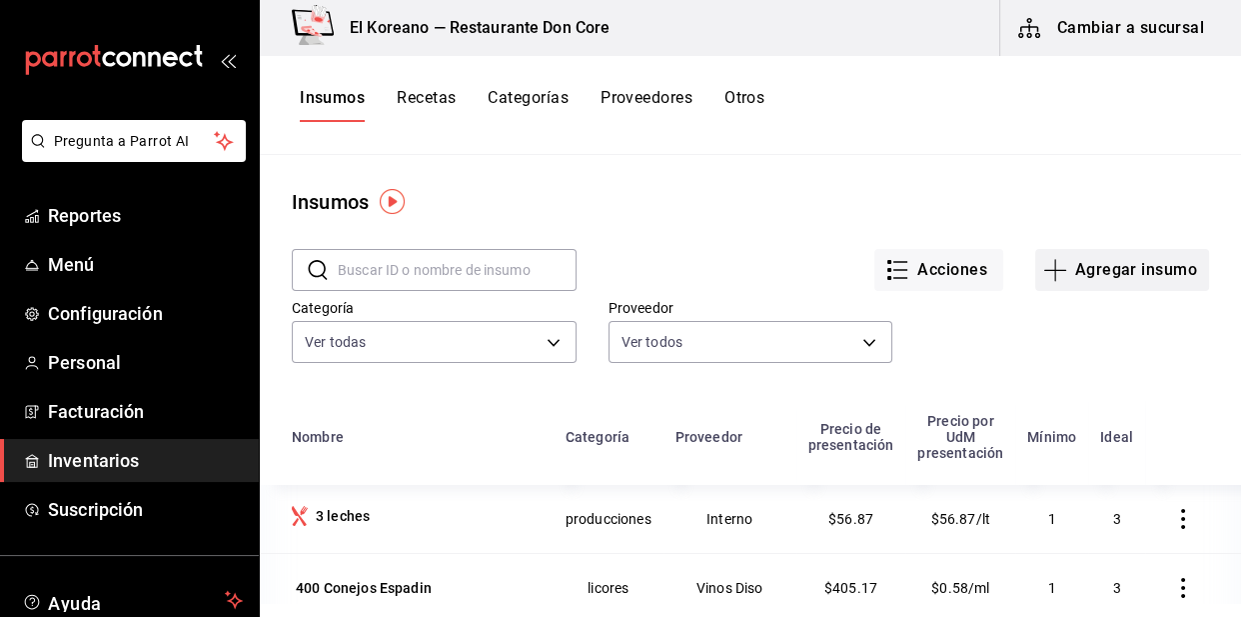
click at [1157, 264] on button "Agregar insumo" at bounding box center [1122, 270] width 174 height 42
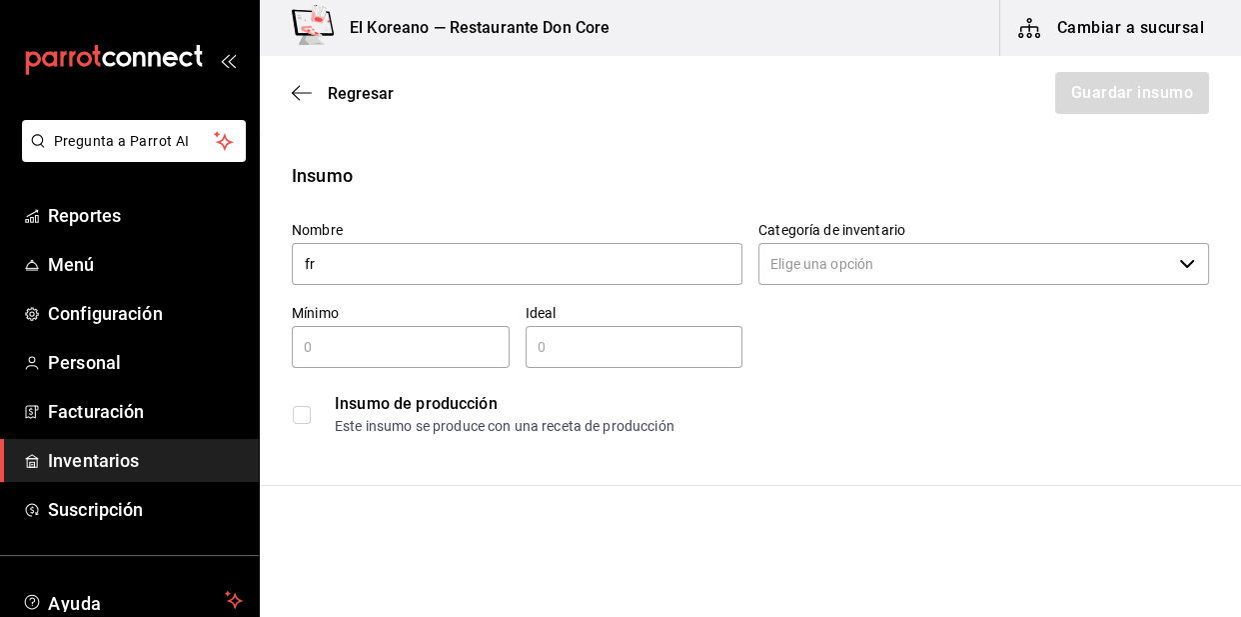
type input "f"
type input "orden de frijoles puercos"
click at [408, 355] on input "text" at bounding box center [401, 347] width 218 height 24
type input "1"
click at [526, 346] on input "text" at bounding box center [635, 347] width 218 height 24
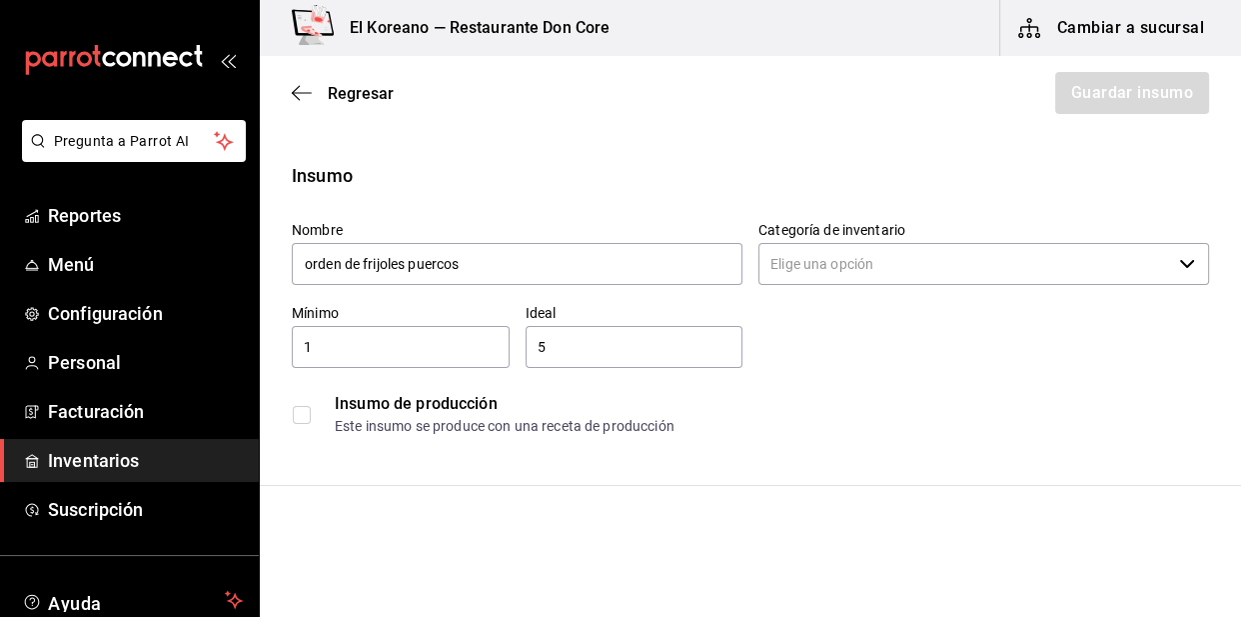
scroll to position [165, 0]
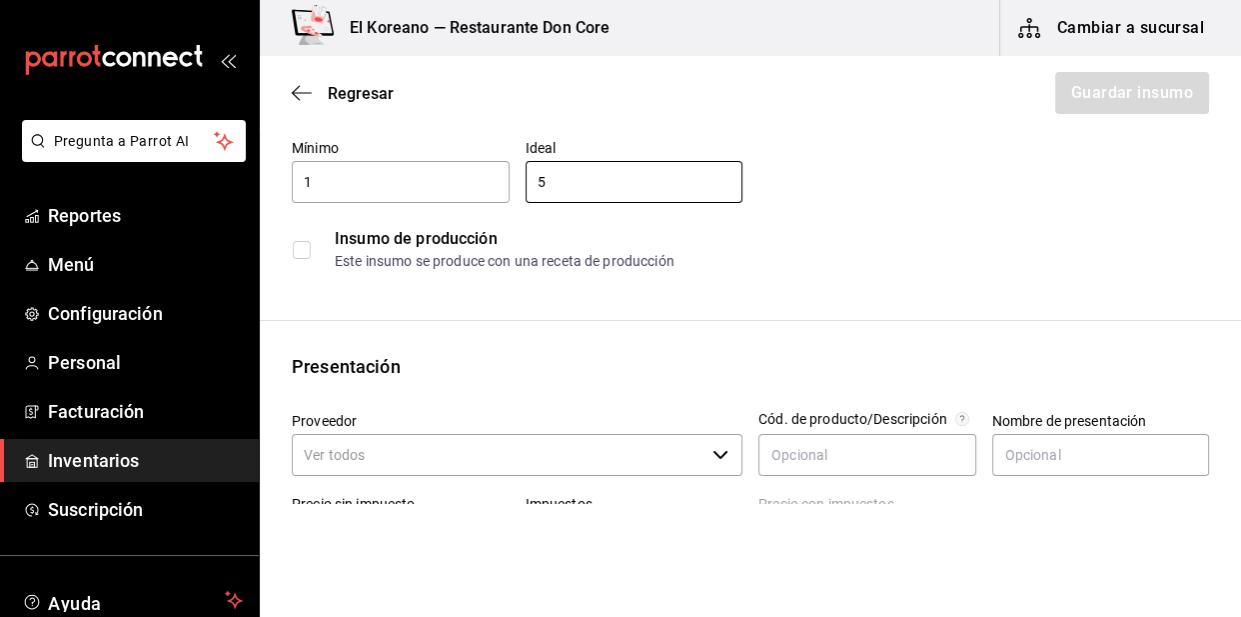
type input "5"
click at [308, 254] on input "checkbox" at bounding box center [302, 250] width 18 height 18
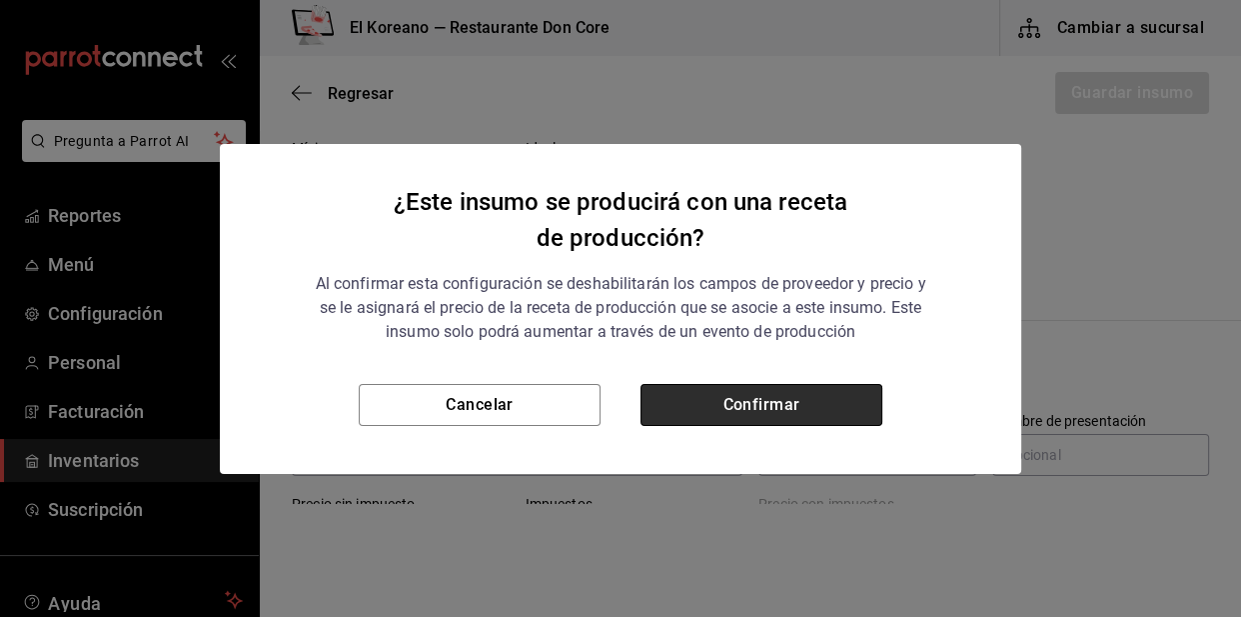
click at [670, 416] on button "Confirmar" at bounding box center [762, 405] width 242 height 42
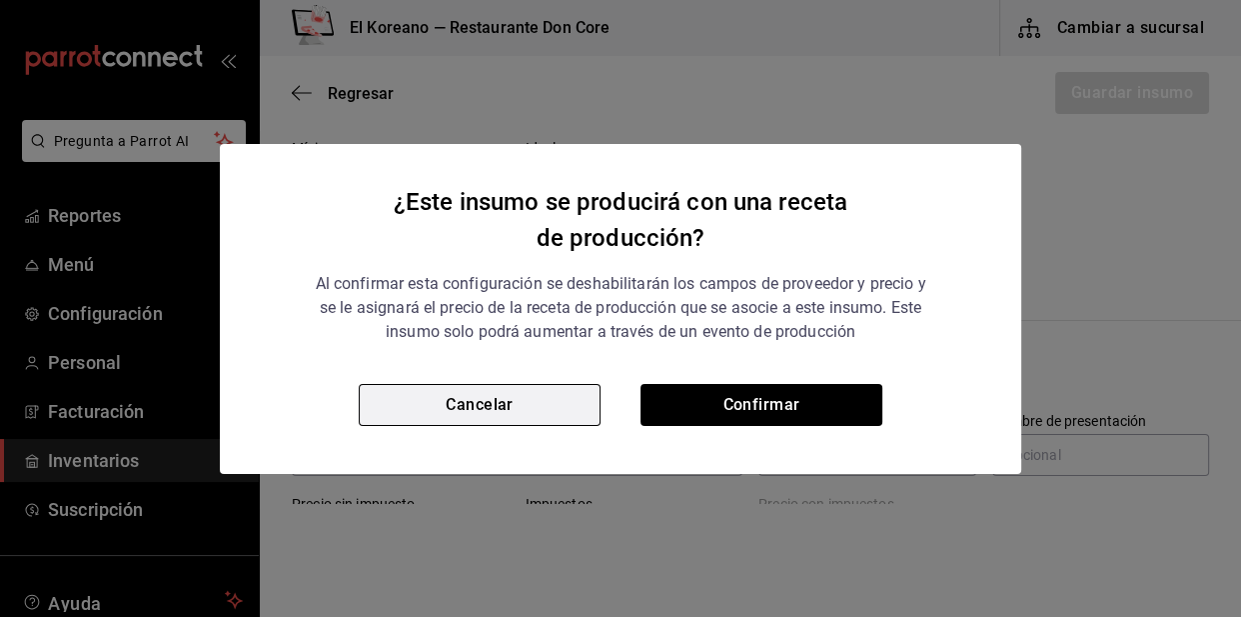
checkbox input "true"
type input "$0.00"
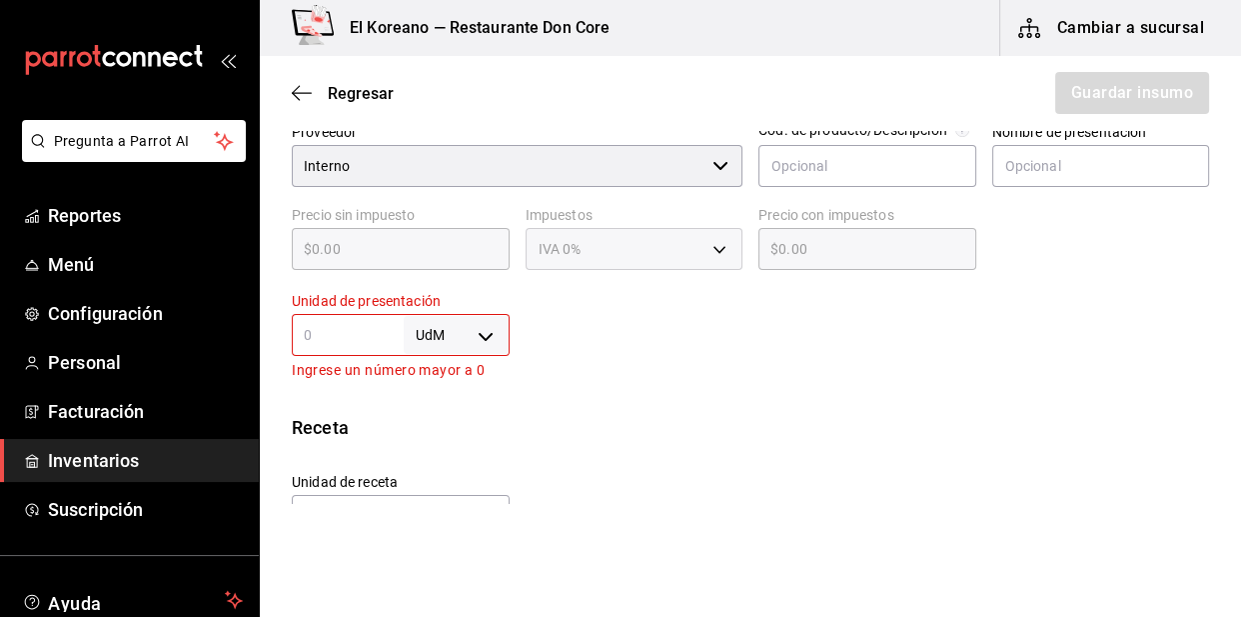
scroll to position [457, 0]
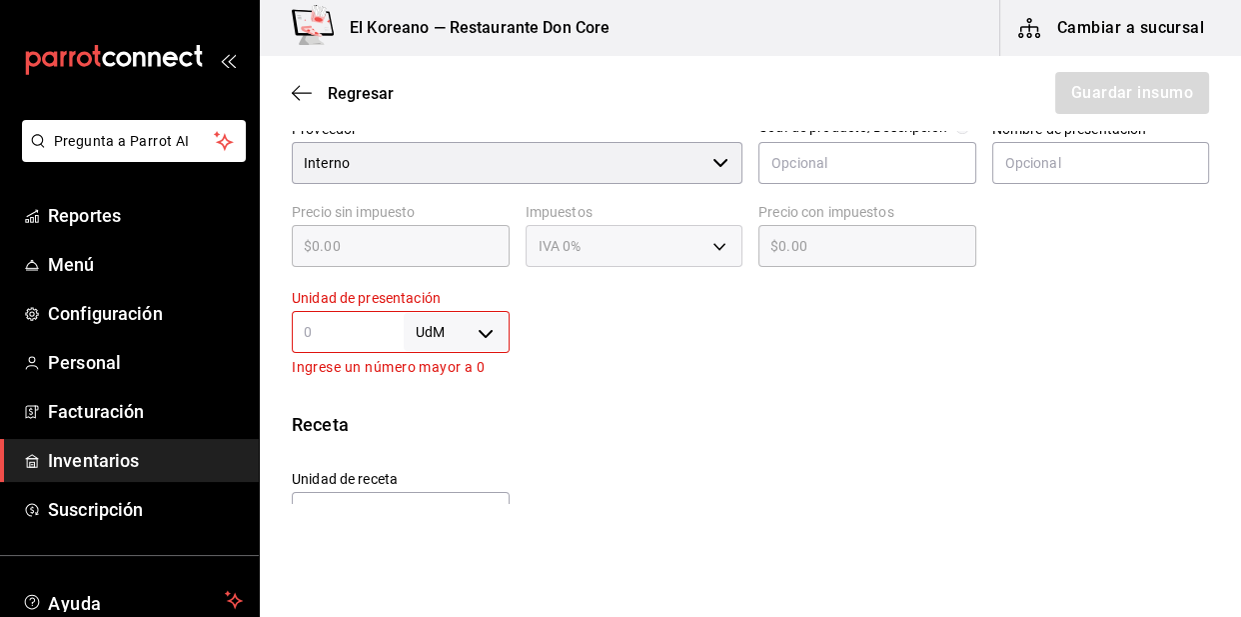
click at [359, 340] on input "text" at bounding box center [348, 332] width 112 height 24
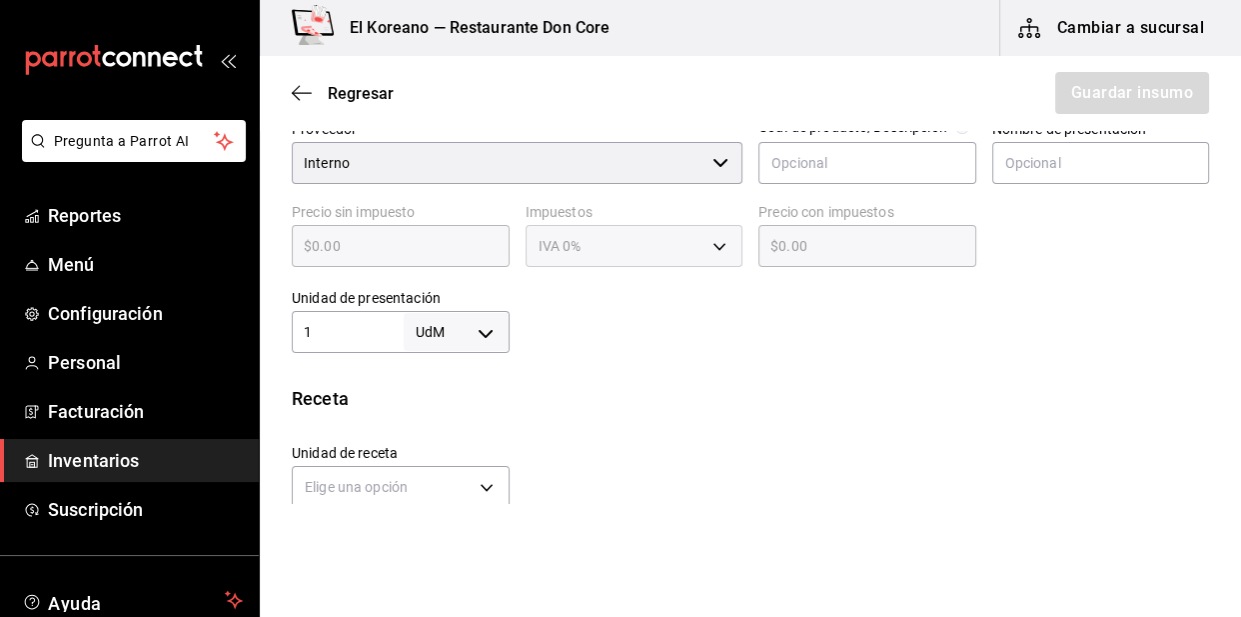
type input "1"
click at [481, 331] on body "Pregunta a Parrot AI Reportes Menú Configuración Personal Facturación Inventari…" at bounding box center [620, 252] width 1241 height 504
click at [448, 431] on li "kg" at bounding box center [453, 424] width 104 height 33
type input "KILOGRAM"
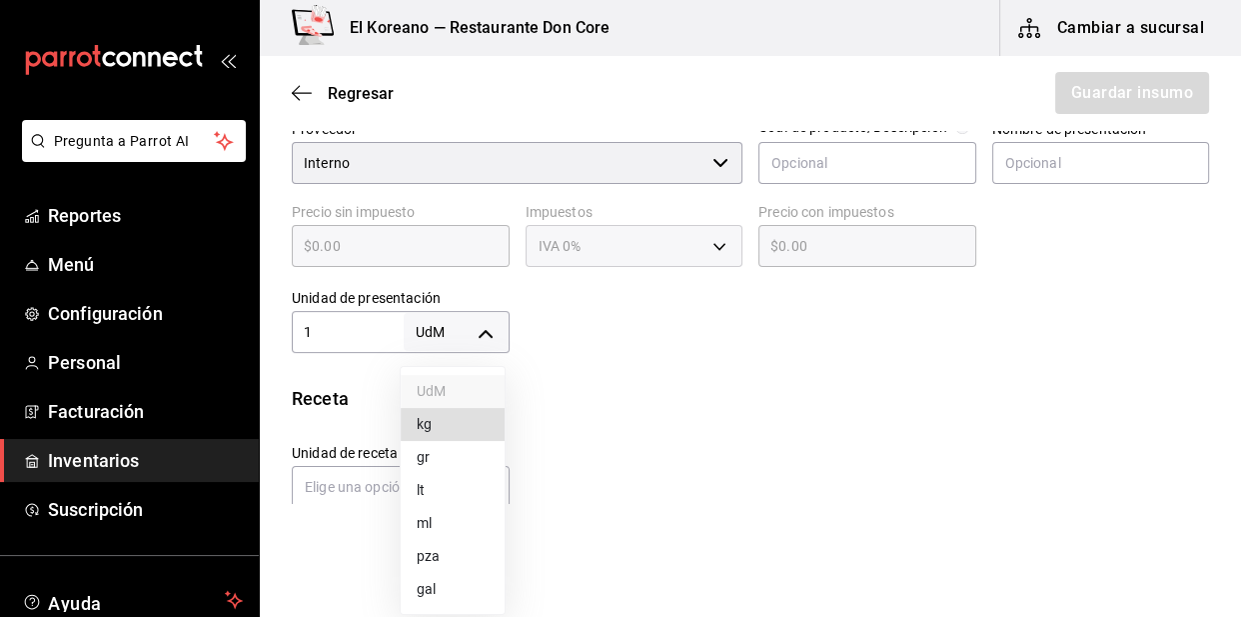
type input "1"
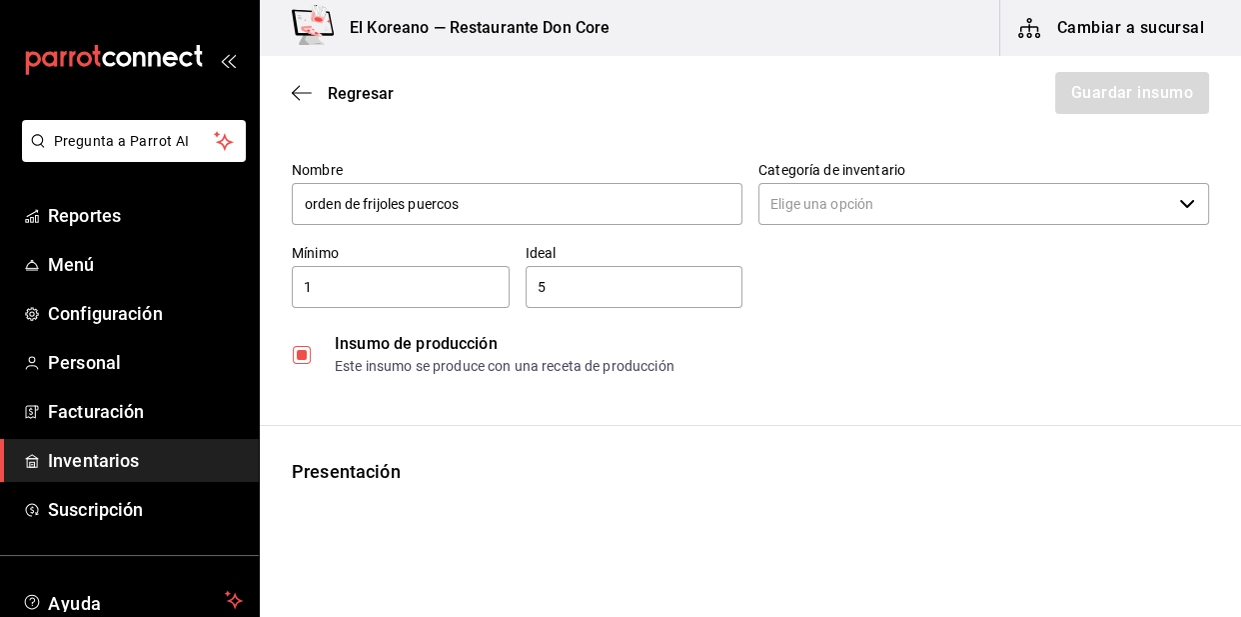
scroll to position [58, 0]
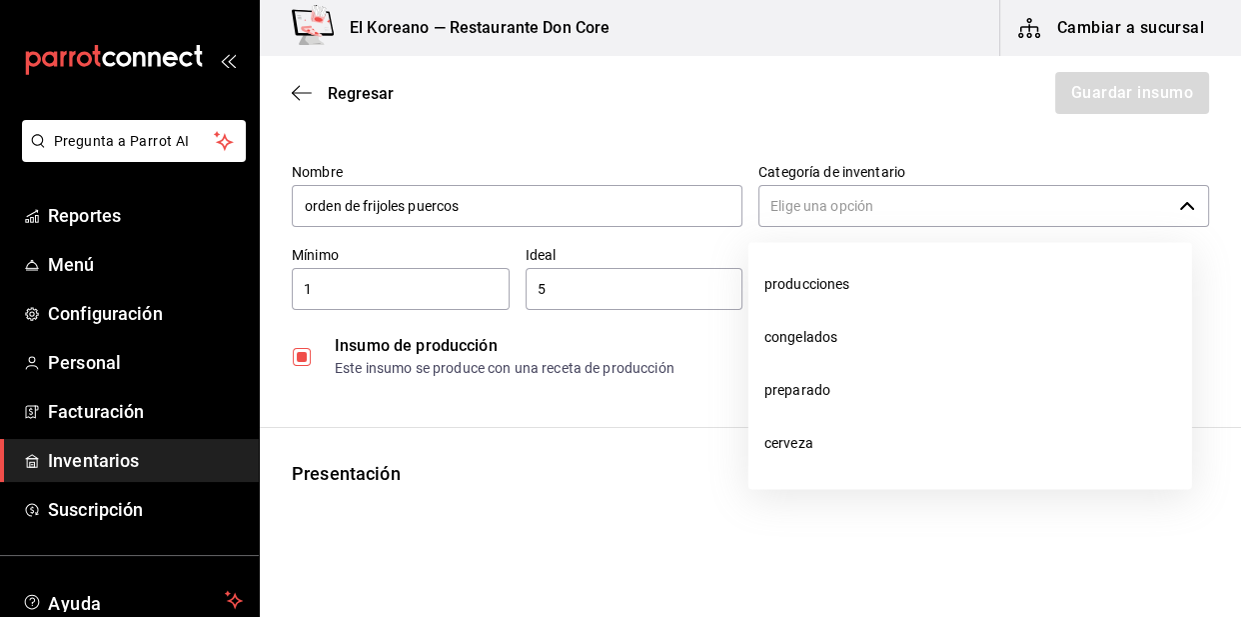
click at [929, 197] on input "Categoría de inventario" at bounding box center [965, 206] width 413 height 42
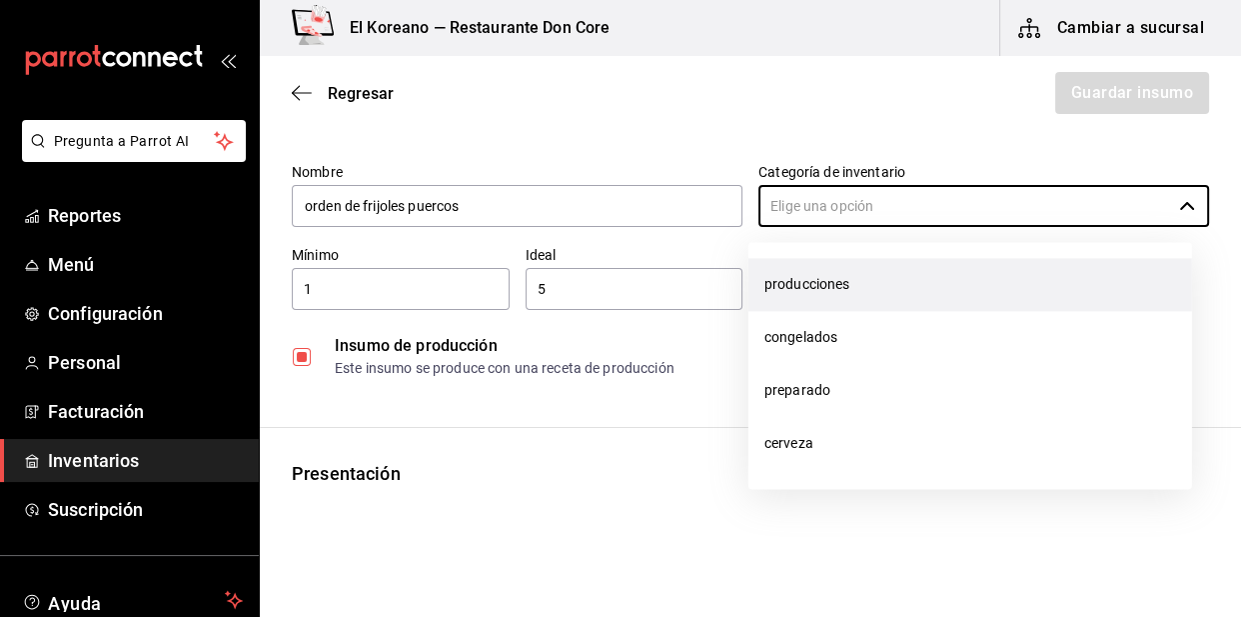
click at [855, 270] on li "producciones" at bounding box center [971, 284] width 444 height 53
type input "producciones"
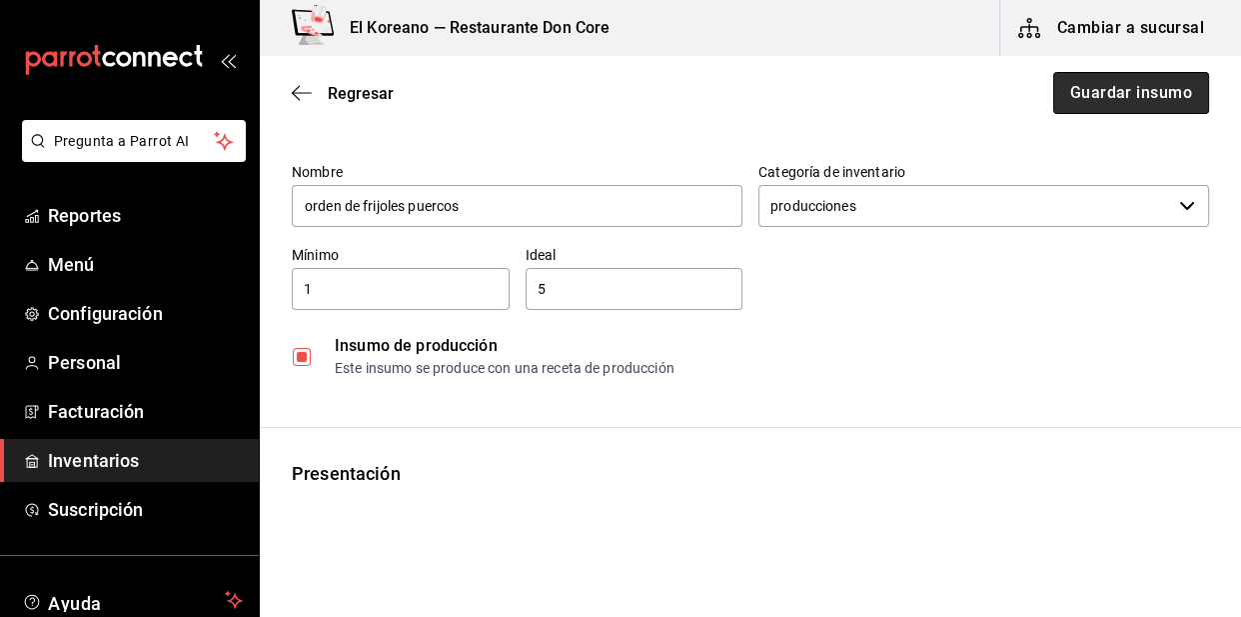
click at [1094, 85] on button "Guardar insumo" at bounding box center [1131, 93] width 156 height 42
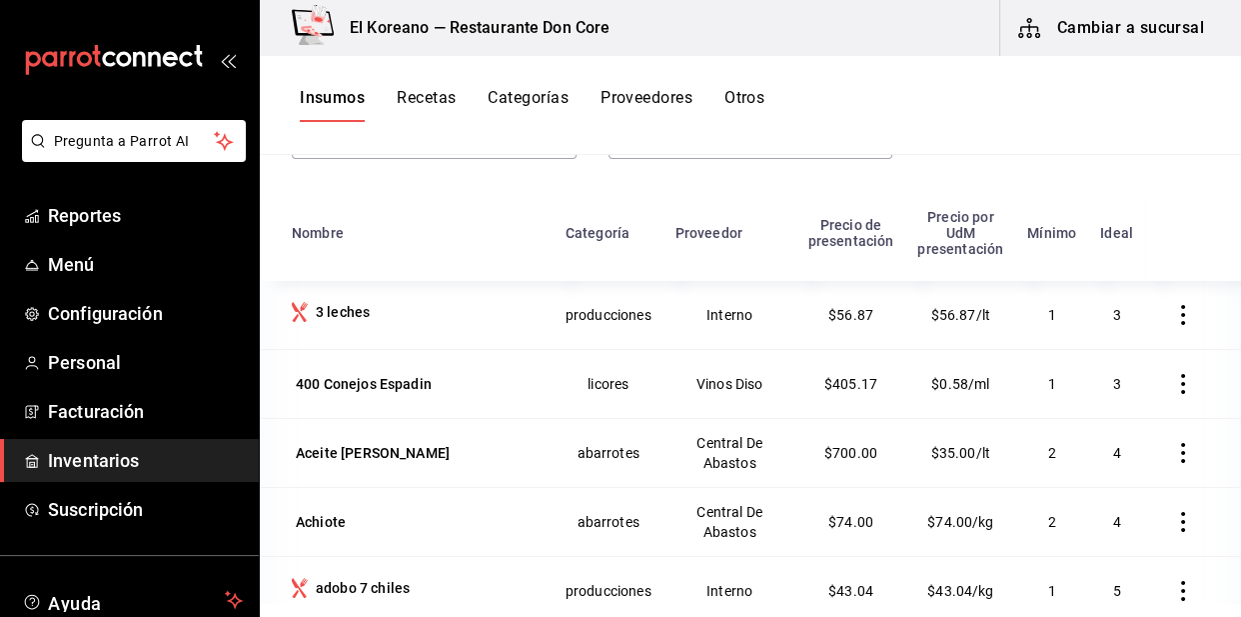
click at [947, 174] on div "​ ​ Acciones Agregar insumo Categoría Ver todas b4936a96-1414-499a-9574-3a5b668…" at bounding box center [750, 105] width 981 height 184
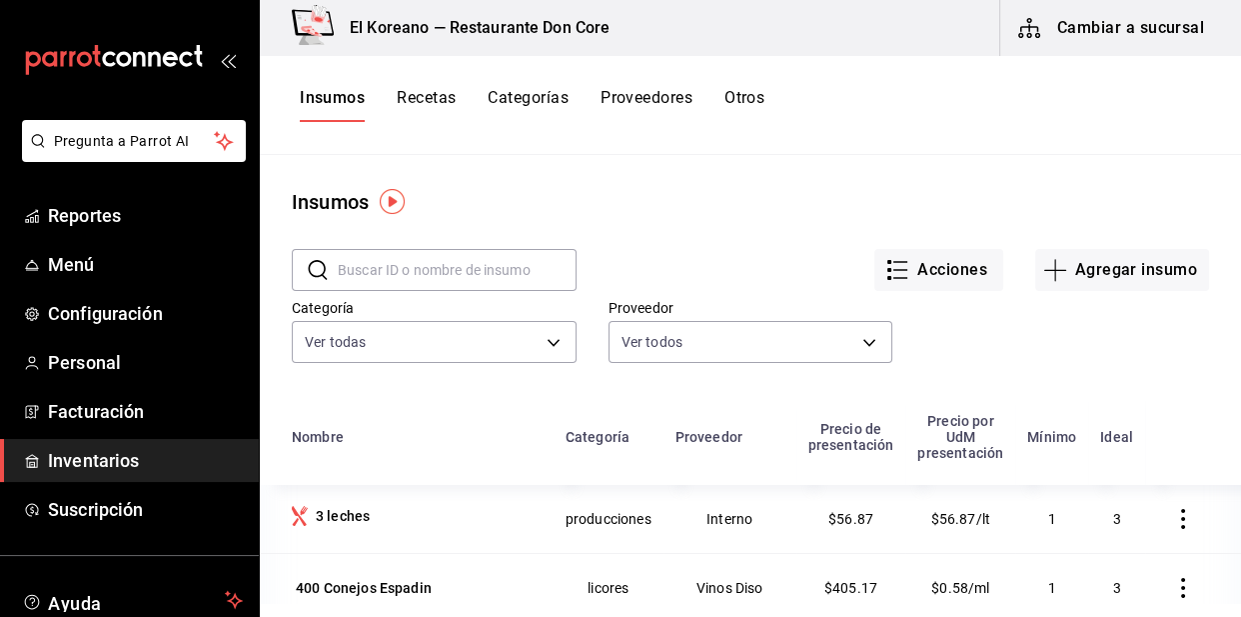
click at [433, 104] on button "Recetas" at bounding box center [426, 105] width 59 height 34
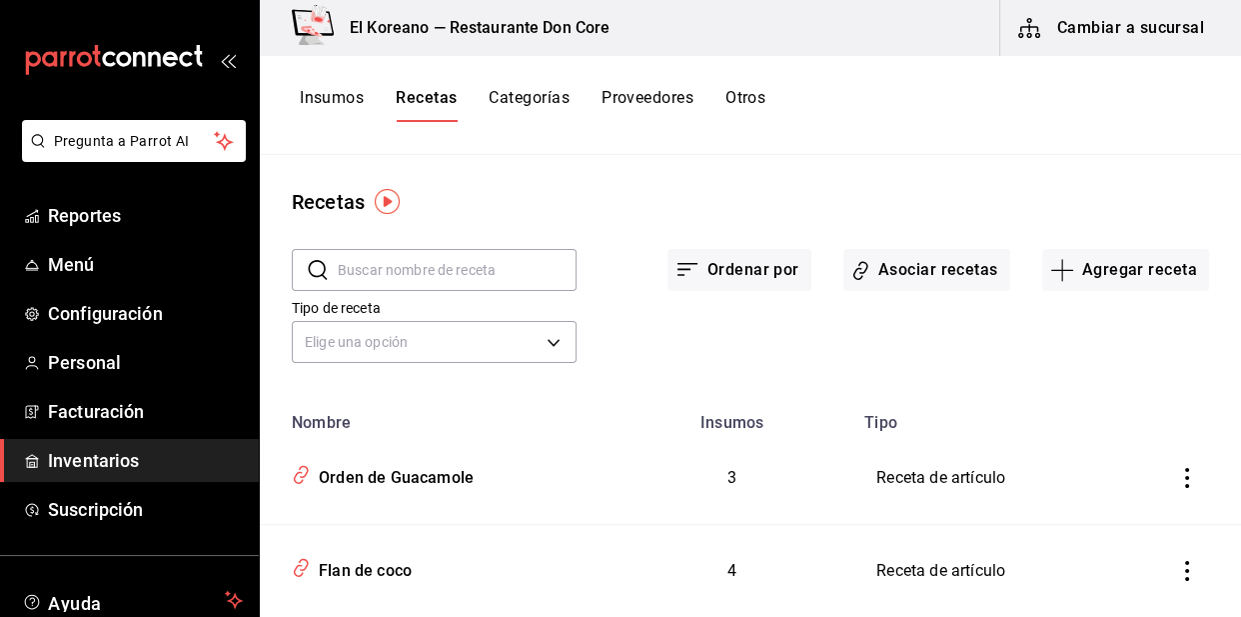
click at [396, 88] on button "Recetas" at bounding box center [426, 105] width 61 height 34
click at [953, 270] on button "Asociar recetas" at bounding box center [927, 270] width 167 height 42
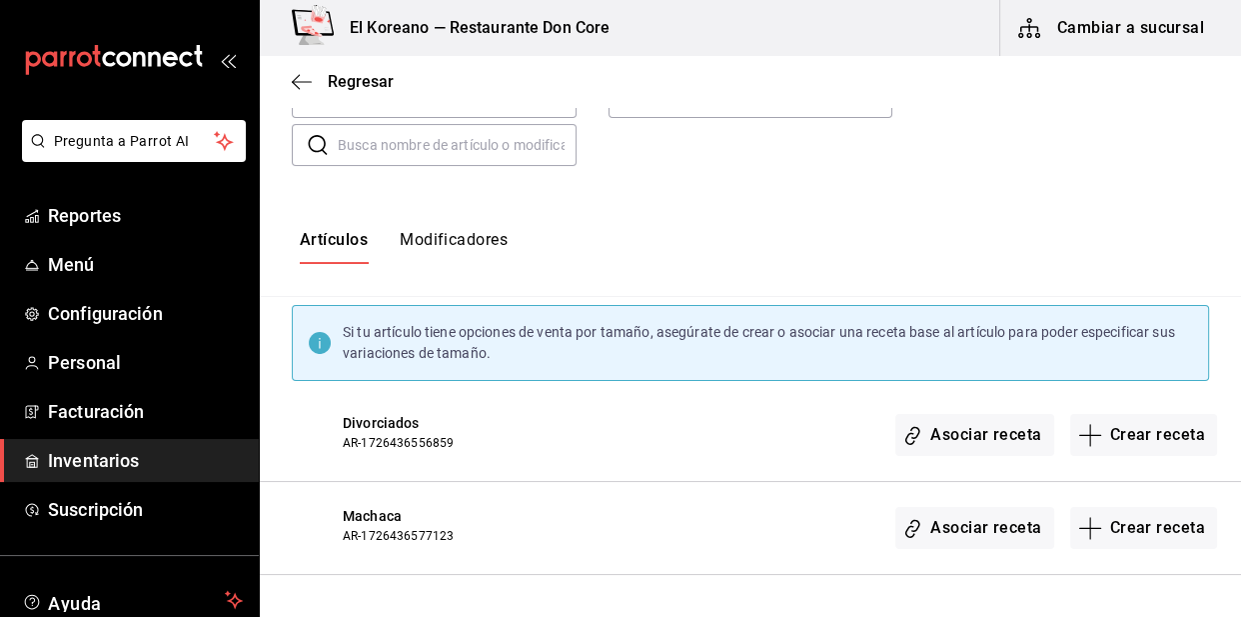
scroll to position [41, 0]
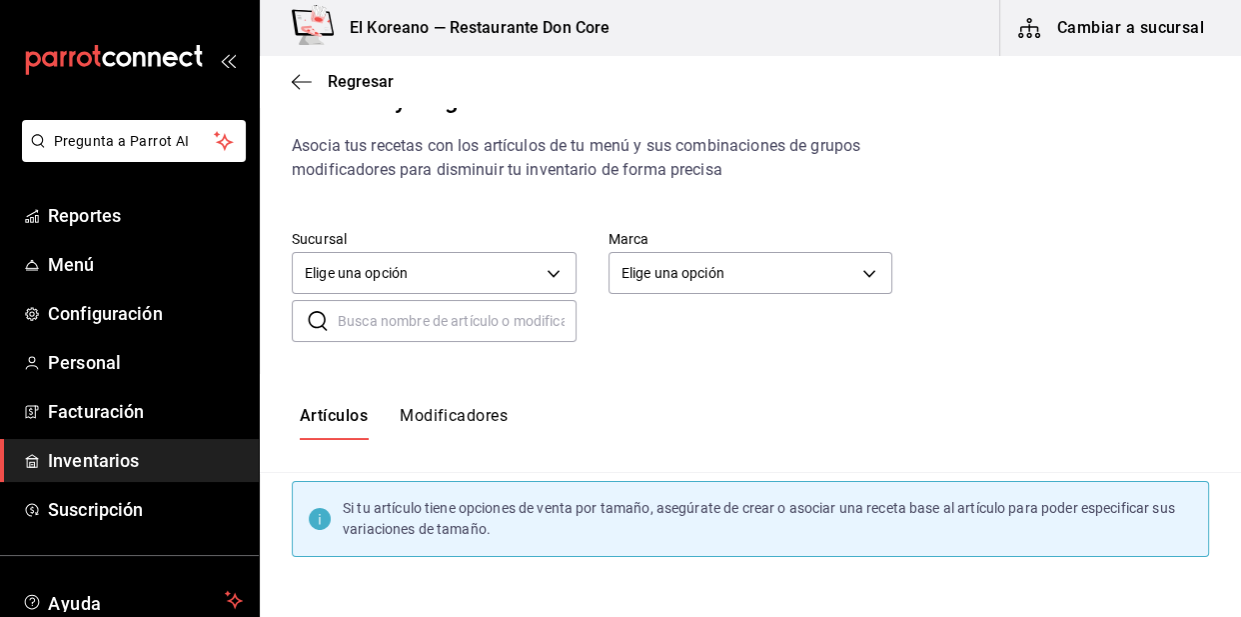
click at [420, 321] on input "text" at bounding box center [457, 321] width 239 height 40
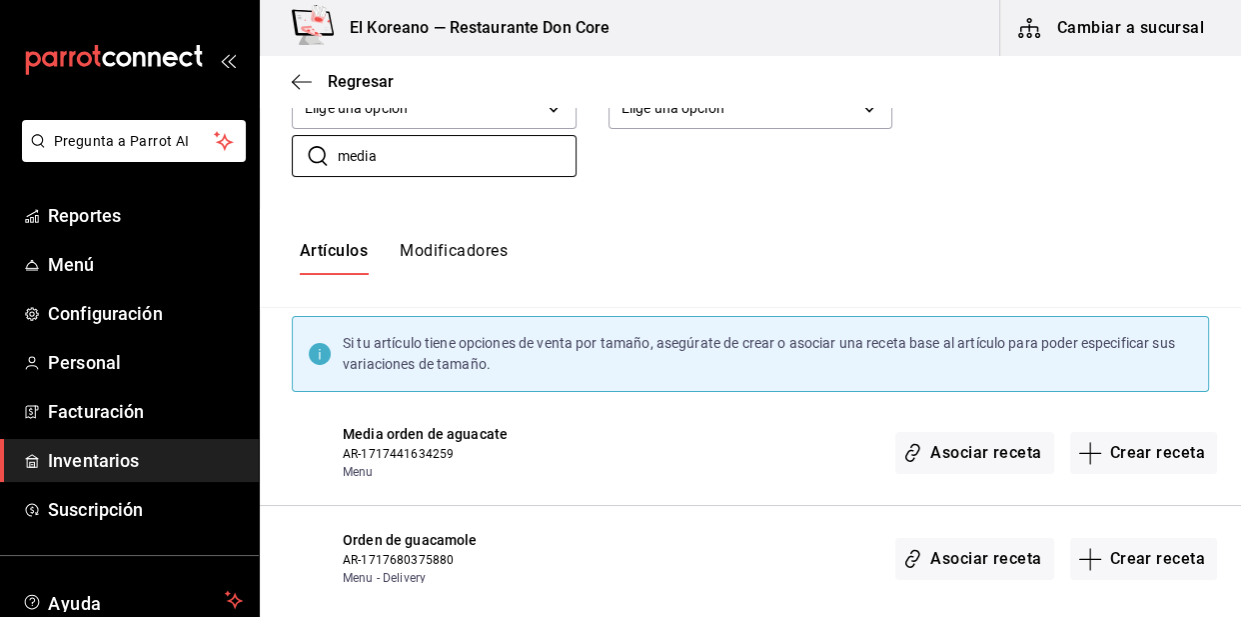
scroll to position [233, 0]
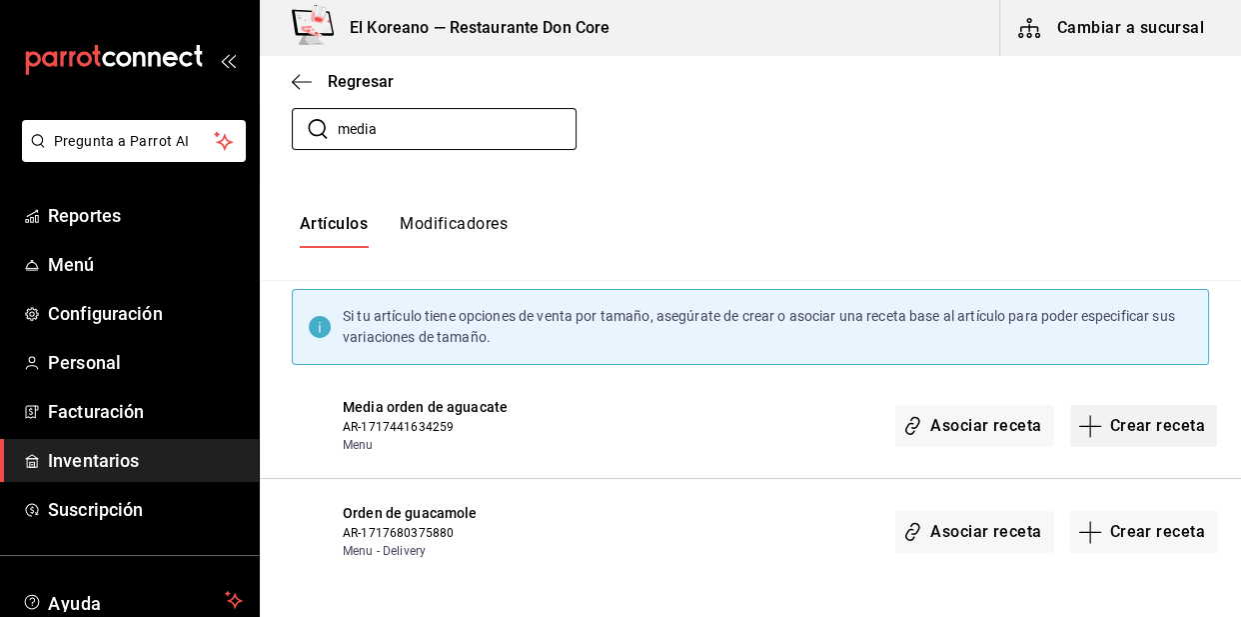
type input "media"
click at [1181, 419] on button "Crear receta" at bounding box center [1144, 426] width 148 height 42
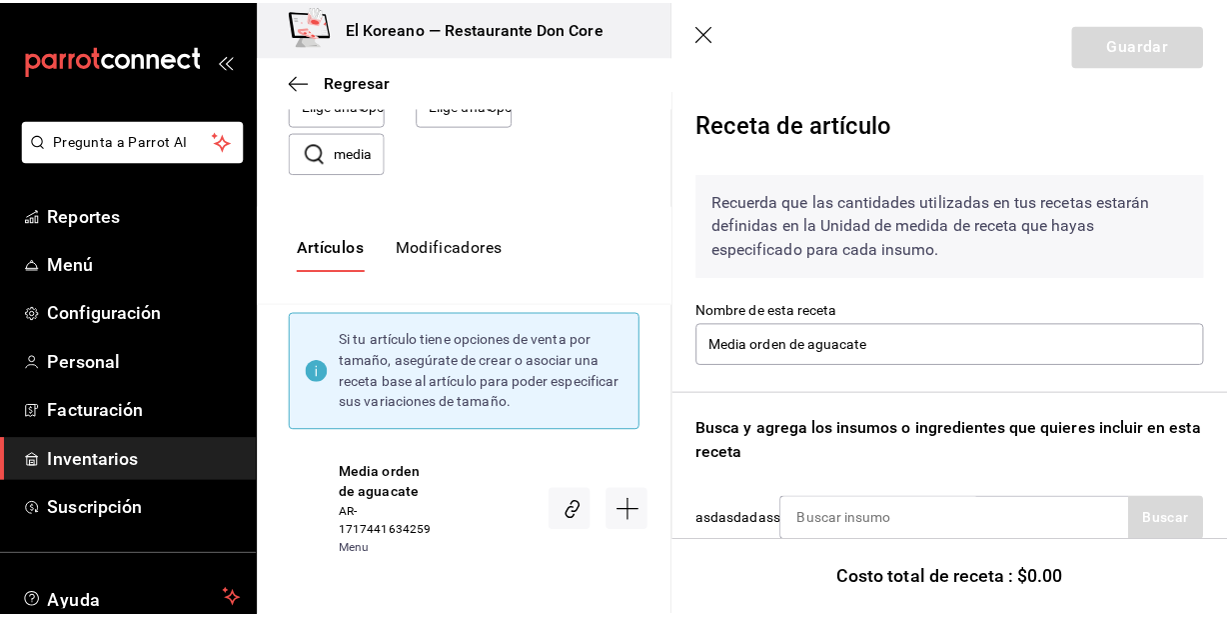
scroll to position [177, 0]
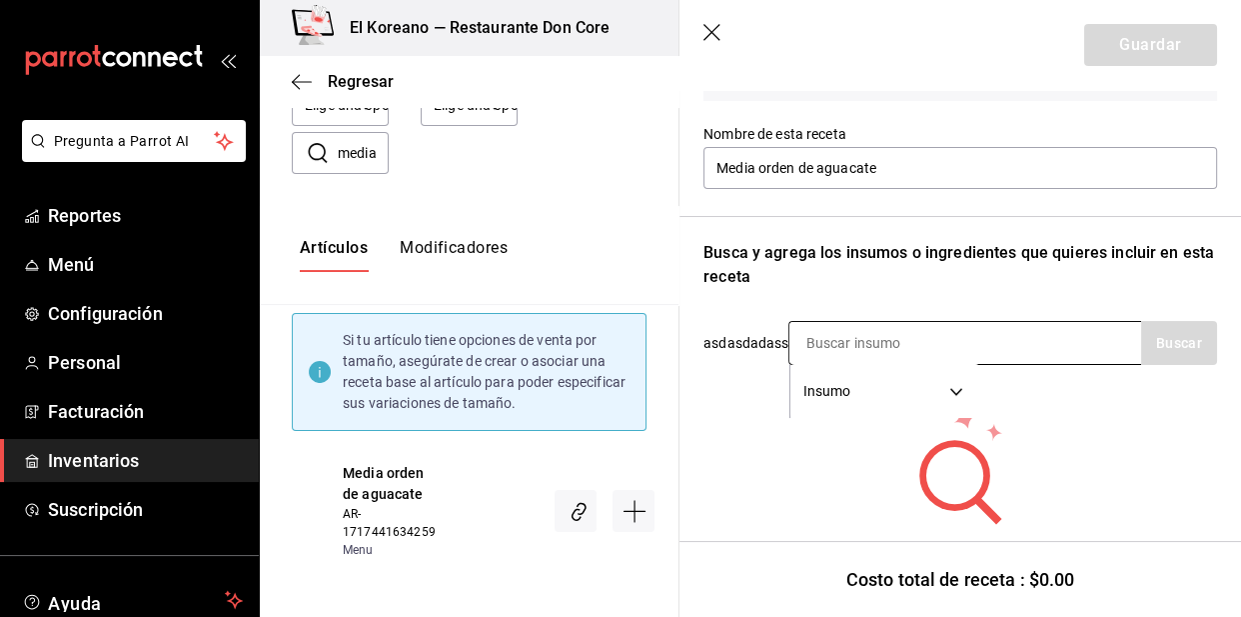
click at [929, 344] on input at bounding box center [890, 343] width 200 height 42
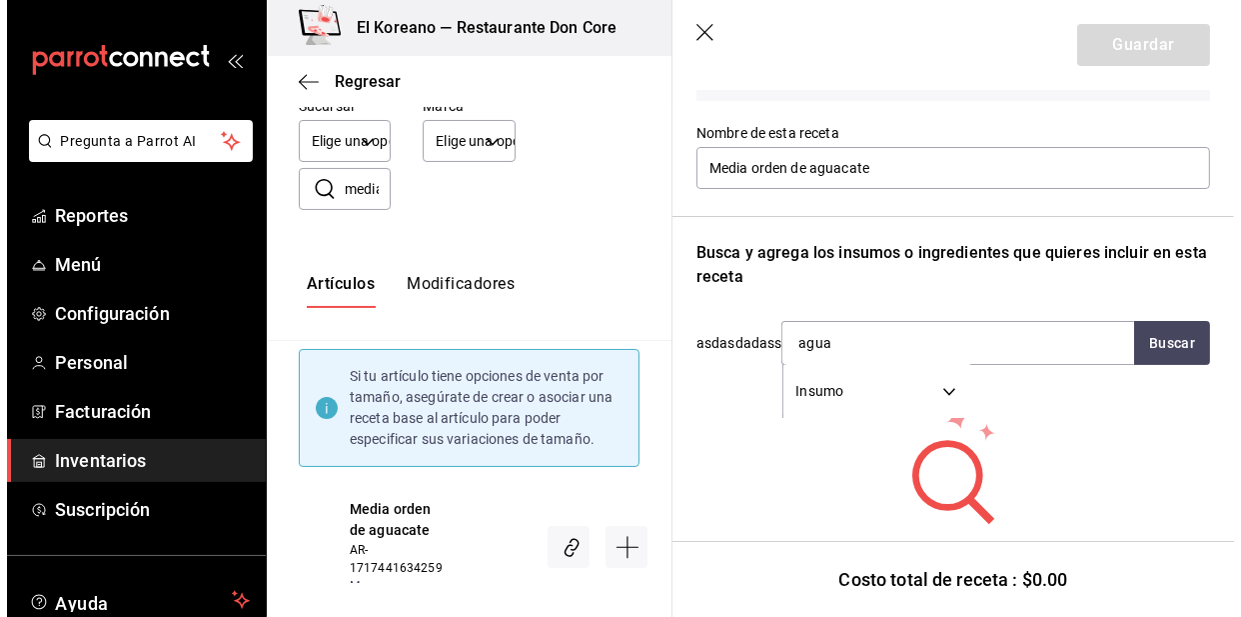
scroll to position [0, 0]
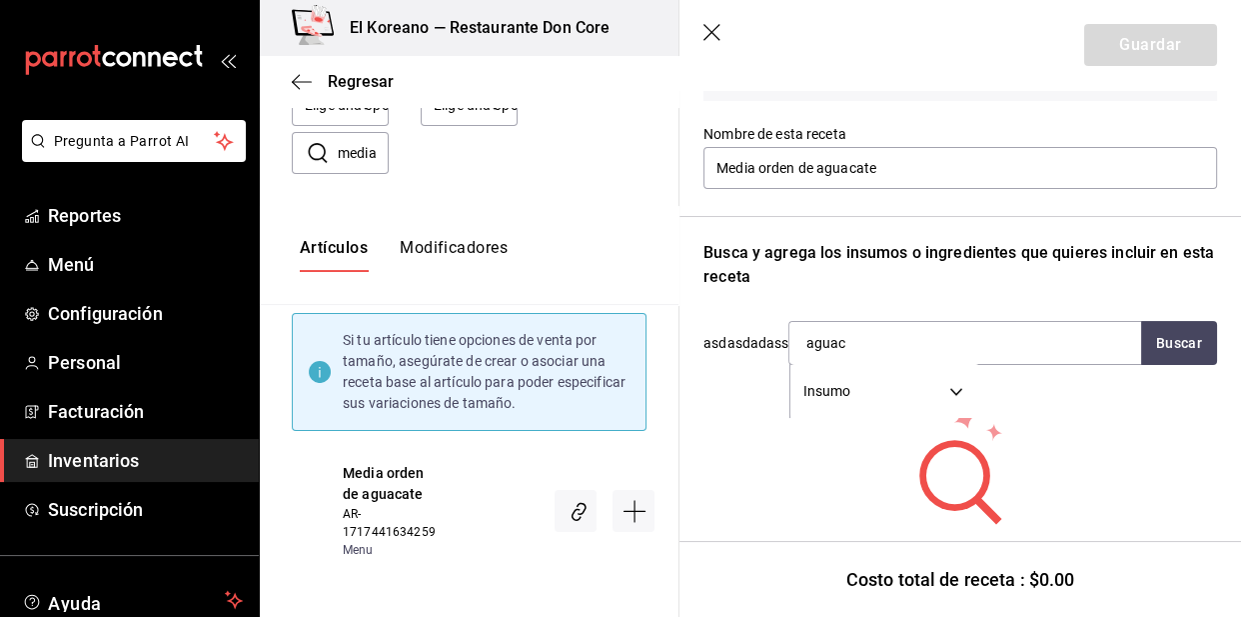
type input "aguaca"
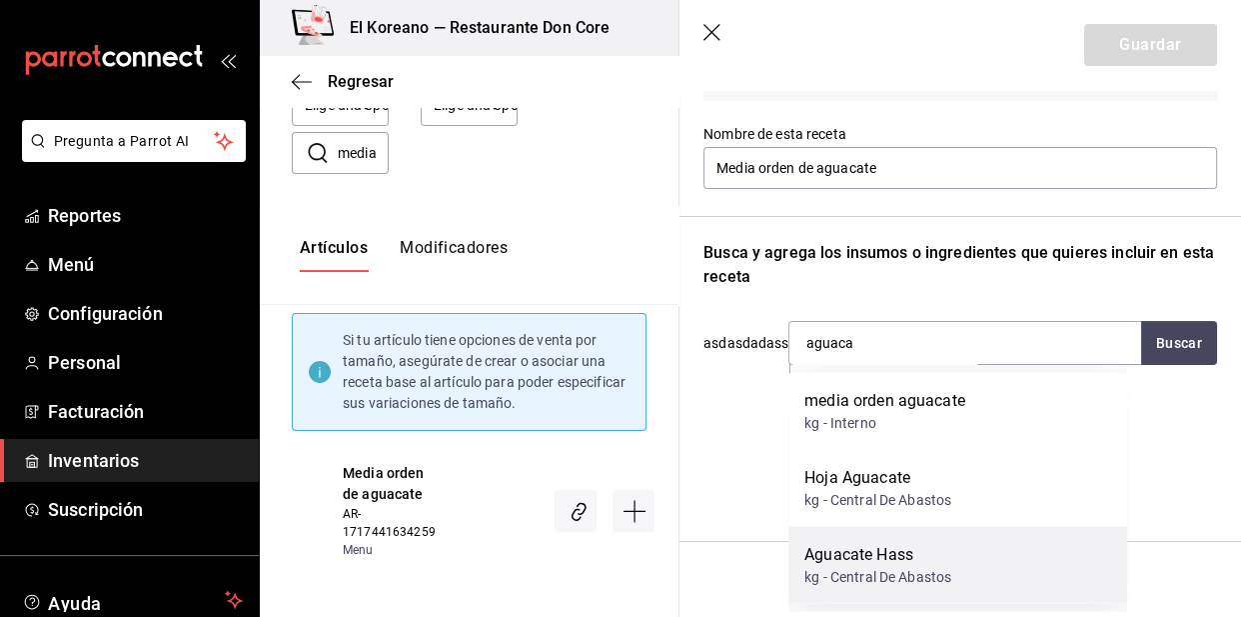
click at [862, 574] on div "kg - Central De Abastos" at bounding box center [878, 577] width 147 height 21
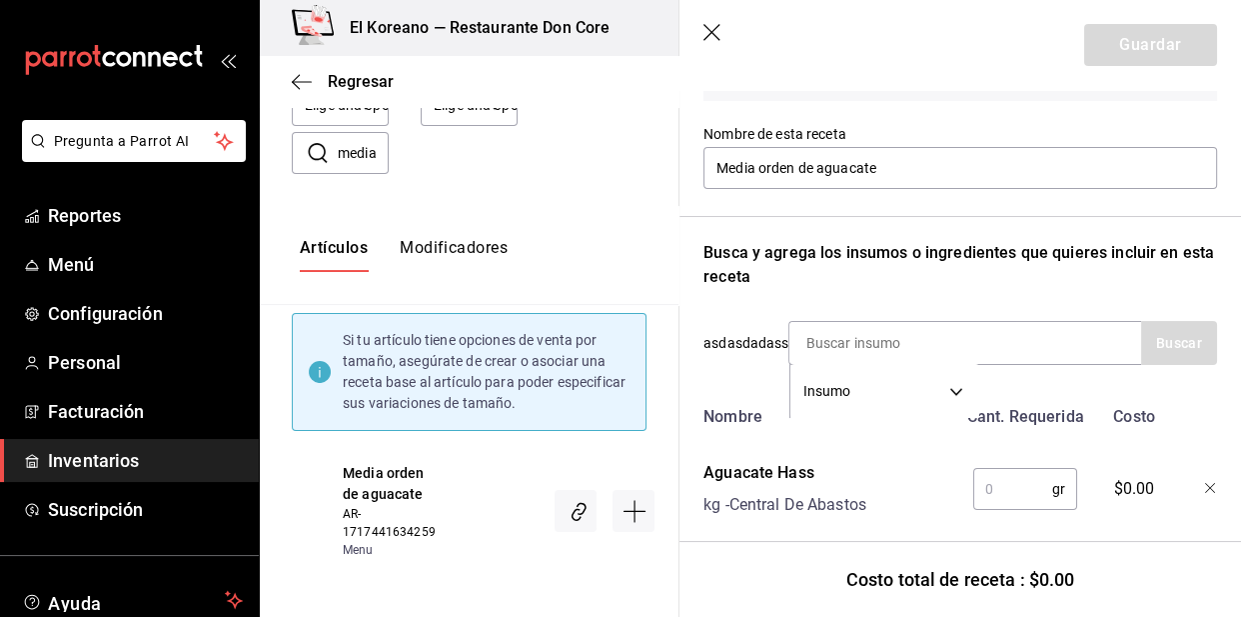
click at [987, 485] on input "text" at bounding box center [1012, 489] width 79 height 40
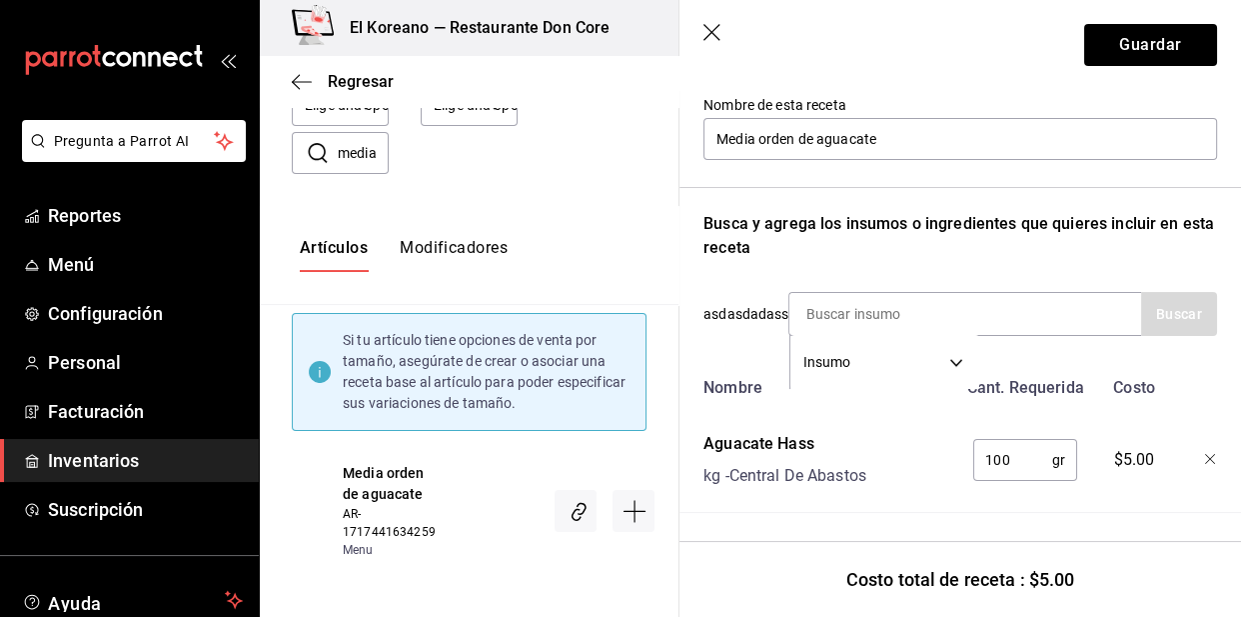
type input "100"
click at [987, 485] on div "Nombre Cant. Requerida Costo Aguacate Hass kg - Central De Abastos 100 gr ​ $5.…" at bounding box center [961, 440] width 514 height 145
click at [987, 487] on div "Nombre Cant. Requerida Costo Aguacate Hass kg - Central De Abastos 100 gr ​ $5.…" at bounding box center [961, 440] width 514 height 145
click at [1153, 34] on button "Guardar" at bounding box center [1150, 45] width 133 height 42
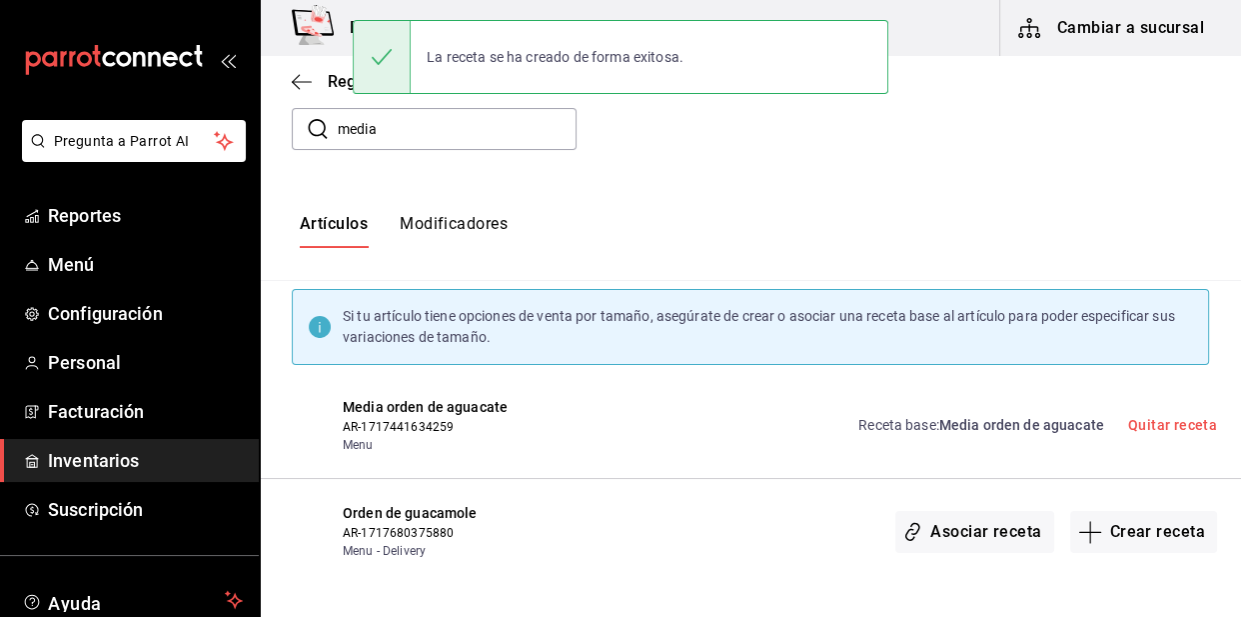
scroll to position [0, 0]
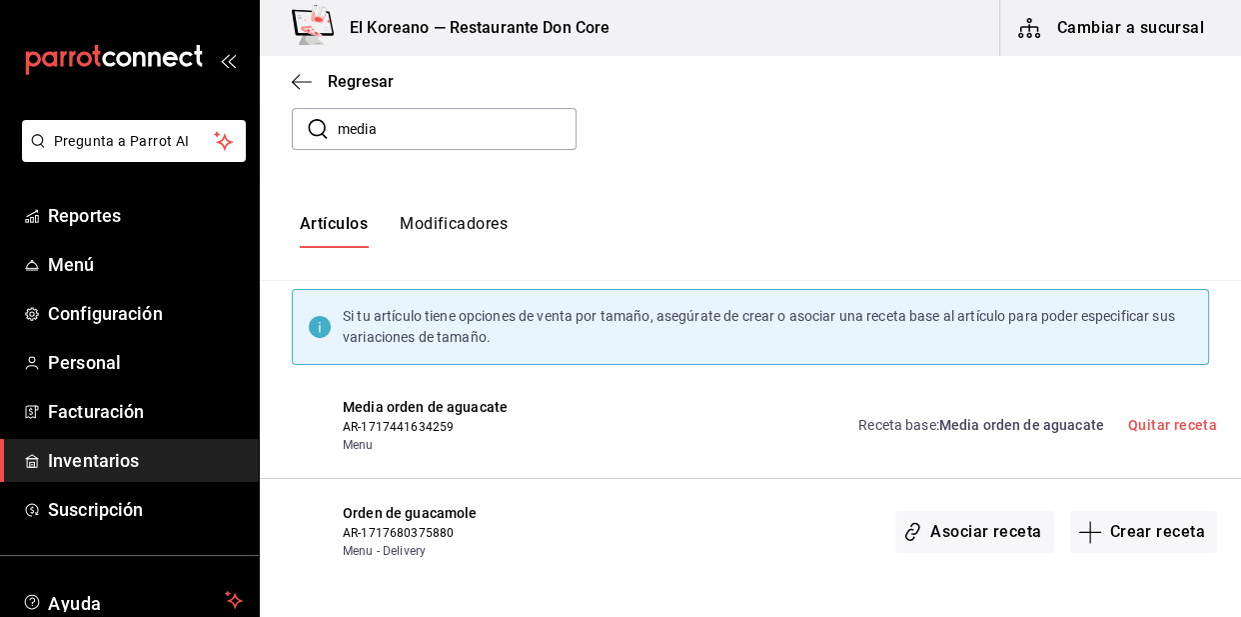
click at [448, 132] on input "media" at bounding box center [457, 129] width 239 height 40
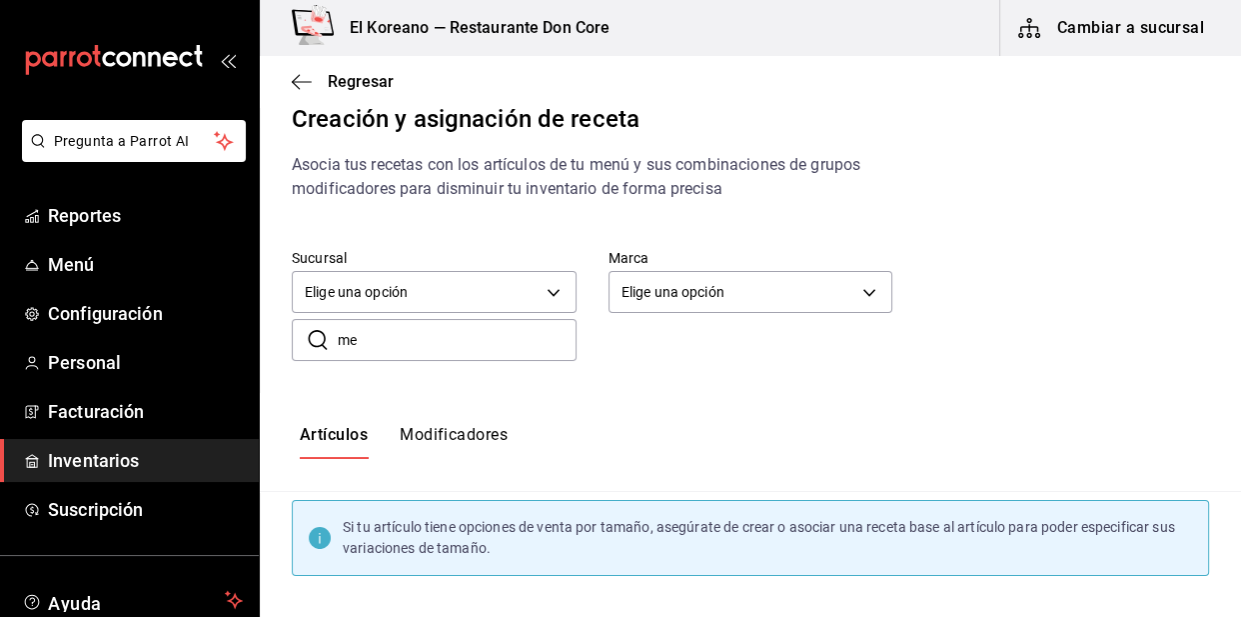
type input "m"
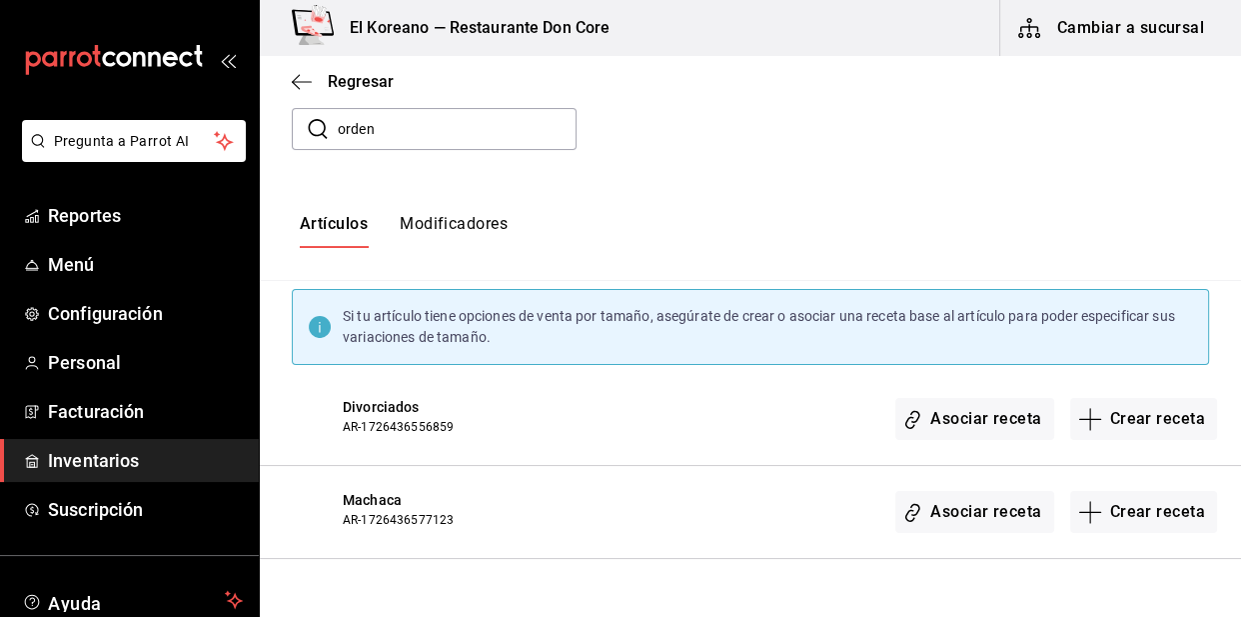
type input "orden"
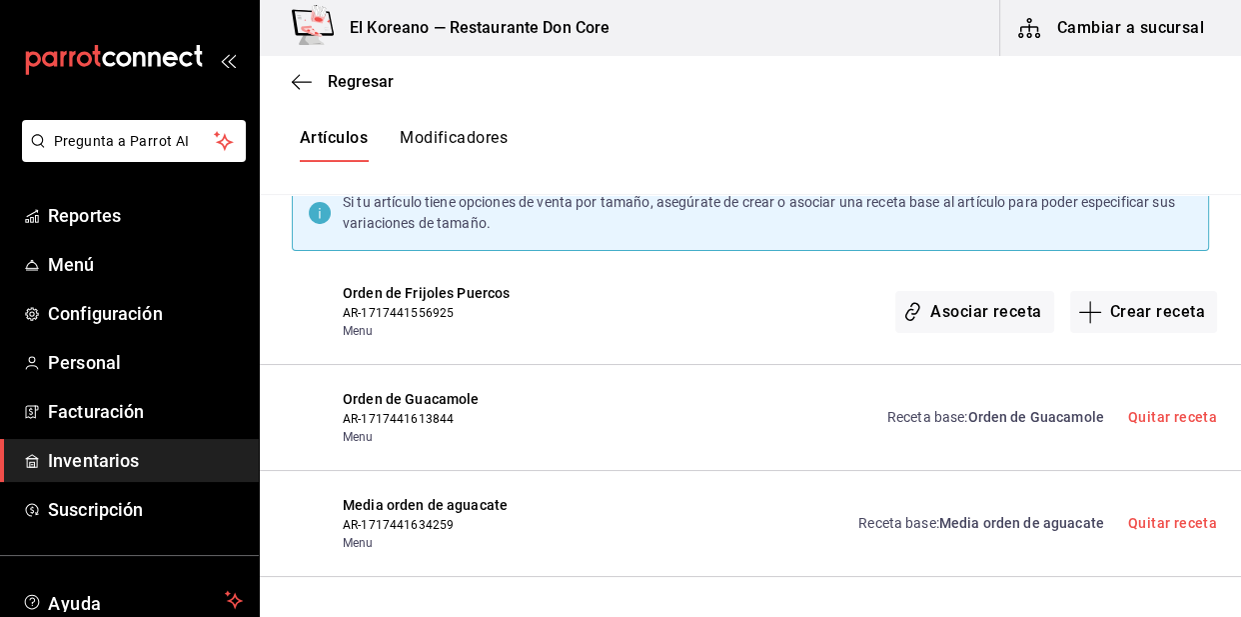
scroll to position [380, 0]
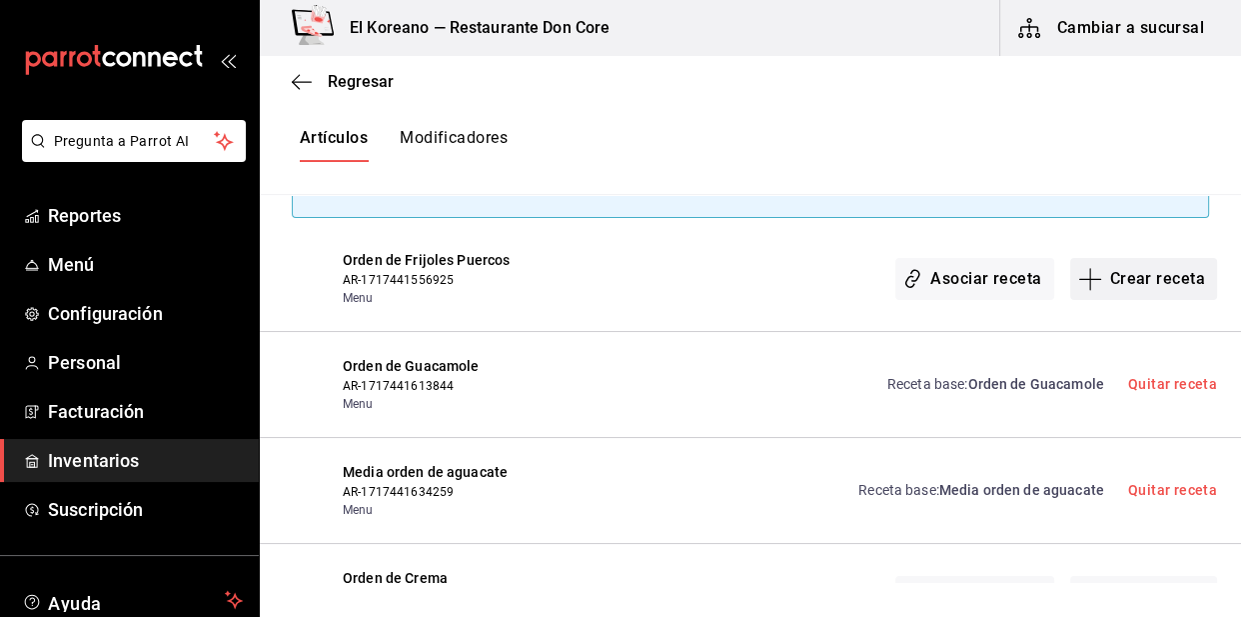
click at [1134, 279] on button "Crear receta" at bounding box center [1144, 279] width 148 height 42
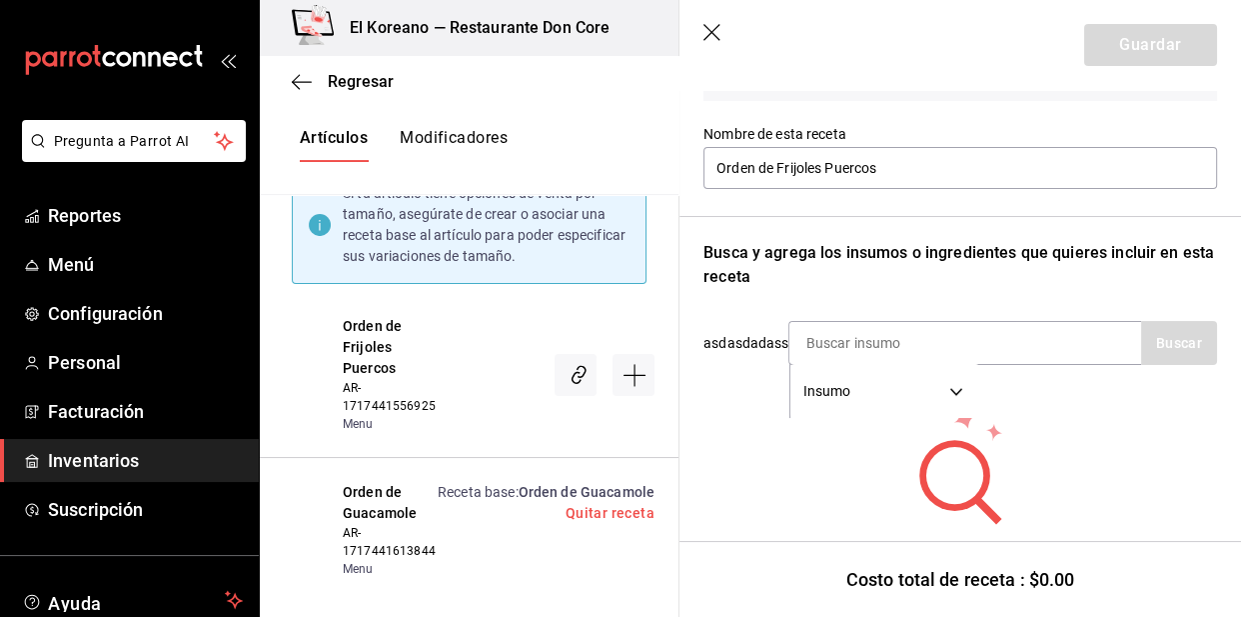
scroll to position [183, 0]
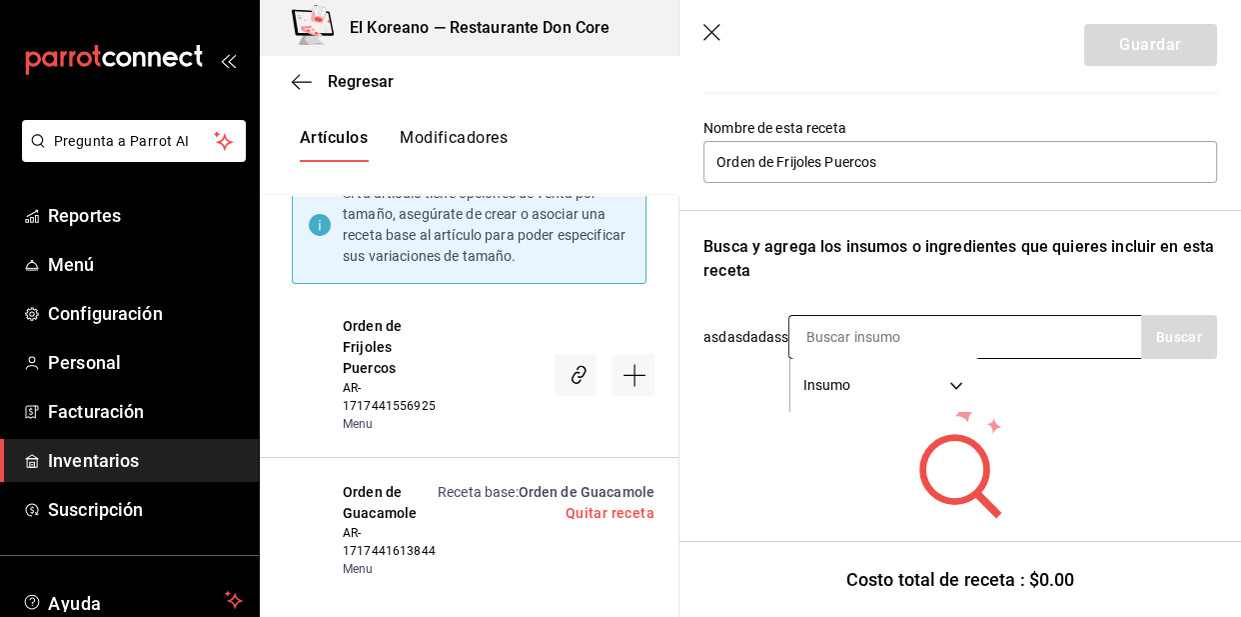
click at [958, 341] on input at bounding box center [890, 337] width 200 height 42
type input "frij"
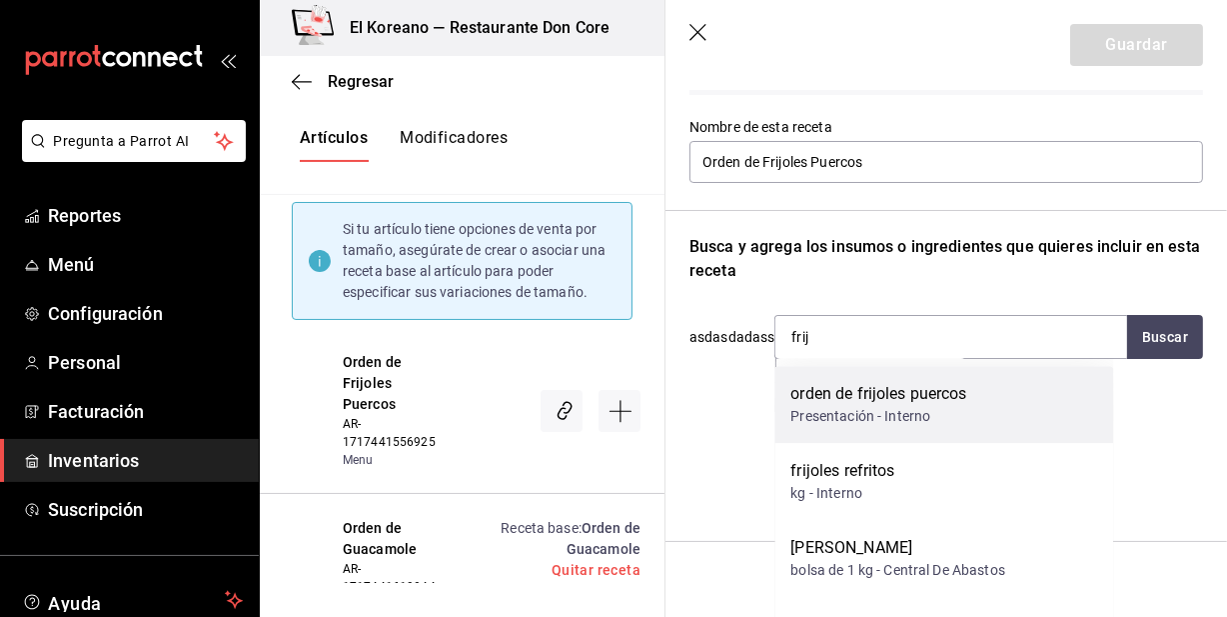
click at [949, 380] on div "orden de frijoles puercos Presentación - Interno" at bounding box center [944, 404] width 339 height 77
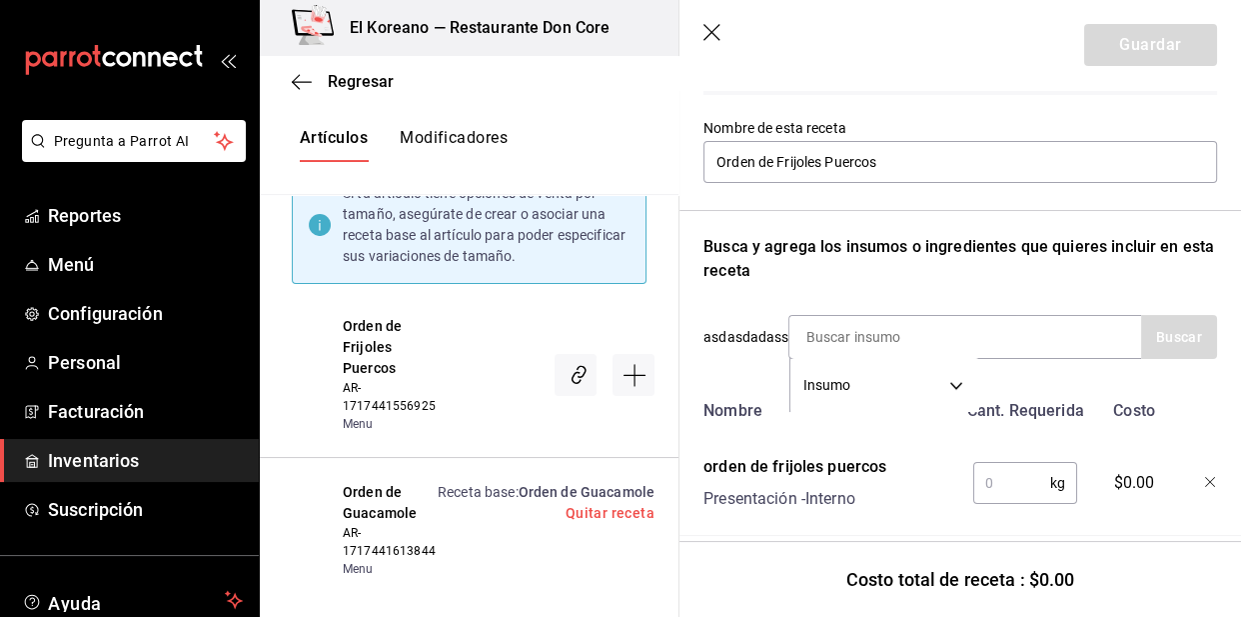
click at [1002, 471] on input "text" at bounding box center [1011, 483] width 77 height 40
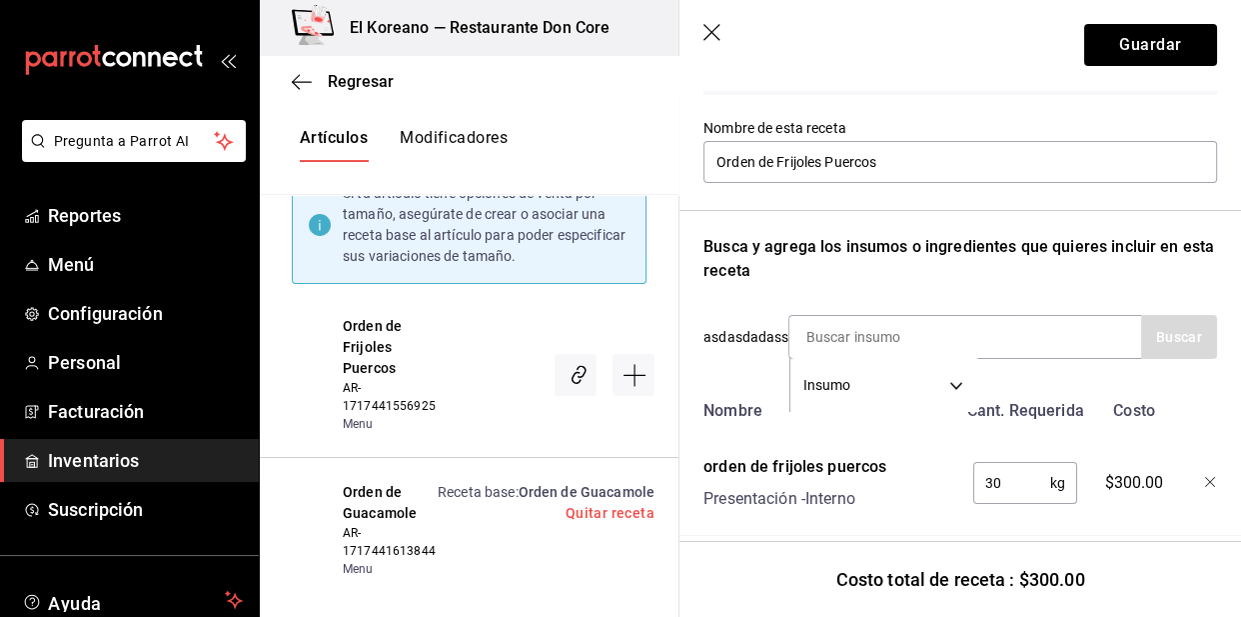
type input "3"
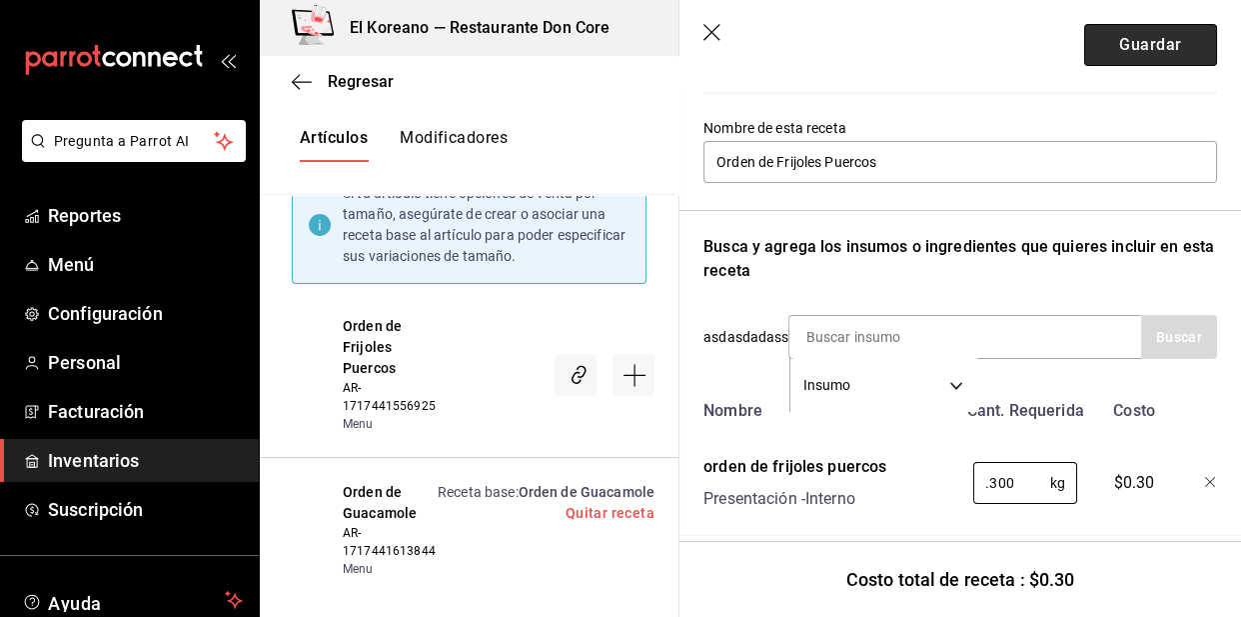
type input "0.300"
click at [1139, 57] on button "Guardar" at bounding box center [1150, 45] width 133 height 42
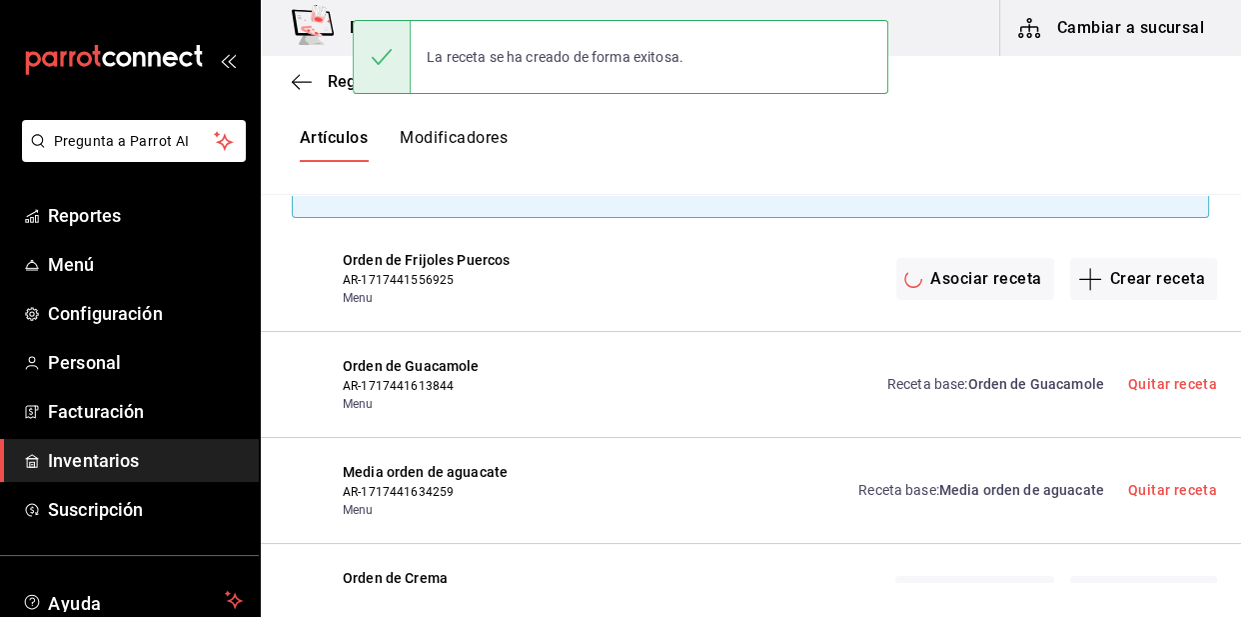
scroll to position [0, 0]
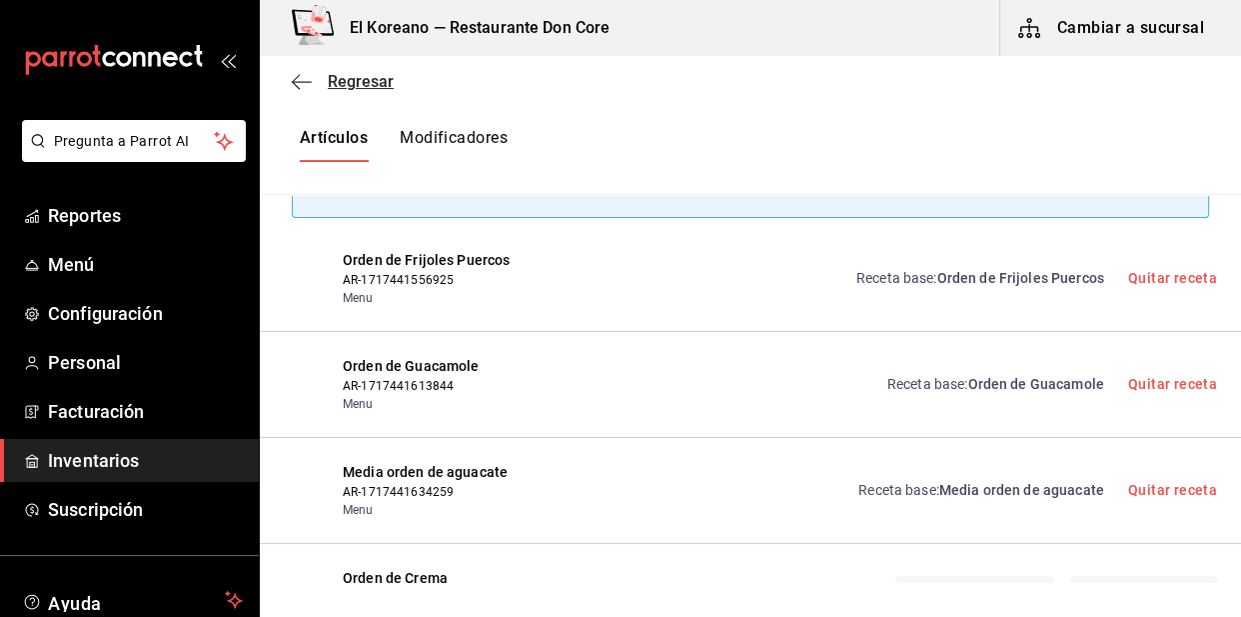
click at [336, 80] on span "Regresar" at bounding box center [361, 81] width 66 height 19
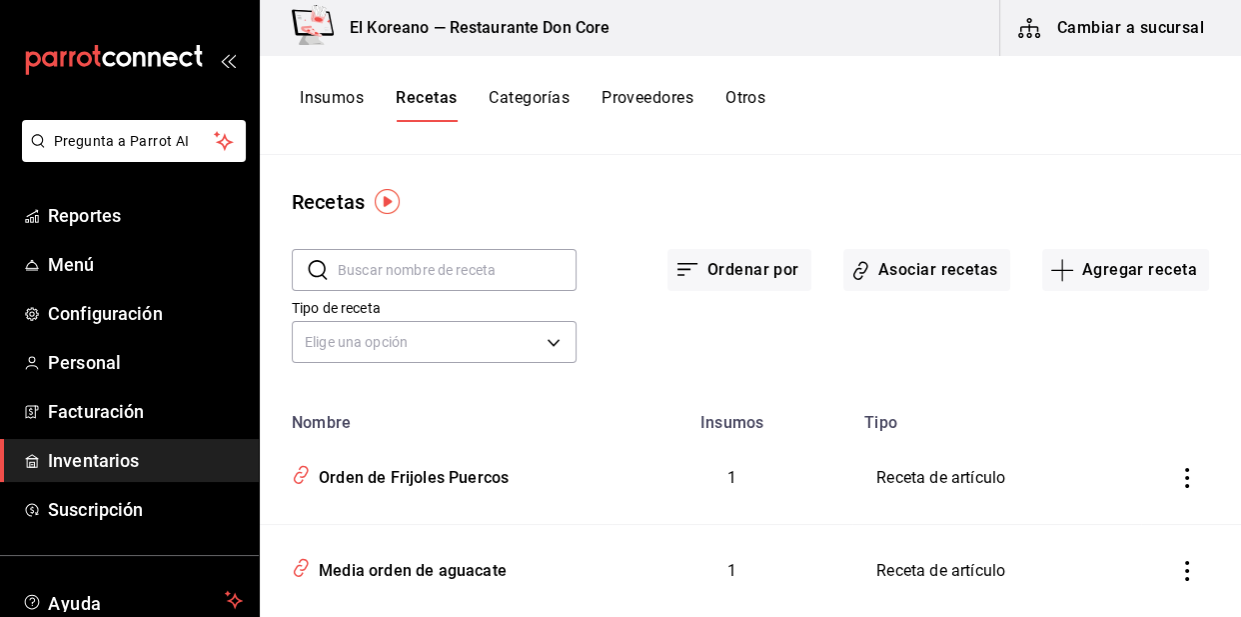
click at [474, 268] on input "text" at bounding box center [457, 270] width 239 height 40
type input "orde"
click at [908, 263] on button "Asociar recetas" at bounding box center [927, 270] width 167 height 42
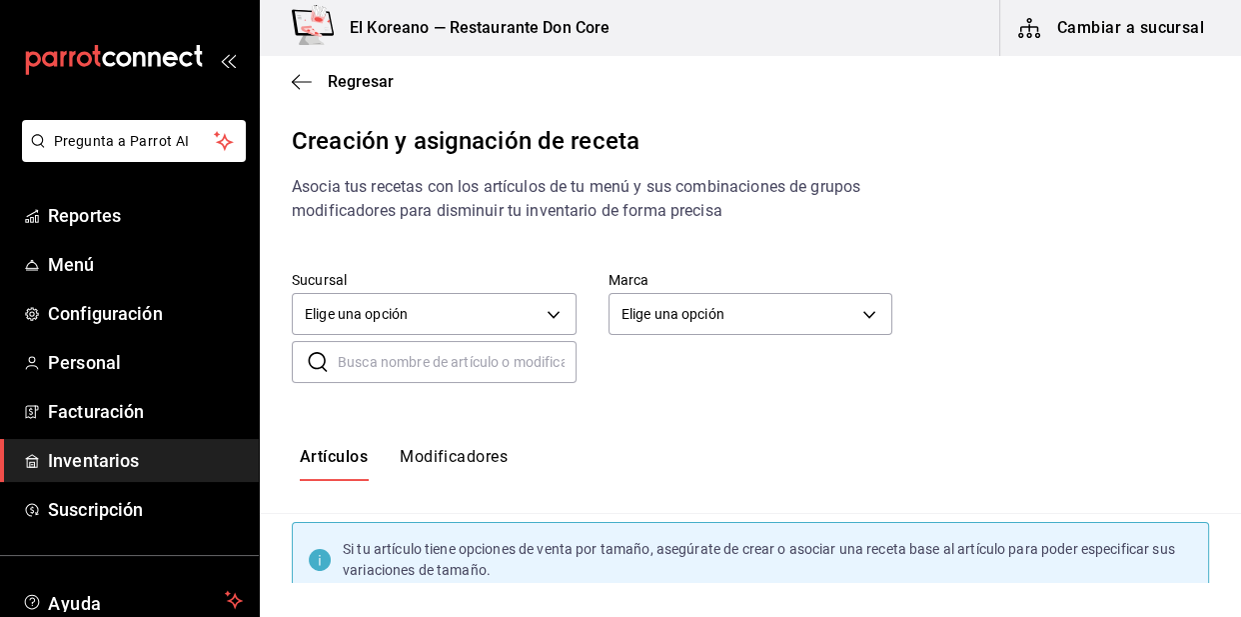
click at [395, 362] on input "text" at bounding box center [457, 362] width 239 height 40
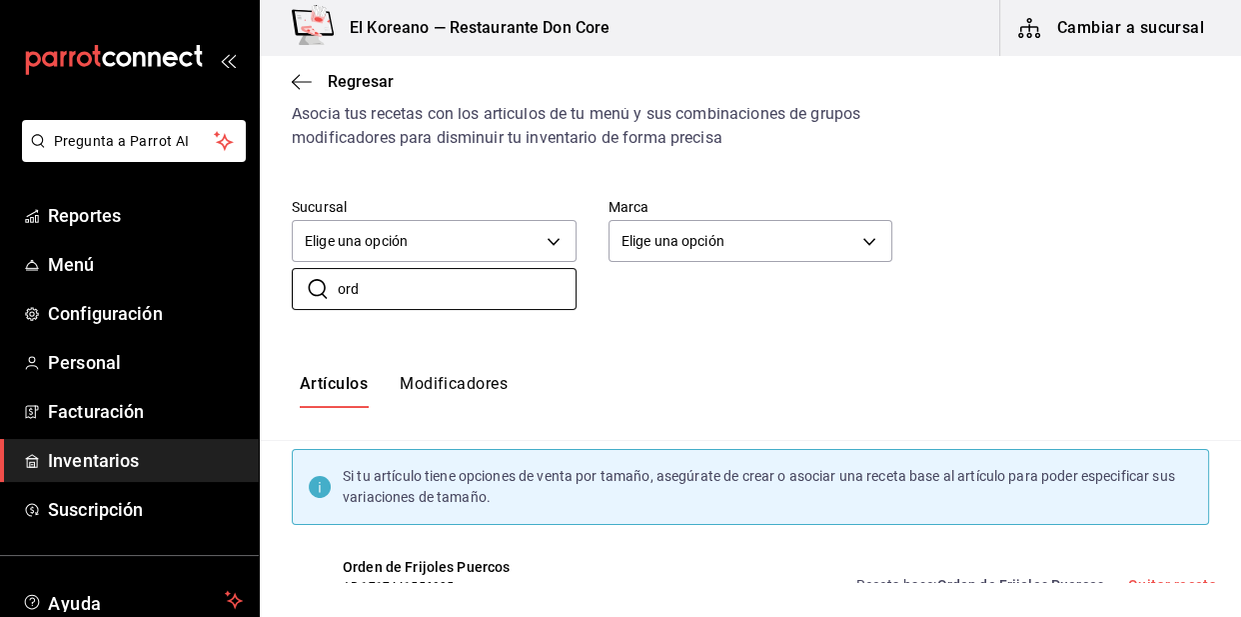
scroll to position [69, 0]
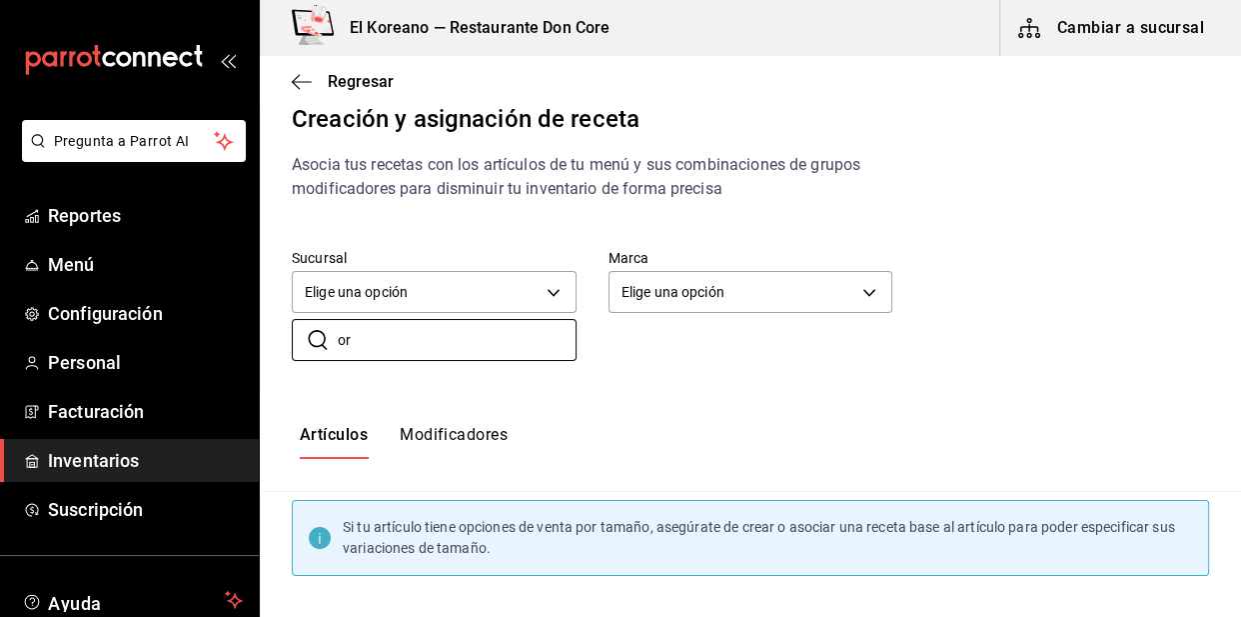
type input "o"
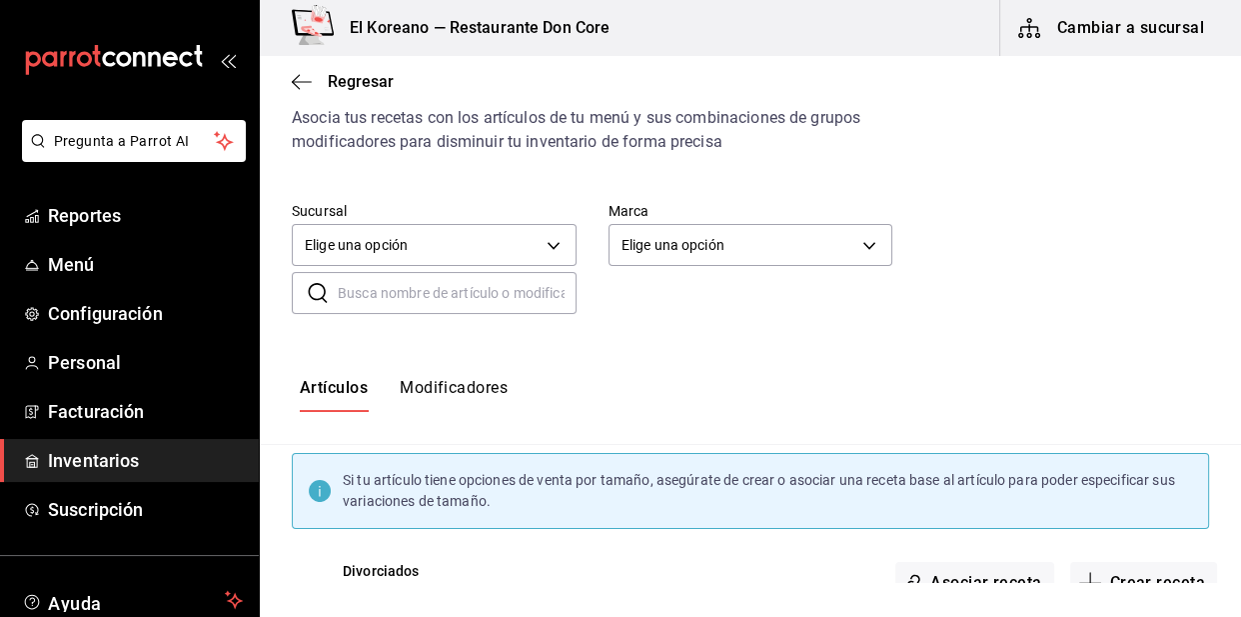
click at [555, 360] on div "Artículos Modificadores" at bounding box center [750, 395] width 981 height 99
click at [338, 88] on span "Regresar" at bounding box center [361, 81] width 66 height 19
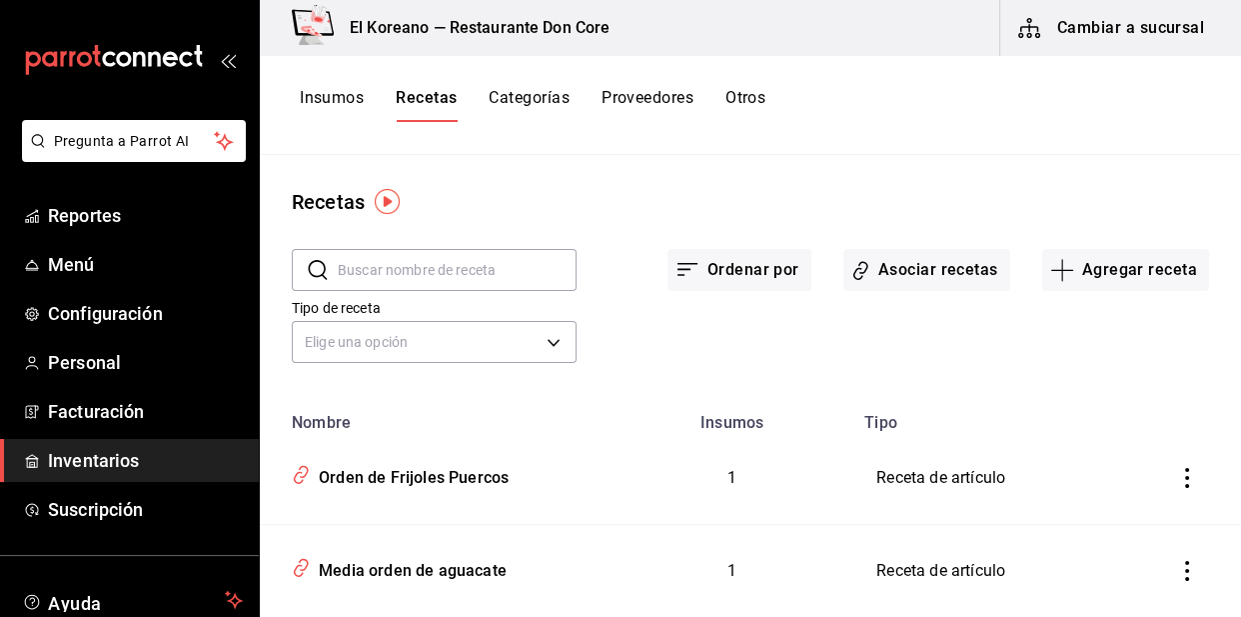
click at [341, 98] on button "Insumos" at bounding box center [332, 105] width 64 height 34
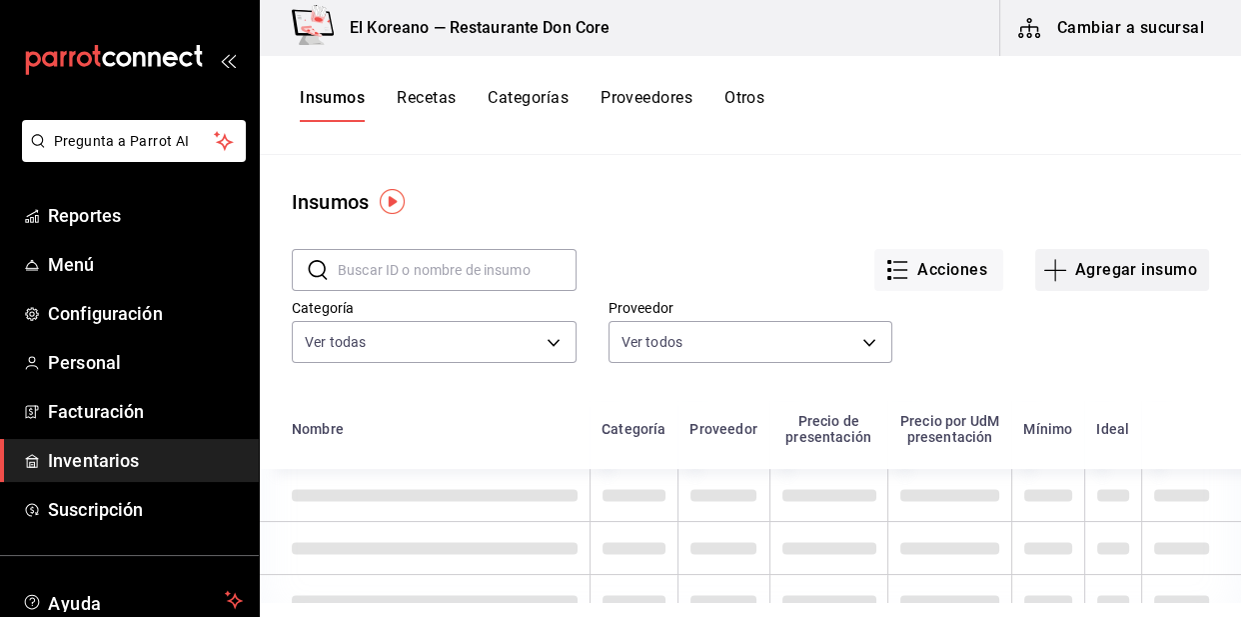
click at [1099, 283] on button "Agregar insumo" at bounding box center [1122, 270] width 174 height 42
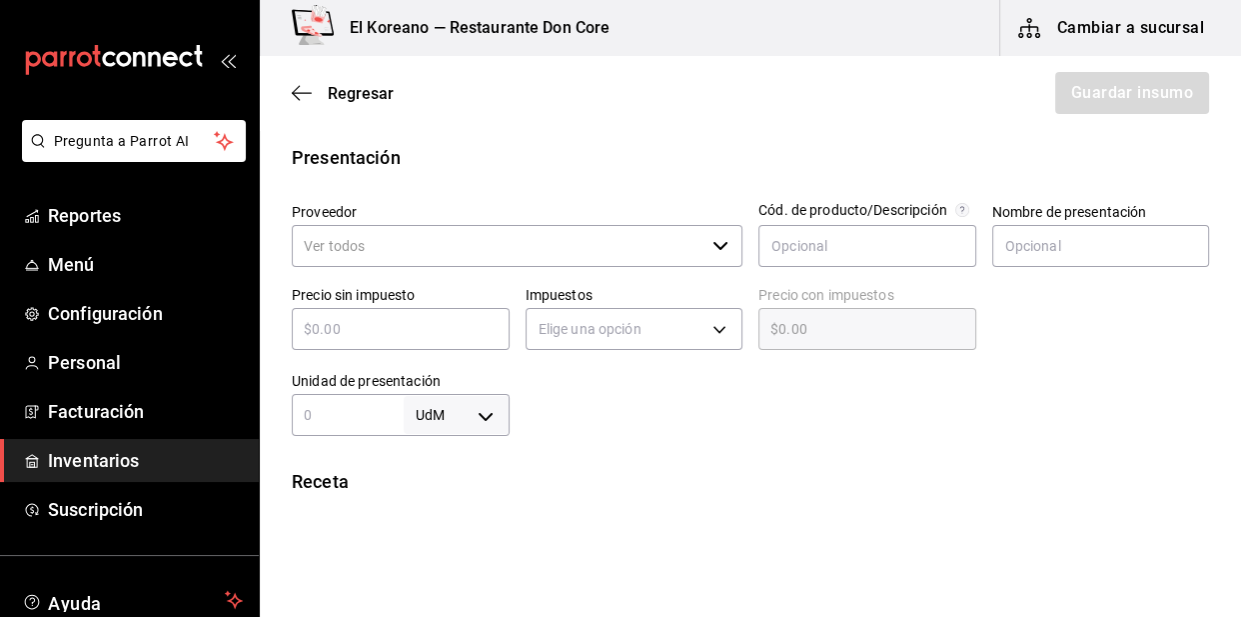
scroll to position [368, 0]
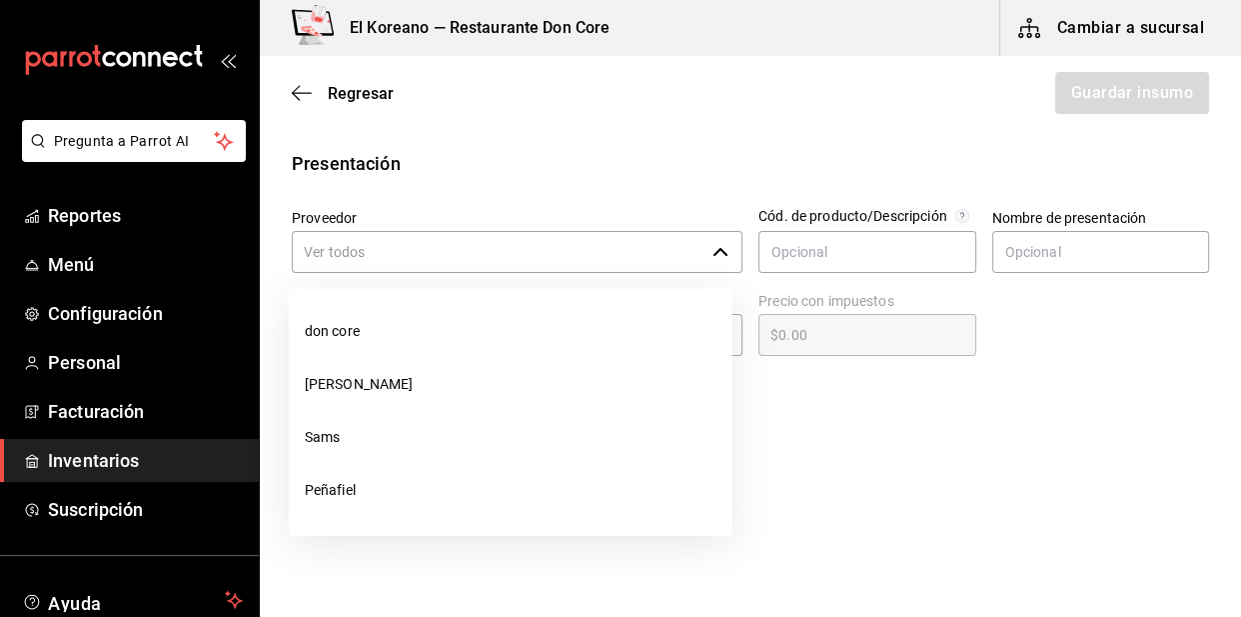
click at [590, 245] on input "Proveedor" at bounding box center [498, 252] width 413 height 42
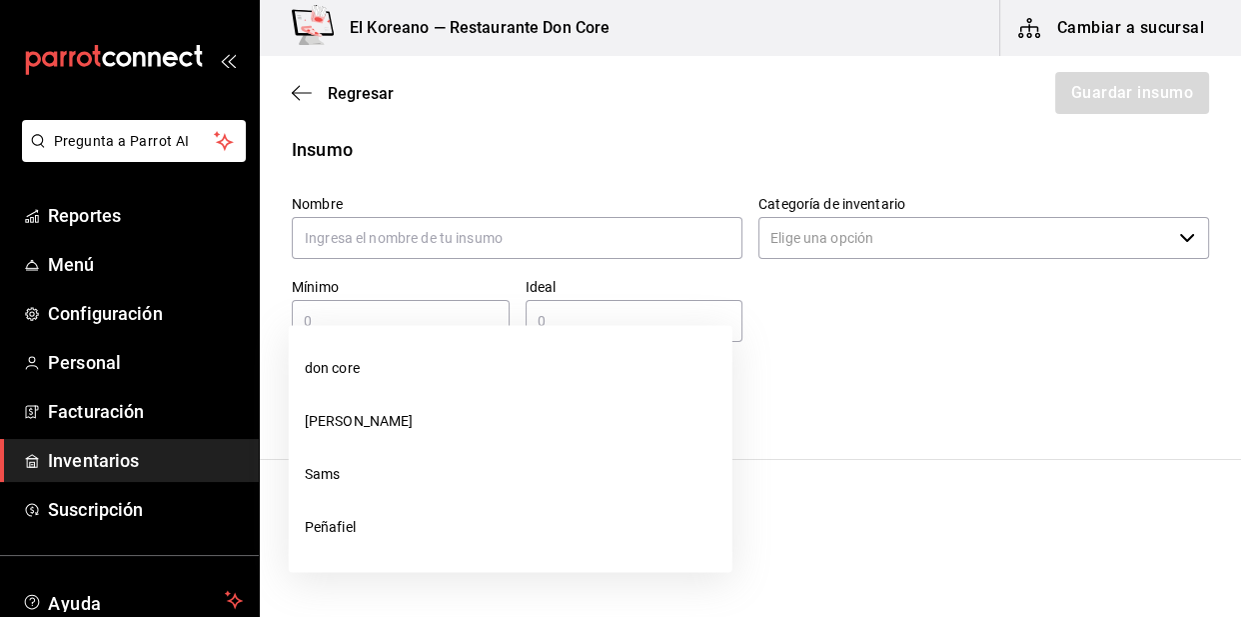
scroll to position [0, 0]
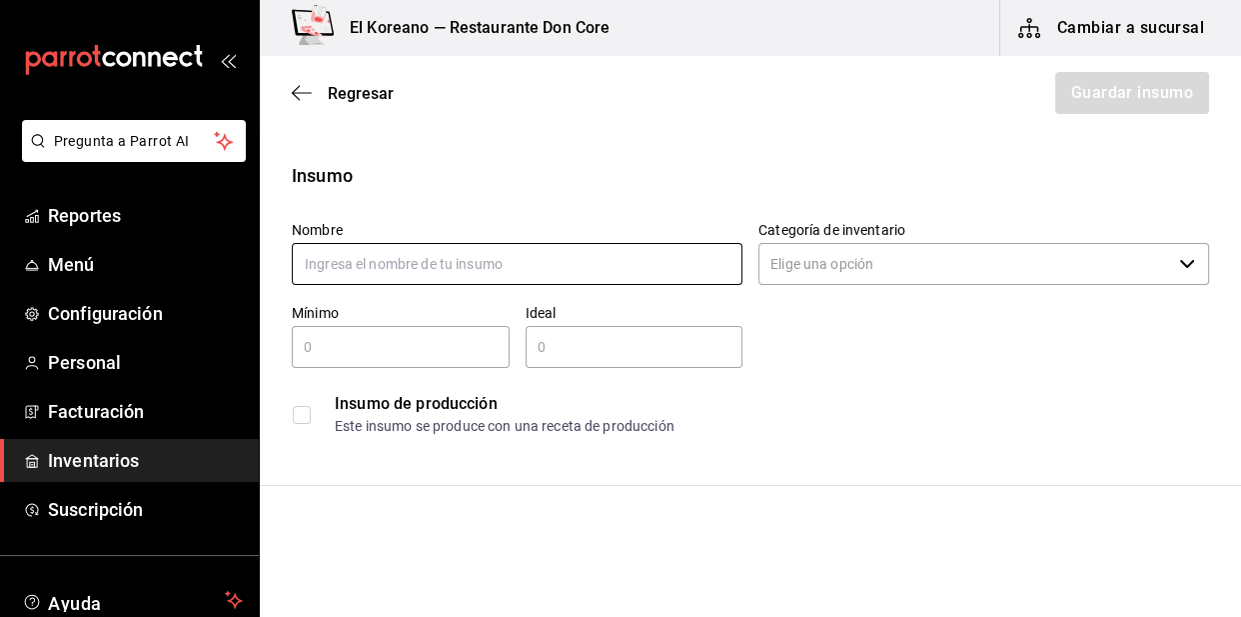
click at [550, 254] on input "text" at bounding box center [517, 264] width 451 height 42
type input "orden de arroz"
click at [300, 419] on input "checkbox" at bounding box center [302, 415] width 18 height 18
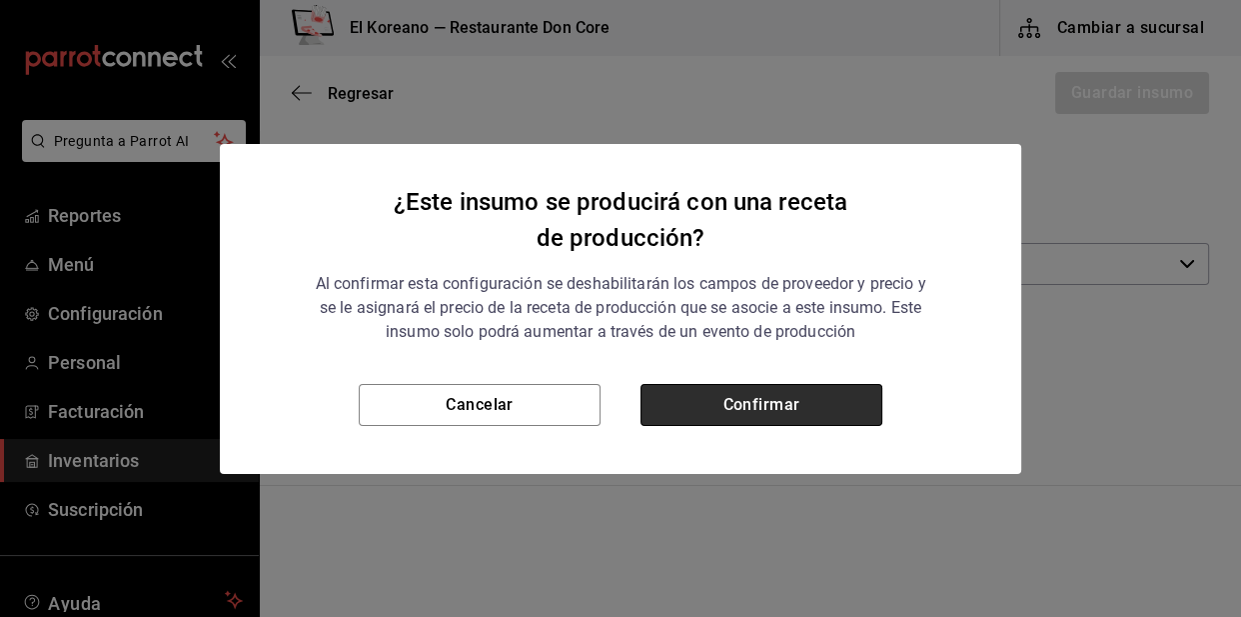
click at [670, 395] on button "Confirmar" at bounding box center [762, 405] width 242 height 42
checkbox input "true"
type input "$0.00"
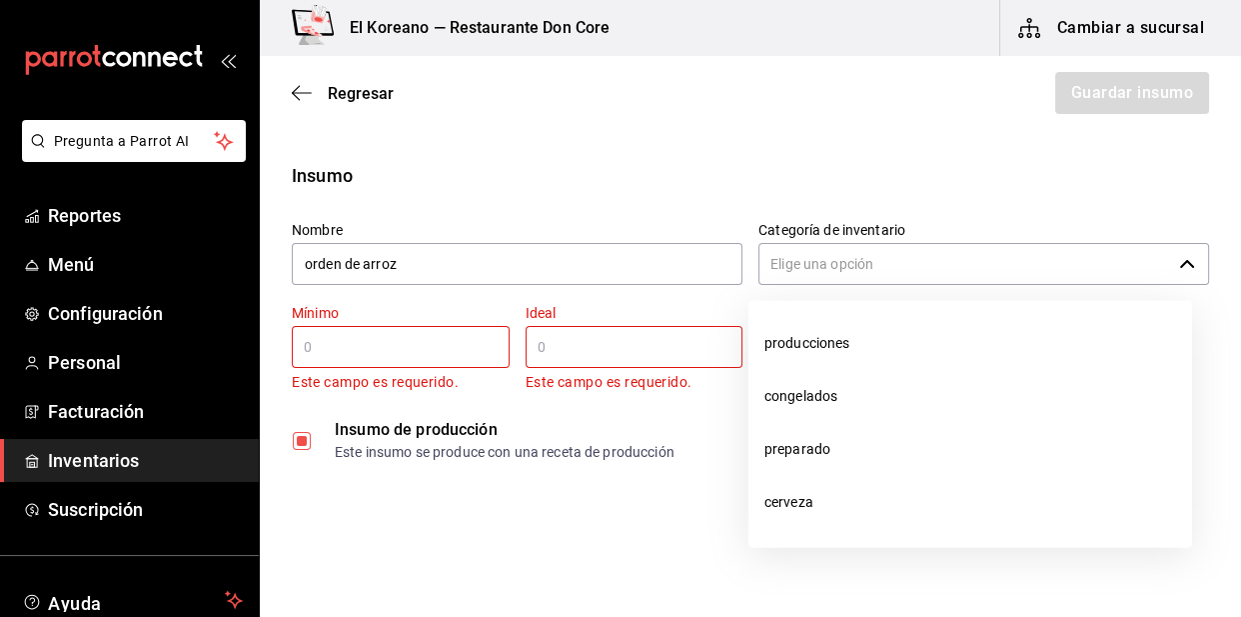
click at [825, 261] on input "Categoría de inventario" at bounding box center [965, 264] width 413 height 42
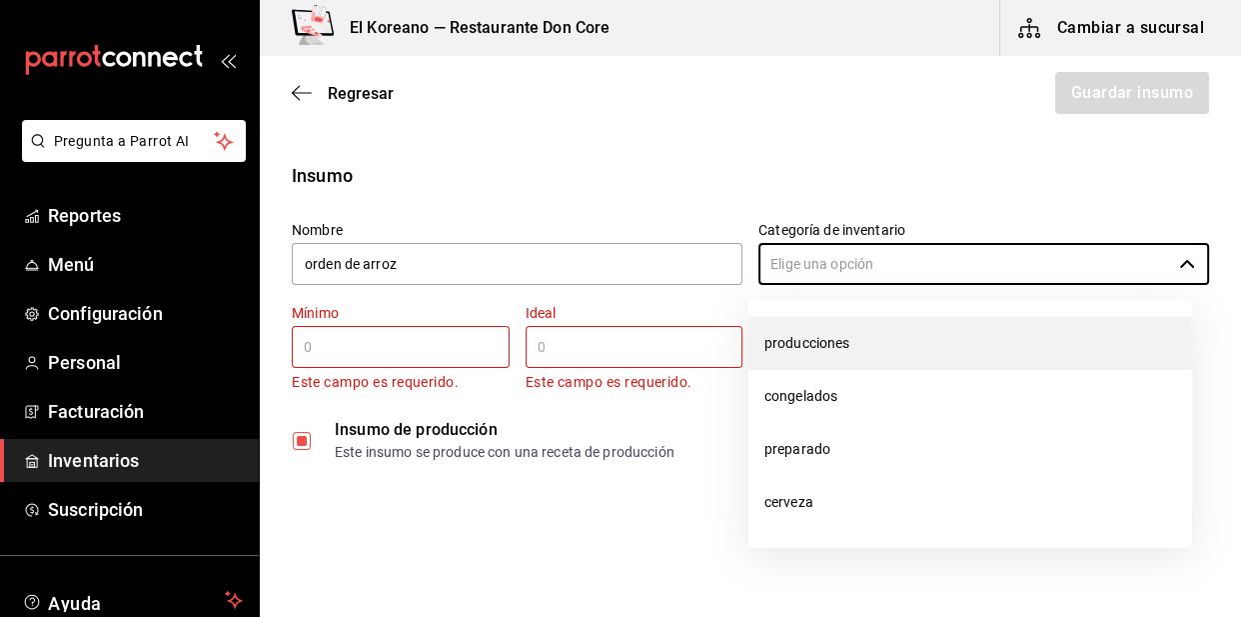
click at [823, 355] on li "producciones" at bounding box center [971, 343] width 444 height 53
type input "producciones"
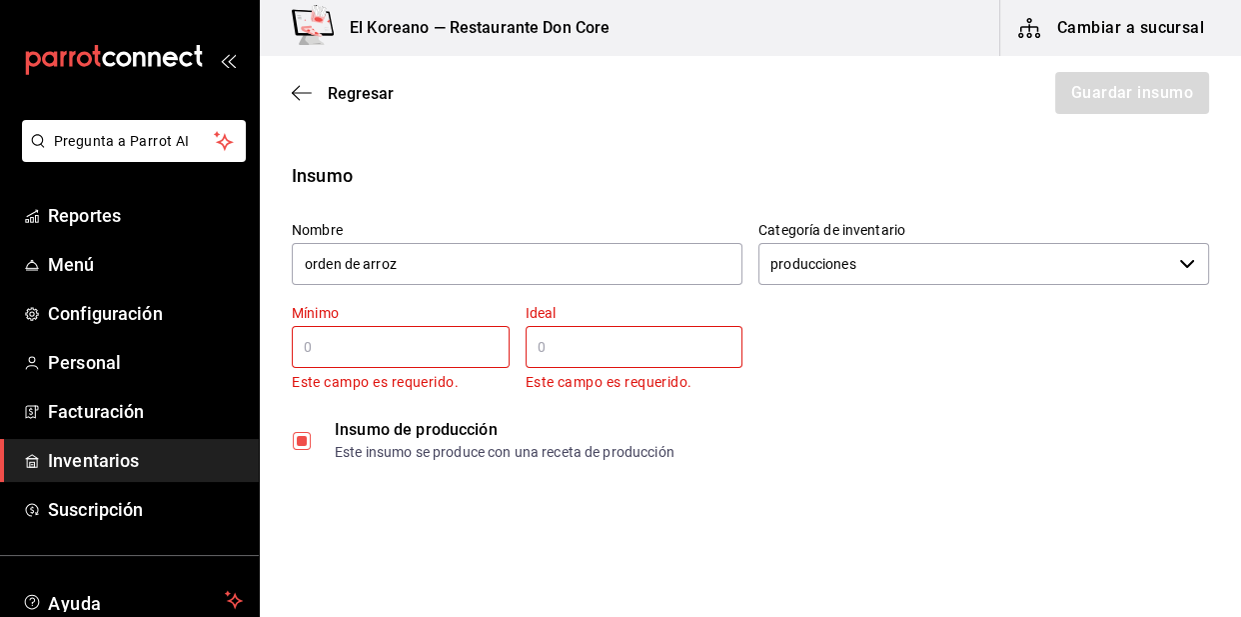
click at [434, 341] on input "text" at bounding box center [401, 347] width 218 height 24
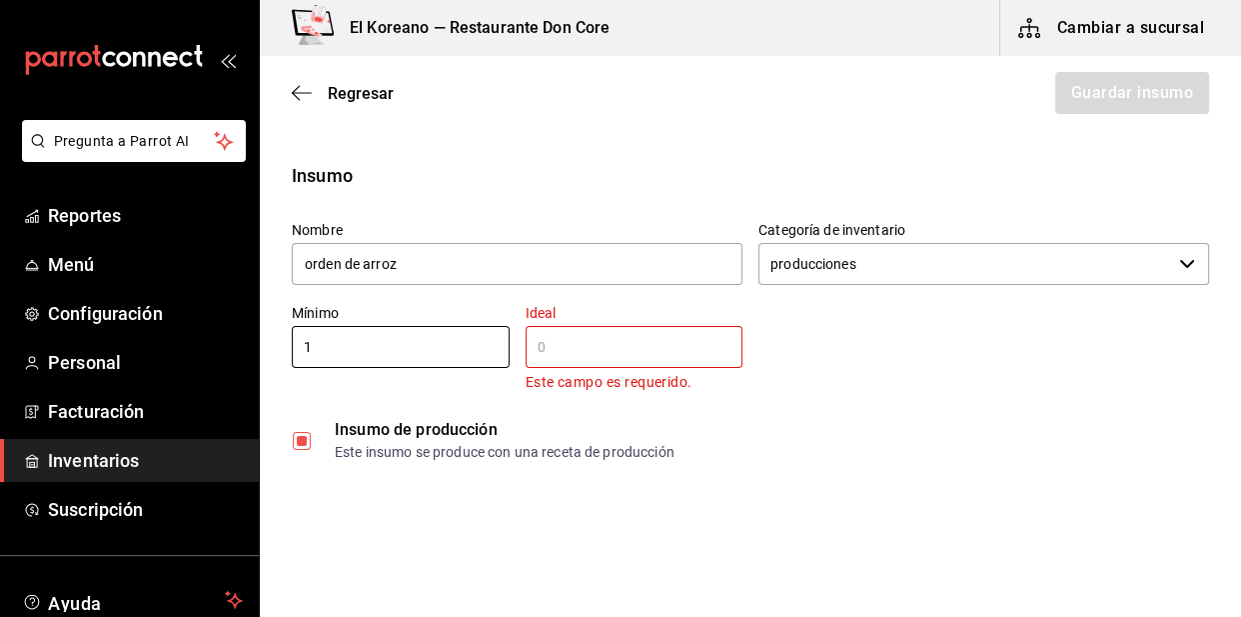
type input "1"
click at [597, 340] on input "text" at bounding box center [635, 347] width 218 height 24
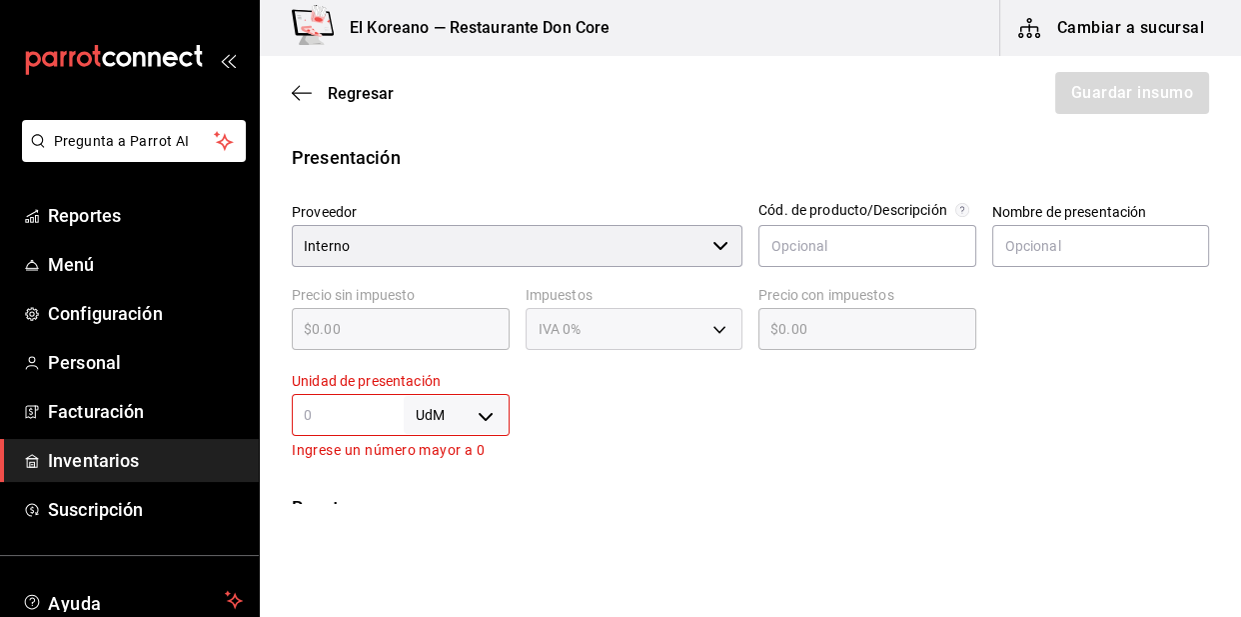
scroll to position [382, 0]
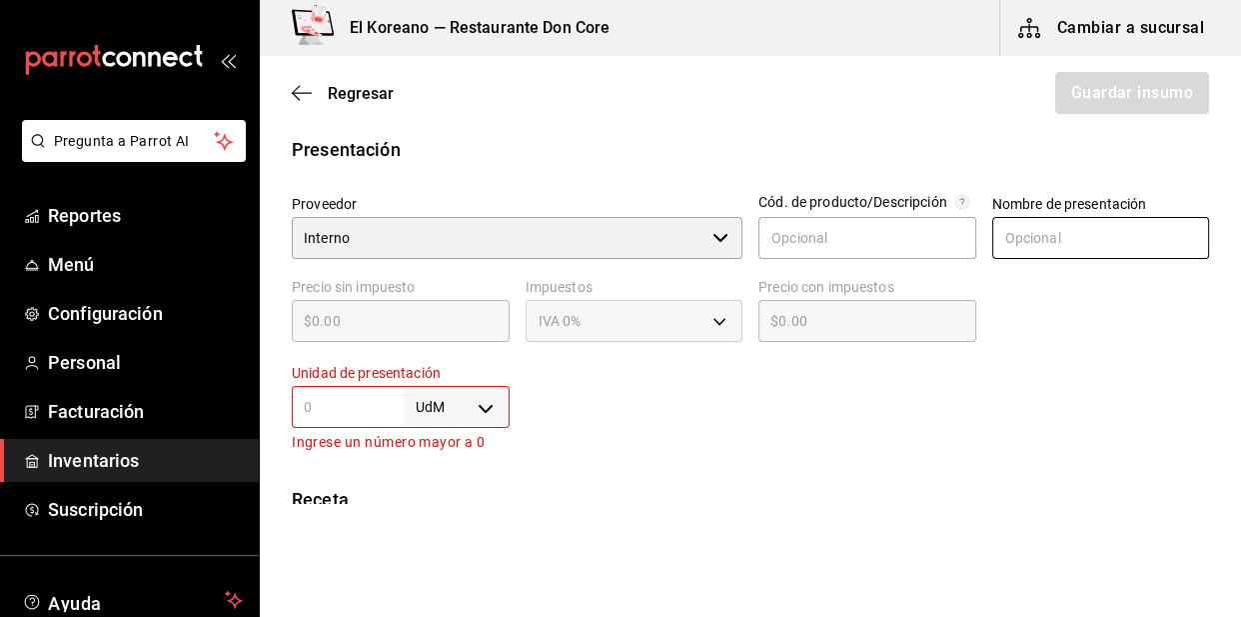
type input "5"
click at [1048, 249] on input "text" at bounding box center [1101, 238] width 218 height 42
type input "kg"
click at [376, 401] on input "text" at bounding box center [348, 407] width 112 height 24
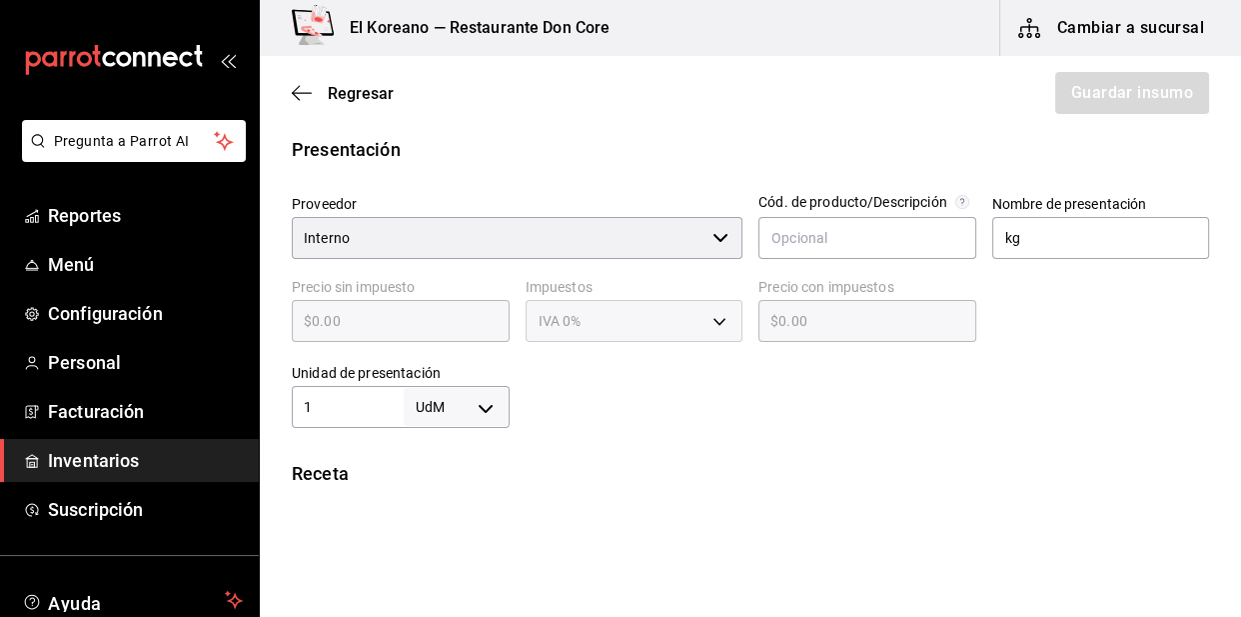
type input "1"
click at [479, 410] on body "Pregunta a Parrot AI Reportes Menú Configuración Personal Facturación Inventari…" at bounding box center [620, 252] width 1241 height 504
click at [626, 414] on div at bounding box center [620, 308] width 1241 height 617
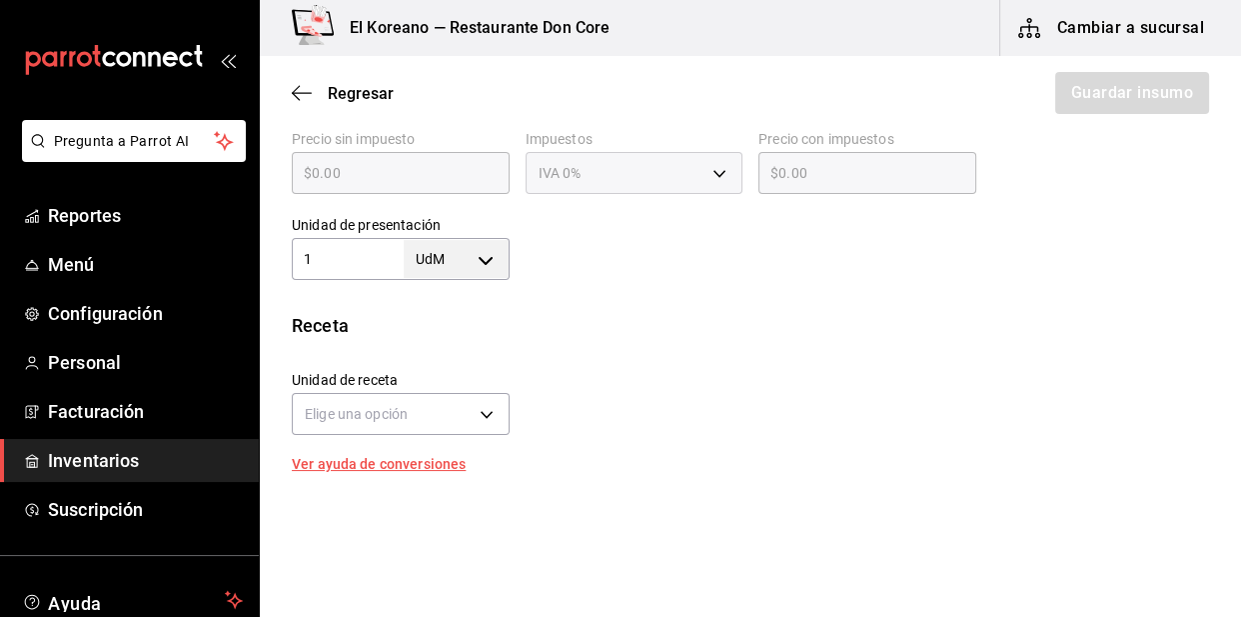
scroll to position [531, 0]
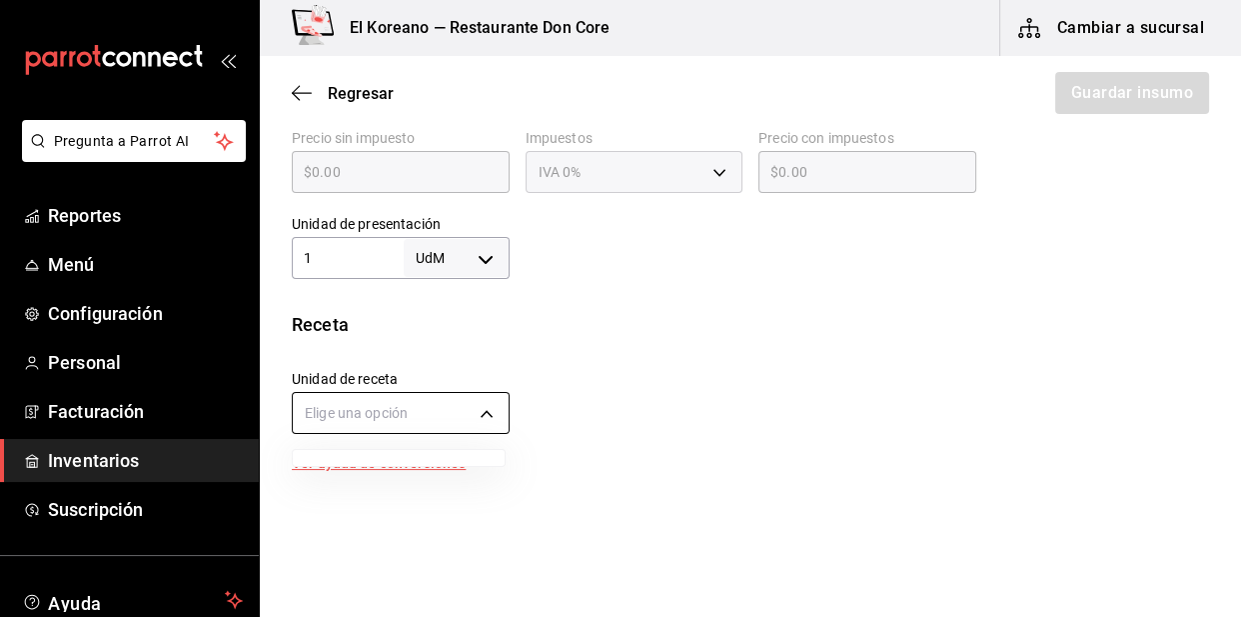
click at [479, 408] on body "Pregunta a Parrot AI Reportes Menú Configuración Personal Facturación Inventari…" at bounding box center [620, 252] width 1241 height 504
click at [380, 410] on div at bounding box center [620, 308] width 1241 height 617
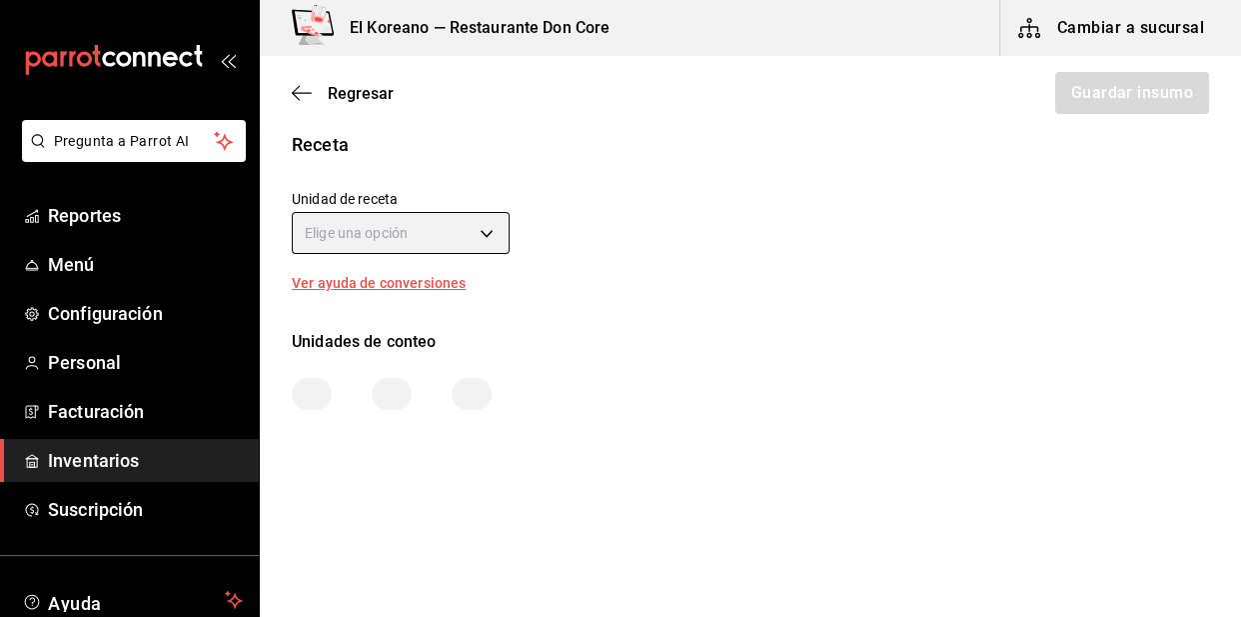
scroll to position [710, 0]
click at [484, 231] on body "Pregunta a Parrot AI Reportes Menú Configuración Personal Facturación Inventari…" at bounding box center [620, 252] width 1241 height 504
click at [484, 231] on div at bounding box center [620, 308] width 1241 height 617
click at [484, 231] on body "Pregunta a Parrot AI Reportes Menú Configuración Personal Facturación Inventari…" at bounding box center [620, 252] width 1241 height 504
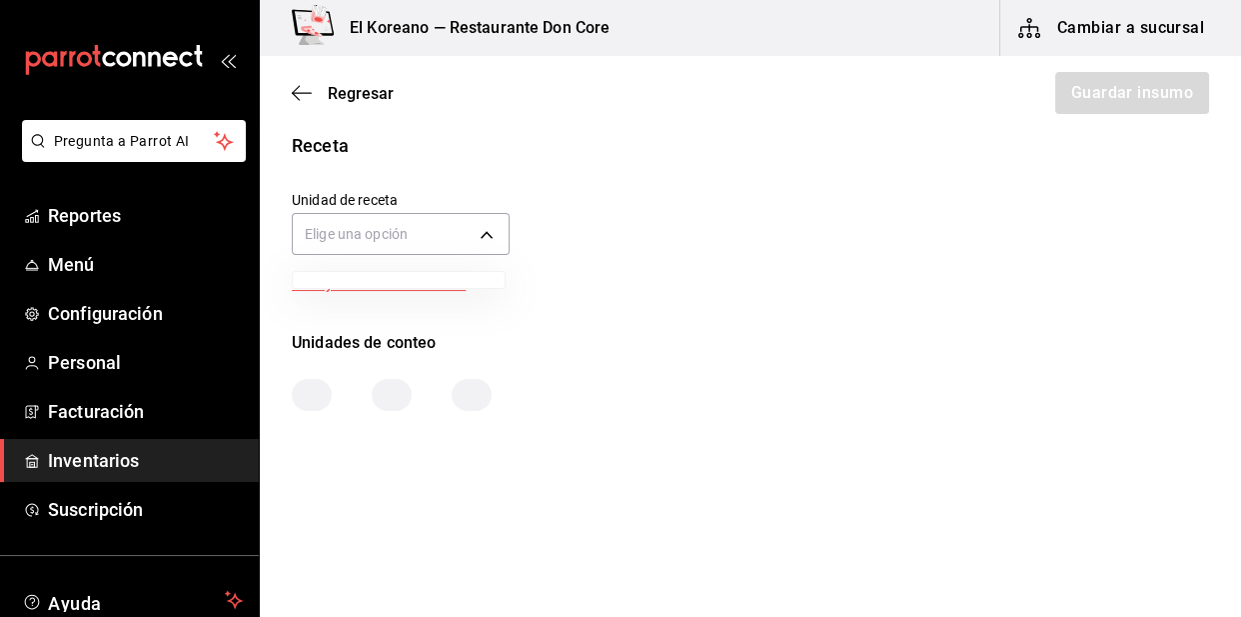
click at [300, 221] on div at bounding box center [620, 308] width 1241 height 617
click at [321, 228] on body "Pregunta a Parrot AI Reportes Menú Configuración Personal Facturación Inventari…" at bounding box center [620, 252] width 1241 height 504
click at [321, 228] on div at bounding box center [620, 308] width 1241 height 617
click at [627, 230] on div "Unidad de receta Elige una opción Factor de conversión ​" at bounding box center [743, 218] width 934 height 86
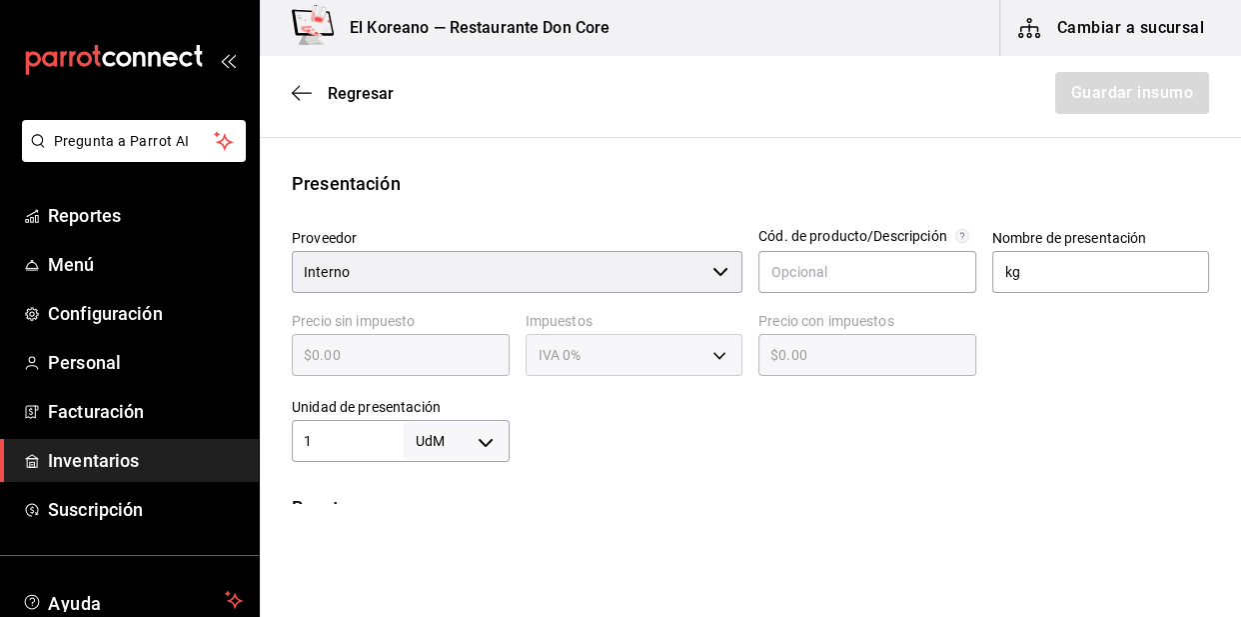
scroll to position [346, 0]
click at [479, 447] on body "Pregunta a Parrot AI Reportes Menú Configuración Personal Facturación Inventari…" at bounding box center [620, 252] width 1241 height 504
click at [458, 432] on li "kg" at bounding box center [453, 426] width 104 height 33
type input "KILOGRAM"
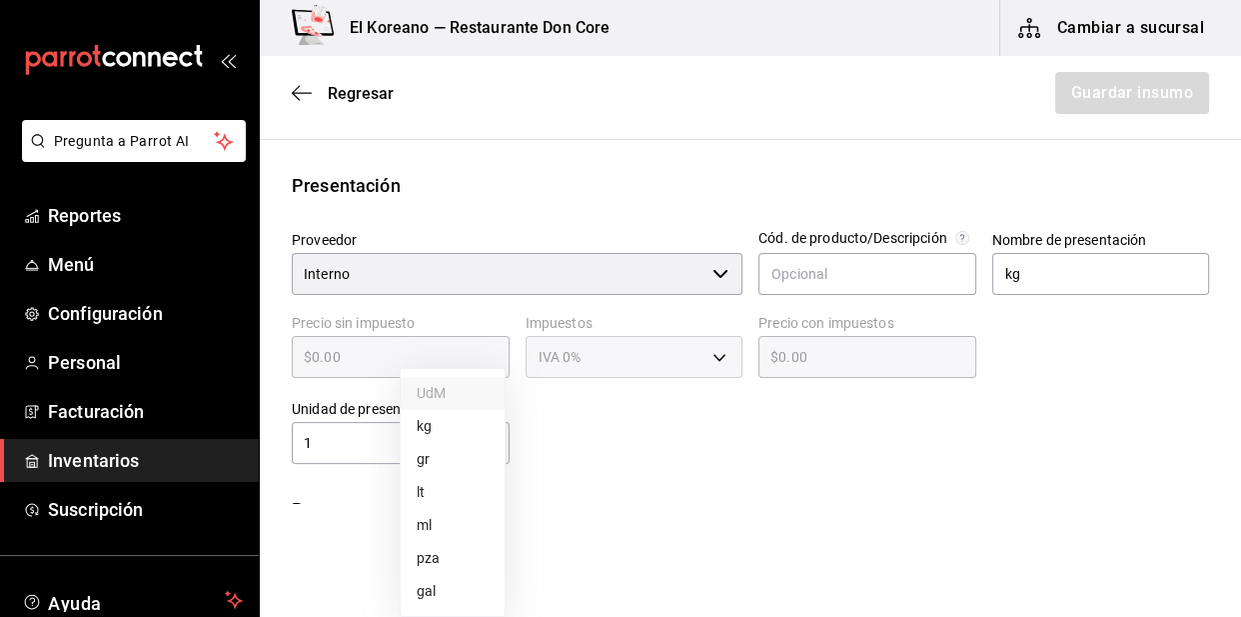
type input "1"
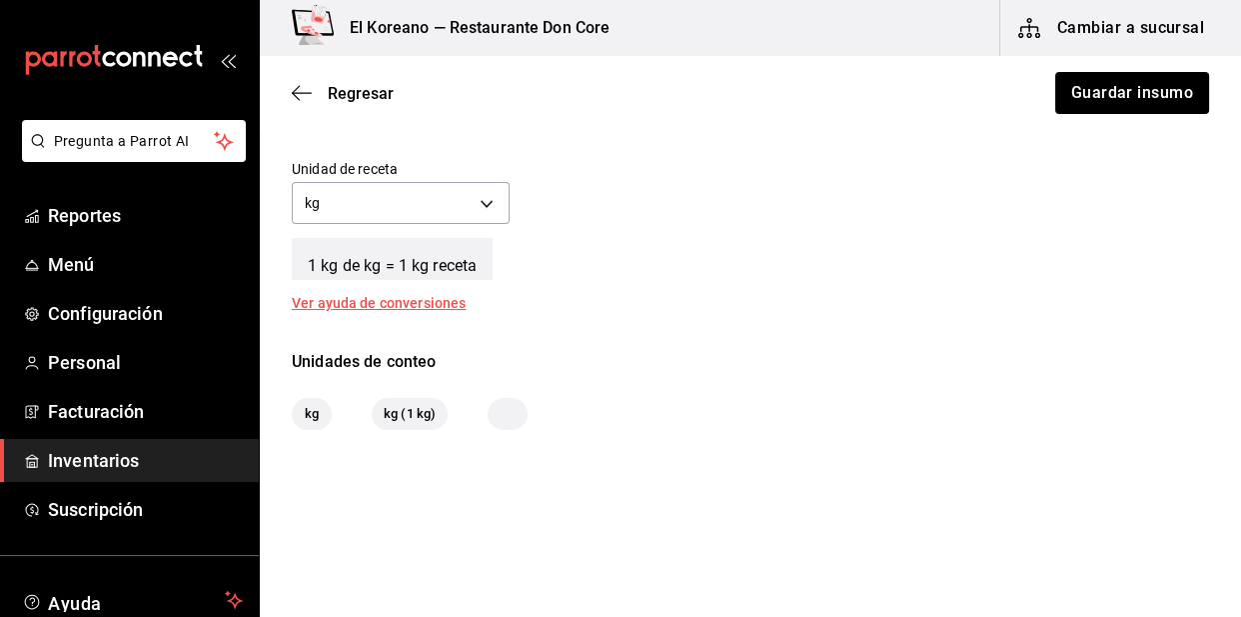
scroll to position [761, 0]
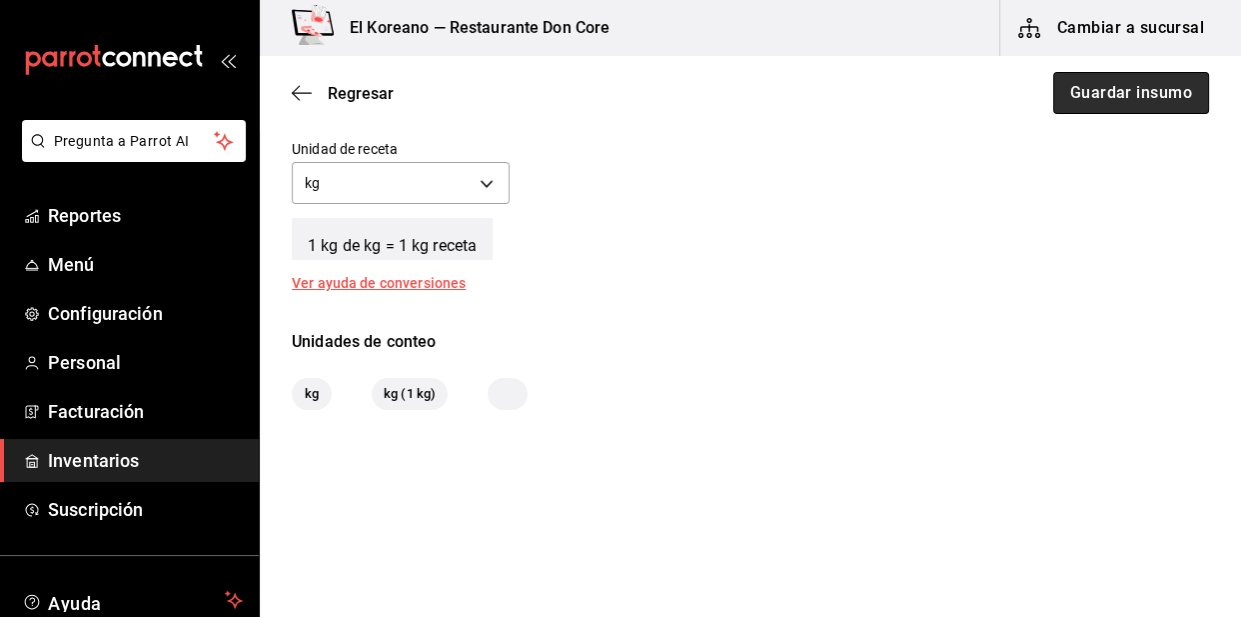
click at [1098, 85] on button "Guardar insumo" at bounding box center [1131, 93] width 156 height 42
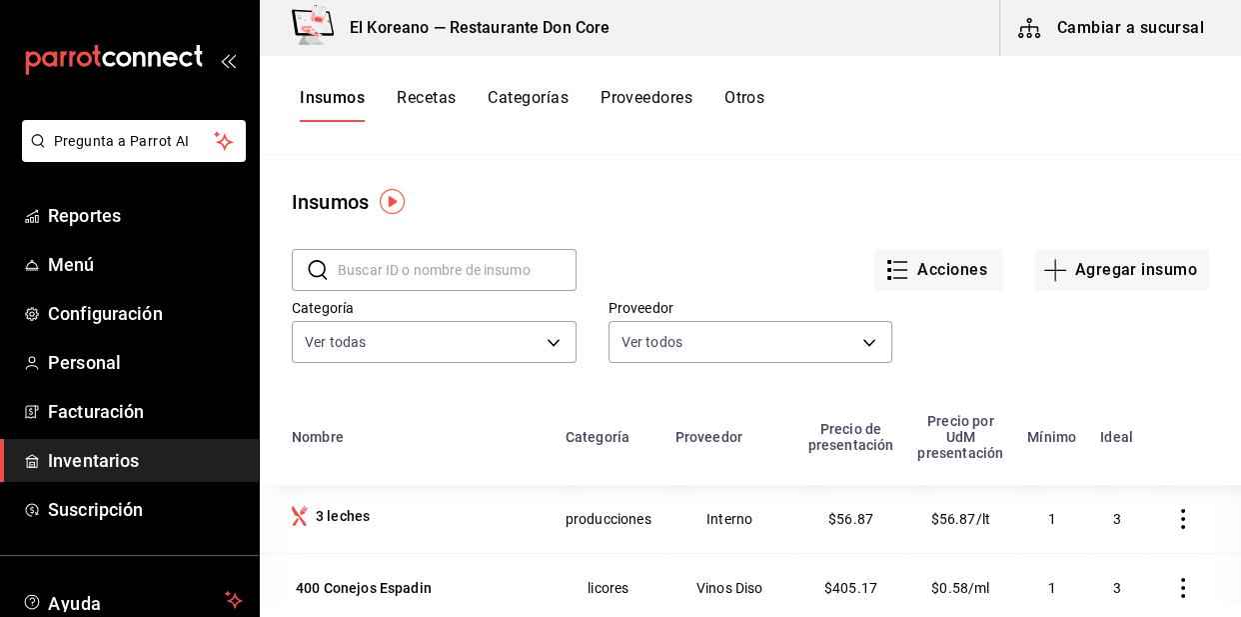
click at [431, 98] on button "Recetas" at bounding box center [426, 105] width 59 height 34
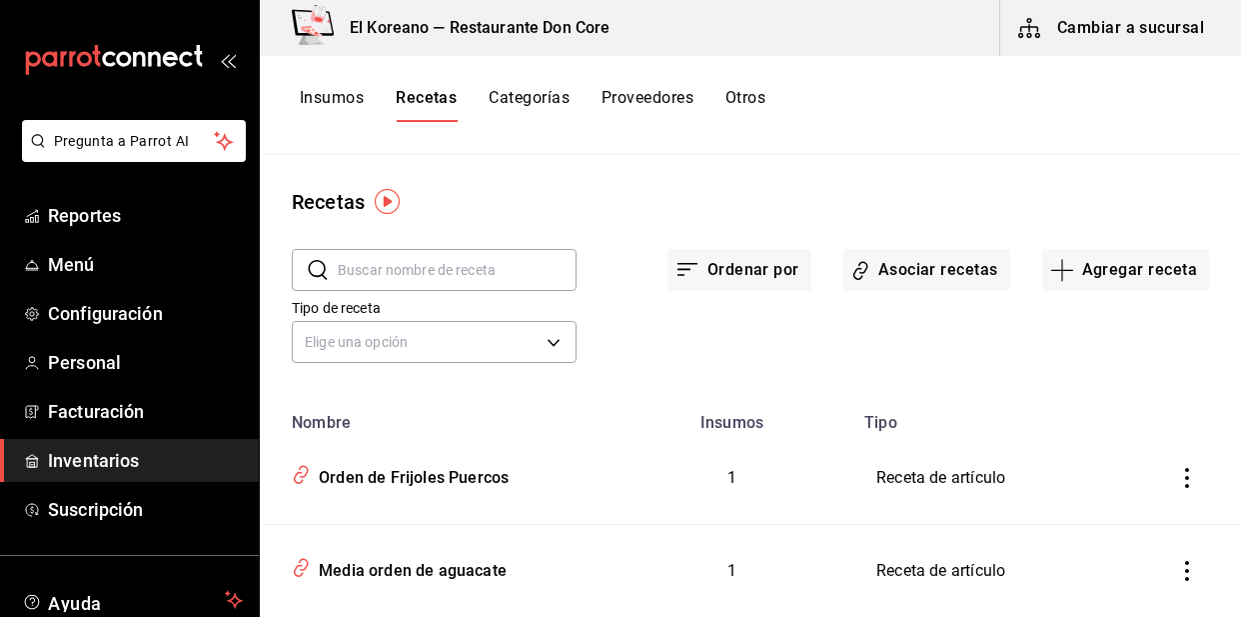
click at [895, 279] on button "Asociar recetas" at bounding box center [927, 270] width 167 height 42
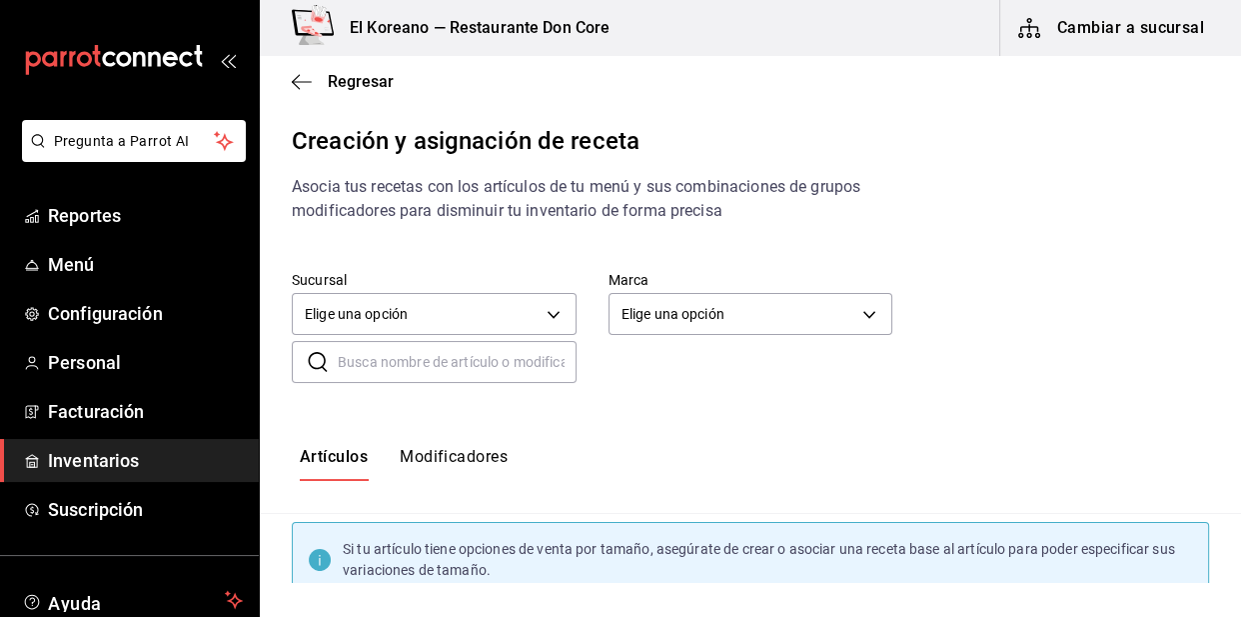
click at [420, 367] on input "text" at bounding box center [457, 362] width 239 height 40
type input "orde"
click at [420, 254] on div "Sucursal Elige una opción default" at bounding box center [418, 290] width 317 height 102
click at [359, 79] on span "Regresar" at bounding box center [361, 81] width 66 height 19
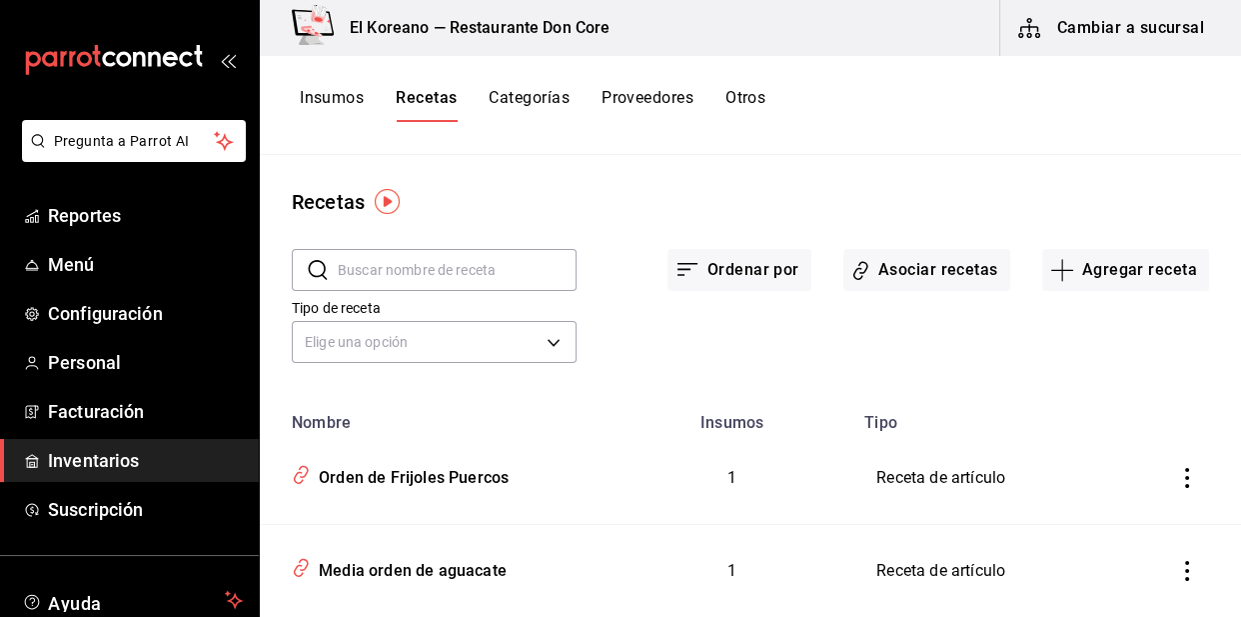
click at [420, 96] on button "Recetas" at bounding box center [426, 105] width 61 height 34
click at [875, 270] on button "Asociar recetas" at bounding box center [927, 270] width 167 height 42
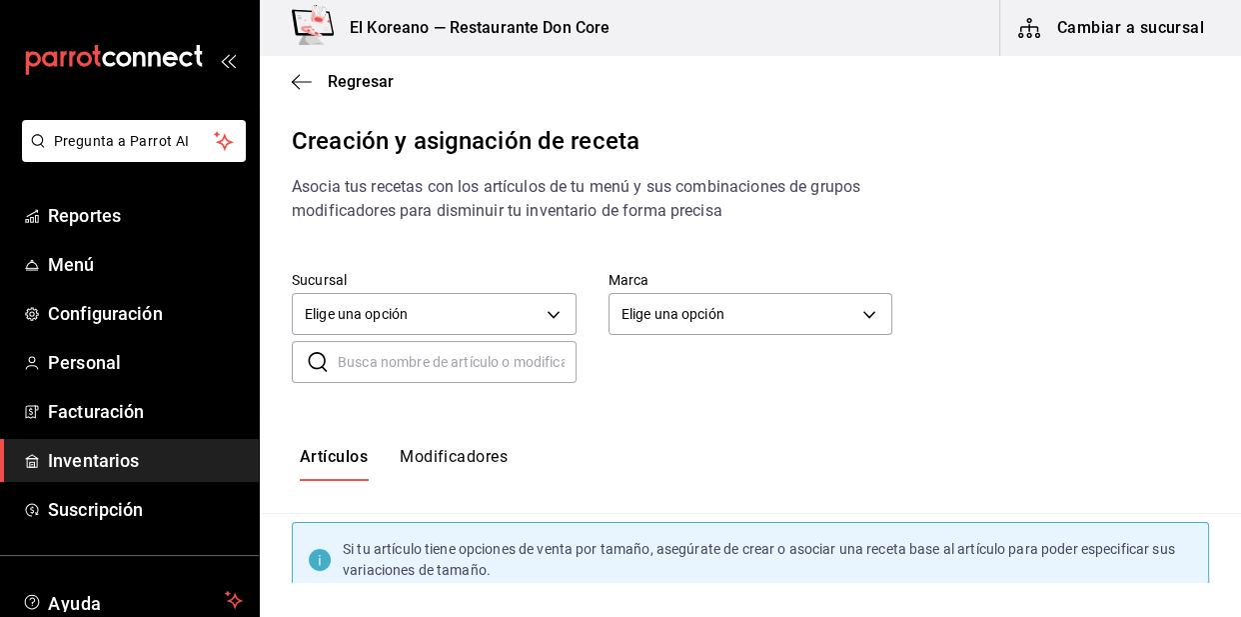
click at [486, 370] on input "text" at bounding box center [457, 362] width 239 height 40
type input "orden de arroz"
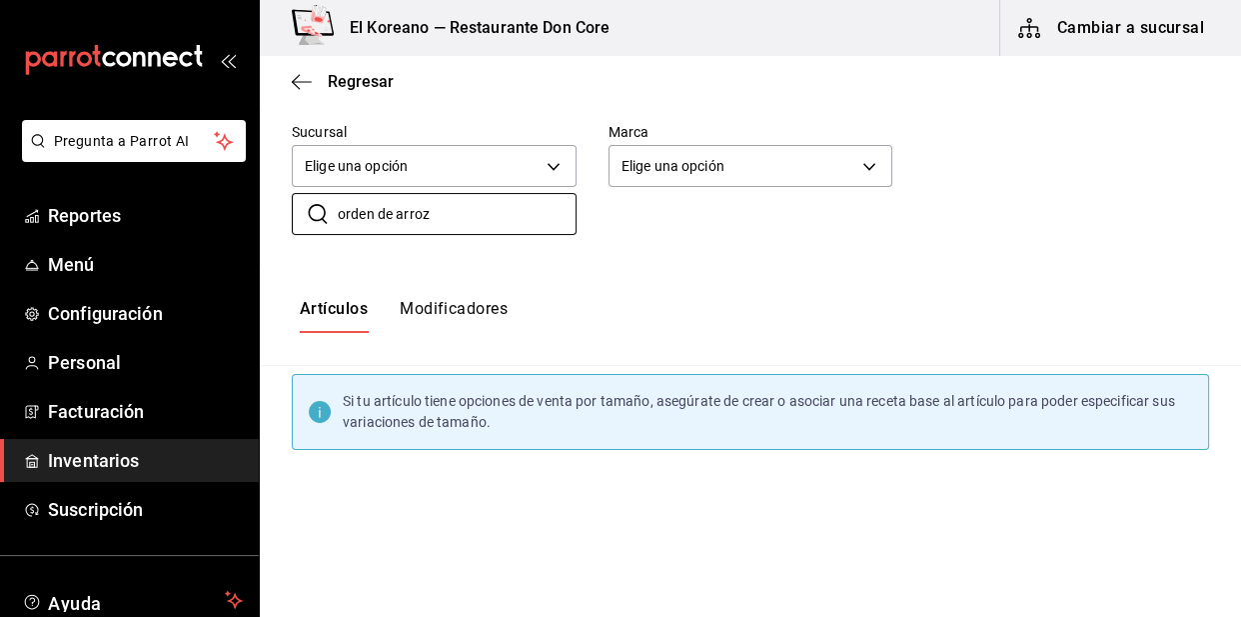
scroll to position [99, 0]
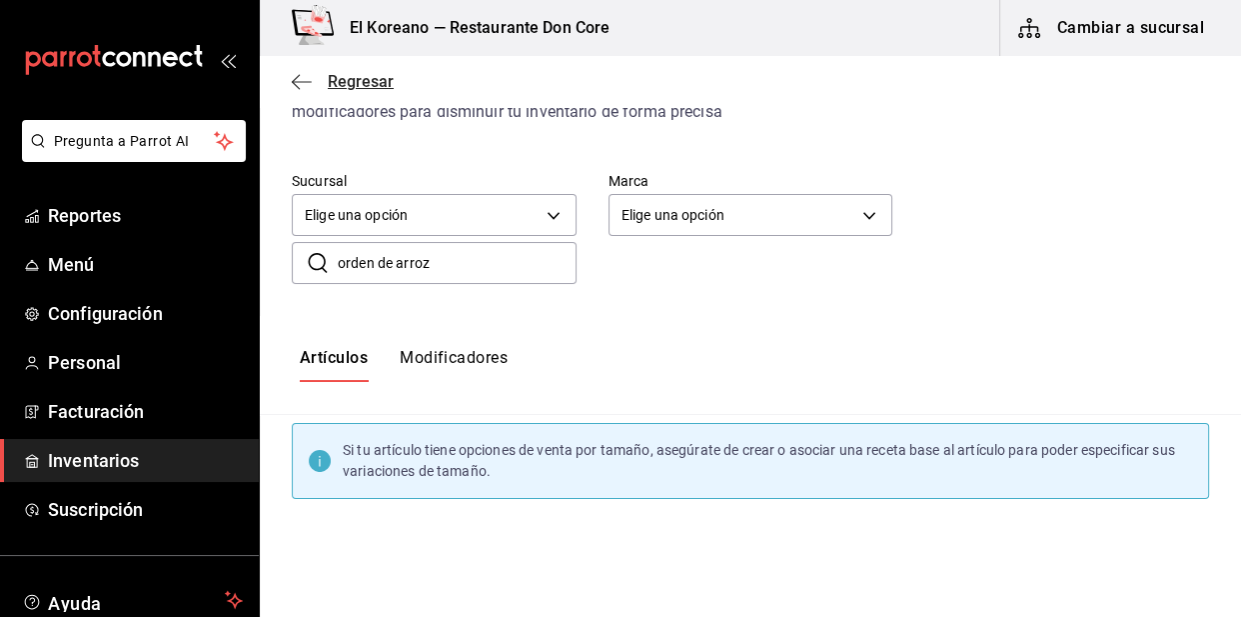
click at [366, 83] on span "Regresar" at bounding box center [361, 81] width 66 height 19
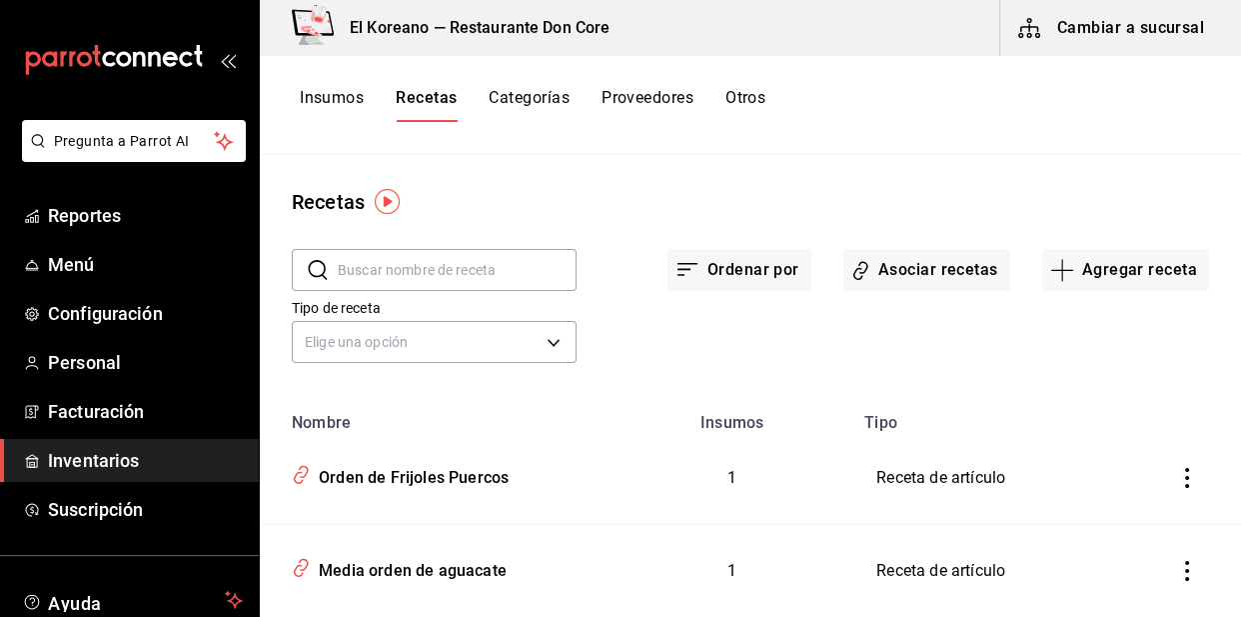
click at [347, 103] on button "Insumos" at bounding box center [332, 105] width 64 height 34
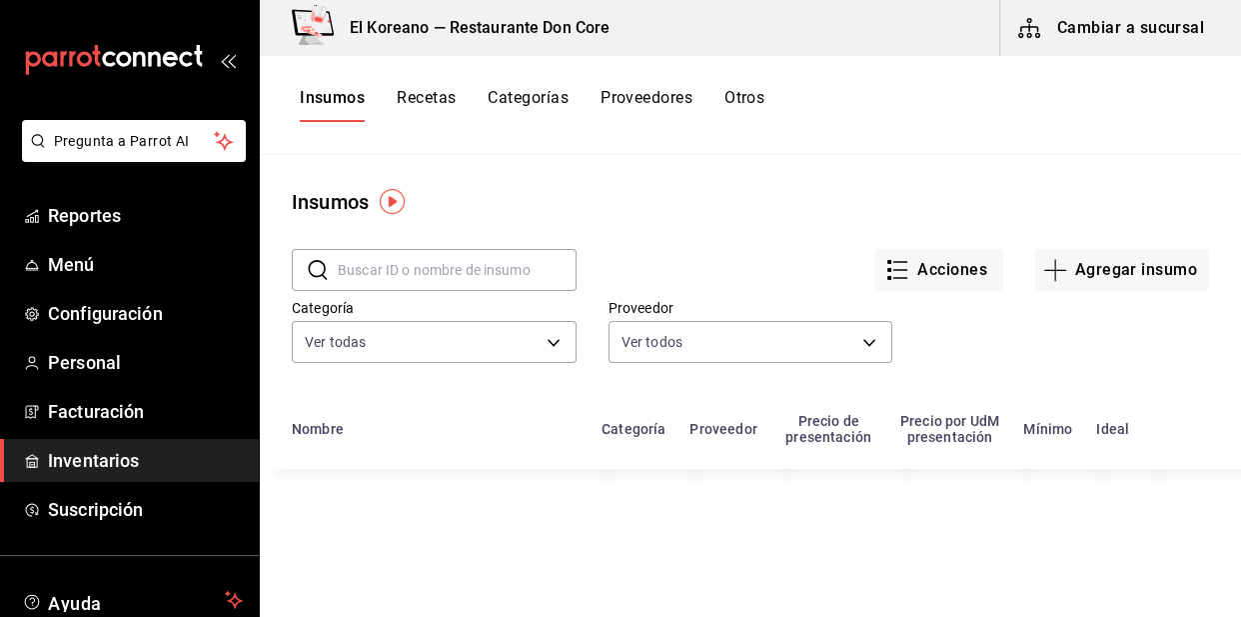
click at [451, 267] on input "text" at bounding box center [457, 270] width 239 height 40
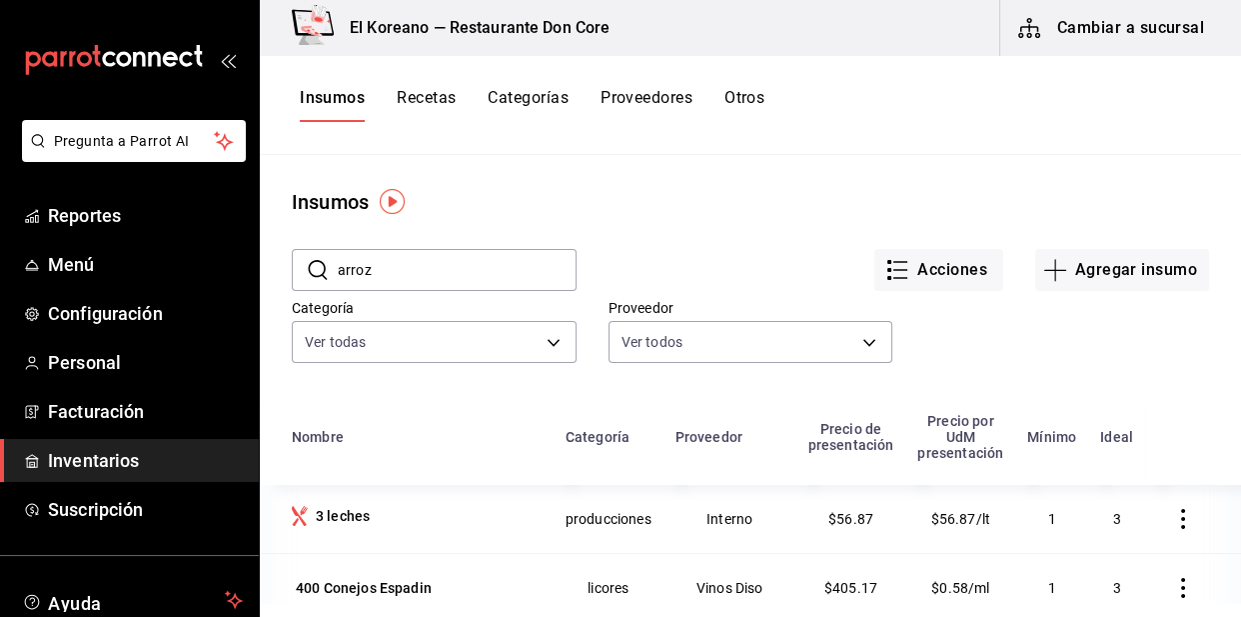
type input "arroz"
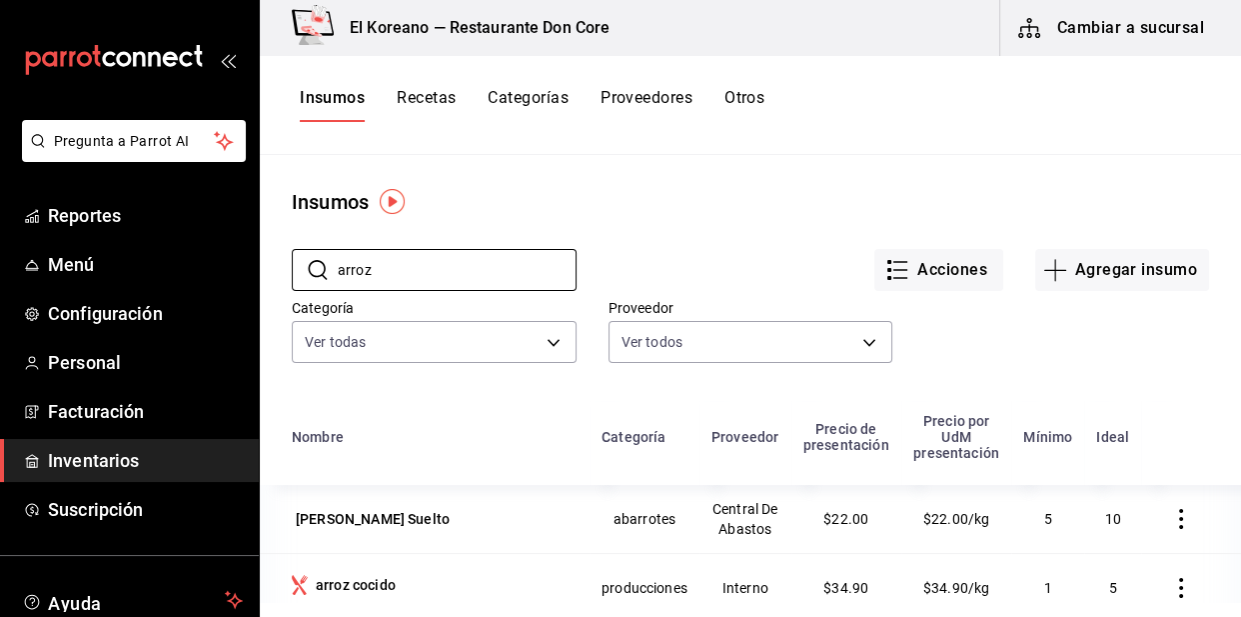
scroll to position [23, 0]
click at [1130, 268] on button "Agregar insumo" at bounding box center [1122, 270] width 174 height 42
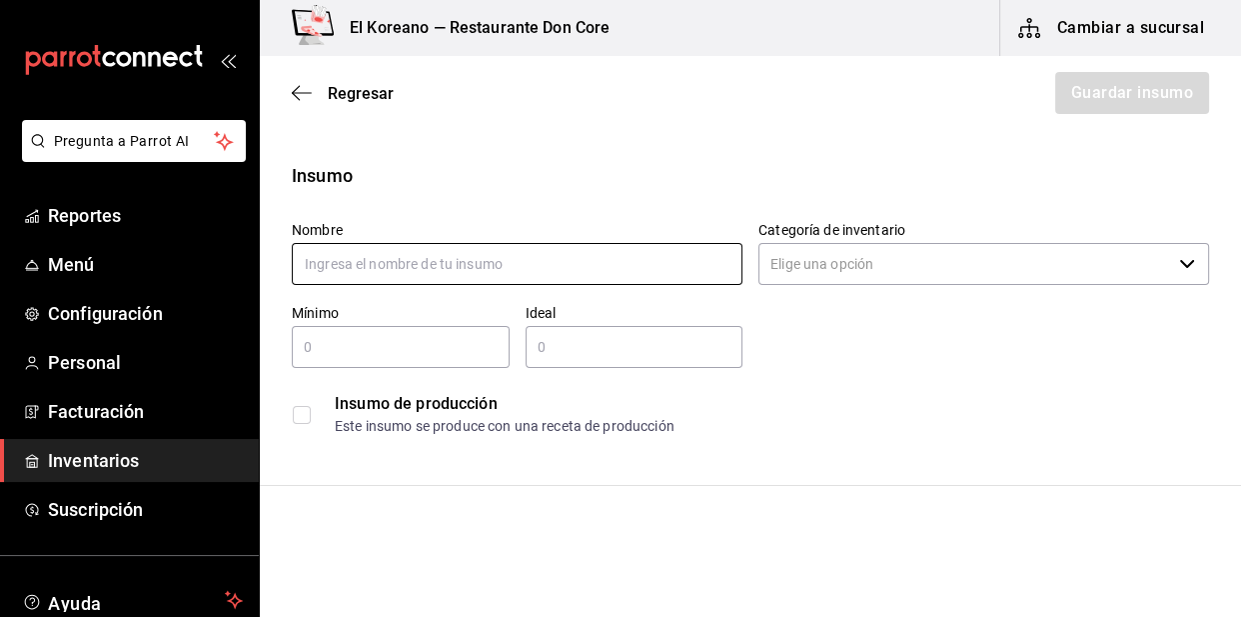
click at [458, 254] on input "text" at bounding box center [517, 264] width 451 height 42
type input "orden de arroz"
click at [786, 258] on input "Categoría de inventario" at bounding box center [965, 264] width 413 height 42
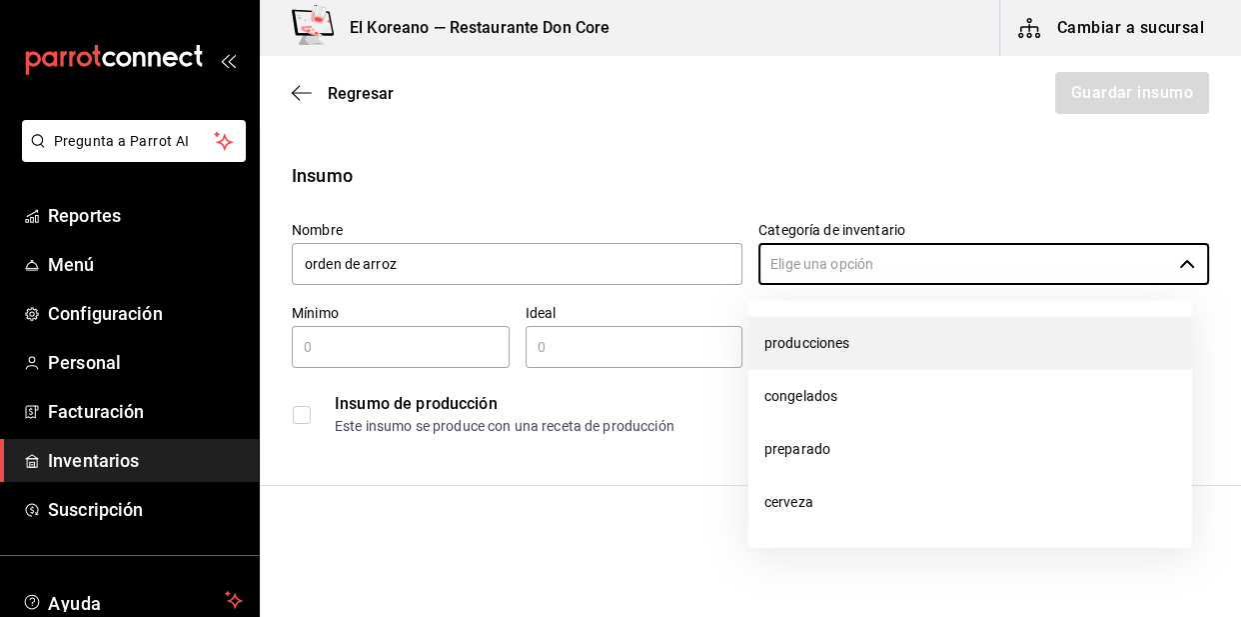
click at [830, 333] on li "producciones" at bounding box center [971, 343] width 444 height 53
type input "producciones"
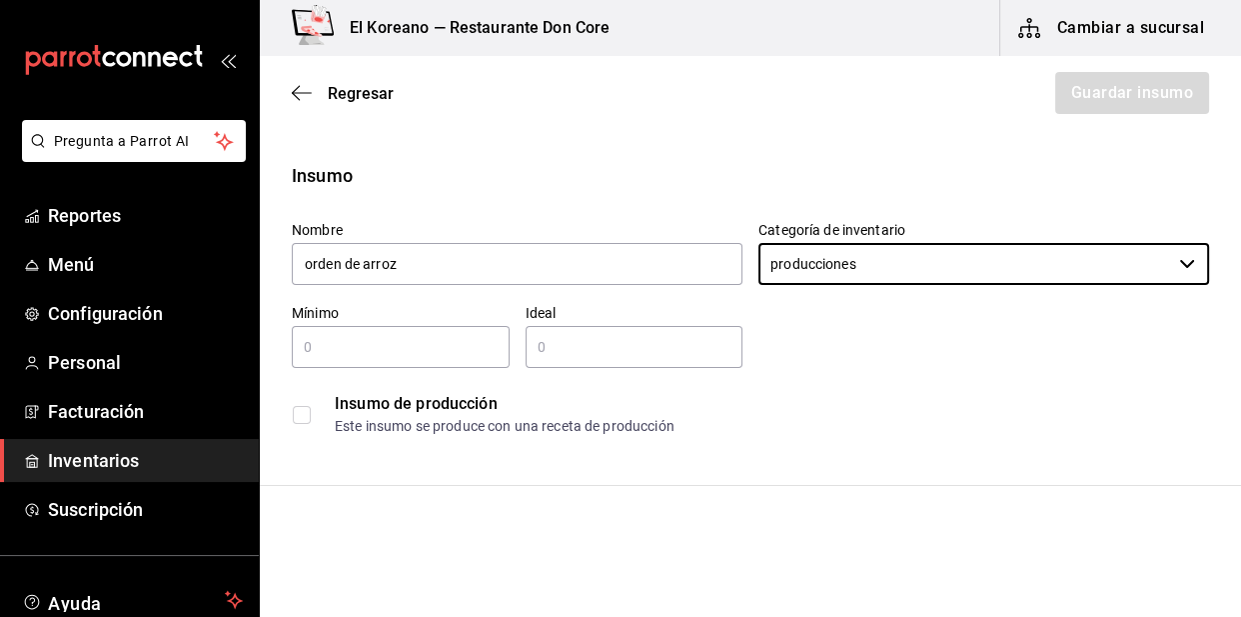
click at [364, 336] on input "text" at bounding box center [401, 347] width 218 height 24
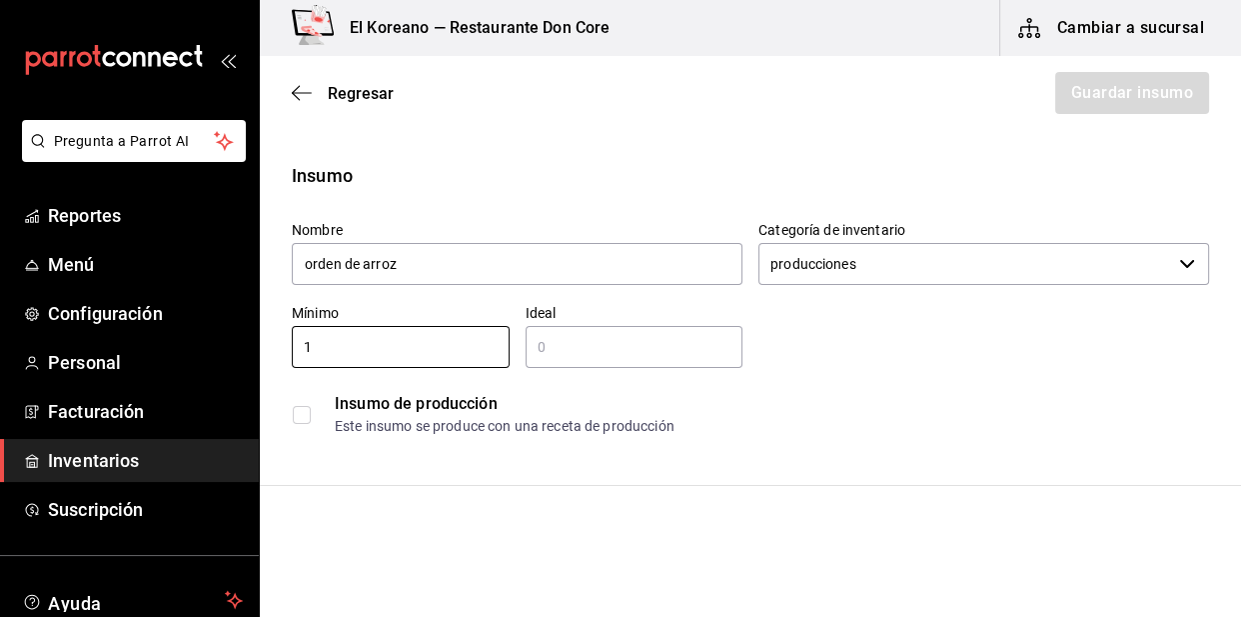
type input "1"
click at [542, 350] on input "text" at bounding box center [635, 347] width 218 height 24
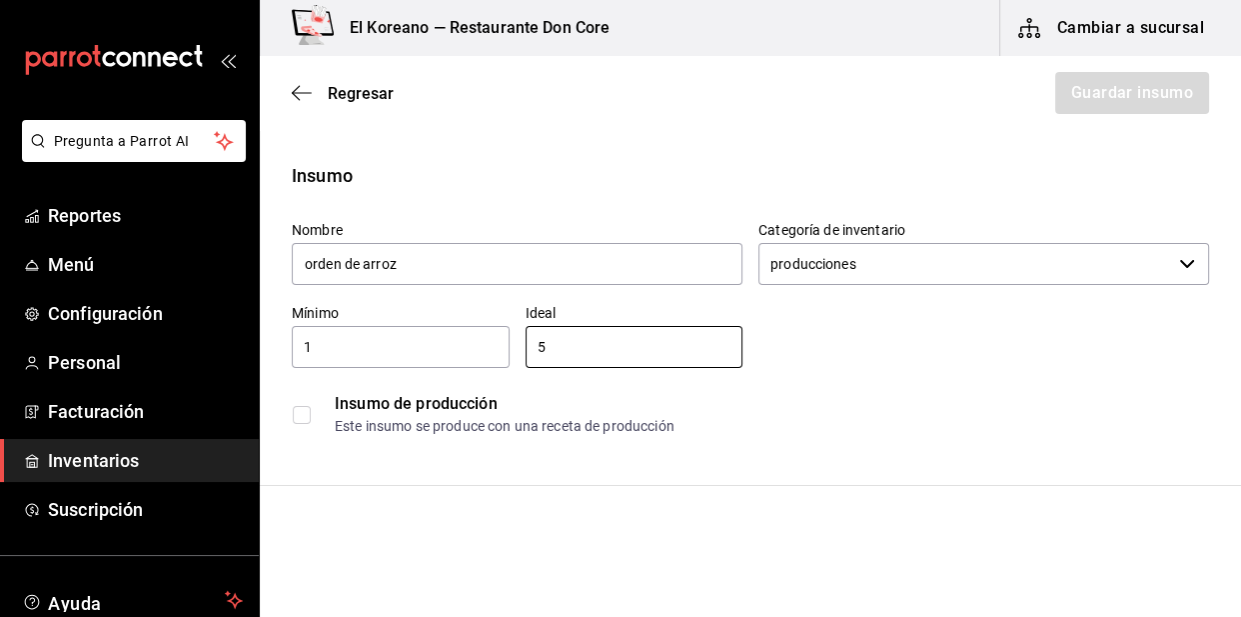
type input "5"
click at [297, 420] on input "checkbox" at bounding box center [302, 415] width 18 height 18
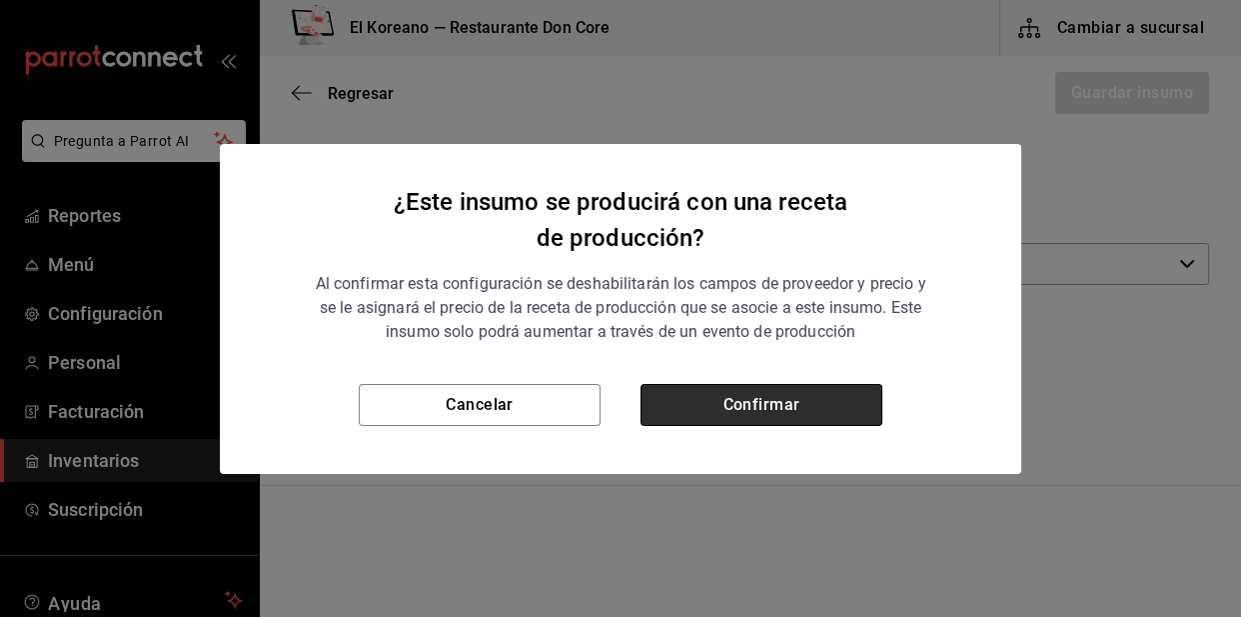
click at [690, 399] on button "Confirmar" at bounding box center [762, 405] width 242 height 42
checkbox input "true"
type input "$0.00"
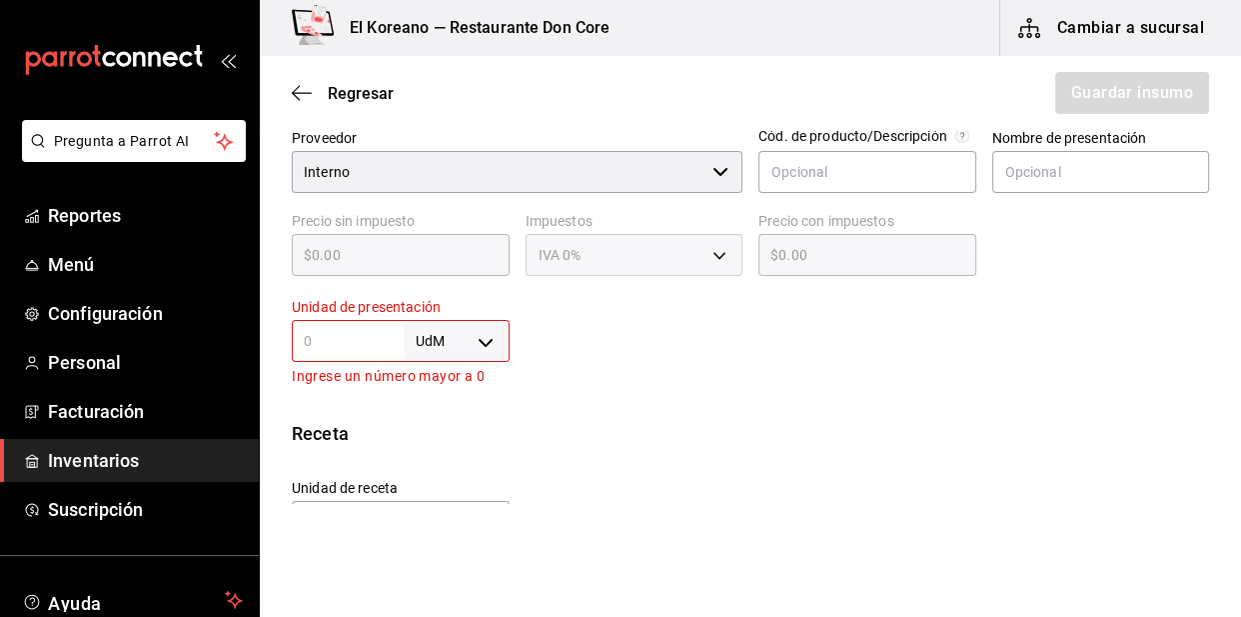
scroll to position [445, 0]
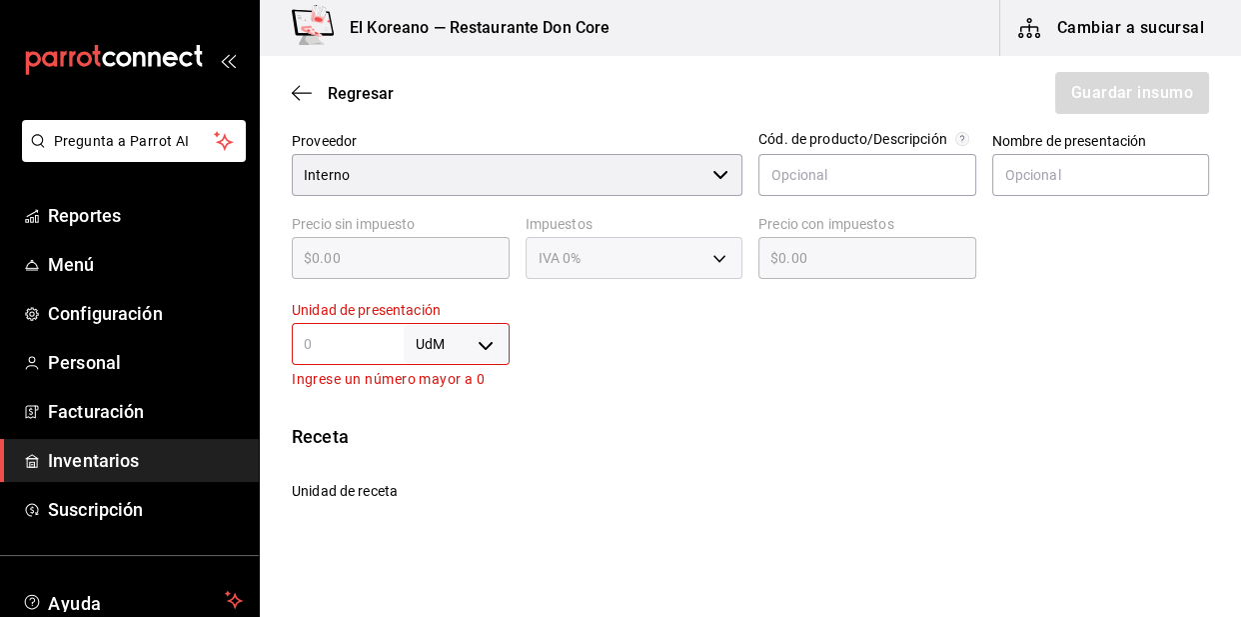
click at [330, 348] on input "text" at bounding box center [348, 344] width 112 height 24
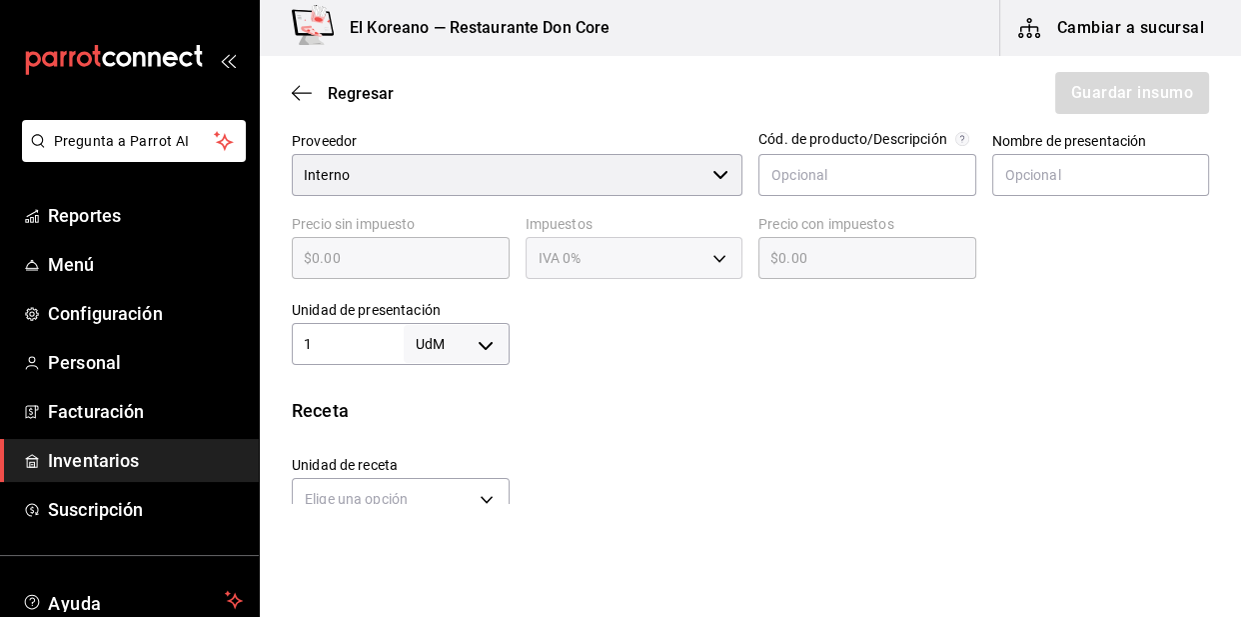
type input "1"
click at [484, 342] on body "Pregunta a Parrot AI Reportes Menú Configuración Personal Facturación Inventari…" at bounding box center [620, 252] width 1241 height 504
click at [410, 420] on li "kg" at bounding box center [453, 426] width 104 height 33
type input "KILOGRAM"
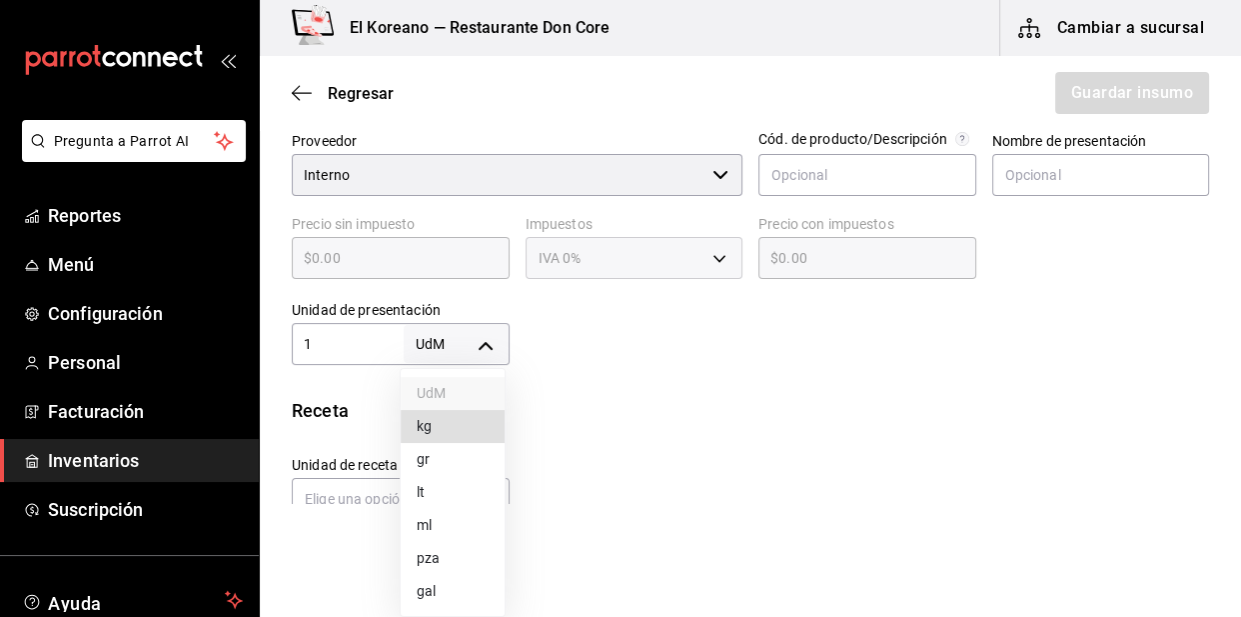
type input "1"
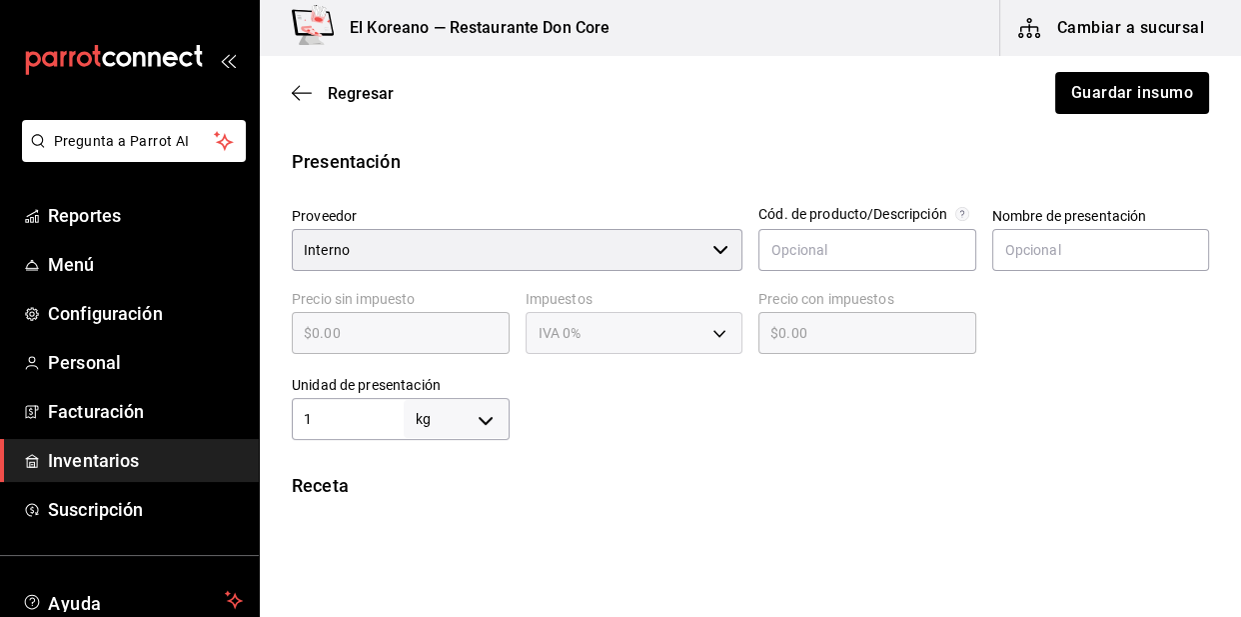
scroll to position [362, 0]
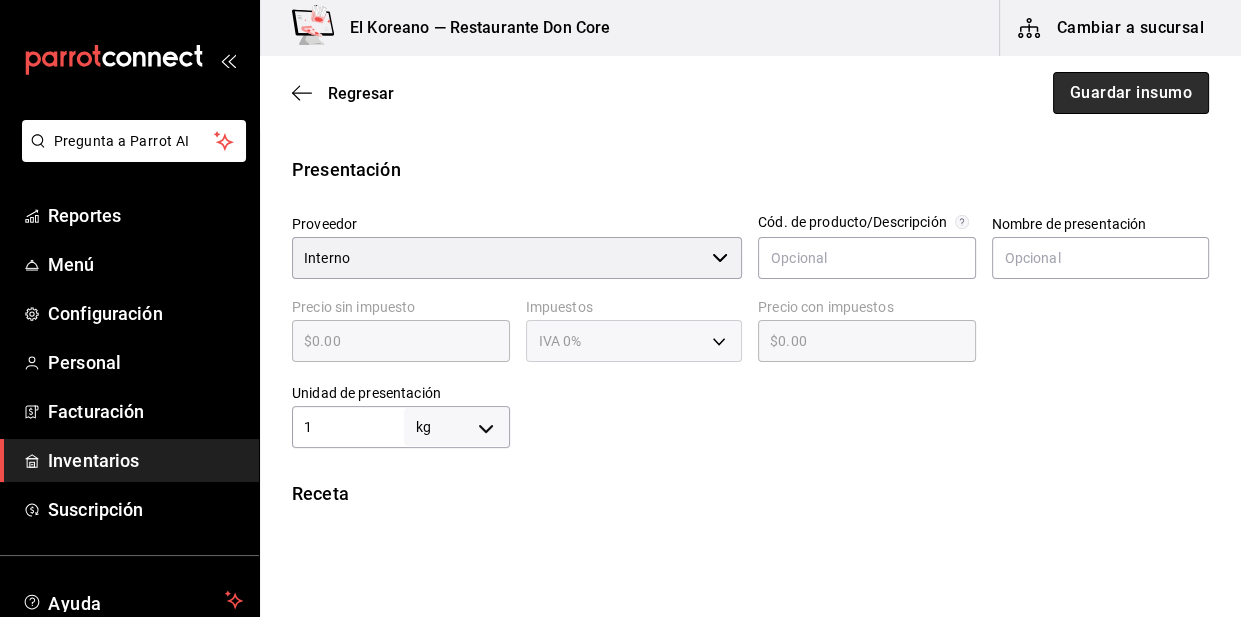
click at [1069, 109] on button "Guardar insumo" at bounding box center [1131, 93] width 156 height 42
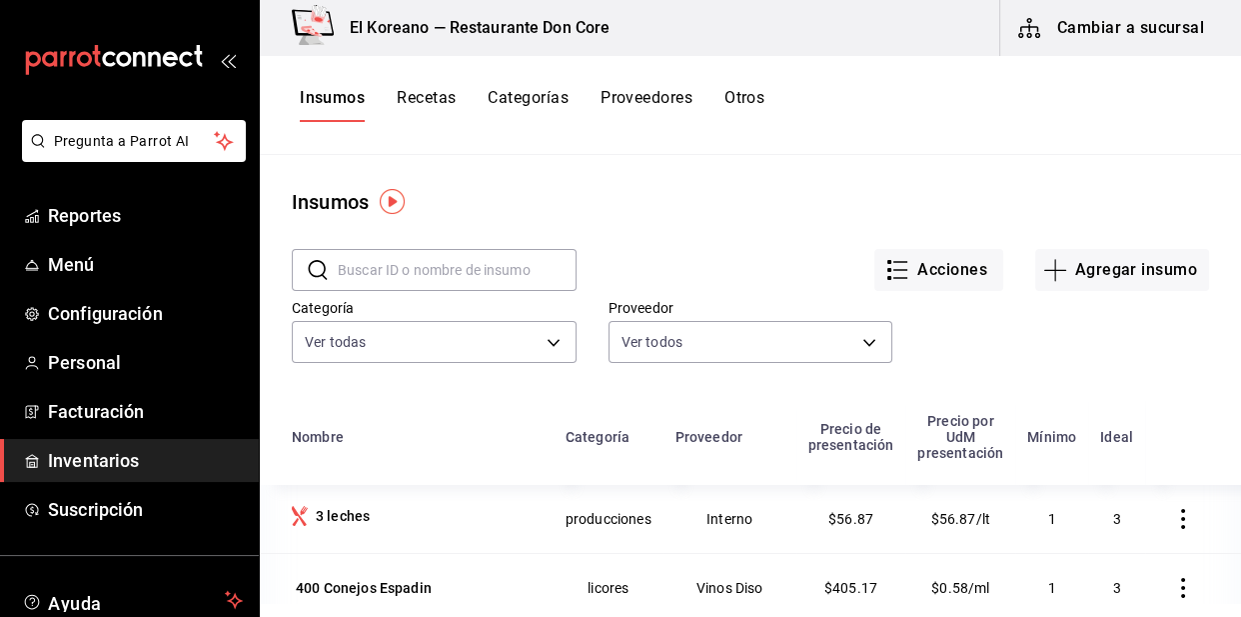
click at [422, 90] on button "Recetas" at bounding box center [426, 105] width 59 height 34
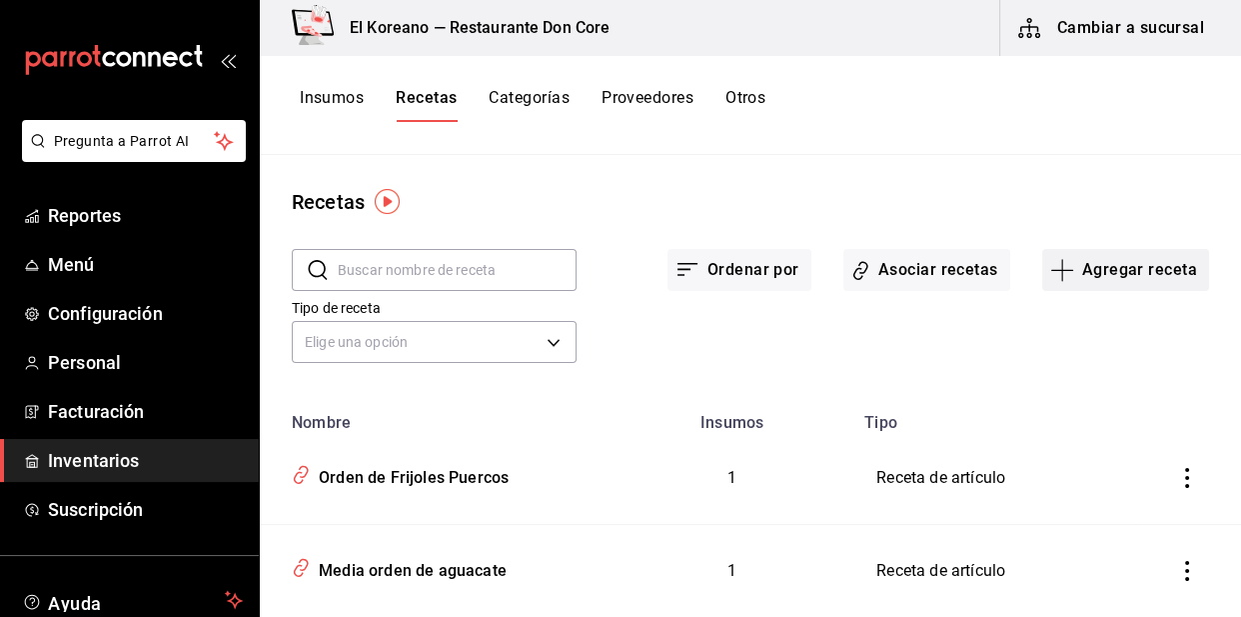
click at [1125, 254] on button "Agregar receta" at bounding box center [1125, 270] width 167 height 42
click at [1090, 426] on span "Receta de producción" at bounding box center [1113, 431] width 168 height 21
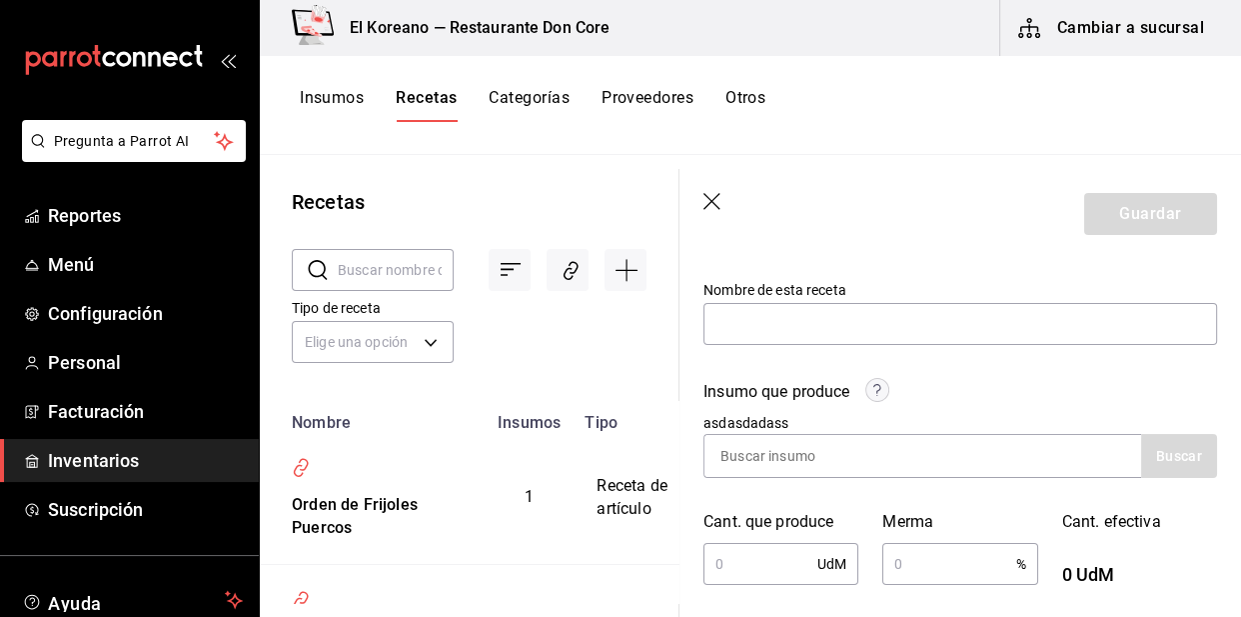
scroll to position [181, 0]
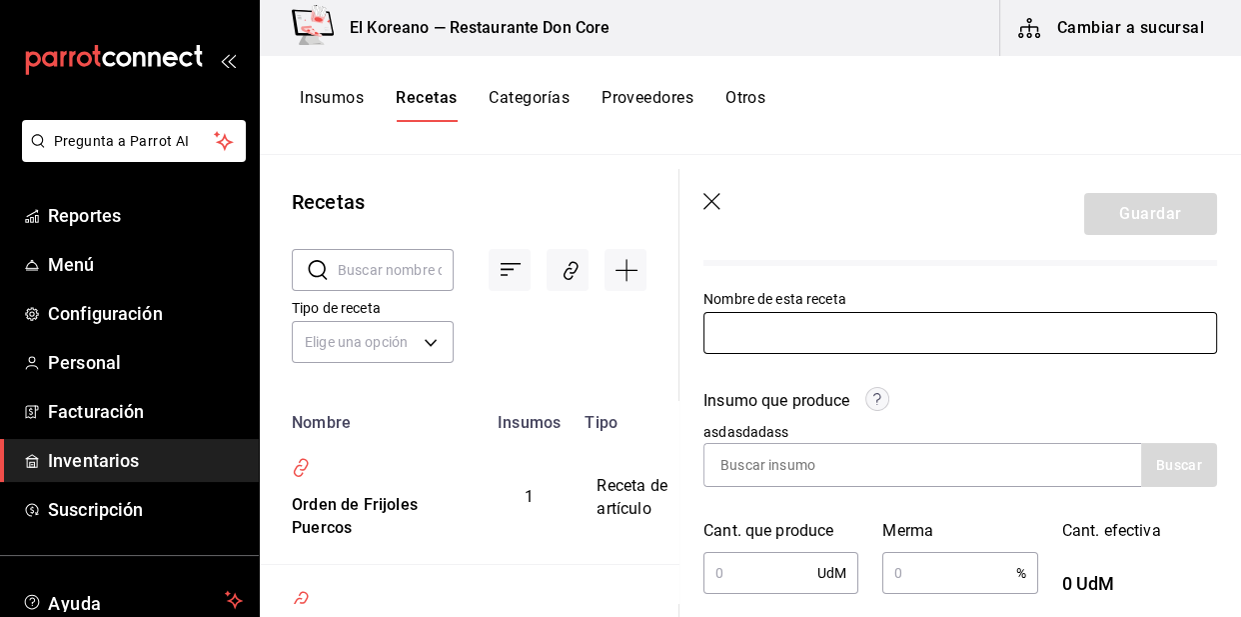
click at [871, 341] on input "text" at bounding box center [961, 333] width 514 height 42
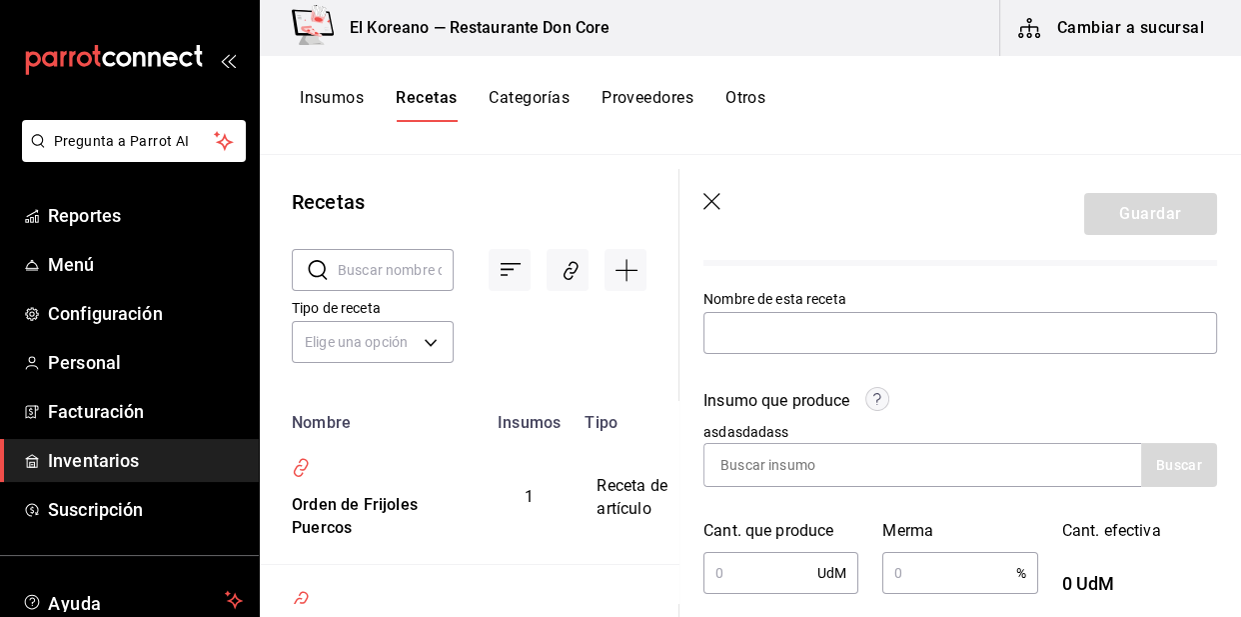
click at [938, 84] on div "Insumos Recetas Categorías Proveedores Otros" at bounding box center [750, 105] width 981 height 99
click at [712, 196] on icon "button" at bounding box center [714, 203] width 20 height 20
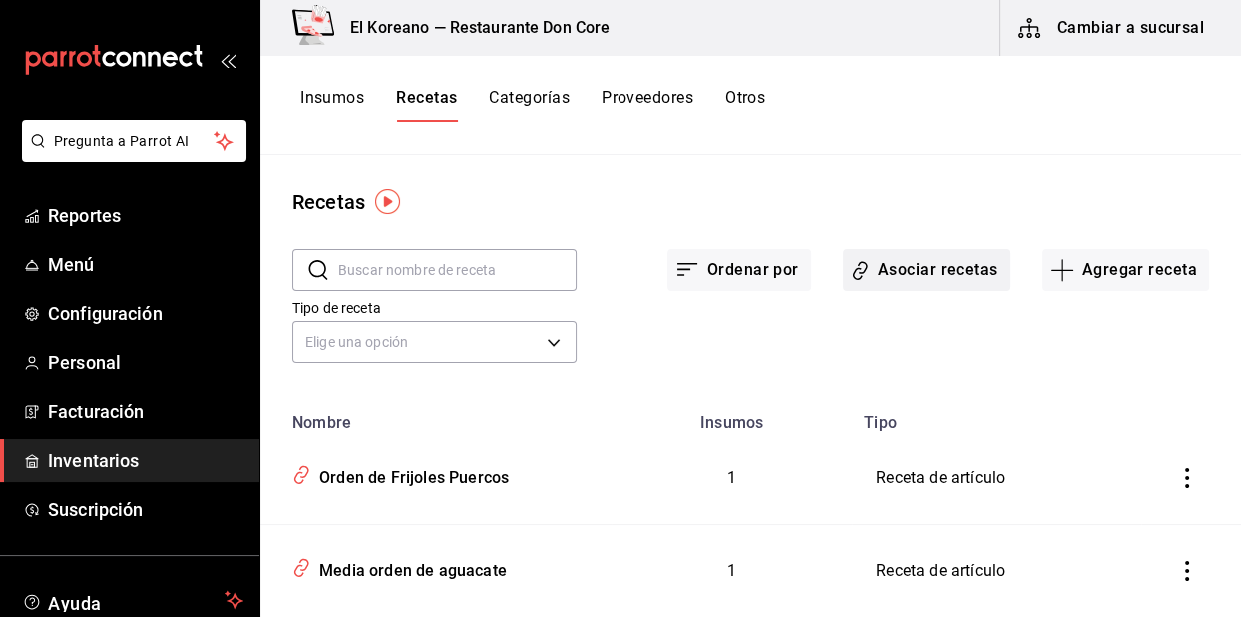
click at [931, 273] on button "Asociar recetas" at bounding box center [927, 270] width 167 height 42
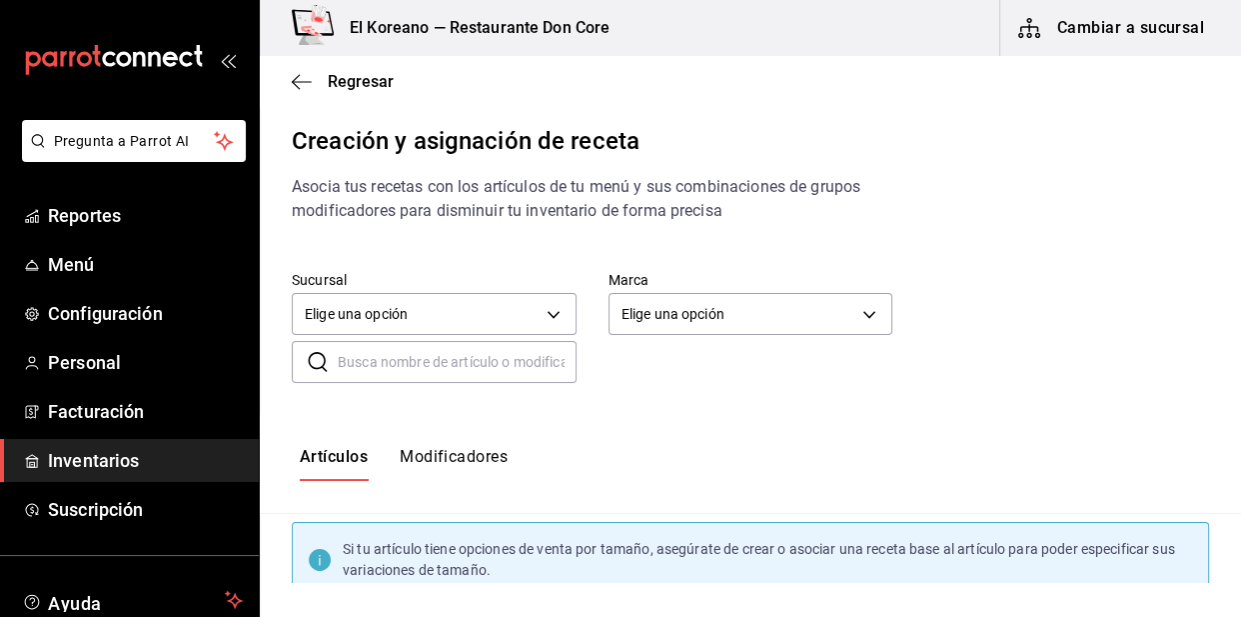
click at [460, 363] on input "text" at bounding box center [457, 362] width 239 height 40
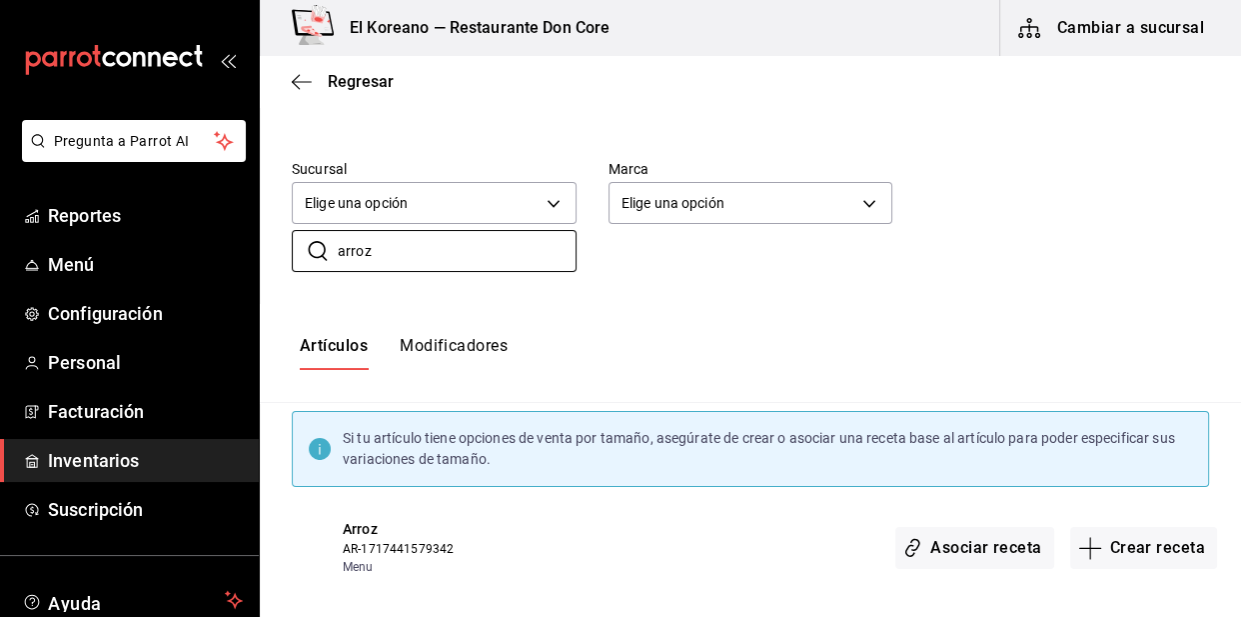
scroll to position [128, 0]
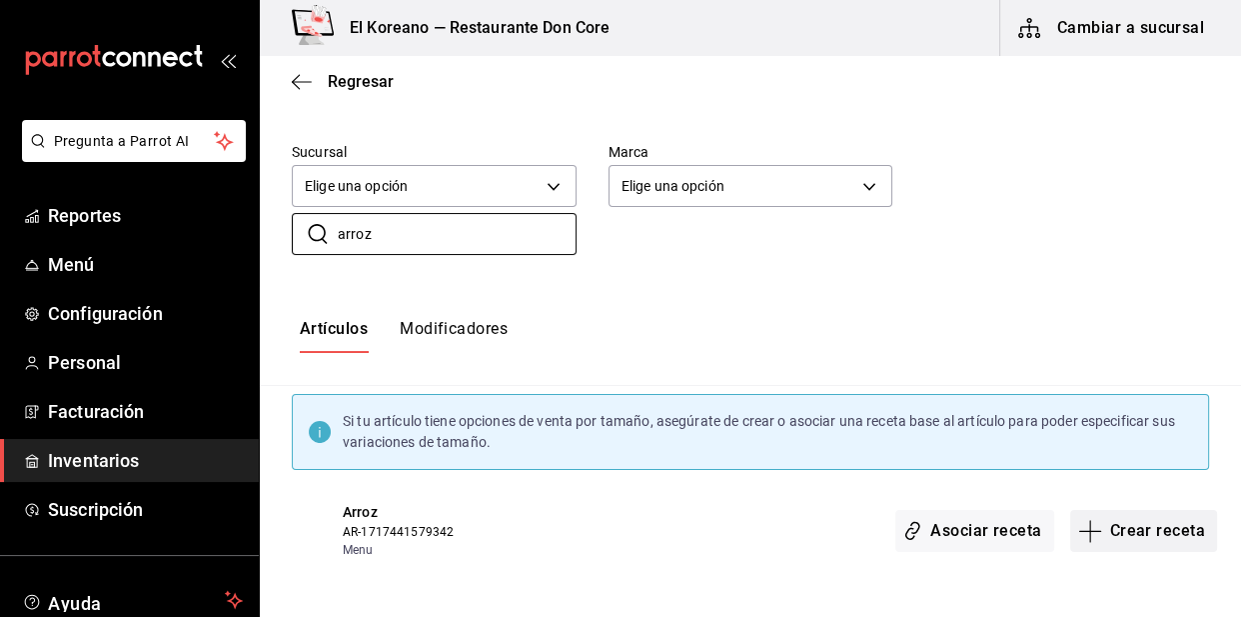
type input "arroz"
click at [1125, 520] on button "Crear receta" at bounding box center [1144, 531] width 148 height 42
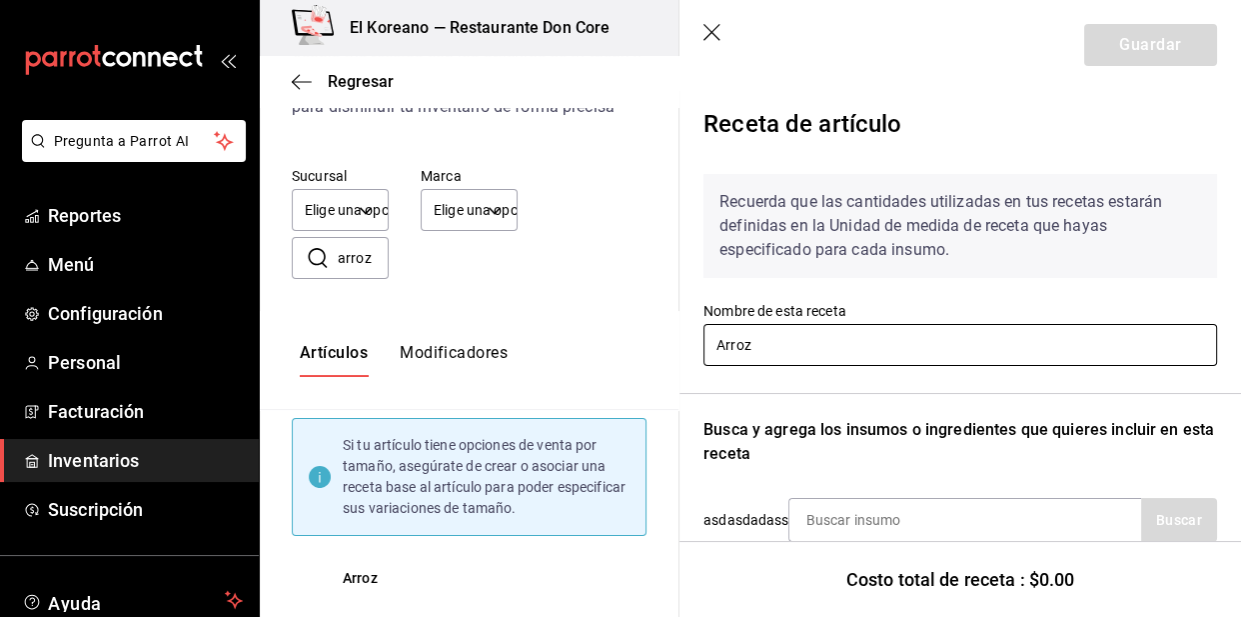
click at [845, 348] on input "Arroz" at bounding box center [961, 345] width 514 height 42
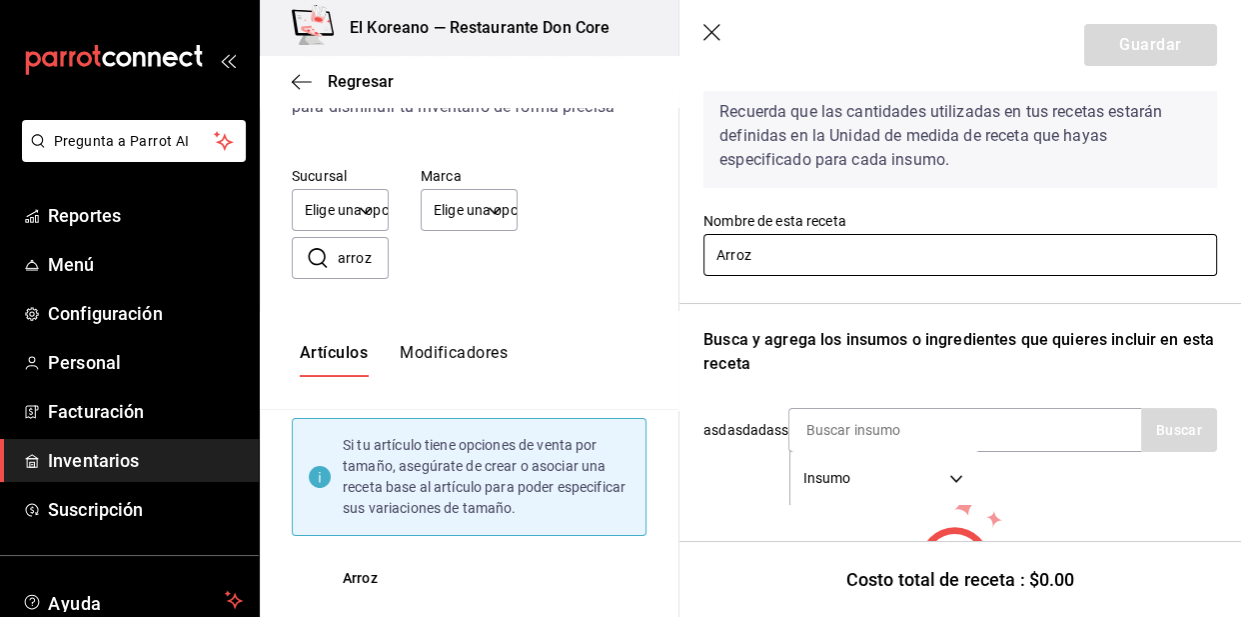
scroll to position [89, 0]
click at [849, 247] on input "Arroz" at bounding box center [961, 256] width 514 height 42
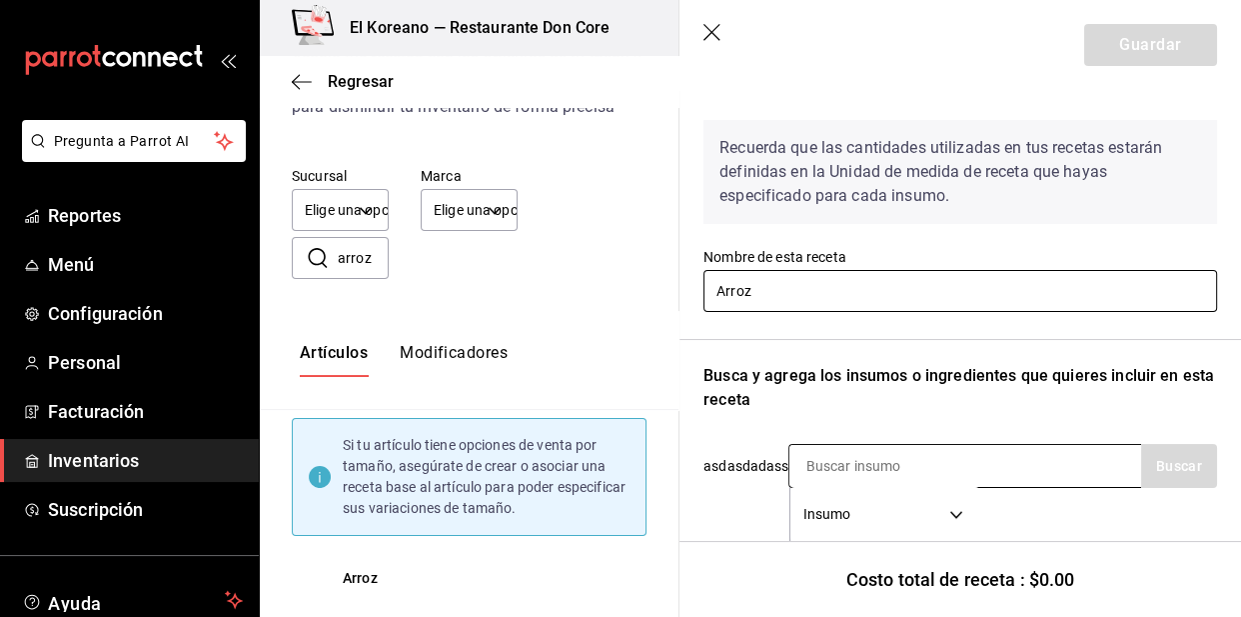
scroll to position [31, 0]
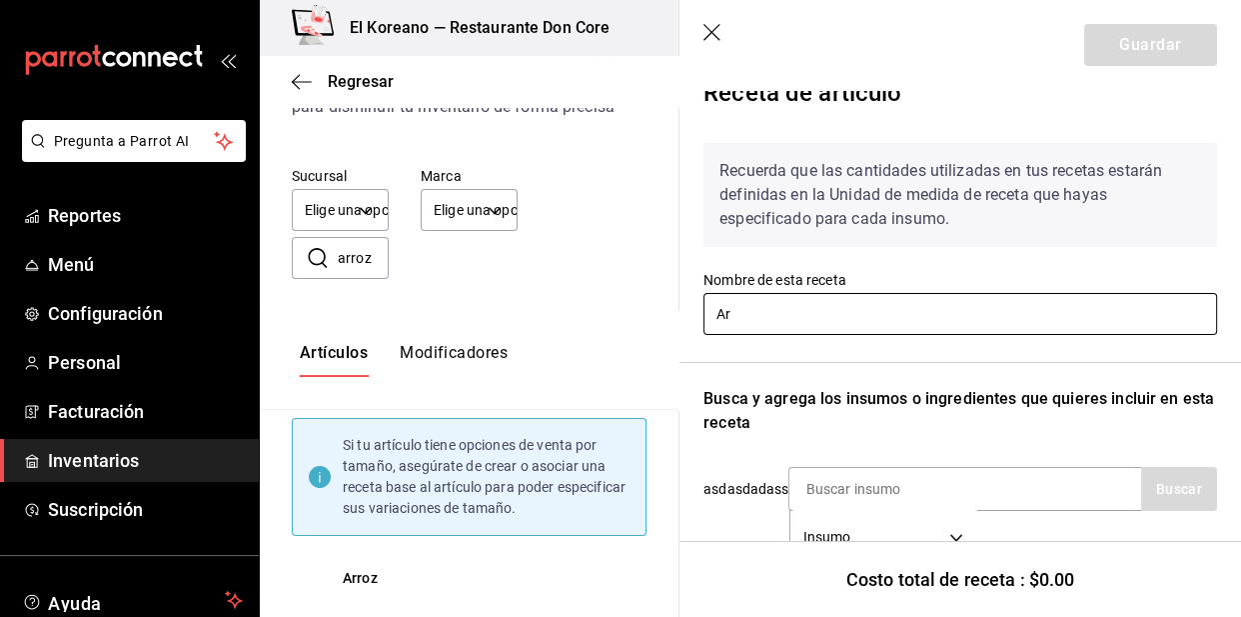
type input "A"
click at [949, 70] on header "Guardar" at bounding box center [961, 45] width 562 height 90
click at [705, 25] on icon "button" at bounding box center [712, 32] width 17 height 17
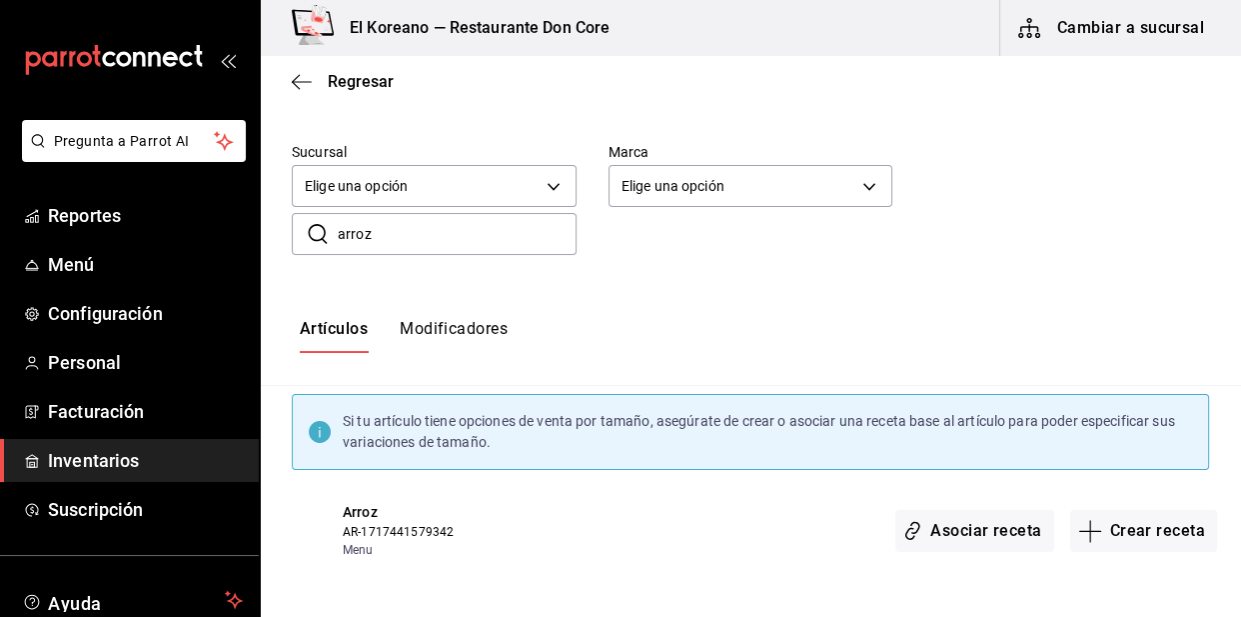
scroll to position [0, 0]
click at [65, 252] on span "Menú" at bounding box center [145, 264] width 195 height 27
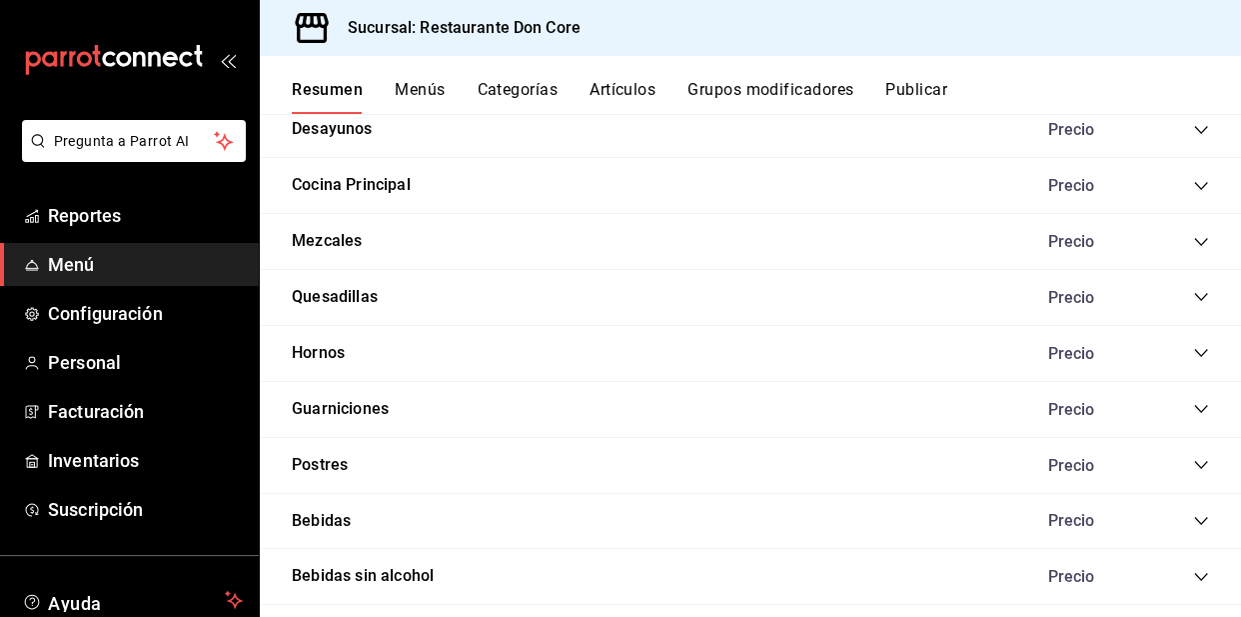
scroll to position [4030, 0]
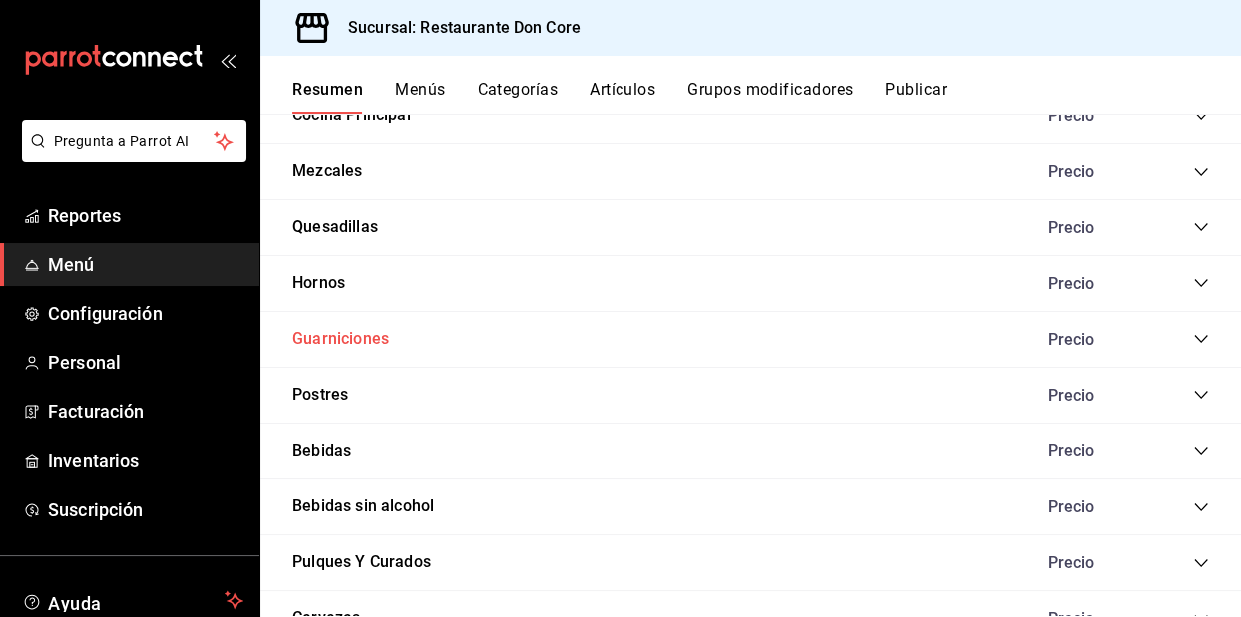
click at [338, 328] on button "Guarniciones" at bounding box center [340, 339] width 97 height 23
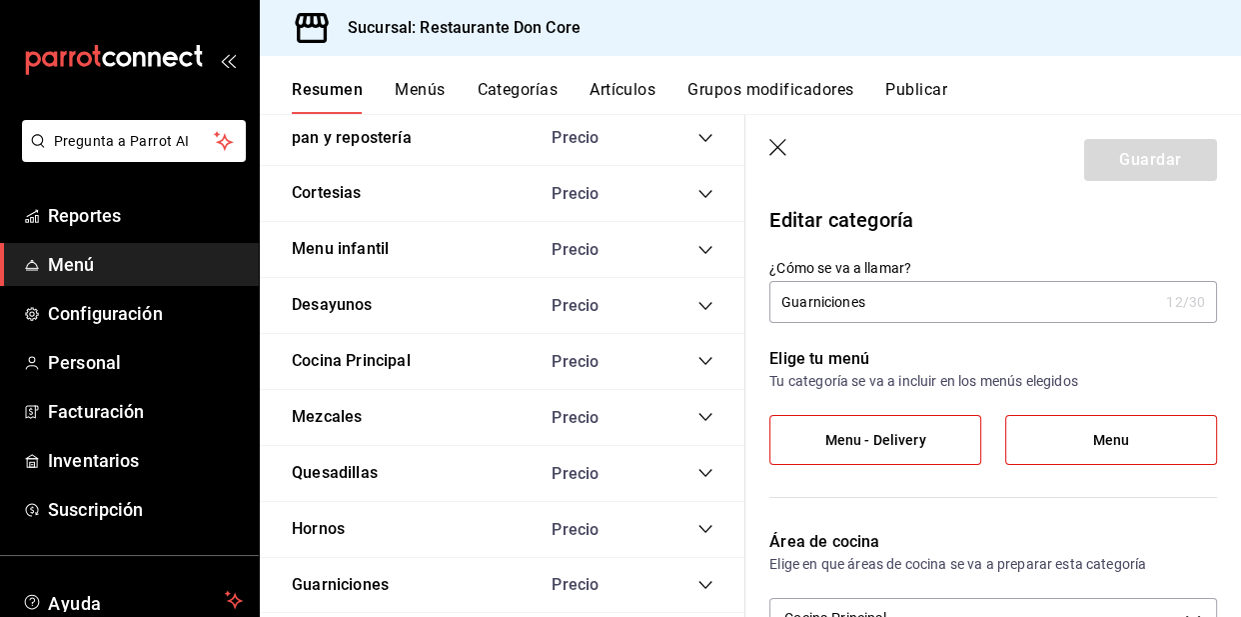
click at [777, 146] on icon "button" at bounding box center [778, 147] width 17 height 17
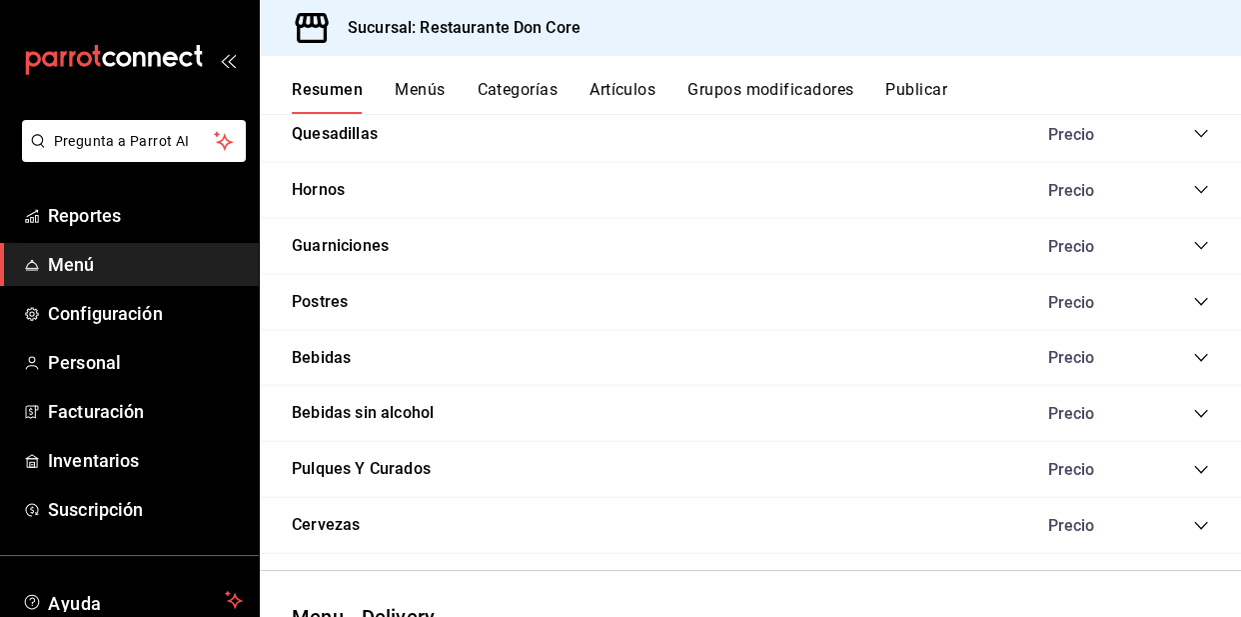
scroll to position [4126, 0]
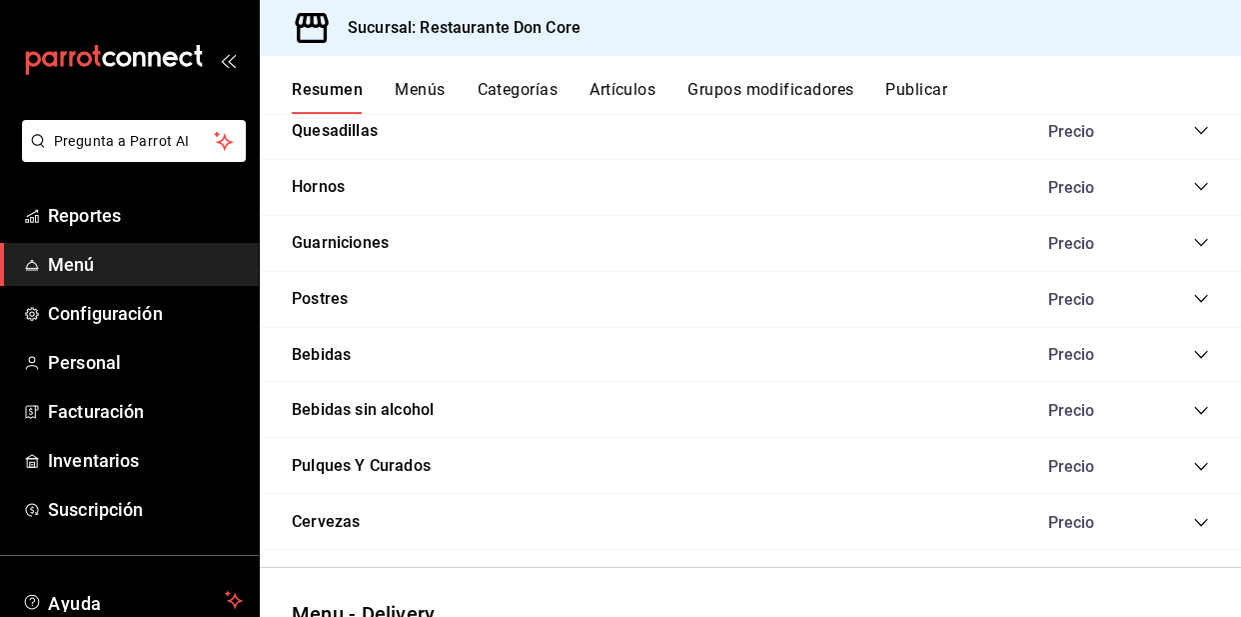
click at [1193, 237] on icon "collapse-category-row" at bounding box center [1201, 243] width 16 height 16
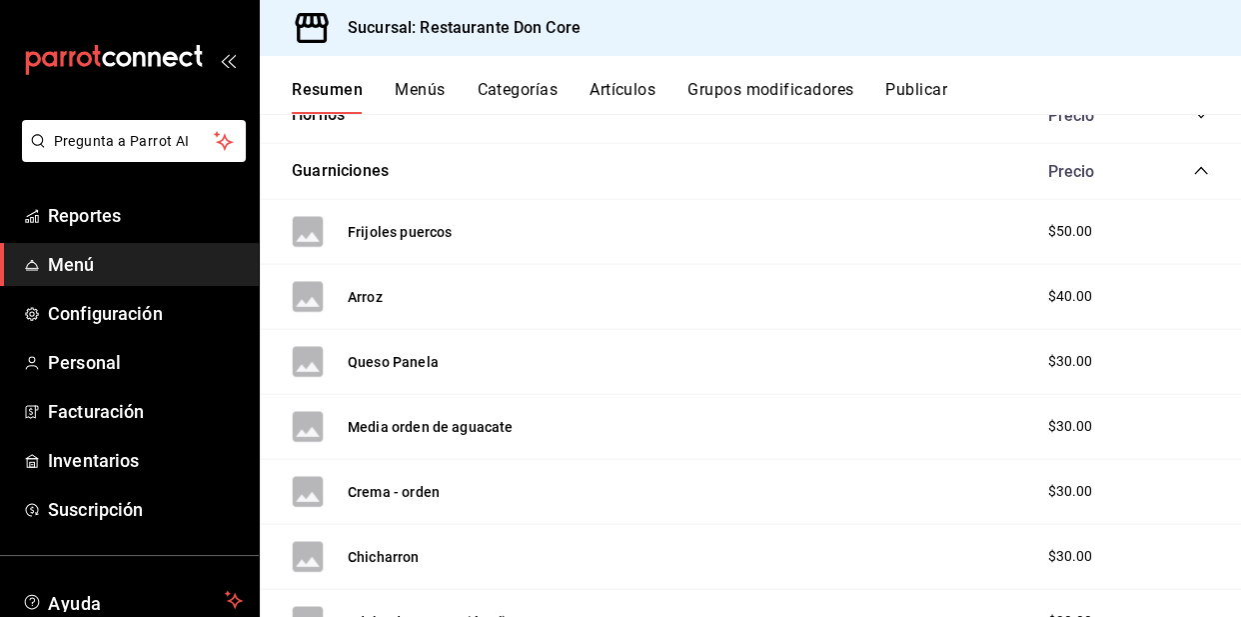
scroll to position [4197, 0]
click at [351, 289] on button "Arroz" at bounding box center [365, 298] width 35 height 20
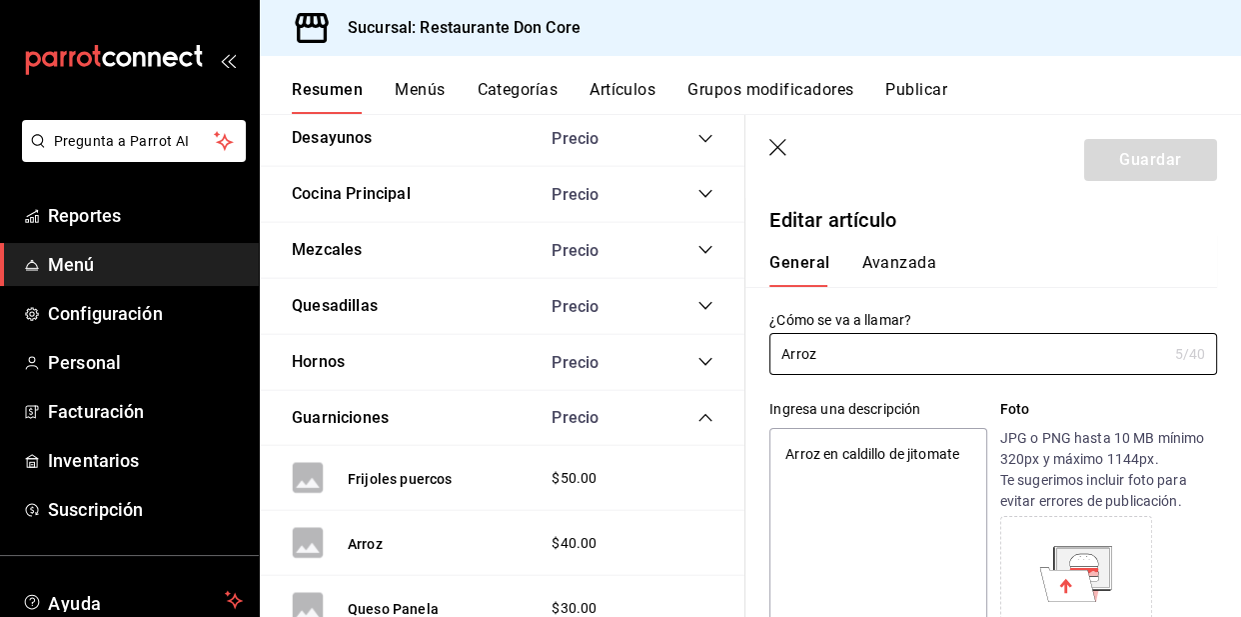
type textarea "x"
type input "$40.00"
click at [781, 358] on input "Arroz" at bounding box center [968, 354] width 397 height 40
type input "Arroz"
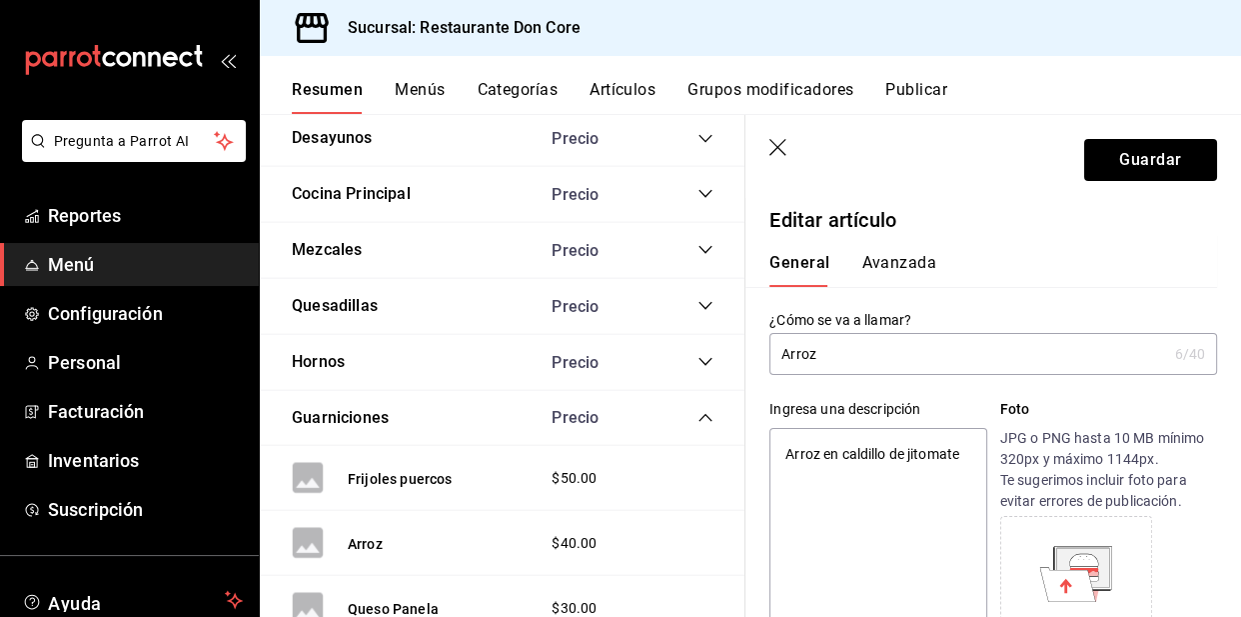
type textarea "x"
type input "oArroz"
type textarea "x"
type input "oeArroz"
type textarea "x"
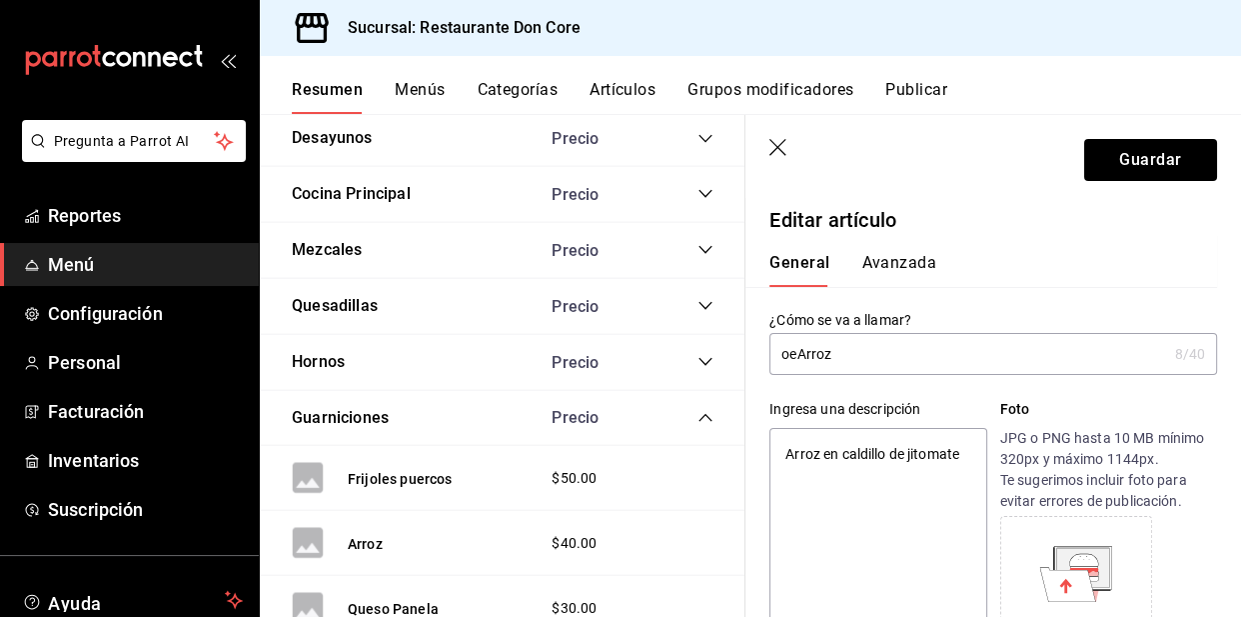
type input "oArroz"
type textarea "x"
type input "orArroz"
type textarea "x"
type input "ordArroz"
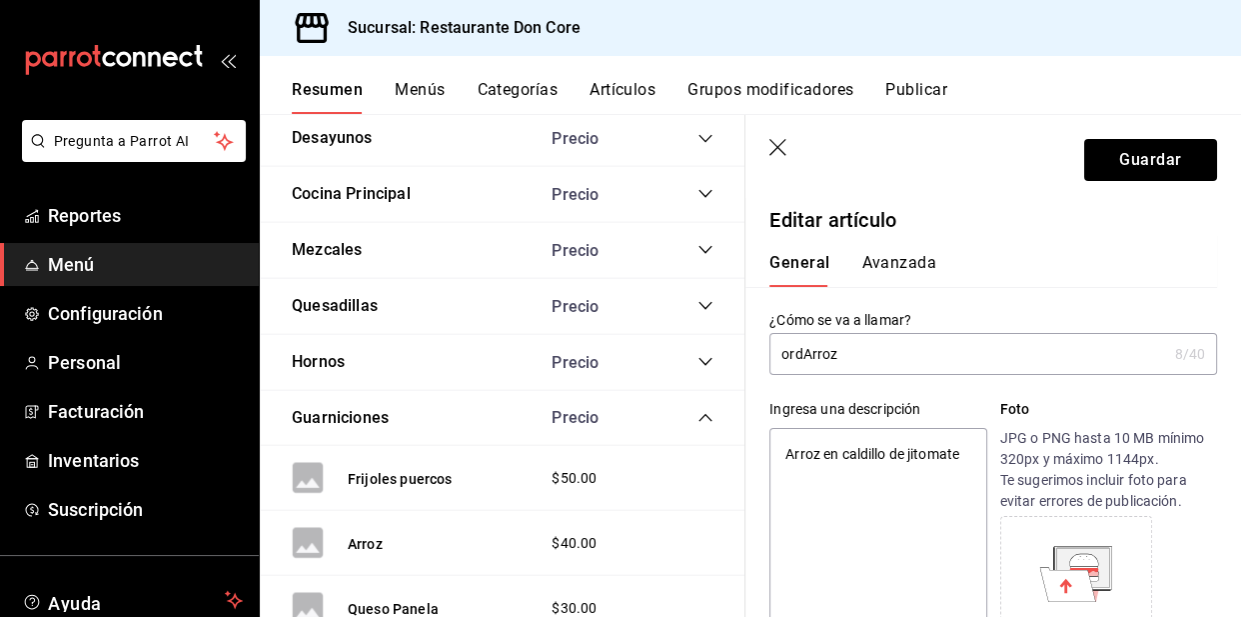
type textarea "x"
type input "ordeArroz"
type textarea "x"
type input "ordenArroz"
type textarea "x"
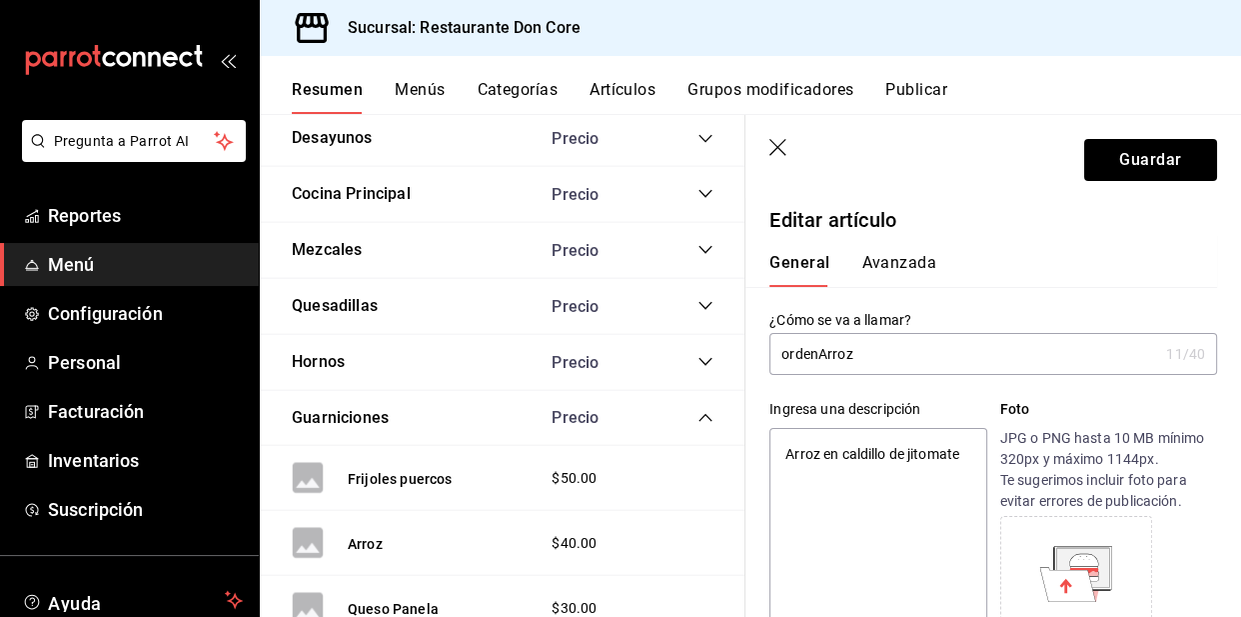
type input "orden Arroz"
type textarea "x"
type input "orden Arroz"
type textarea "x"
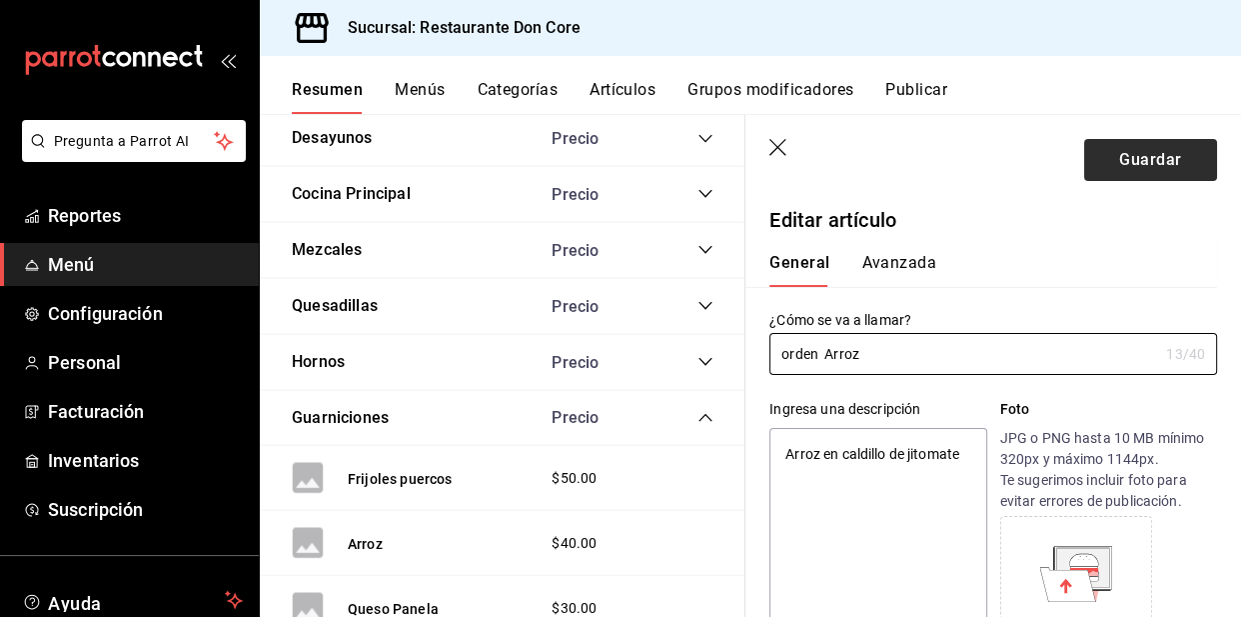
type input "orden Arroz"
click at [1114, 165] on button "Guardar" at bounding box center [1150, 160] width 133 height 42
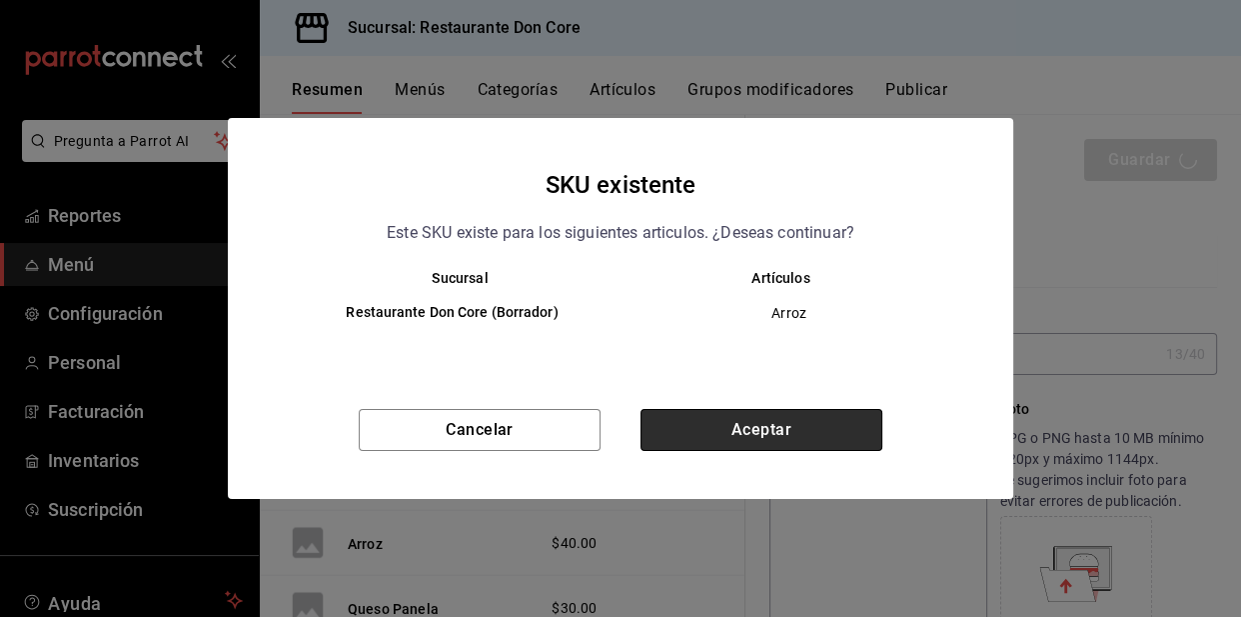
click at [853, 414] on button "Aceptar" at bounding box center [762, 430] width 242 height 42
type textarea "x"
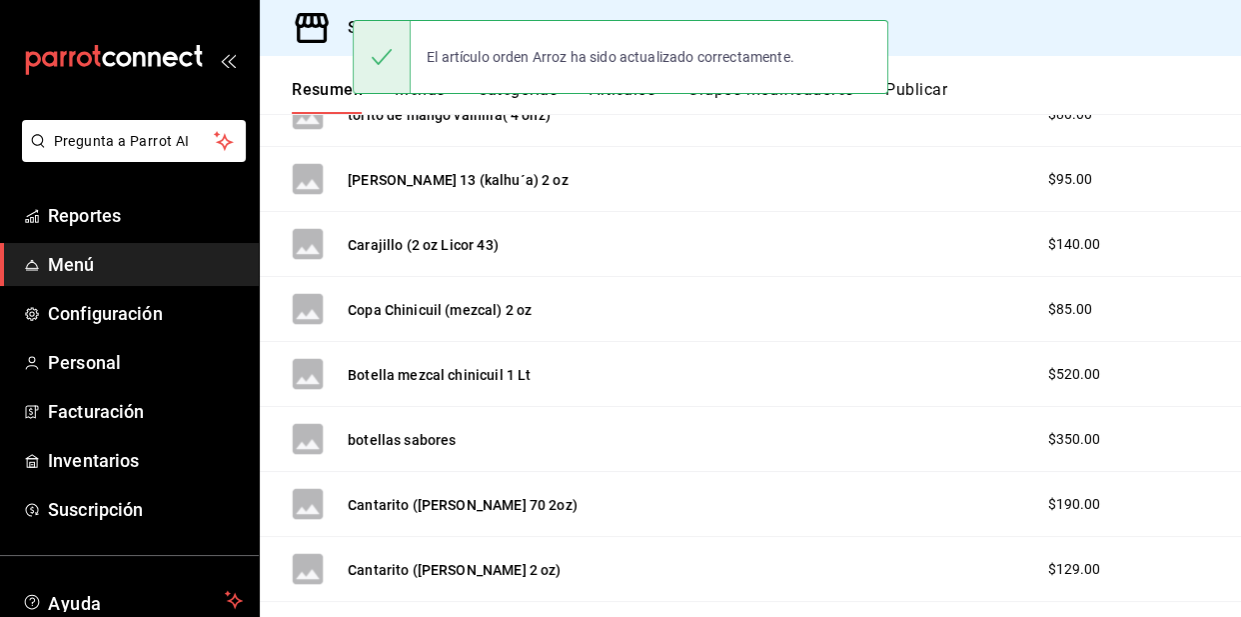
scroll to position [549, 0]
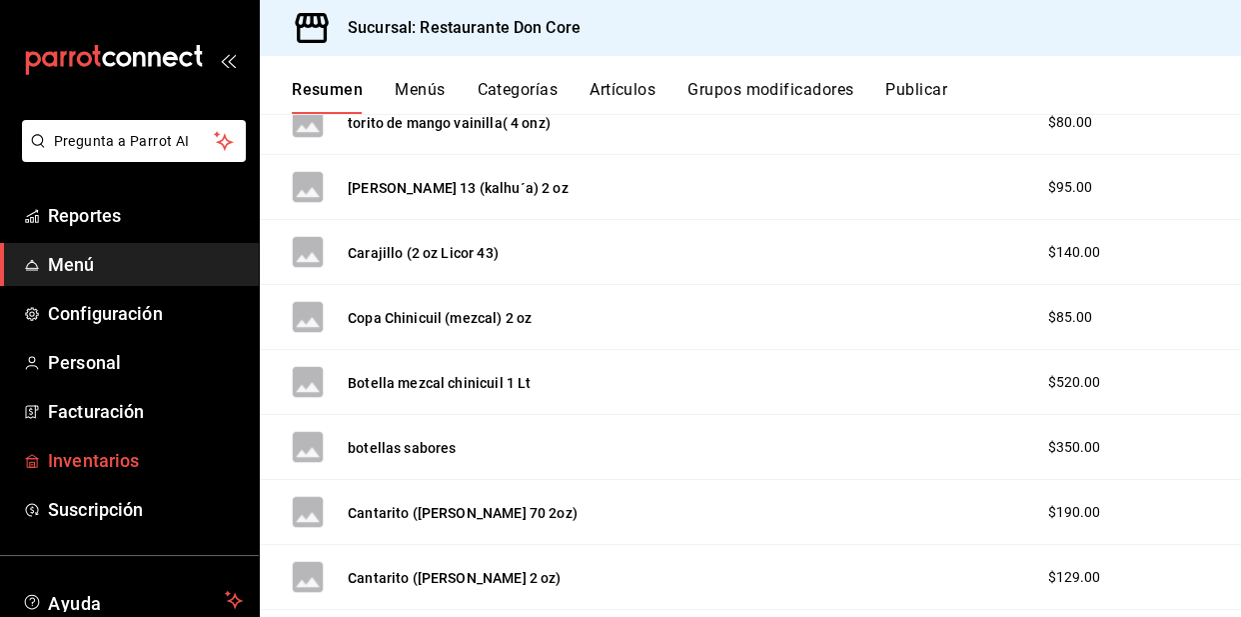
click at [102, 462] on span "Inventarios" at bounding box center [145, 460] width 195 height 27
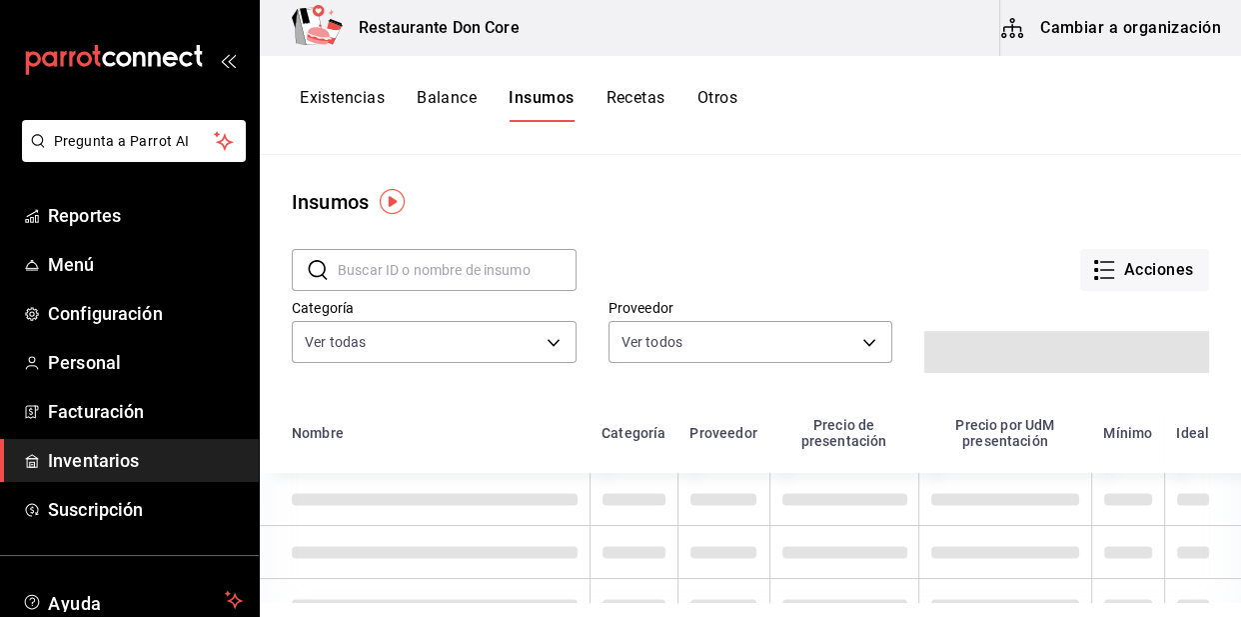
click at [1110, 25] on button "Cambiar a organización" at bounding box center [1112, 28] width 225 height 56
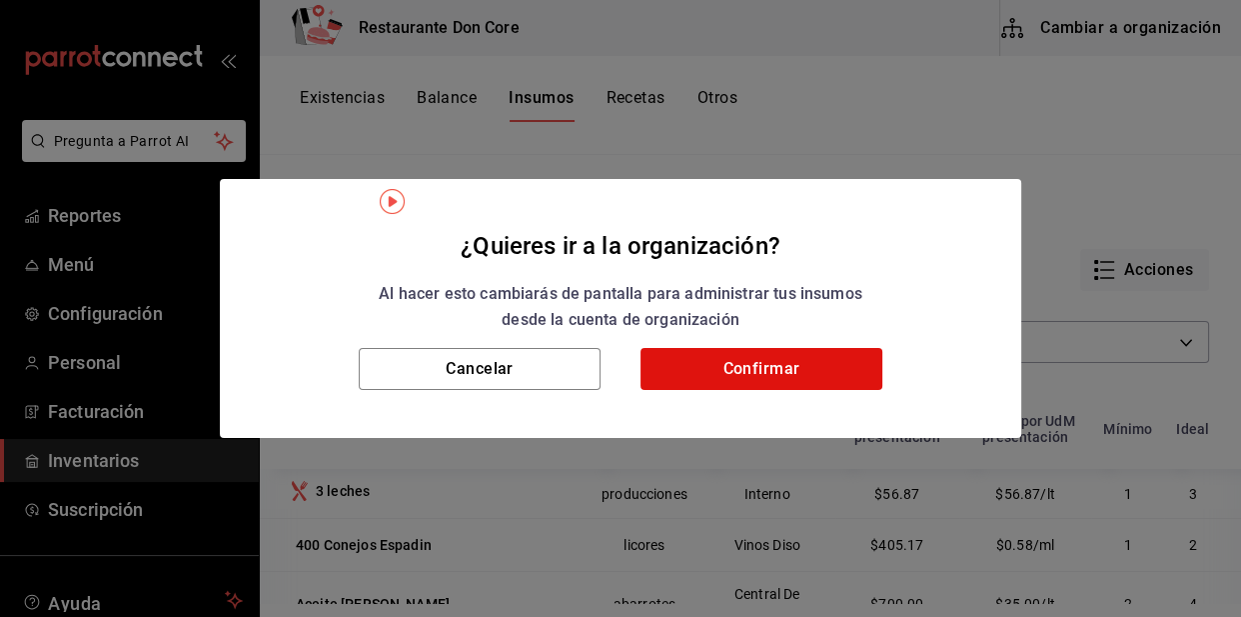
type input "80dfc247-eec8-4817-81da-66dc2b037df4,77af16d7-1099-4d28-938c-44b361820294"
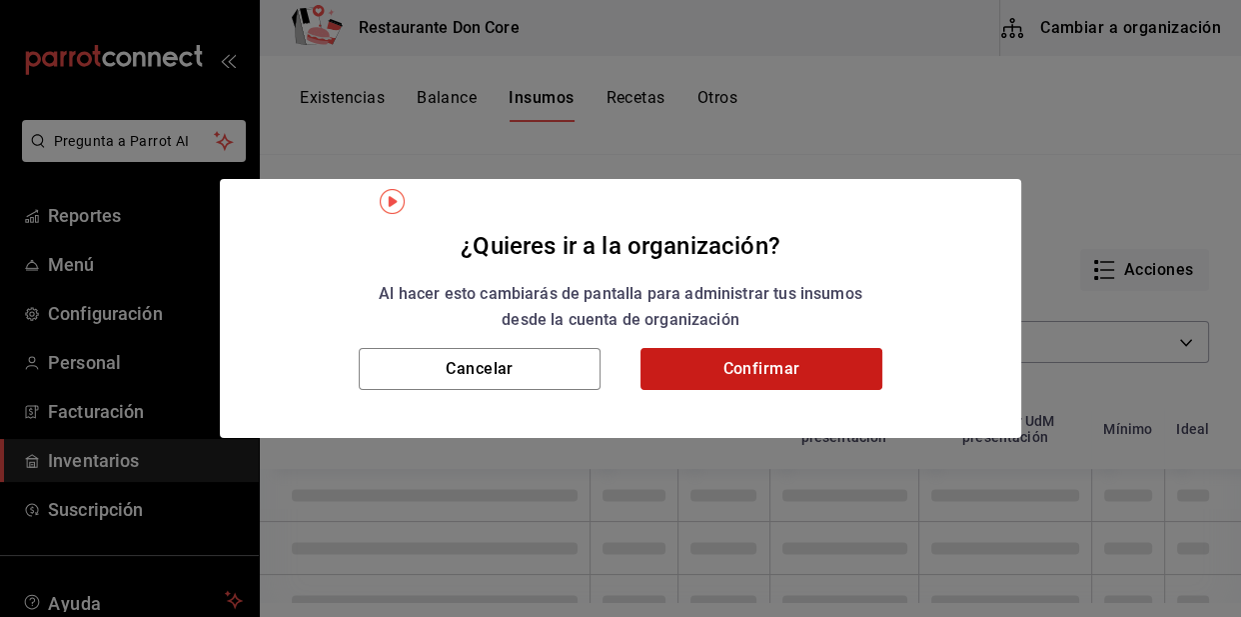
click at [783, 377] on button "Confirmar" at bounding box center [762, 369] width 242 height 42
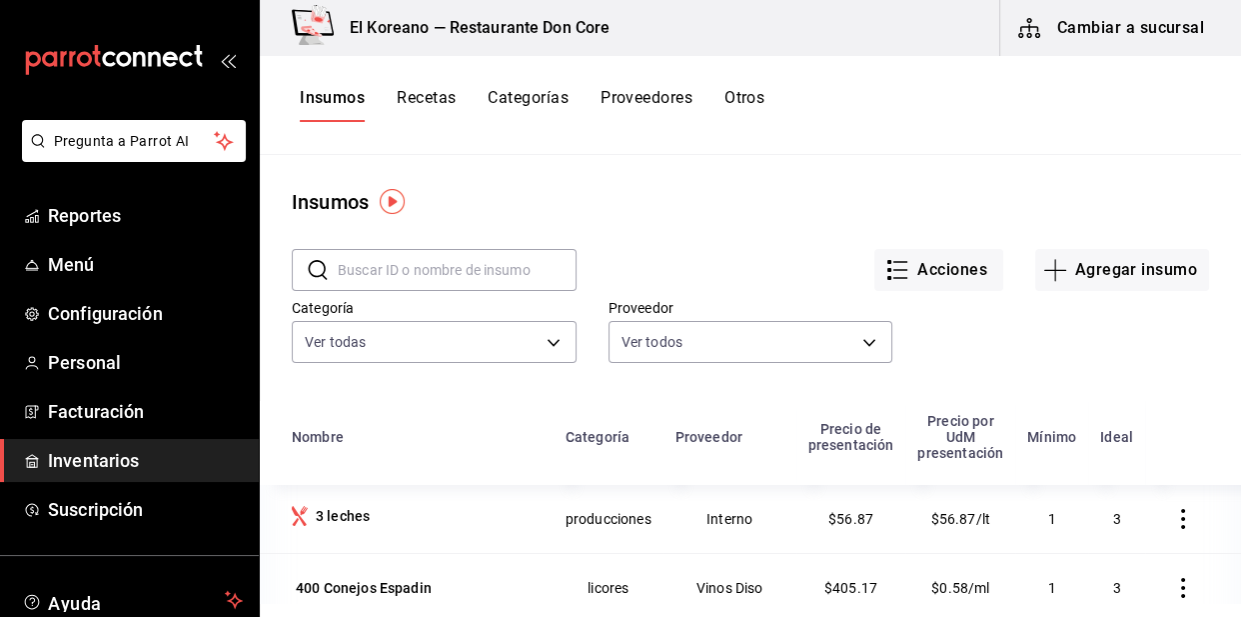
click at [436, 90] on button "Recetas" at bounding box center [426, 105] width 59 height 34
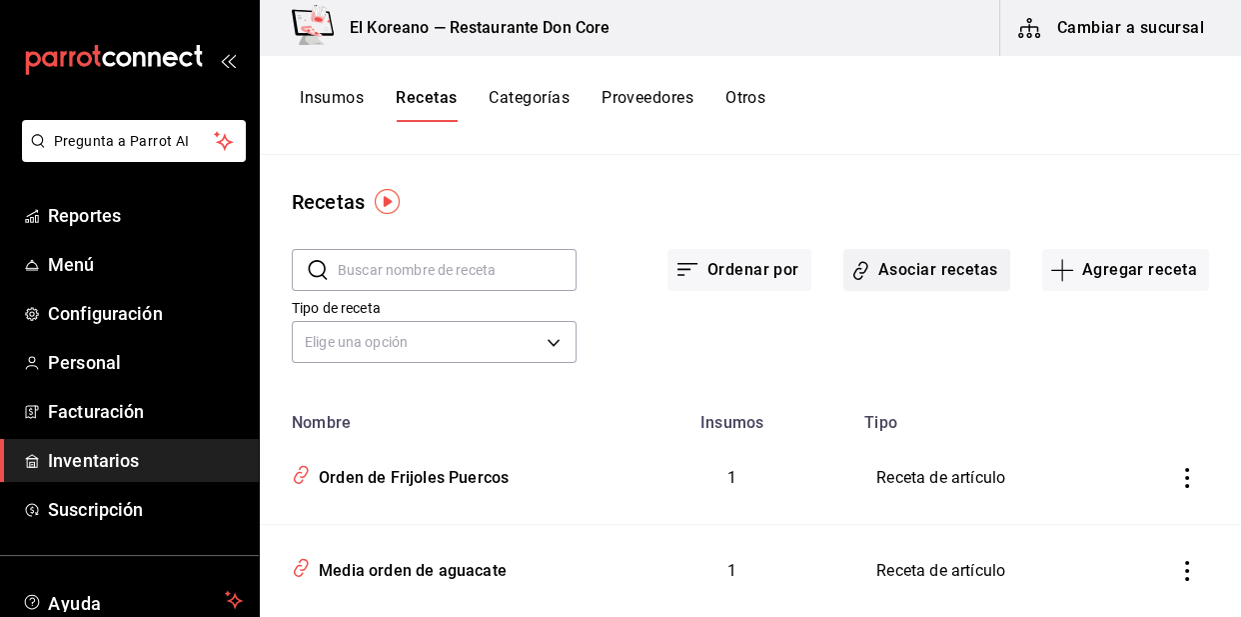
click at [957, 271] on button "Asociar recetas" at bounding box center [927, 270] width 167 height 42
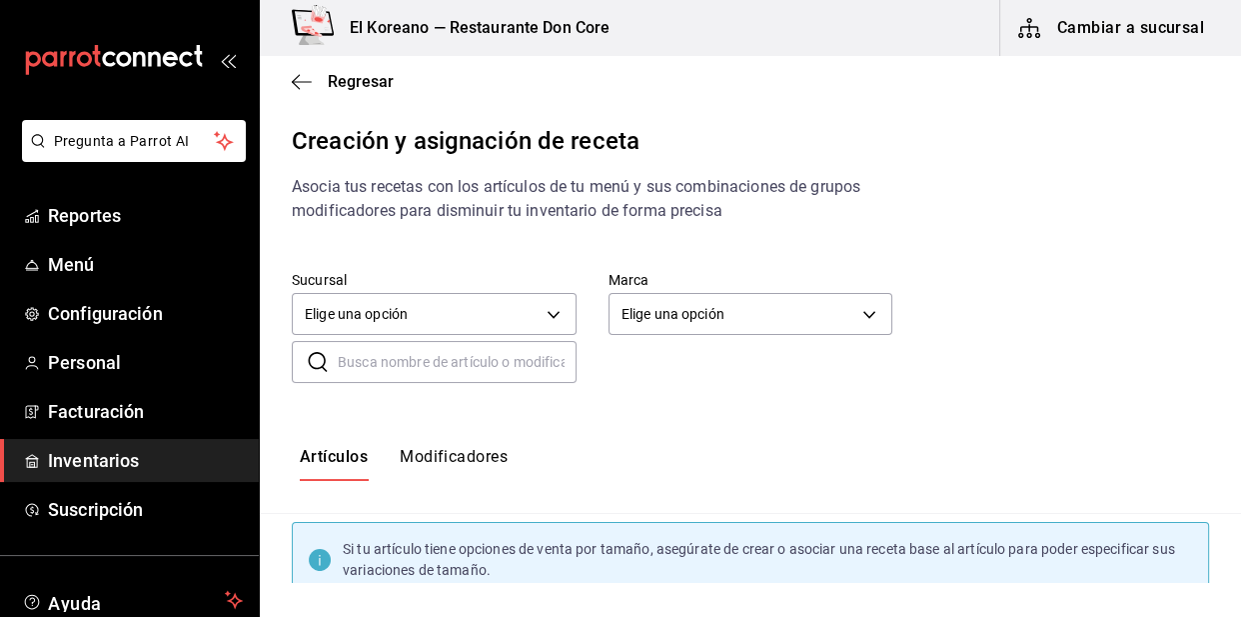
click at [396, 351] on input "text" at bounding box center [457, 362] width 239 height 40
type input "arroz"
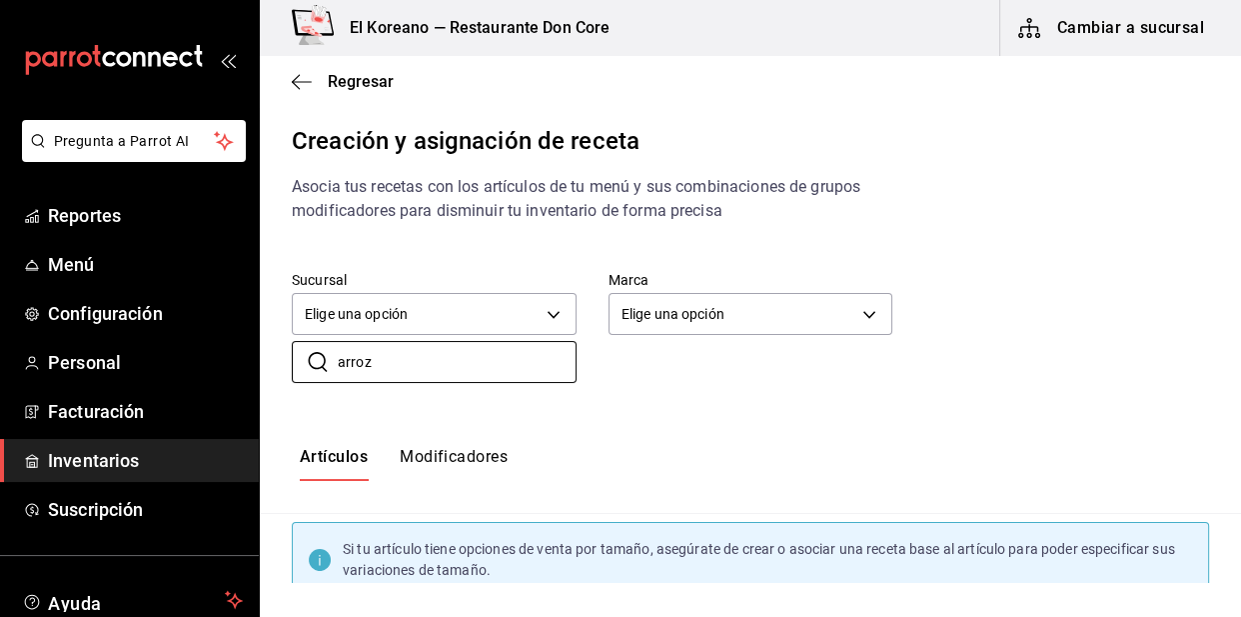
scroll to position [128, 0]
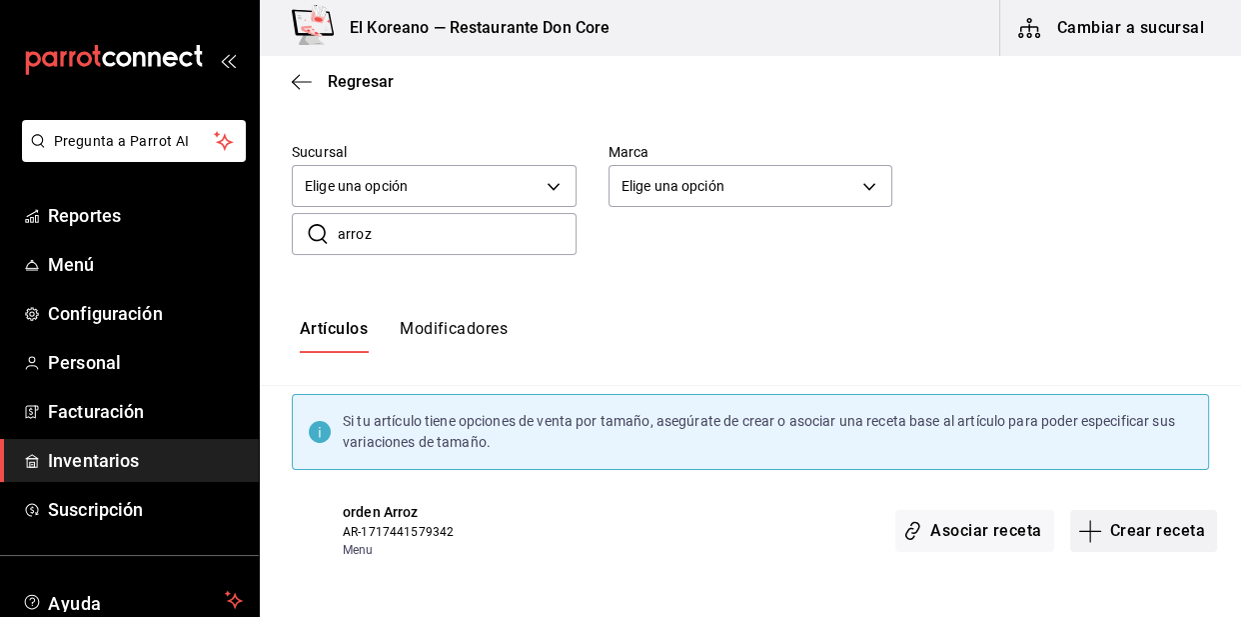
click at [1150, 526] on button "Crear receta" at bounding box center [1144, 531] width 148 height 42
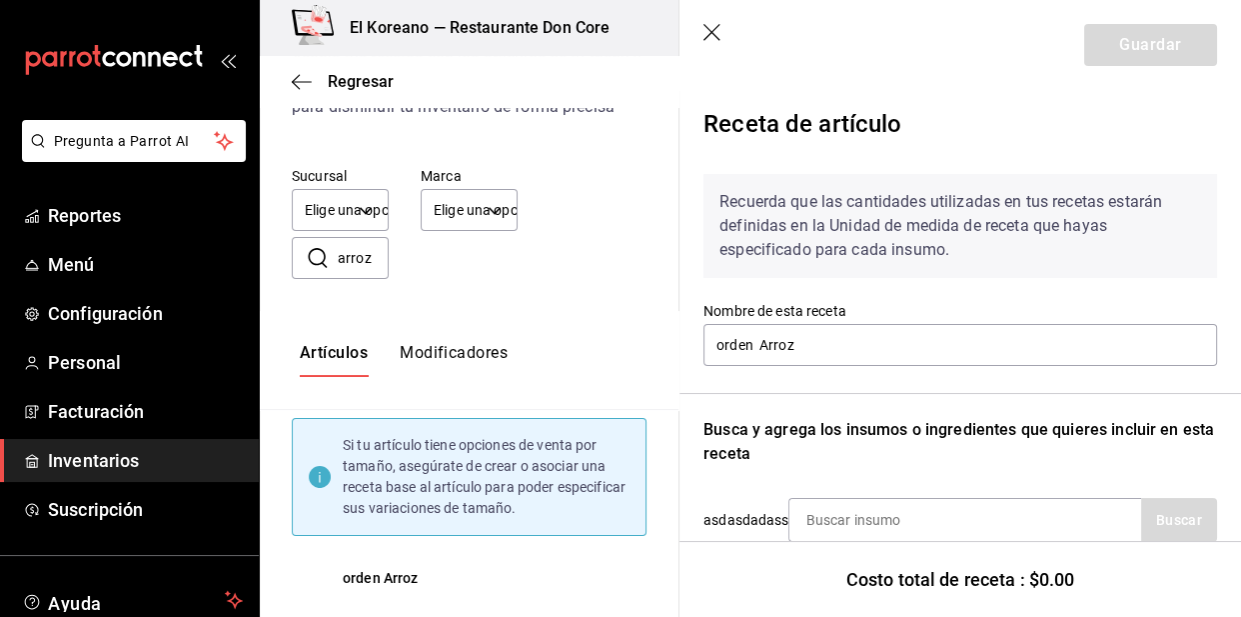
scroll to position [236, 0]
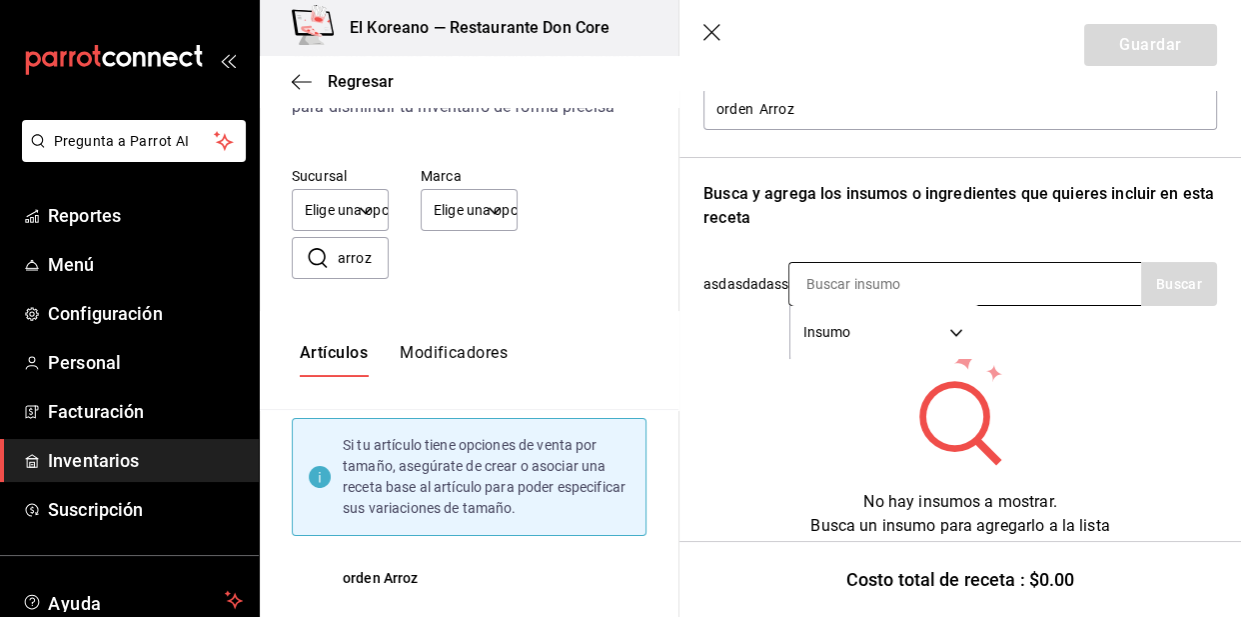
click at [949, 270] on input at bounding box center [890, 284] width 200 height 42
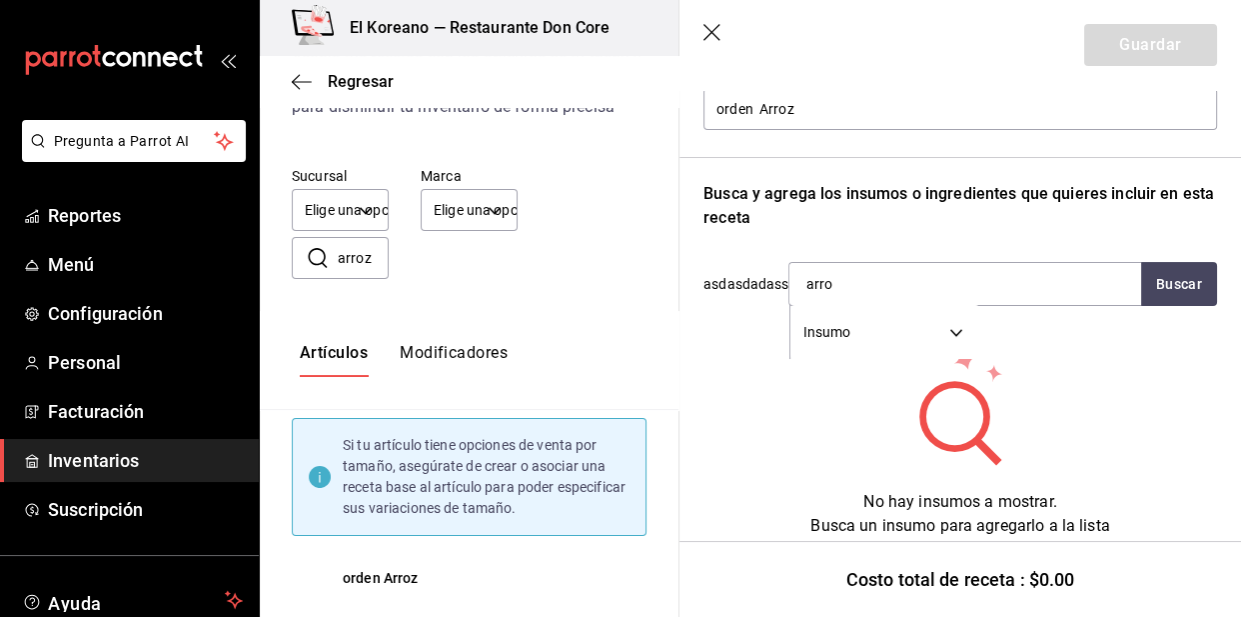
type input "arroz"
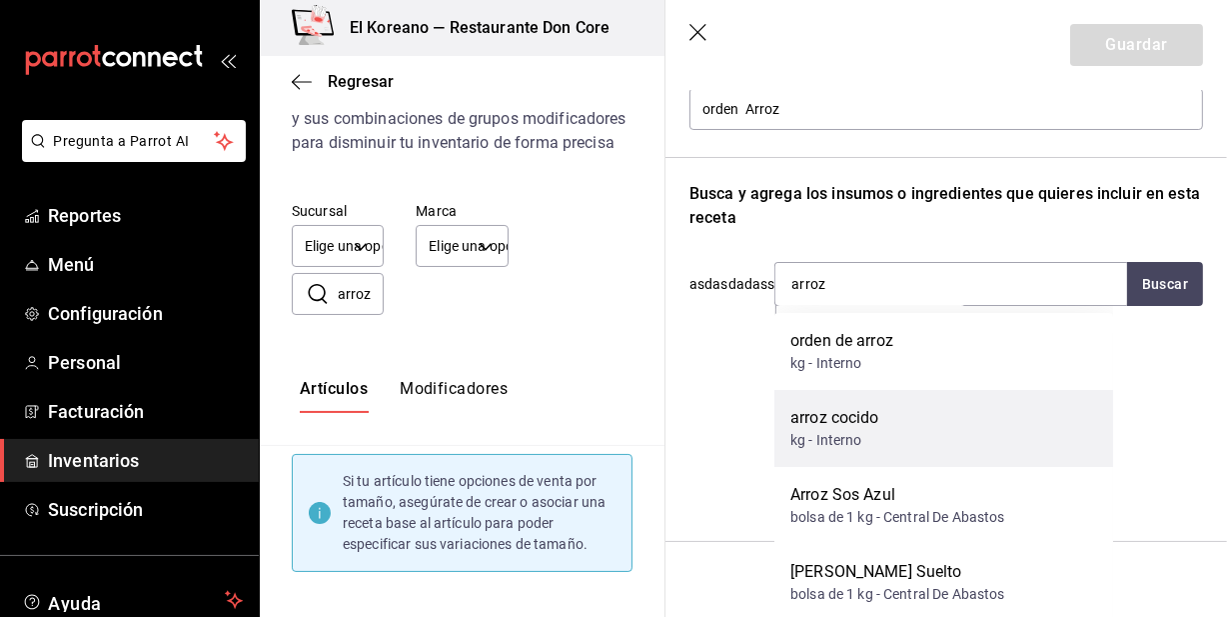
click at [840, 412] on div "arroz cocido" at bounding box center [835, 418] width 89 height 24
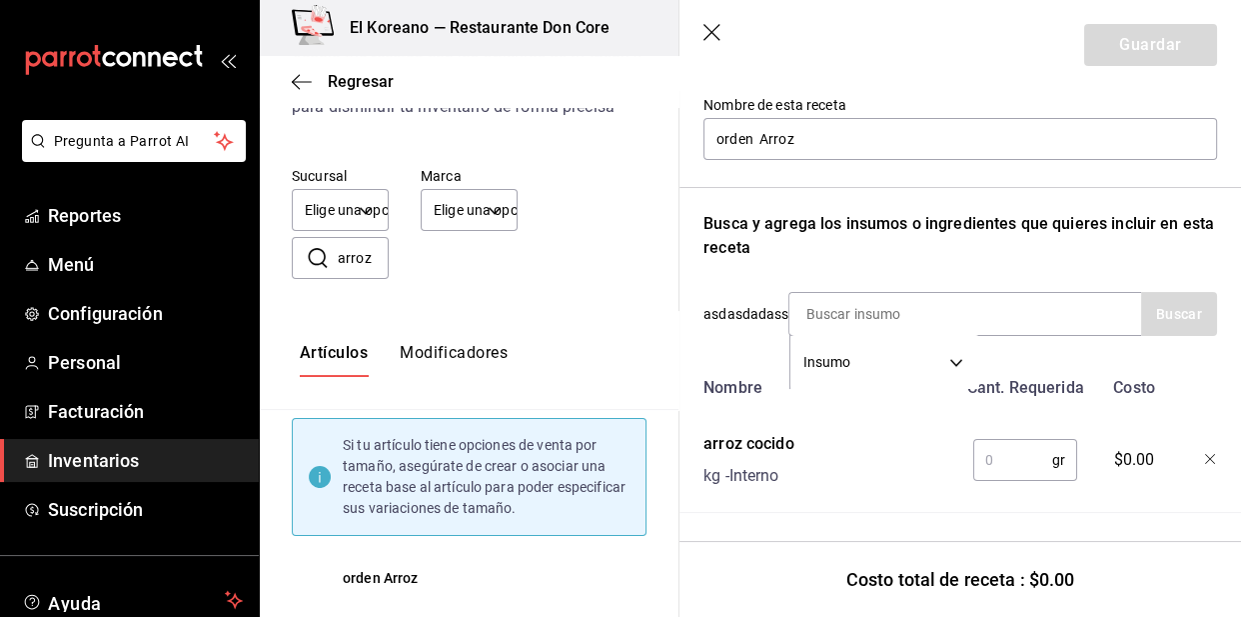
scroll to position [219, 0]
click at [989, 449] on input "text" at bounding box center [1012, 460] width 79 height 40
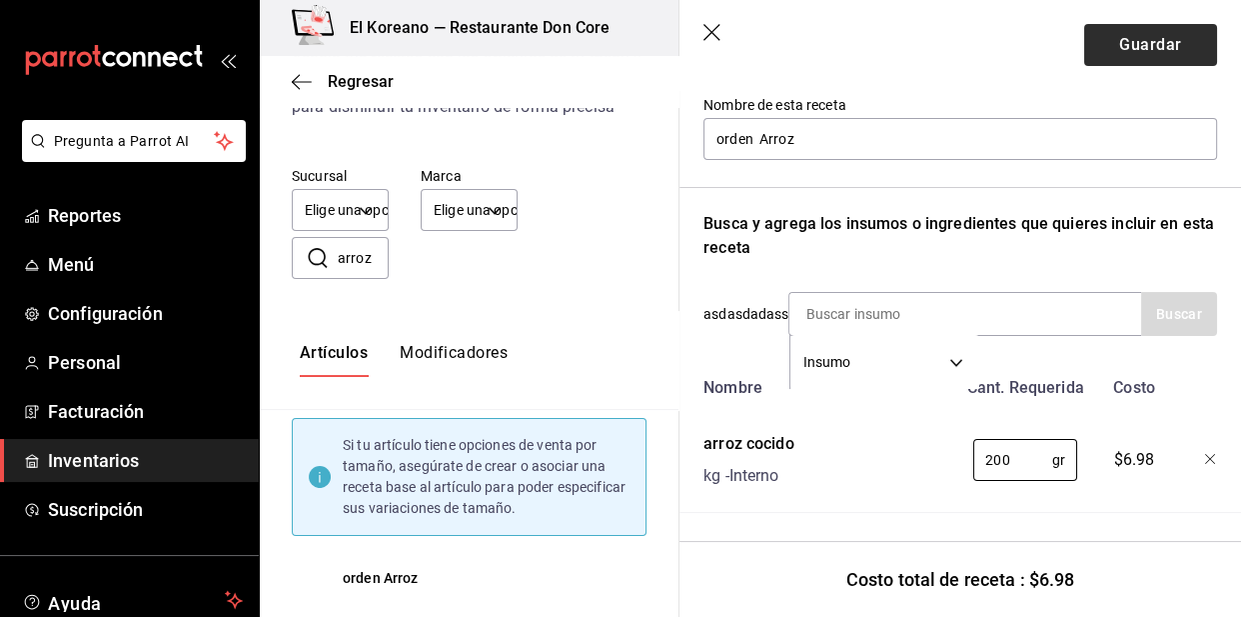
type input "200"
click at [1142, 45] on button "Guardar" at bounding box center [1150, 45] width 133 height 42
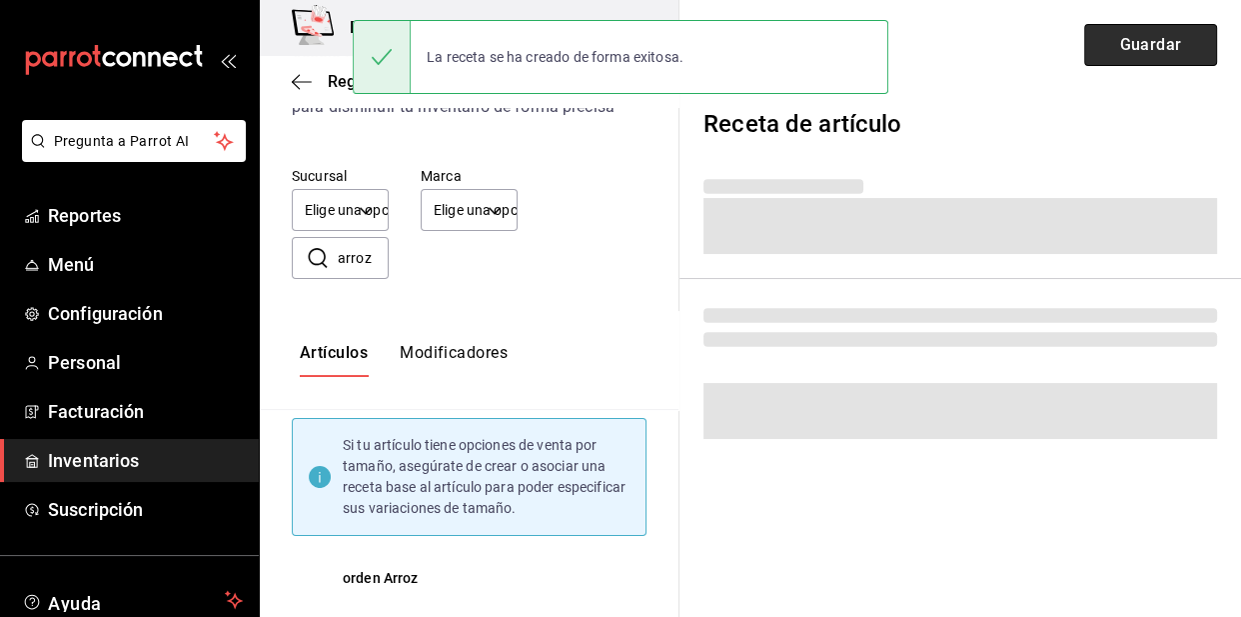
scroll to position [0, 0]
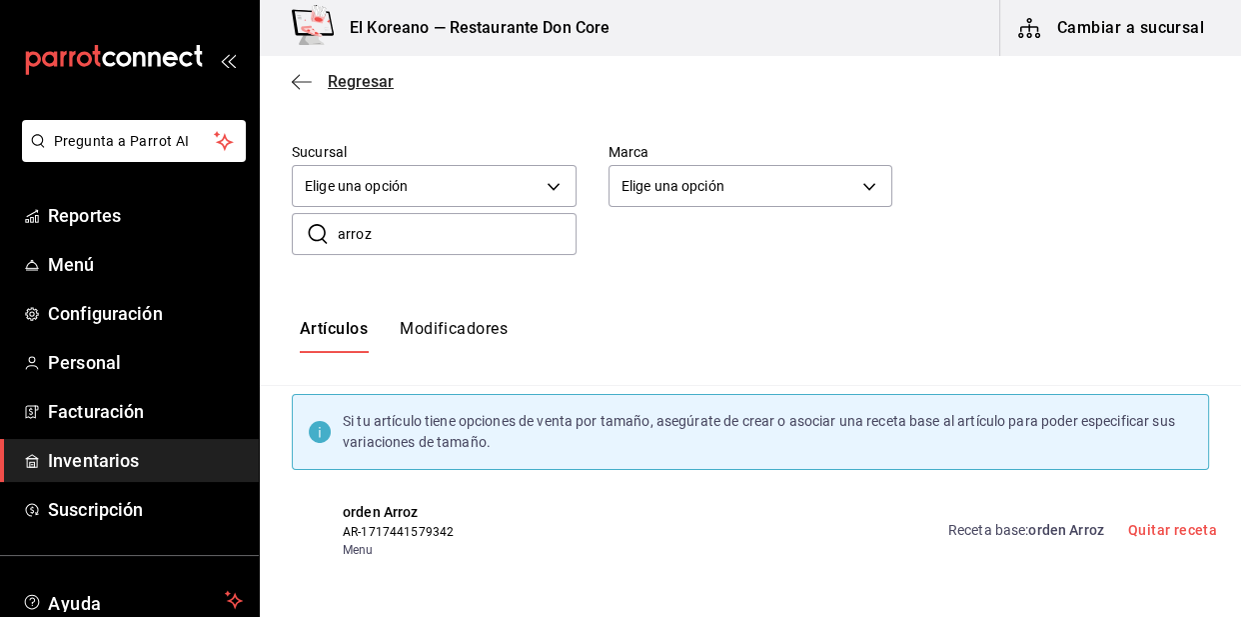
click at [342, 83] on span "Regresar" at bounding box center [361, 81] width 66 height 19
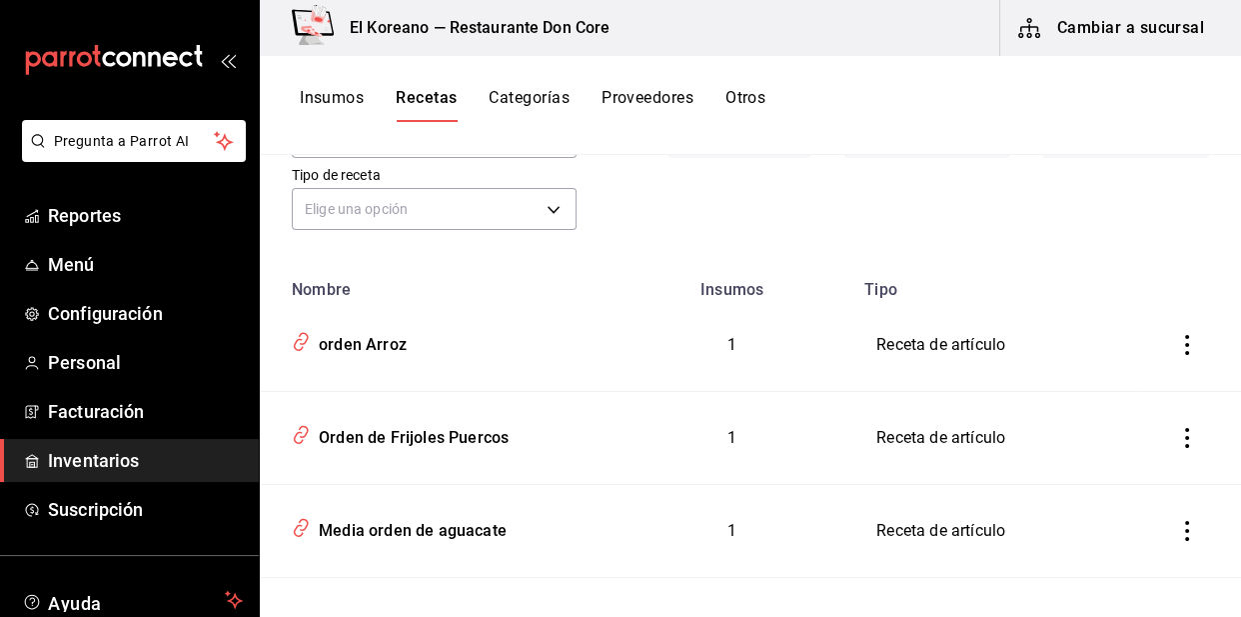
scroll to position [131, 0]
click at [456, 440] on div "Orden de Frijoles Puercos" at bounding box center [410, 436] width 198 height 31
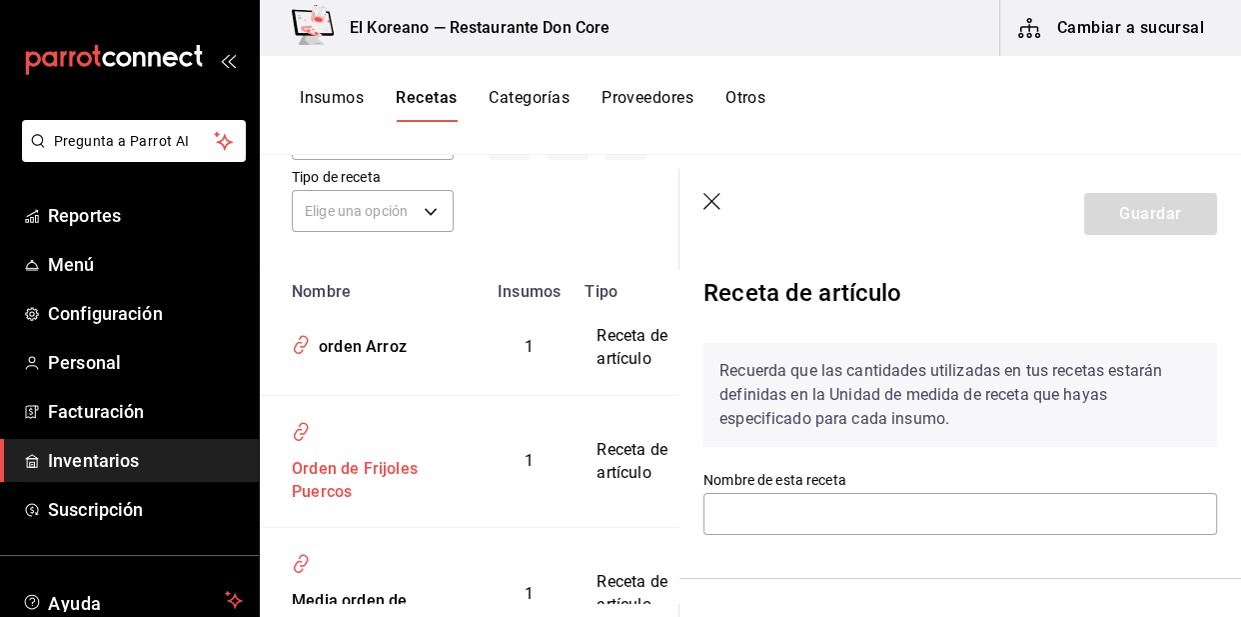
type input "Orden de Frijoles Puercos"
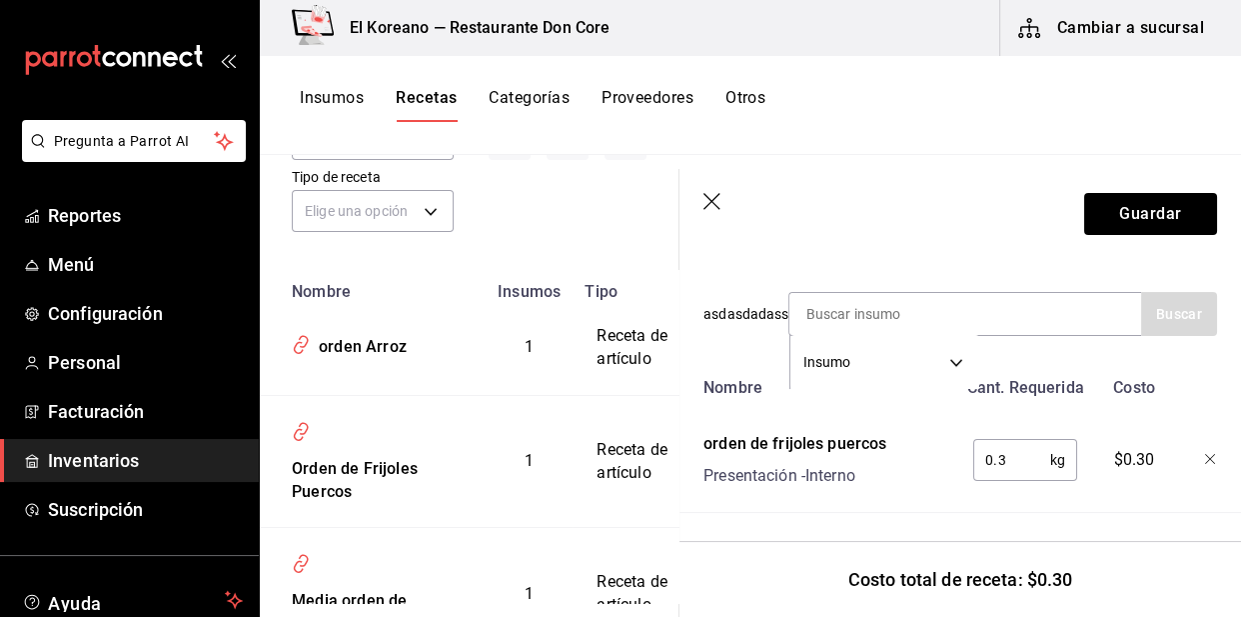
scroll to position [418, 0]
click at [998, 445] on input "0.3" at bounding box center [1011, 460] width 77 height 40
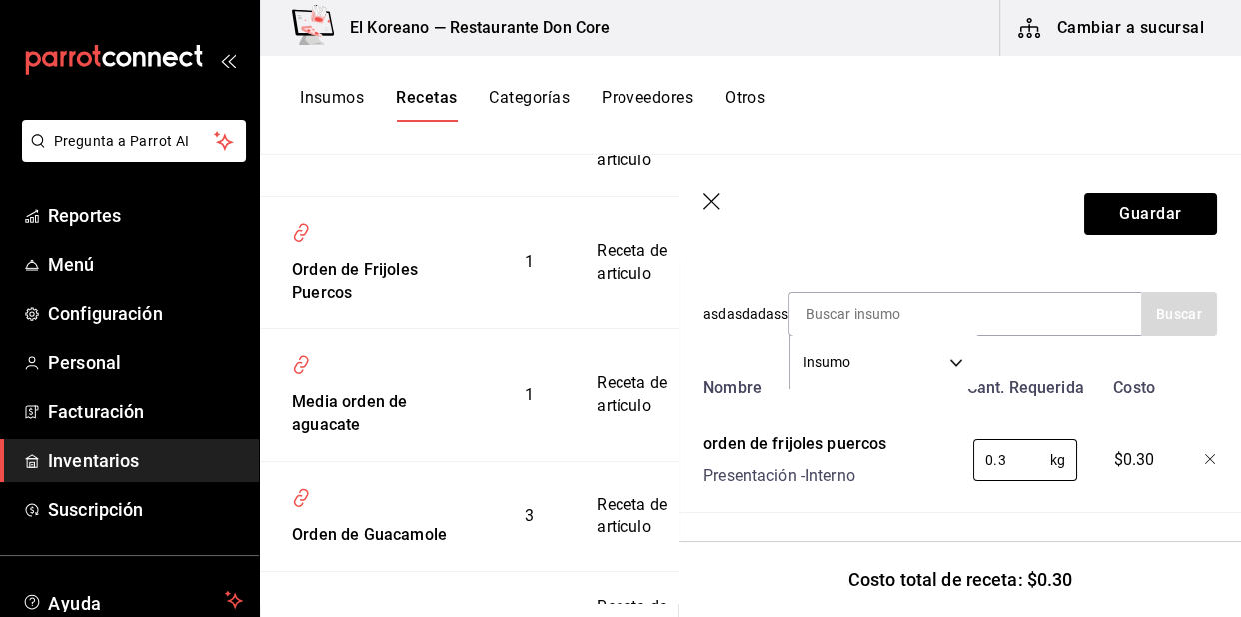
scroll to position [0, 0]
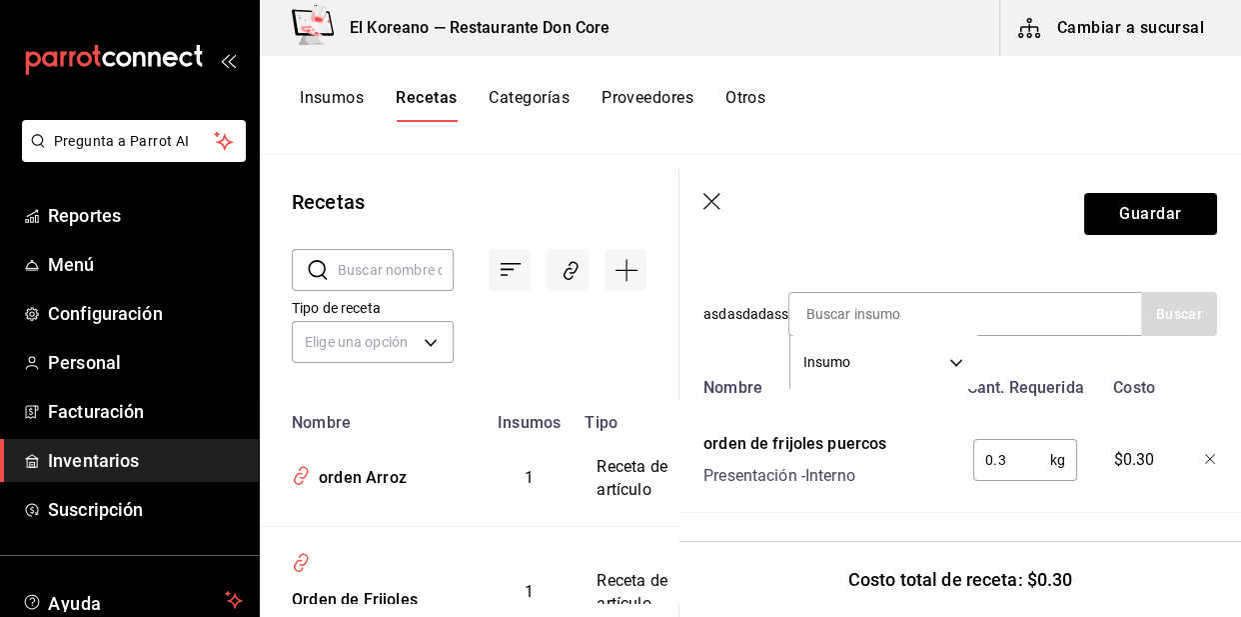
click at [379, 262] on input "text" at bounding box center [396, 270] width 116 height 40
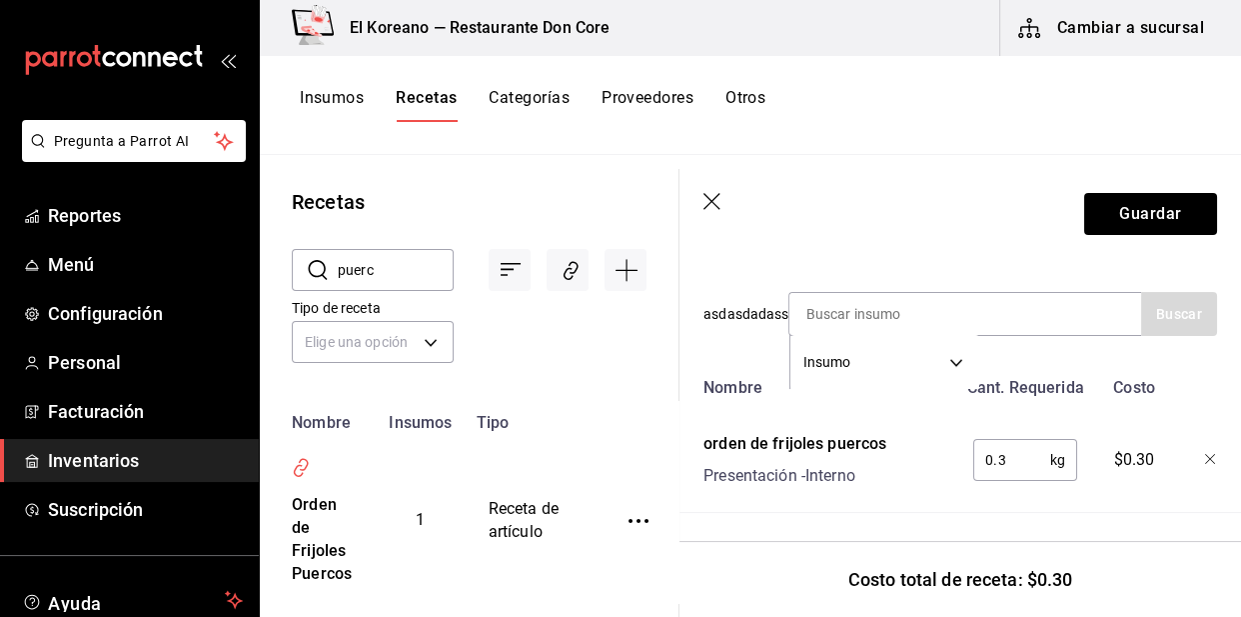
type input "puerc"
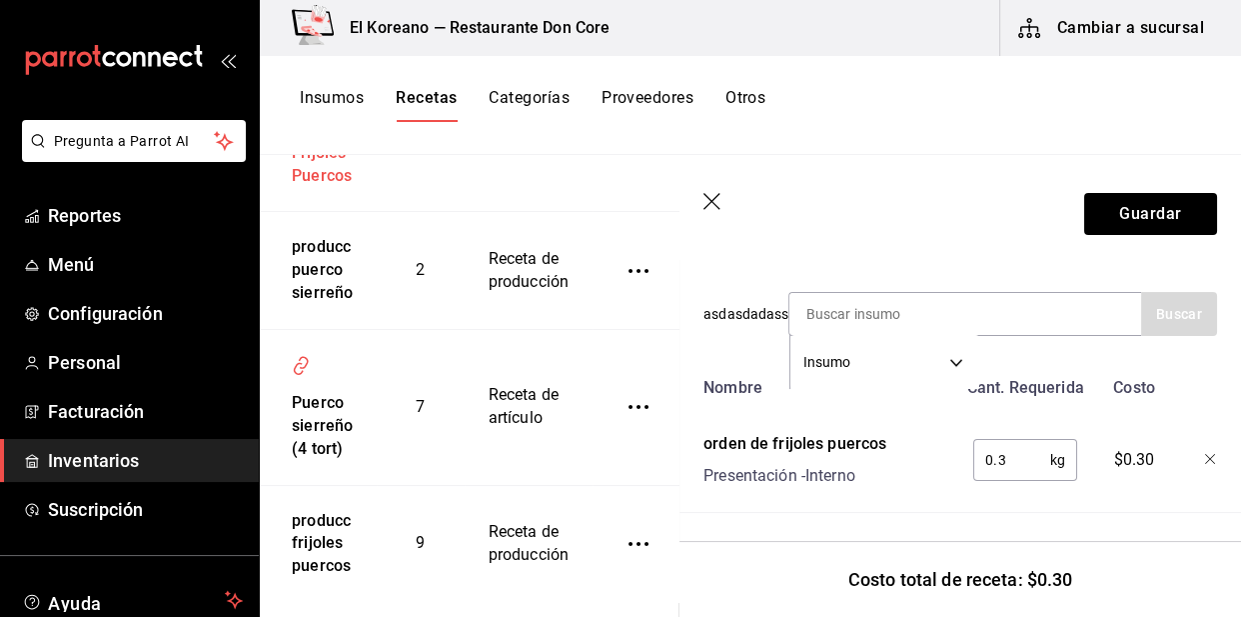
scroll to position [447, 0]
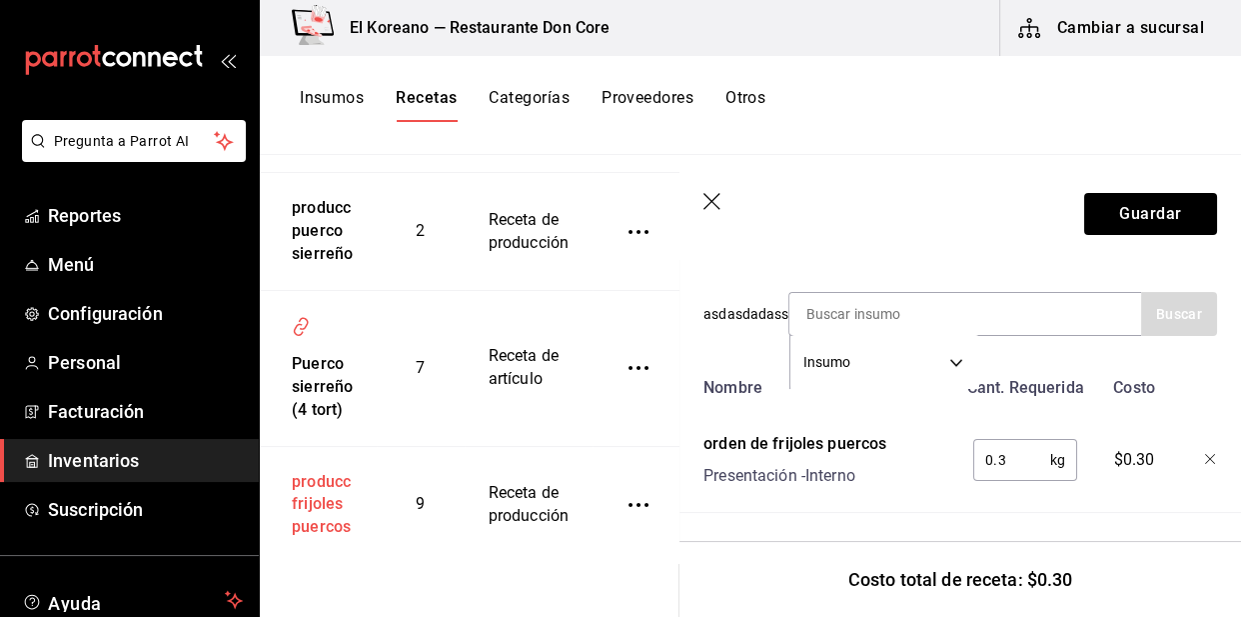
click at [334, 479] on div "producc frijoles puercos" at bounding box center [318, 501] width 69 height 77
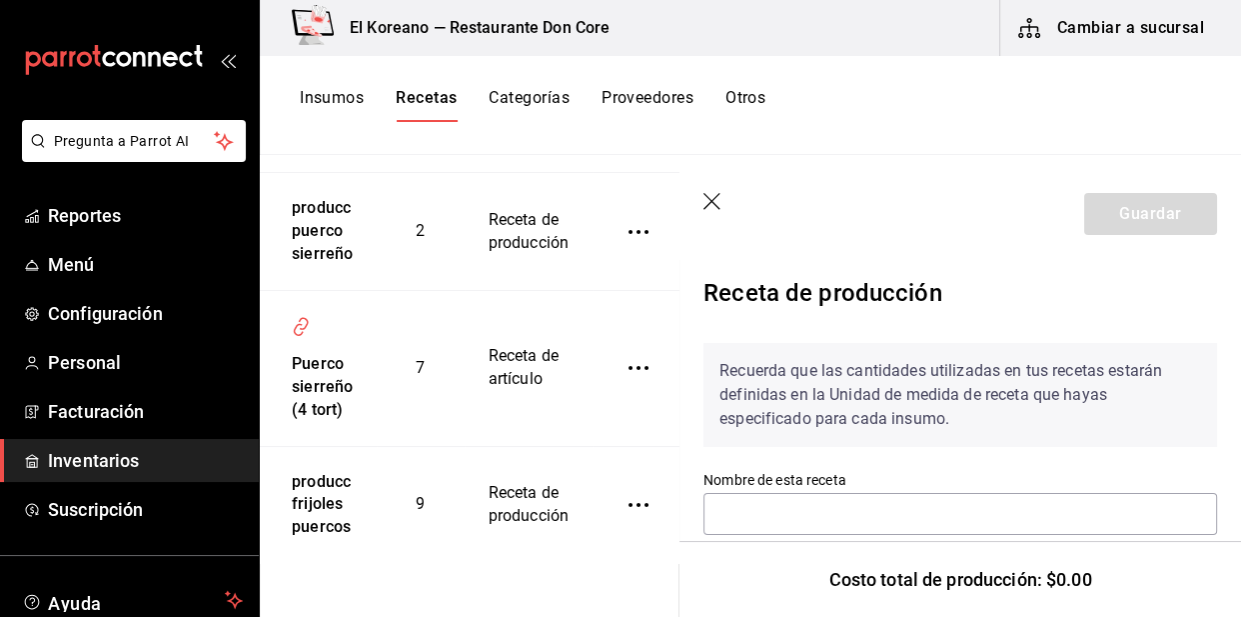
type input "producc frijoles puercos"
type input "10"
type input "1"
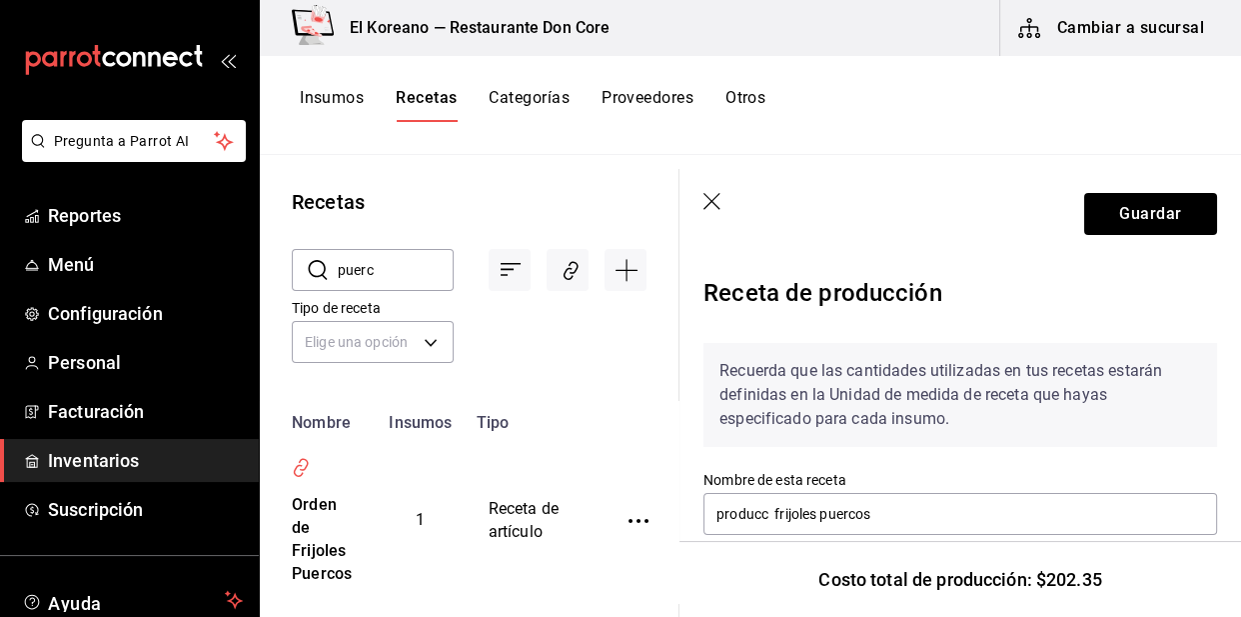
click at [386, 269] on input "puerc" at bounding box center [396, 270] width 116 height 40
click at [348, 515] on div "Orden de Frijoles Puercos" at bounding box center [318, 536] width 69 height 100
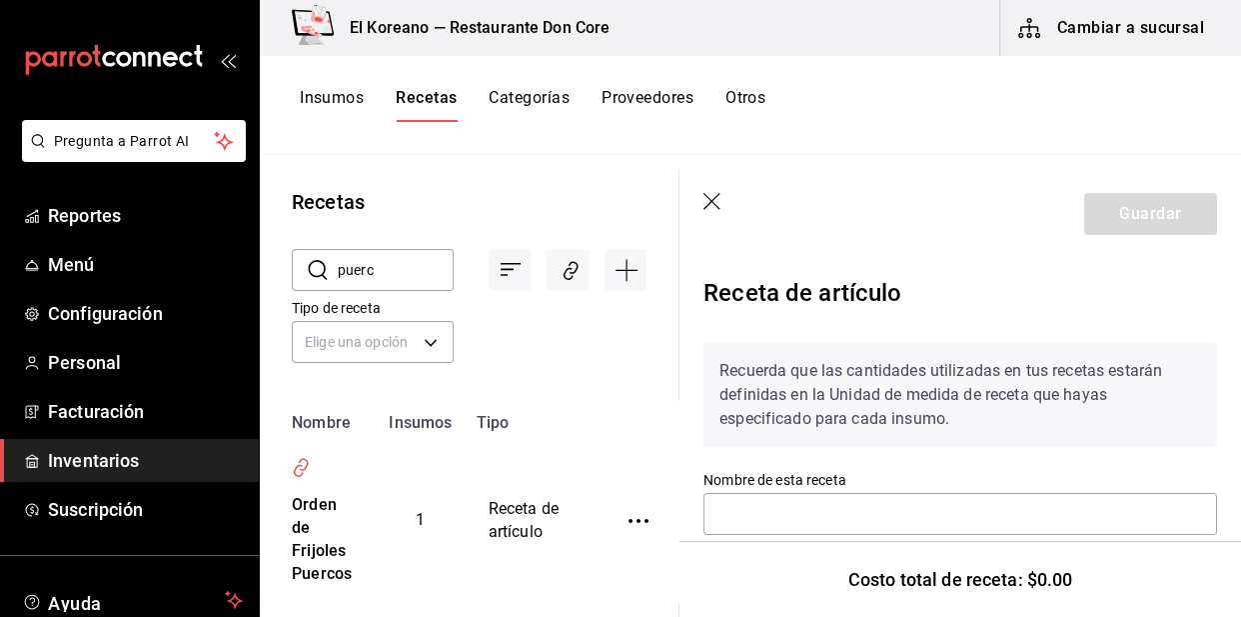
type input "Orden de Frijoles Puercos"
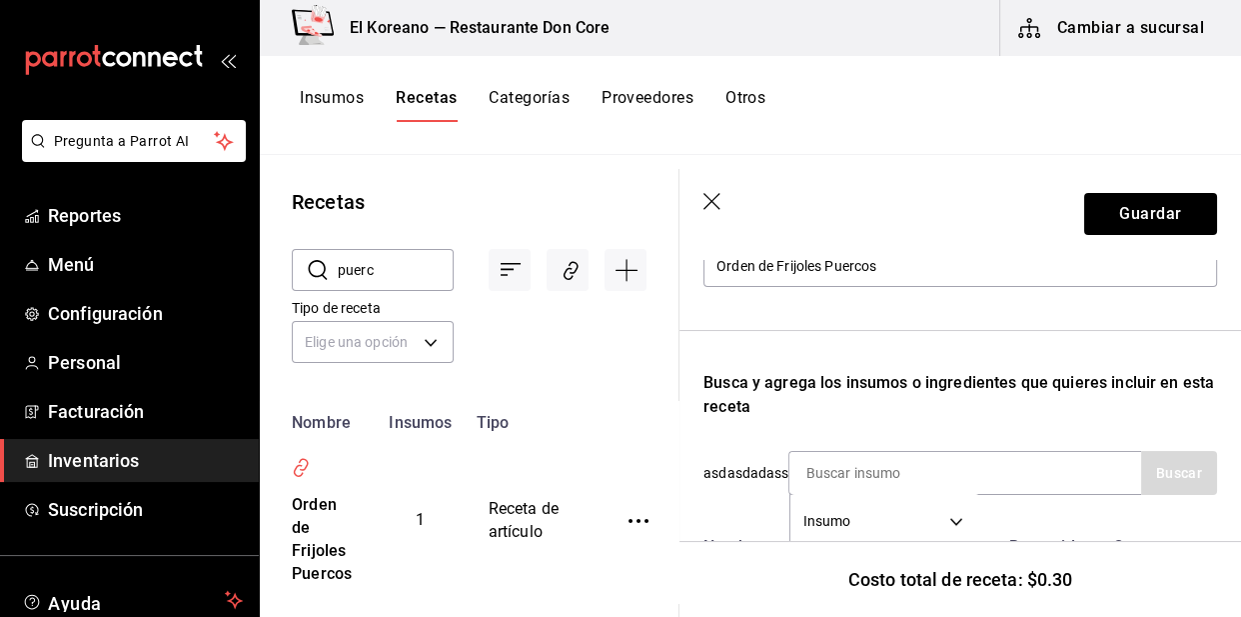
scroll to position [420, 0]
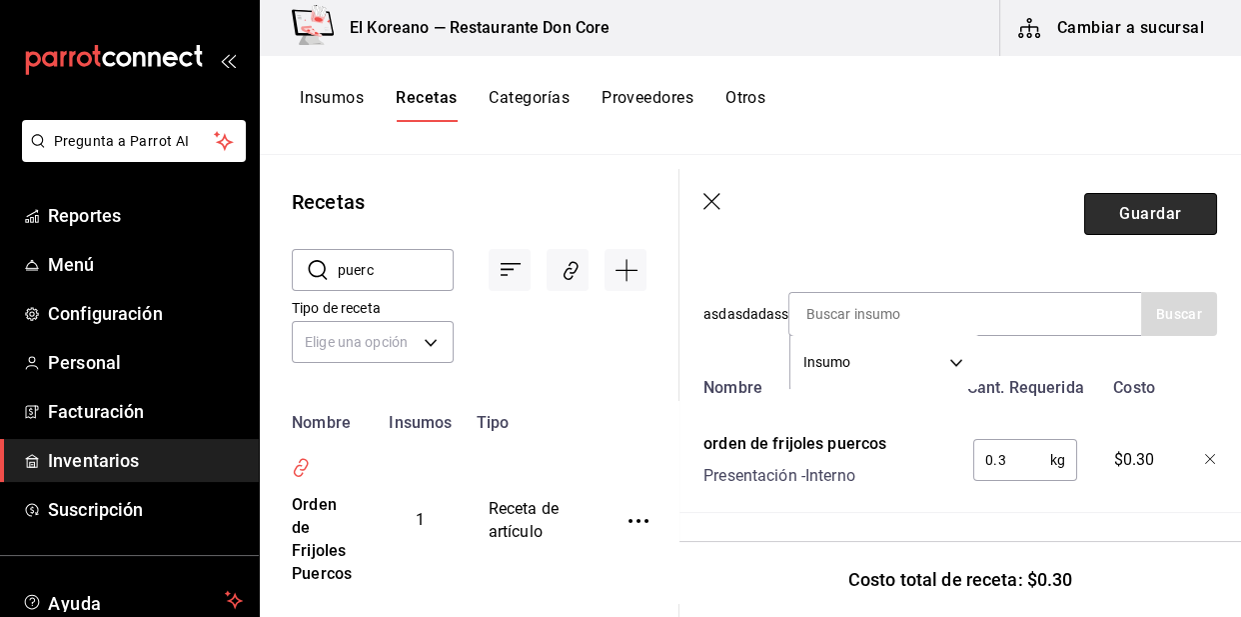
click at [1089, 210] on button "Guardar" at bounding box center [1150, 214] width 133 height 42
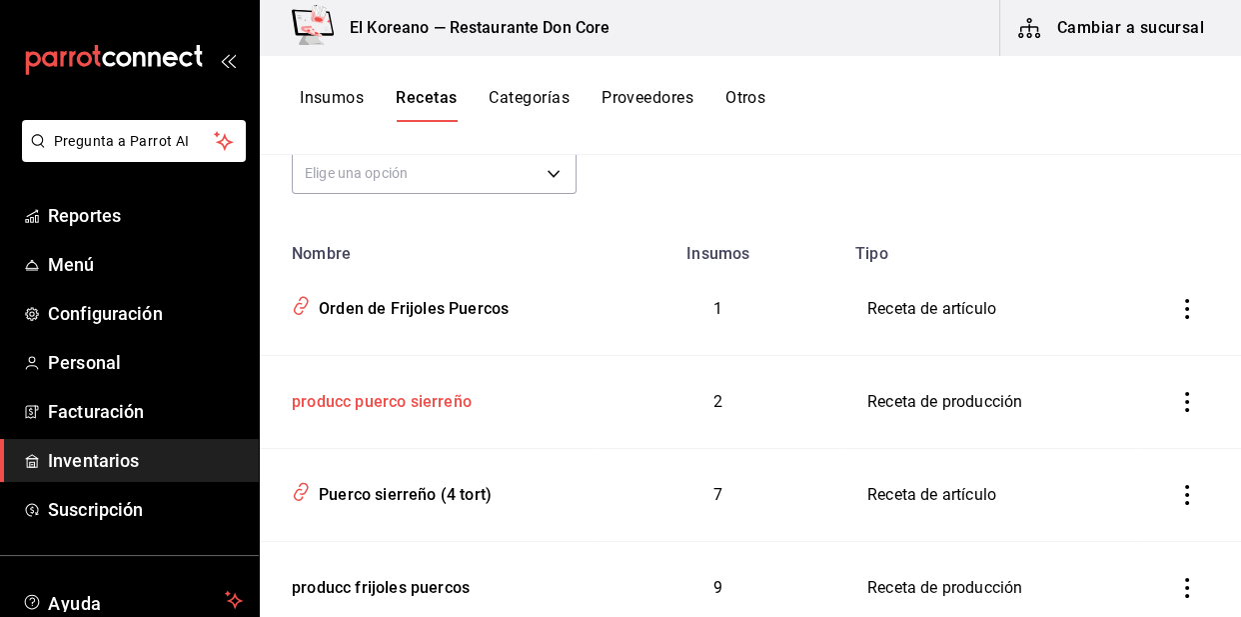
scroll to position [168, 0]
click at [336, 90] on button "Insumos" at bounding box center [332, 105] width 64 height 34
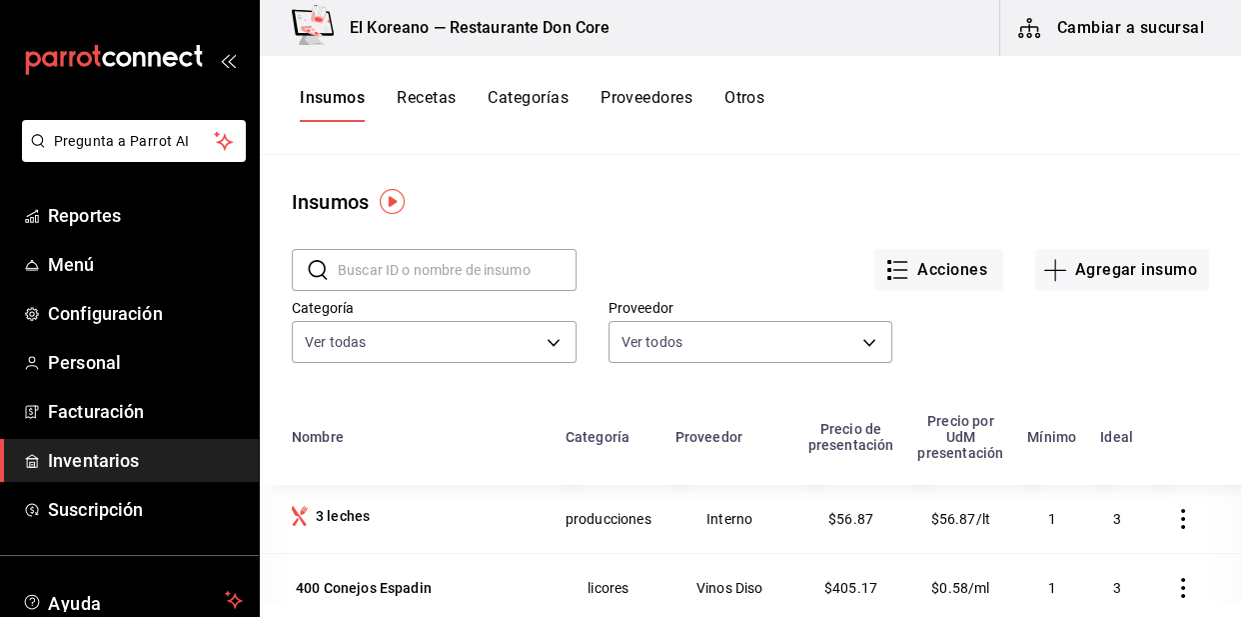
click at [456, 256] on input "text" at bounding box center [457, 270] width 239 height 40
type input "frijo"
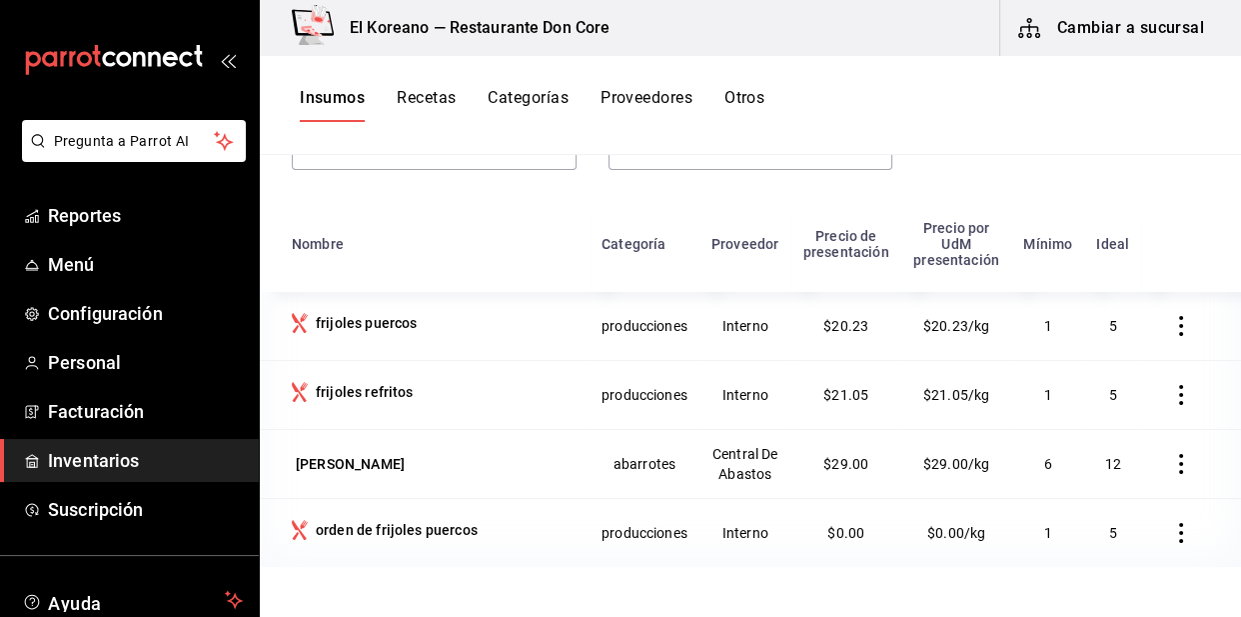
scroll to position [246, 0]
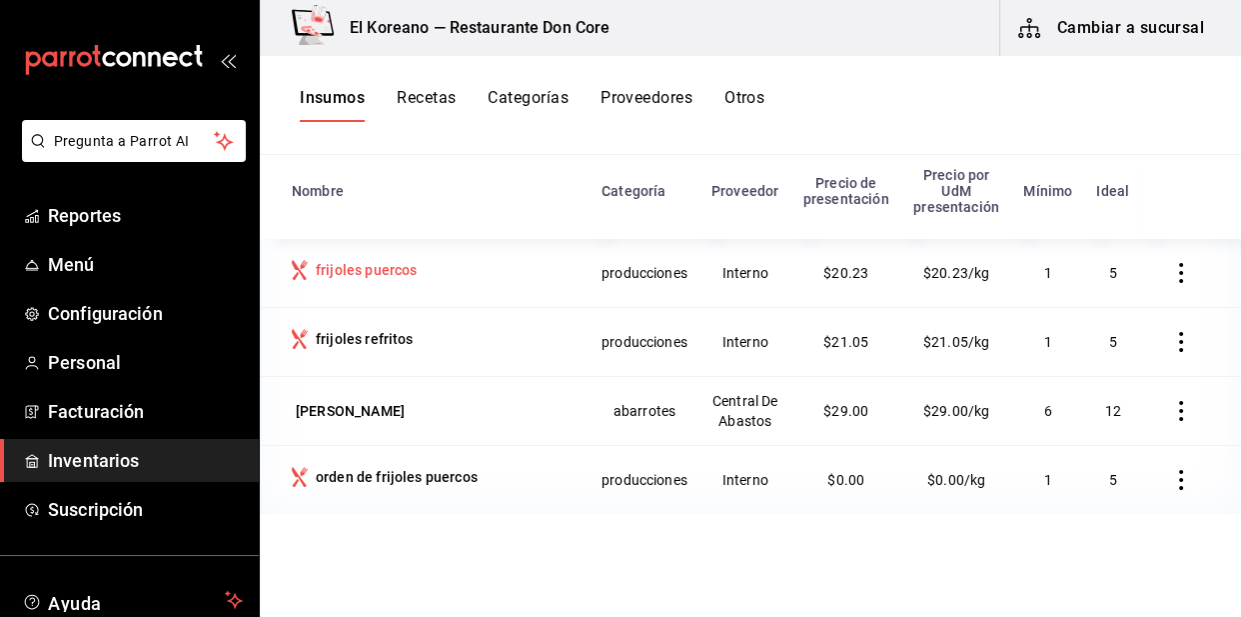
click at [365, 280] on div "frijoles puercos" at bounding box center [366, 270] width 101 height 20
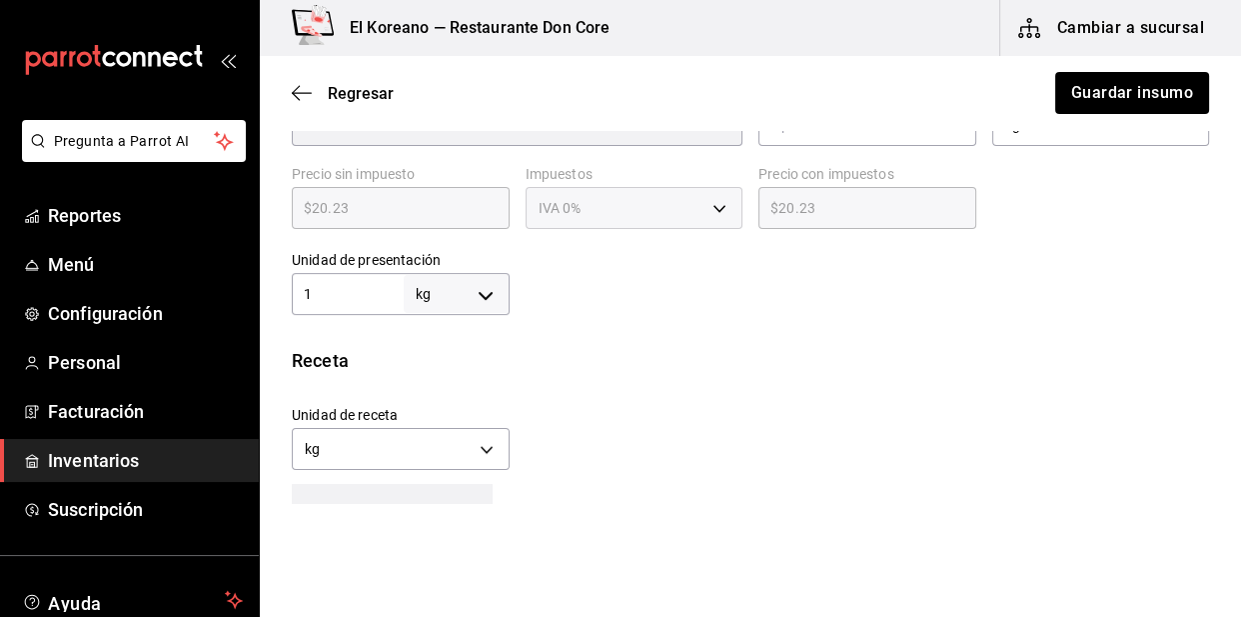
scroll to position [515, 0]
click at [356, 89] on span "Regresar" at bounding box center [361, 93] width 66 height 19
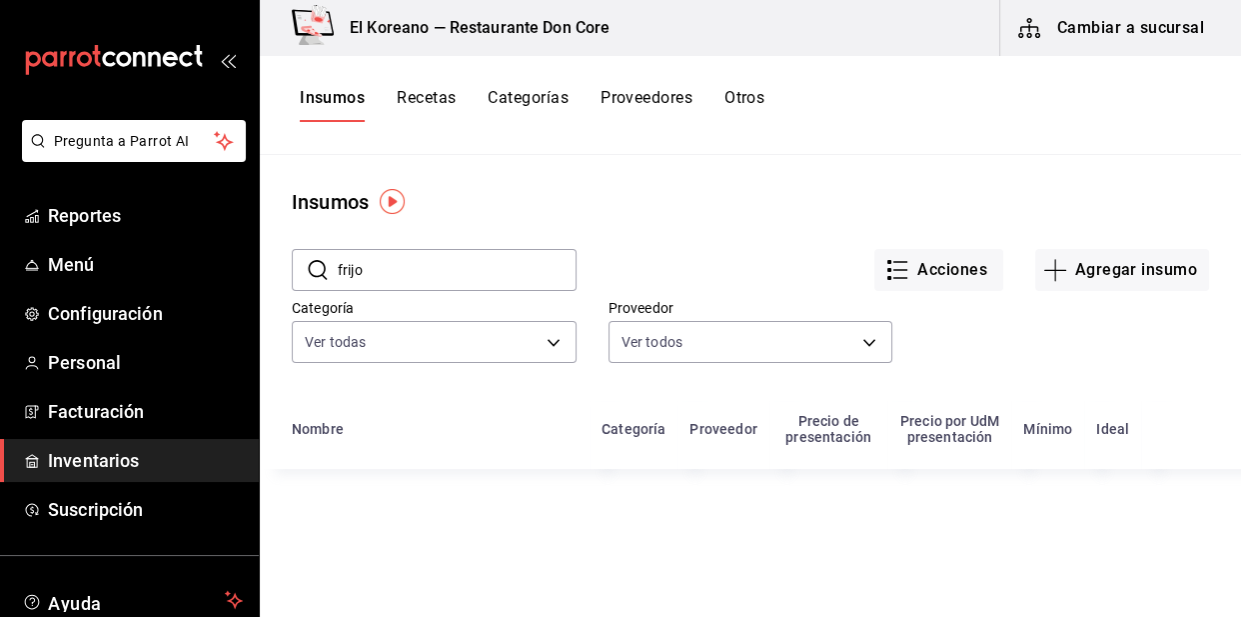
click at [429, 95] on button "Recetas" at bounding box center [426, 105] width 59 height 34
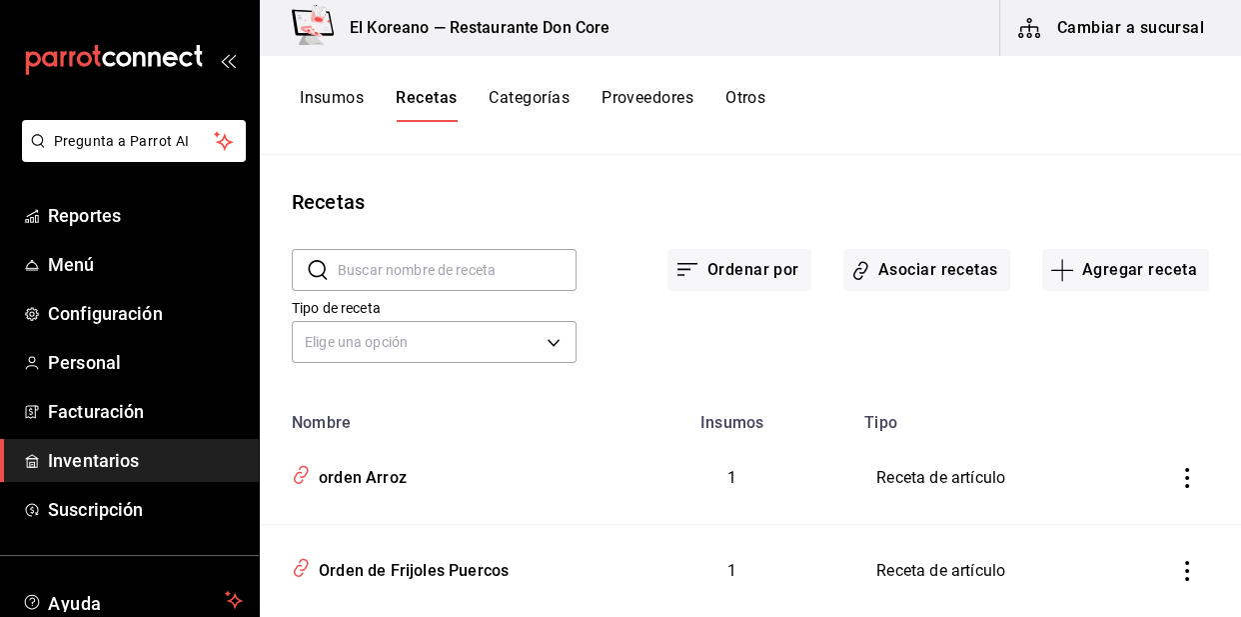
scroll to position [148, 0]
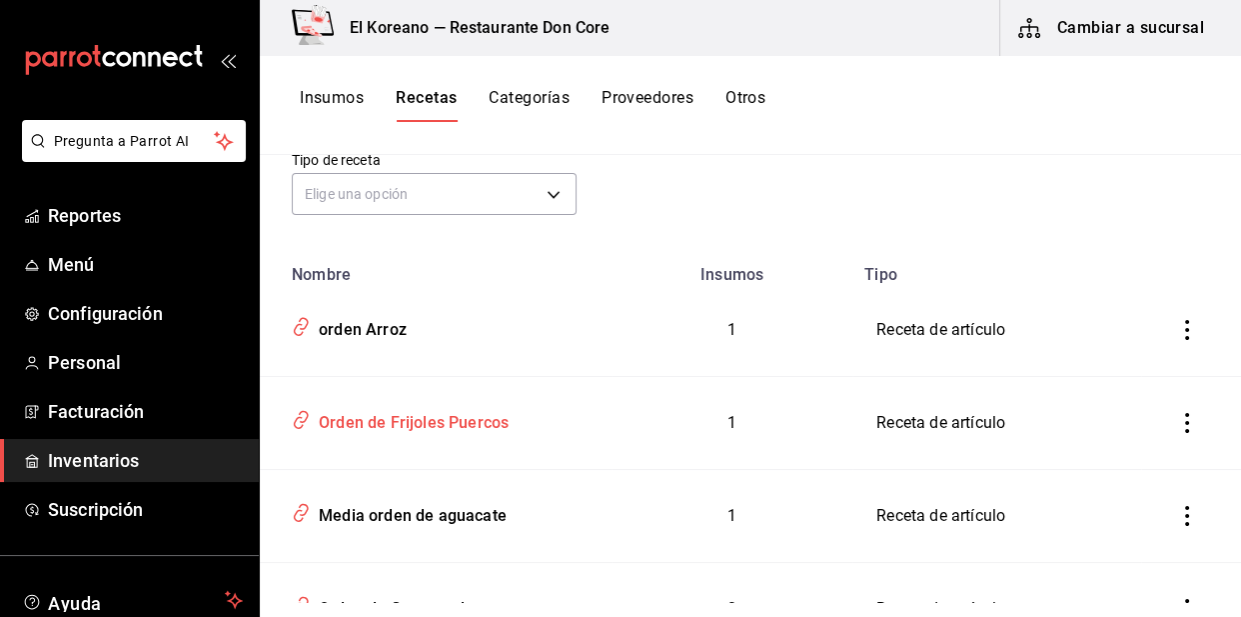
click at [372, 404] on div "Orden de Frijoles Puercos" at bounding box center [410, 419] width 198 height 31
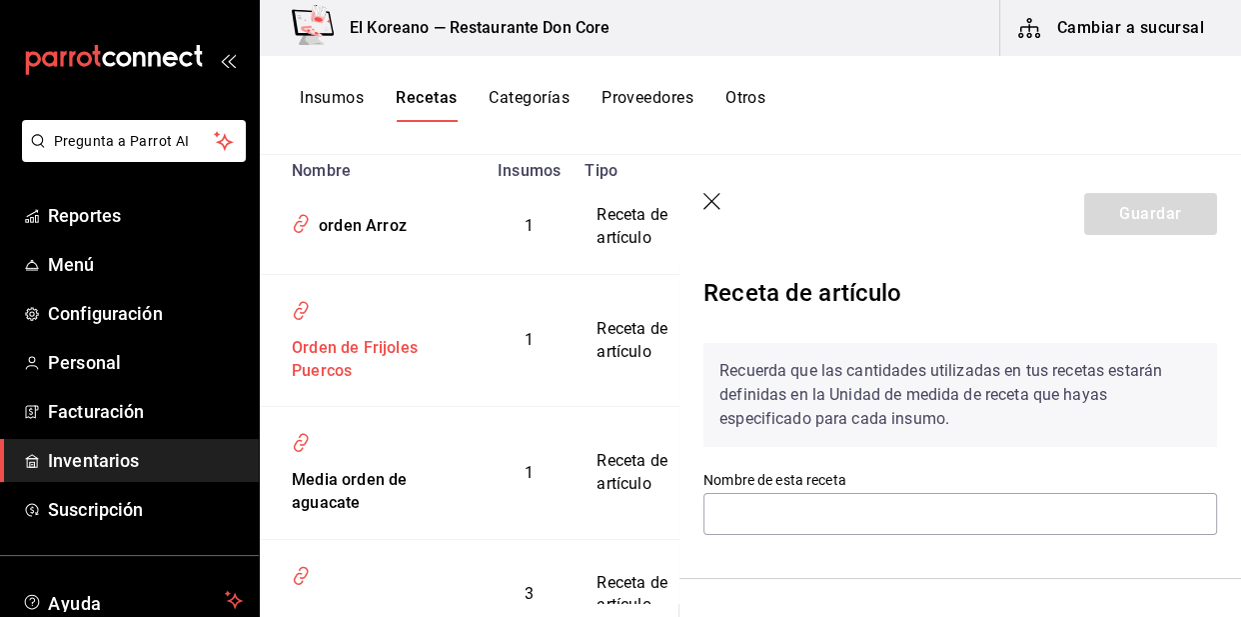
type input "Orden de Frijoles Puercos"
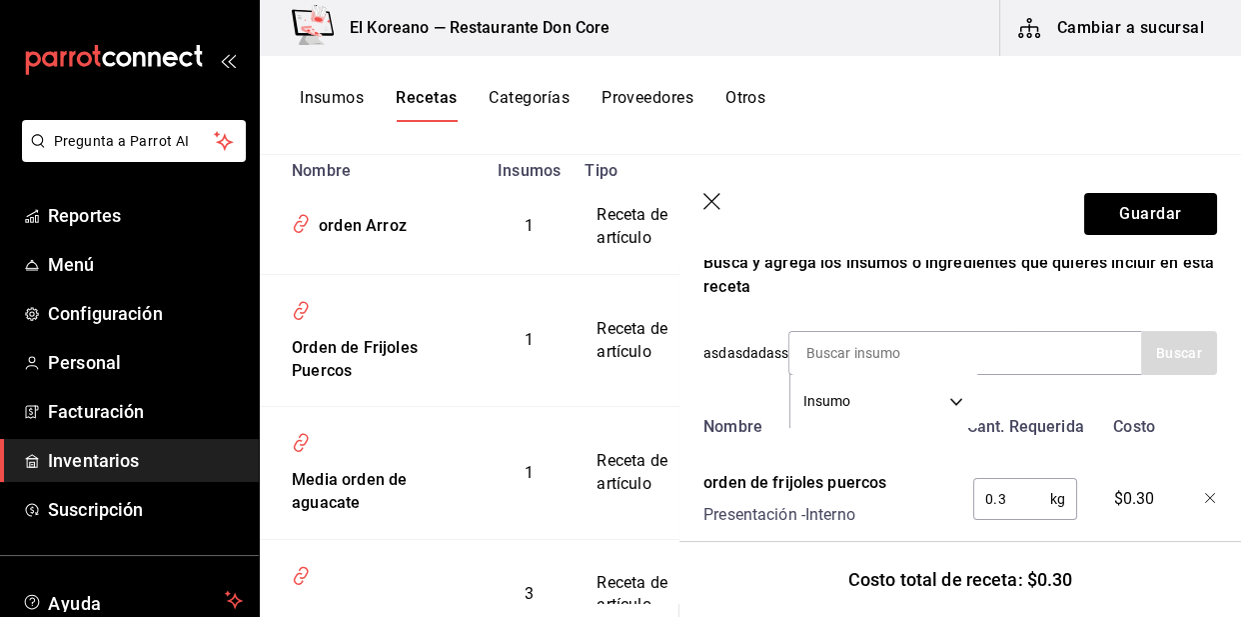
scroll to position [420, 0]
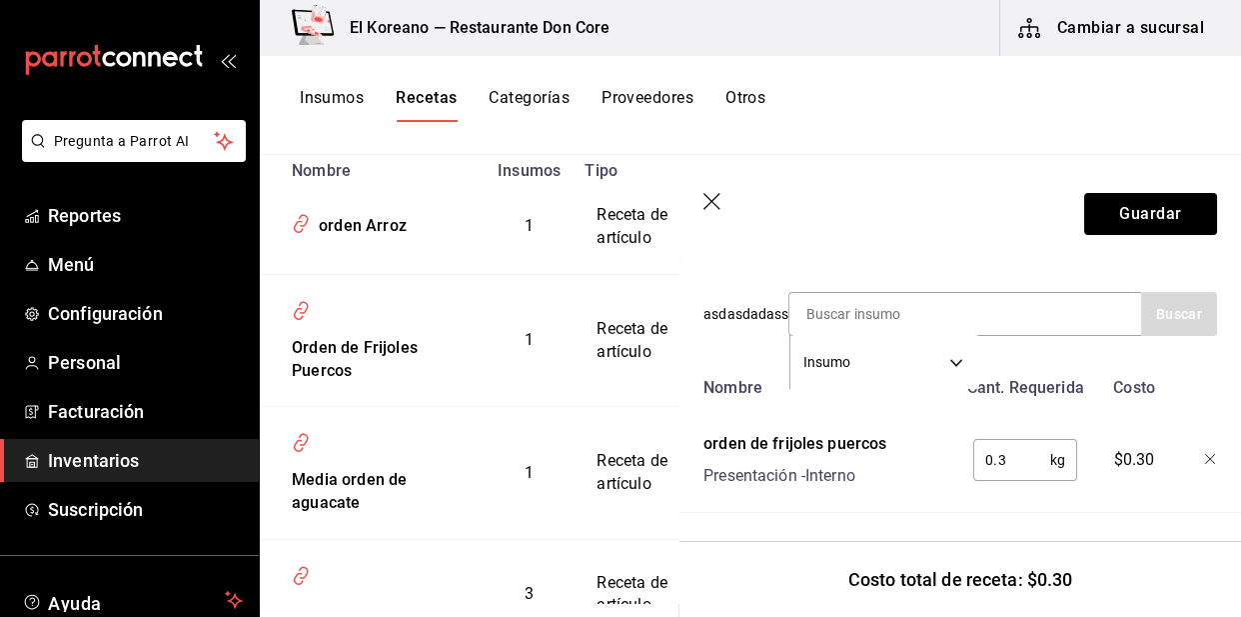
click at [1023, 441] on input "0.3" at bounding box center [1011, 460] width 77 height 40
type input "0"
type input "3"
click at [1023, 441] on input ".3" at bounding box center [1011, 460] width 77 height 40
type input "."
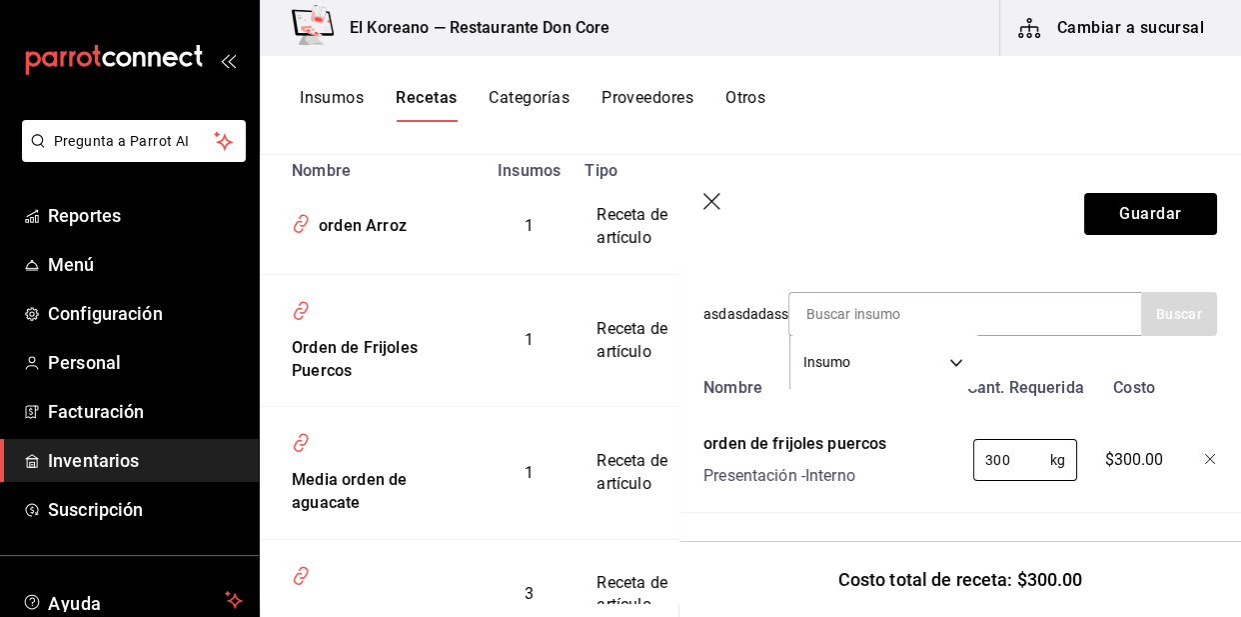
drag, startPoint x: 1023, startPoint y: 441, endPoint x: 1049, endPoint y: 494, distance: 59.0
click at [1049, 494] on div "Nombre Cant. Requerida Costo orden de frijoles puercos Presentación - Interno 3…" at bounding box center [961, 440] width 514 height 145
click at [1031, 449] on input "300" at bounding box center [1011, 460] width 77 height 40
type input "3"
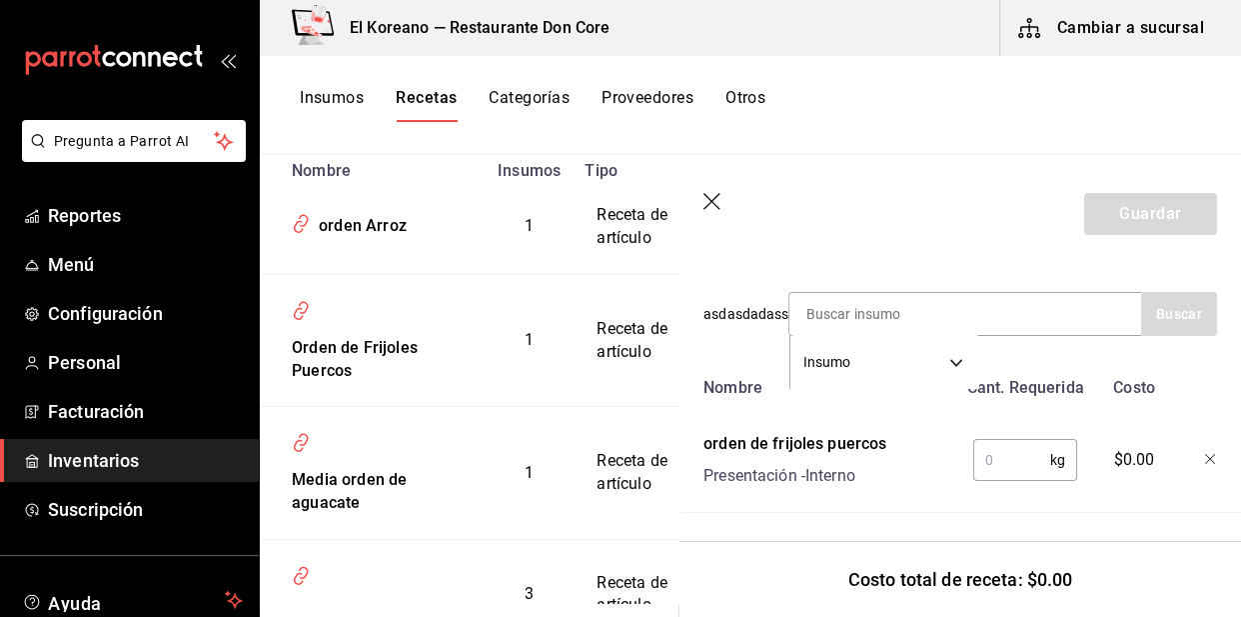
click at [1002, 455] on input "text" at bounding box center [1011, 460] width 77 height 40
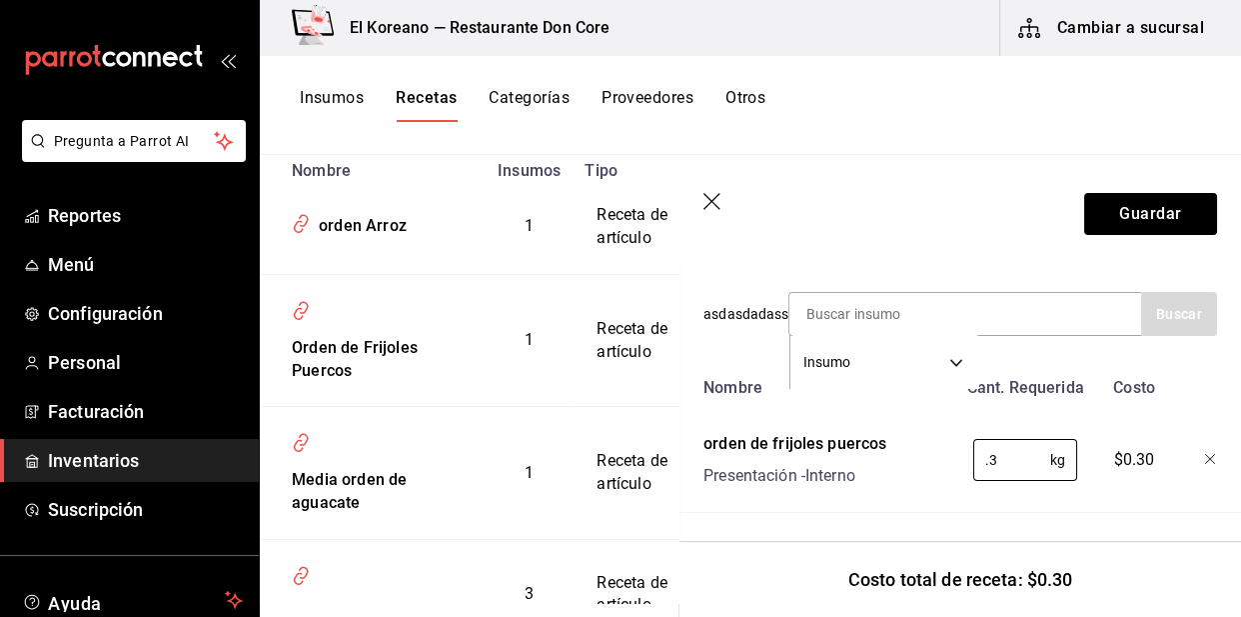
type input "0.3"
click at [1042, 512] on div at bounding box center [961, 512] width 594 height 1
click at [1144, 443] on div "$0.30" at bounding box center [1130, 456] width 87 height 64
click at [858, 300] on input at bounding box center [890, 314] width 200 height 42
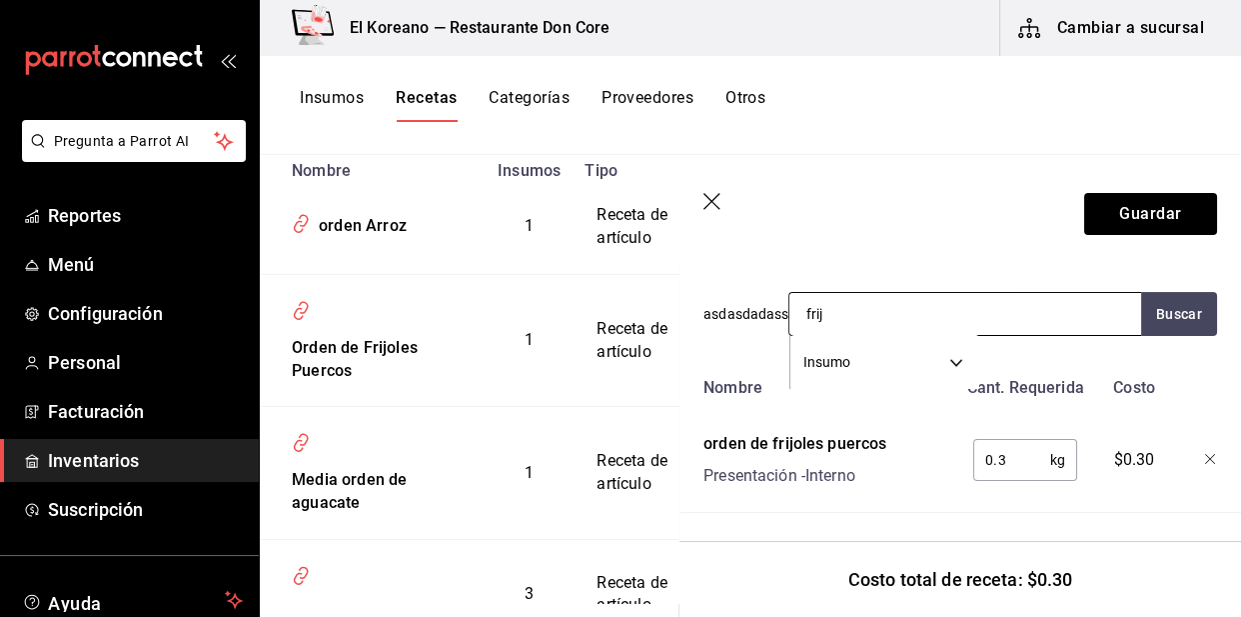
type input "frijo"
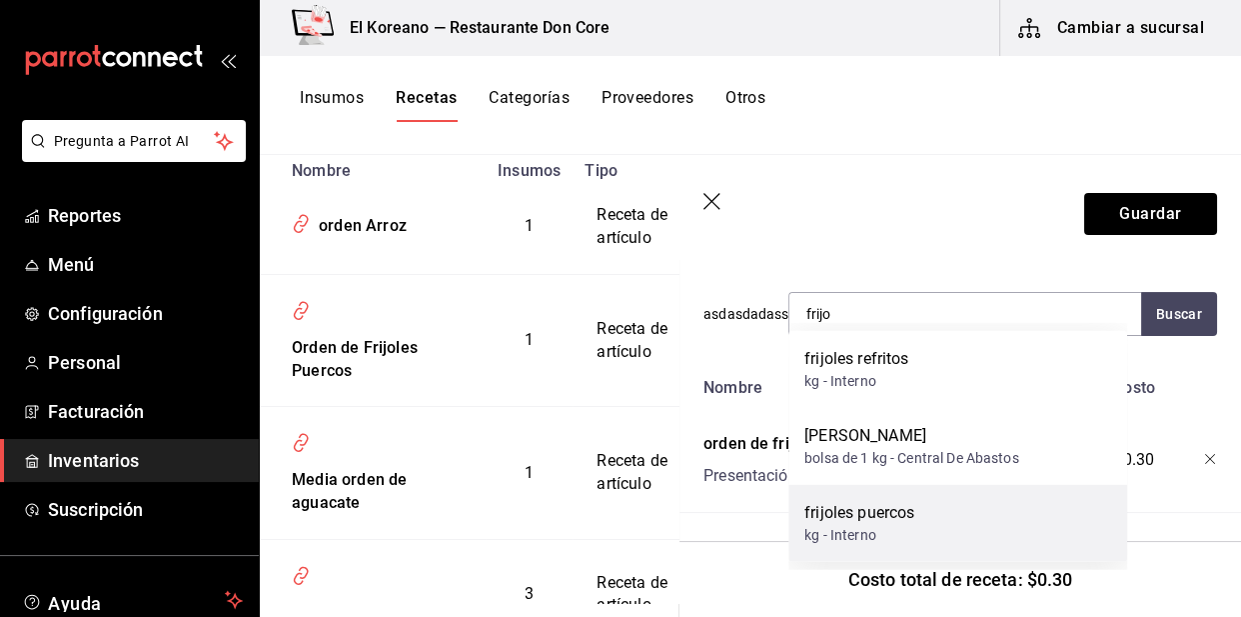
click at [869, 525] on div "kg - Interno" at bounding box center [860, 535] width 110 height 21
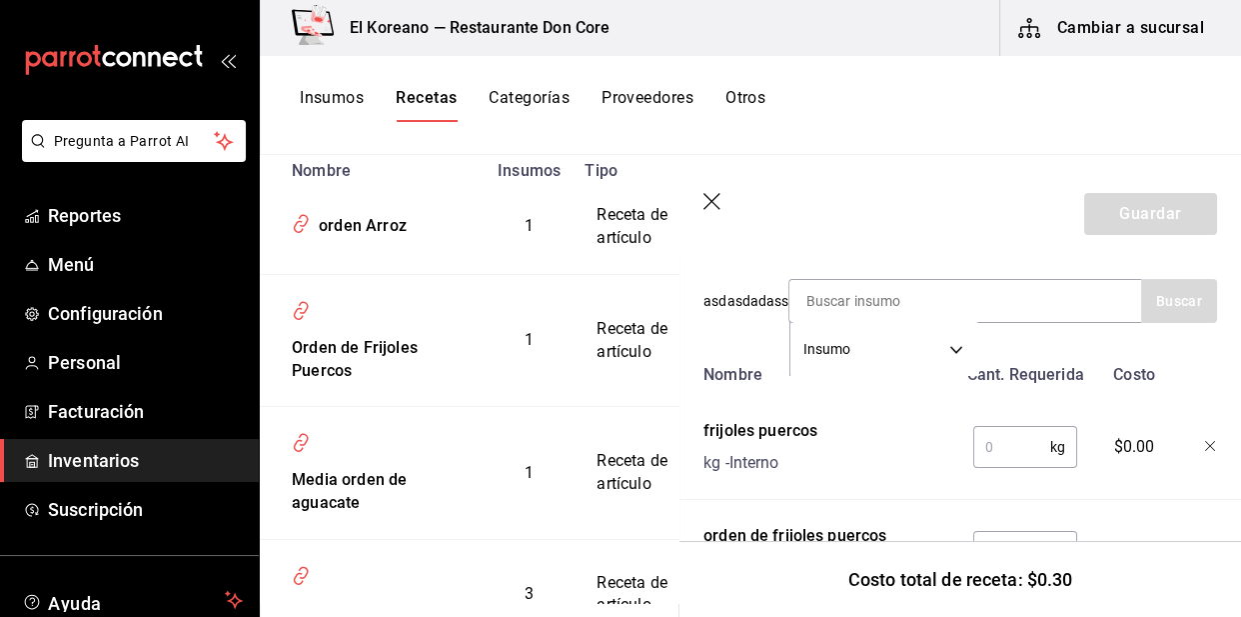
click at [1011, 437] on input "text" at bounding box center [1011, 447] width 77 height 40
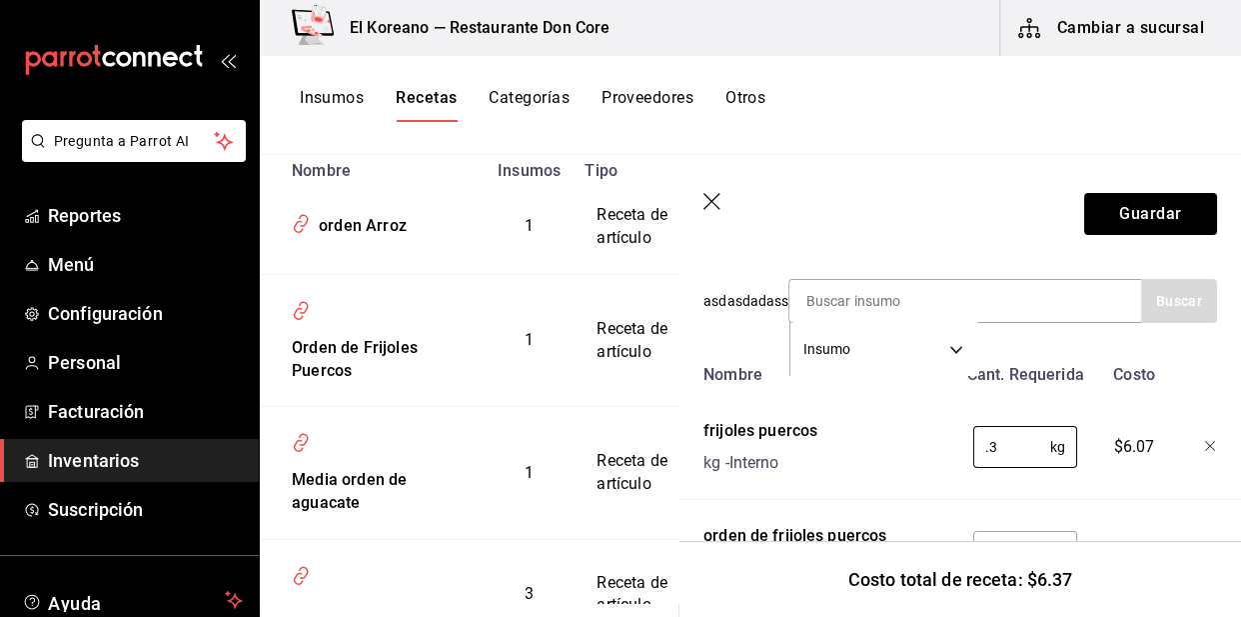
scroll to position [525, 0]
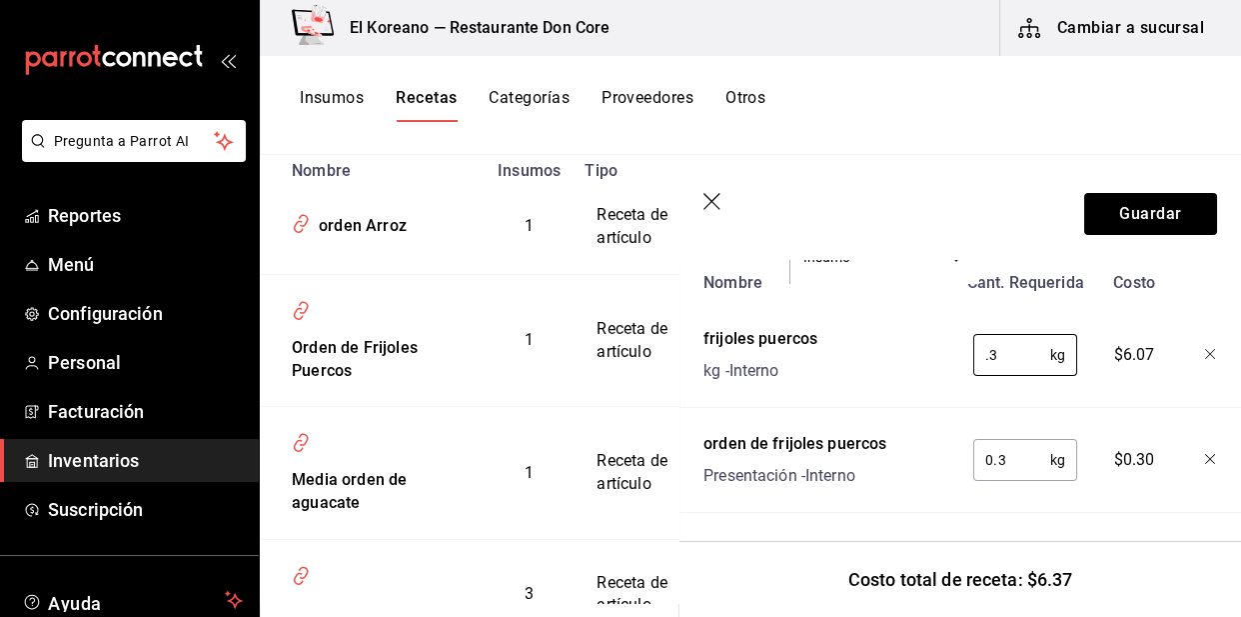
type input "0.3"
click at [1205, 454] on icon "button" at bounding box center [1211, 460] width 12 height 12
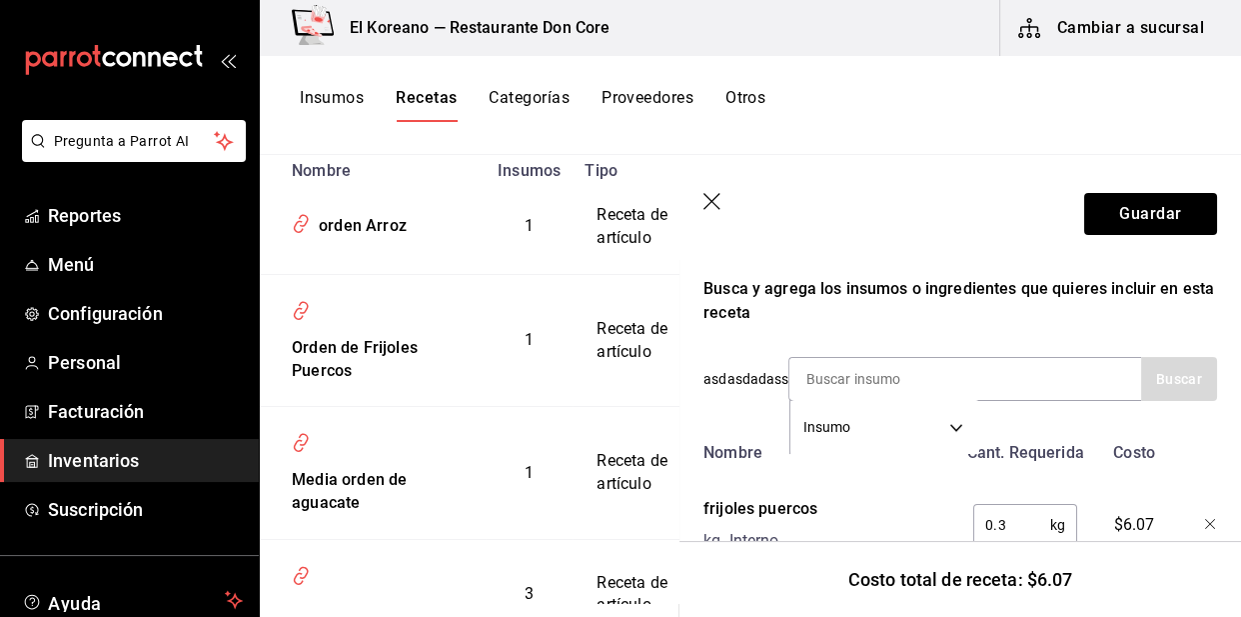
scroll to position [340, 0]
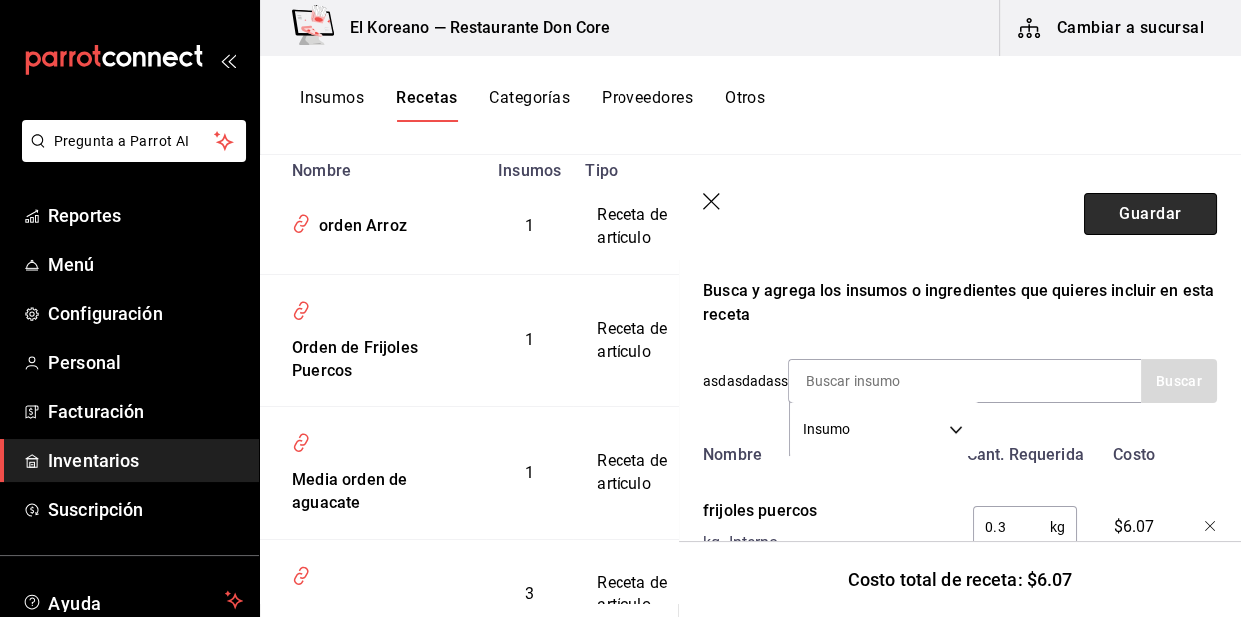
click at [1134, 209] on button "Guardar" at bounding box center [1150, 214] width 133 height 42
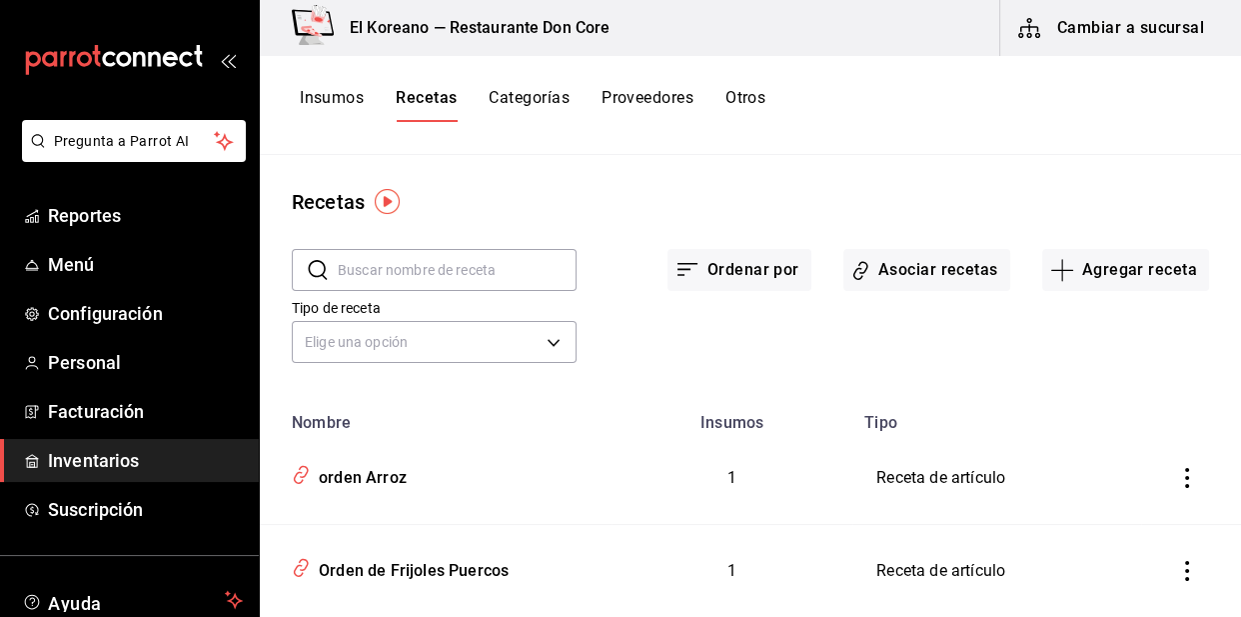
click at [433, 271] on input "text" at bounding box center [457, 270] width 239 height 40
type input "orden"
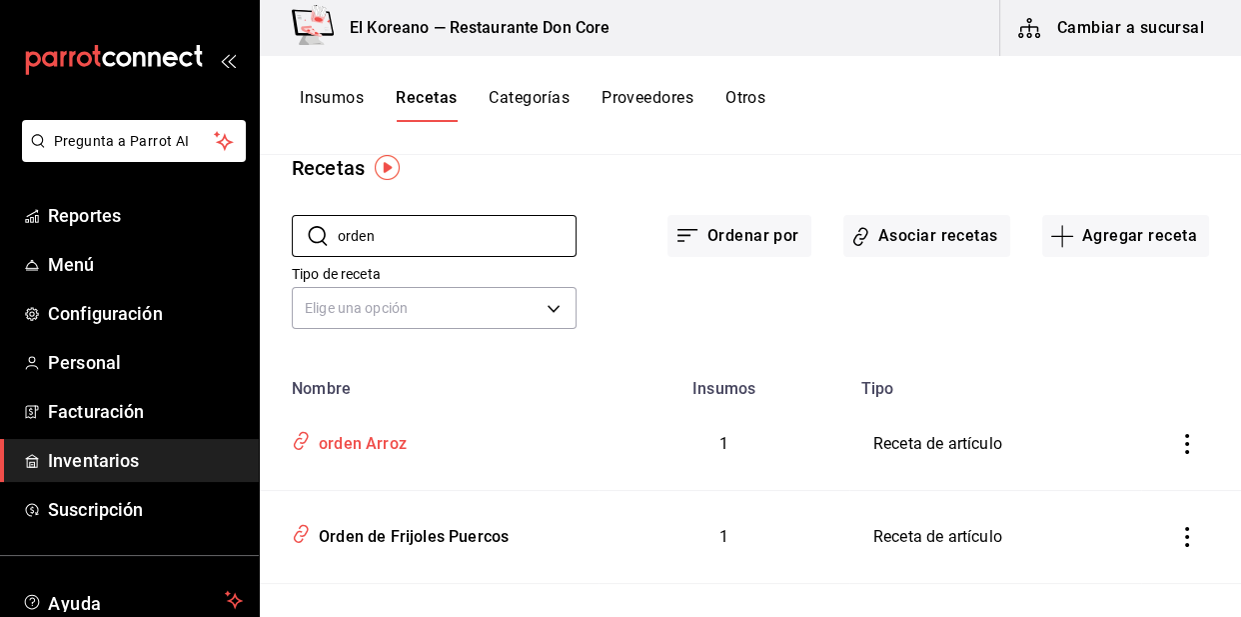
scroll to position [33, 0]
click at [939, 236] on button "Asociar recetas" at bounding box center [927, 237] width 167 height 42
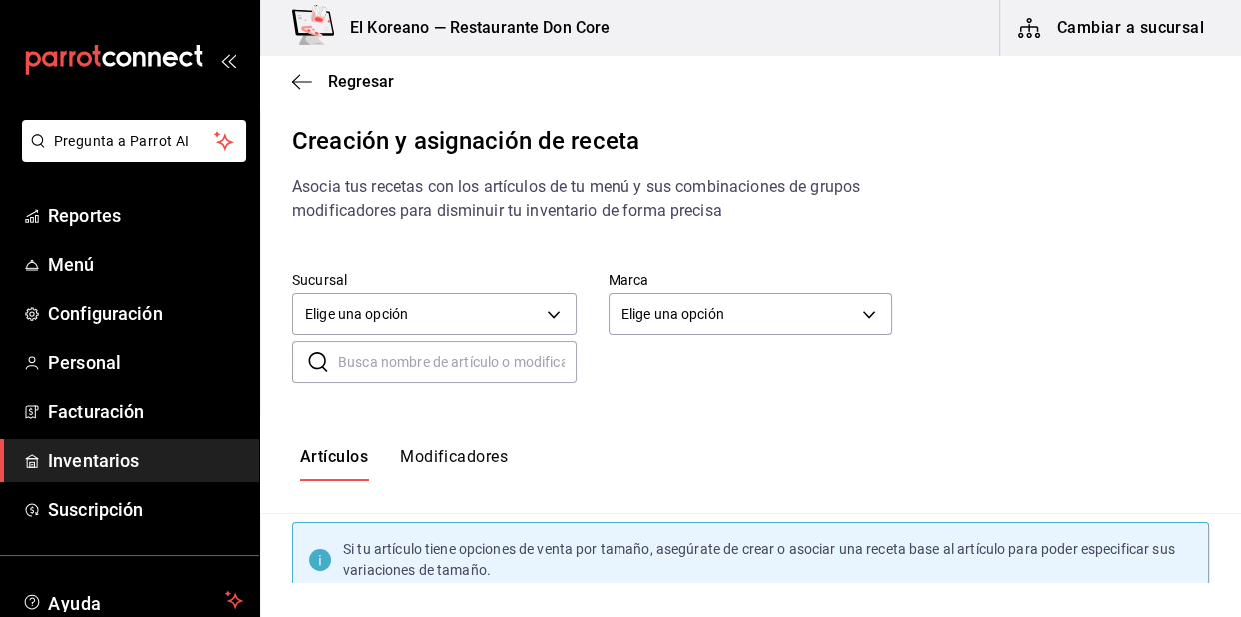
click at [439, 360] on input "text" at bounding box center [457, 362] width 239 height 40
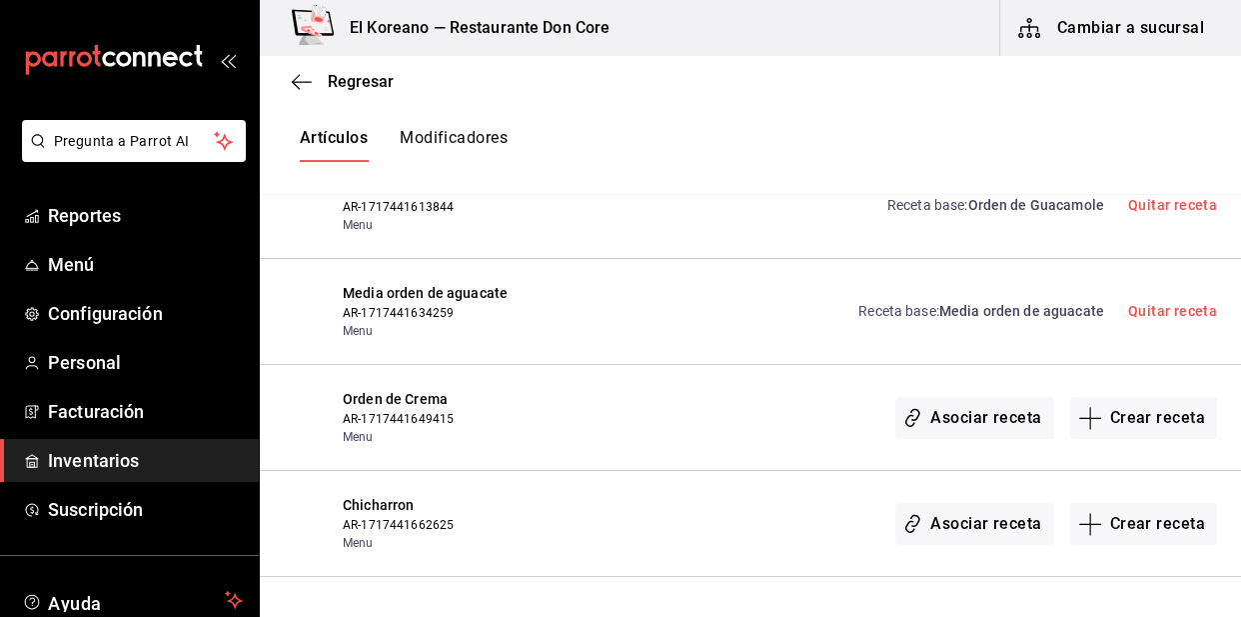
scroll to position [757, 0]
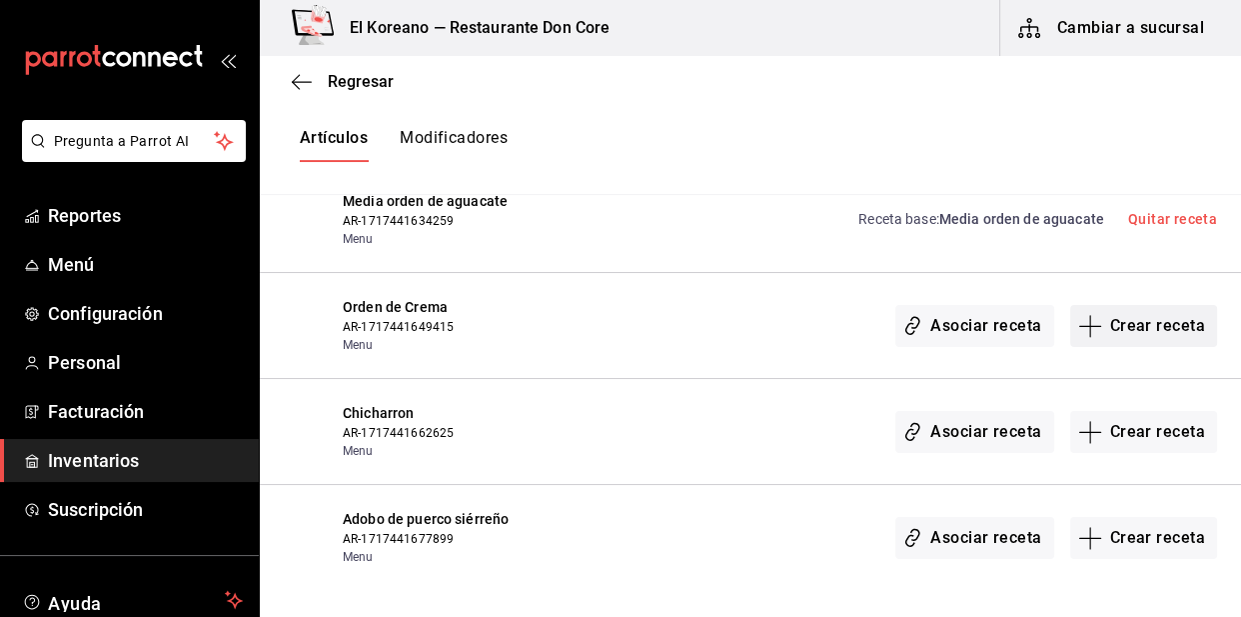
type input "orden"
click at [1139, 331] on button "Crear receta" at bounding box center [1144, 326] width 148 height 42
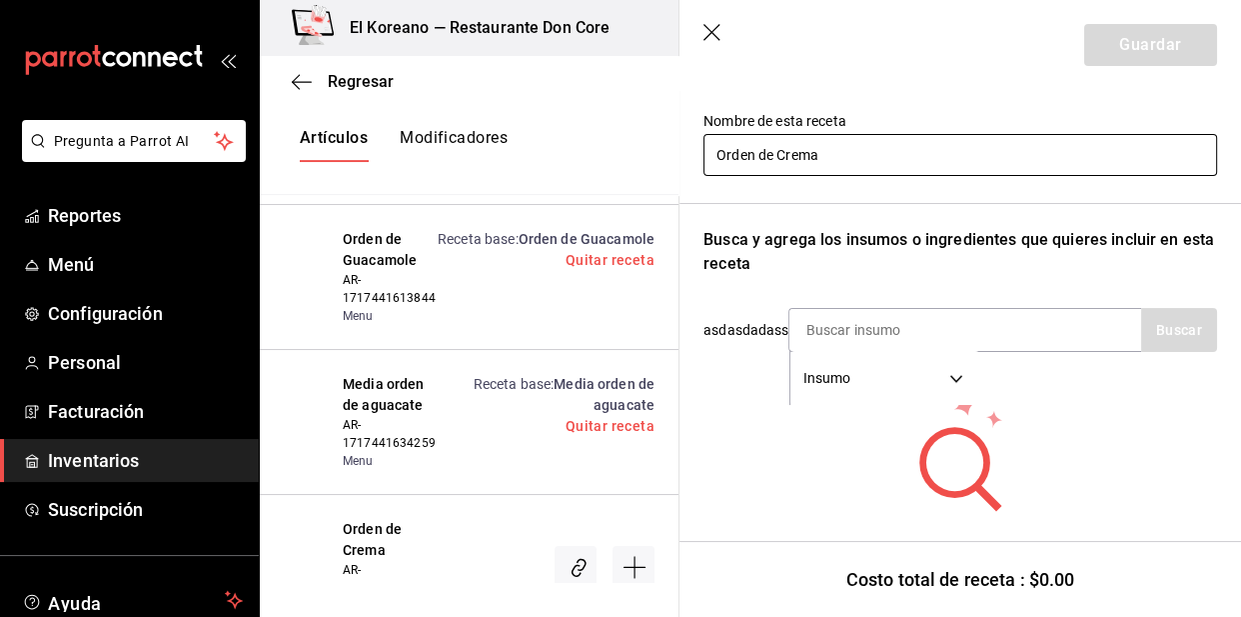
scroll to position [197, 0]
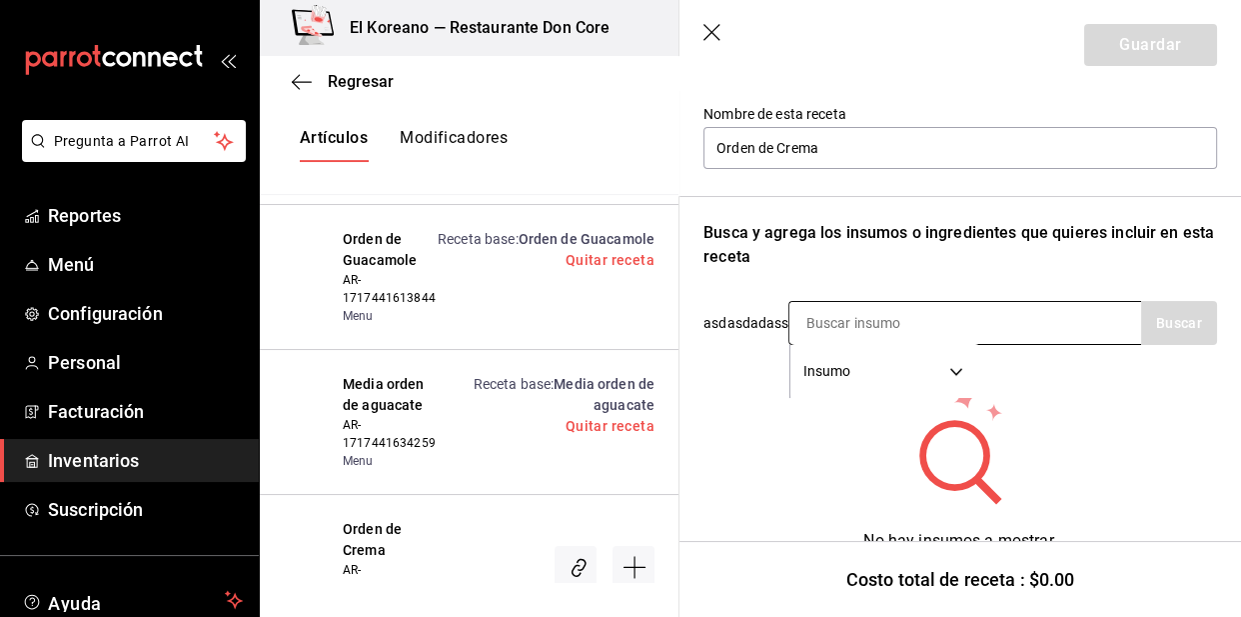
click at [892, 330] on input at bounding box center [890, 323] width 200 height 42
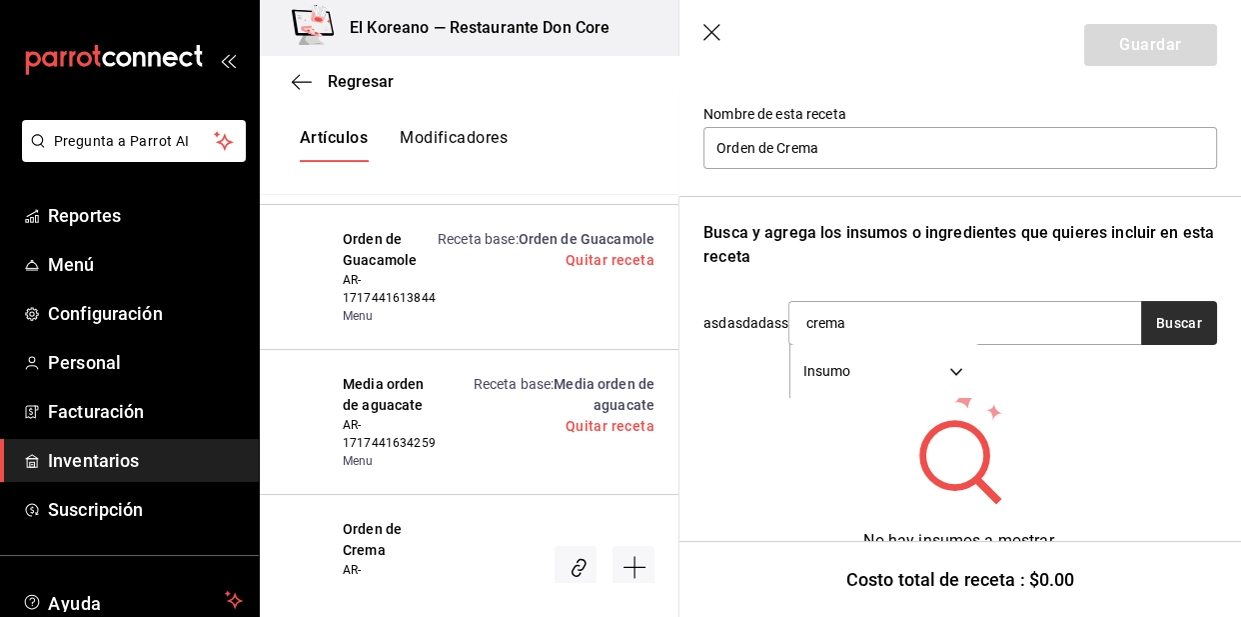
type input "crema"
click at [1169, 319] on button "Buscar" at bounding box center [1179, 323] width 76 height 44
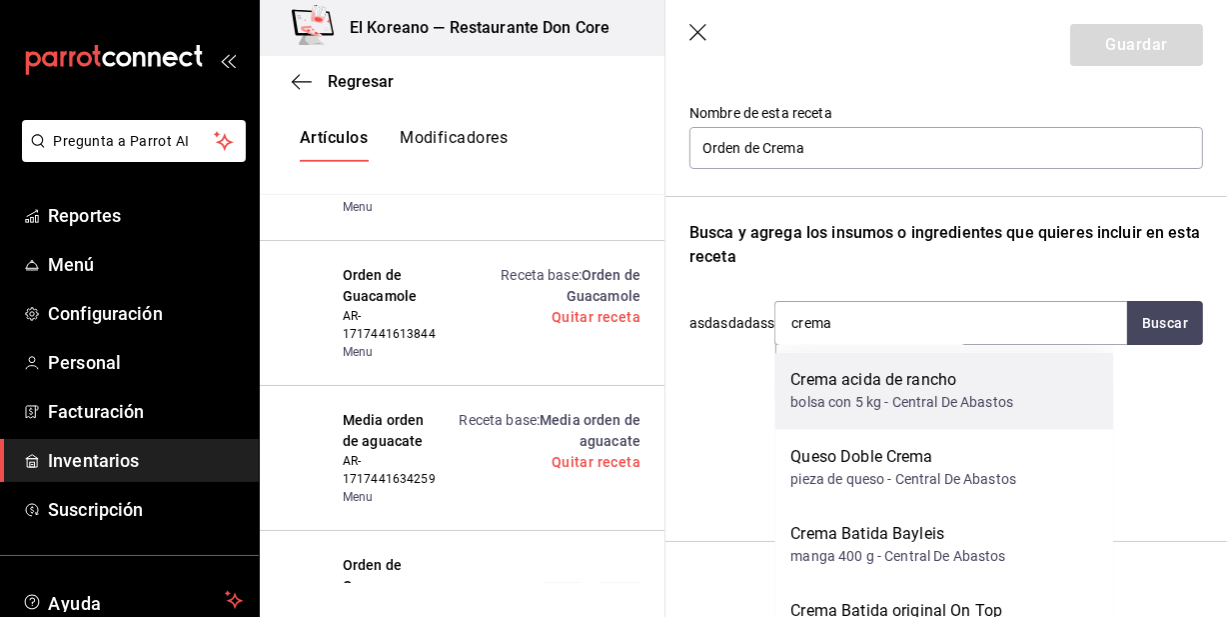
click at [867, 380] on div "Crema acida de rancho" at bounding box center [902, 381] width 223 height 24
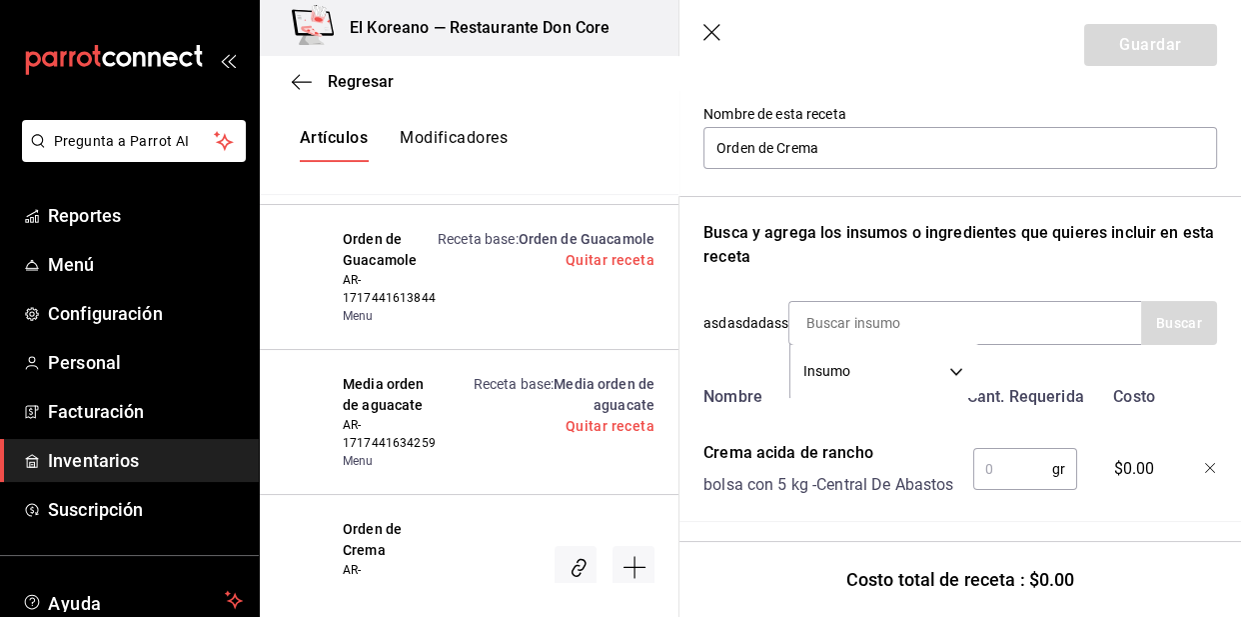
click at [1013, 475] on input "text" at bounding box center [1012, 469] width 79 height 40
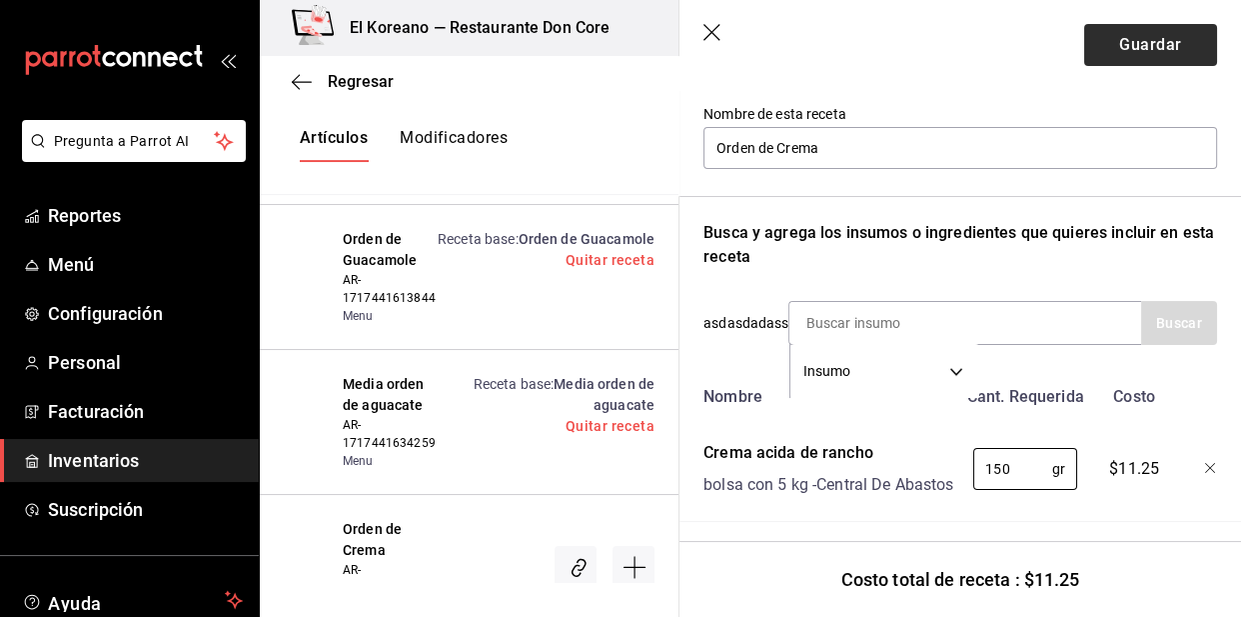
type input "150"
click at [1151, 48] on button "Guardar" at bounding box center [1150, 45] width 133 height 42
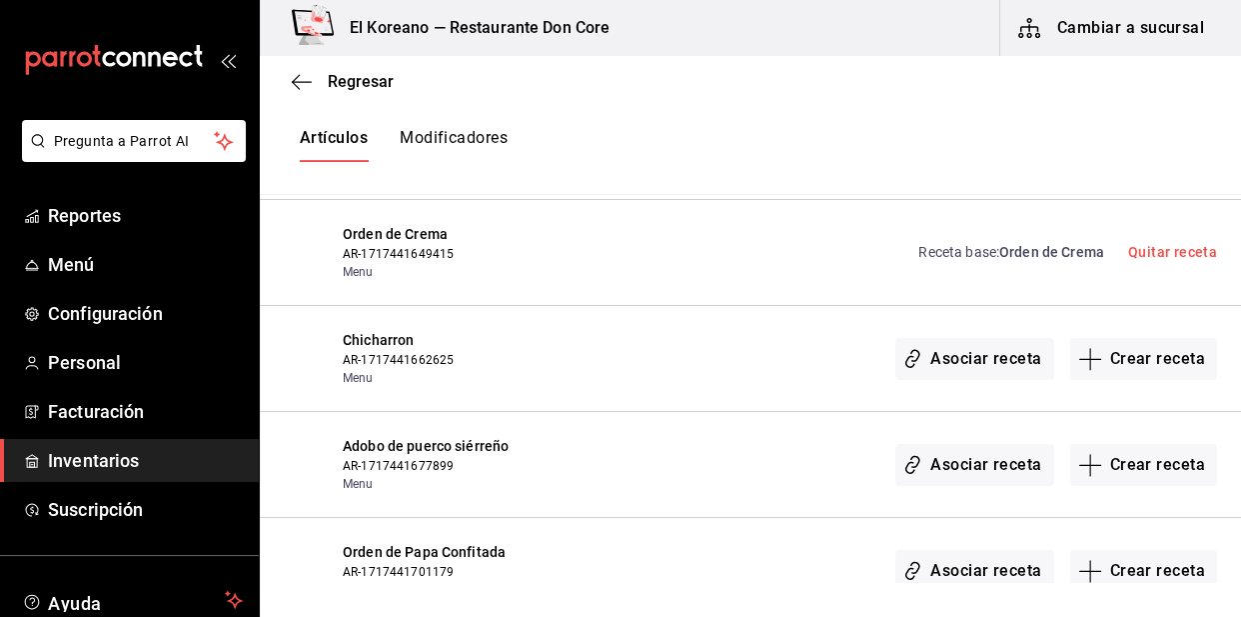
scroll to position [861, 0]
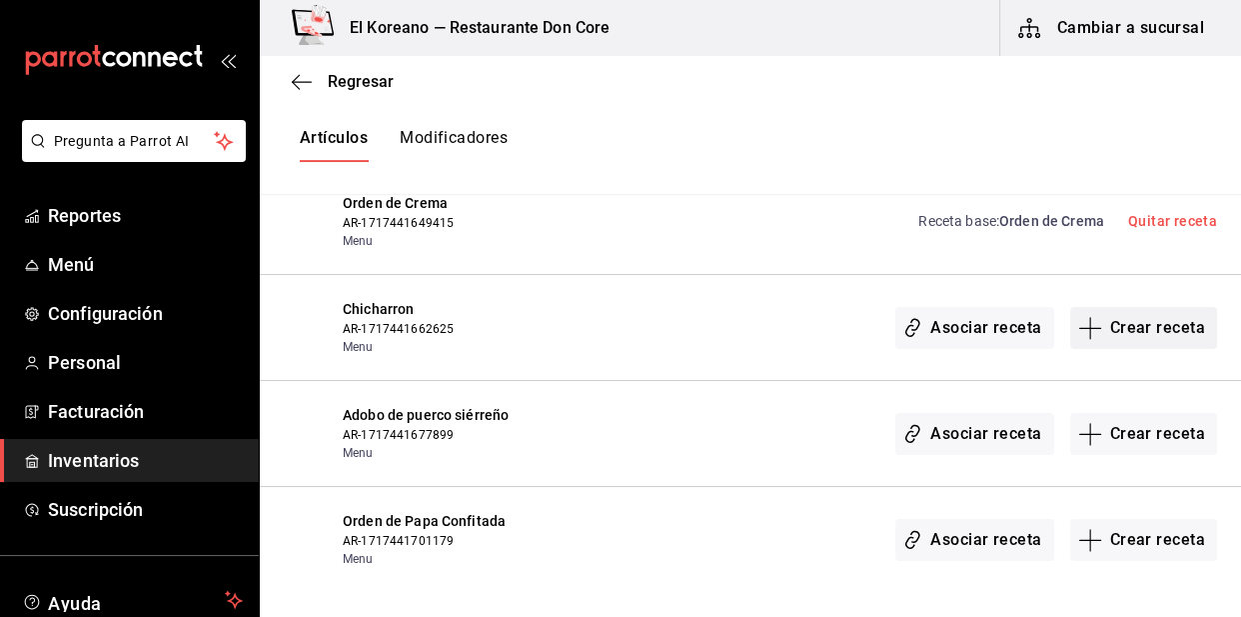
click at [1138, 330] on button "Crear receta" at bounding box center [1144, 328] width 148 height 42
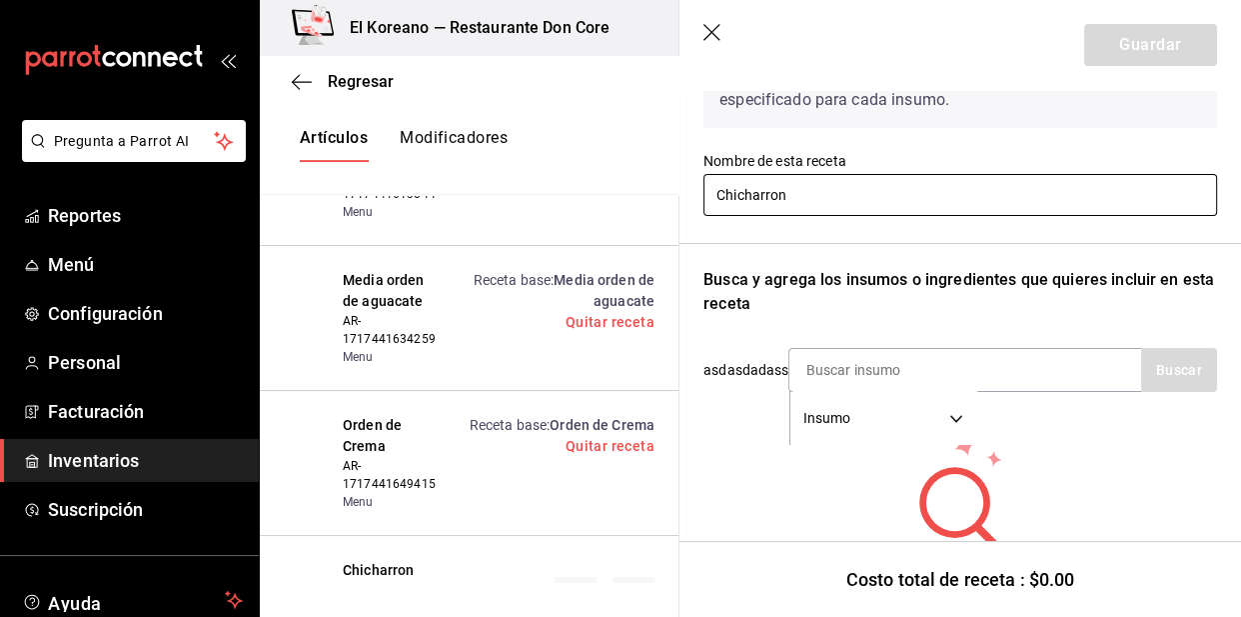
scroll to position [186, 0]
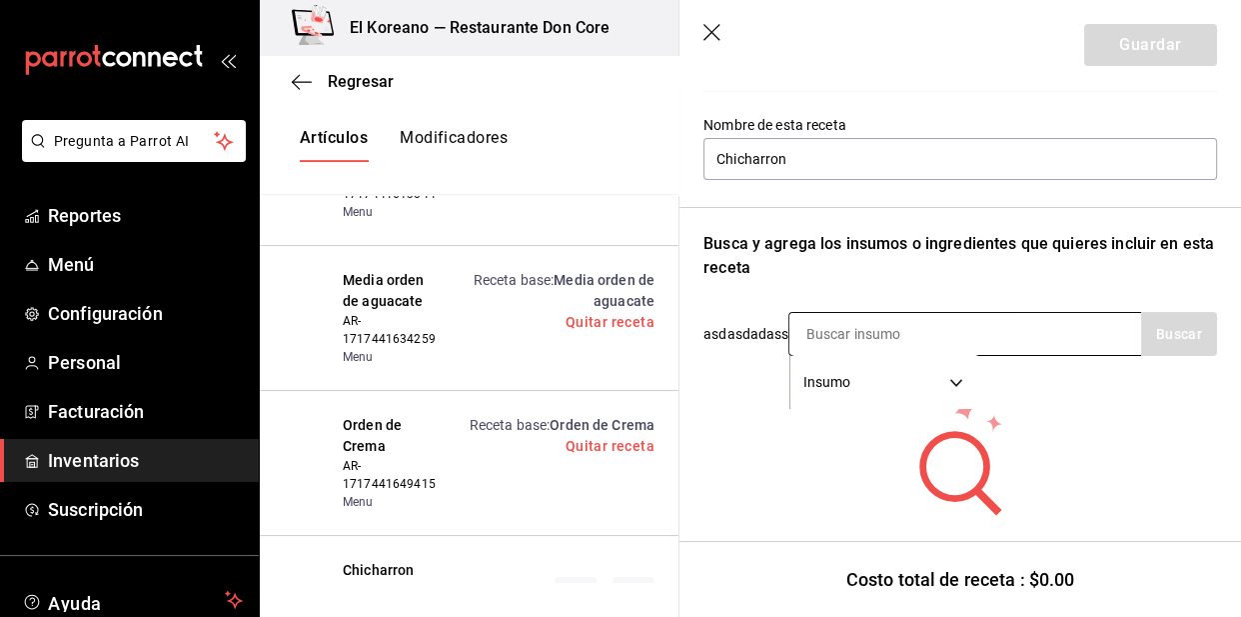
click at [961, 342] on input at bounding box center [890, 334] width 200 height 42
type input "chicharr"
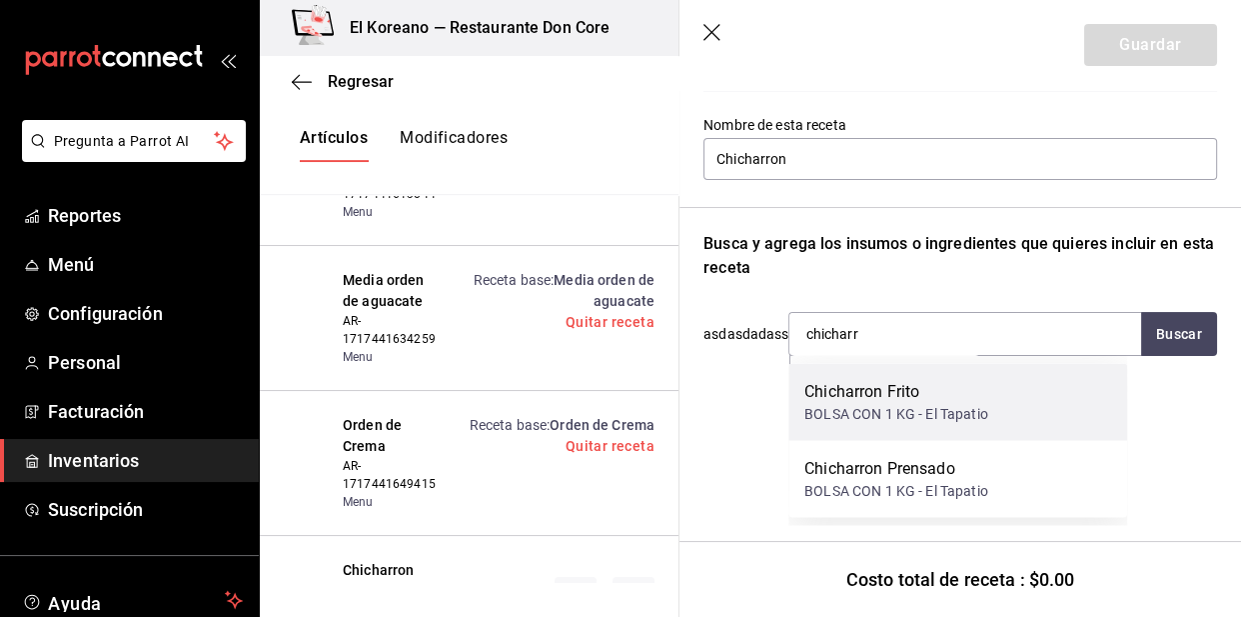
click at [931, 400] on div "Chicharron Frito" at bounding box center [897, 391] width 184 height 24
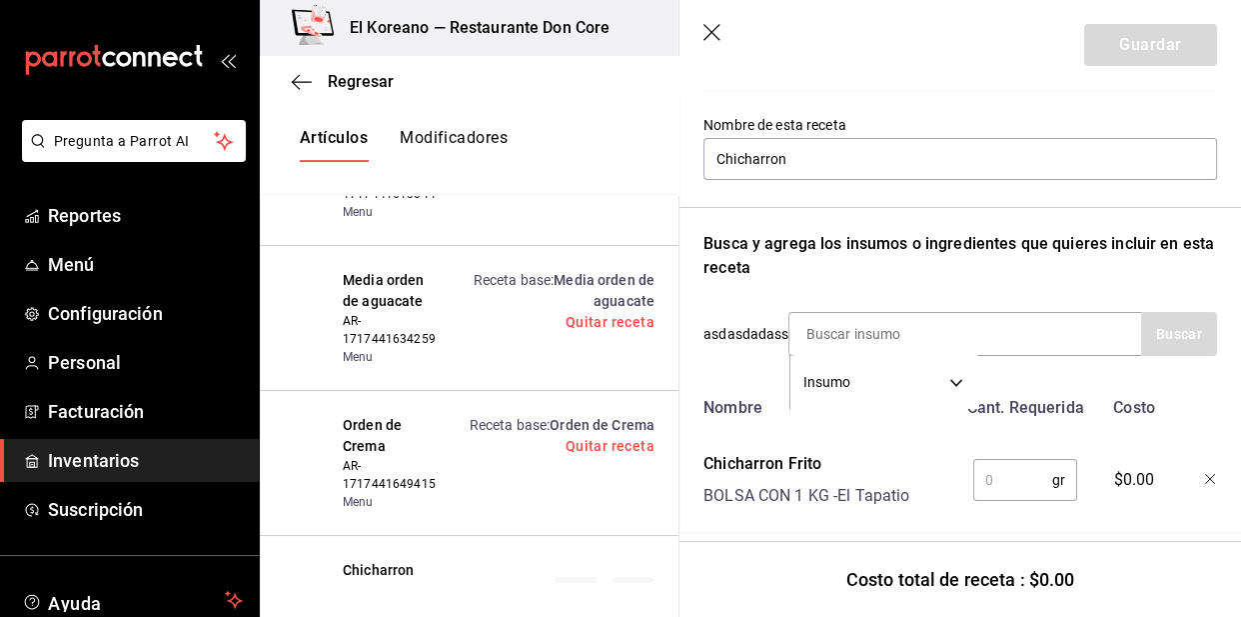
click at [1023, 477] on input "text" at bounding box center [1012, 480] width 79 height 40
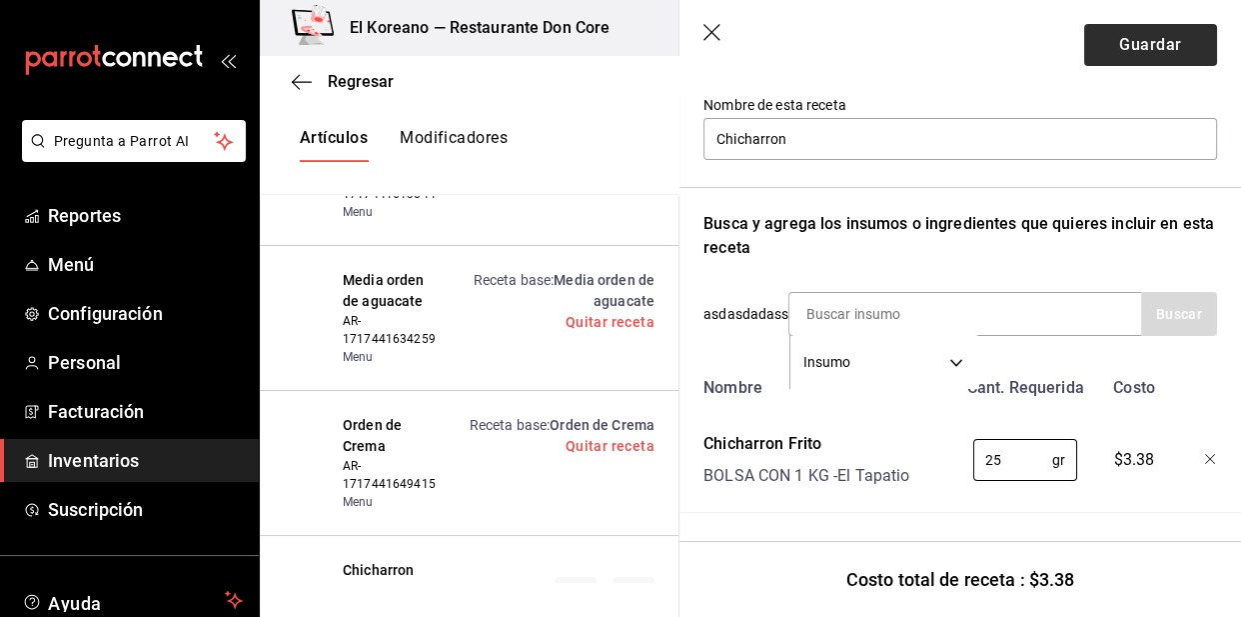
type input "25"
click at [1133, 38] on button "Guardar" at bounding box center [1150, 45] width 133 height 42
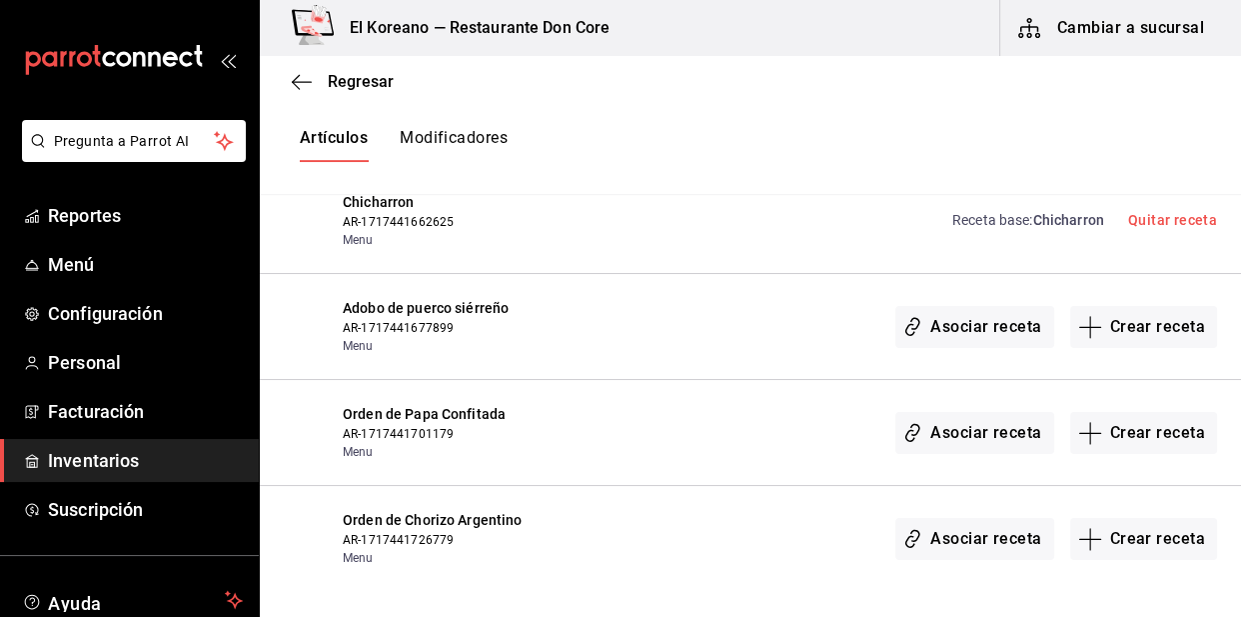
scroll to position [1053, 0]
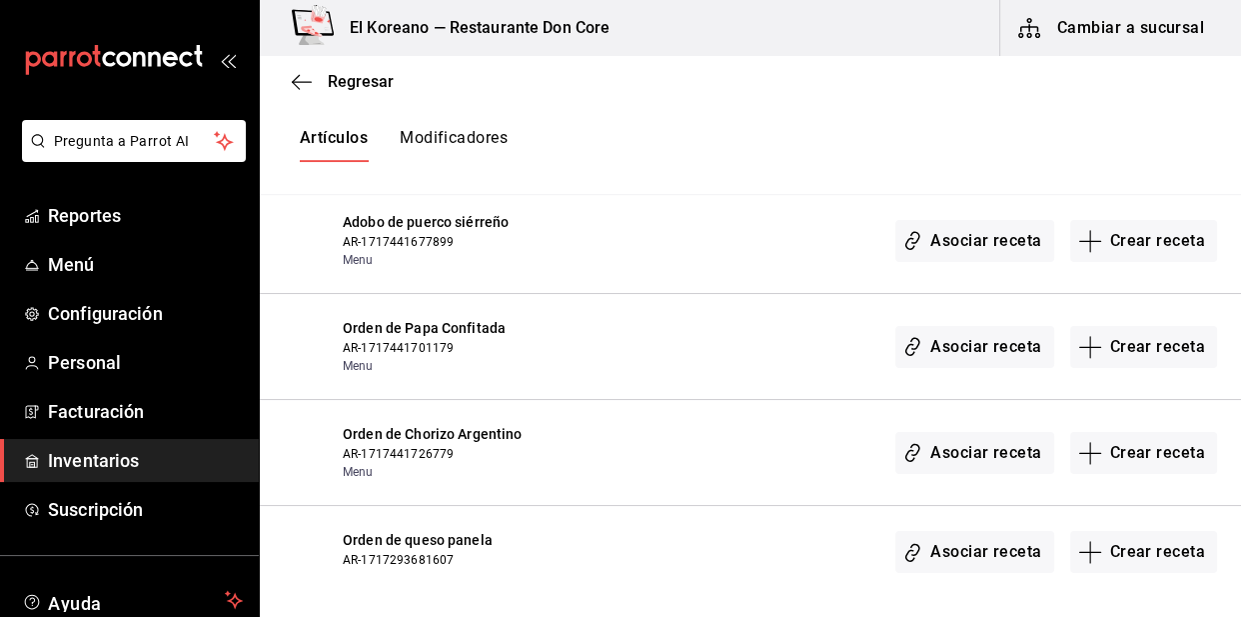
click at [428, 334] on span "Orden de Papa Confitada" at bounding box center [444, 328] width 202 height 21
click at [1174, 339] on button "Crear receta" at bounding box center [1144, 347] width 148 height 42
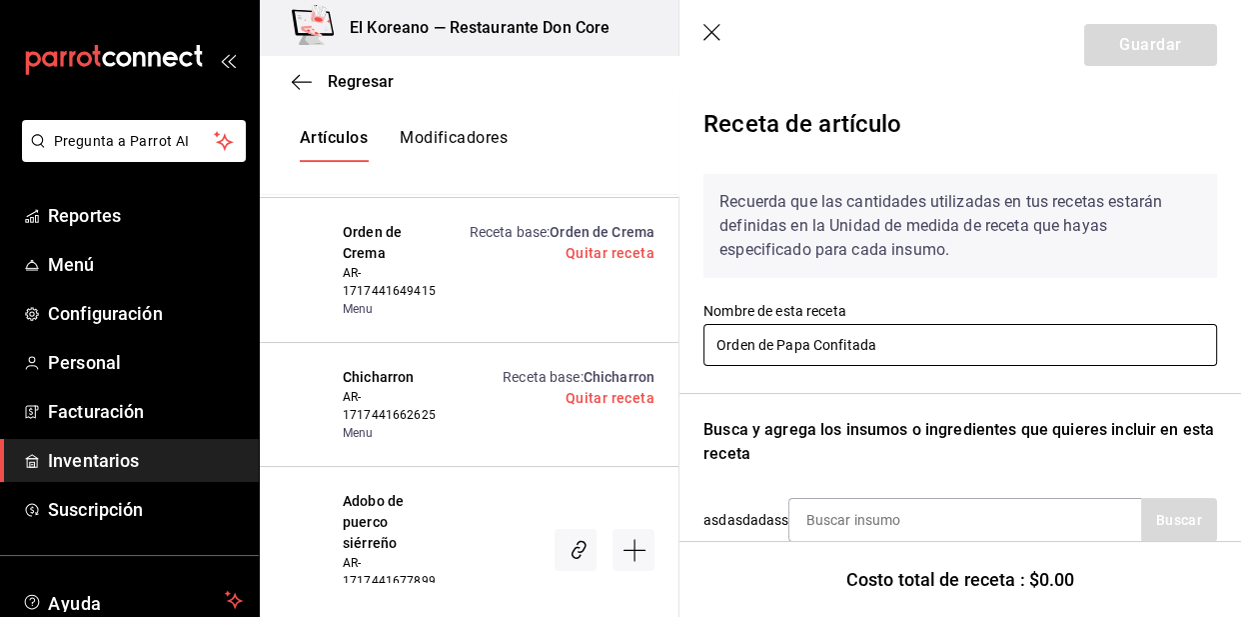
click at [879, 332] on input "Orden de Papa Confitada" at bounding box center [961, 345] width 514 height 42
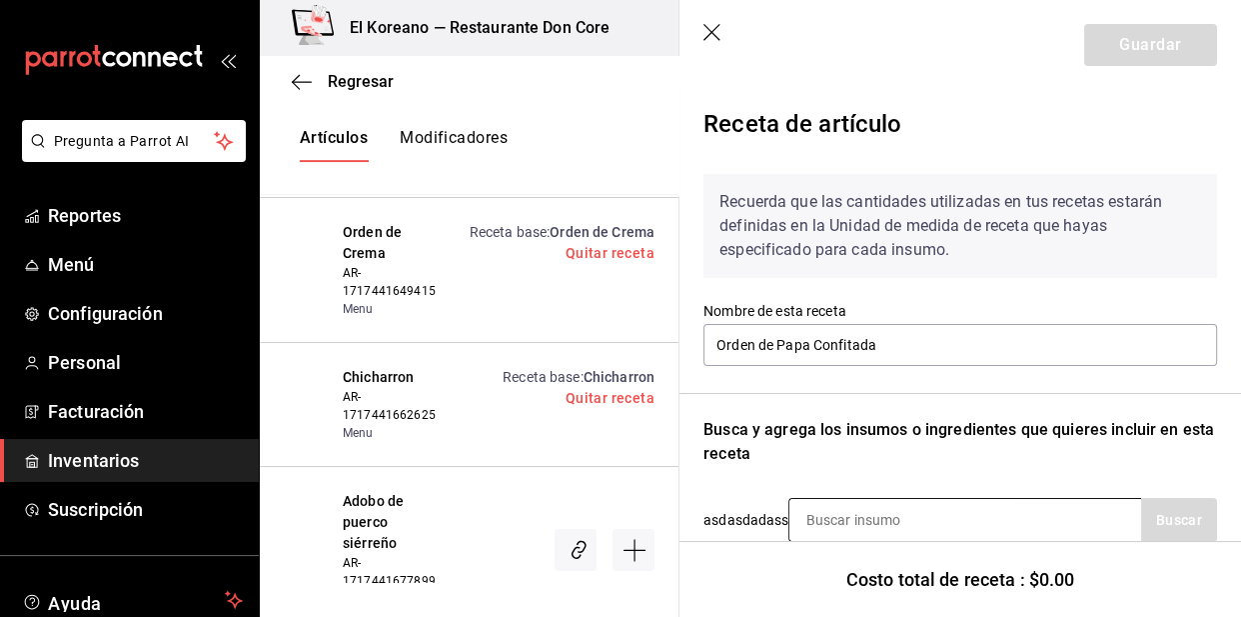
click at [892, 524] on input at bounding box center [890, 520] width 200 height 42
type input "pap"
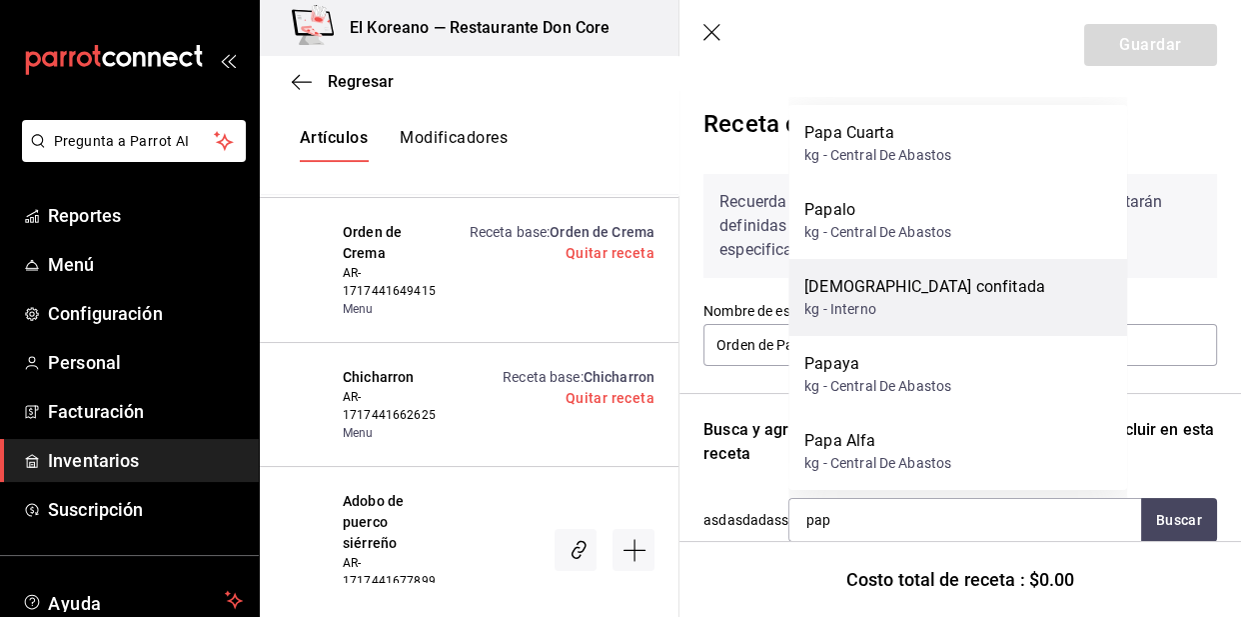
click at [919, 301] on div "papa confitada kg - Interno" at bounding box center [958, 297] width 339 height 77
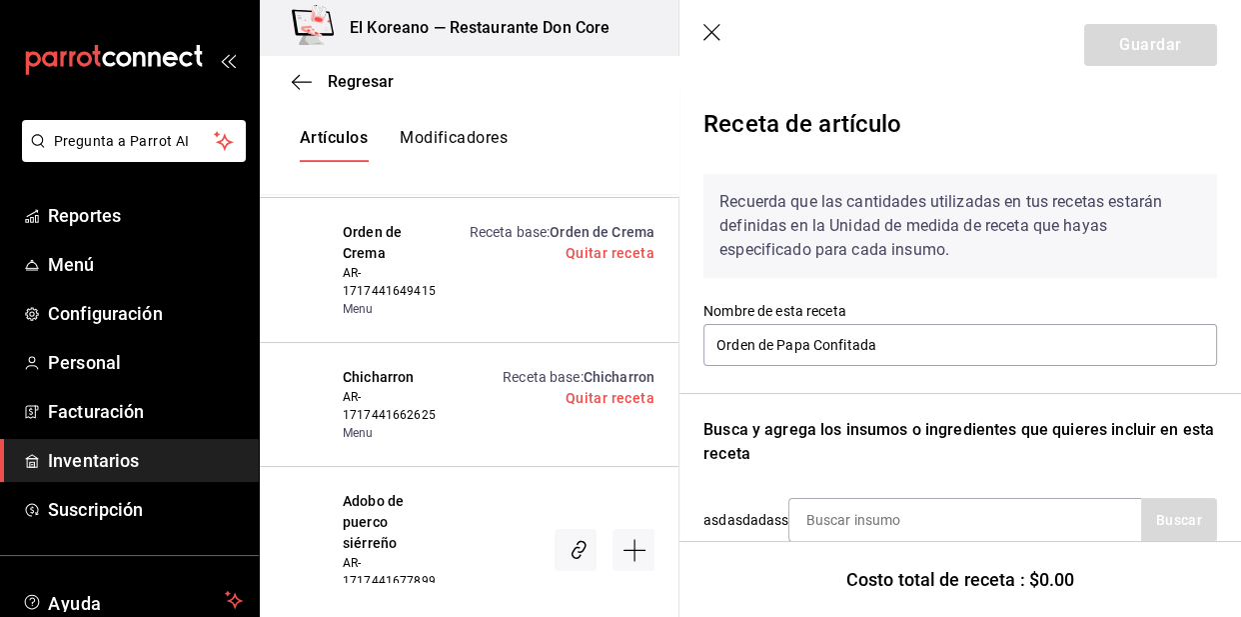
scroll to position [219, 0]
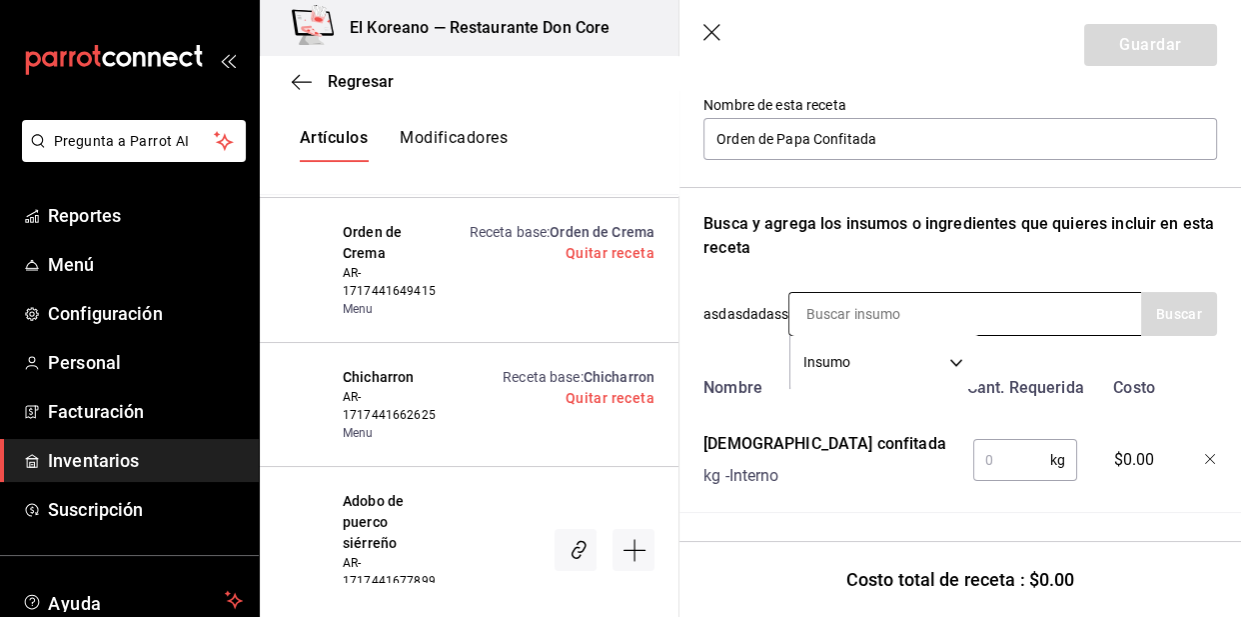
click at [913, 300] on input at bounding box center [890, 314] width 200 height 42
type input "1"
click at [1000, 444] on input "text" at bounding box center [1011, 460] width 77 height 40
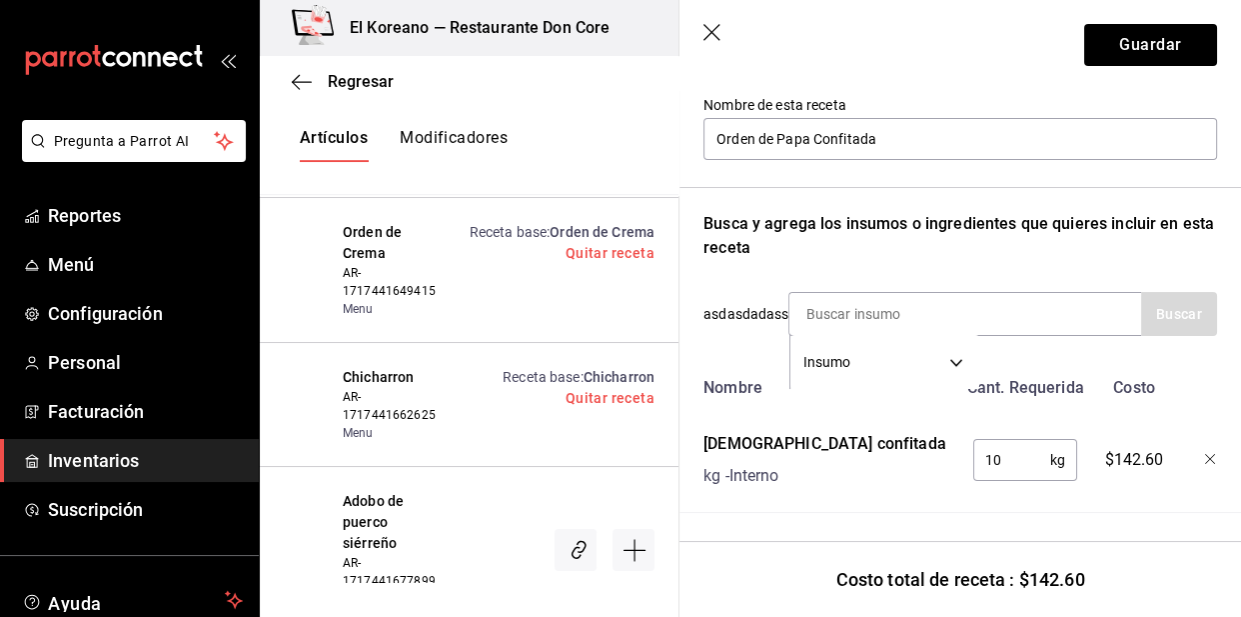
type input "1"
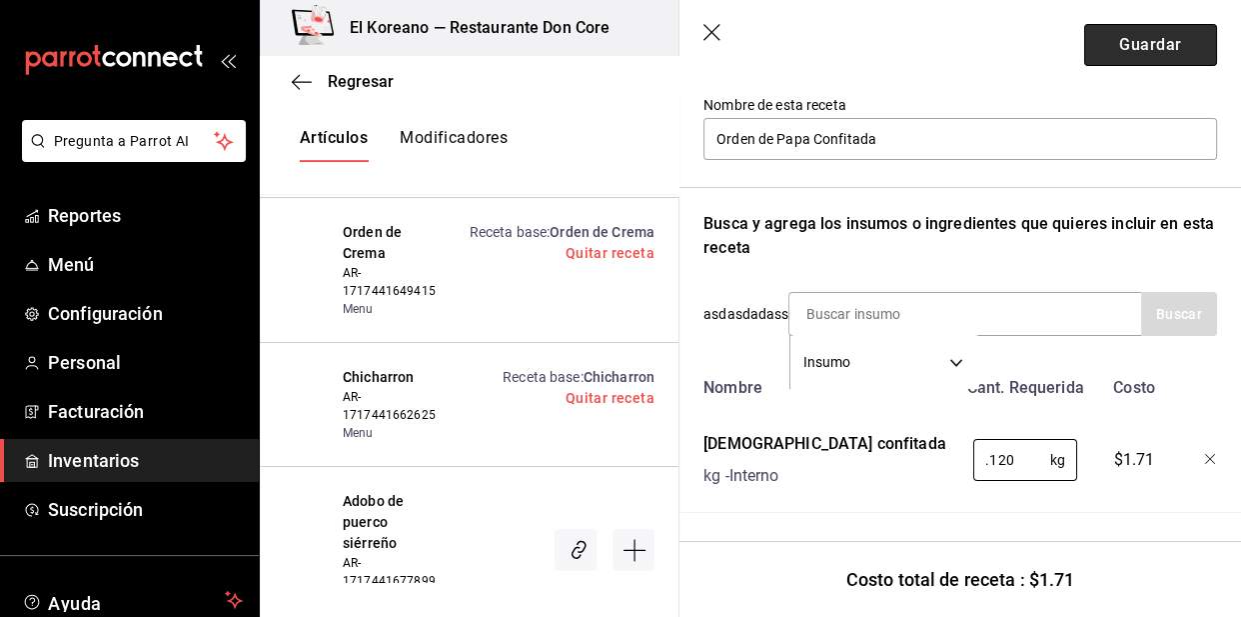
type input "0.120"
click at [1143, 50] on button "Guardar" at bounding box center [1150, 45] width 133 height 42
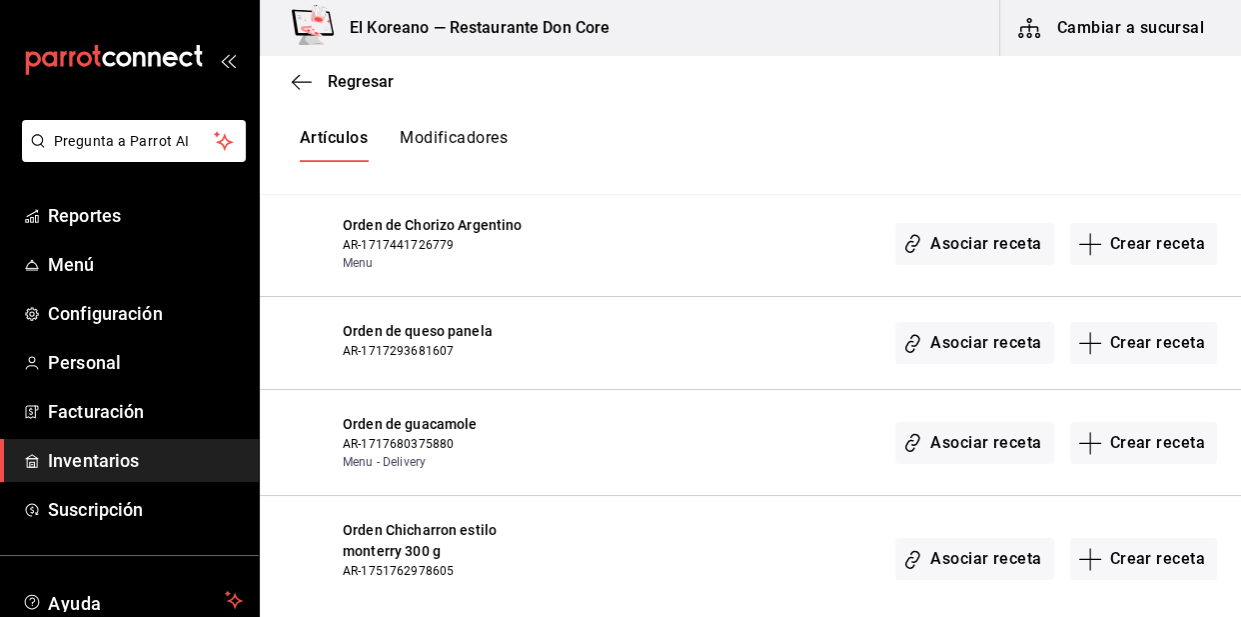
scroll to position [1260, 0]
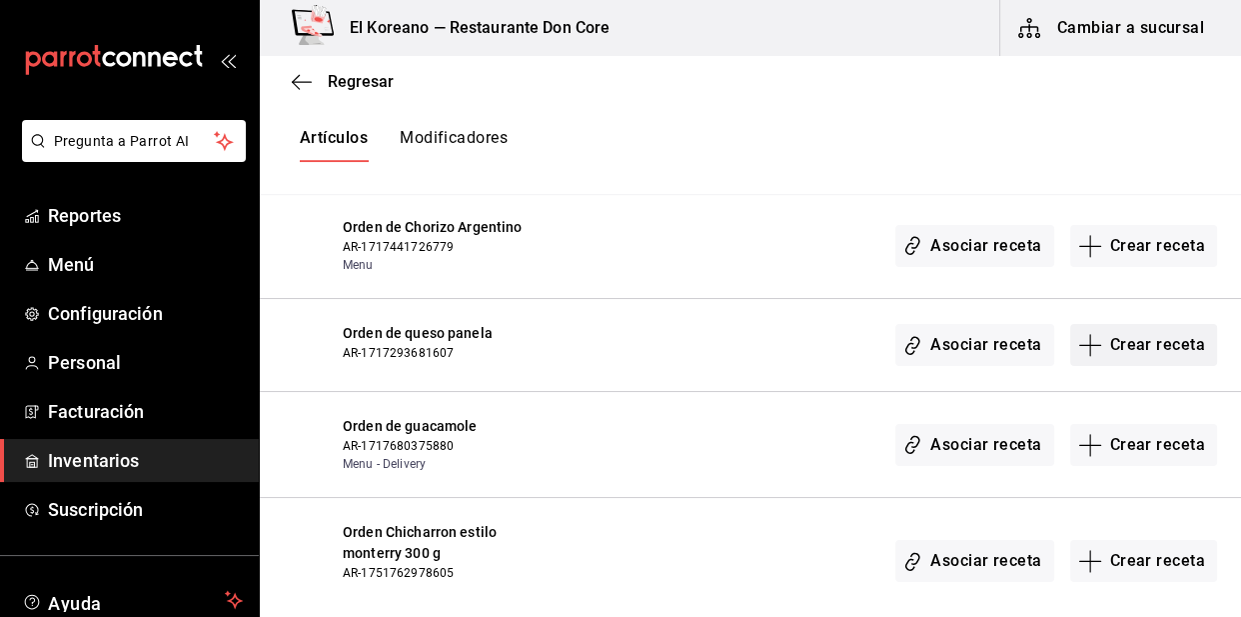
click at [1105, 344] on button "Crear receta" at bounding box center [1144, 345] width 148 height 42
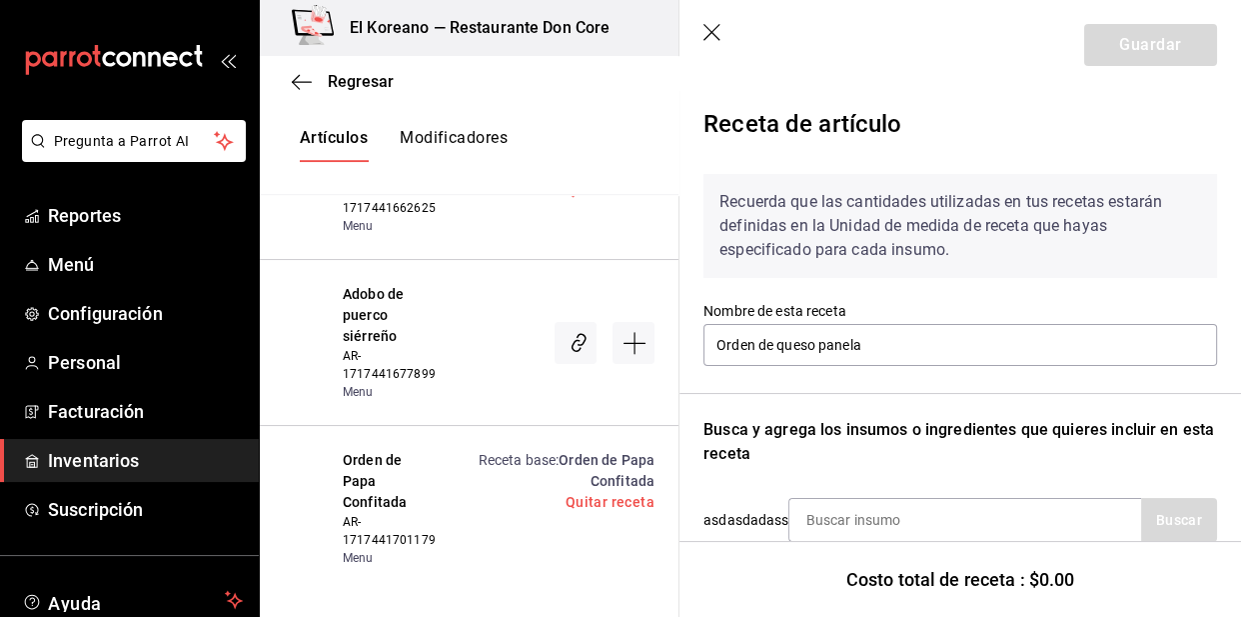
scroll to position [120, 0]
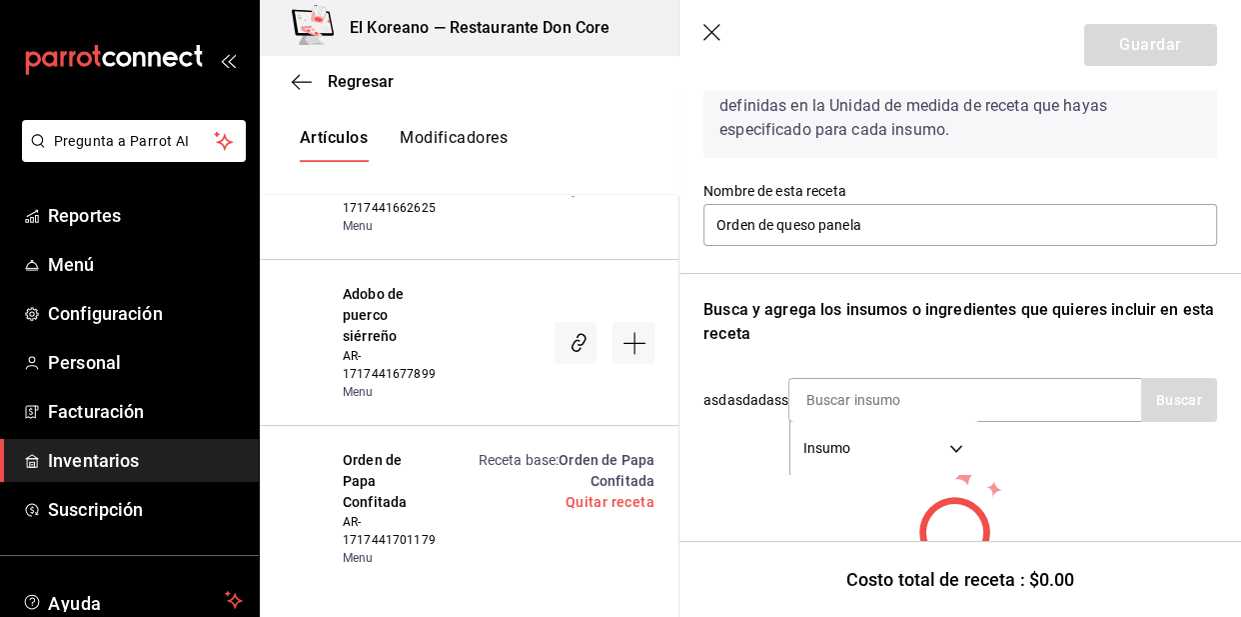
click at [931, 405] on input at bounding box center [890, 400] width 200 height 42
type input "panel"
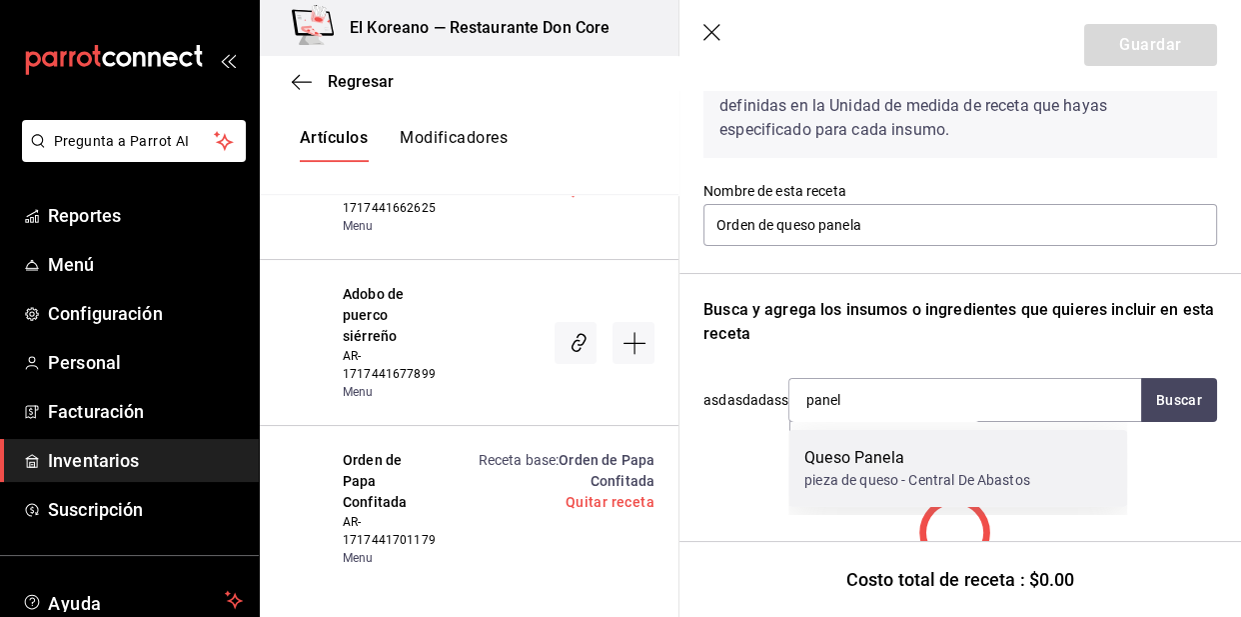
click at [892, 446] on div "Queso Panela" at bounding box center [918, 458] width 226 height 24
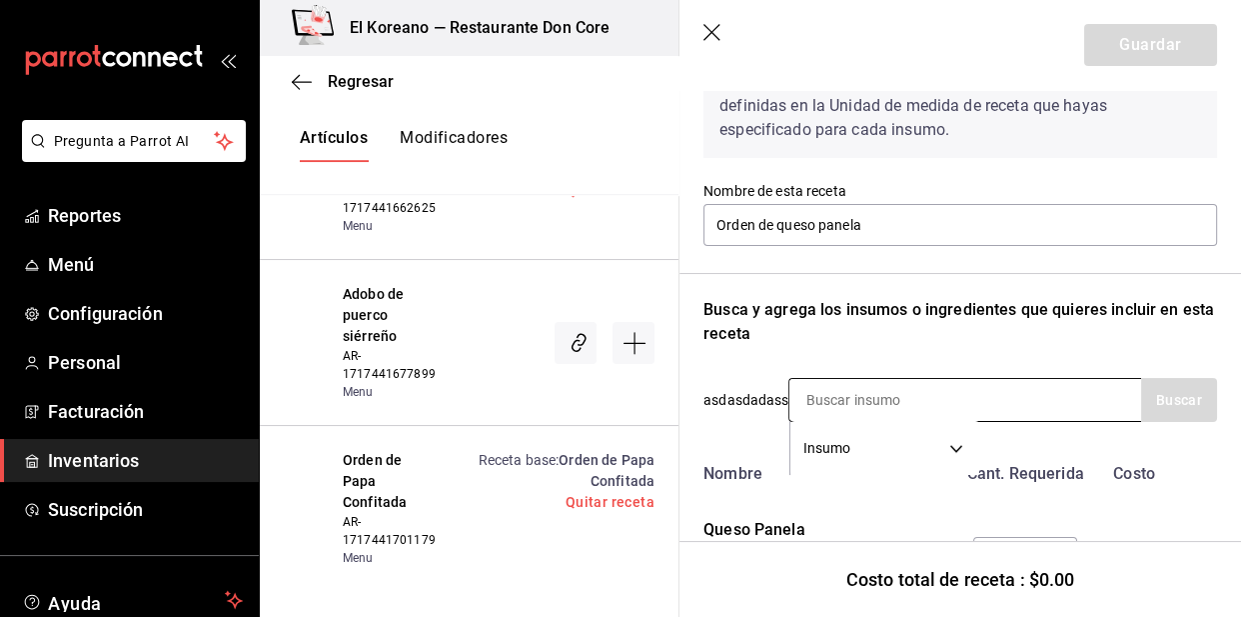
scroll to position [242, 0]
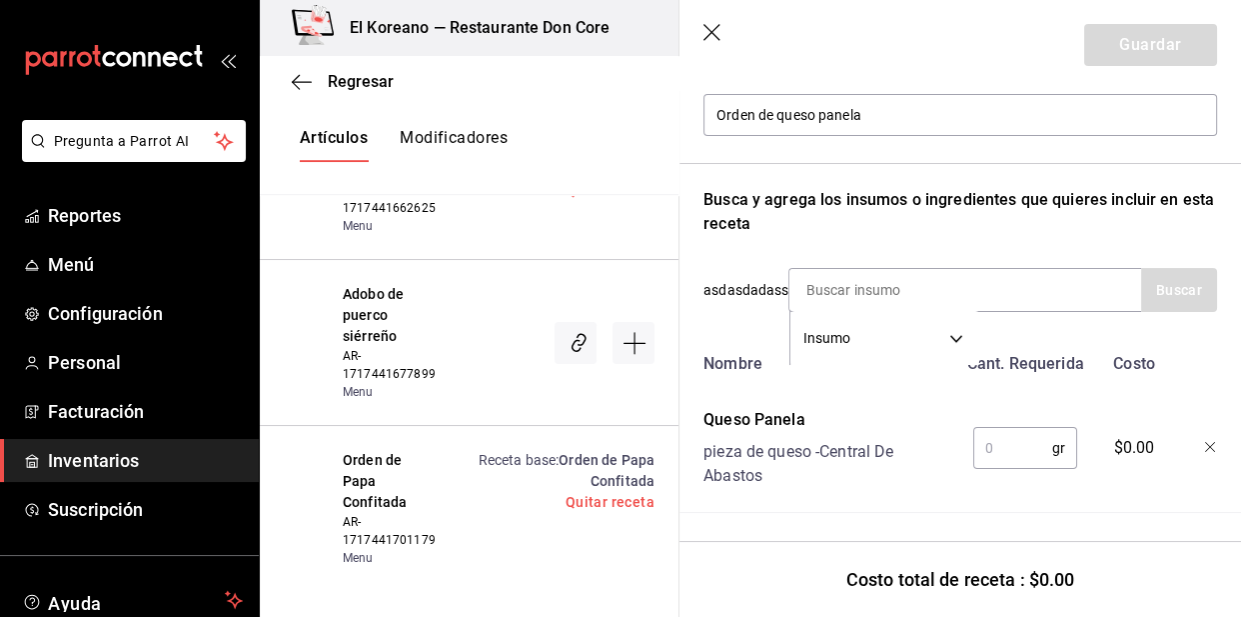
click at [1014, 436] on input "text" at bounding box center [1012, 448] width 79 height 40
type input "1"
type input "2"
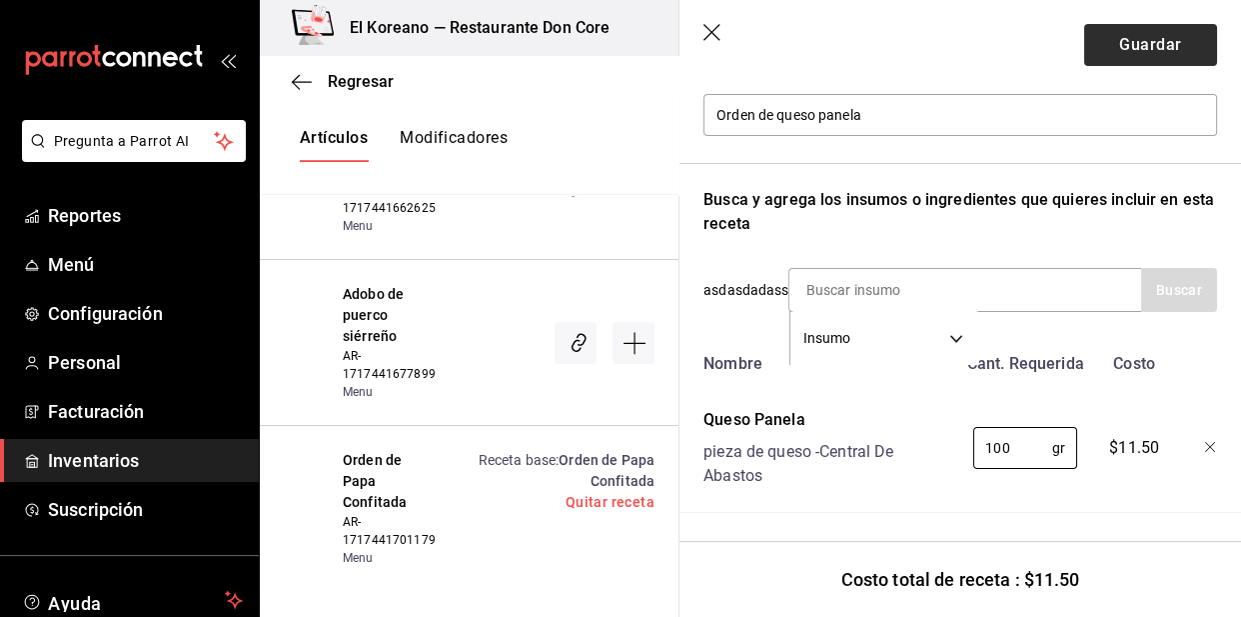
type input "100"
click at [1129, 40] on button "Guardar" at bounding box center [1150, 45] width 133 height 42
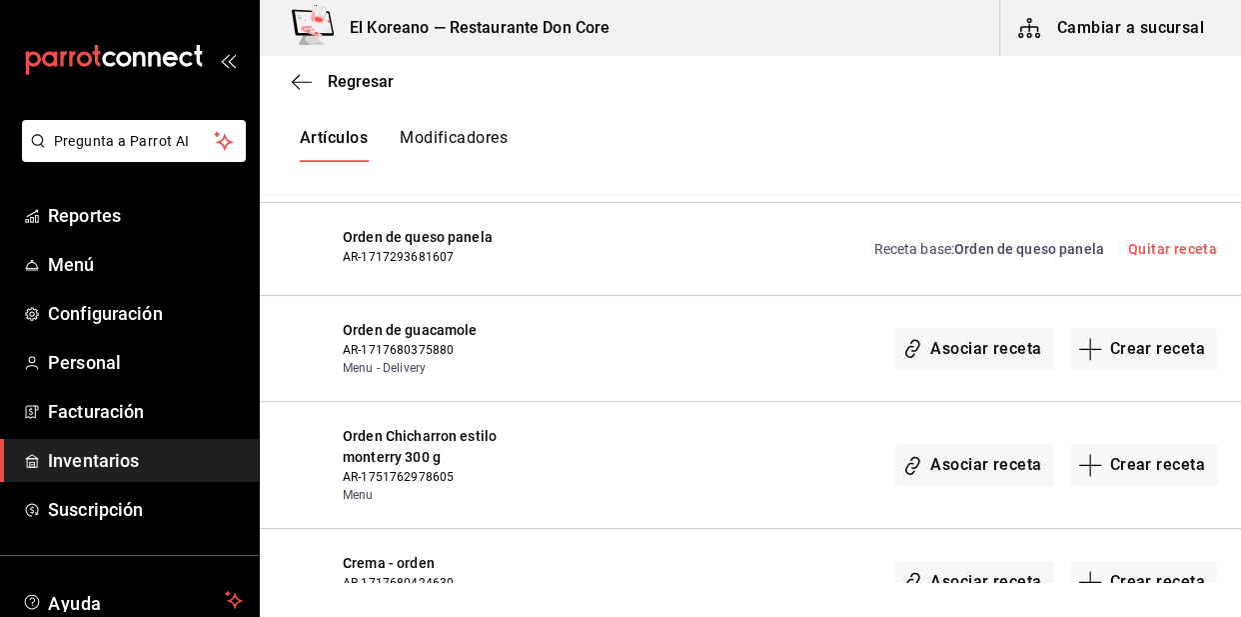
scroll to position [1380, 0]
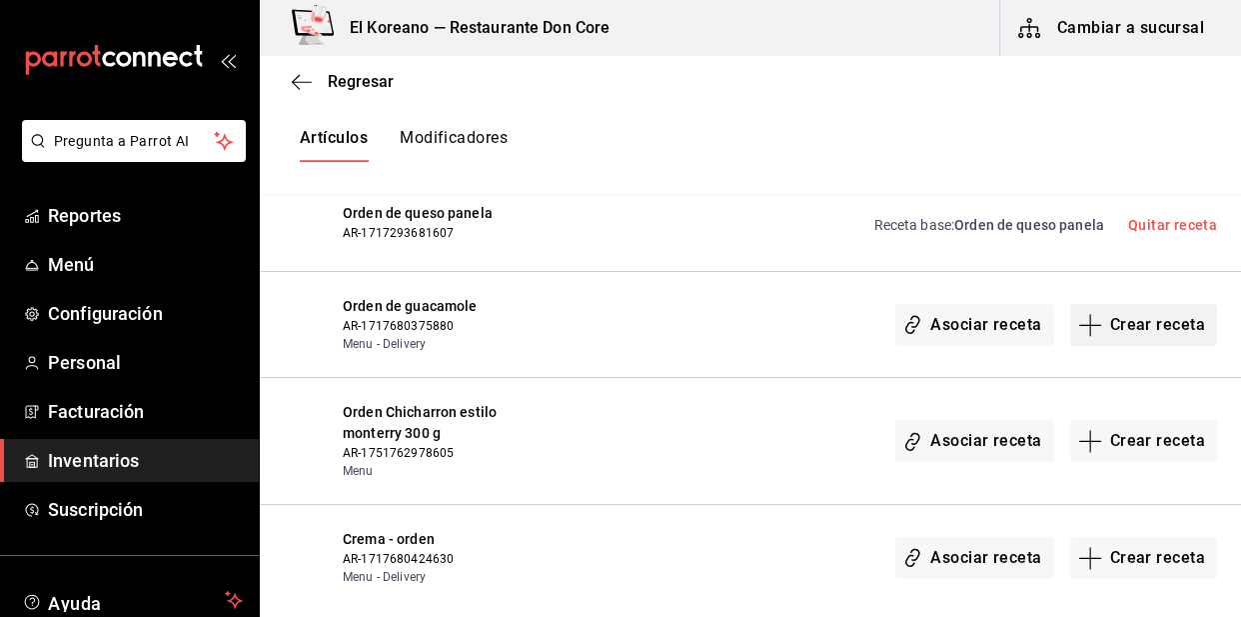
click at [1127, 329] on button "Crear receta" at bounding box center [1144, 325] width 148 height 42
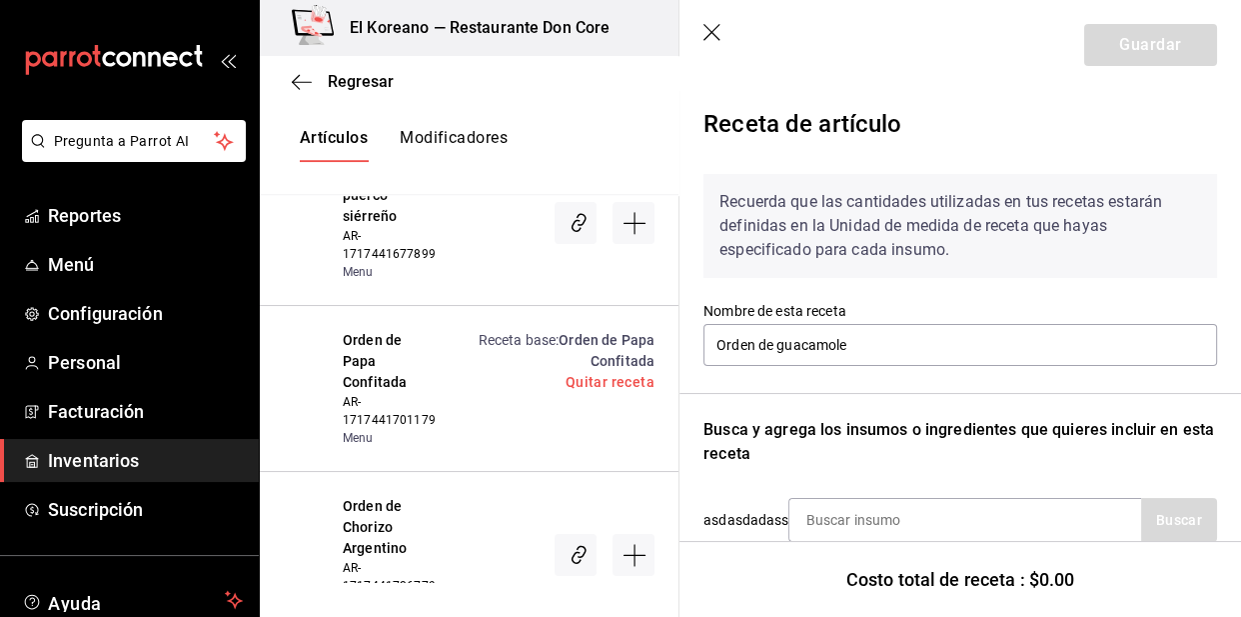
scroll to position [148, 0]
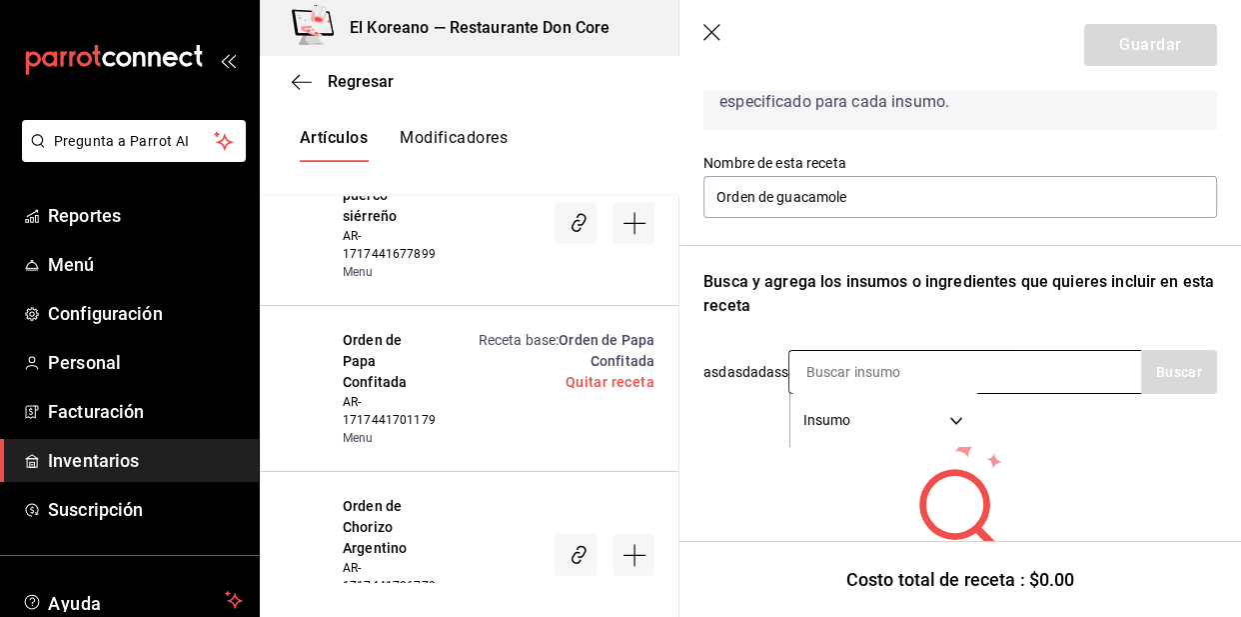
click at [924, 370] on input at bounding box center [890, 372] width 200 height 42
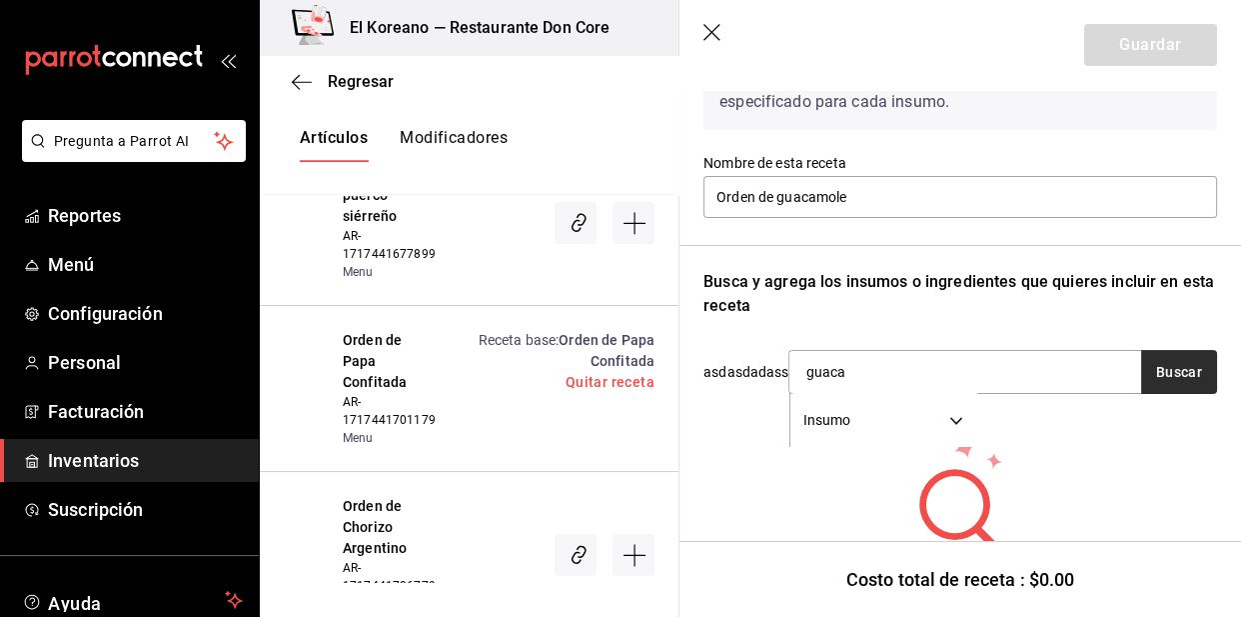
type input "guaca"
click at [1178, 358] on button "Buscar" at bounding box center [1179, 372] width 76 height 44
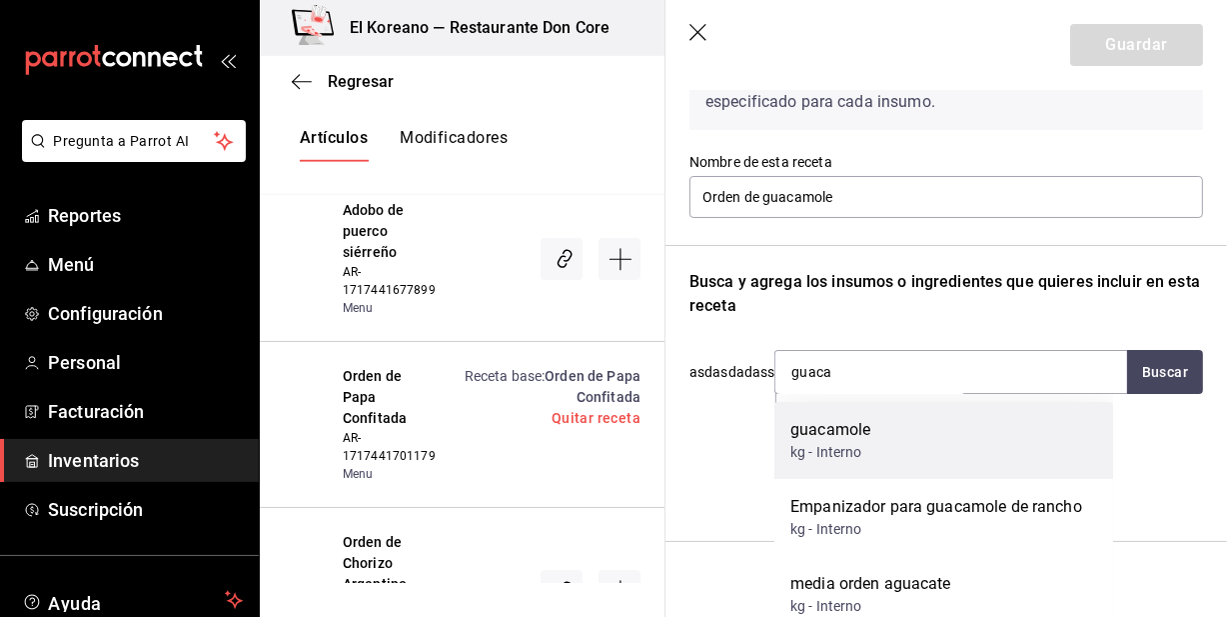
click at [868, 425] on div "guacamole" at bounding box center [831, 430] width 80 height 24
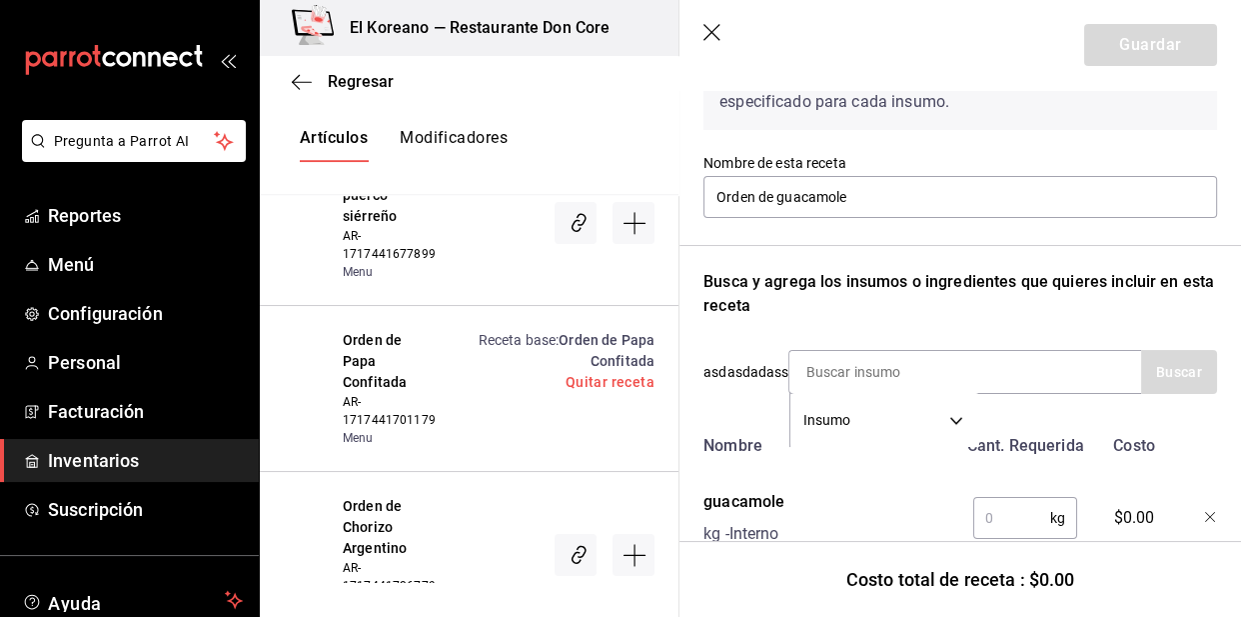
click at [1006, 530] on input "text" at bounding box center [1011, 518] width 77 height 40
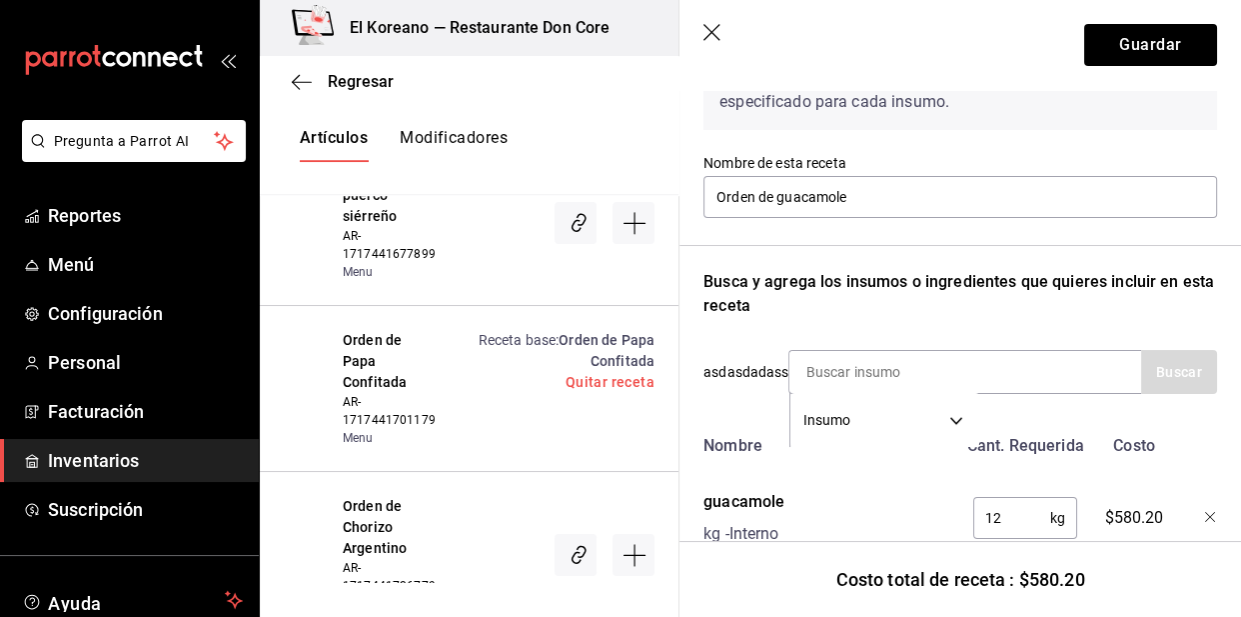
type input "1"
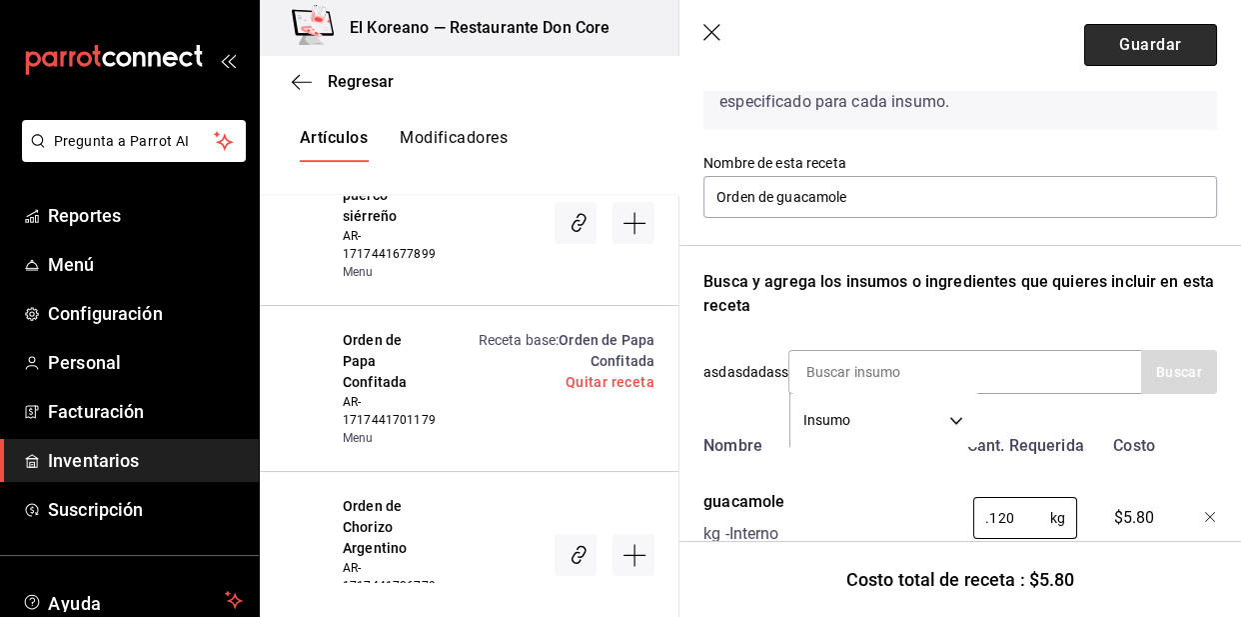
type input "0.120"
click at [1150, 50] on button "Guardar" at bounding box center [1150, 45] width 133 height 42
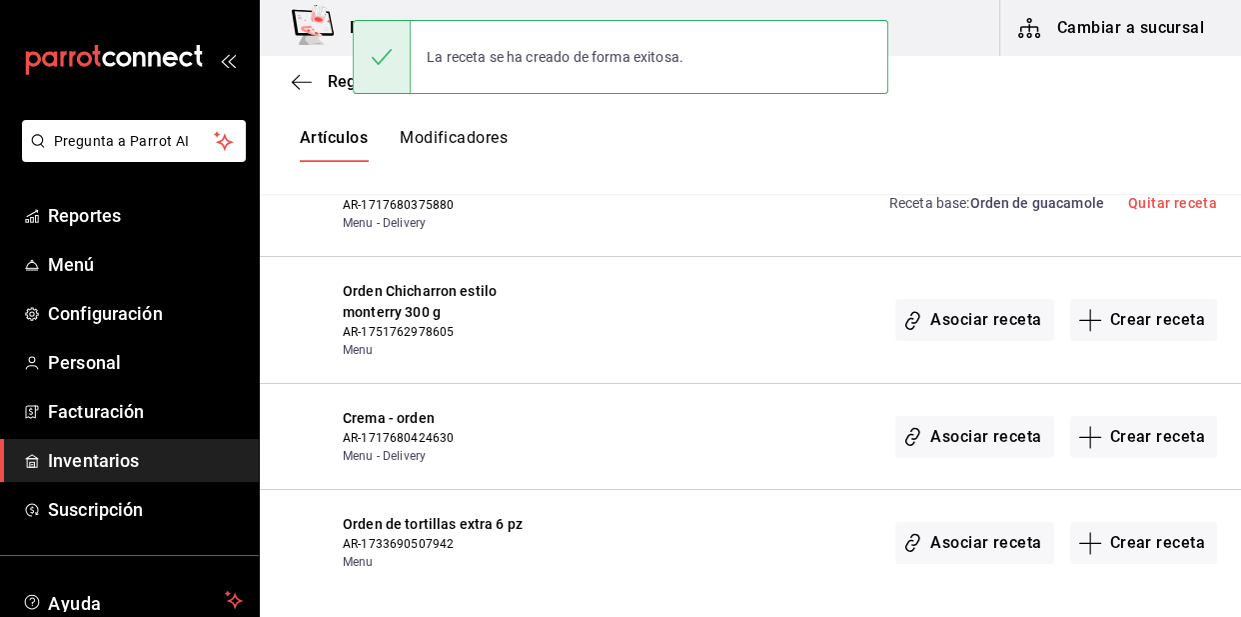
scroll to position [1503, 0]
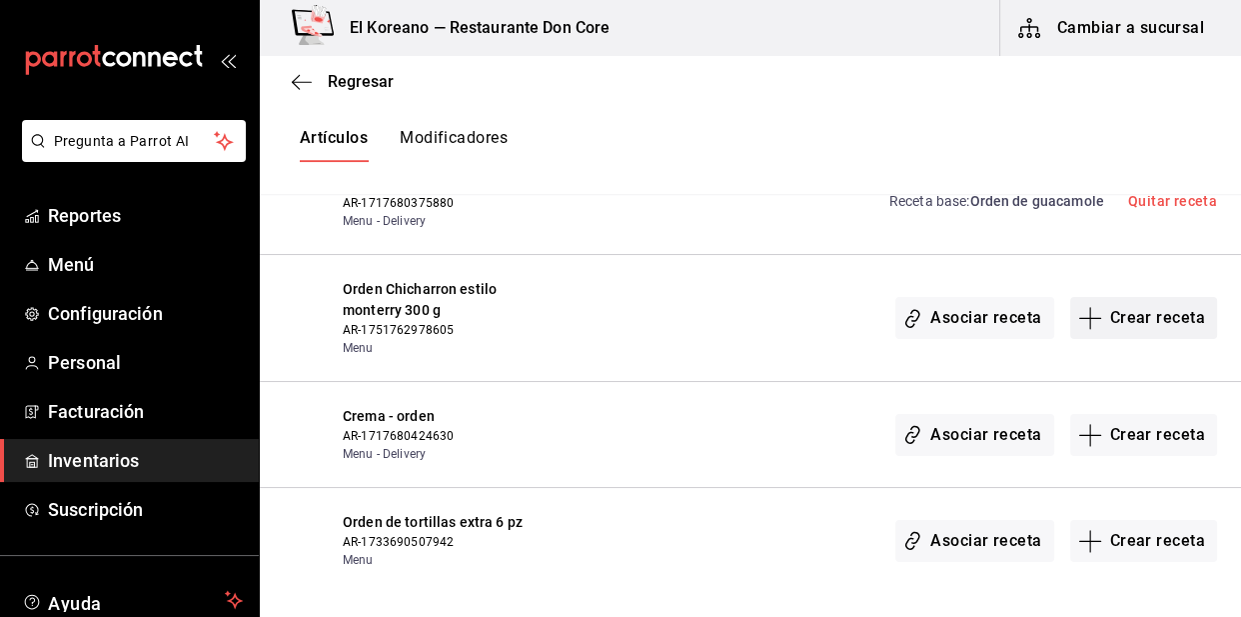
click at [1089, 316] on icon "button" at bounding box center [1090, 318] width 24 height 24
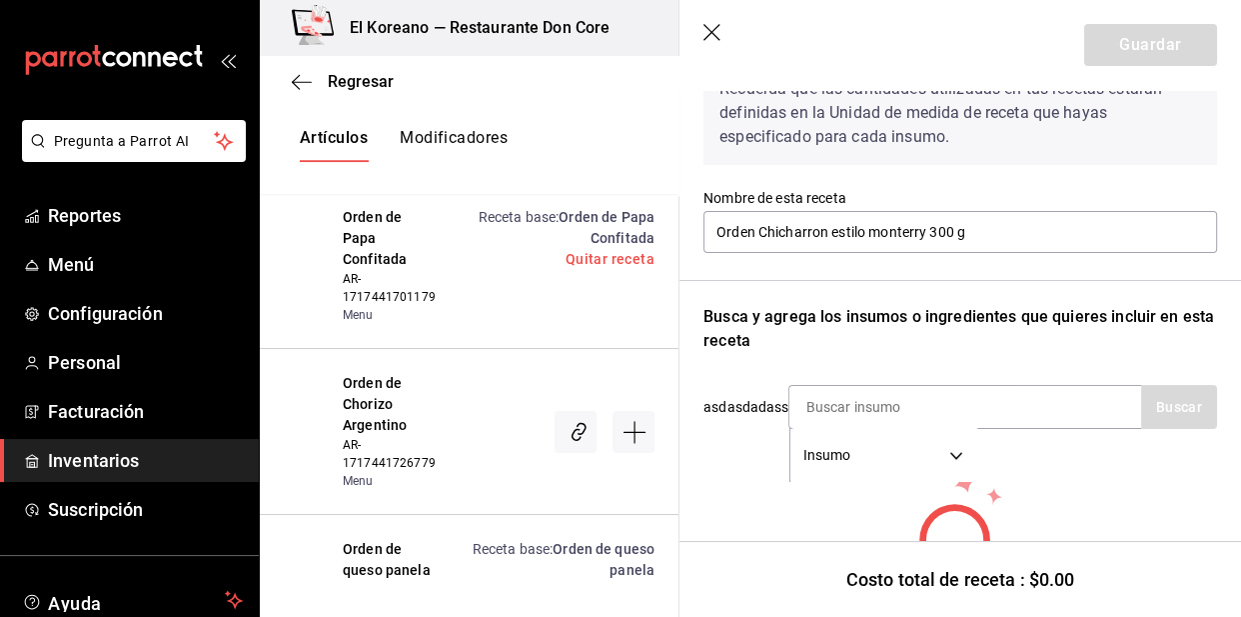
scroll to position [120, 0]
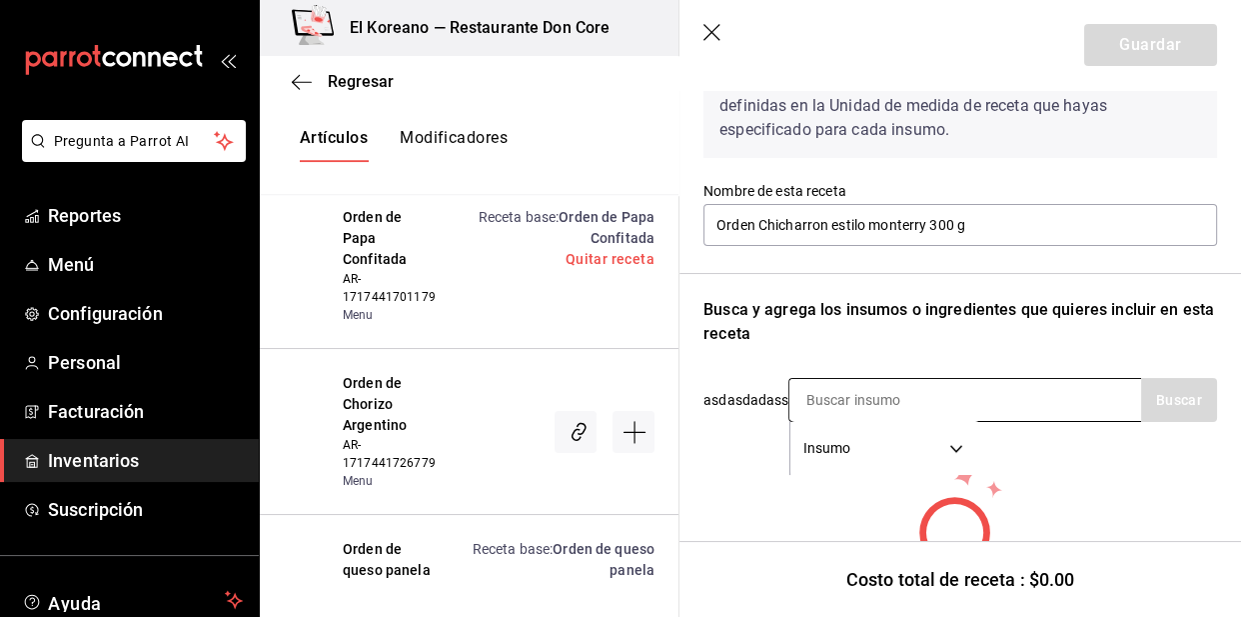
click at [968, 400] on input at bounding box center [890, 400] width 200 height 42
type input "pance"
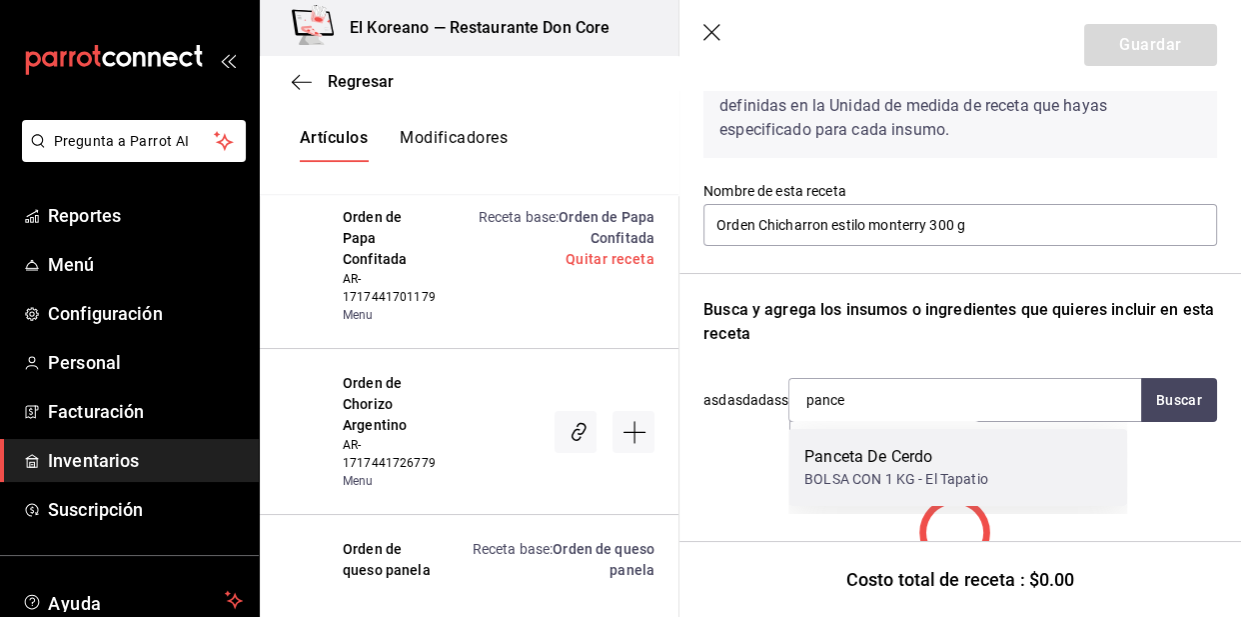
click at [894, 469] on div "BOLSA CON 1 KG - El Tapatio" at bounding box center [897, 479] width 184 height 21
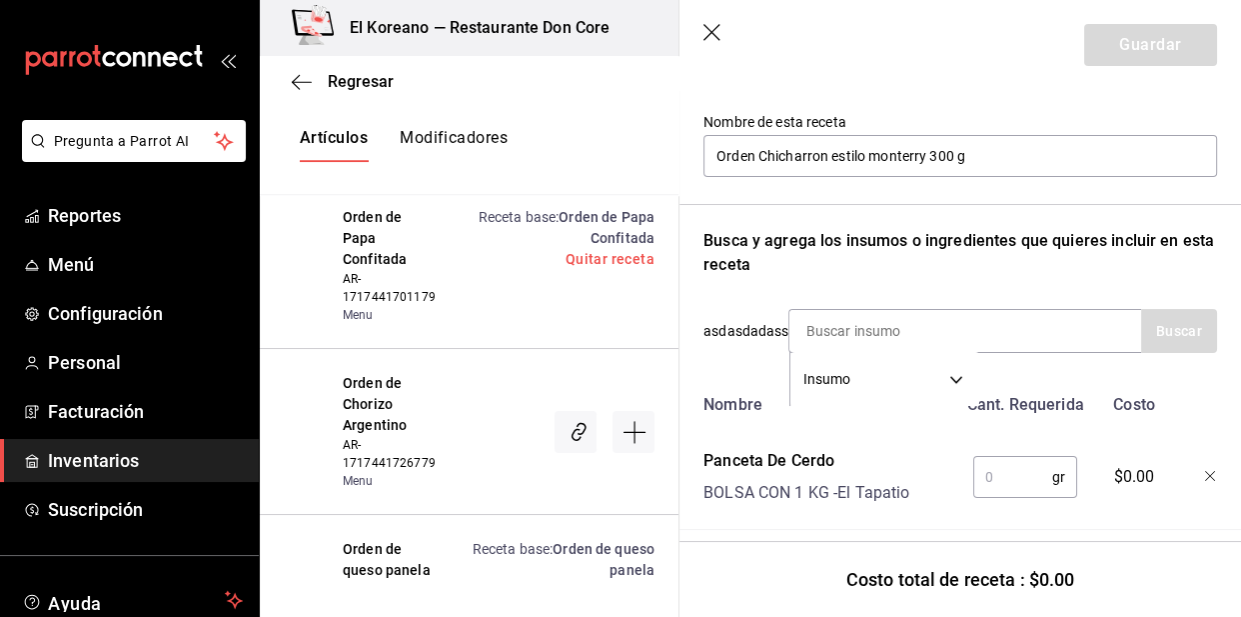
scroll to position [186, 0]
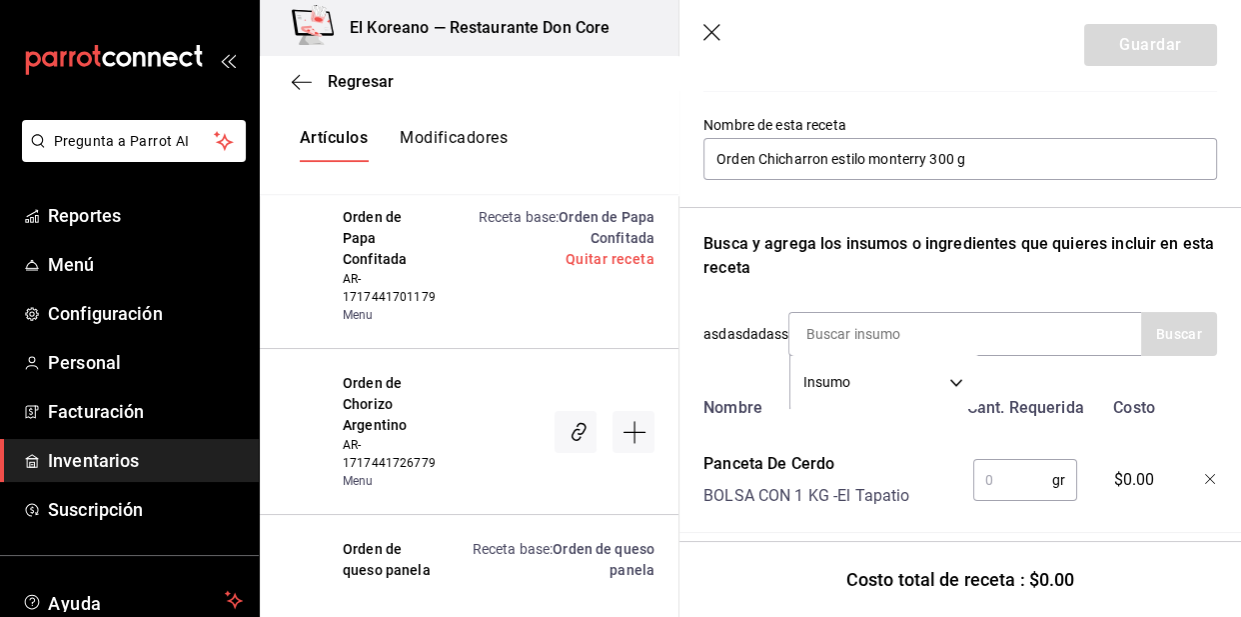
click at [998, 474] on input "text" at bounding box center [1012, 480] width 79 height 40
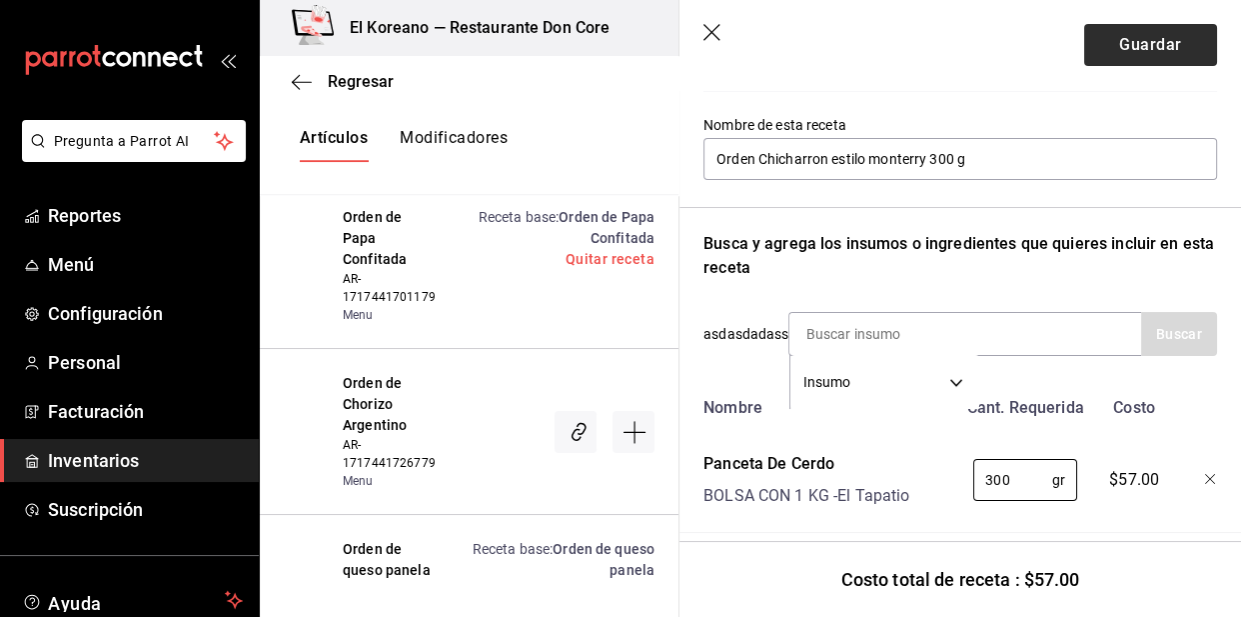
type input "300"
click at [1124, 40] on button "Guardar" at bounding box center [1150, 45] width 133 height 42
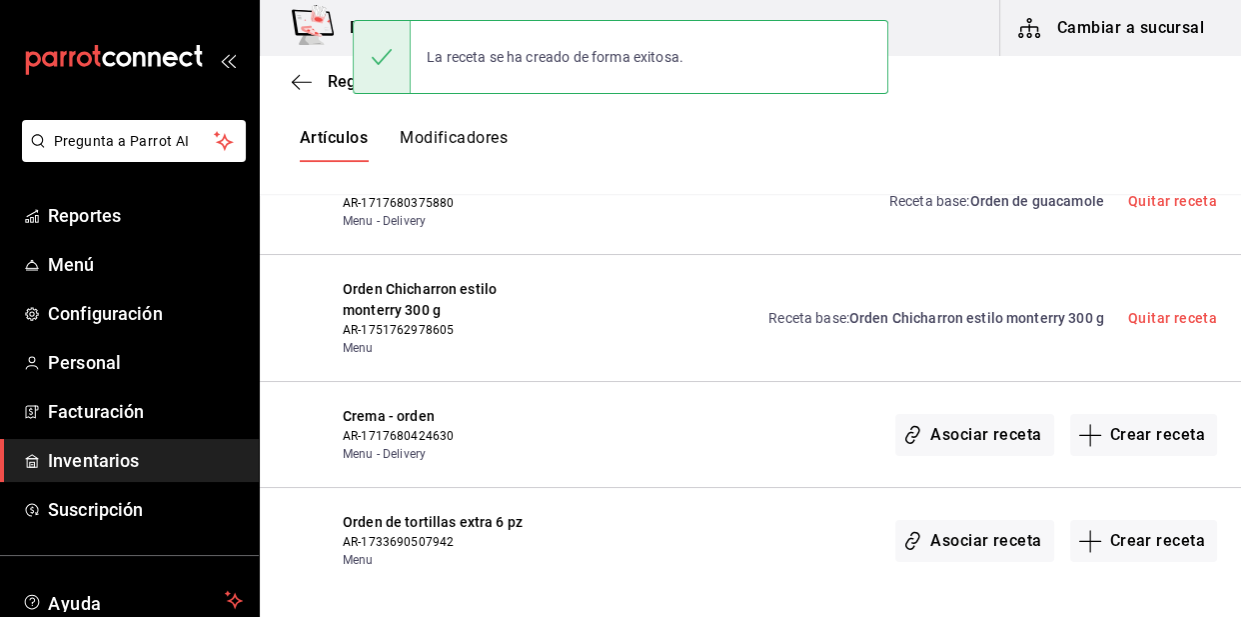
scroll to position [1617, 0]
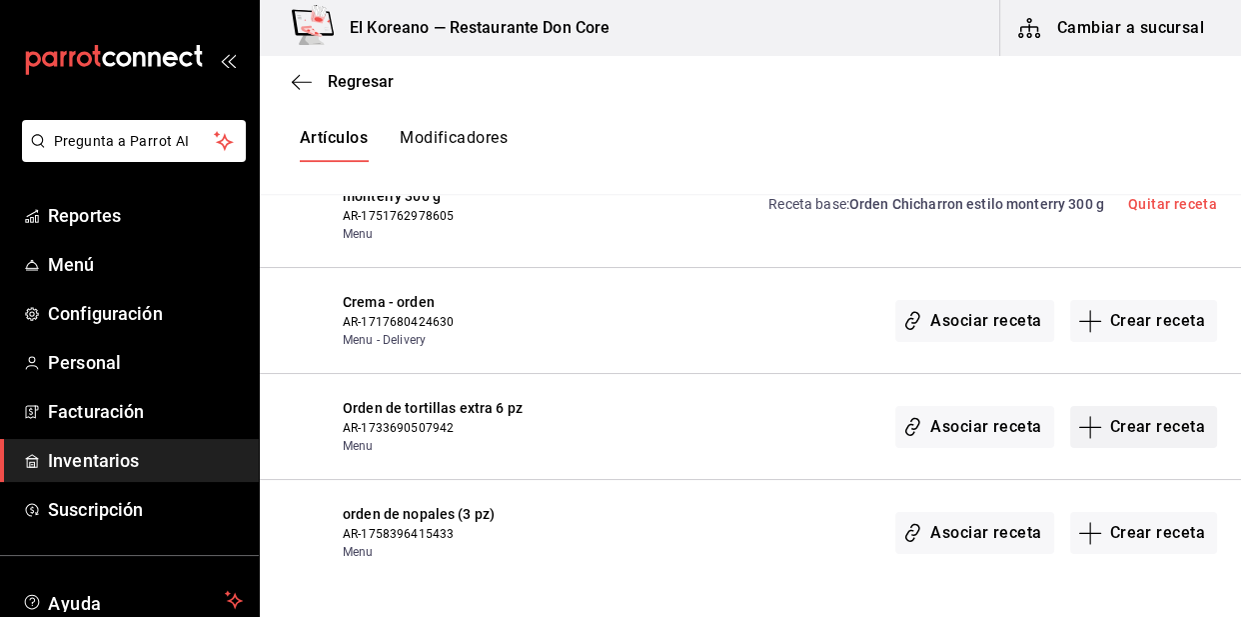
click at [1138, 415] on button "Crear receta" at bounding box center [1144, 427] width 148 height 42
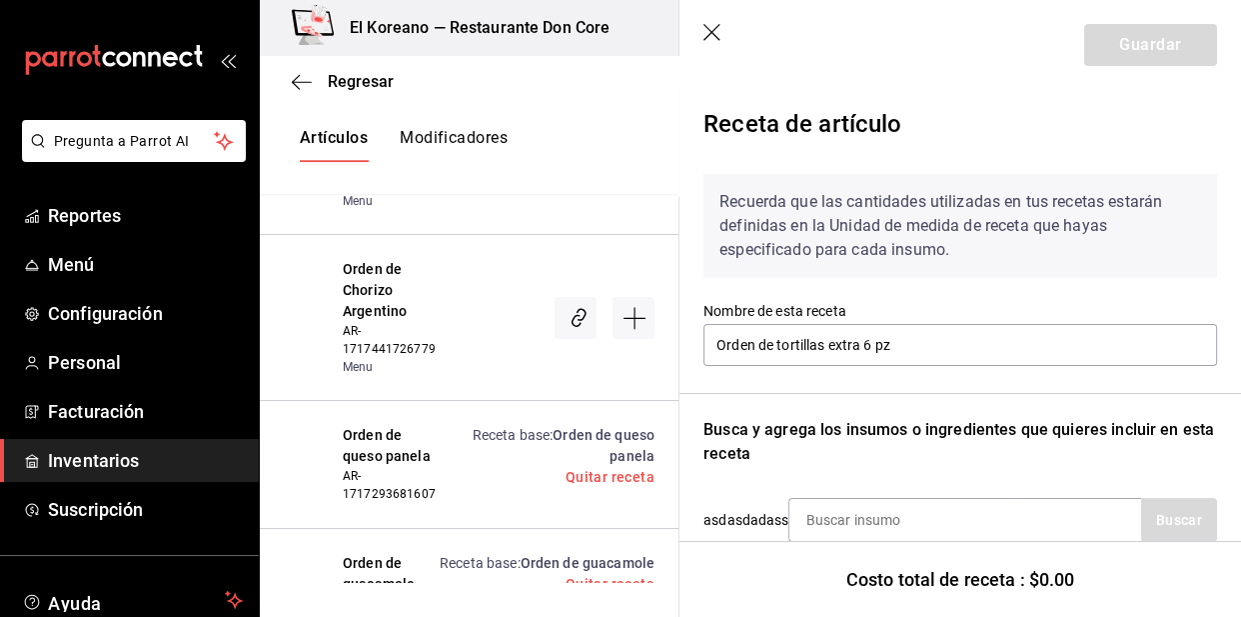
scroll to position [174, 0]
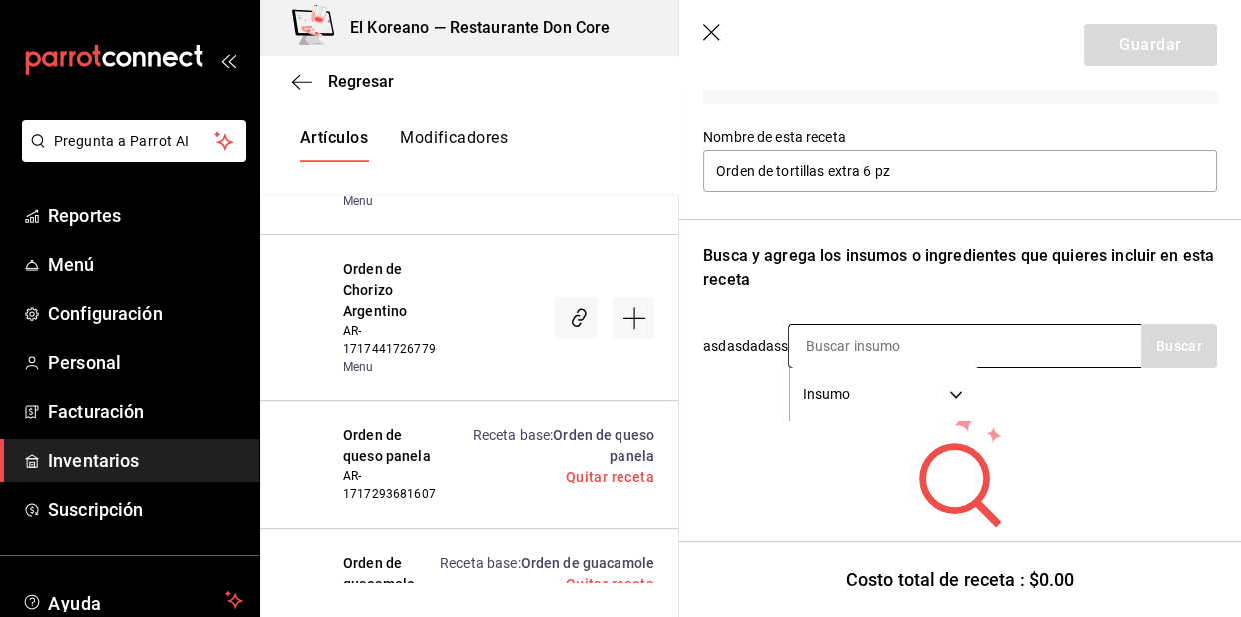
click at [941, 359] on input at bounding box center [890, 346] width 200 height 42
type input "tort"
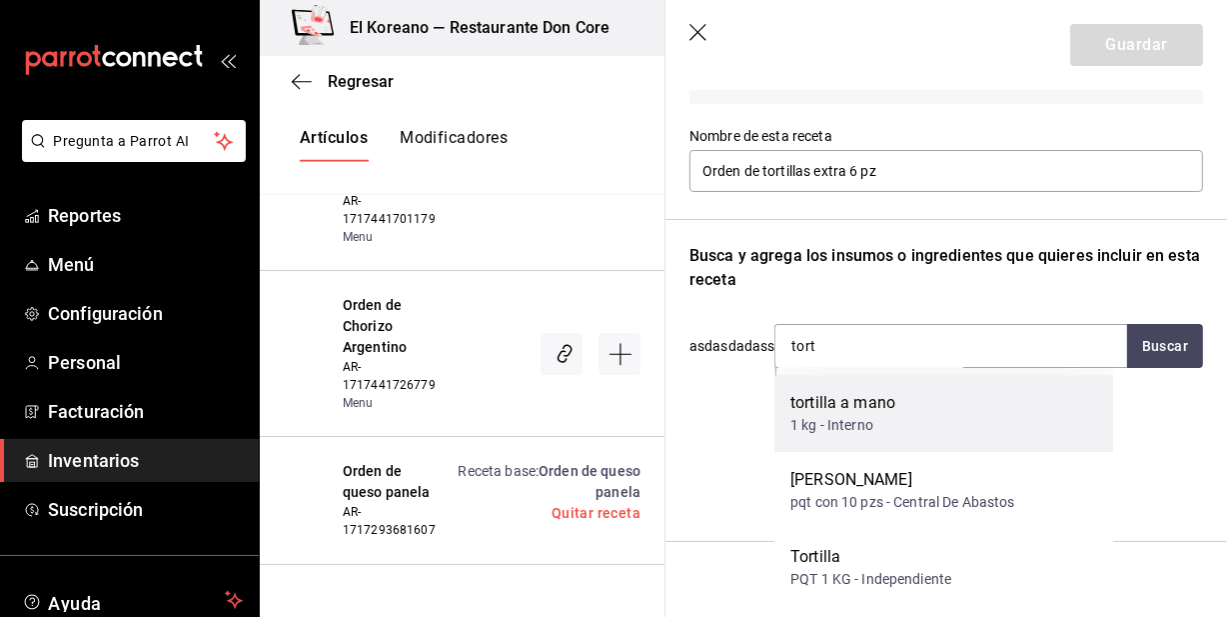
click at [871, 404] on div "tortilla a mano" at bounding box center [843, 403] width 105 height 24
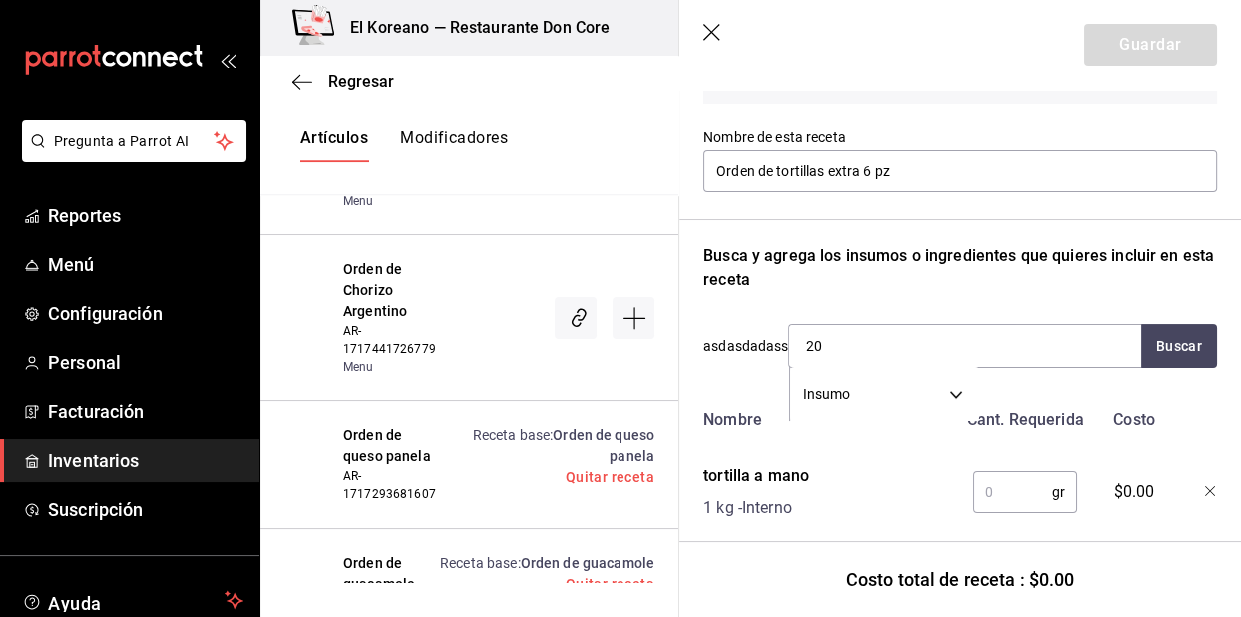
type input "2"
click at [1000, 483] on input "text" at bounding box center [1012, 492] width 79 height 40
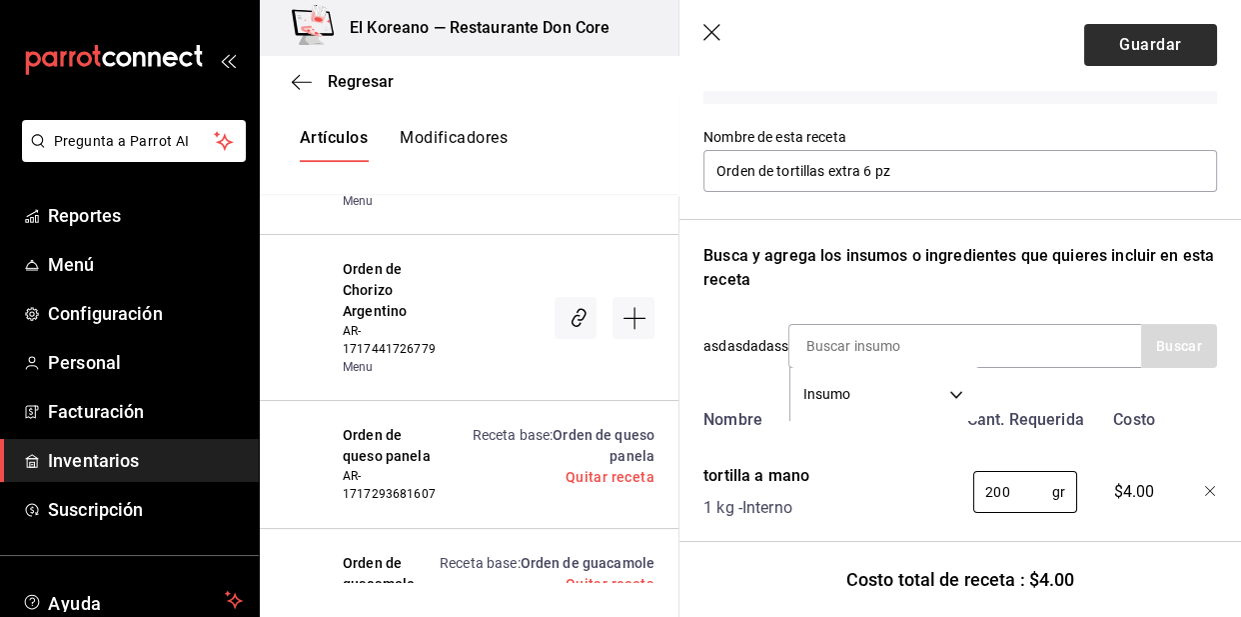
type input "200"
click at [1131, 48] on button "Guardar" at bounding box center [1150, 45] width 133 height 42
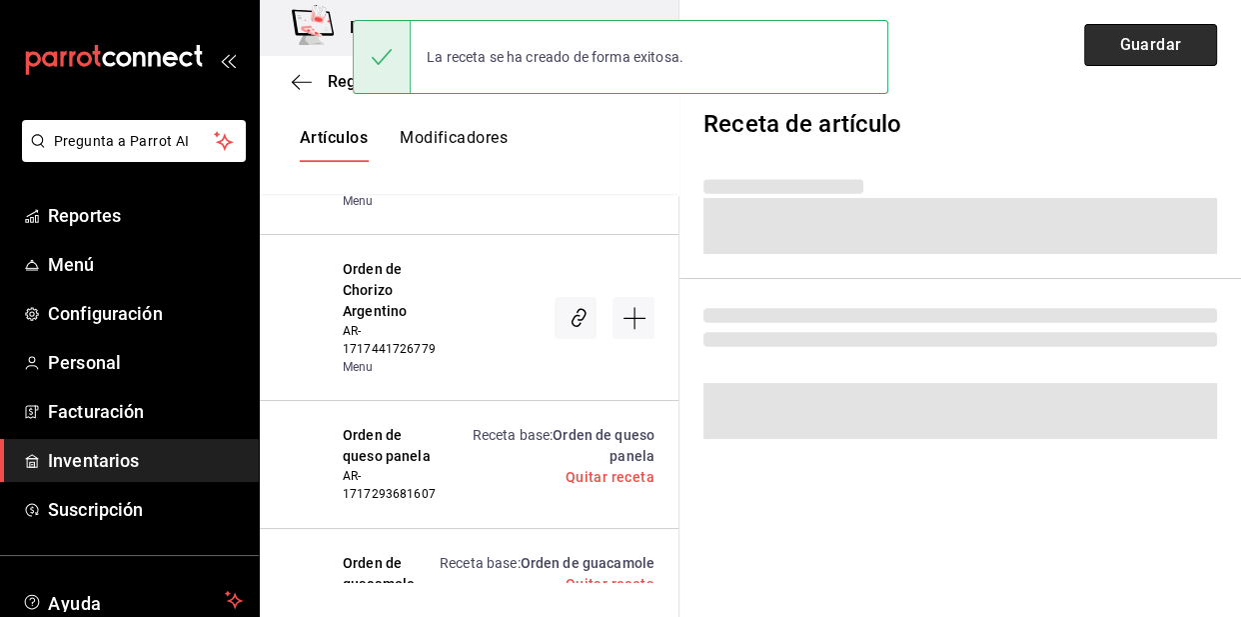
scroll to position [0, 0]
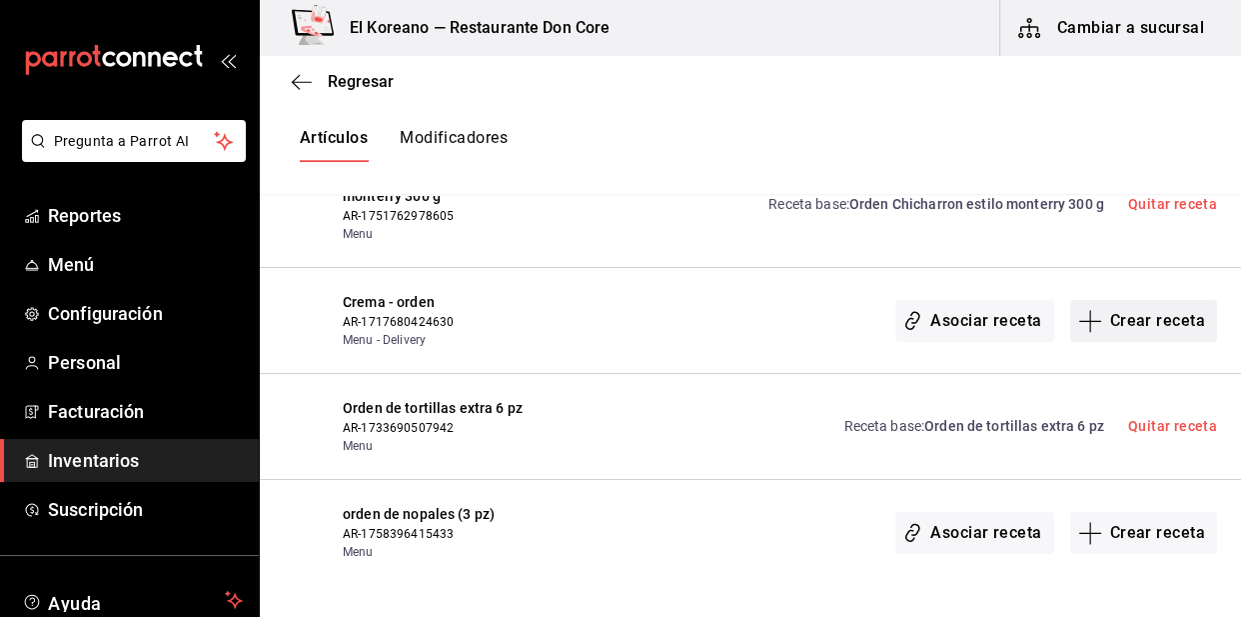
click at [1167, 317] on button "Crear receta" at bounding box center [1144, 321] width 148 height 42
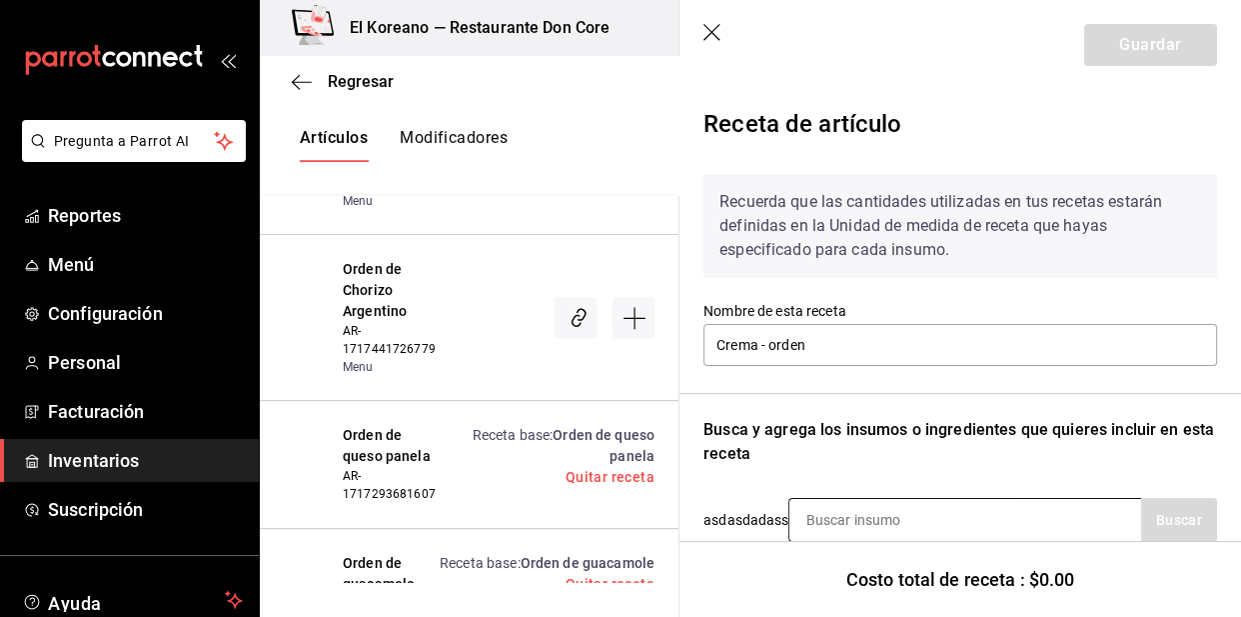
click at [943, 530] on input at bounding box center [890, 520] width 200 height 42
type input "crem"
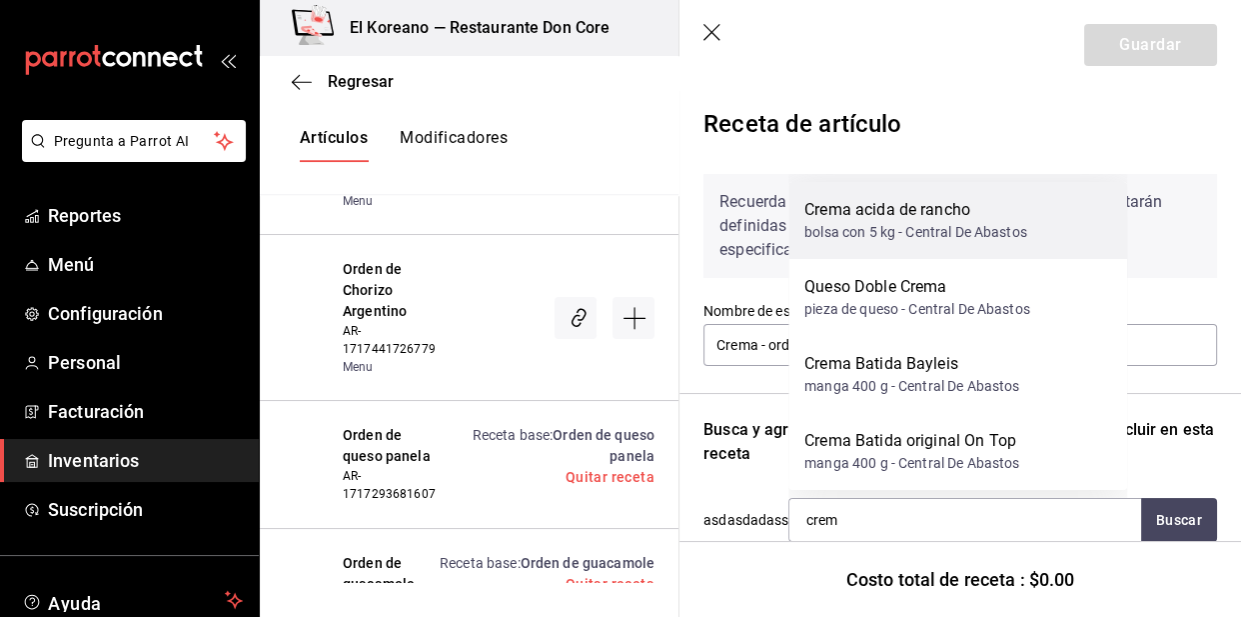
click at [894, 218] on div "Crema acida de rancho" at bounding box center [916, 210] width 223 height 24
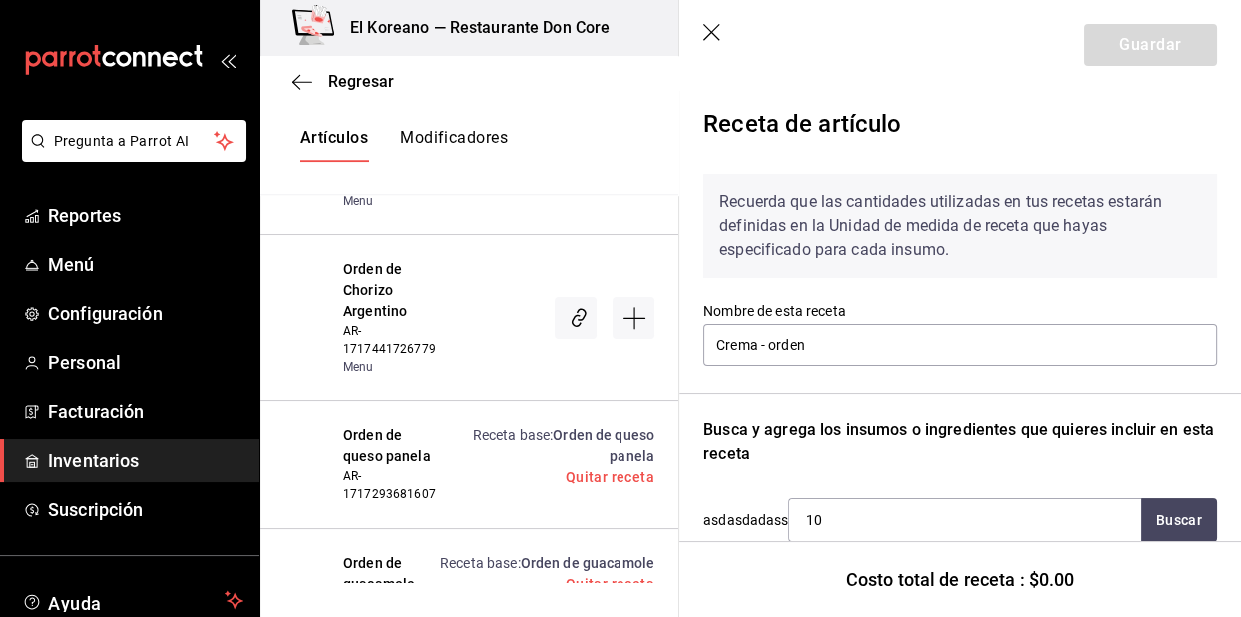
type input "1"
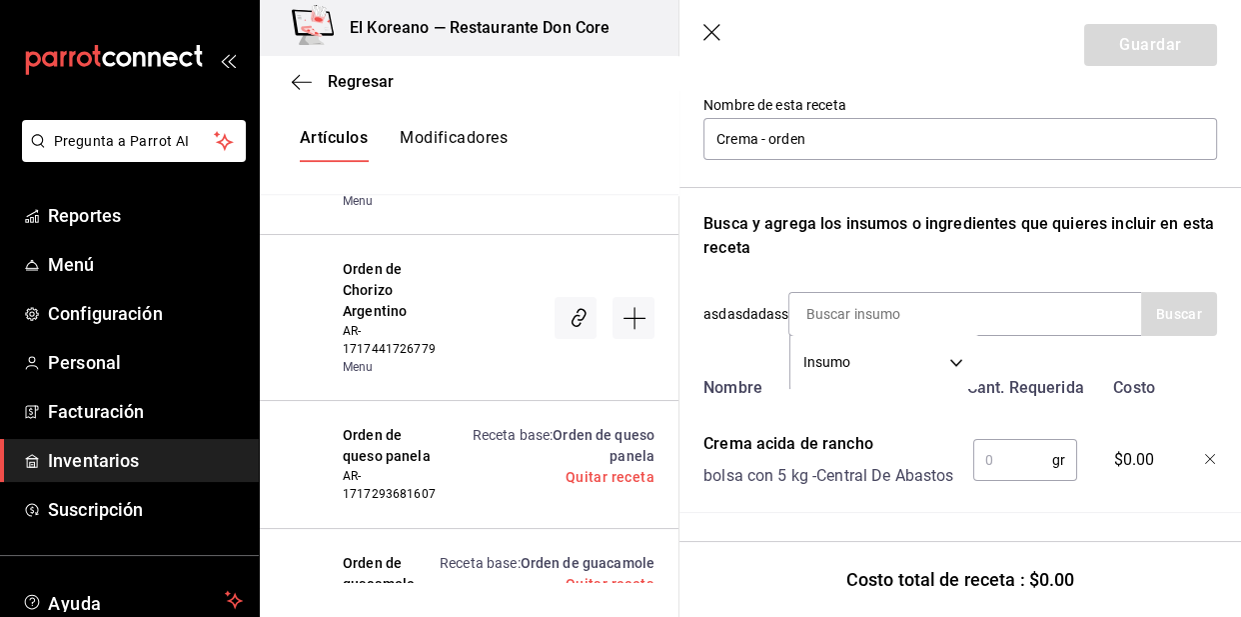
click at [994, 440] on input "text" at bounding box center [1012, 460] width 79 height 40
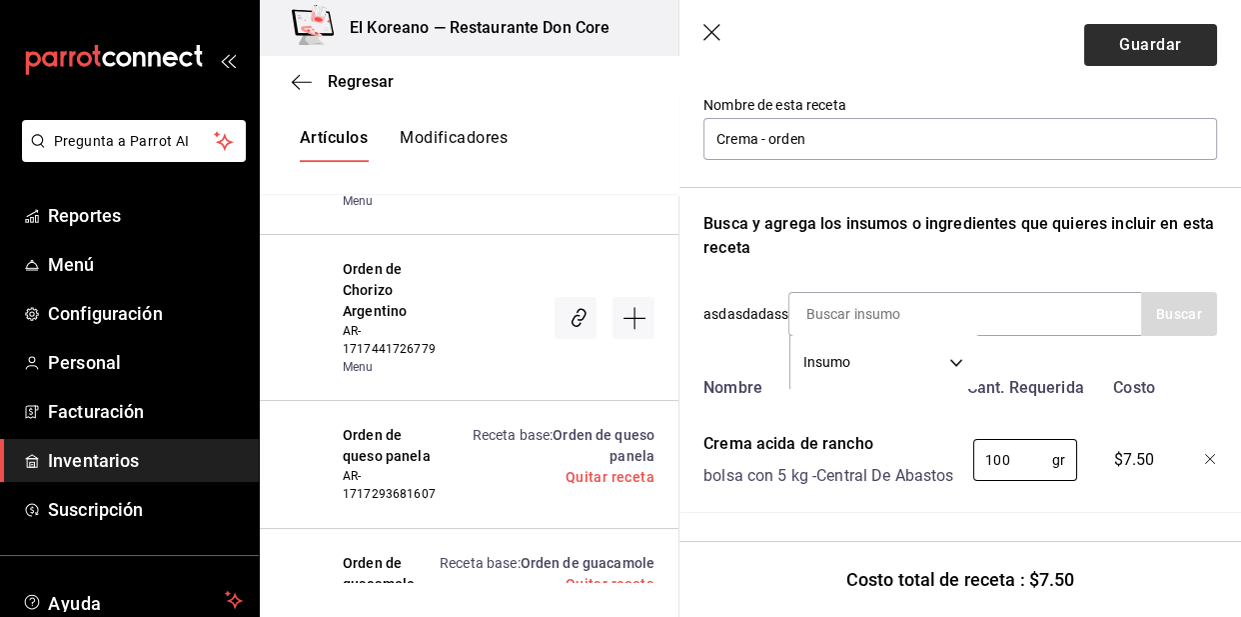
type input "100"
click at [1149, 52] on button "Guardar" at bounding box center [1150, 45] width 133 height 42
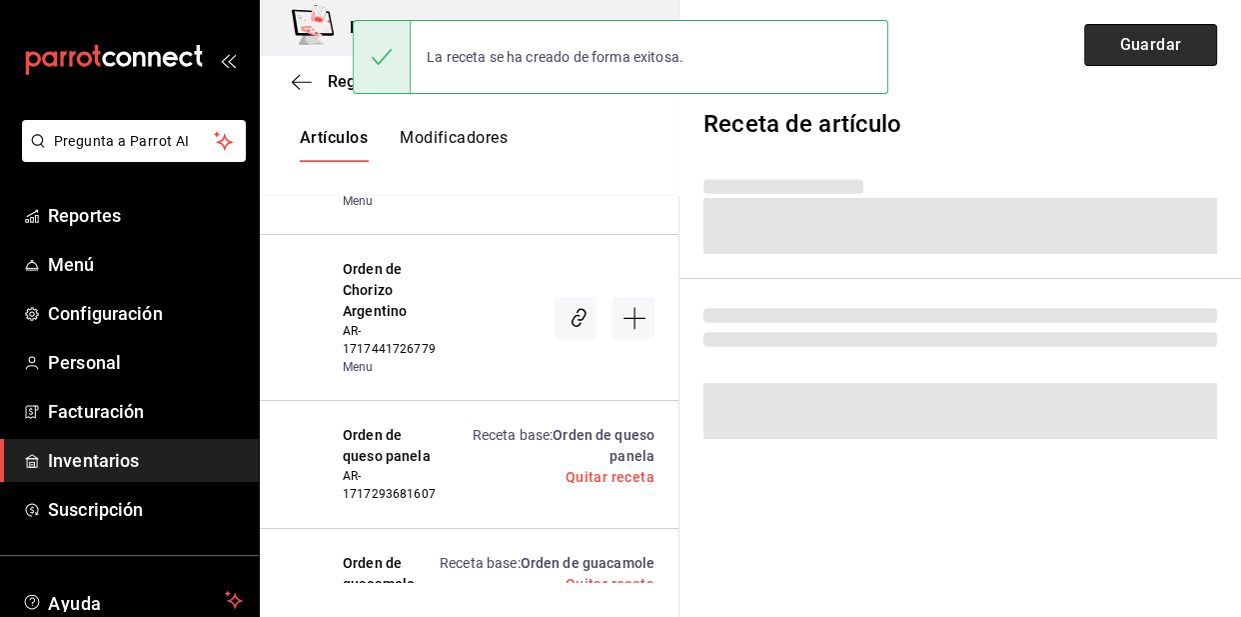
scroll to position [0, 0]
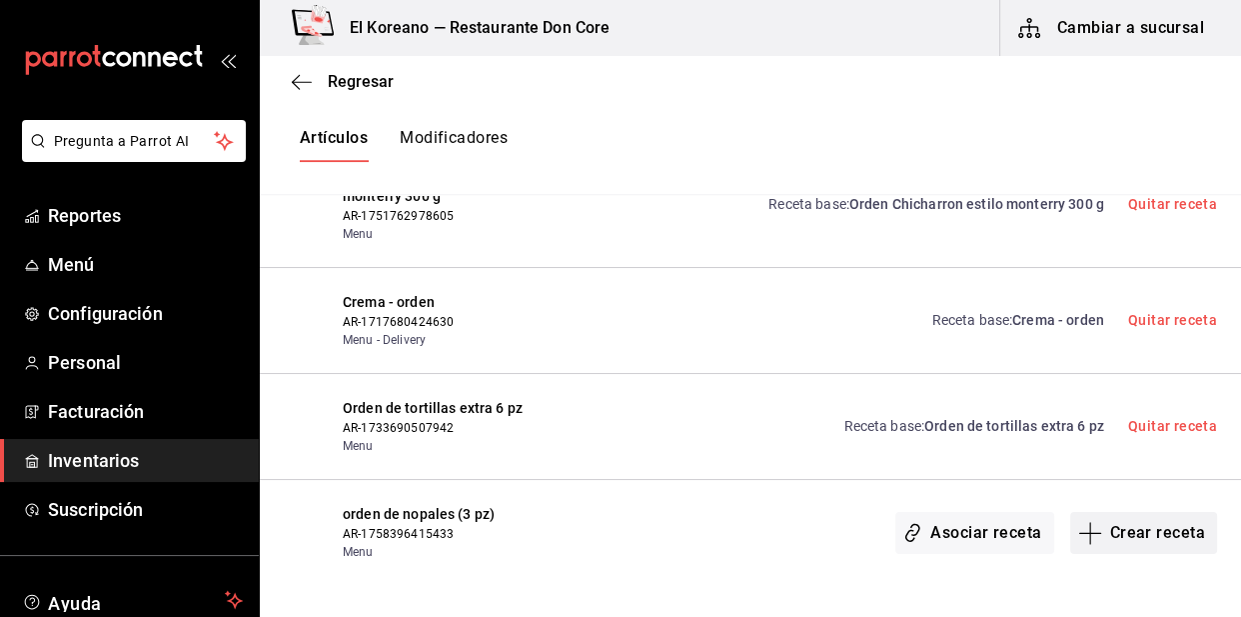
click at [1109, 538] on button "Crear receta" at bounding box center [1144, 533] width 148 height 42
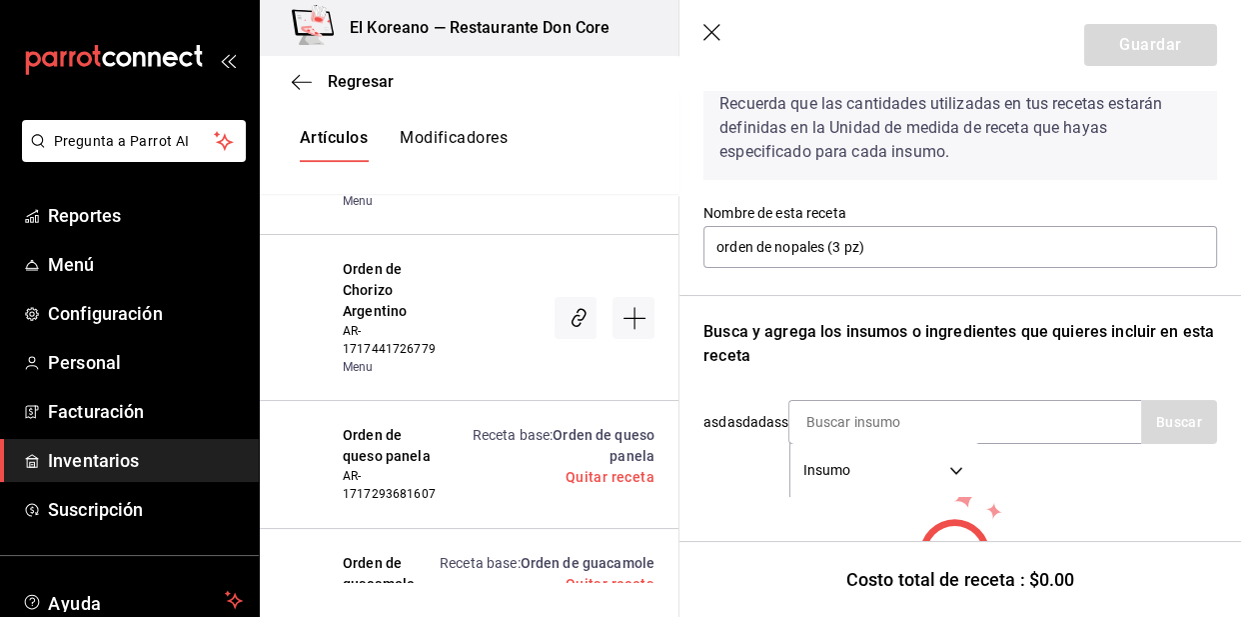
scroll to position [177, 0]
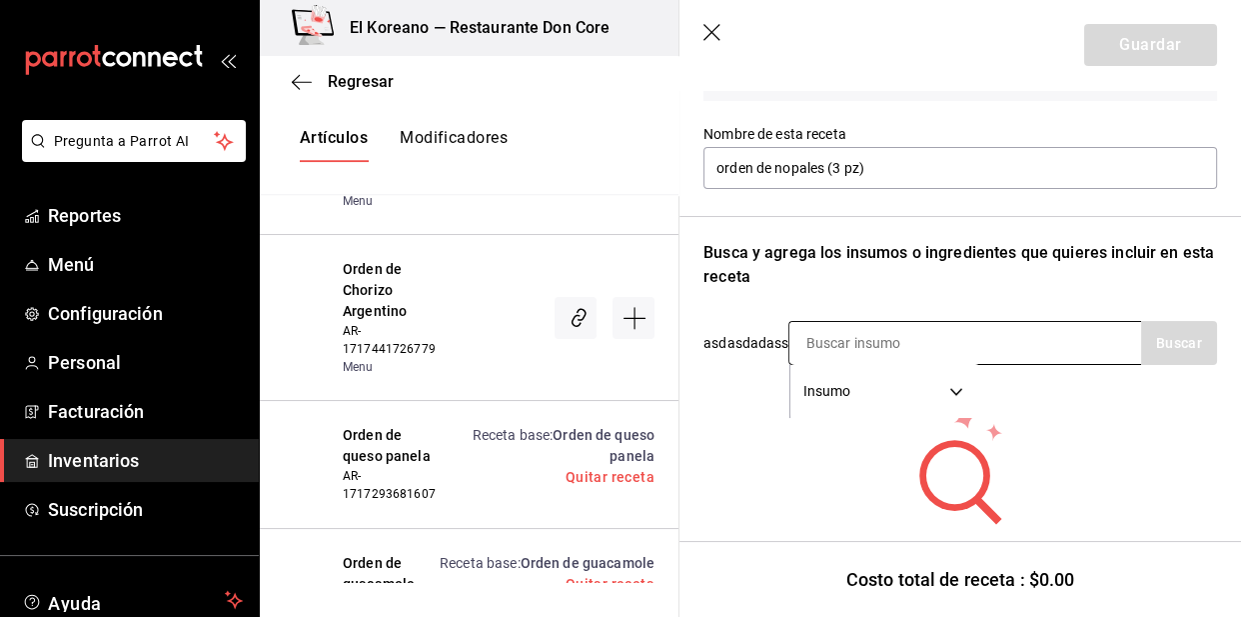
click at [909, 346] on input at bounding box center [890, 343] width 200 height 42
type input "nopal"
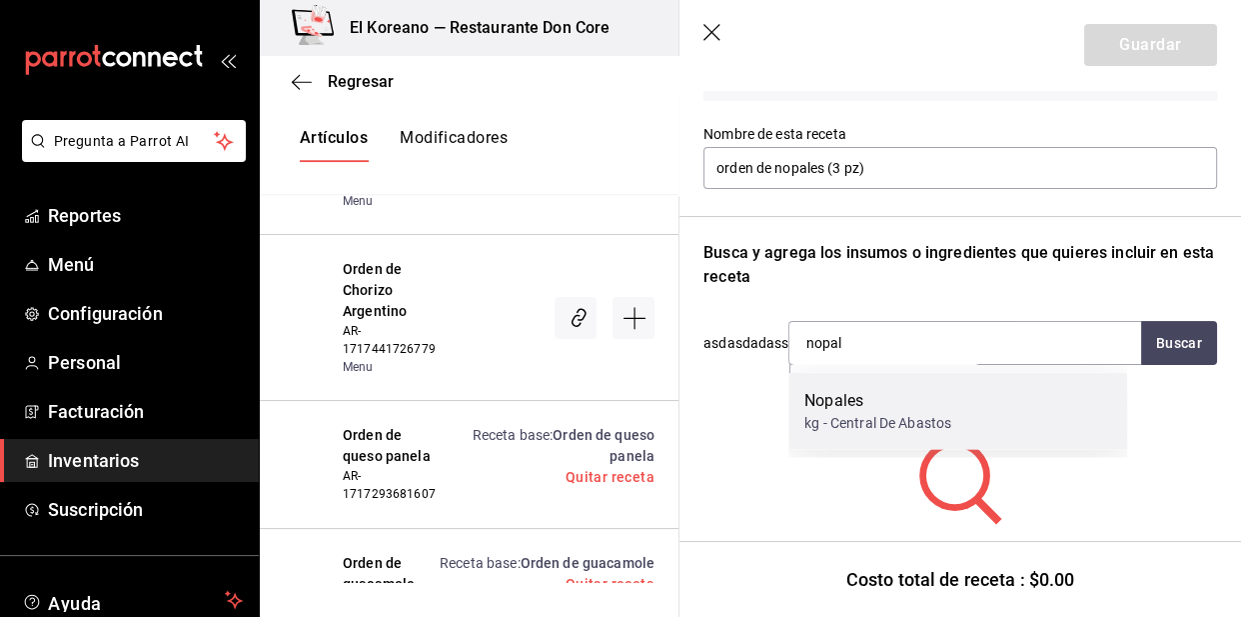
click at [863, 393] on div "Nopales" at bounding box center [878, 401] width 147 height 24
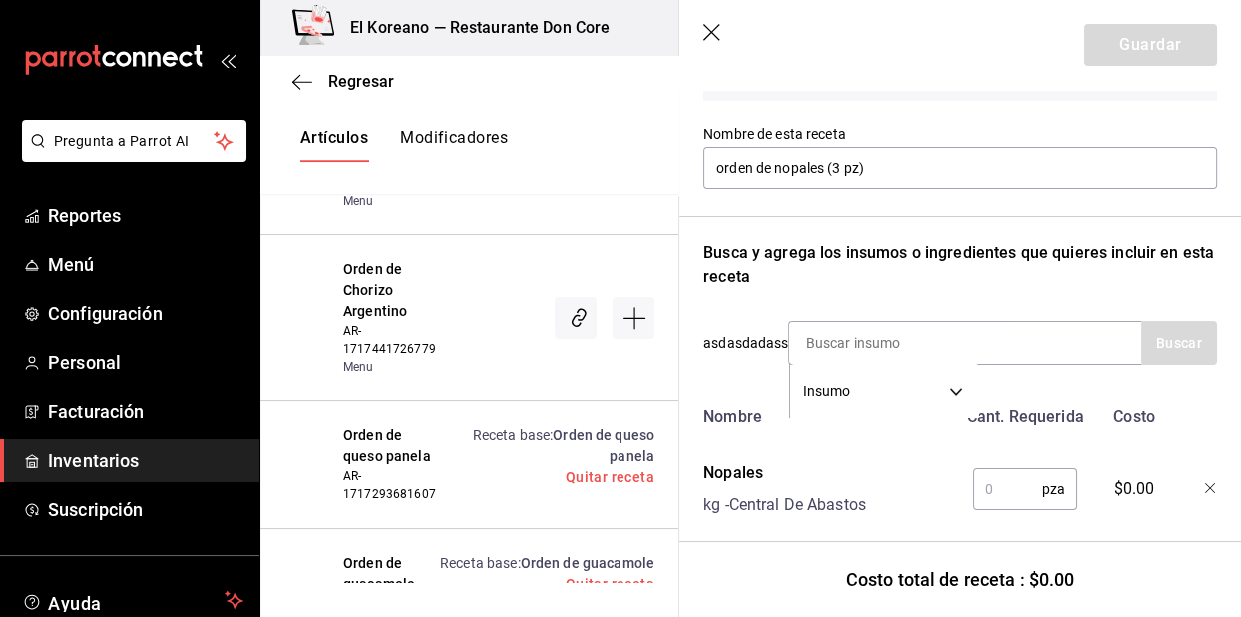
click at [996, 481] on input "text" at bounding box center [1007, 489] width 69 height 40
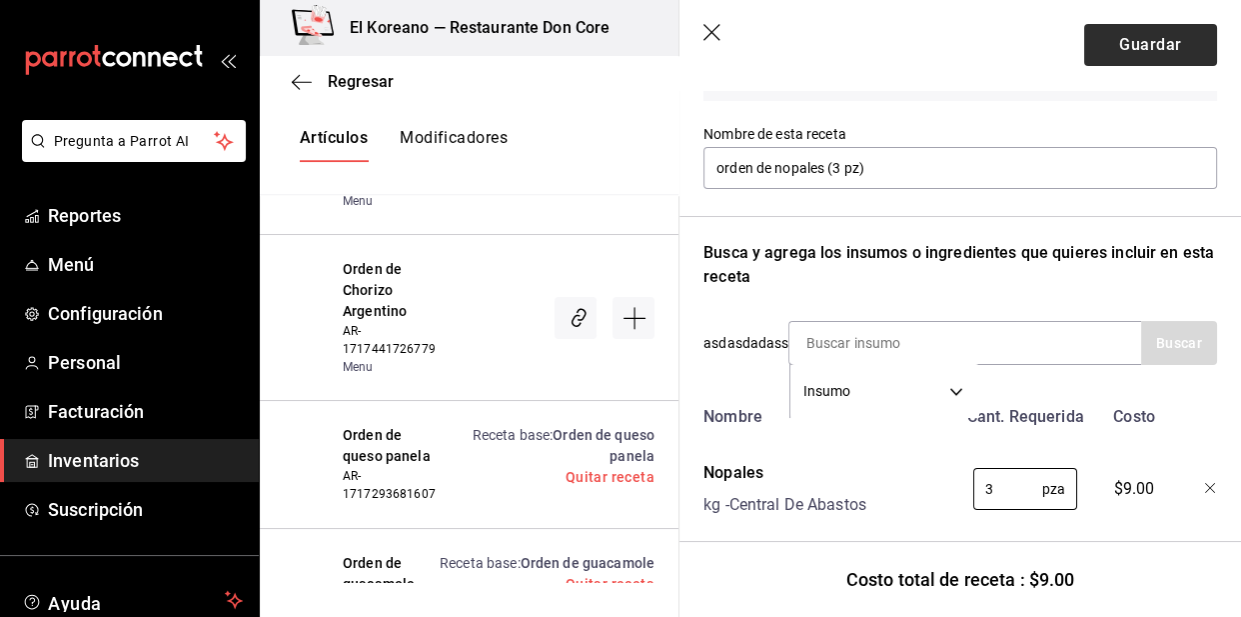
type input "3"
click at [1123, 59] on button "Guardar" at bounding box center [1150, 45] width 133 height 42
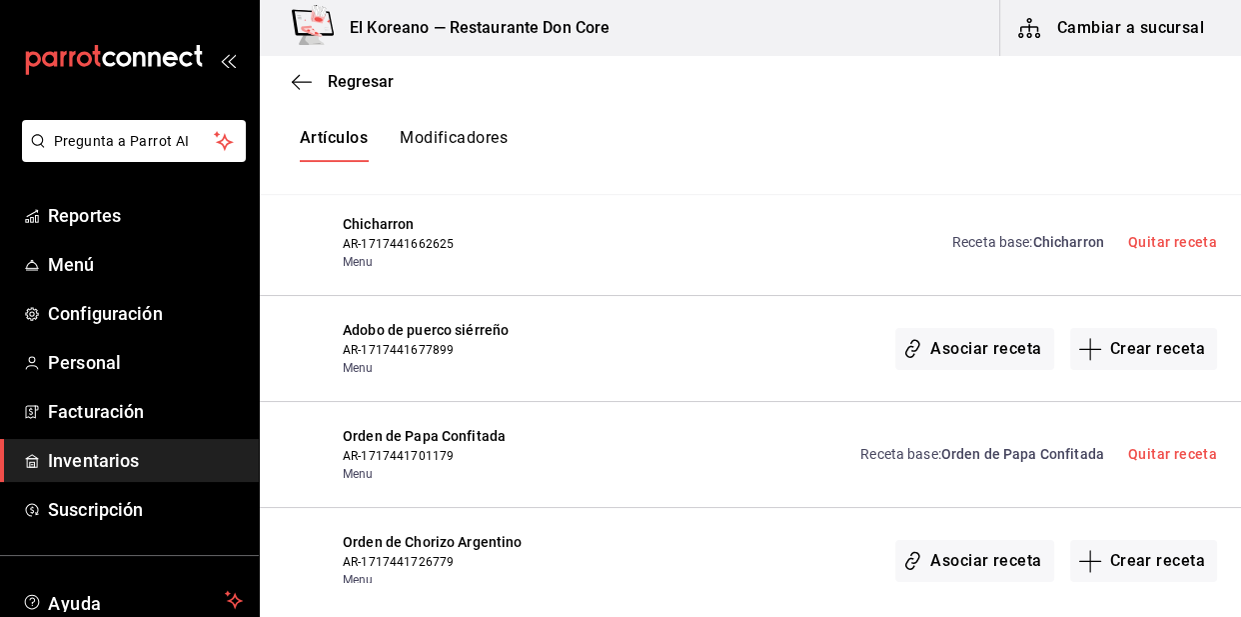
scroll to position [944, 0]
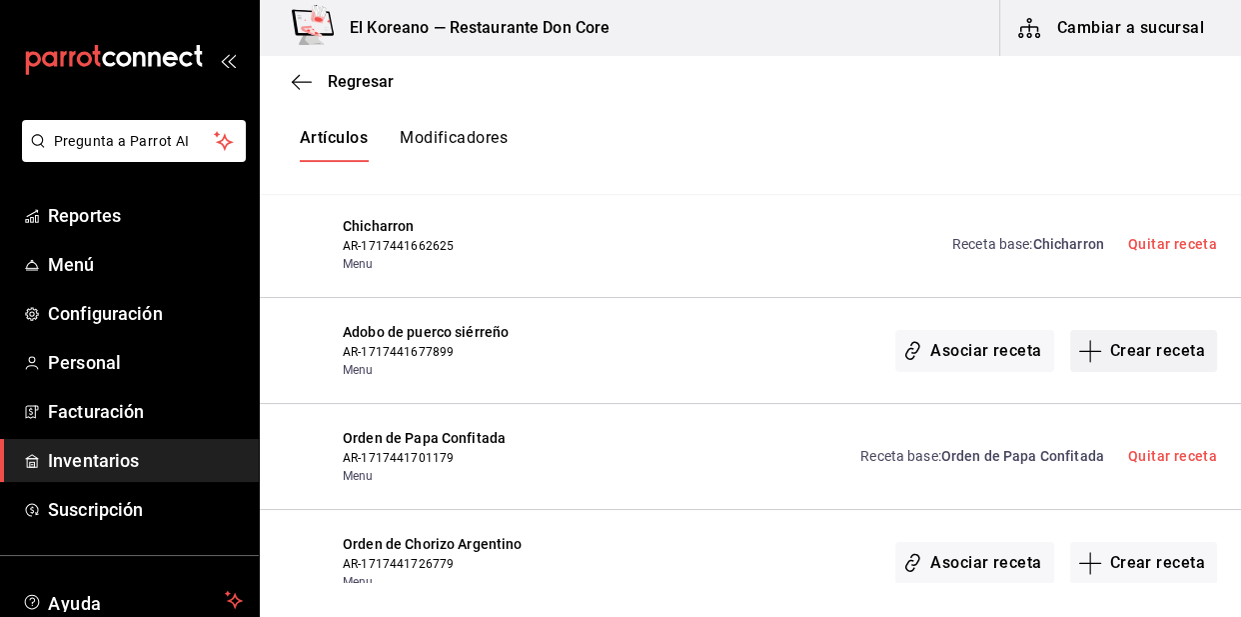
click at [1146, 338] on button "Crear receta" at bounding box center [1144, 351] width 148 height 42
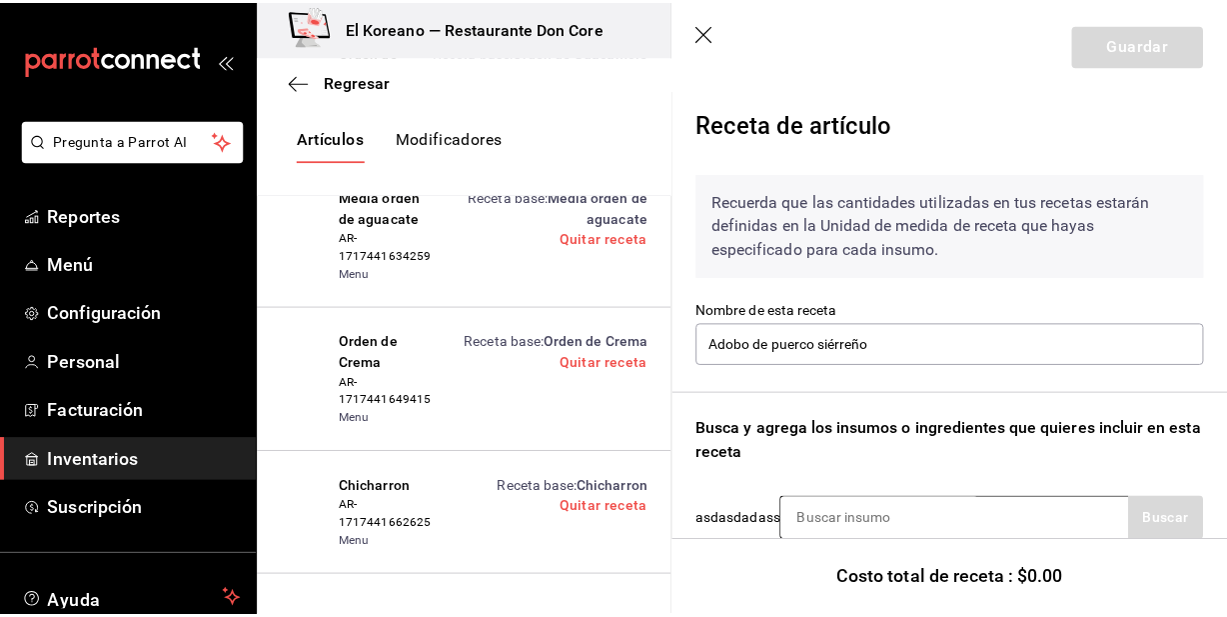
scroll to position [129, 0]
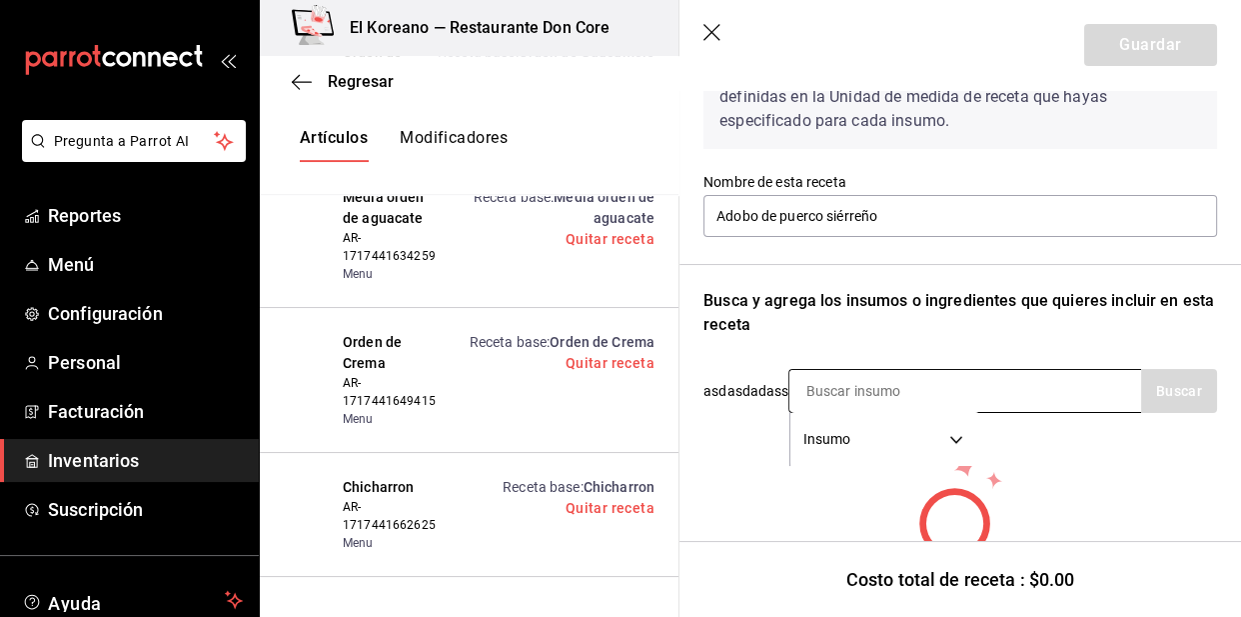
click at [939, 396] on input at bounding box center [890, 391] width 200 height 42
type input "ado"
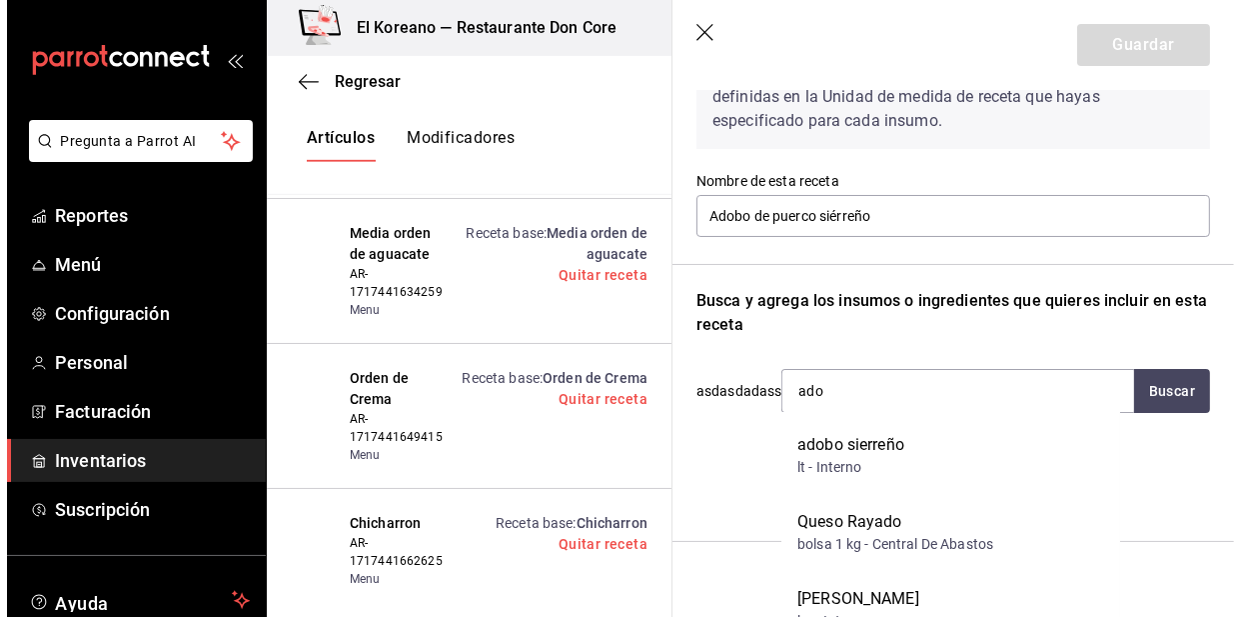
scroll to position [859, 0]
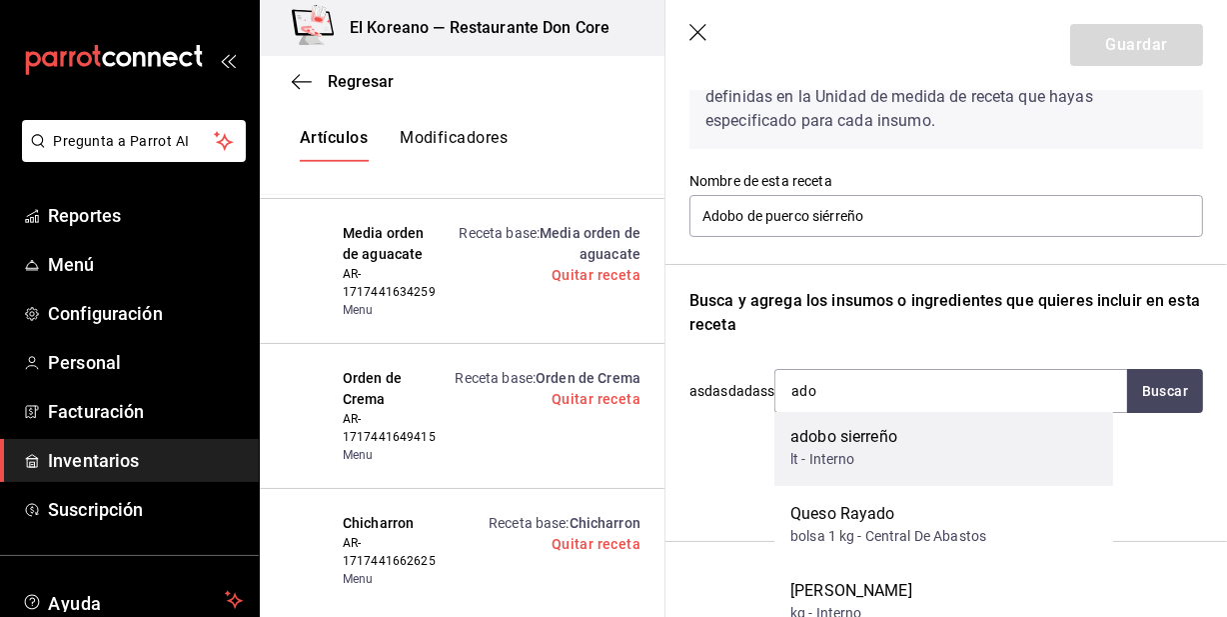
click at [850, 443] on div "adobo sierreño" at bounding box center [844, 437] width 107 height 24
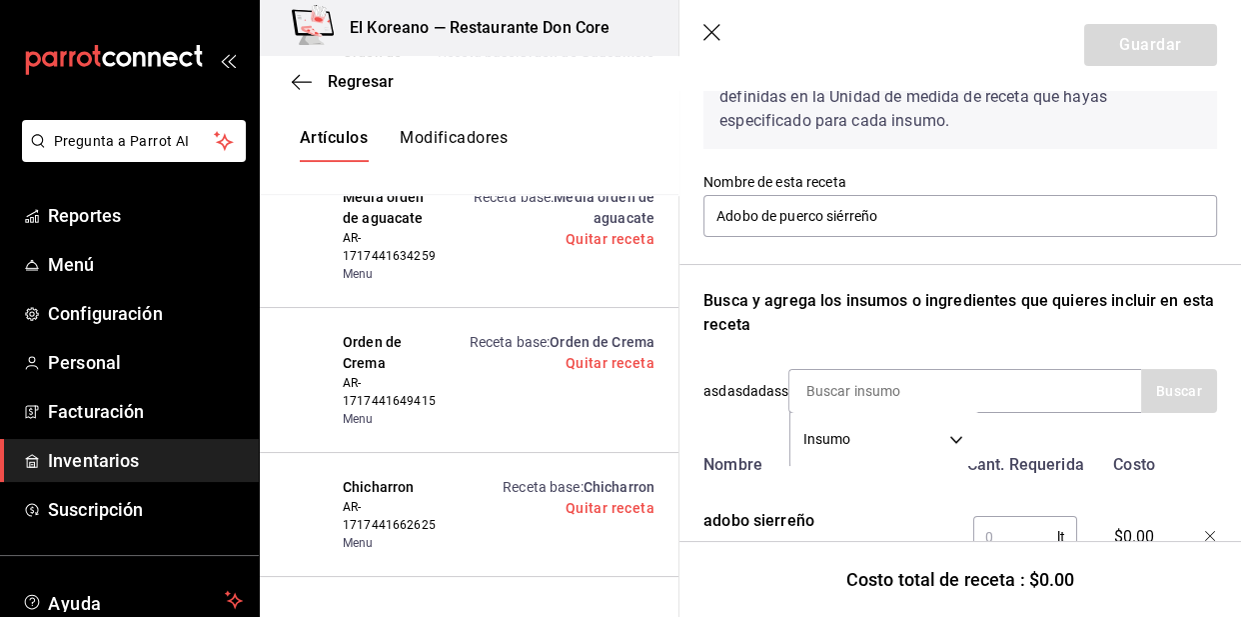
scroll to position [219, 0]
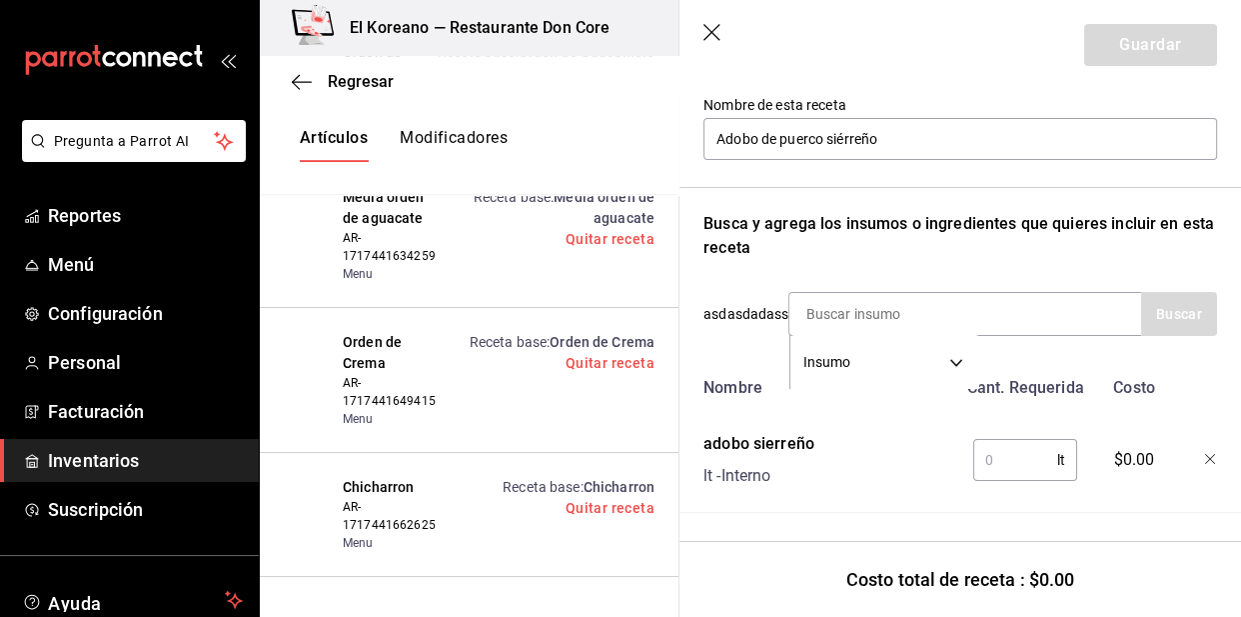
click at [993, 448] on input "text" at bounding box center [1015, 460] width 84 height 40
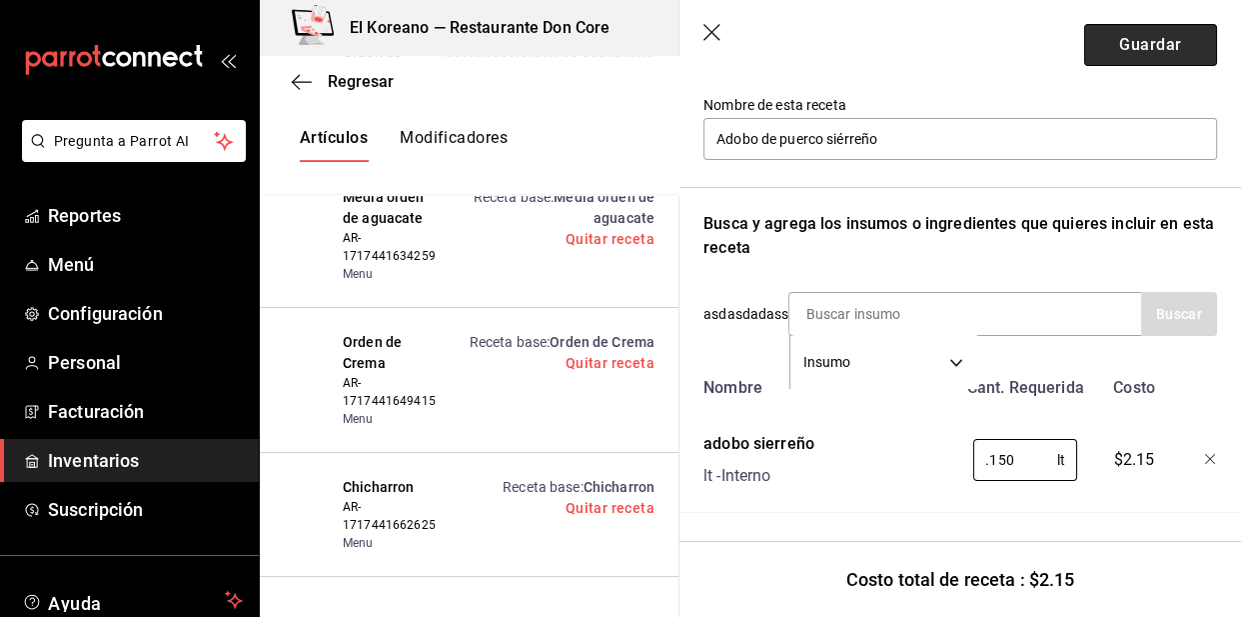
type input "0.150"
click at [1159, 39] on button "Guardar" at bounding box center [1150, 45] width 133 height 42
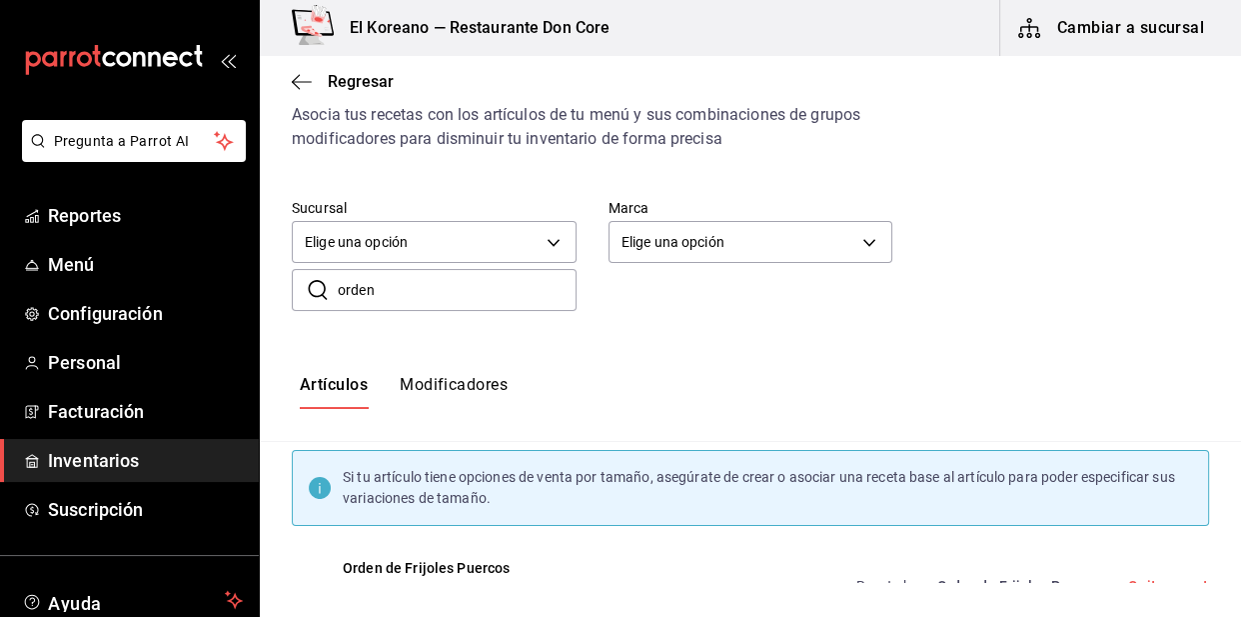
scroll to position [74, 0]
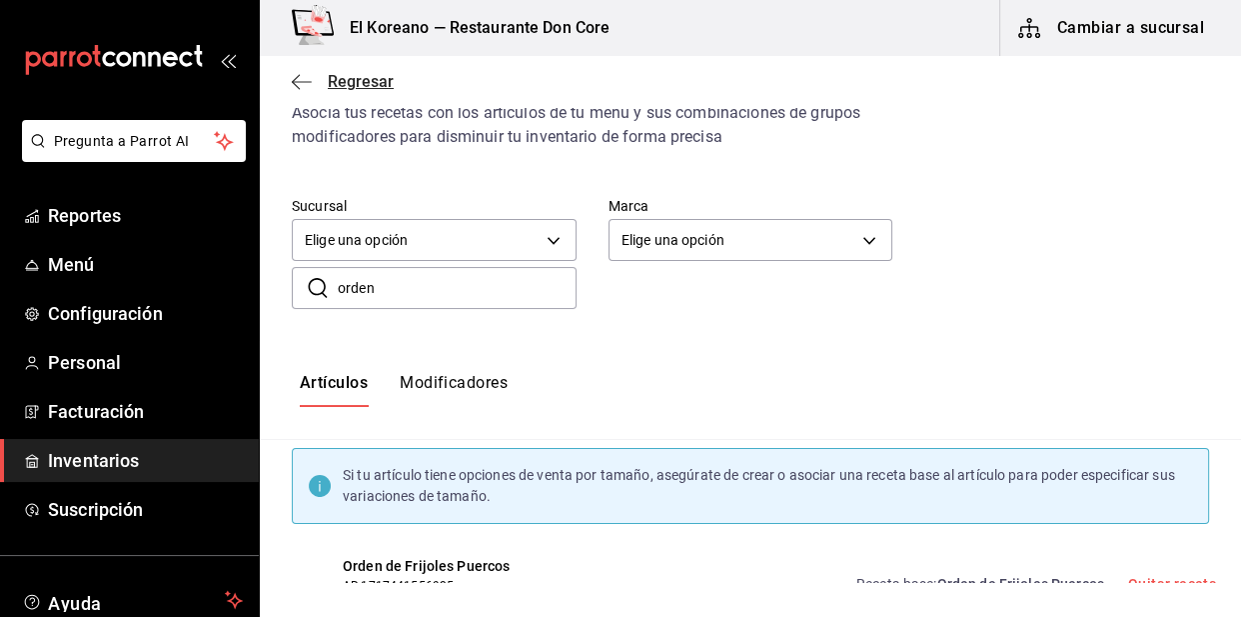
click at [348, 81] on span "Regresar" at bounding box center [361, 81] width 66 height 19
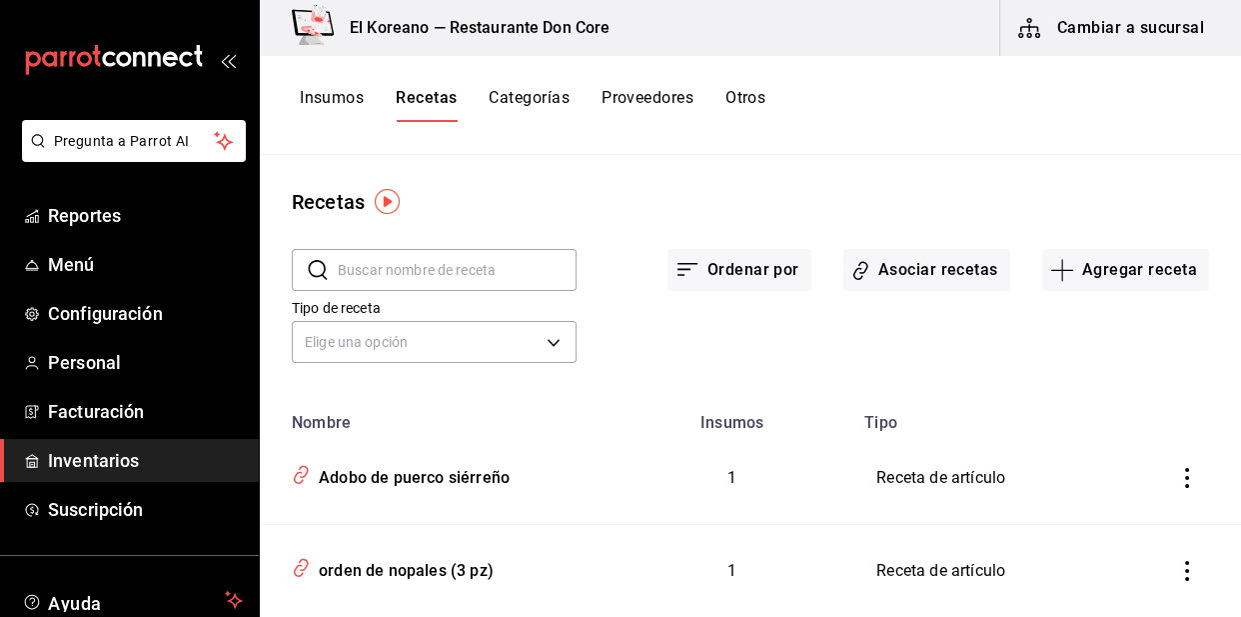
click at [468, 277] on input "text" at bounding box center [457, 270] width 239 height 40
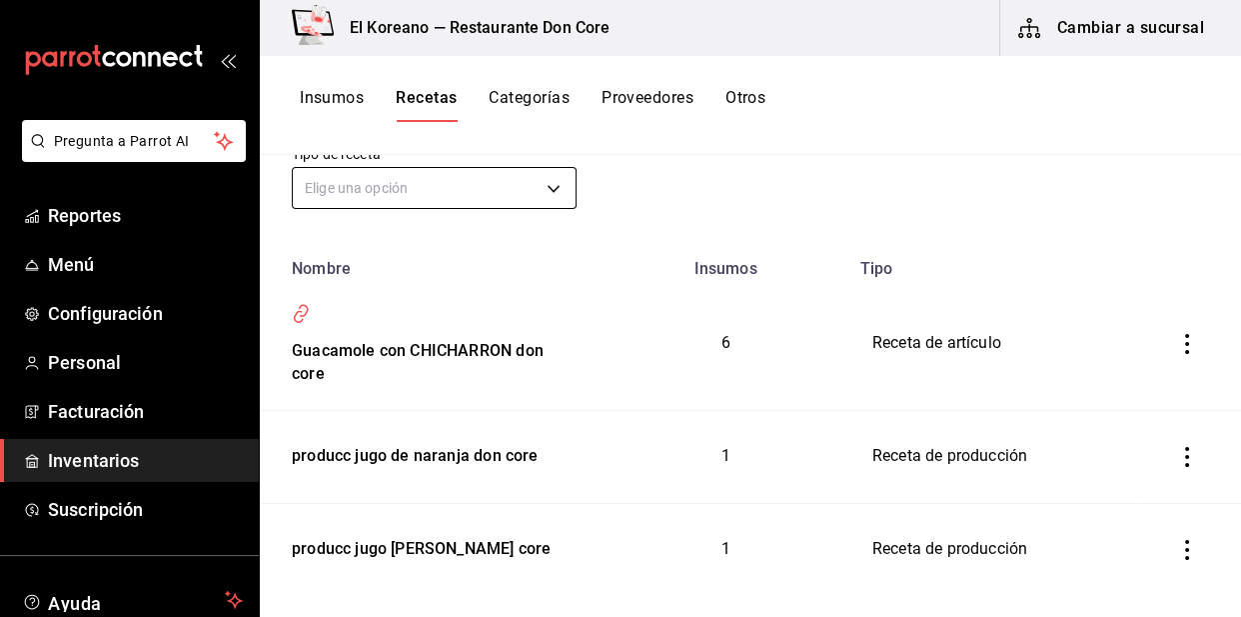
scroll to position [63, 0]
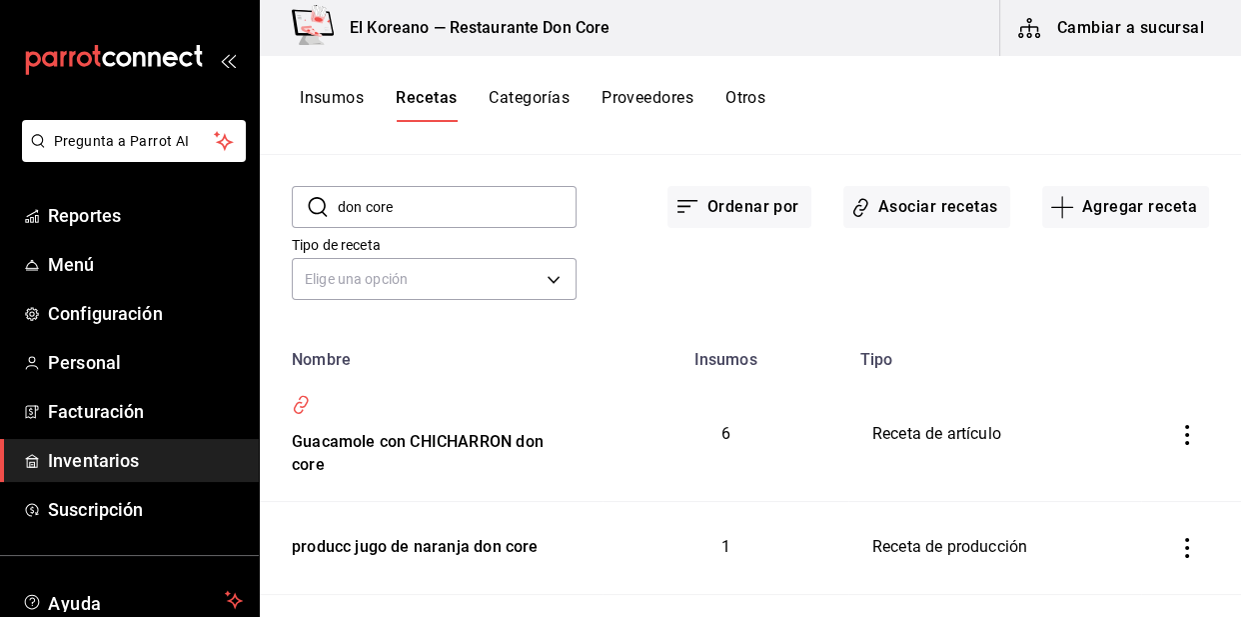
click at [413, 201] on input "don core" at bounding box center [457, 207] width 239 height 40
type input "d"
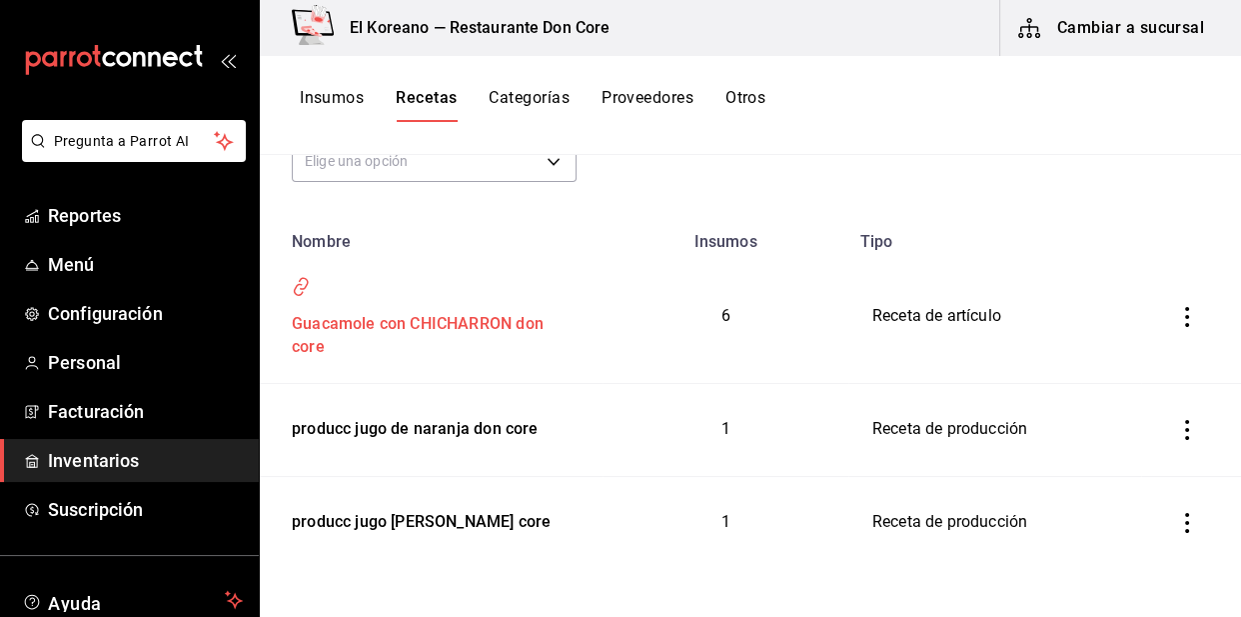
scroll to position [0, 0]
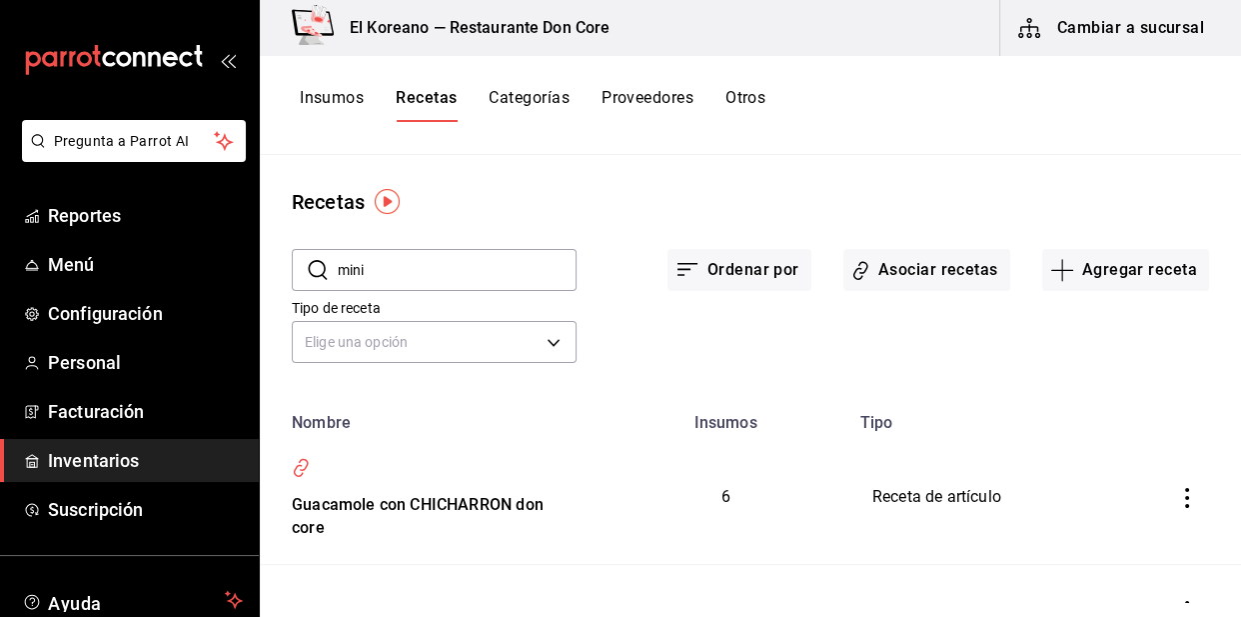
click at [429, 279] on input "mini" at bounding box center [457, 270] width 239 height 40
type input "m"
type input "mini hot"
click at [945, 261] on button "Asociar recetas" at bounding box center [927, 270] width 167 height 42
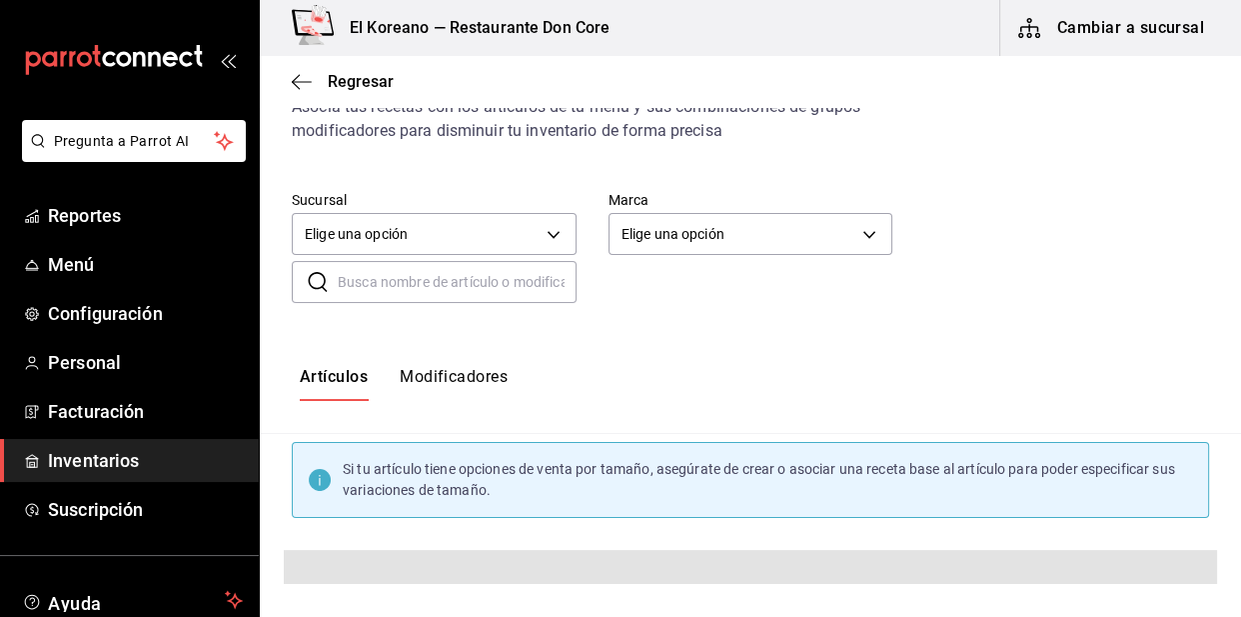
scroll to position [78, 0]
click at [399, 286] on input "text" at bounding box center [457, 284] width 239 height 40
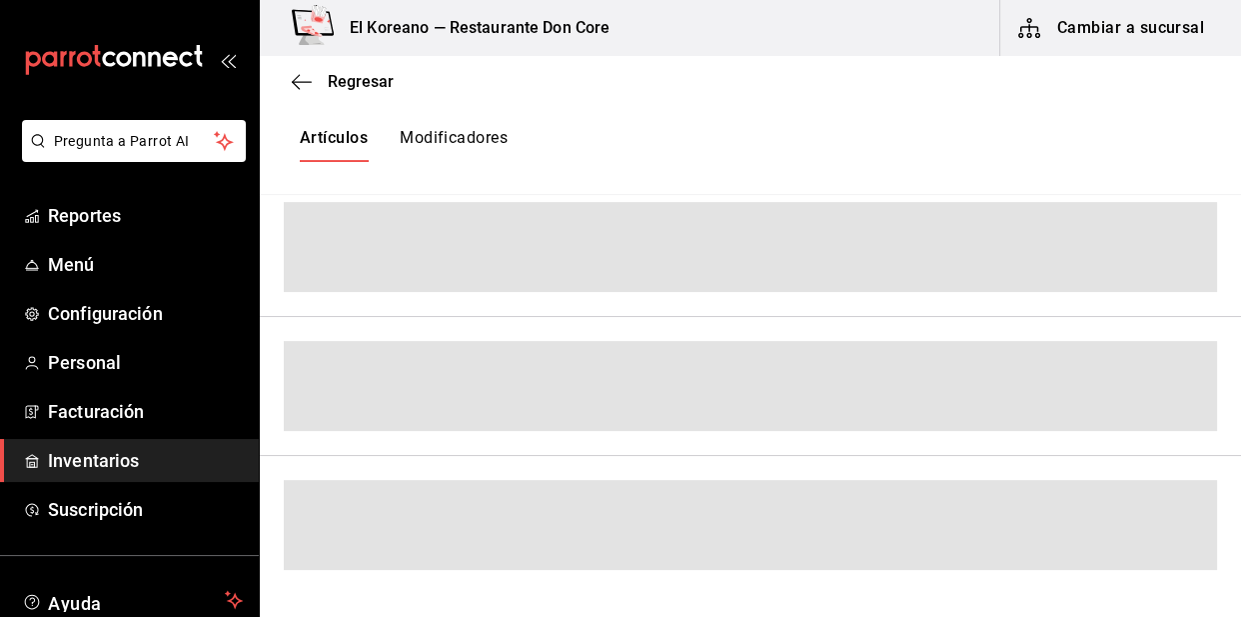
scroll to position [439, 0]
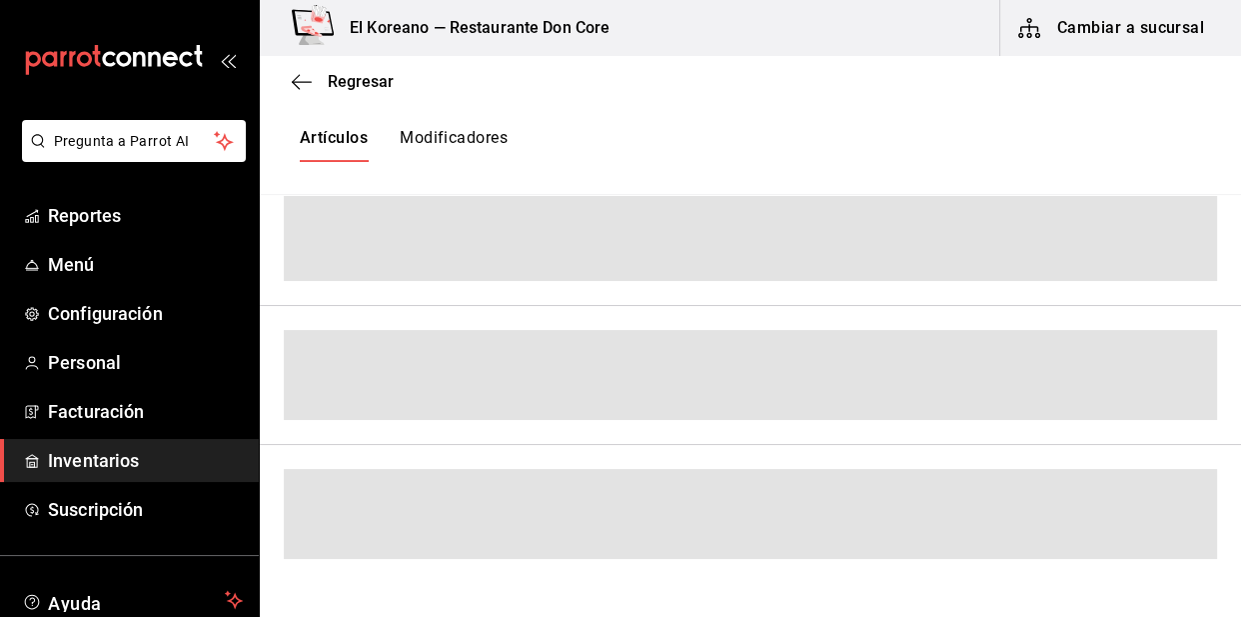
drag, startPoint x: 553, startPoint y: 314, endPoint x: 614, endPoint y: 169, distance: 157.2
click at [614, 169] on div "Artículos Modificadores" at bounding box center [750, 145] width 981 height 99
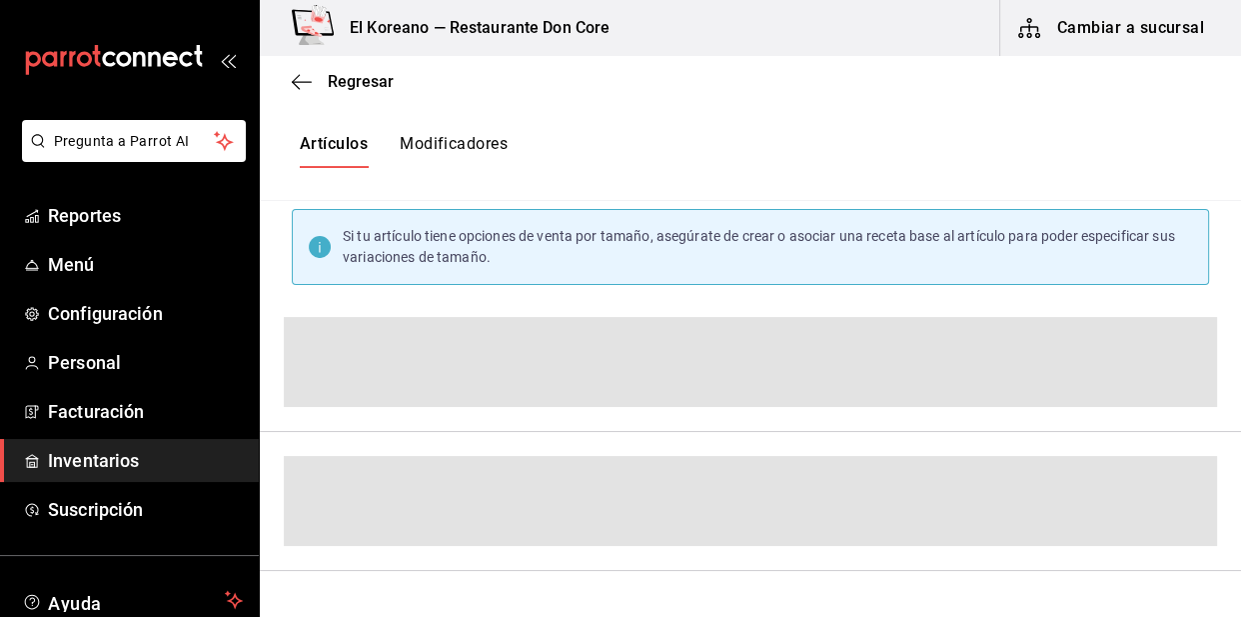
scroll to position [311, 0]
click at [781, 172] on div "Artículos Modificadores" at bounding box center [750, 153] width 981 height 99
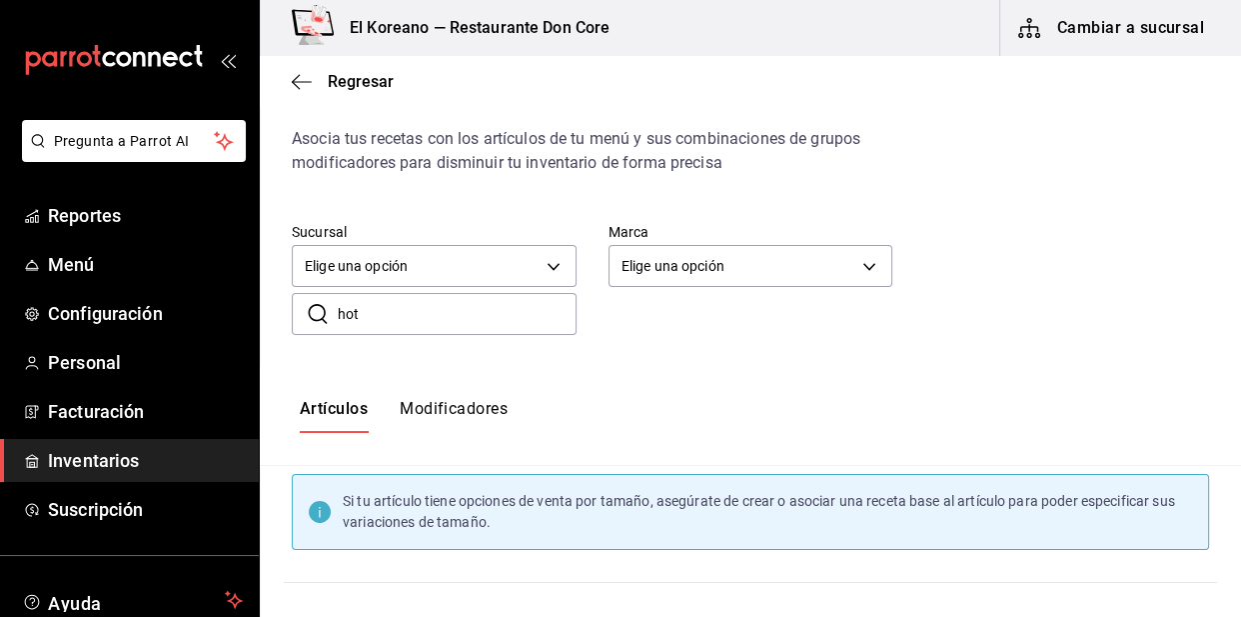
scroll to position [50, 0]
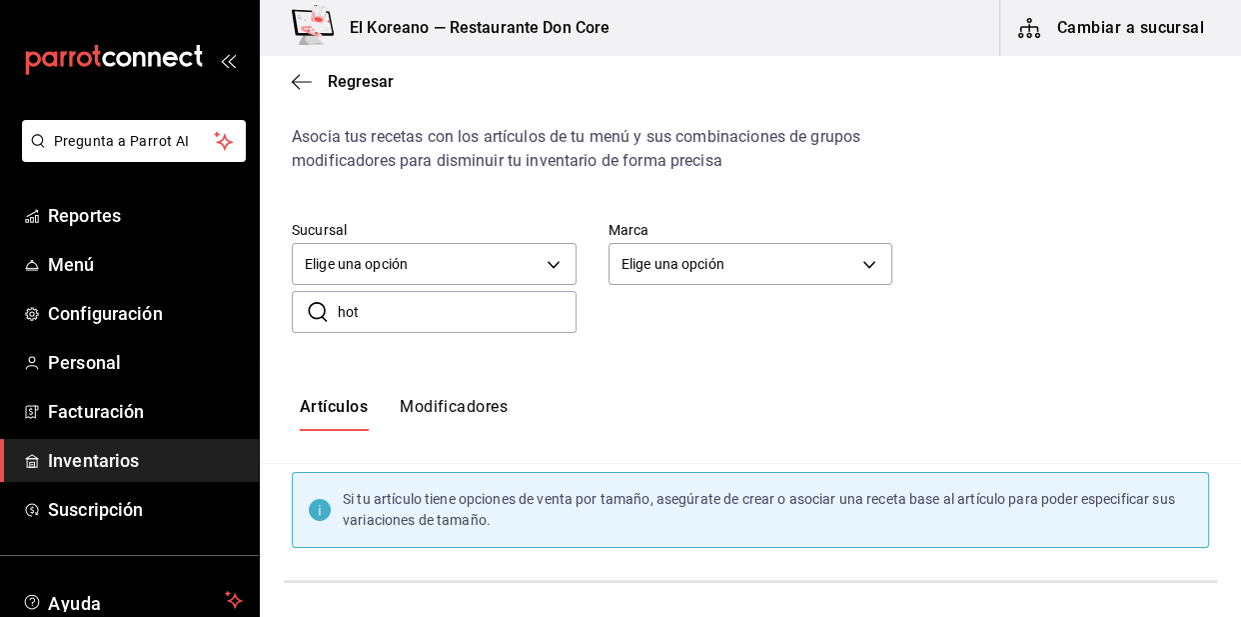
click at [429, 319] on input "hot" at bounding box center [457, 312] width 239 height 40
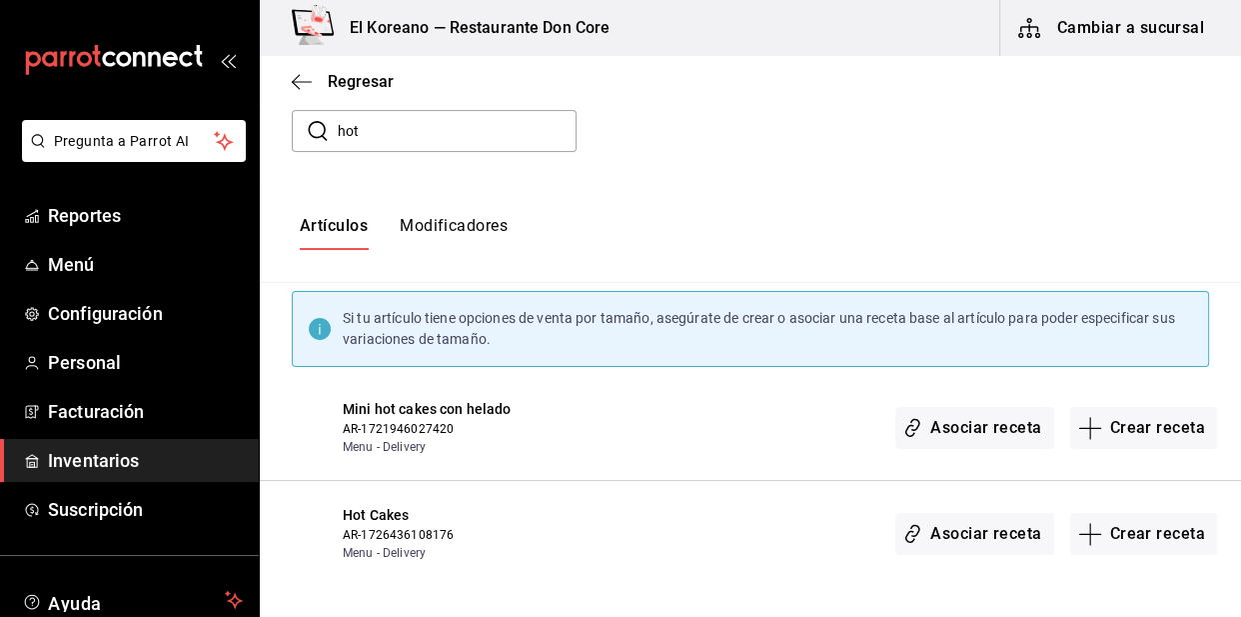
scroll to position [233, 0]
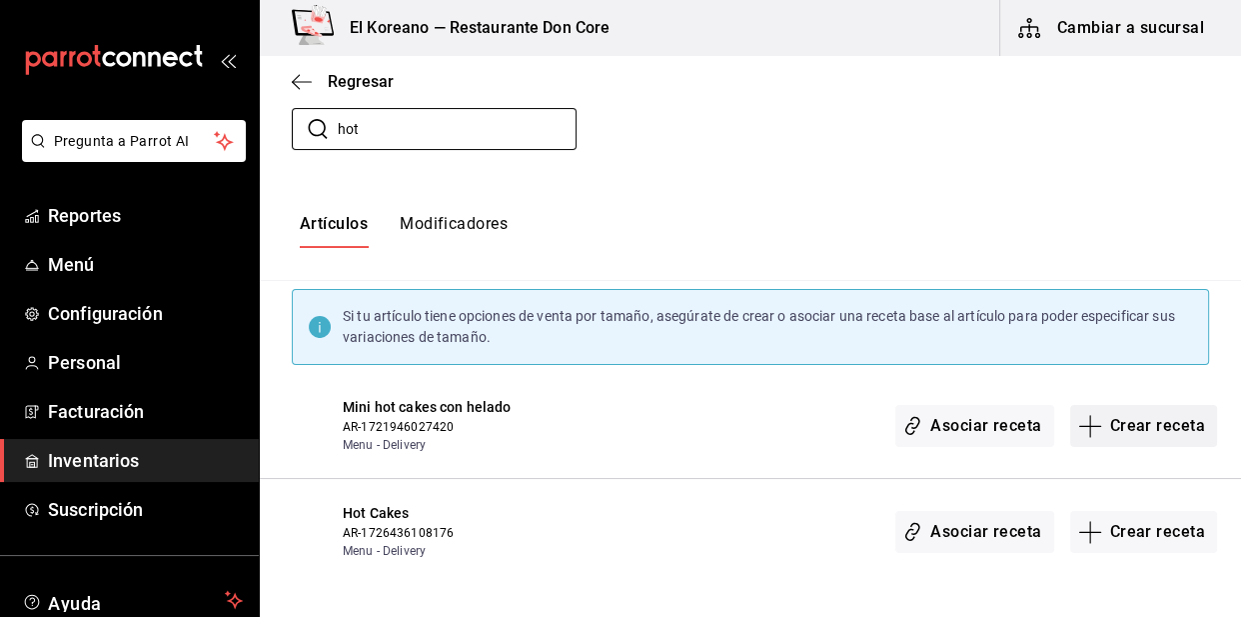
type input "hot"
click at [1156, 425] on button "Crear receta" at bounding box center [1144, 426] width 148 height 42
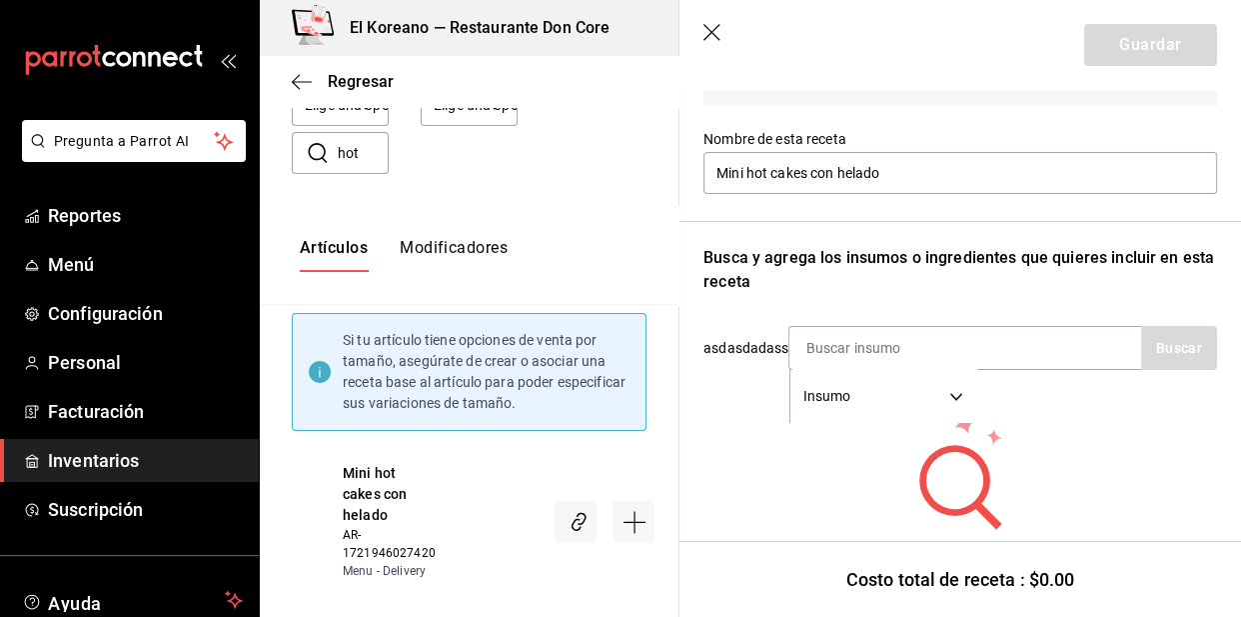
scroll to position [236, 0]
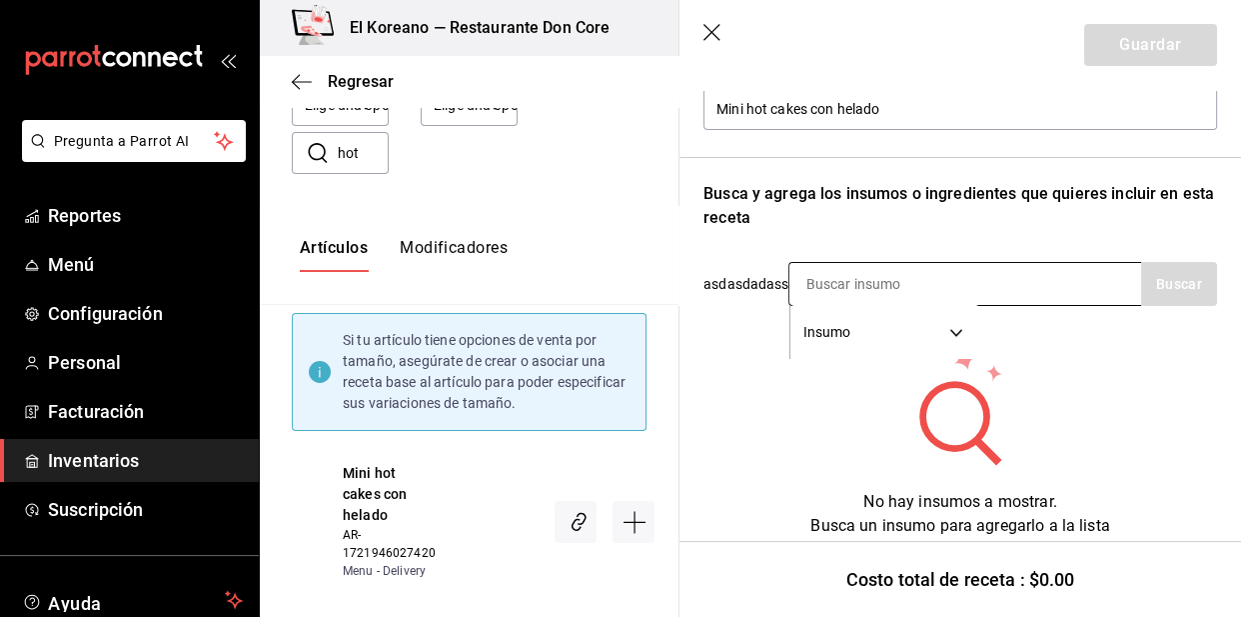
click at [919, 277] on input at bounding box center [890, 284] width 200 height 42
type input "temp"
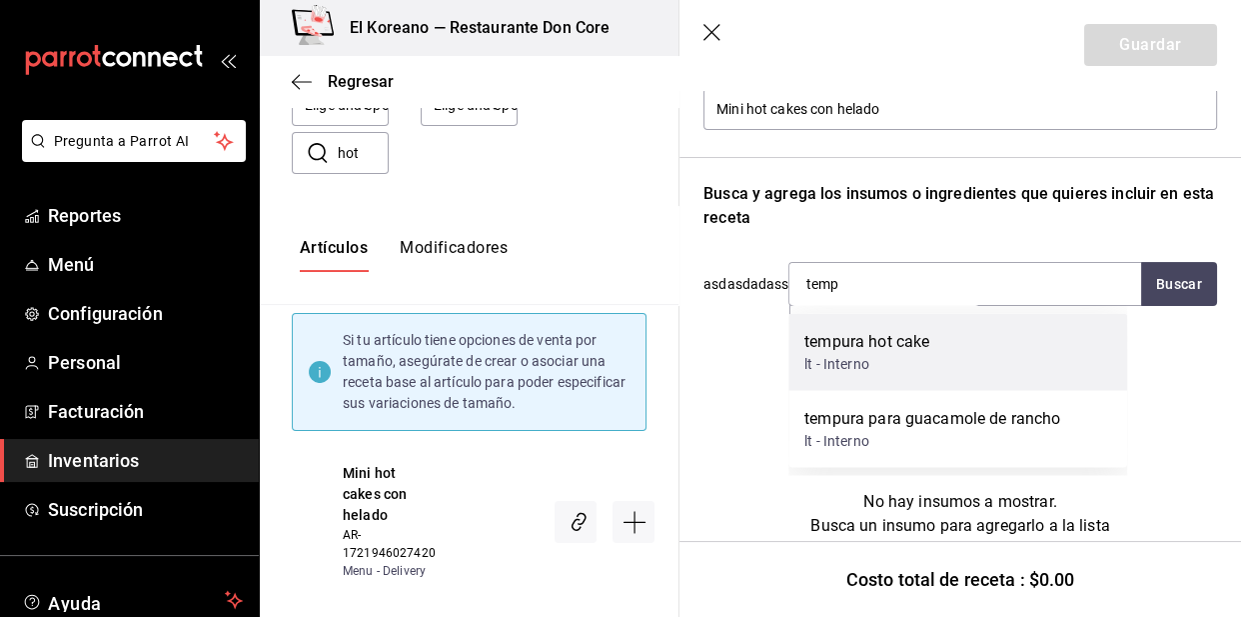
click at [868, 353] on div "lt - Interno" at bounding box center [867, 363] width 125 height 21
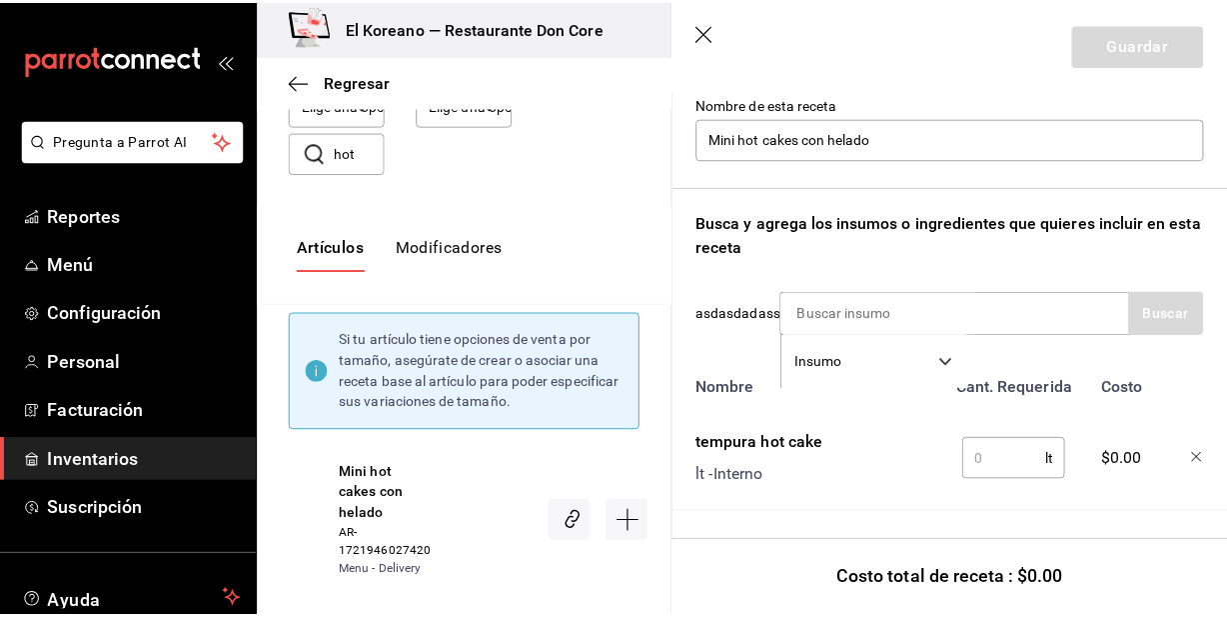
scroll to position [219, 0]
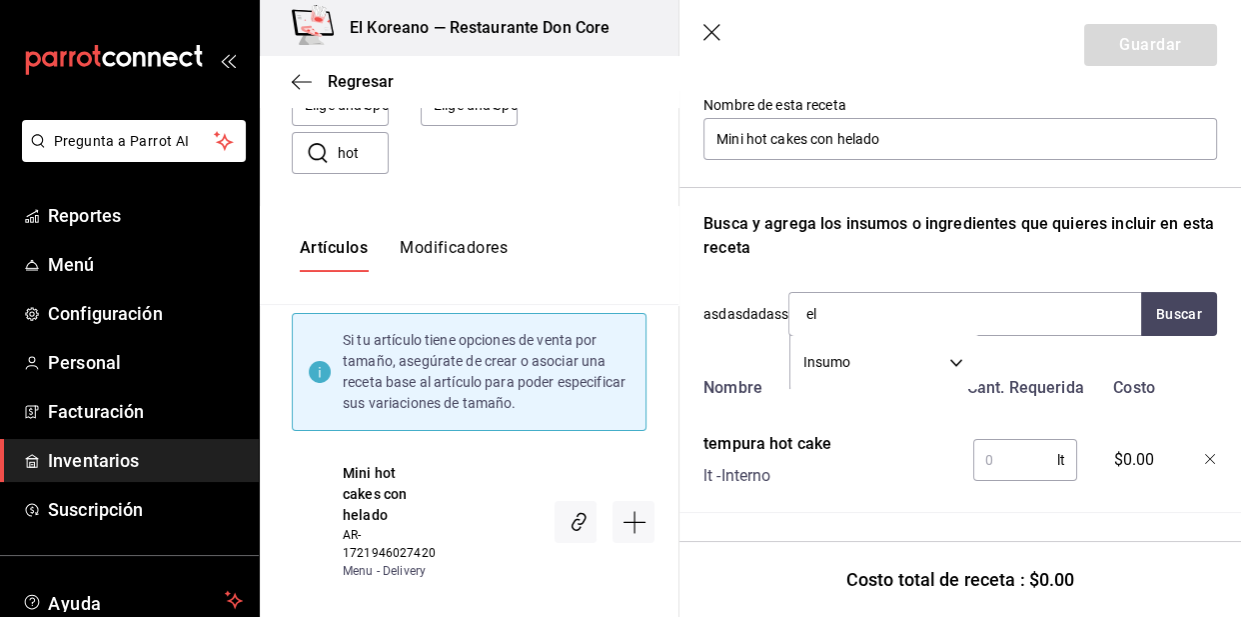
type input "e"
type input "helad"
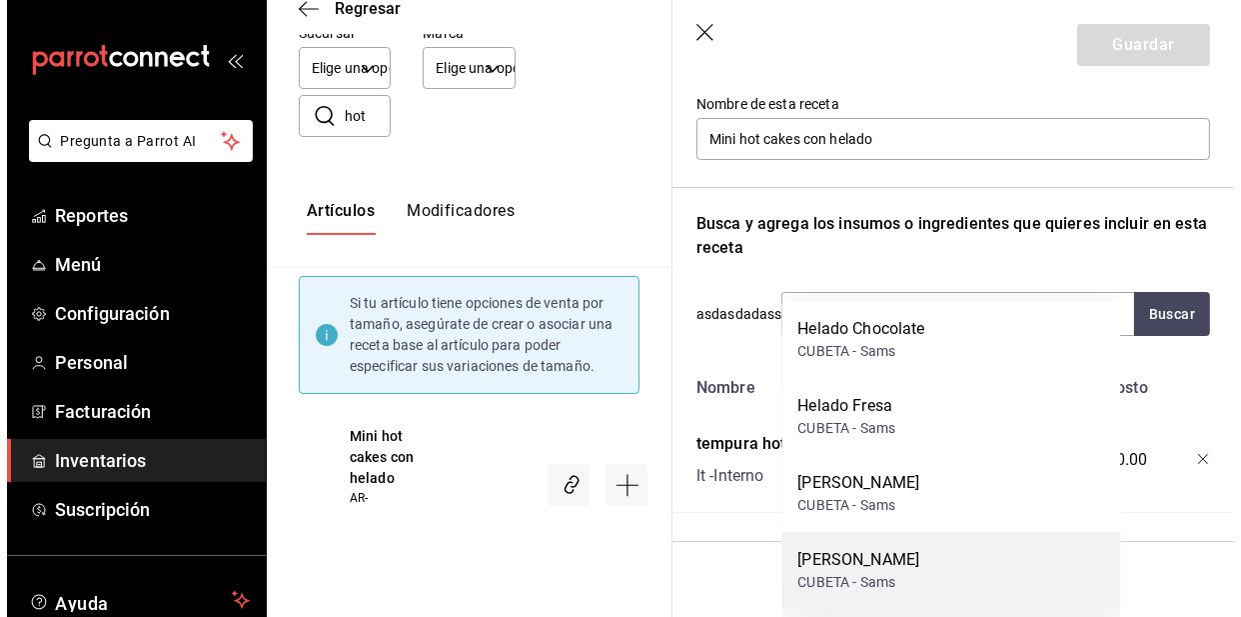
scroll to position [0, 0]
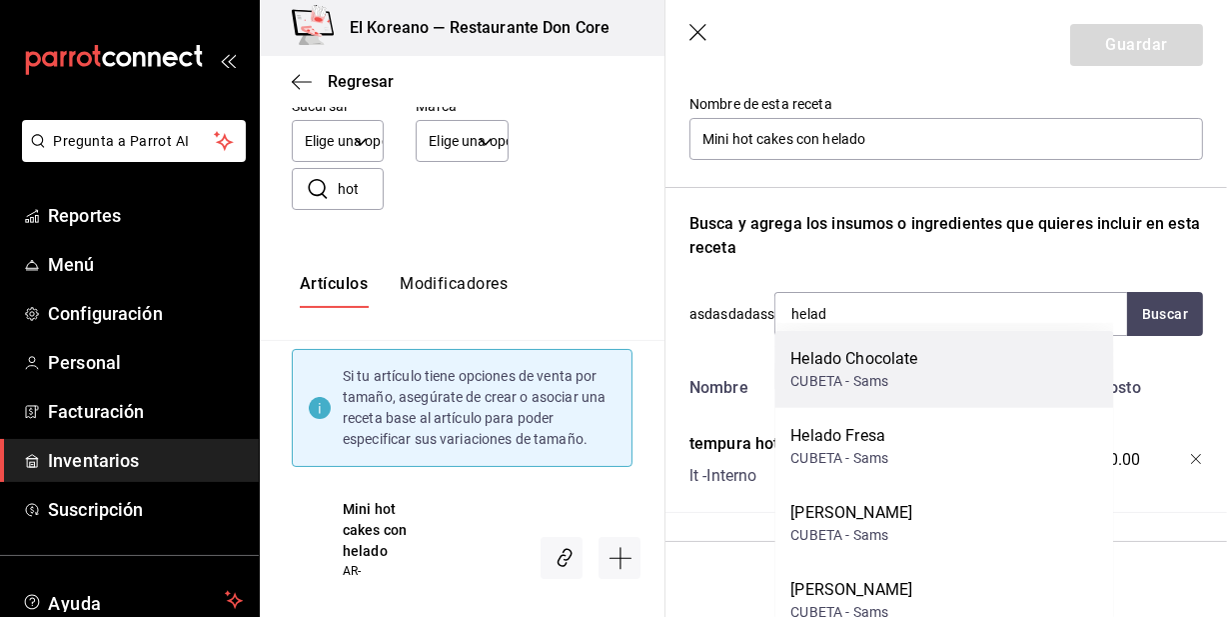
click at [871, 361] on div "Helado Chocolate" at bounding box center [854, 359] width 127 height 24
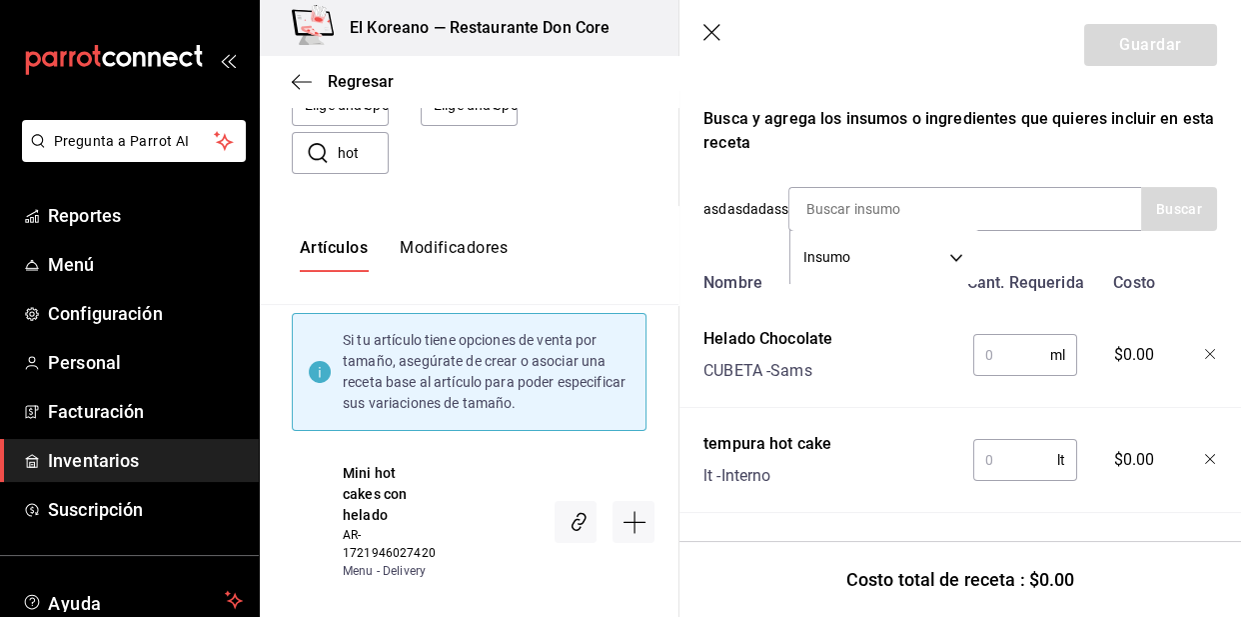
scroll to position [322, 0]
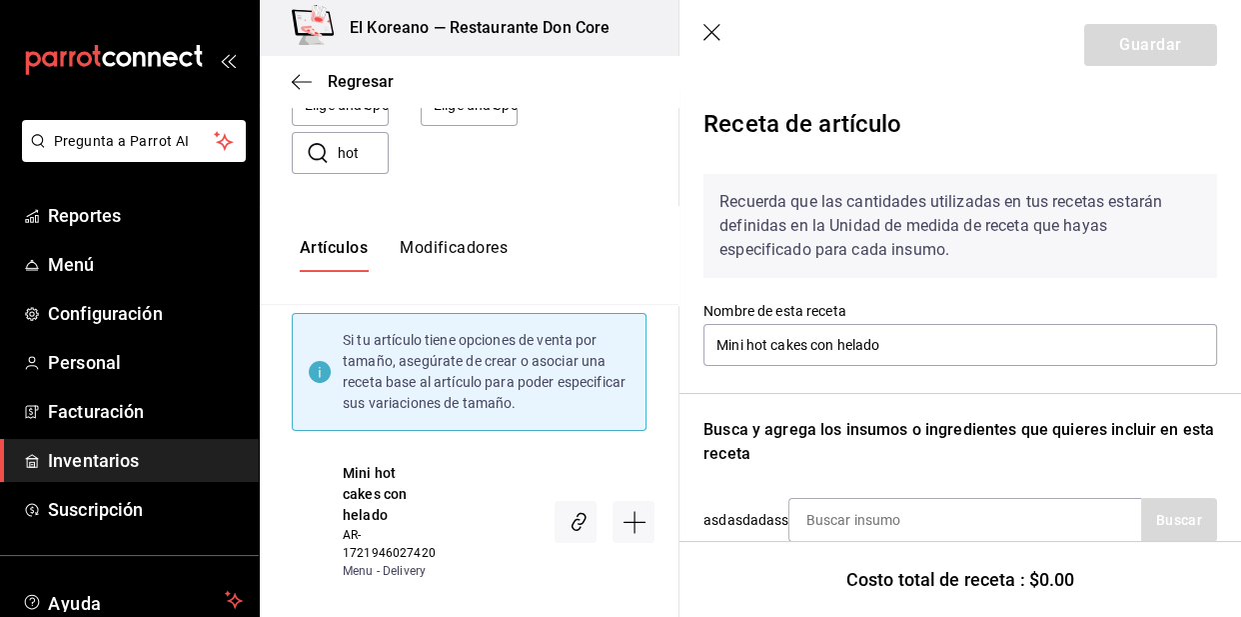
scroll to position [322, 0]
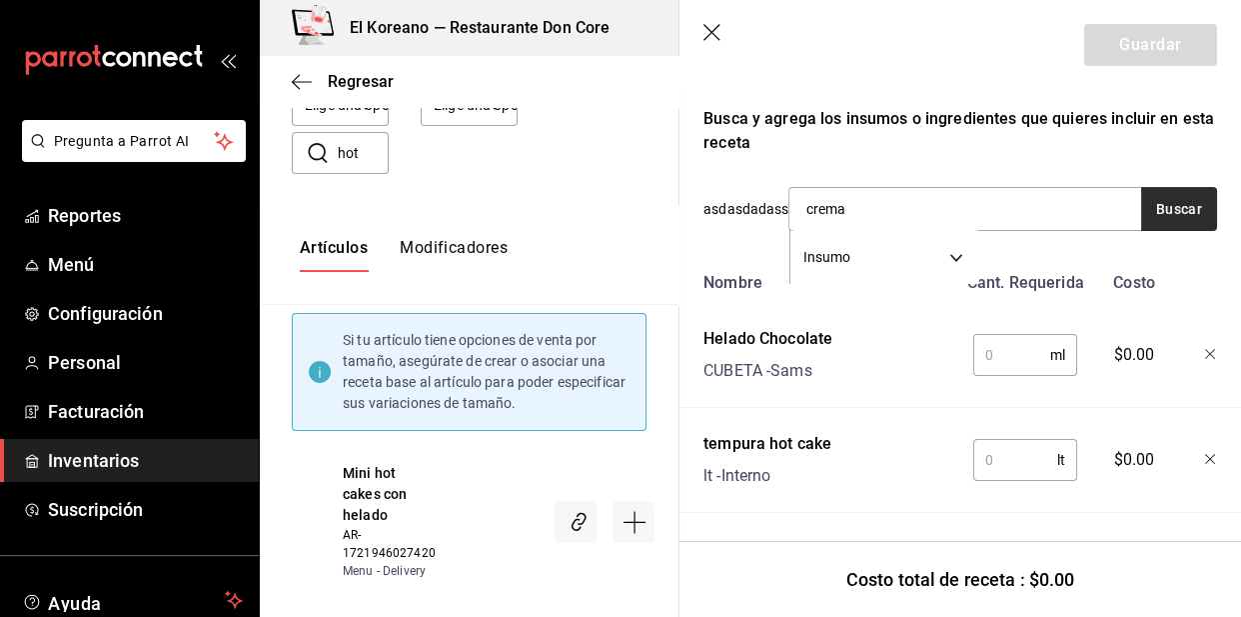
type input "crema"
click at [1149, 203] on button "Buscar" at bounding box center [1179, 209] width 76 height 44
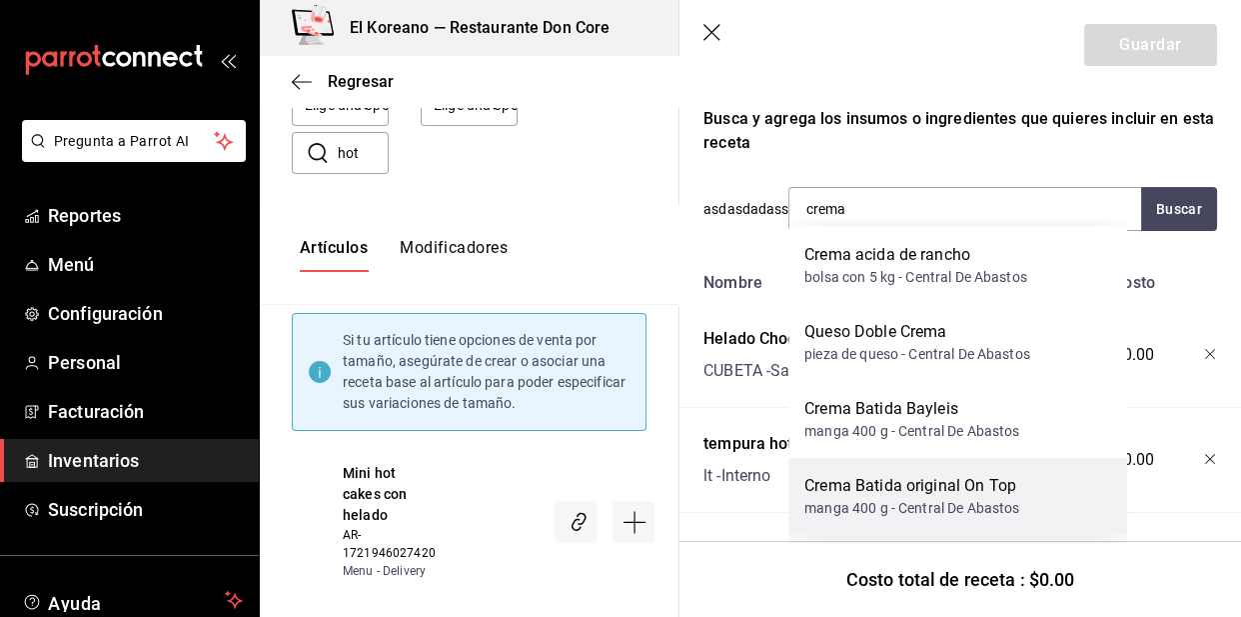
click at [915, 491] on div "Crema Batida original On Top" at bounding box center [912, 486] width 215 height 24
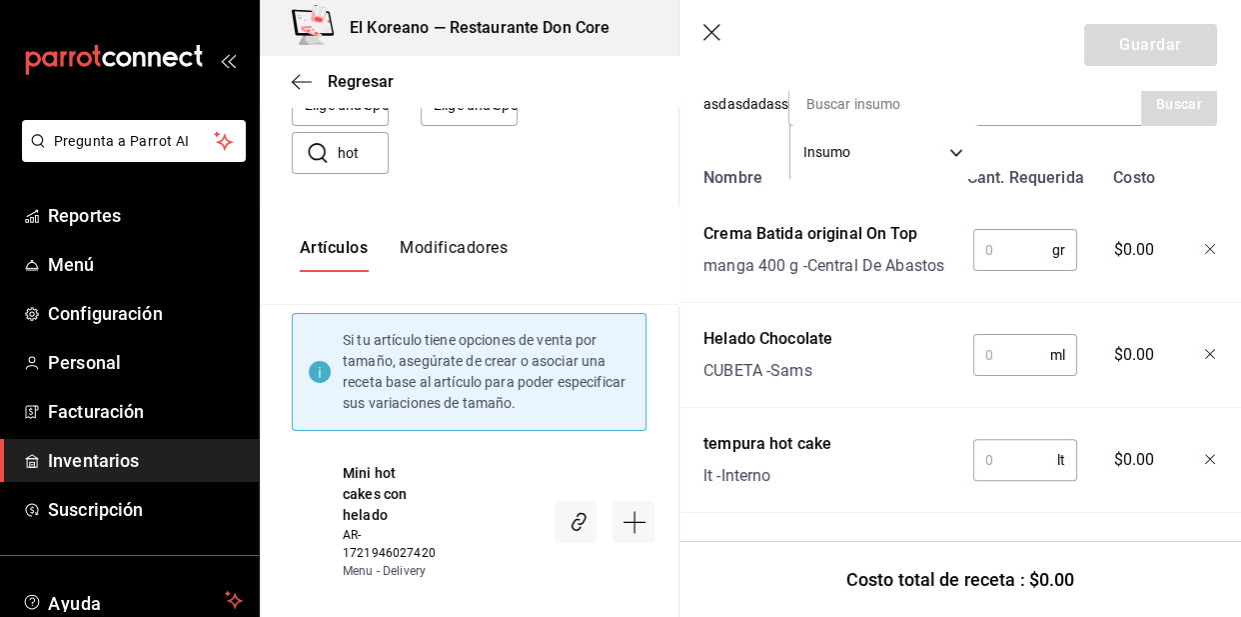
scroll to position [427, 0]
click at [1006, 251] on input "text" at bounding box center [1012, 250] width 79 height 40
type input "20"
click at [1005, 335] on input "text" at bounding box center [1011, 355] width 77 height 40
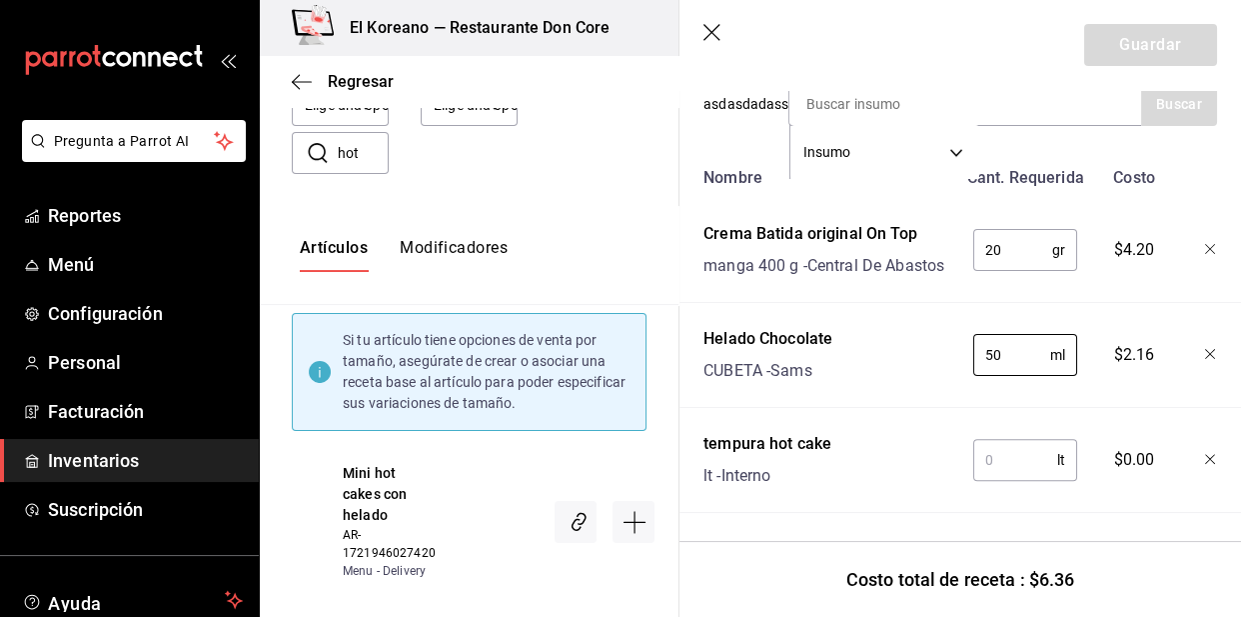
type input "50"
click at [1013, 447] on input "text" at bounding box center [1015, 460] width 84 height 40
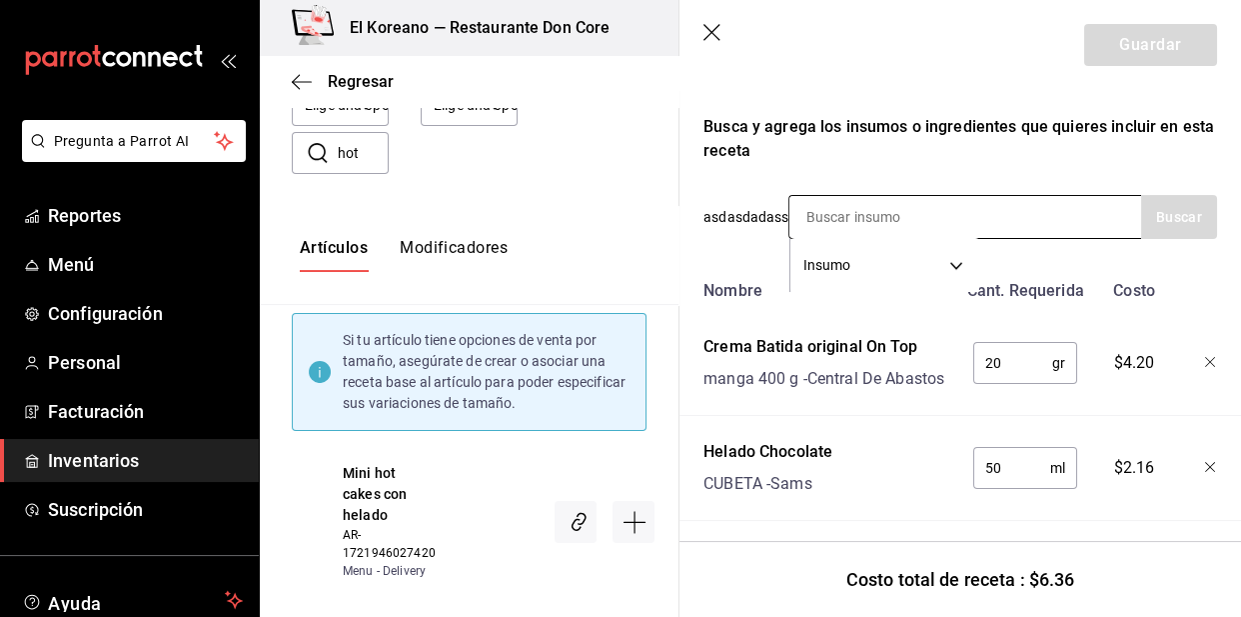
scroll to position [301, 0]
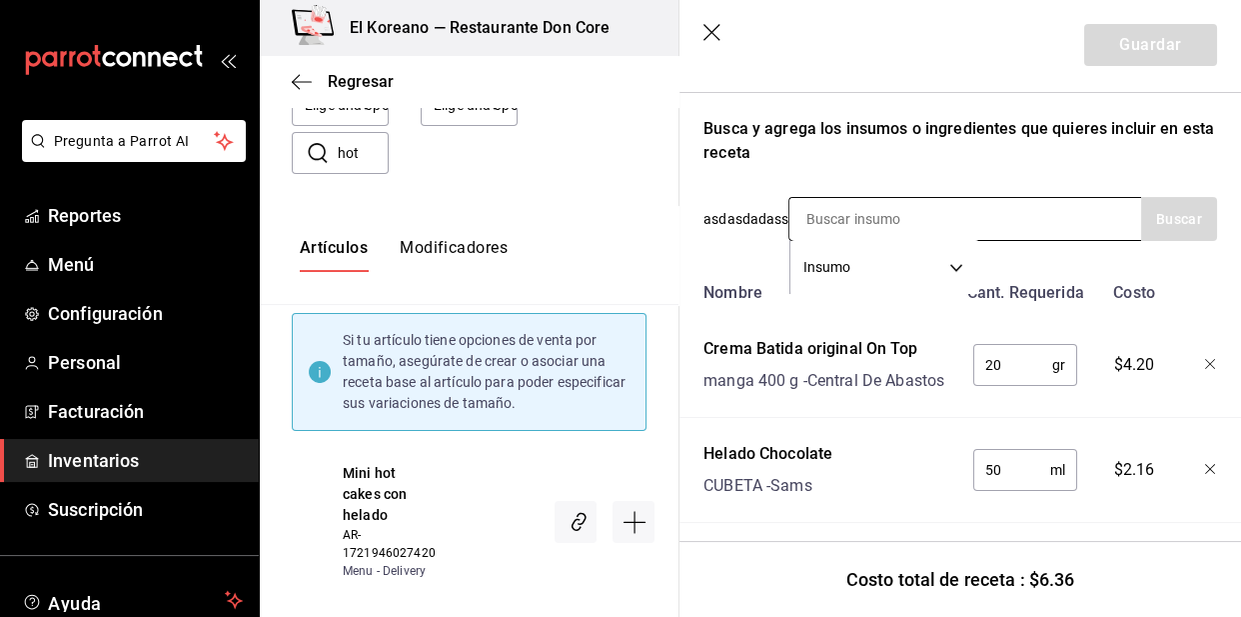
click at [904, 216] on input at bounding box center [890, 219] width 200 height 42
type input "mant"
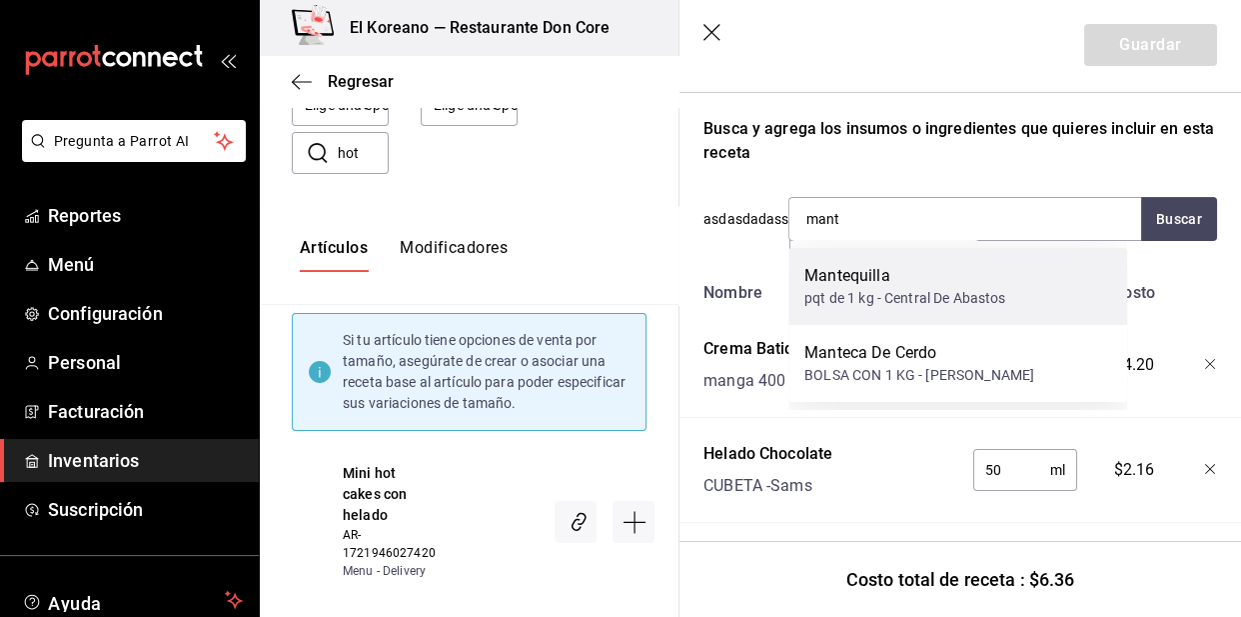
click at [860, 280] on div "Mantequilla" at bounding box center [905, 276] width 201 height 24
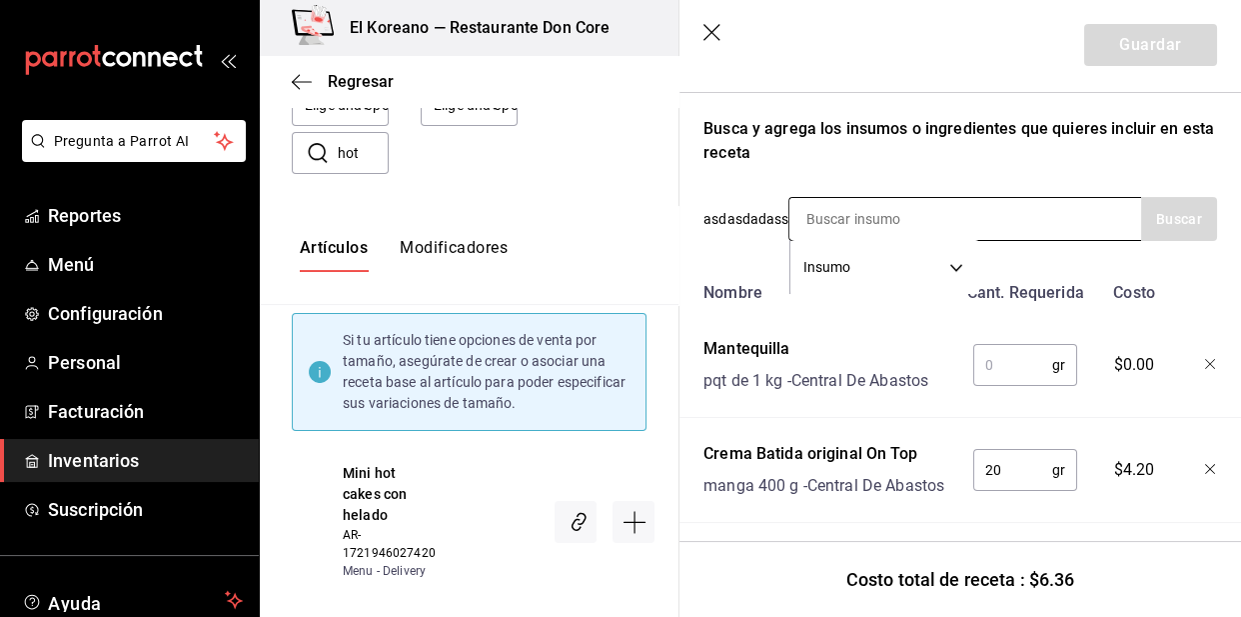
click at [873, 209] on input at bounding box center [890, 219] width 200 height 42
type input "hoja"
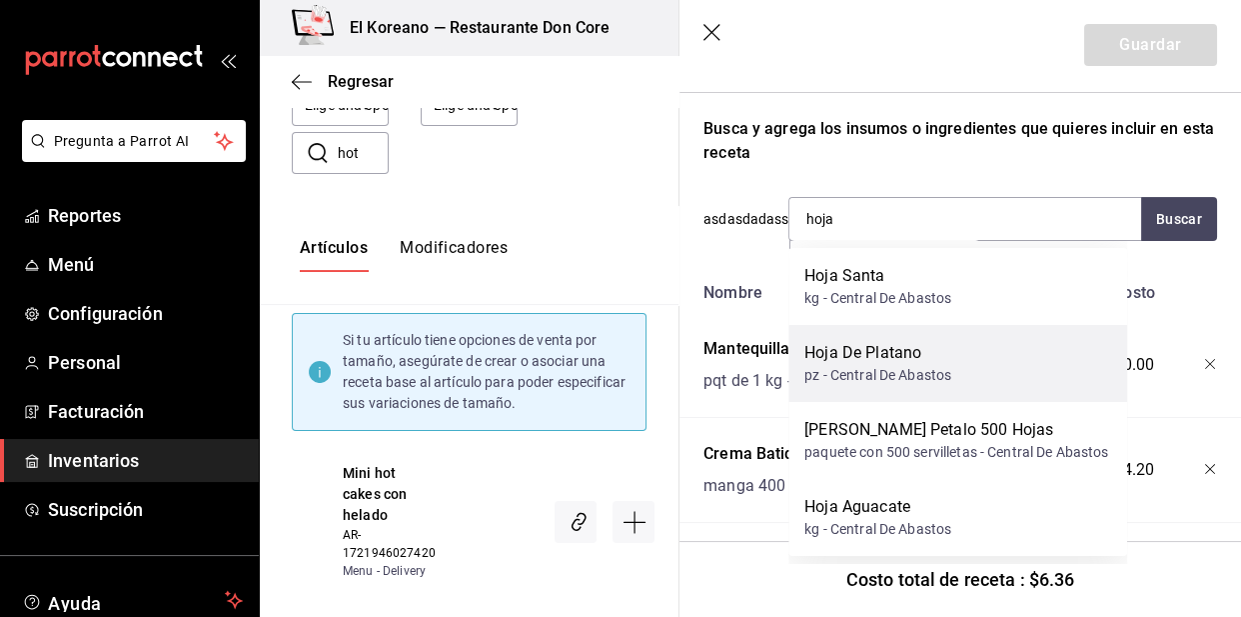
click at [867, 370] on div "pz - Central De Abastos" at bounding box center [878, 375] width 147 height 21
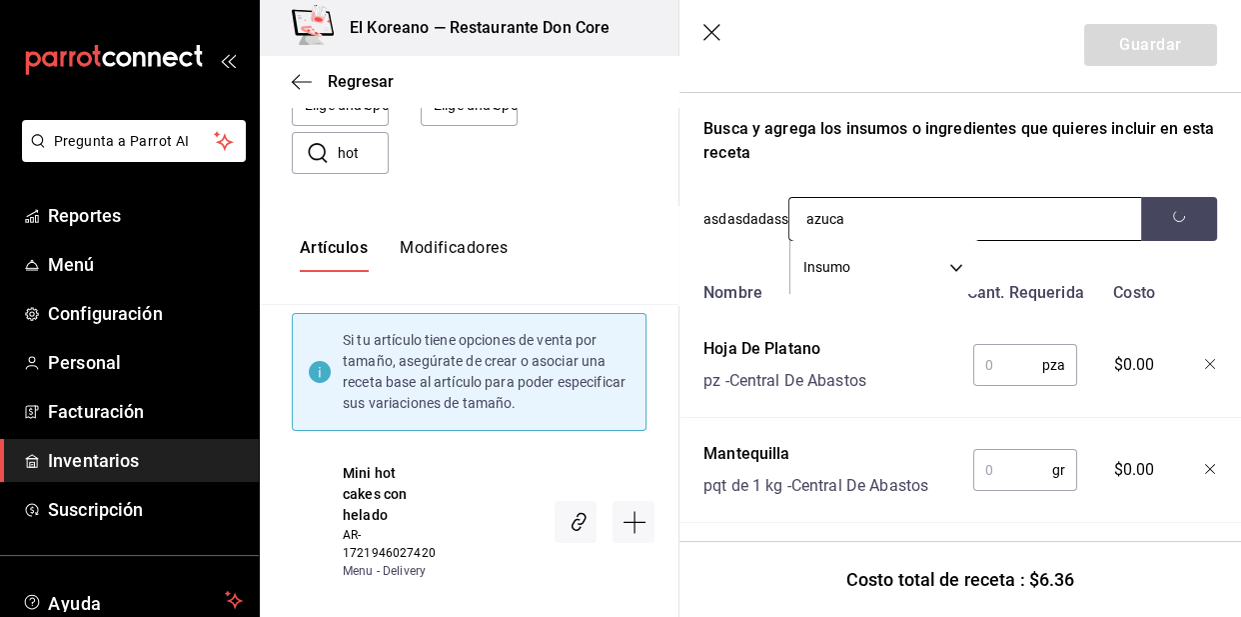
type input "azuca"
click at [1032, 224] on div "azuca Insumo SUPPLY" at bounding box center [965, 219] width 353 height 44
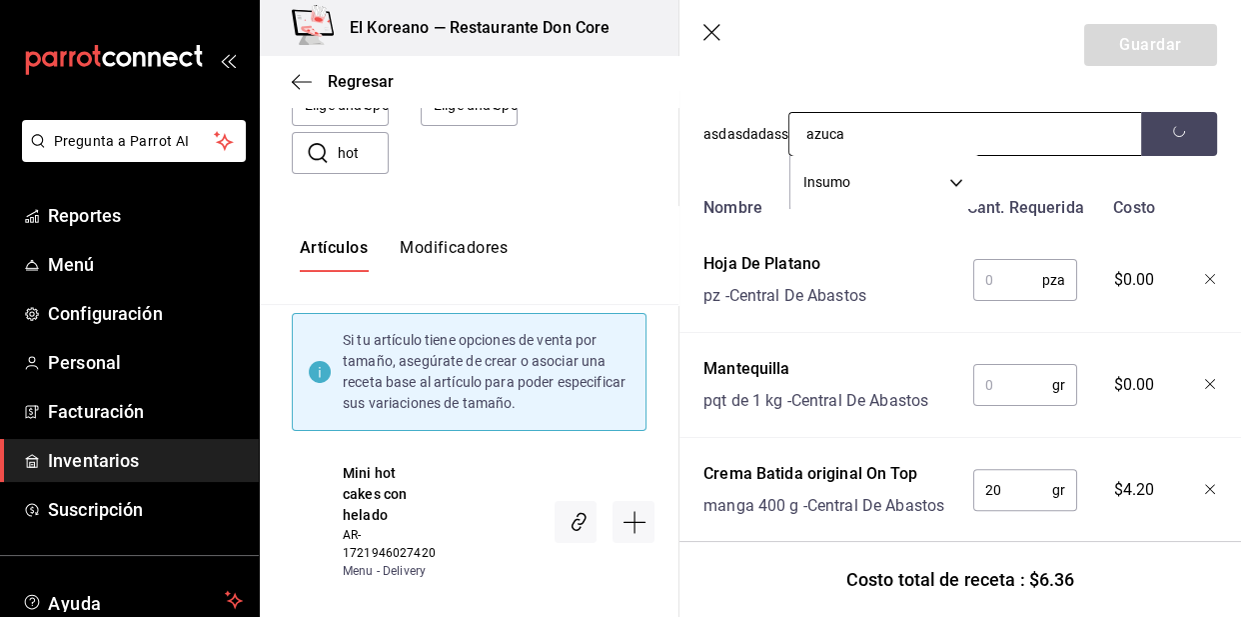
scroll to position [382, 0]
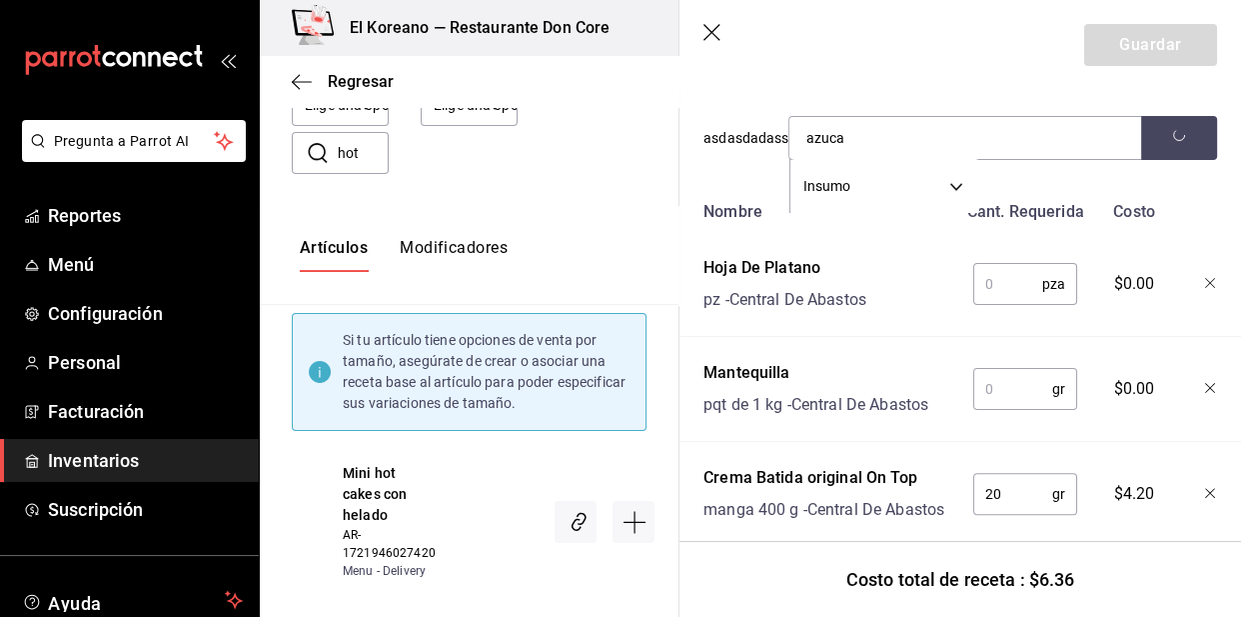
click at [1005, 292] on input "text" at bounding box center [1007, 284] width 69 height 40
type input "1"
click at [1007, 380] on input "text" at bounding box center [1012, 389] width 79 height 40
type input "5"
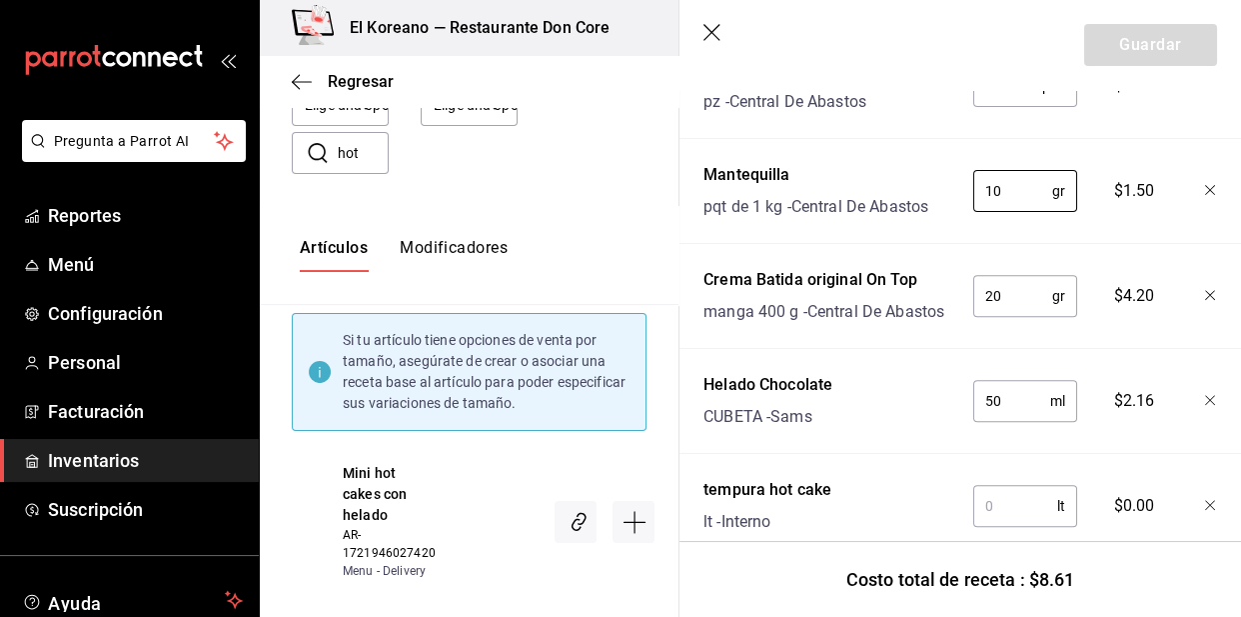
scroll to position [639, 0]
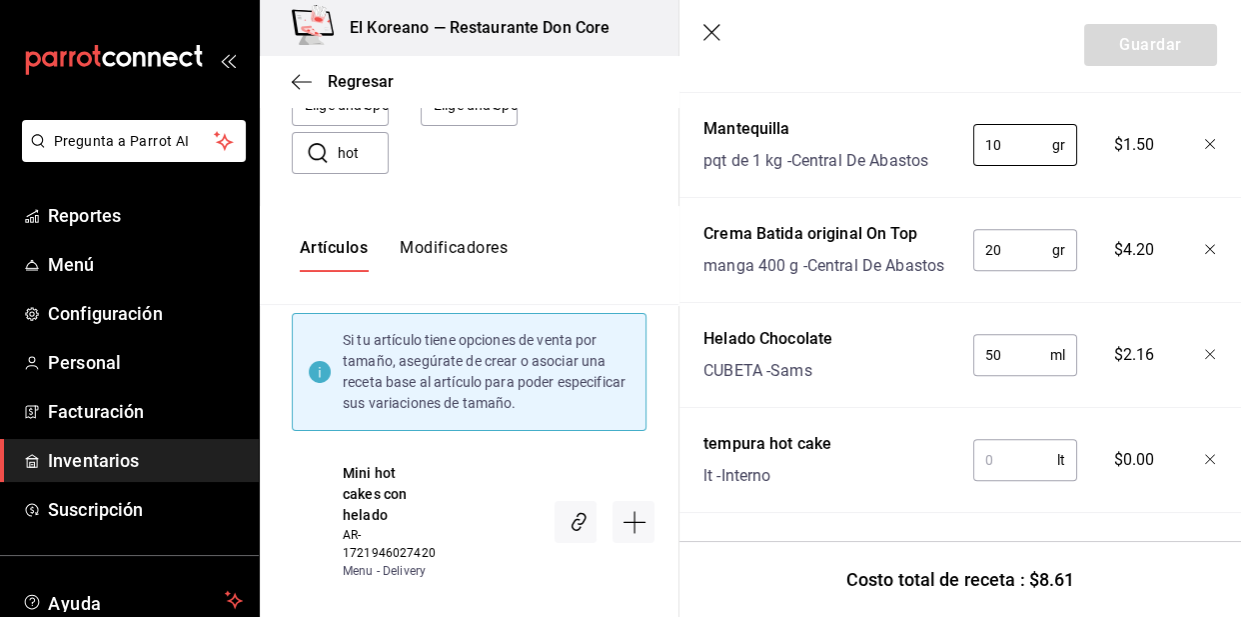
type input "10"
click at [1015, 458] on input "text" at bounding box center [1015, 460] width 84 height 40
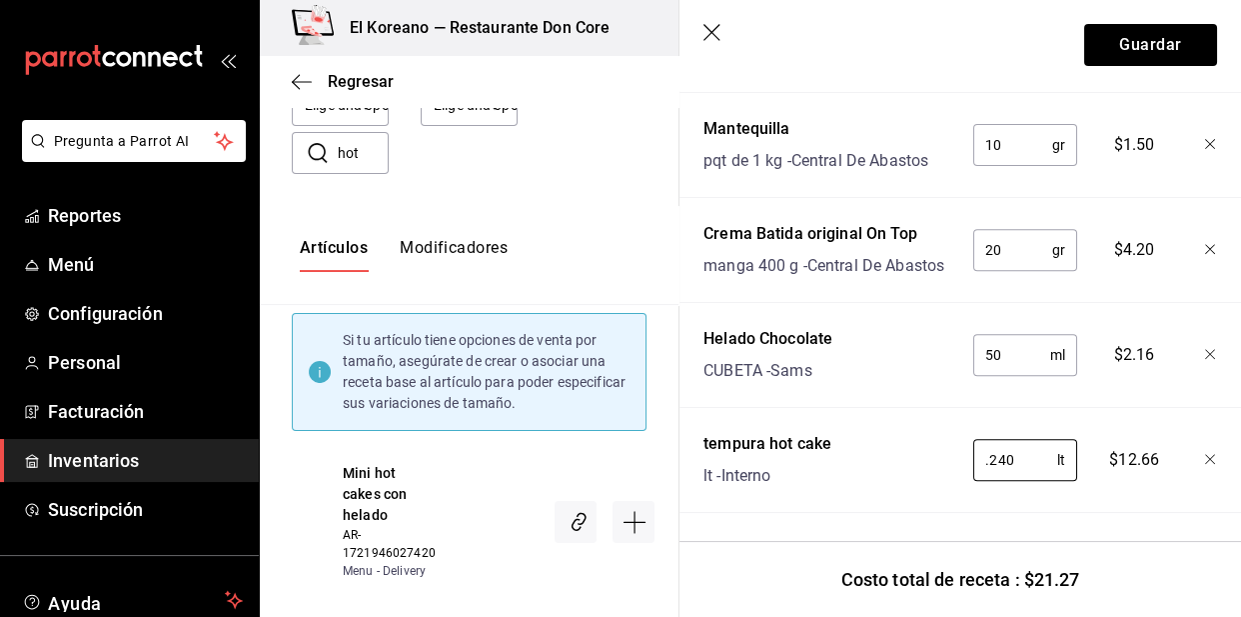
type input "0.240"
click at [1043, 493] on div "Nombre Cant. Requerida Costo Hoja De Platano pz - Central De Abastos 1 pza ​ $0…" at bounding box center [961, 230] width 514 height 565
drag, startPoint x: 1043, startPoint y: 493, endPoint x: 1052, endPoint y: 470, distance: 24.7
click at [1052, 470] on div "Nombre Cant. Requerida Costo Hoja De Platano pz - Central De Abastos 1 pza ​ $0…" at bounding box center [961, 230] width 514 height 565
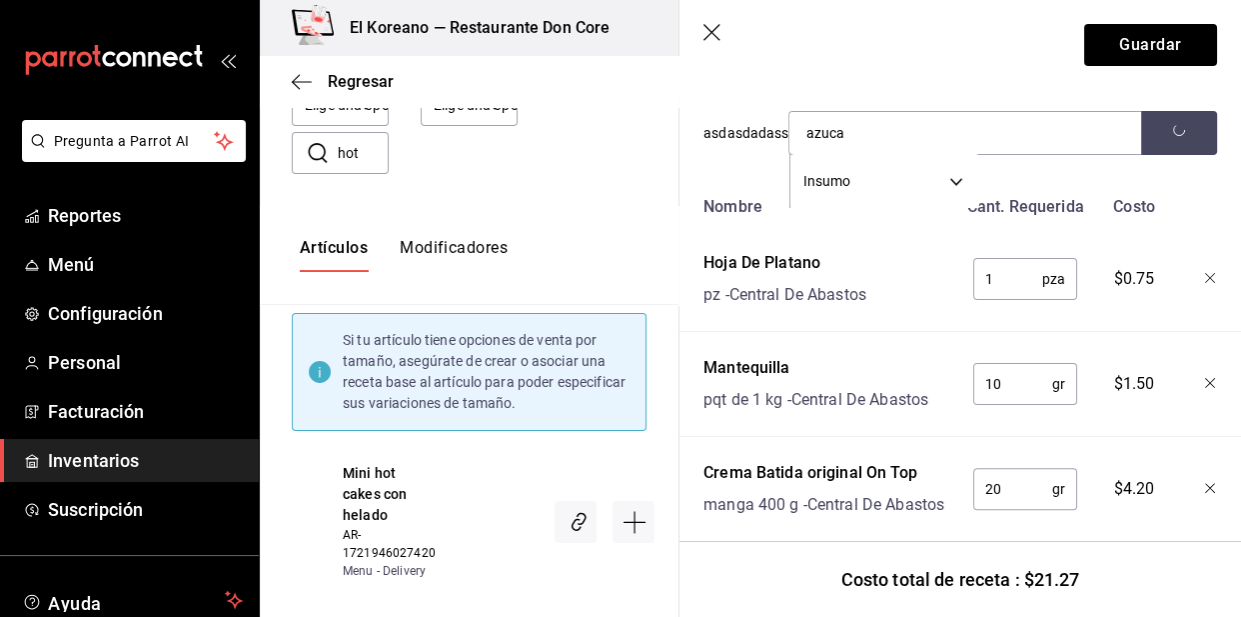
scroll to position [368, 0]
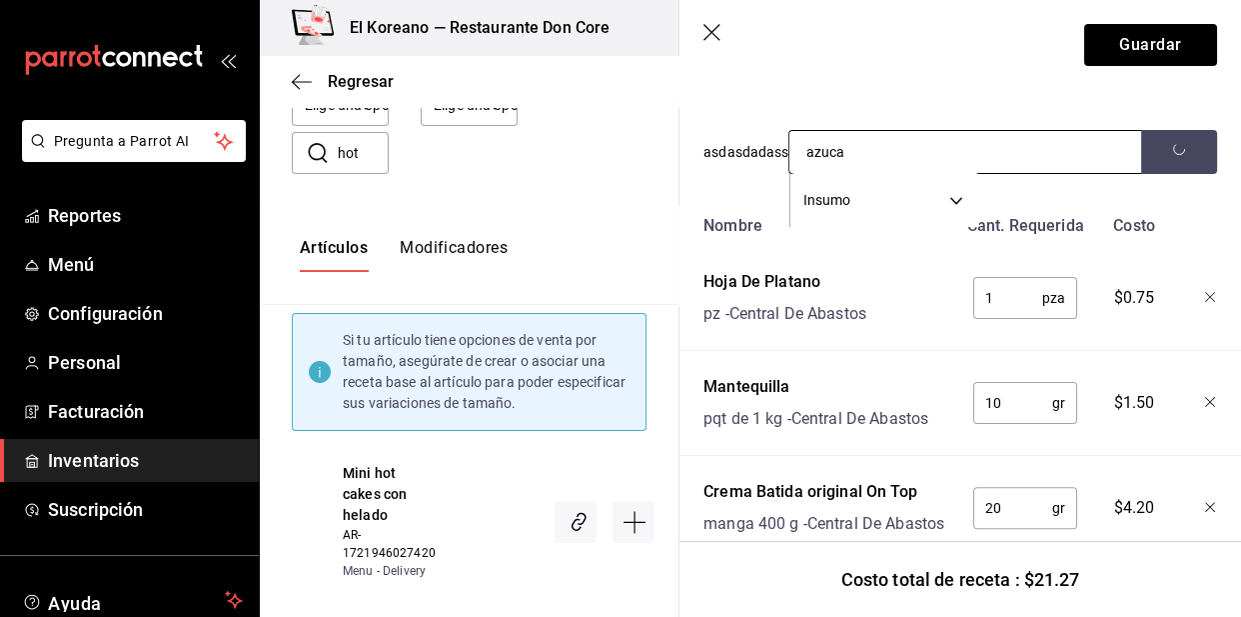
click at [988, 162] on div "azuca Insumo SUPPLY" at bounding box center [965, 152] width 353 height 44
click at [923, 150] on input "azuca" at bounding box center [890, 152] width 200 height 42
click at [1148, 156] on button "button" at bounding box center [1179, 152] width 76 height 44
click at [1134, 581] on div "Costo total de receta : $21.27" at bounding box center [961, 579] width 562 height 76
click at [860, 147] on input "azucar" at bounding box center [890, 152] width 200 height 42
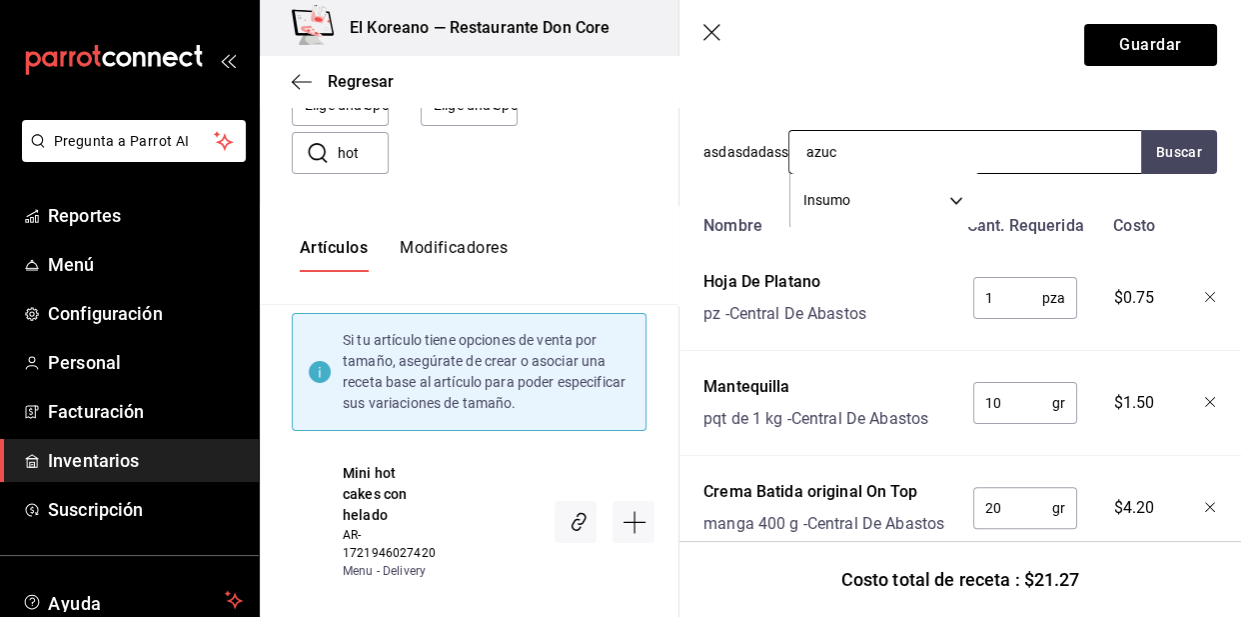
type input "azu"
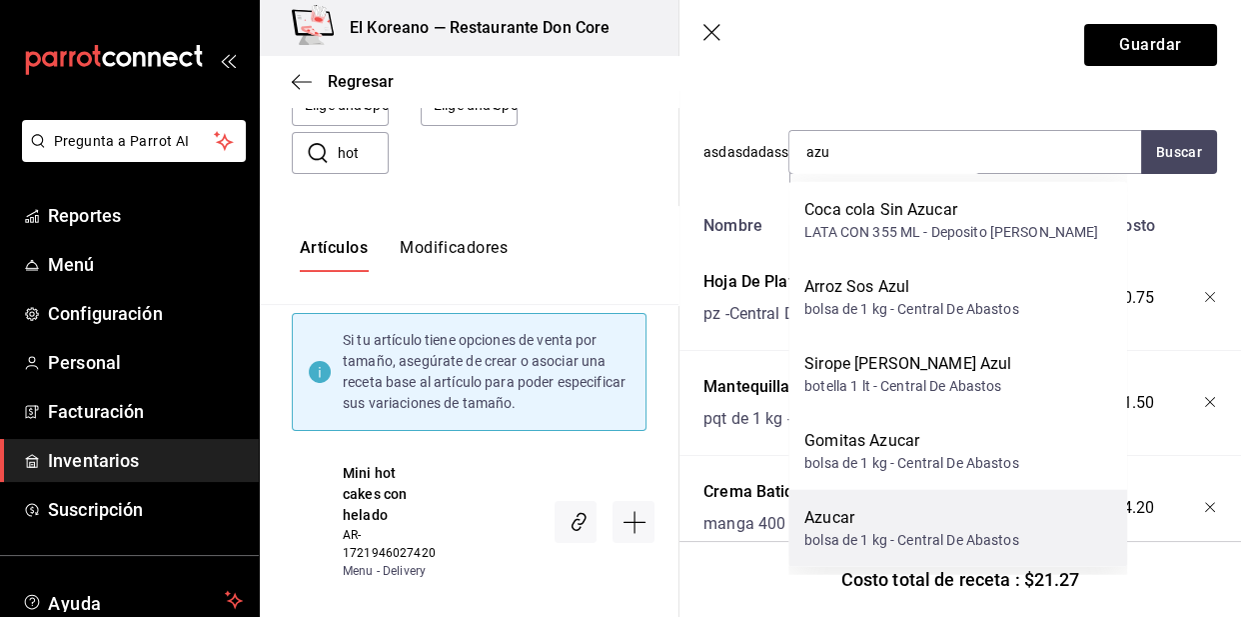
click at [951, 519] on div "Azucar" at bounding box center [912, 518] width 214 height 24
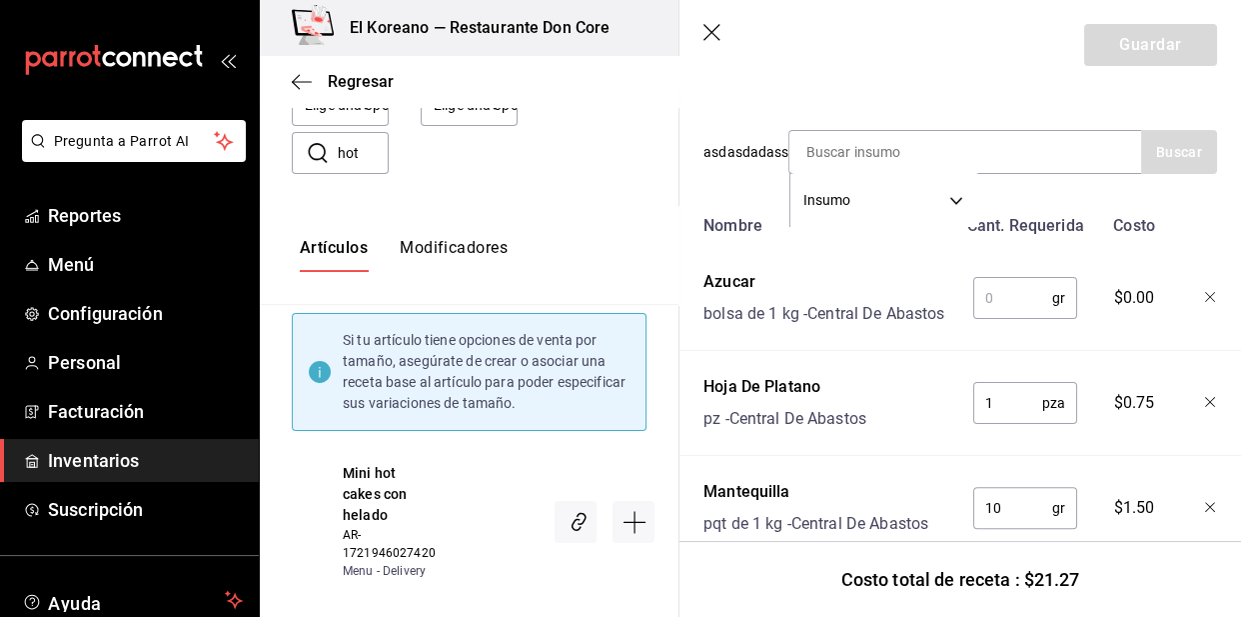
click at [990, 312] on input "text" at bounding box center [1012, 298] width 79 height 40
type input "3"
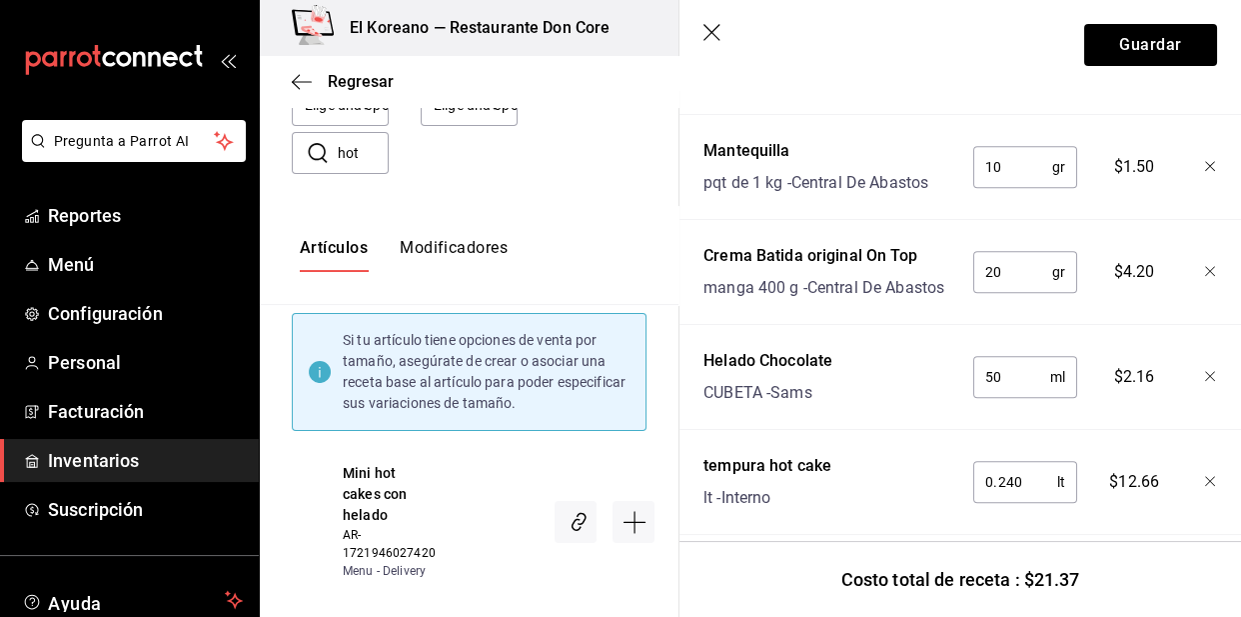
scroll to position [768, 0]
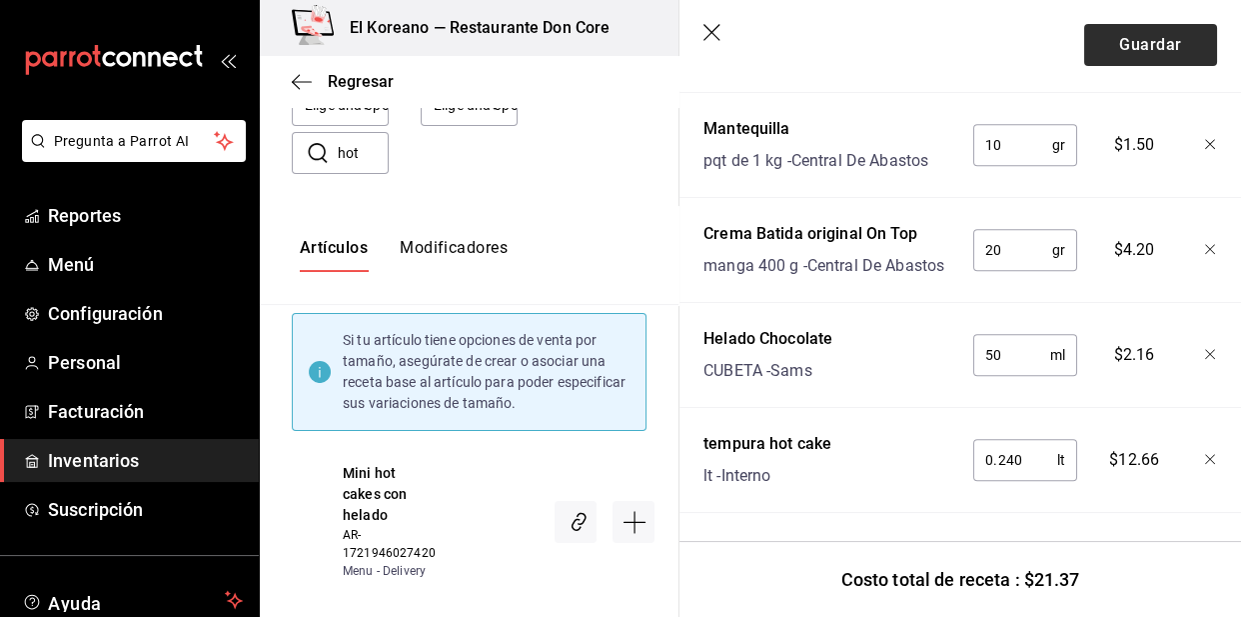
type input "5"
click at [1136, 55] on button "Guardar" at bounding box center [1150, 45] width 133 height 42
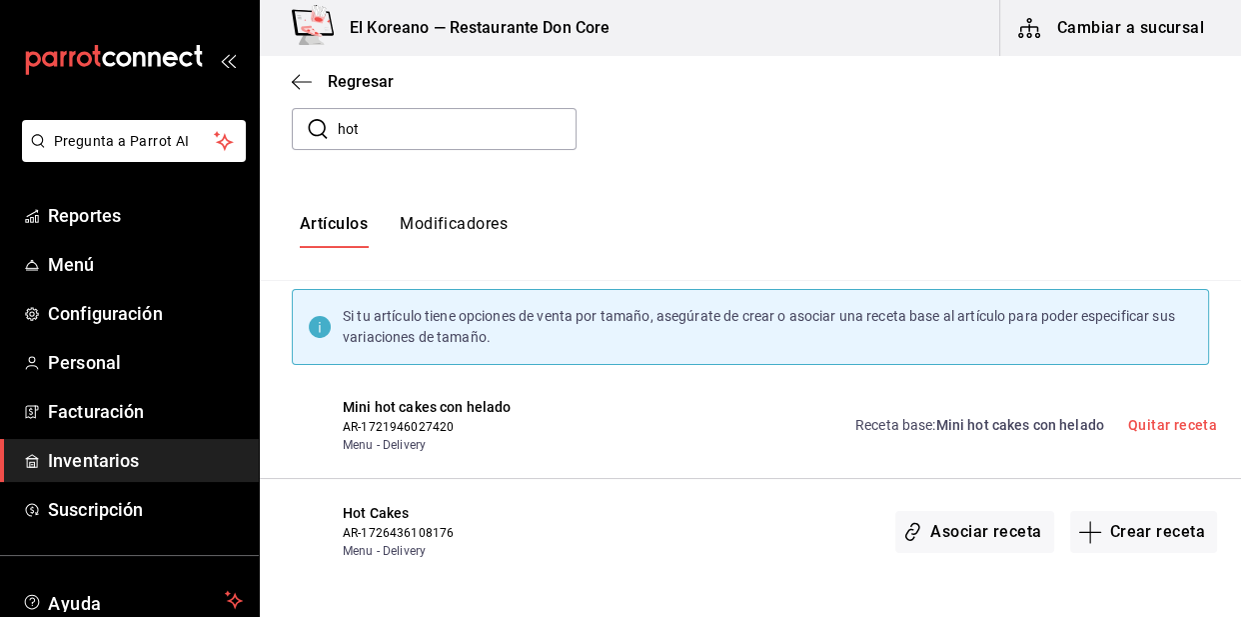
scroll to position [231, 0]
click at [1113, 533] on button "Crear receta" at bounding box center [1144, 534] width 148 height 42
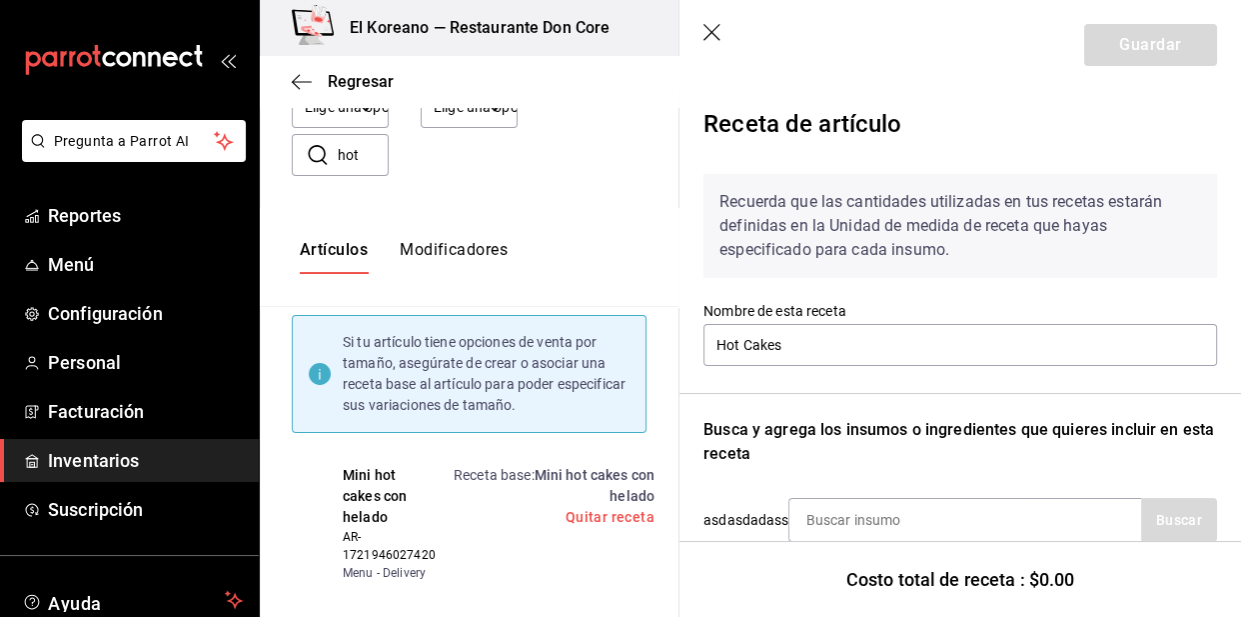
click at [710, 26] on icon "button" at bounding box center [714, 34] width 20 height 20
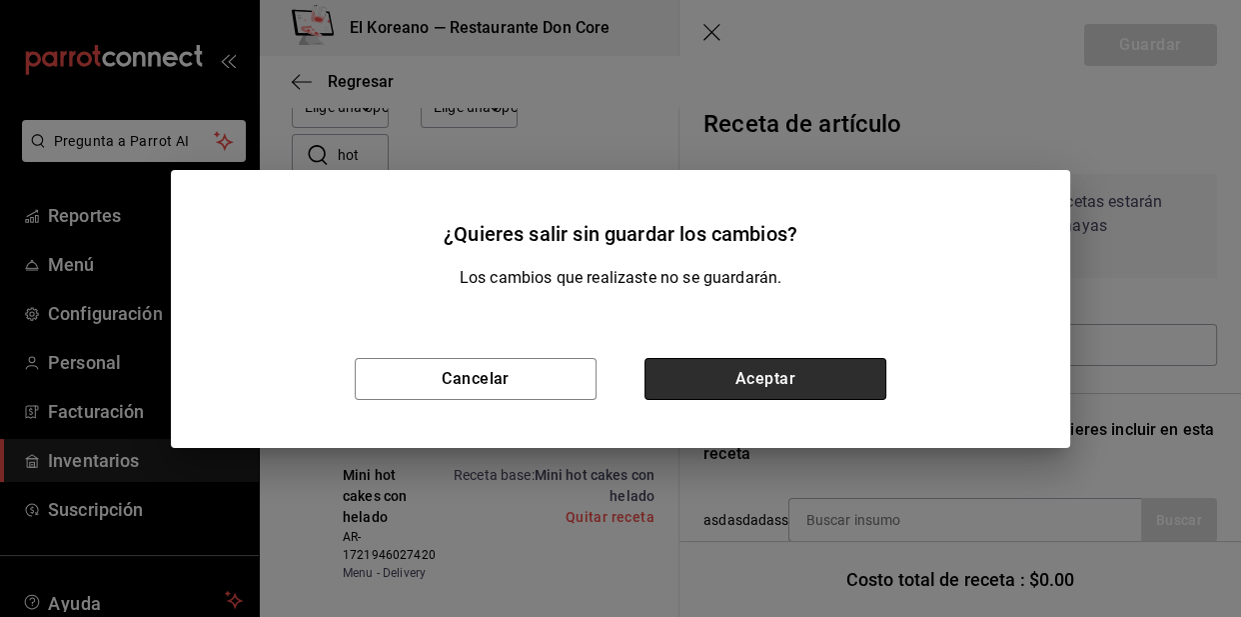
click at [810, 368] on button "Aceptar" at bounding box center [766, 379] width 242 height 42
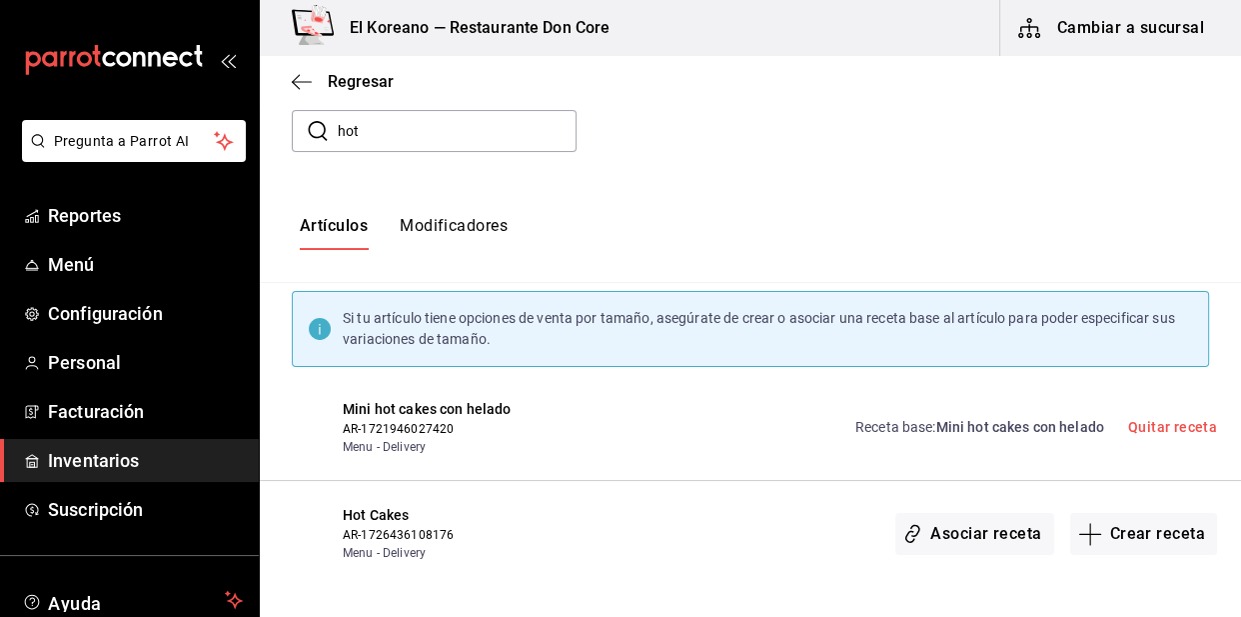
scroll to position [233, 0]
click at [405, 124] on input "hot" at bounding box center [457, 129] width 239 height 40
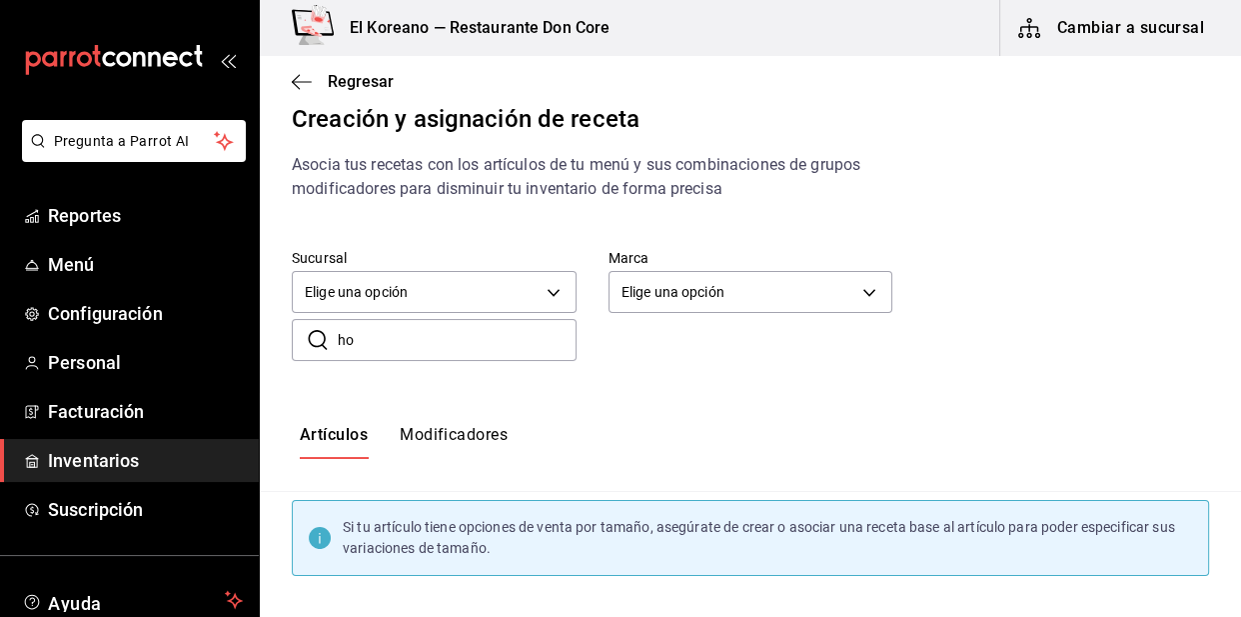
type input "h"
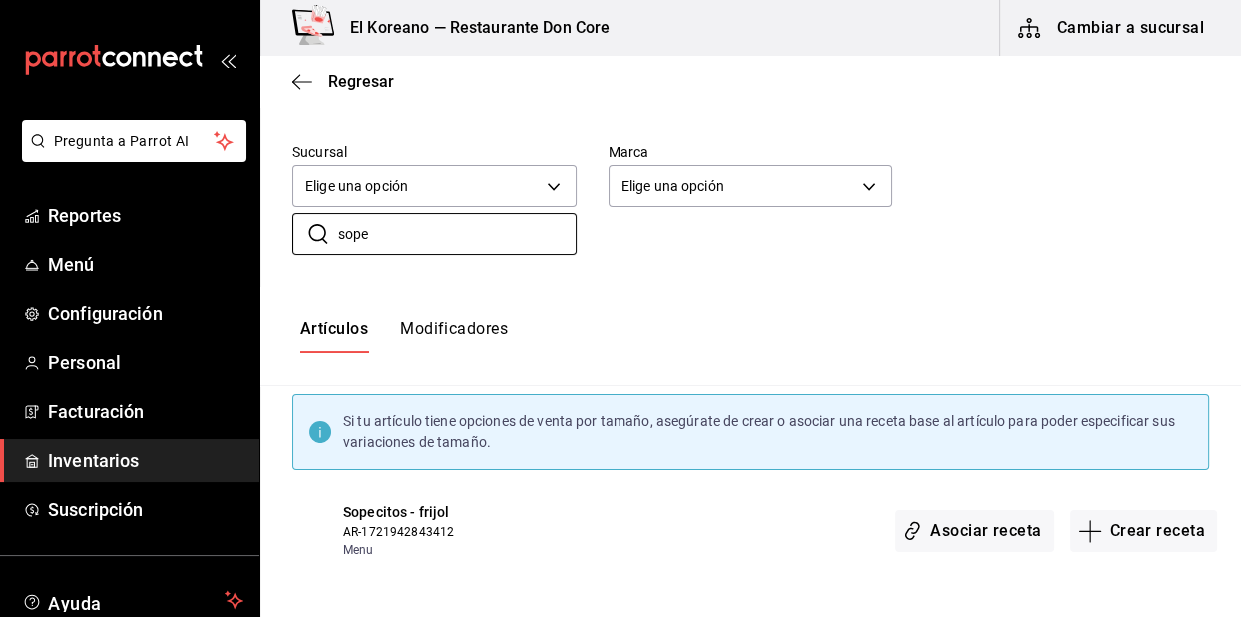
scroll to position [0, 0]
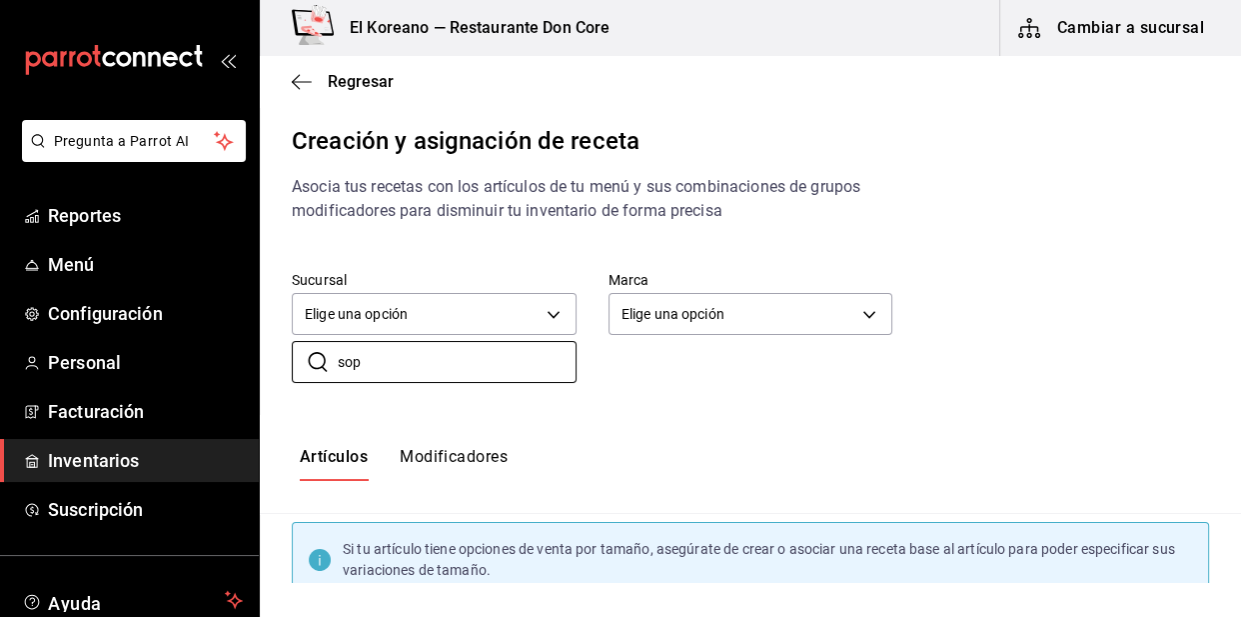
type input "sop"
click at [331, 80] on span "Regresar" at bounding box center [361, 81] width 66 height 19
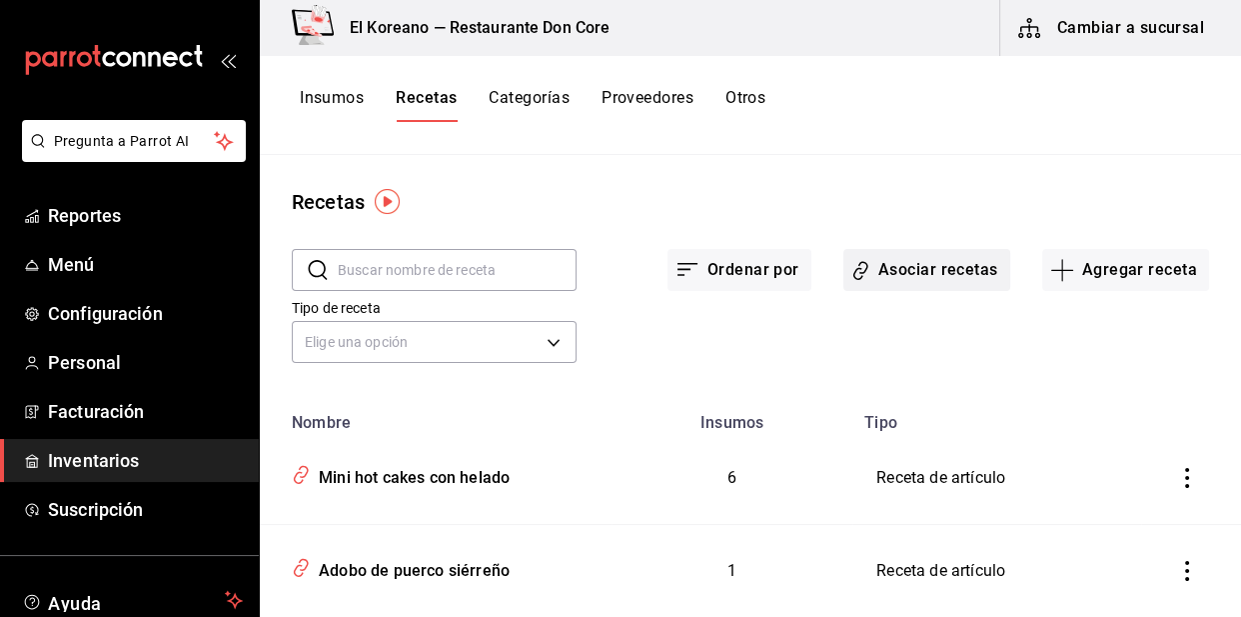
click at [921, 279] on button "Asociar recetas" at bounding box center [927, 270] width 167 height 42
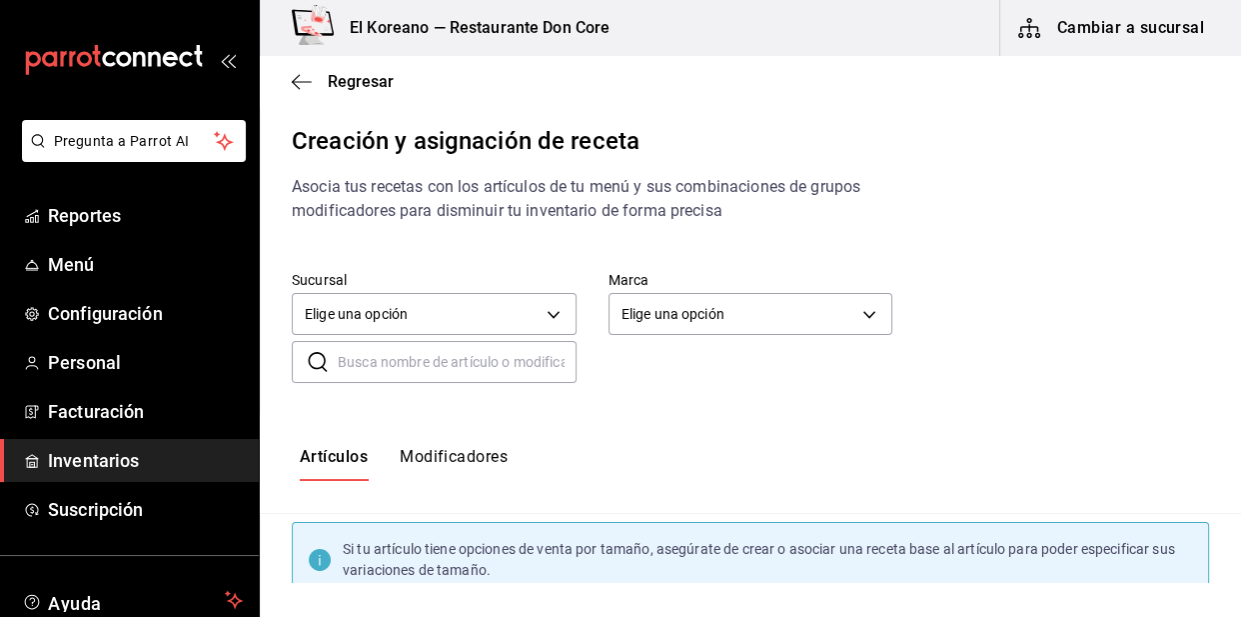
click at [501, 360] on input "text" at bounding box center [457, 362] width 239 height 40
type input "sope"
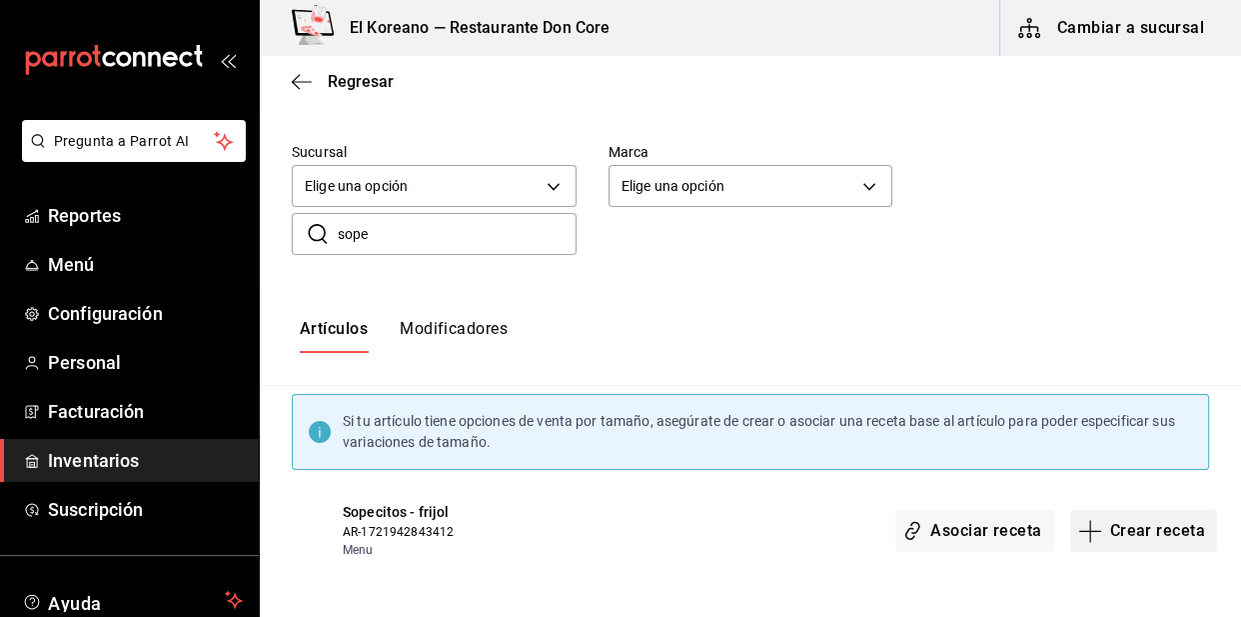
click at [1095, 532] on button "Crear receta" at bounding box center [1144, 531] width 148 height 42
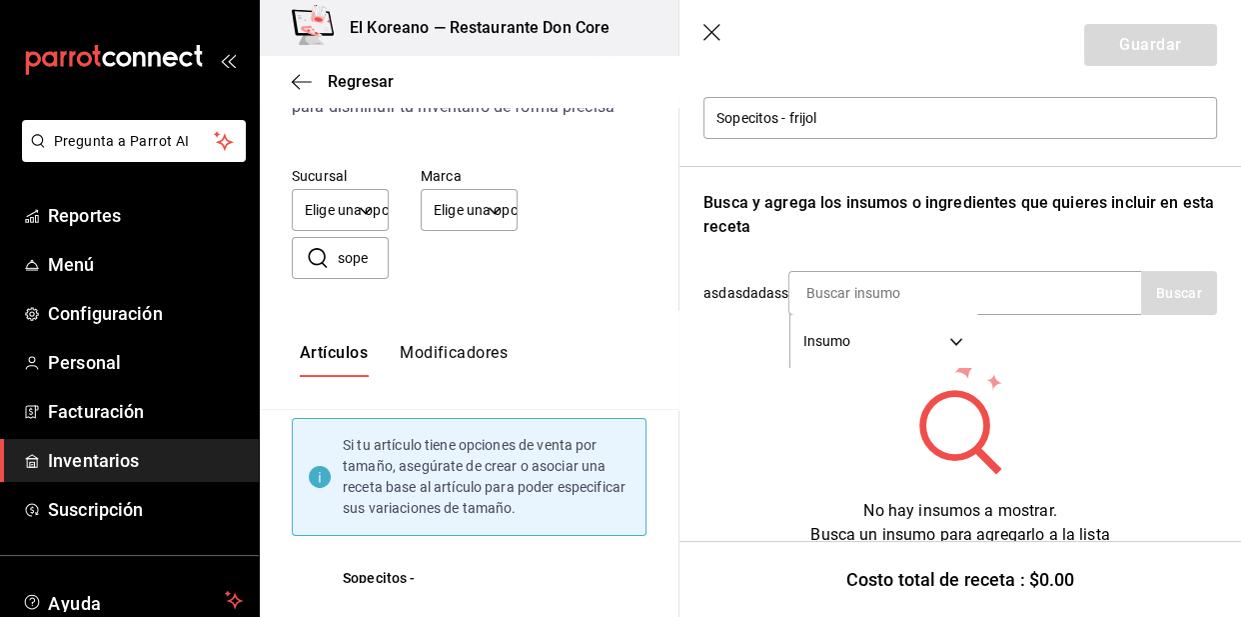
scroll to position [229, 0]
click at [715, 25] on icon "button" at bounding box center [714, 34] width 20 height 20
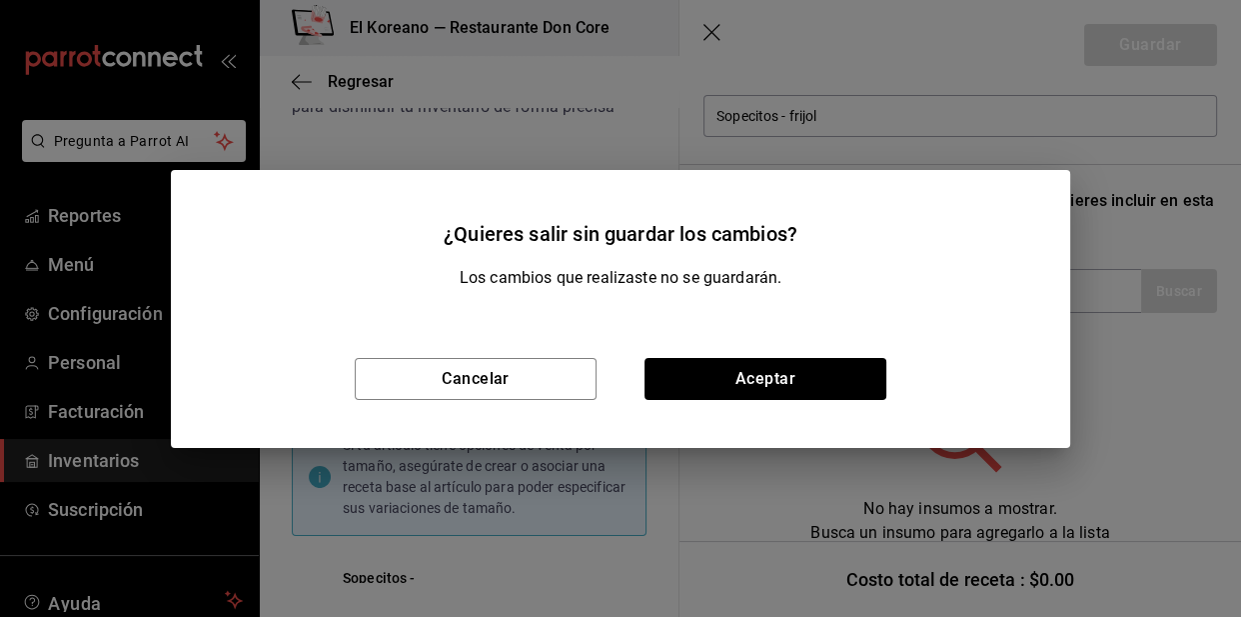
click at [875, 62] on div "¿Quieres salir sin guardar los cambios? Los cambios que realizaste no se guarda…" at bounding box center [620, 308] width 1241 height 617
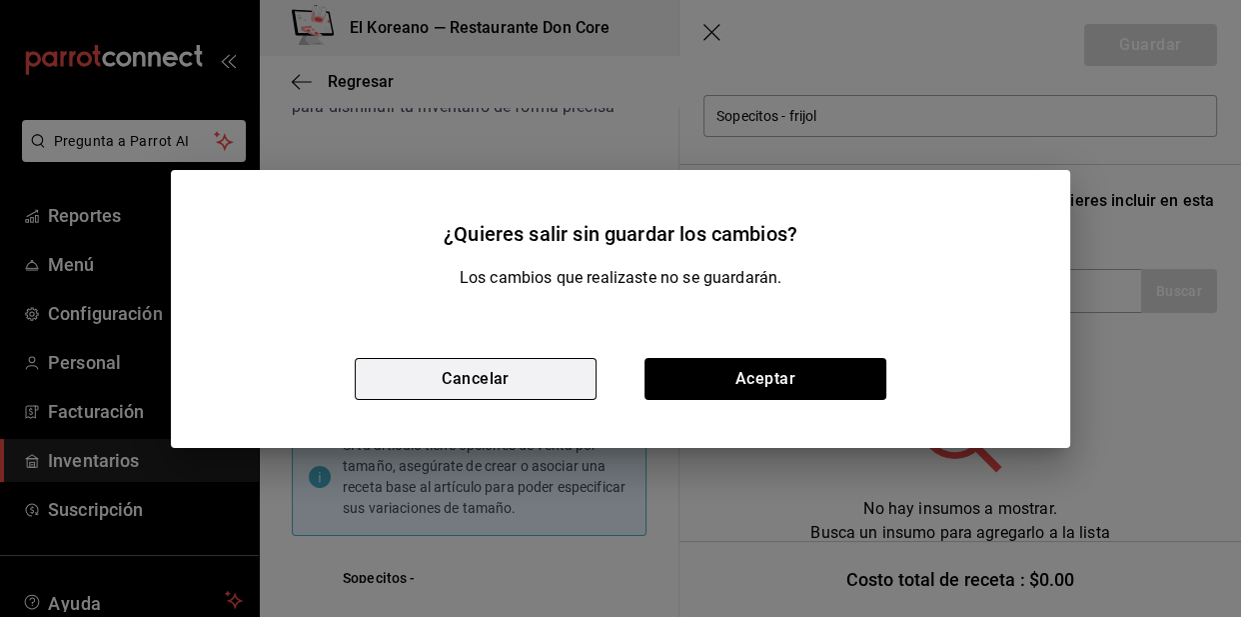
click at [518, 383] on button "Cancelar" at bounding box center [476, 379] width 242 height 42
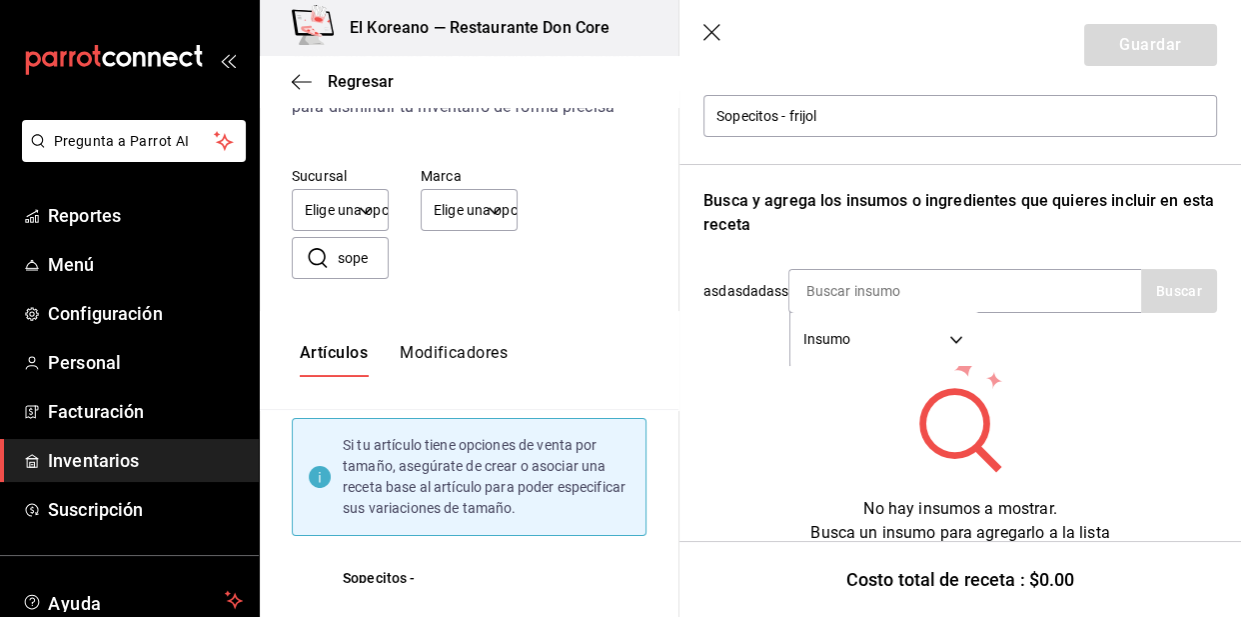
click at [704, 24] on button "button" at bounding box center [714, 34] width 20 height 20
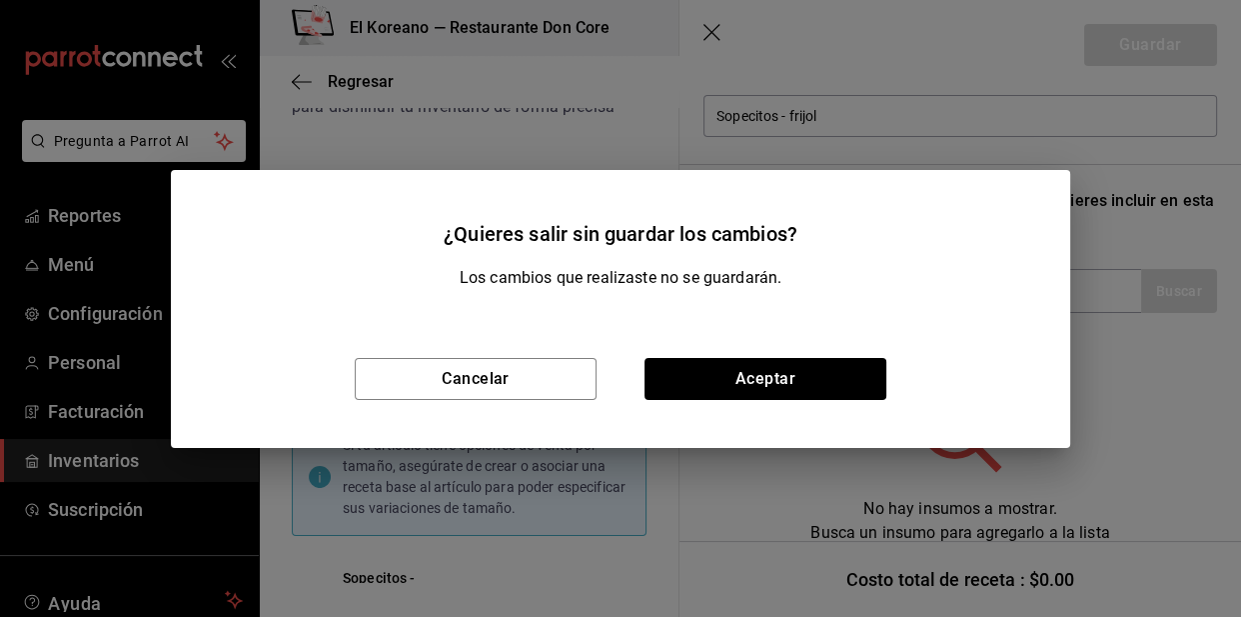
click at [520, 402] on div "Cancelar Aceptar" at bounding box center [621, 379] width 900 height 138
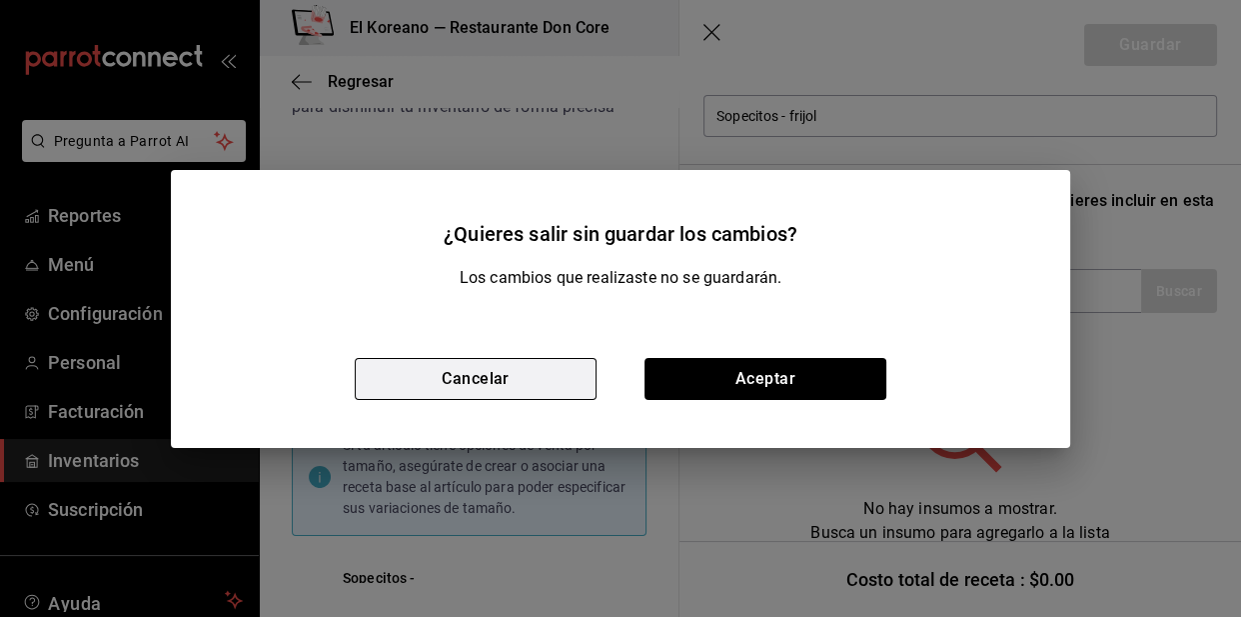
click at [540, 383] on button "Cancelar" at bounding box center [476, 379] width 242 height 42
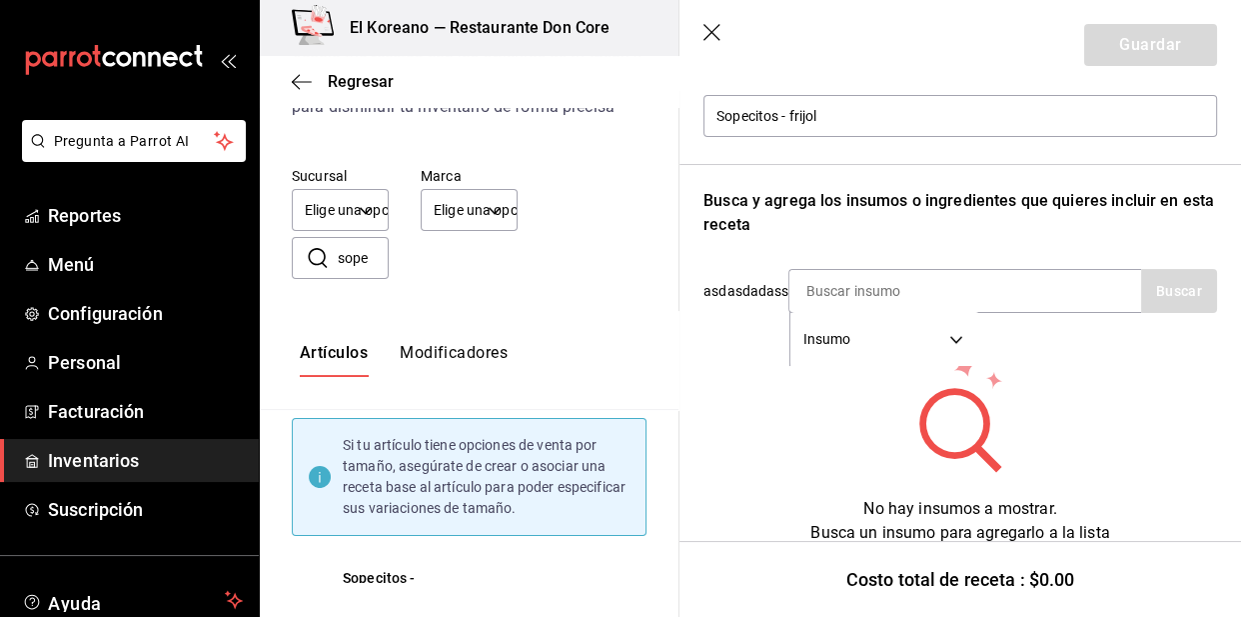
click at [710, 39] on icon "button" at bounding box center [714, 34] width 20 height 20
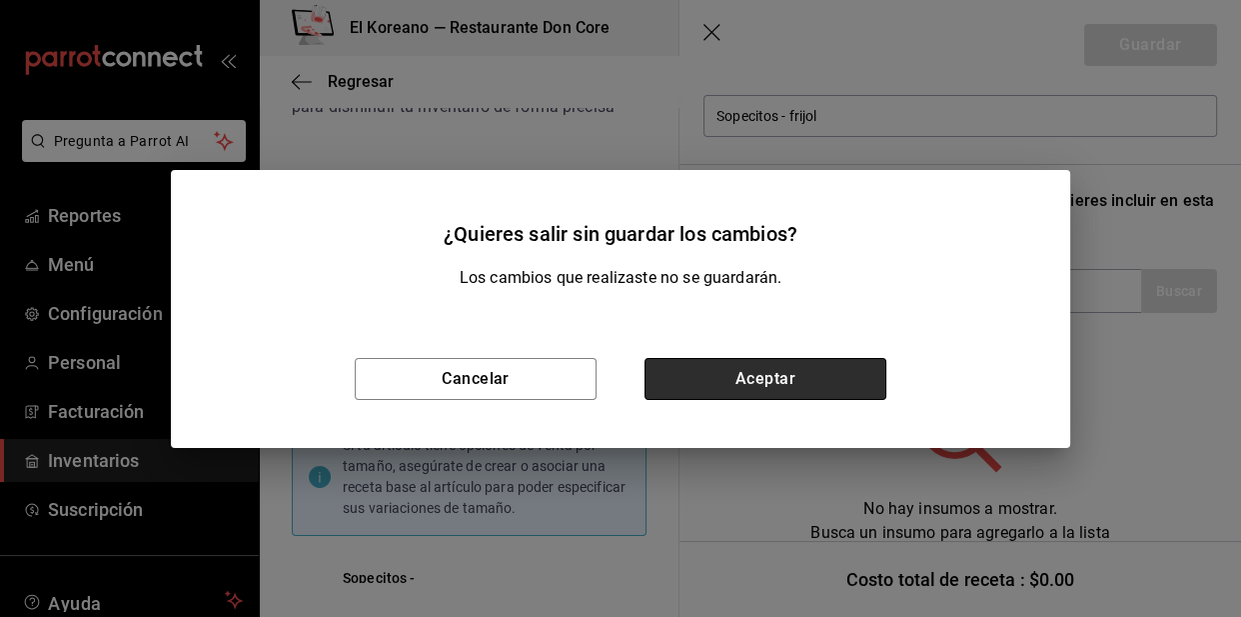
click at [784, 379] on button "Aceptar" at bounding box center [766, 379] width 242 height 42
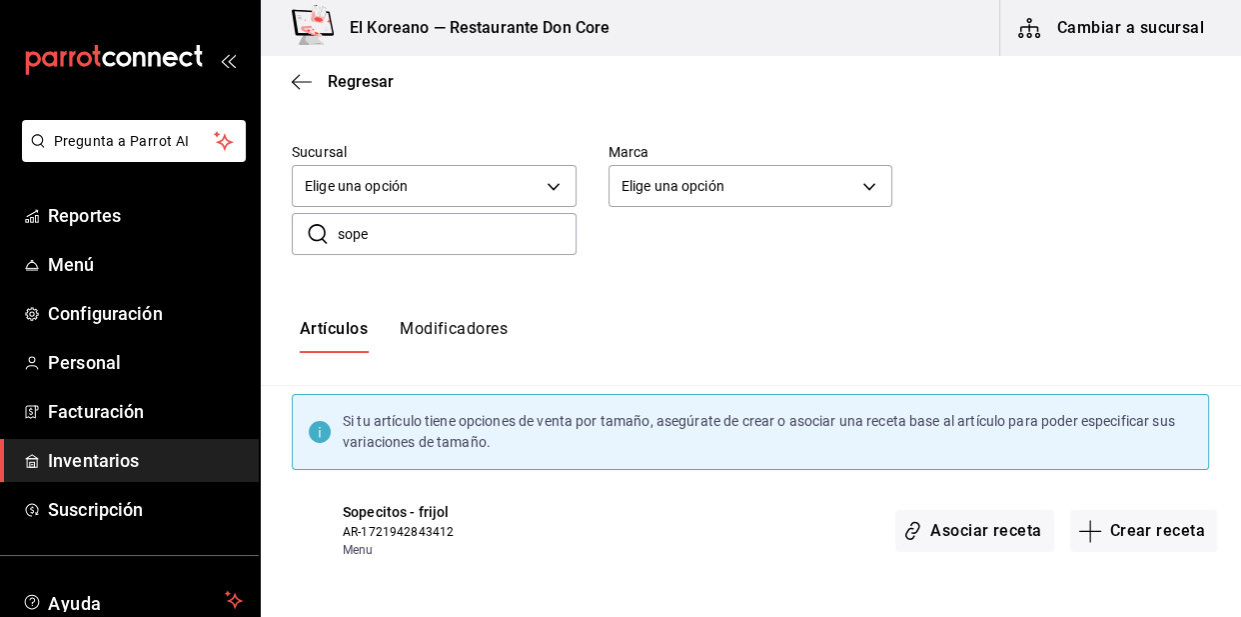
scroll to position [0, 0]
click at [1027, 181] on div "​ sope ​" at bounding box center [735, 218] width 950 height 74
